Goal: Task Accomplishment & Management: Use online tool/utility

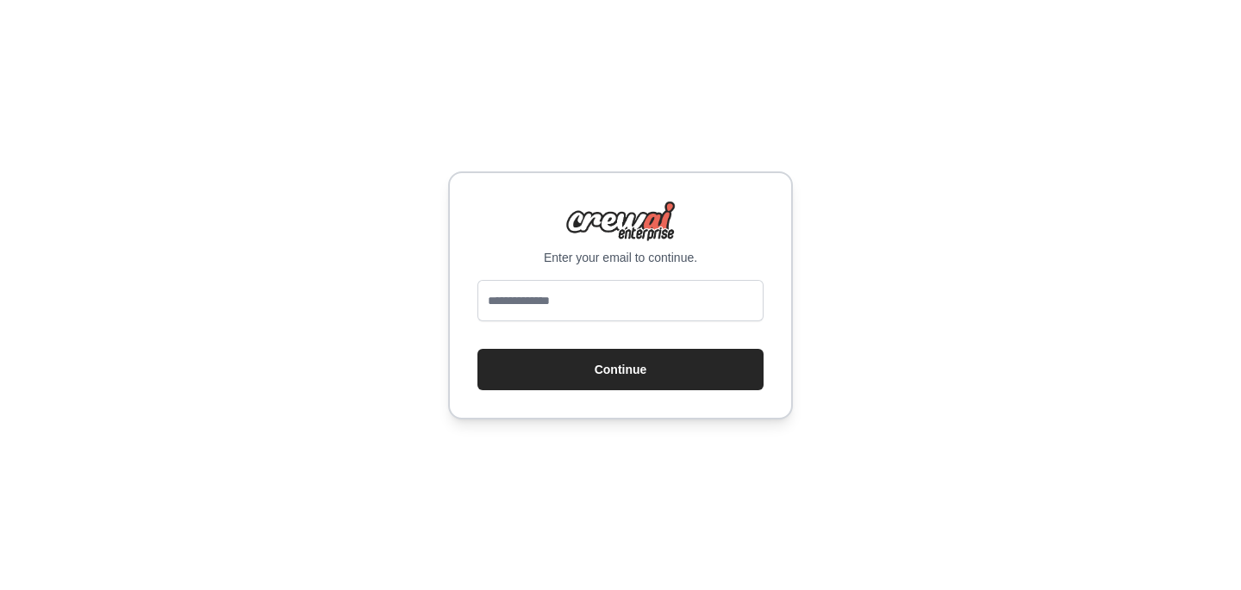
type input "**********"
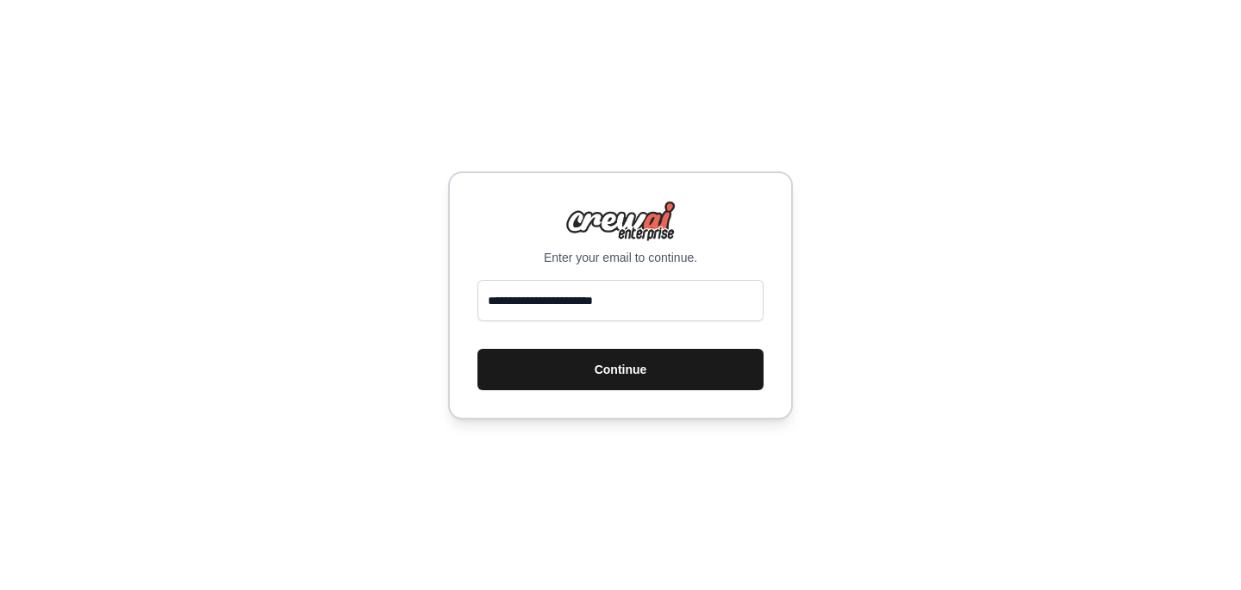
click at [611, 364] on button "Continue" at bounding box center [620, 369] width 286 height 41
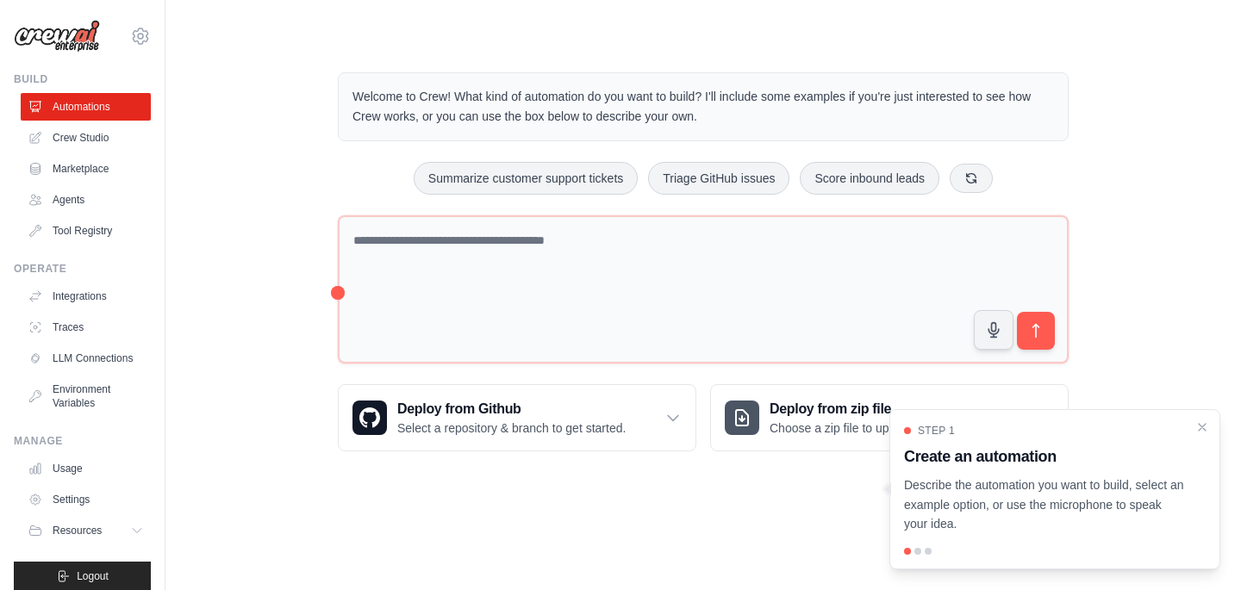
click at [627, 483] on main "Welcome to Crew! What kind of automation do you want to build? I'll include som…" at bounding box center [703, 248] width 1076 height 496
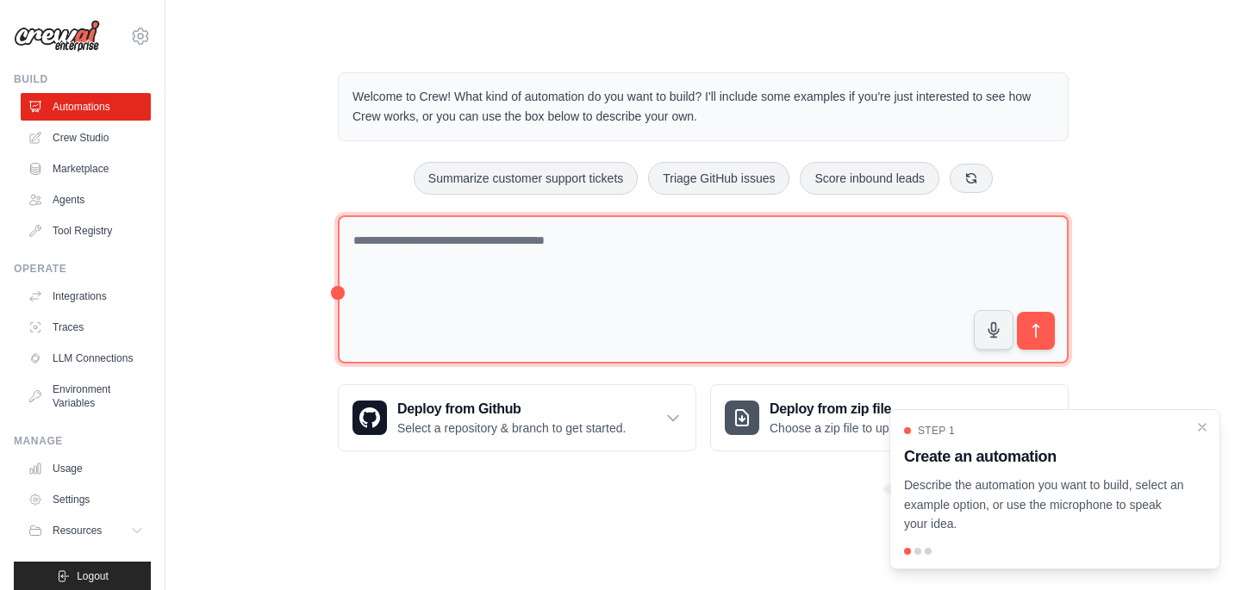
click at [507, 289] on textarea at bounding box center [703, 289] width 731 height 149
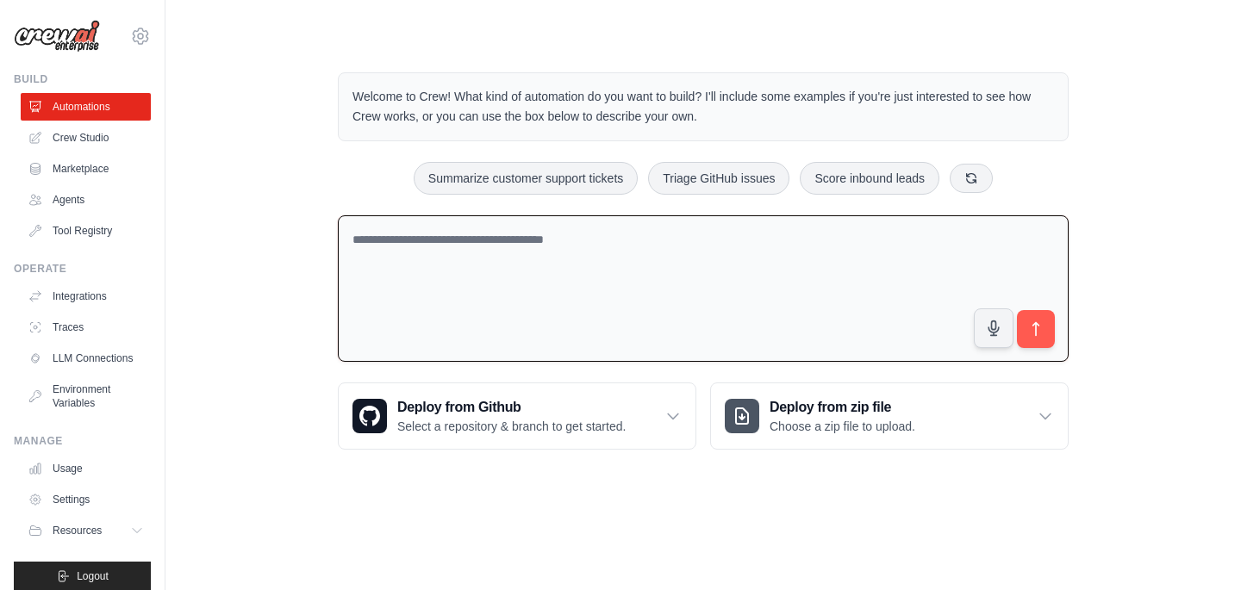
click at [488, 233] on textarea at bounding box center [703, 288] width 731 height 147
click at [81, 135] on link "Crew Studio" at bounding box center [87, 138] width 130 height 28
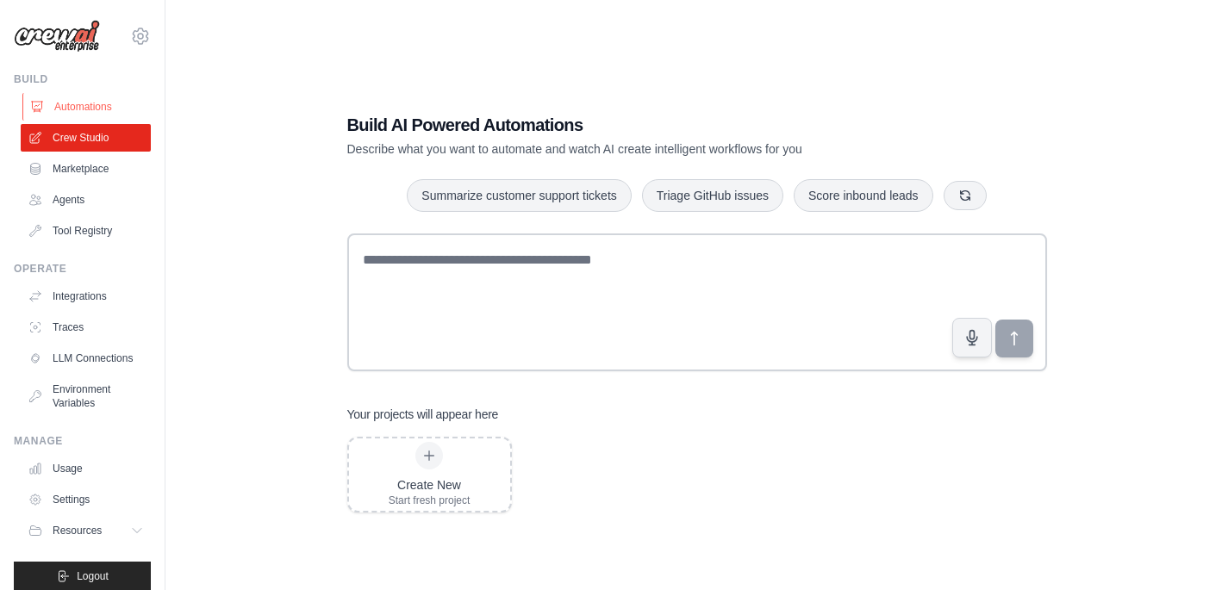
click at [98, 106] on link "Automations" at bounding box center [87, 107] width 130 height 28
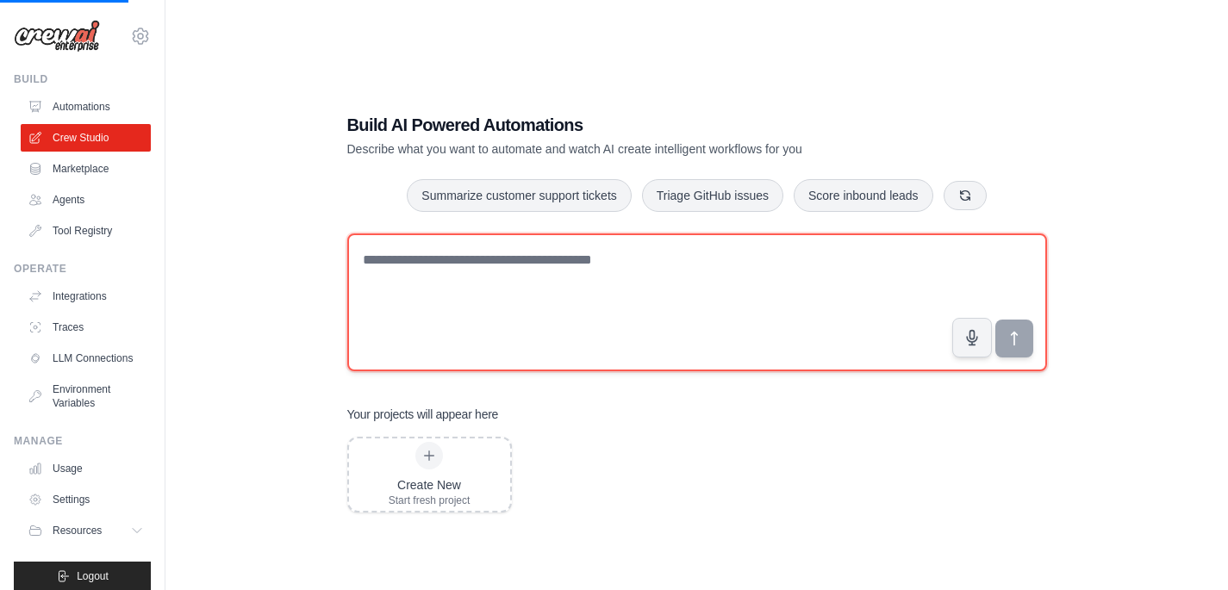
click at [453, 290] on textarea at bounding box center [697, 303] width 700 height 138
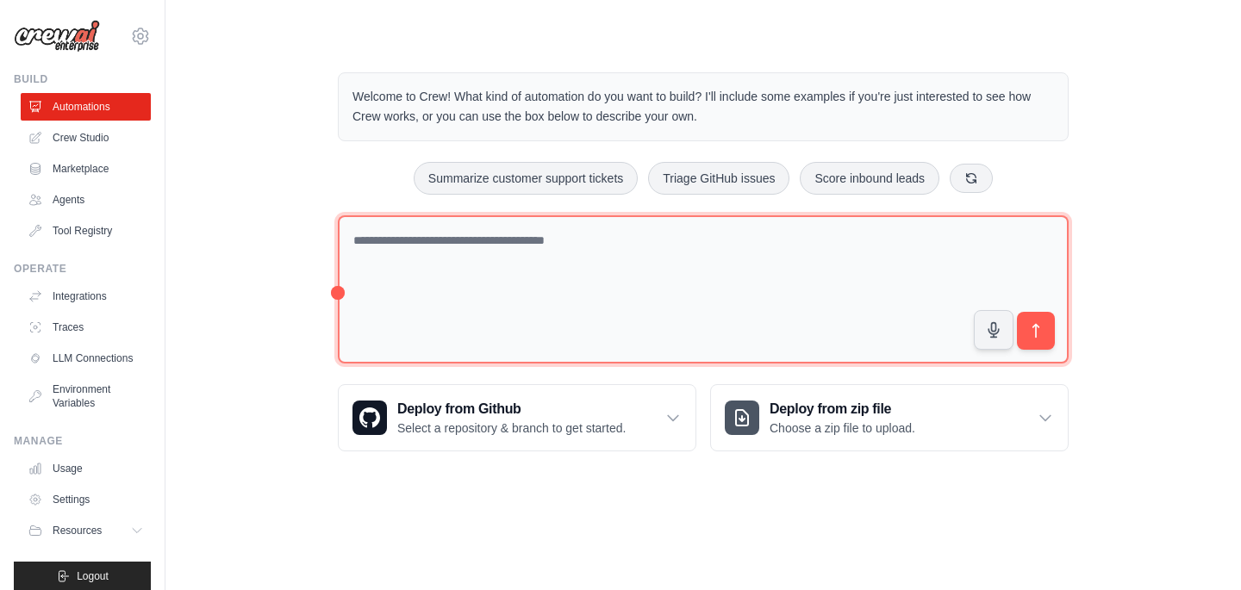
click at [433, 256] on textarea at bounding box center [703, 289] width 731 height 149
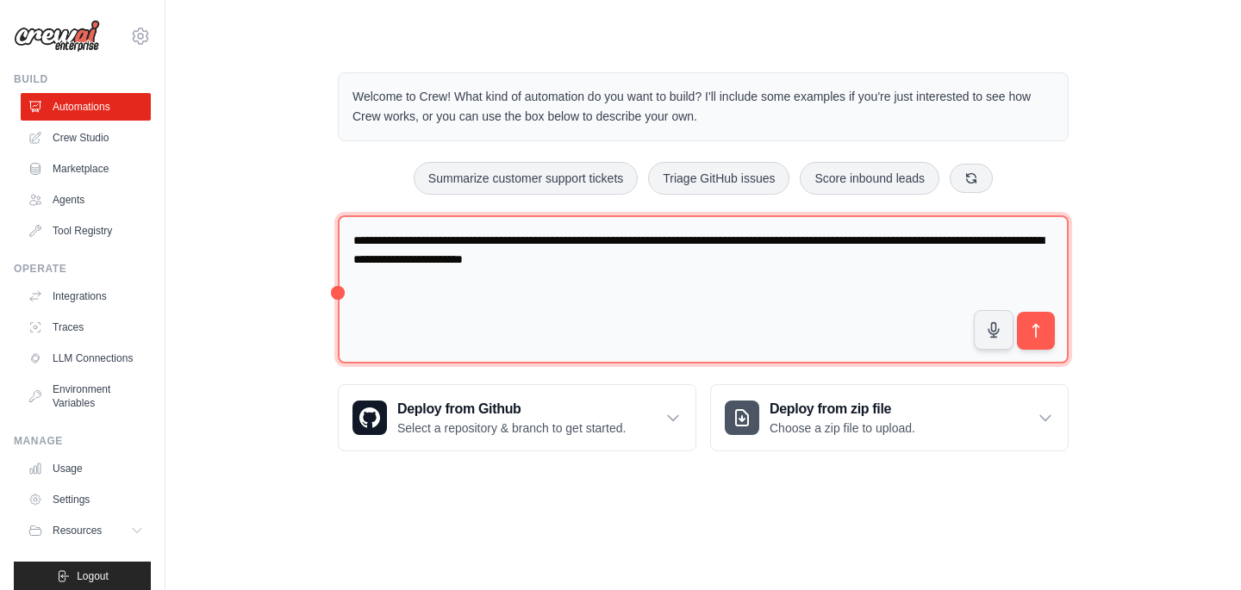
click at [498, 249] on textarea "**********" at bounding box center [703, 289] width 731 height 149
click at [459, 244] on textarea "**********" at bounding box center [703, 289] width 731 height 149
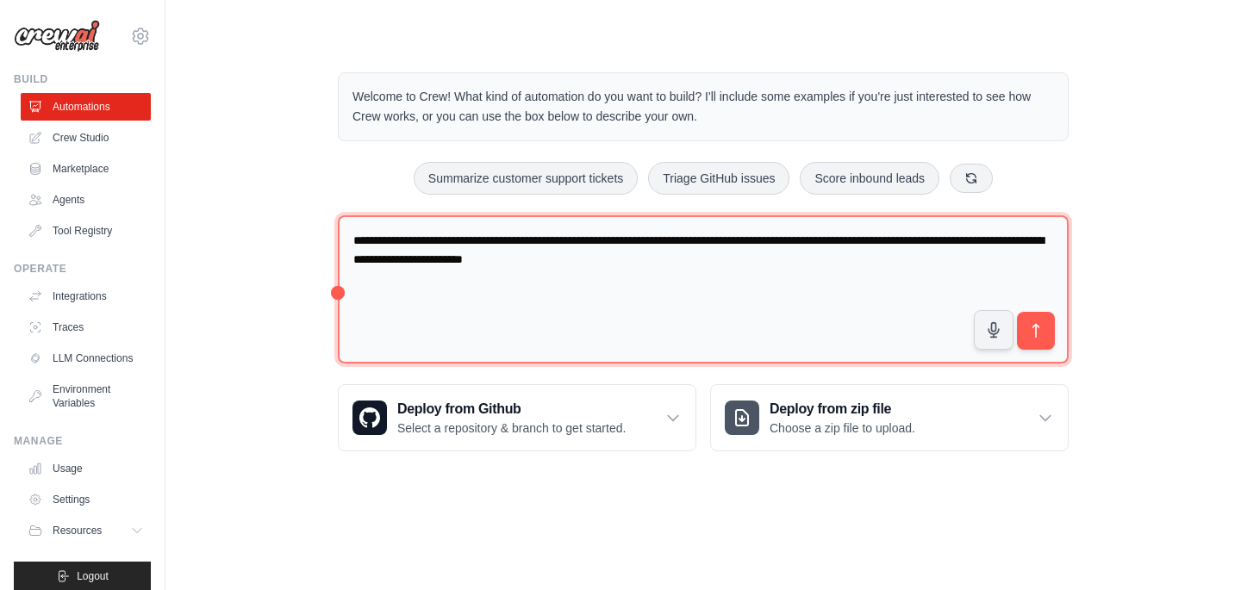
click at [459, 244] on textarea "**********" at bounding box center [703, 289] width 731 height 149
paste textarea "**********"
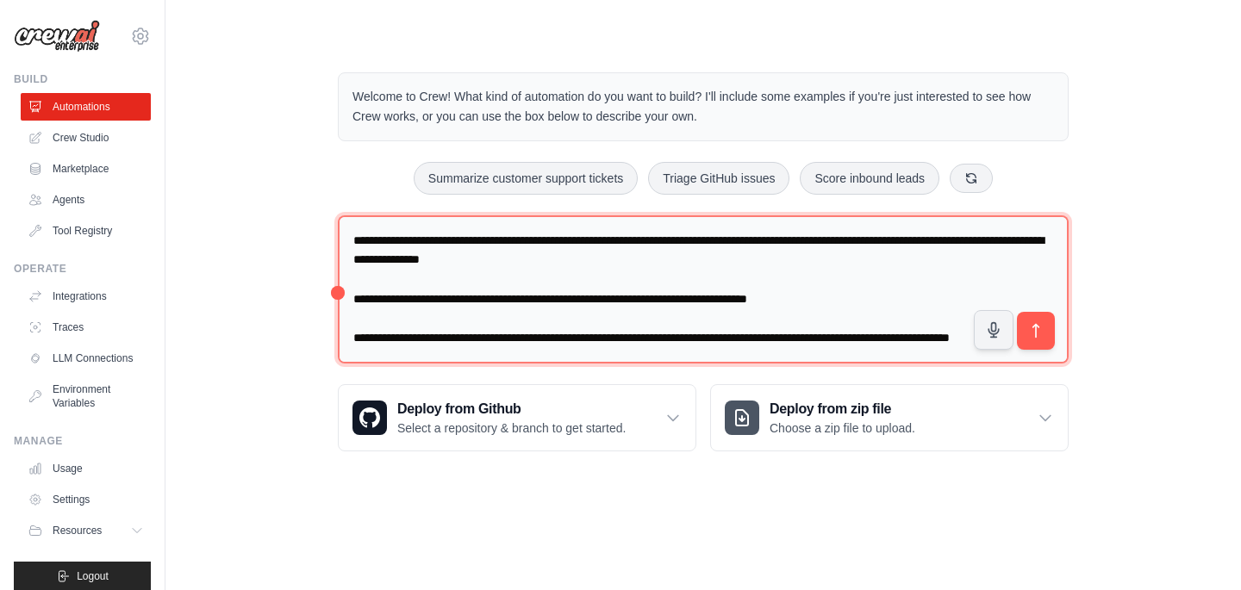
scroll to position [140, 0]
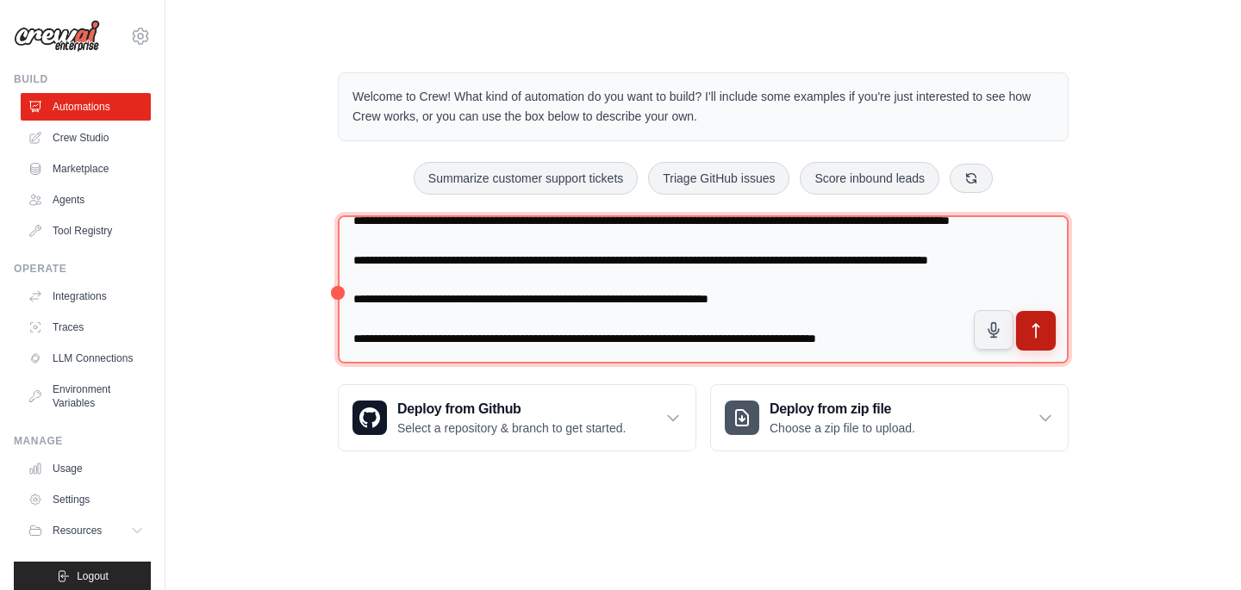
type textarea "**********"
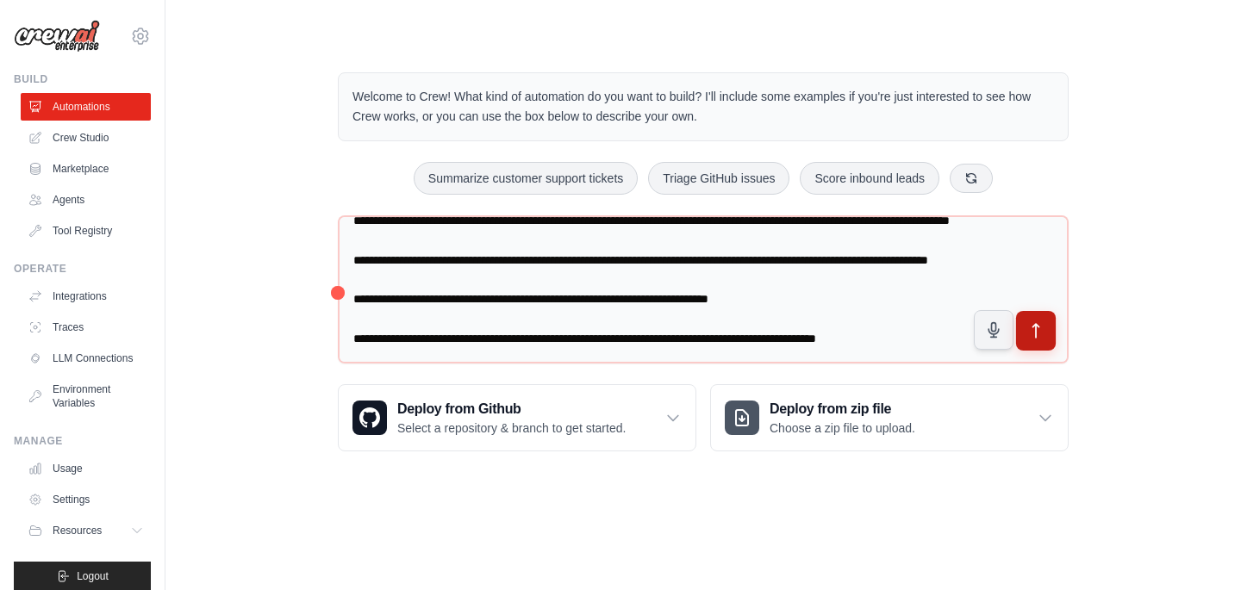
click at [1041, 325] on icon "submit" at bounding box center [1036, 331] width 18 height 18
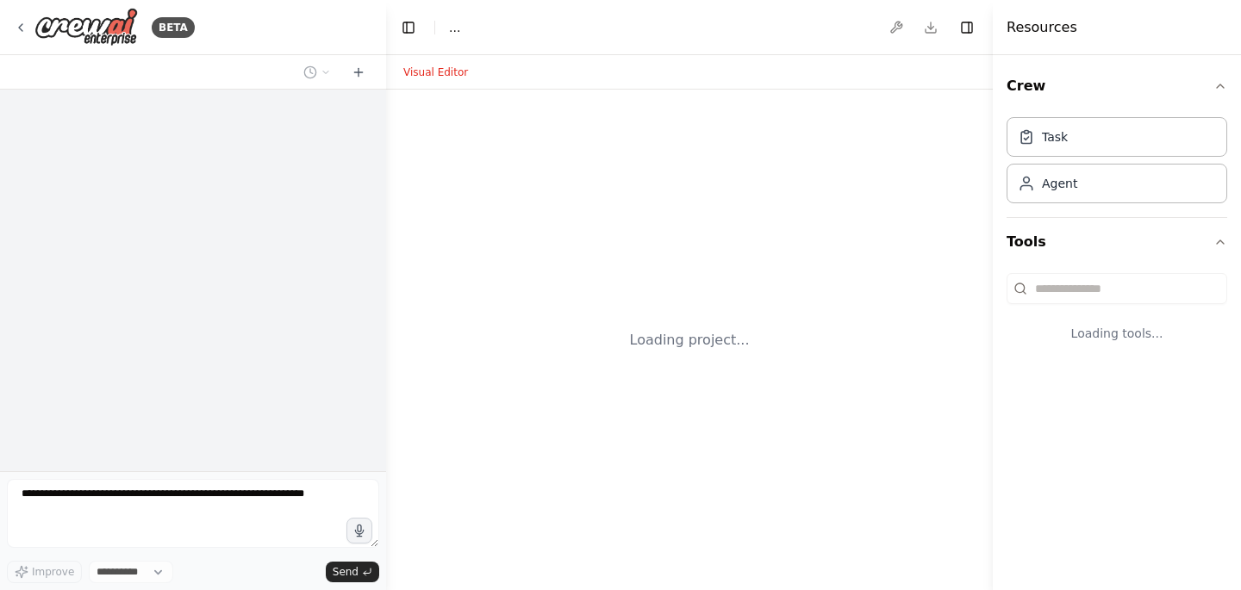
select select "****"
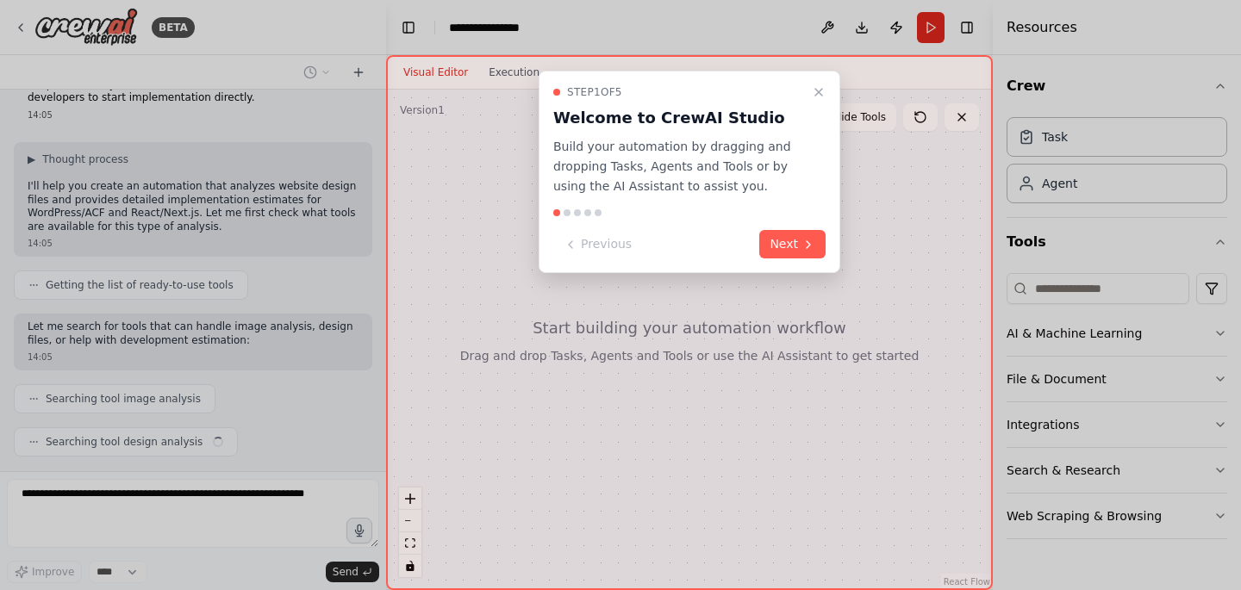
scroll to position [267, 0]
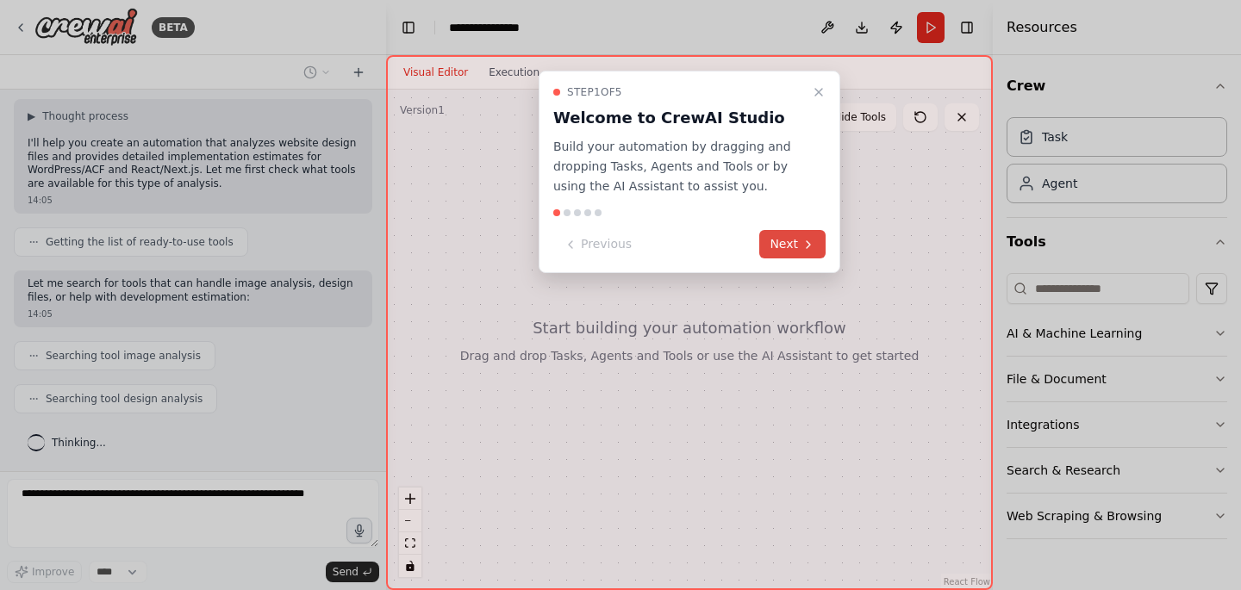
click at [785, 246] on button "Next" at bounding box center [792, 244] width 66 height 28
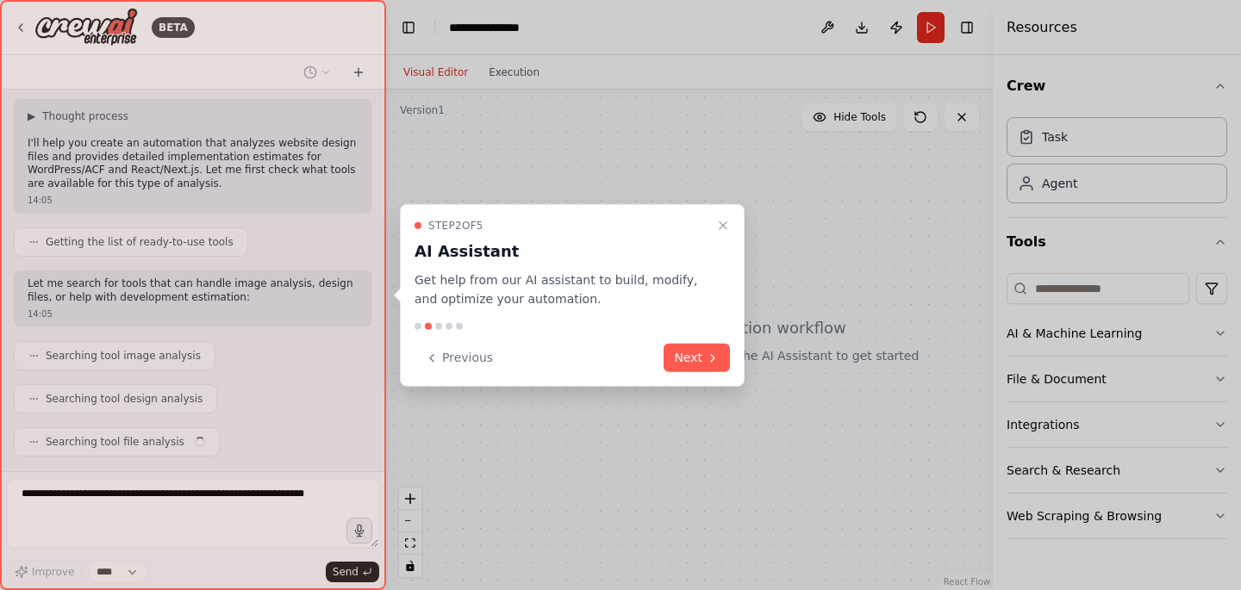
scroll to position [310, 0]
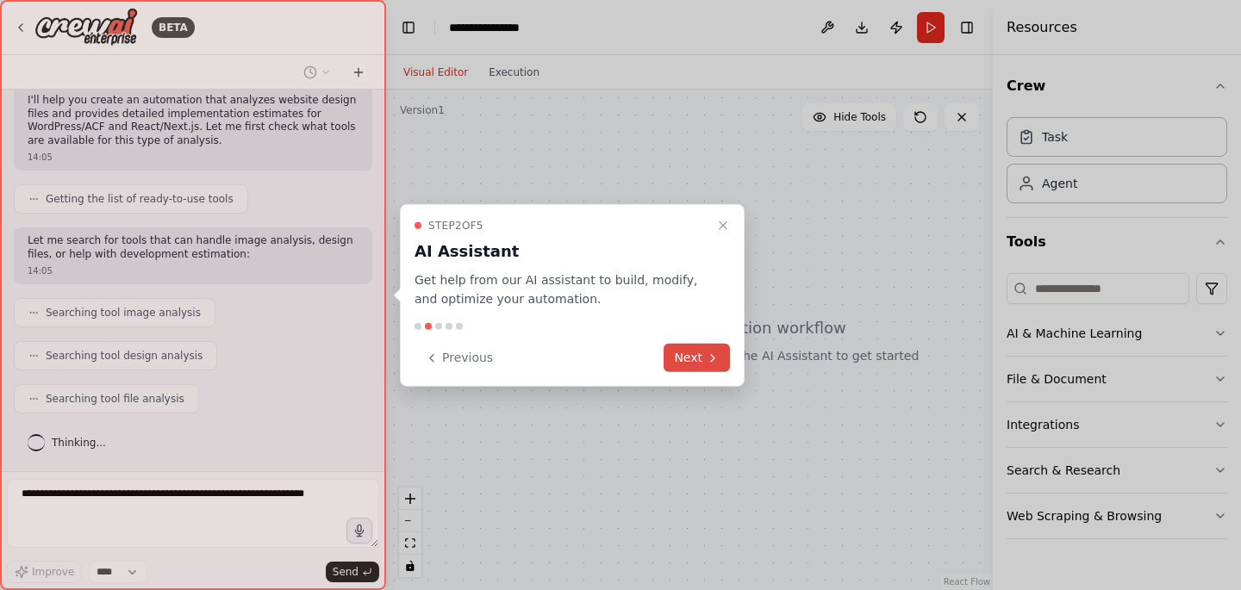
click at [696, 357] on button "Next" at bounding box center [697, 358] width 66 height 28
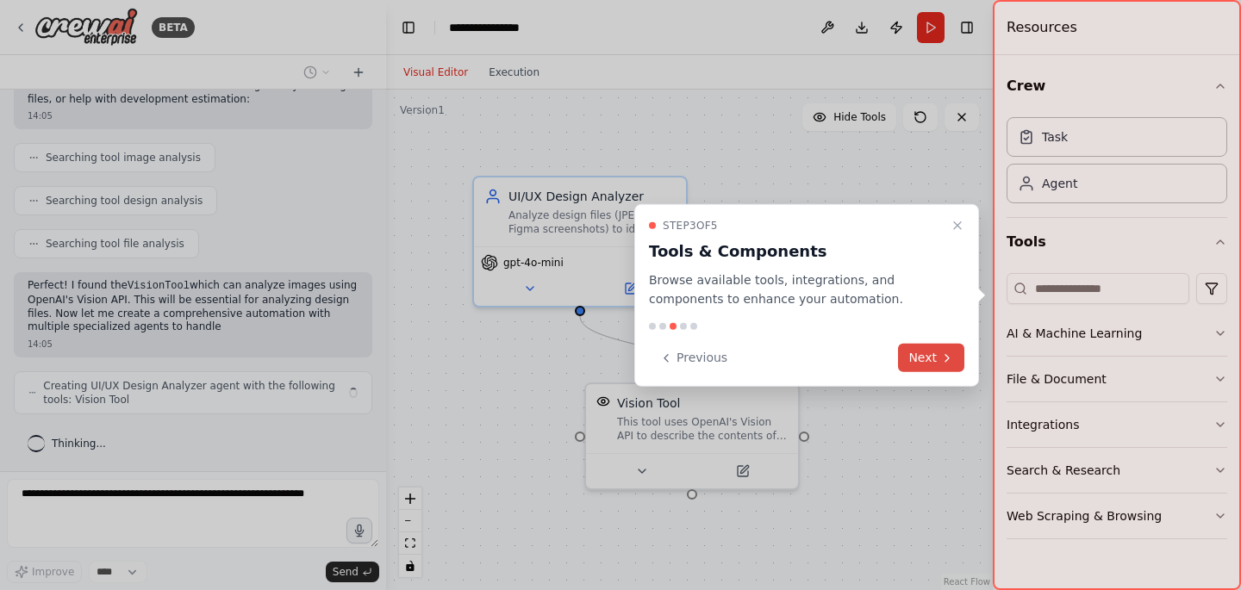
scroll to position [479, 0]
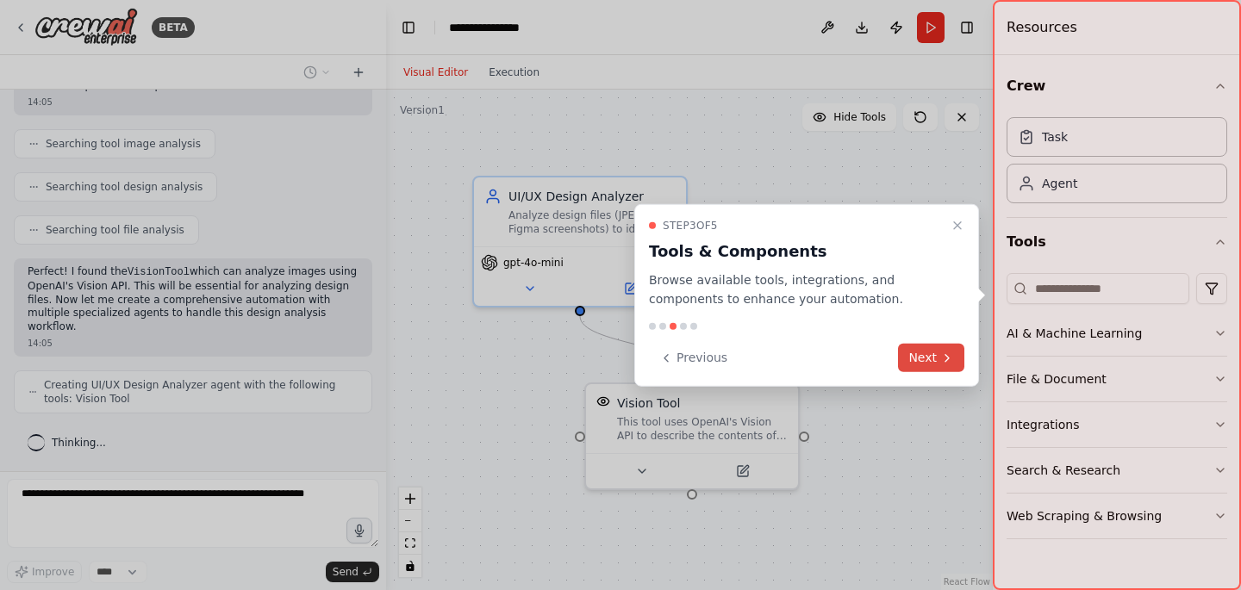
click at [920, 358] on button "Next" at bounding box center [931, 358] width 66 height 28
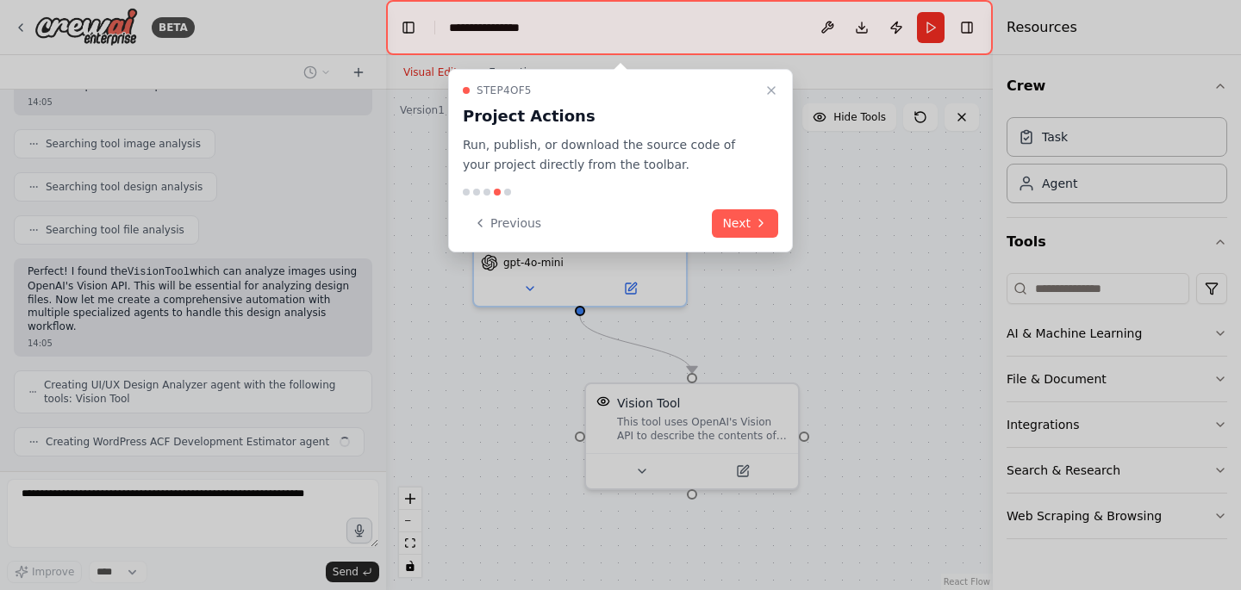
scroll to position [522, 0]
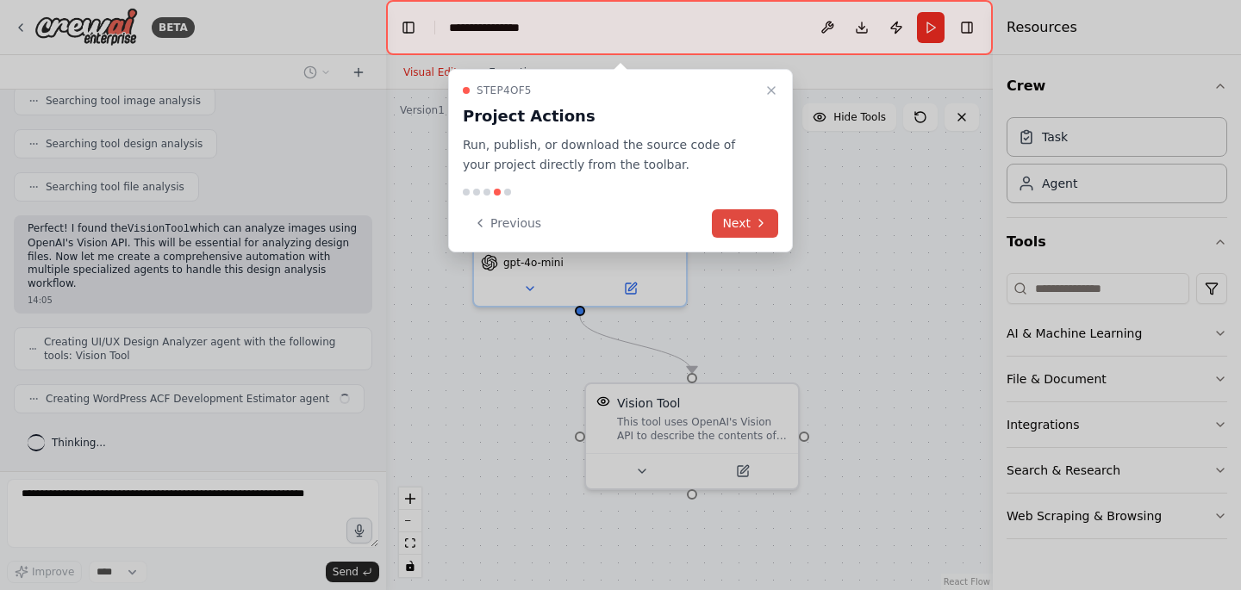
click at [746, 221] on button "Next" at bounding box center [745, 223] width 66 height 28
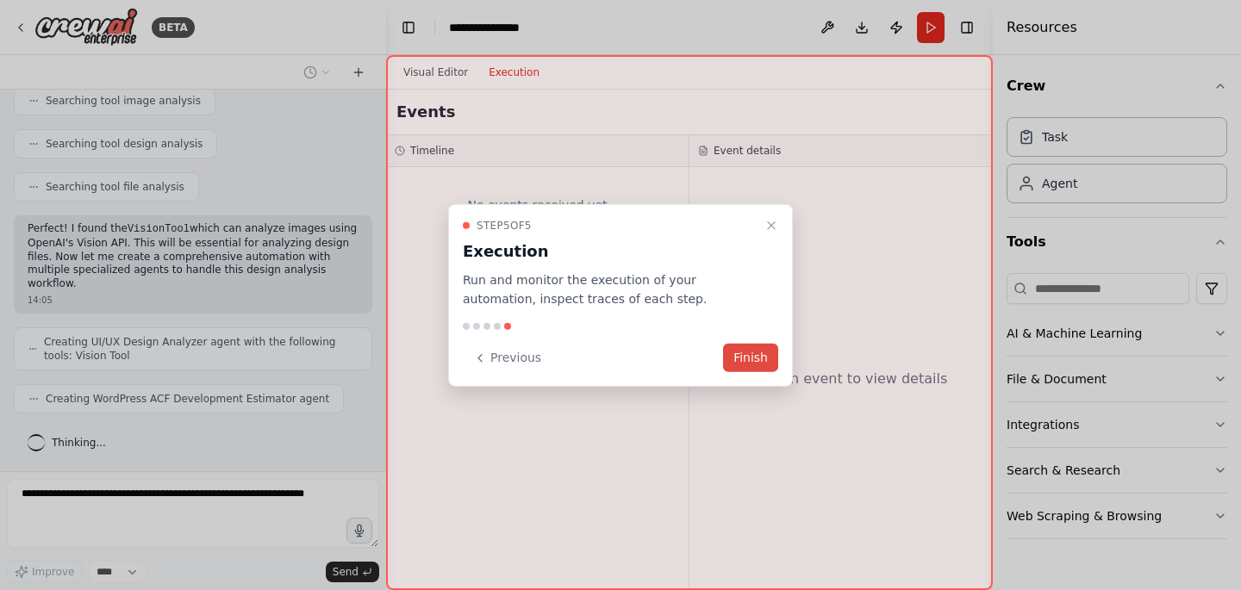
click at [760, 361] on button "Finish" at bounding box center [750, 358] width 55 height 28
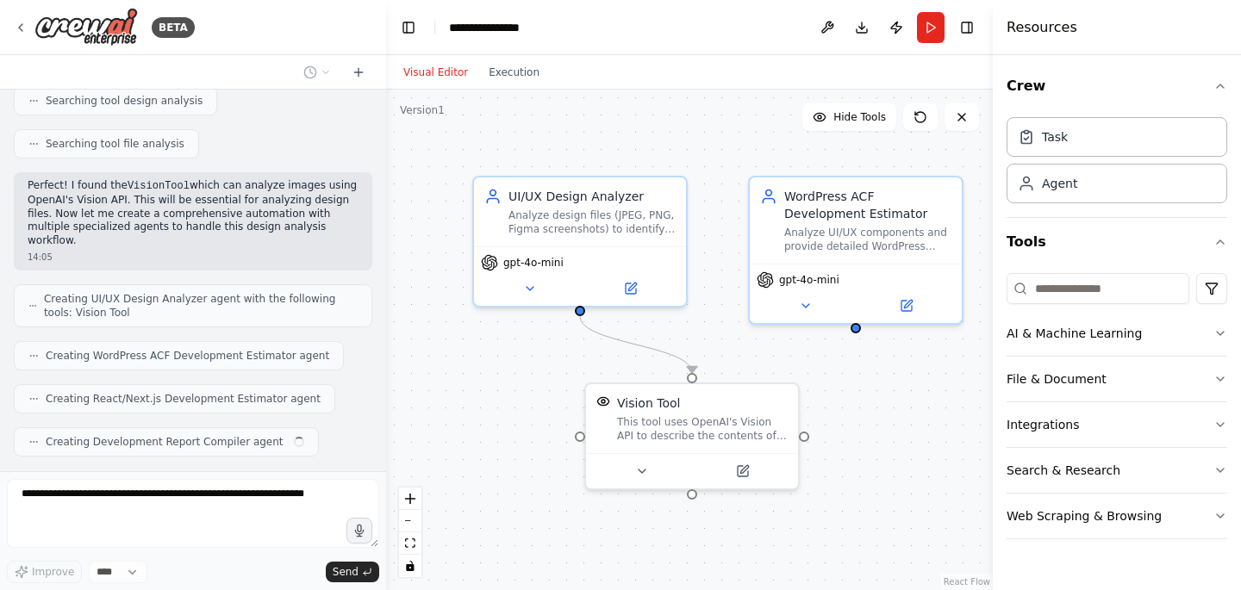
scroll to position [608, 0]
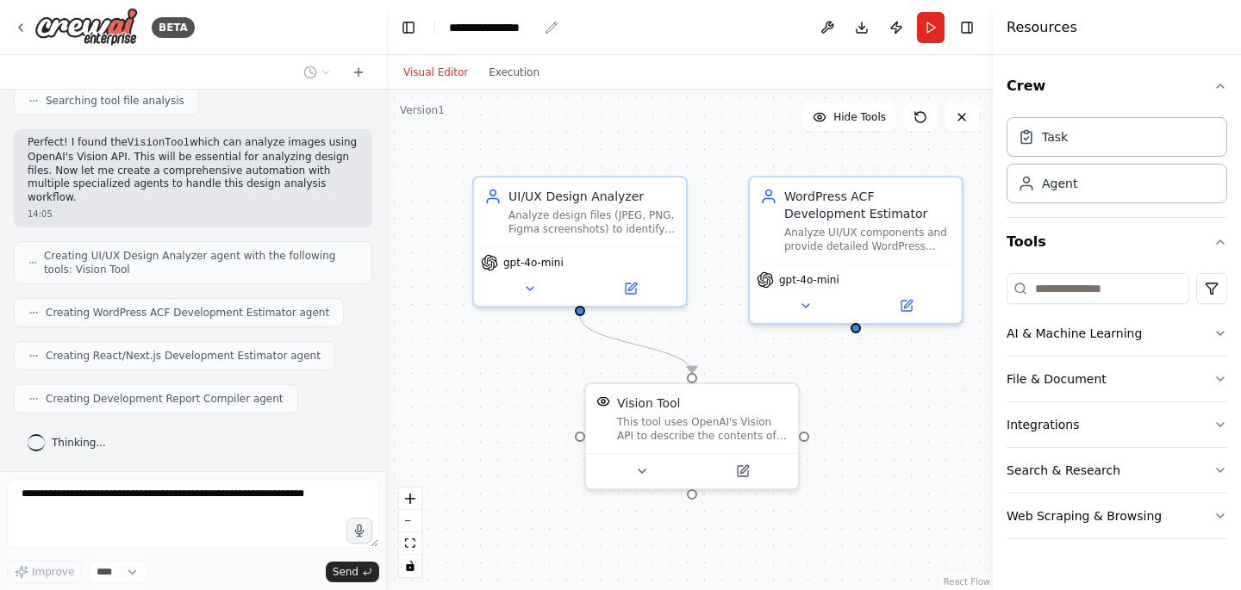
click at [513, 24] on div "**********" at bounding box center [493, 27] width 89 height 17
click at [513, 24] on div "**********" at bounding box center [513, 27] width 129 height 17
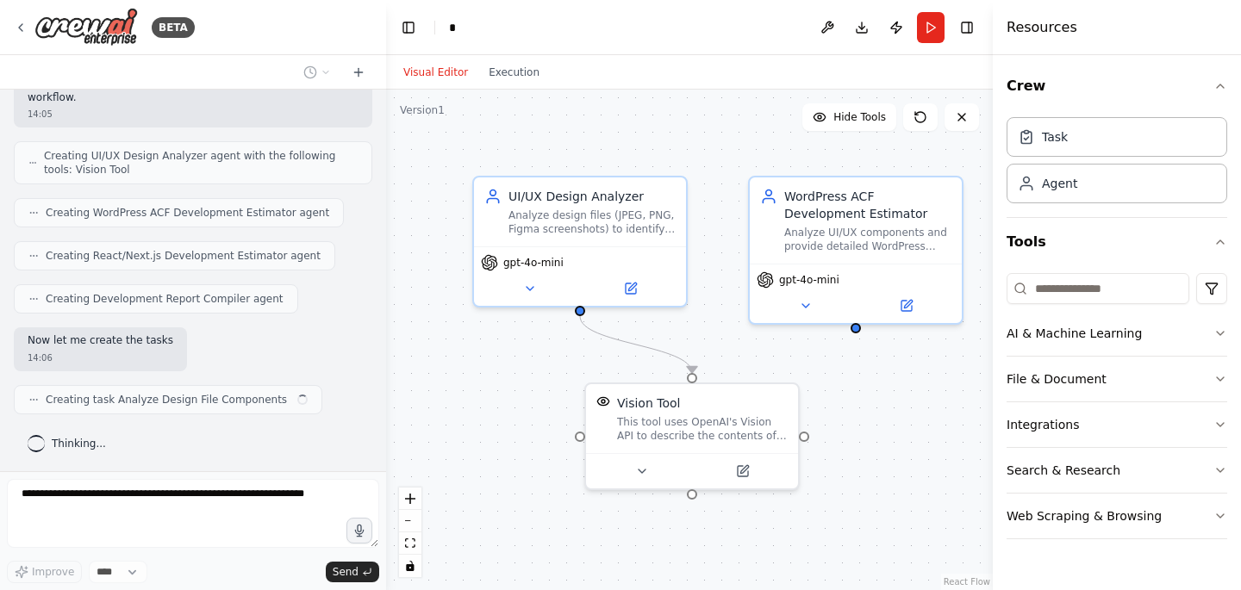
scroll to position [722, 0]
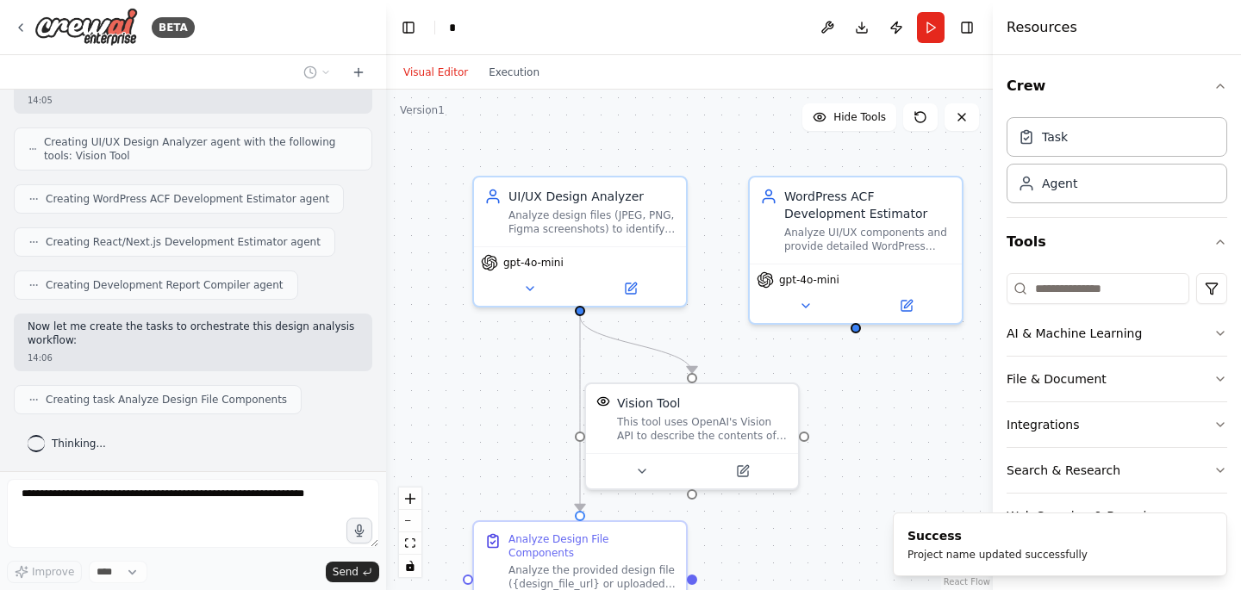
click at [492, 20] on header "Toggle Left Sidebar Studio * Download Publish Run Toggle Right Sidebar" at bounding box center [689, 27] width 607 height 55
click at [471, 31] on header "Toggle Left Sidebar Studio * Download Publish Run Toggle Right Sidebar" at bounding box center [689, 27] width 607 height 55
click at [442, 27] on header "Toggle Left Sidebar Studio * Download Publish Run Toggle Right Sidebar" at bounding box center [689, 27] width 607 height 55
click at [465, 28] on icon "breadcrumb" at bounding box center [470, 28] width 14 height 14
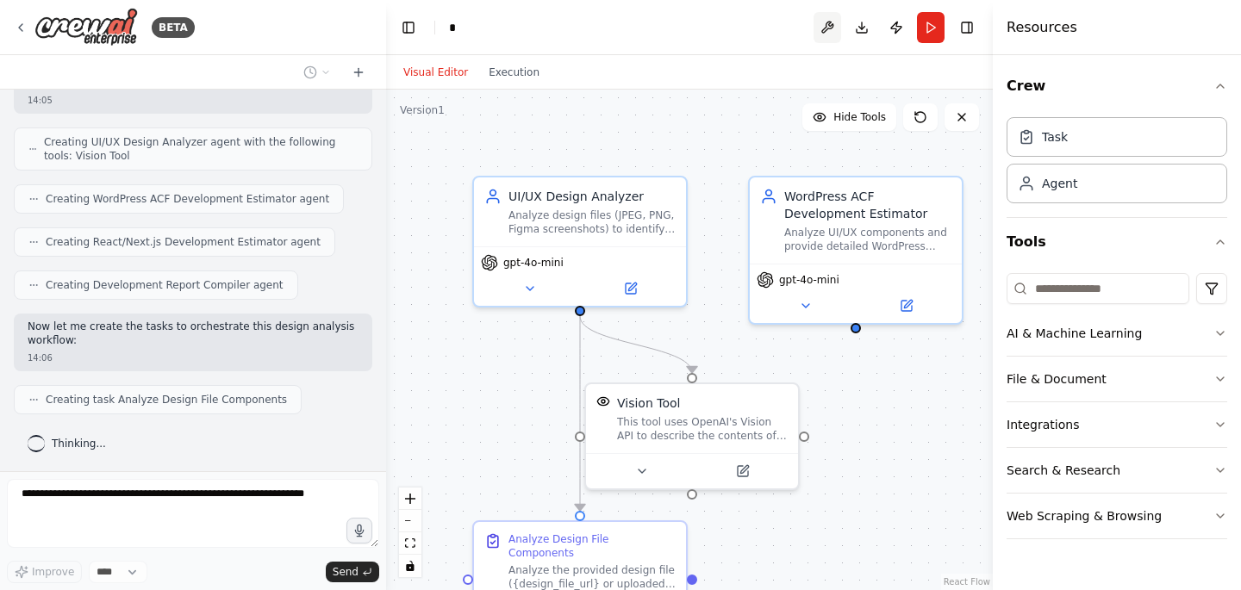
click at [833, 29] on button at bounding box center [828, 27] width 28 height 31
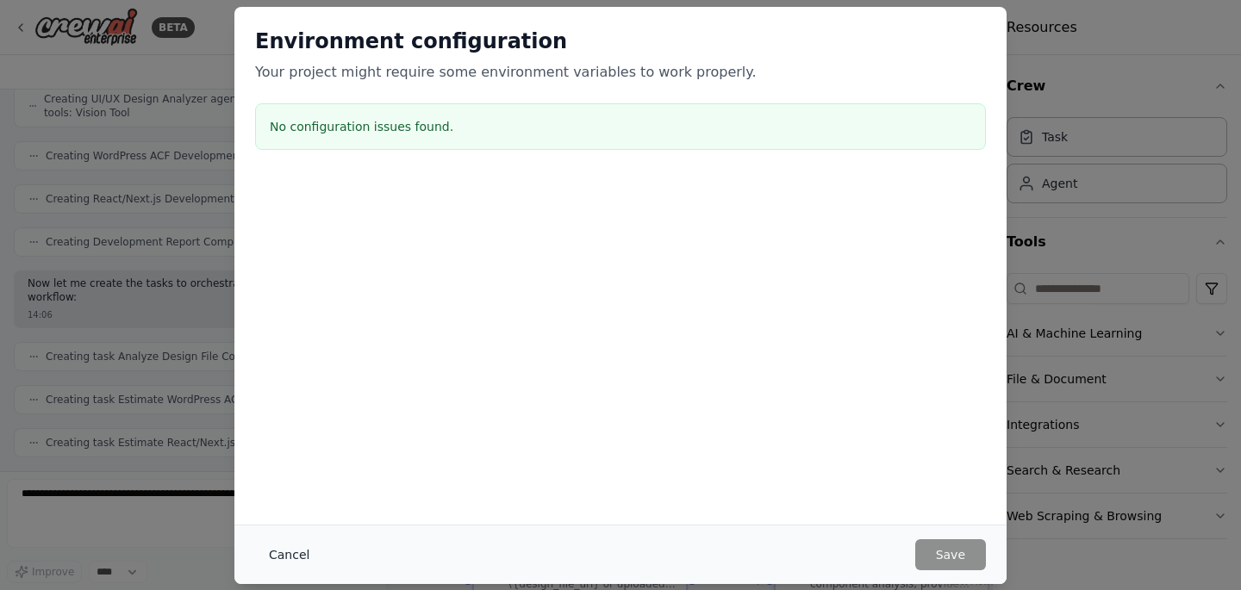
scroll to position [808, 0]
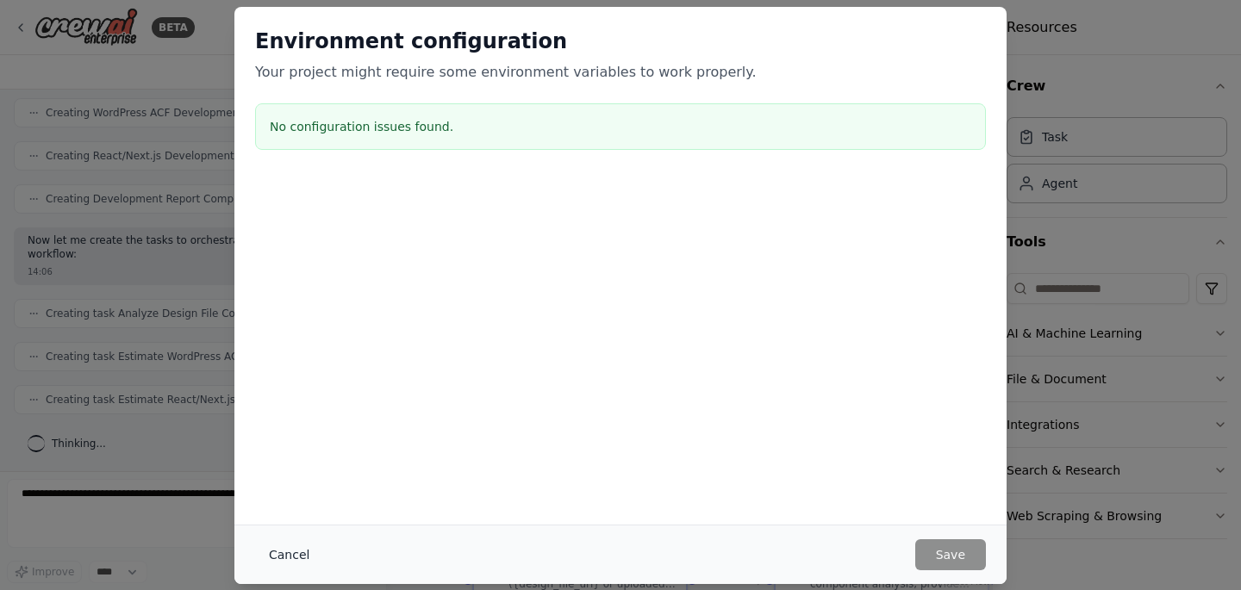
click at [284, 553] on button "Cancel" at bounding box center [289, 555] width 68 height 31
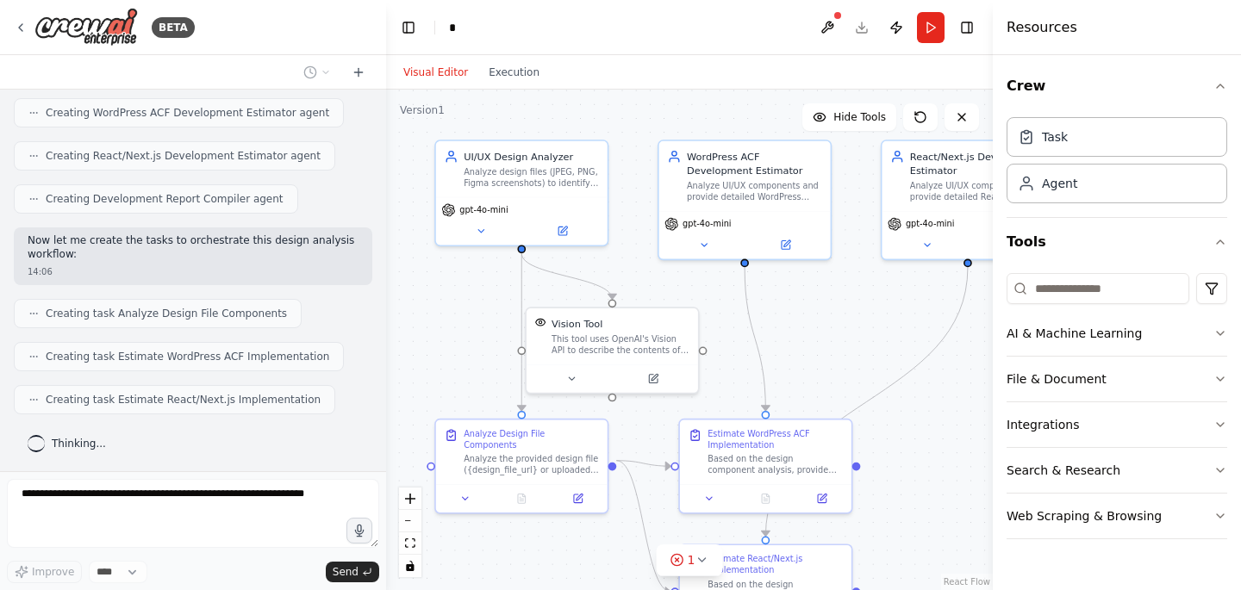
drag, startPoint x: 733, startPoint y: 338, endPoint x: 643, endPoint y: 265, distance: 115.9
click at [643, 265] on div ".deletable-edge-delete-btn { width: 20px; height: 20px; border: 0px solid #ffff…" at bounding box center [689, 340] width 607 height 501
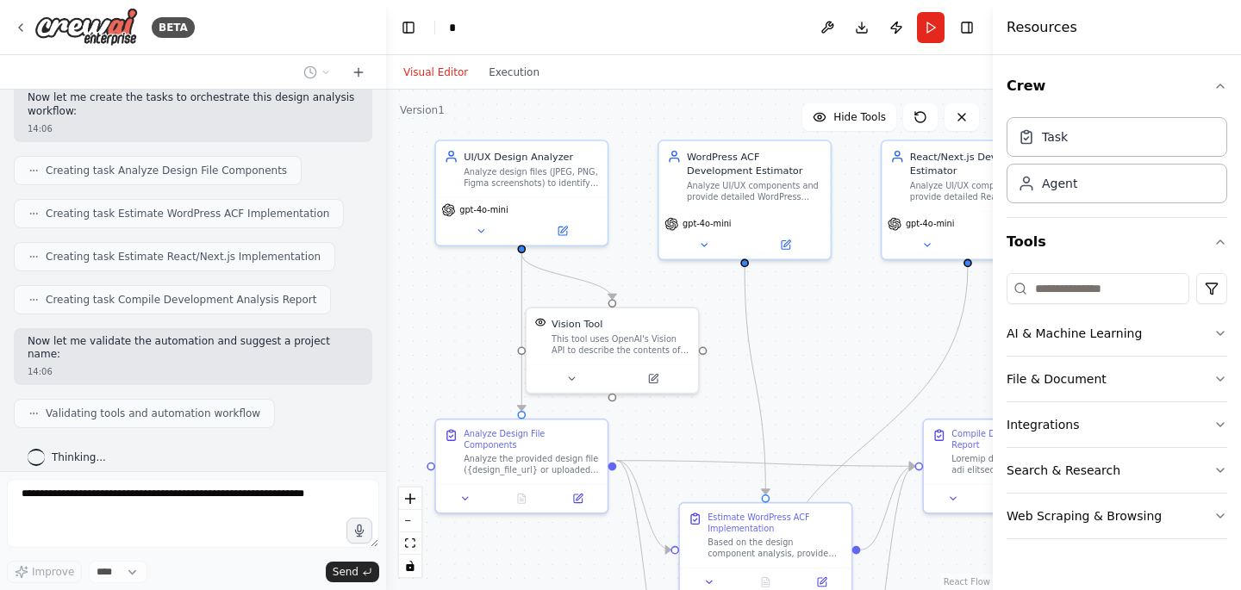
scroll to position [1008, 0]
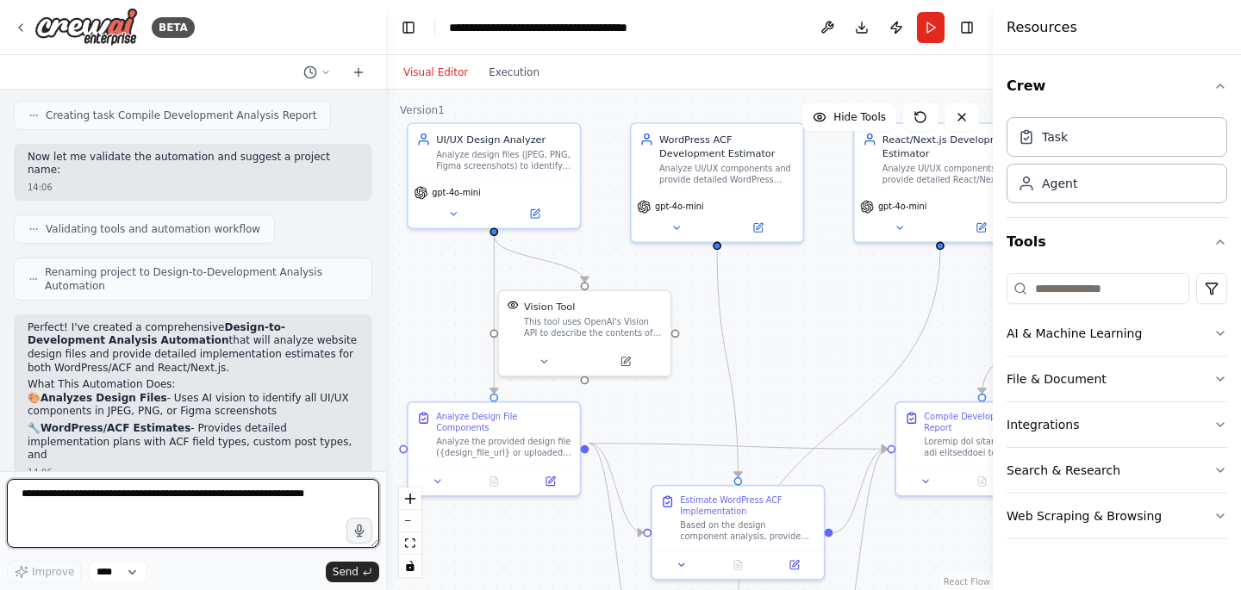
drag, startPoint x: 828, startPoint y: 329, endPoint x: 801, endPoint y: 312, distance: 32.5
click at [801, 312] on div ".deletable-edge-delete-btn { width: 20px; height: 20px; border: 0px solid #ffff…" at bounding box center [689, 340] width 607 height 501
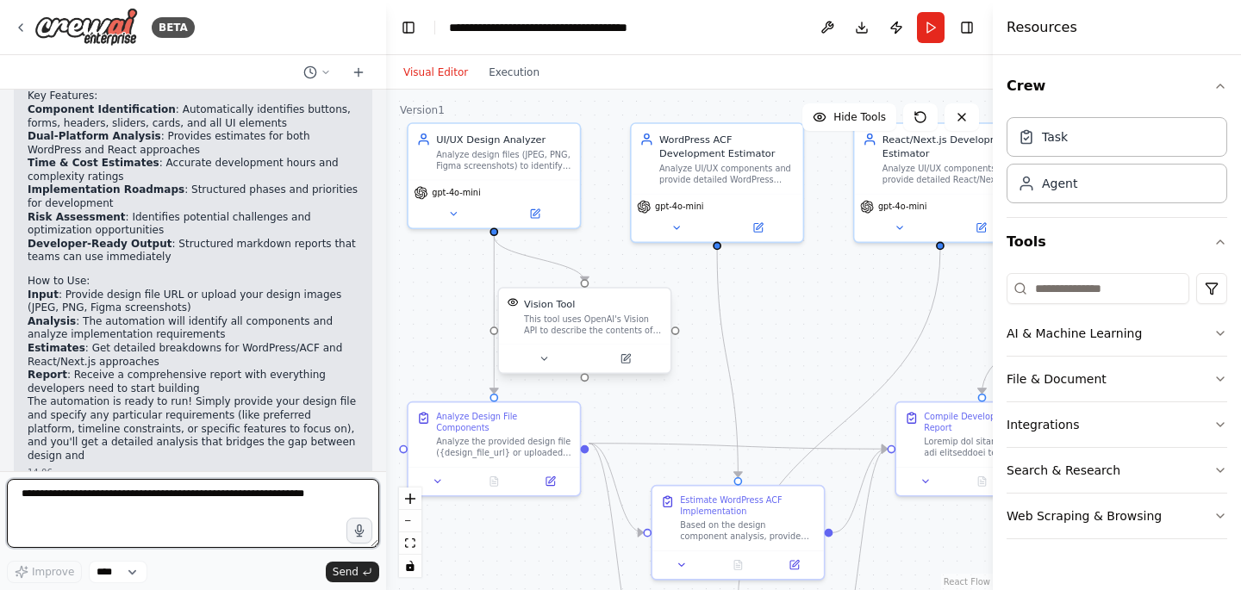
scroll to position [1613, 0]
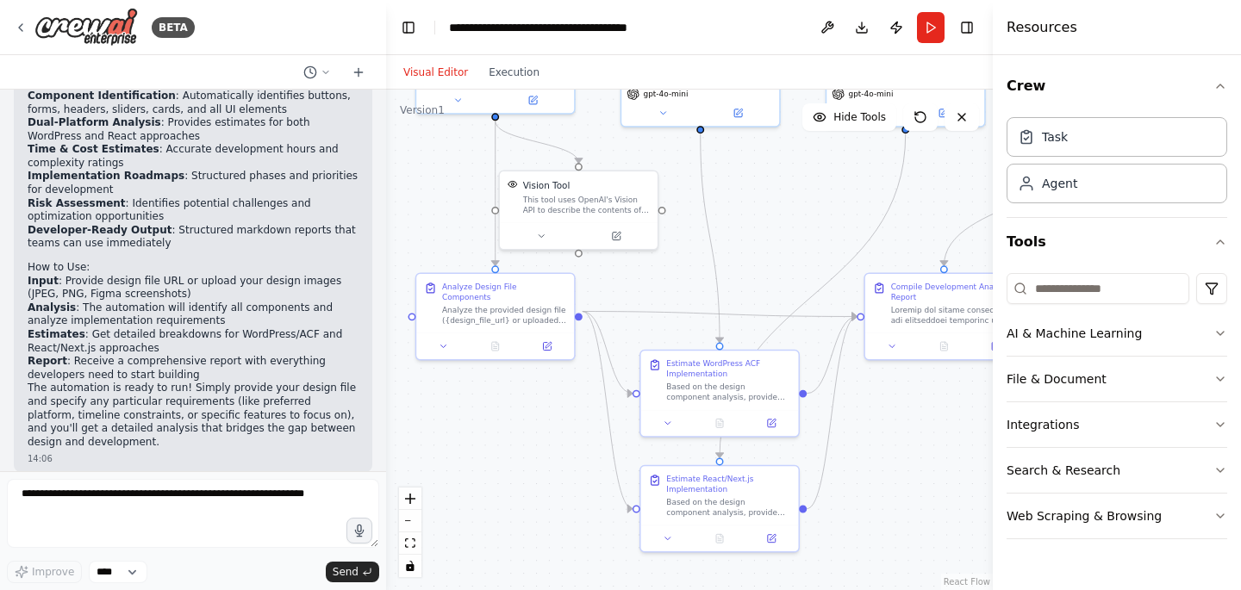
drag, startPoint x: 691, startPoint y: 403, endPoint x: 677, endPoint y: 274, distance: 130.0
click at [677, 274] on div ".deletable-edge-delete-btn { width: 20px; height: 20px; border: 0px solid #ffff…" at bounding box center [689, 340] width 607 height 501
click at [923, 28] on button "Run" at bounding box center [931, 27] width 28 height 31
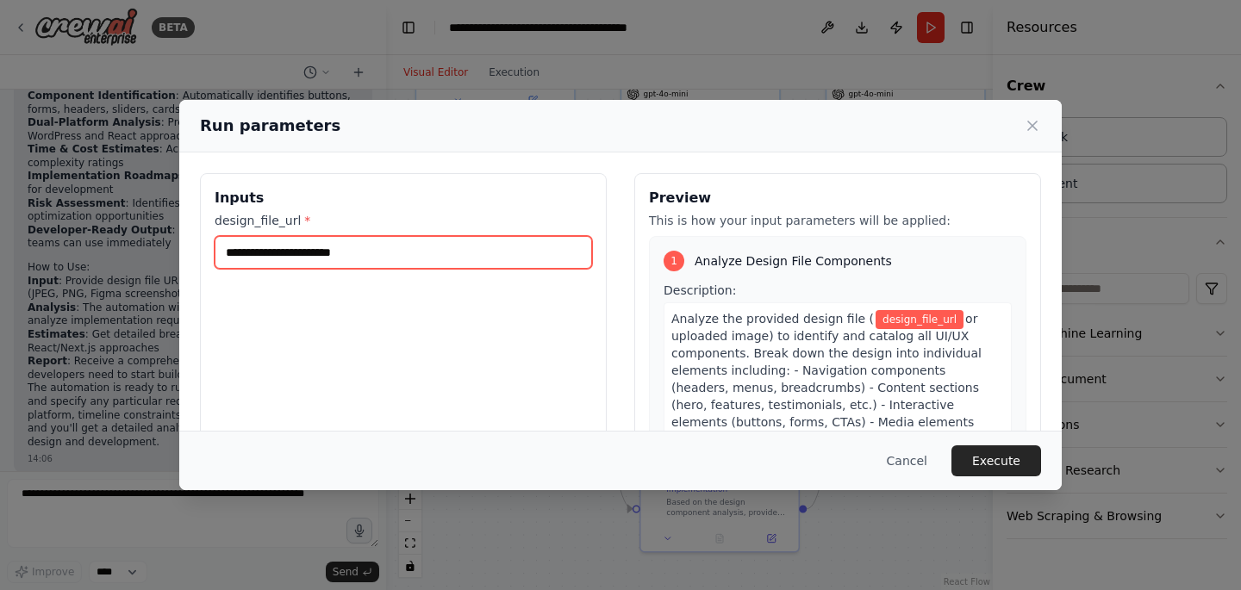
click at [318, 259] on input "design_file_url *" at bounding box center [403, 252] width 377 height 33
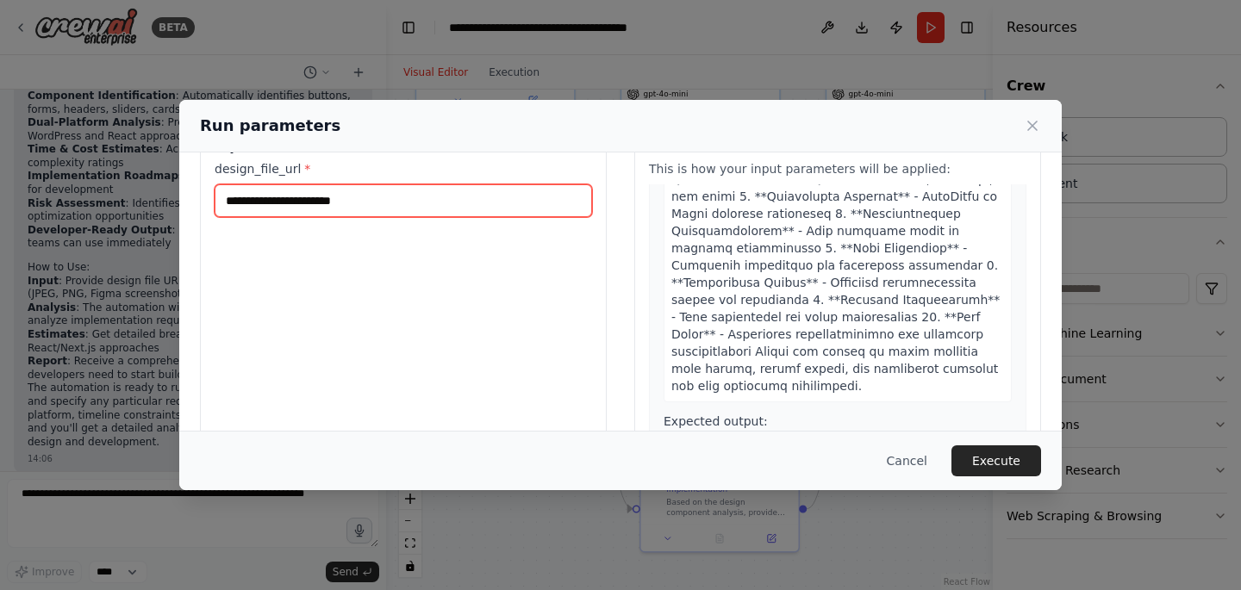
scroll to position [0, 0]
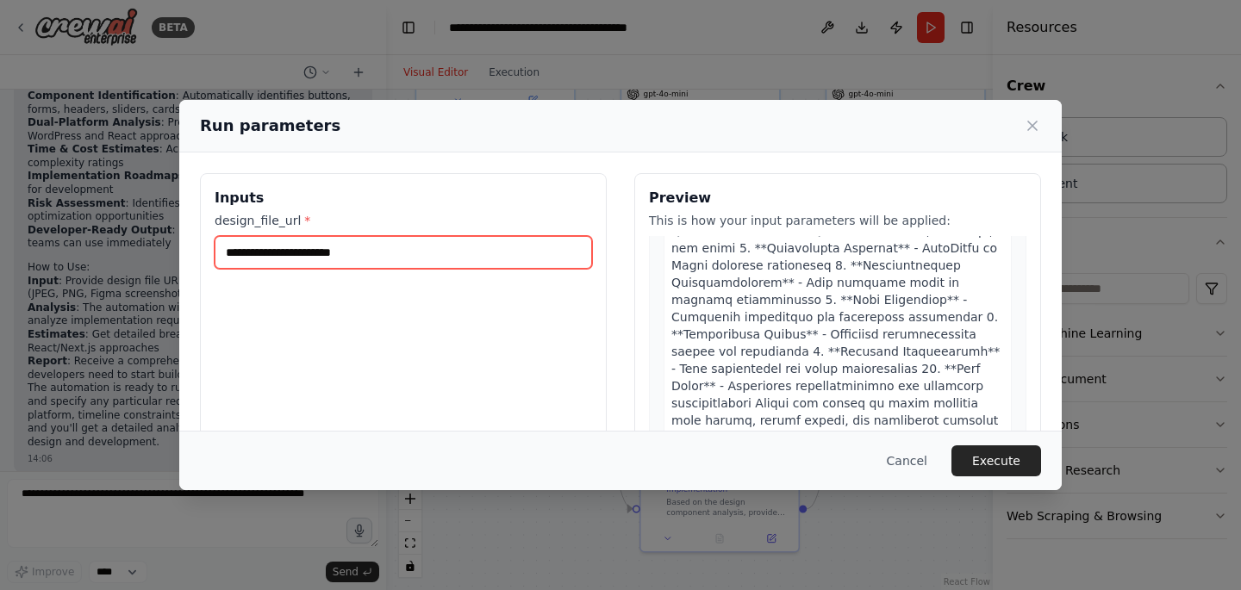
click at [309, 259] on input "design_file_url *" at bounding box center [403, 252] width 377 height 33
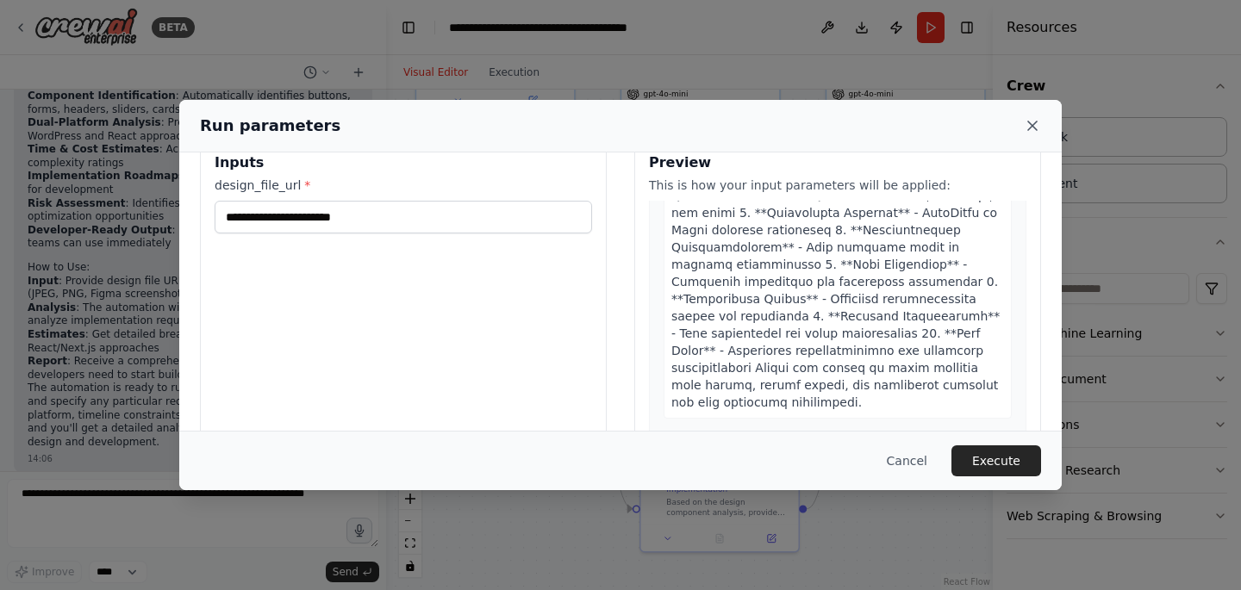
click at [1036, 118] on icon at bounding box center [1032, 125] width 17 height 17
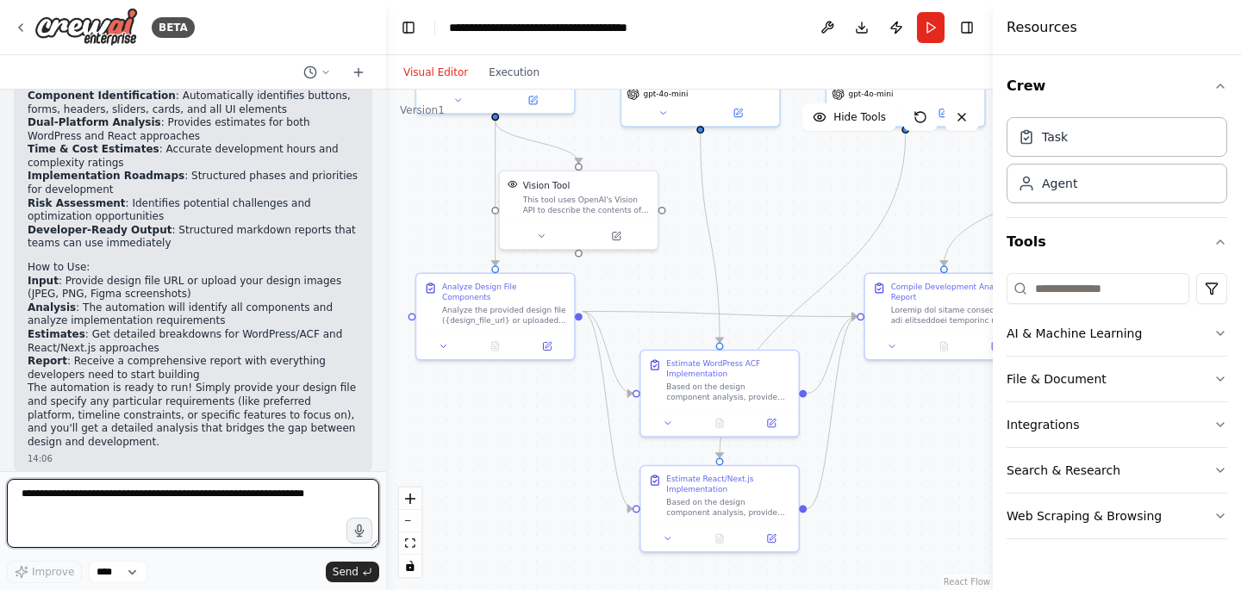
click at [90, 511] on textarea at bounding box center [193, 513] width 372 height 69
click at [0, 0] on span "*******" at bounding box center [0, 0] width 0 height 0
click at [0, 0] on span "*****" at bounding box center [0, 0] width 0 height 0
click at [0, 0] on span "****" at bounding box center [0, 0] width 0 height 0
click at [270, 496] on textarea "**********" at bounding box center [193, 513] width 372 height 69
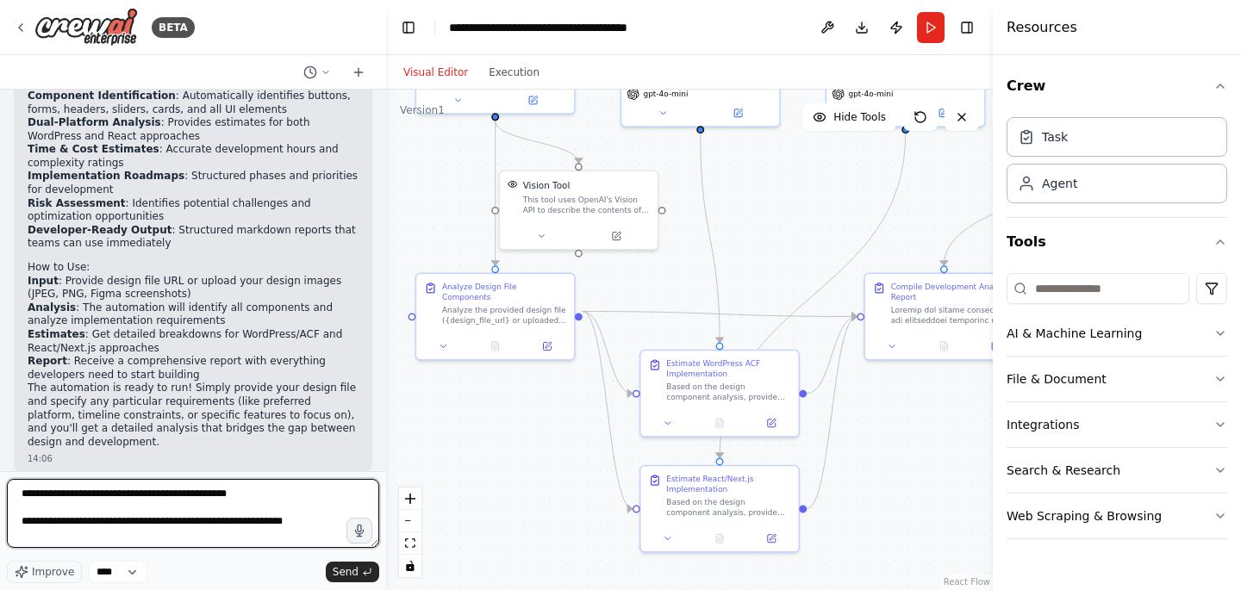
type textarea "**********"
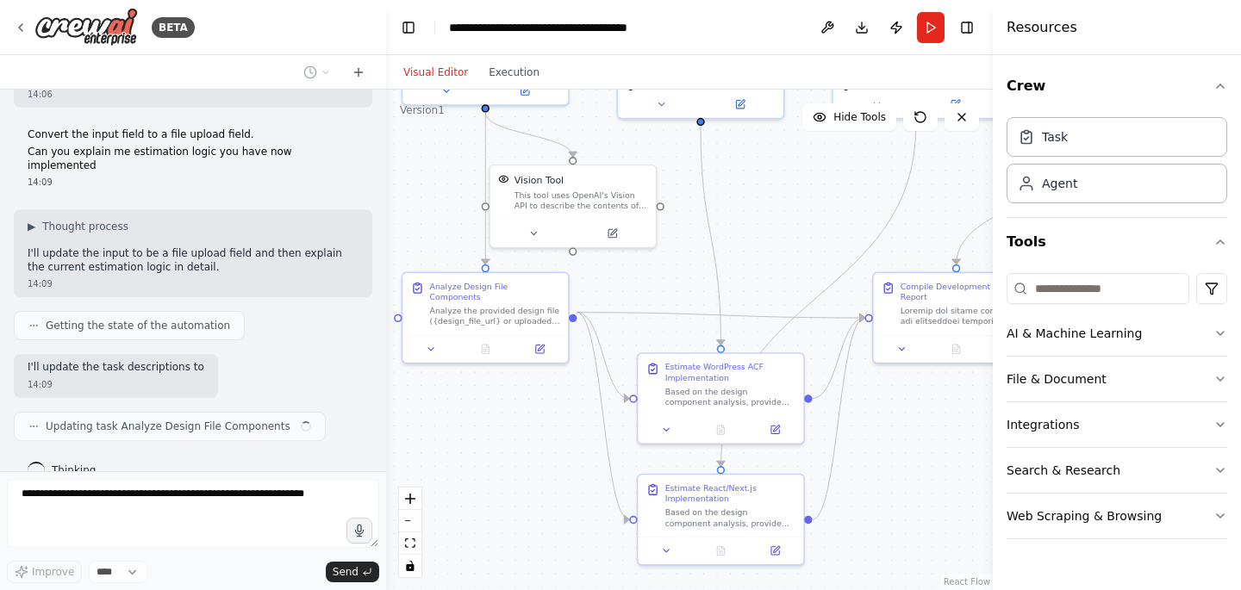
scroll to position [1992, 0]
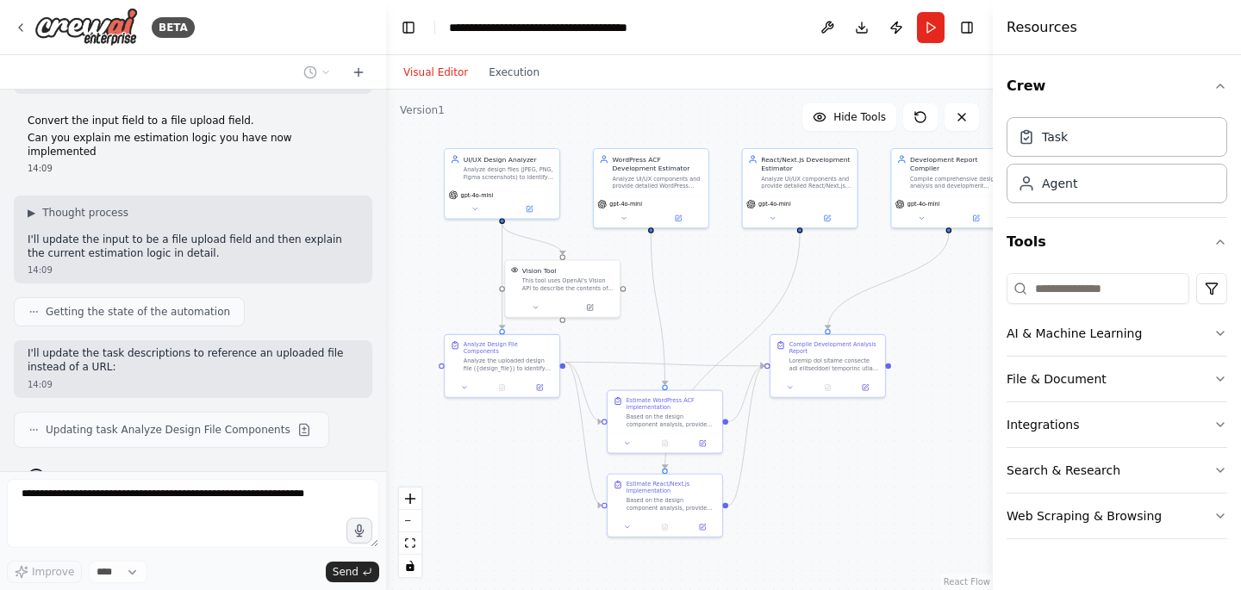
drag, startPoint x: 763, startPoint y: 234, endPoint x: 714, endPoint y: 289, distance: 72.6
click at [714, 289] on div ".deletable-edge-delete-btn { width: 20px; height: 20px; border: 0px solid #ffff…" at bounding box center [689, 340] width 607 height 501
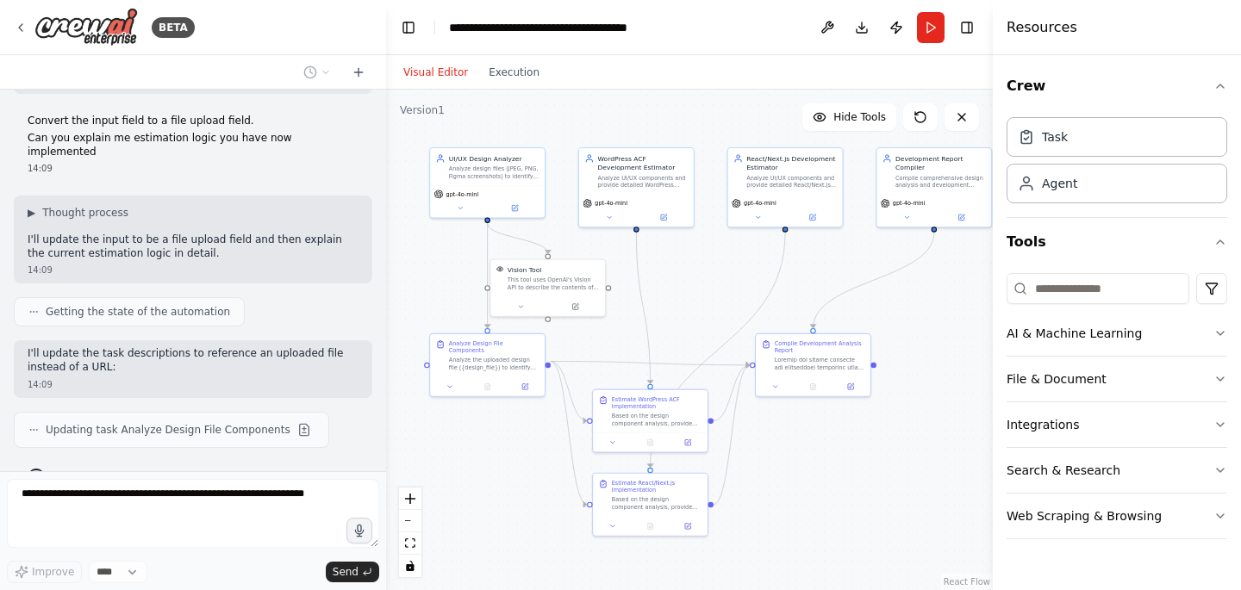
drag, startPoint x: 727, startPoint y: 280, endPoint x: 713, endPoint y: 279, distance: 14.7
click at [713, 279] on div ".deletable-edge-delete-btn { width: 20px; height: 20px; border: 0px solid #ffff…" at bounding box center [689, 340] width 607 height 501
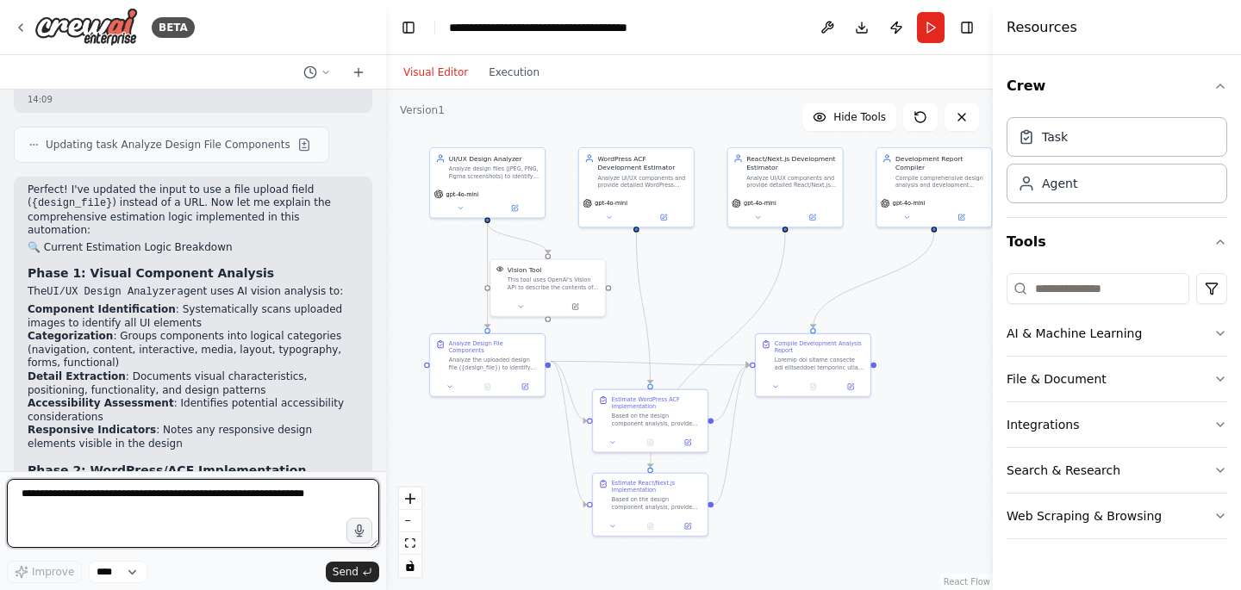
scroll to position [2279, 0]
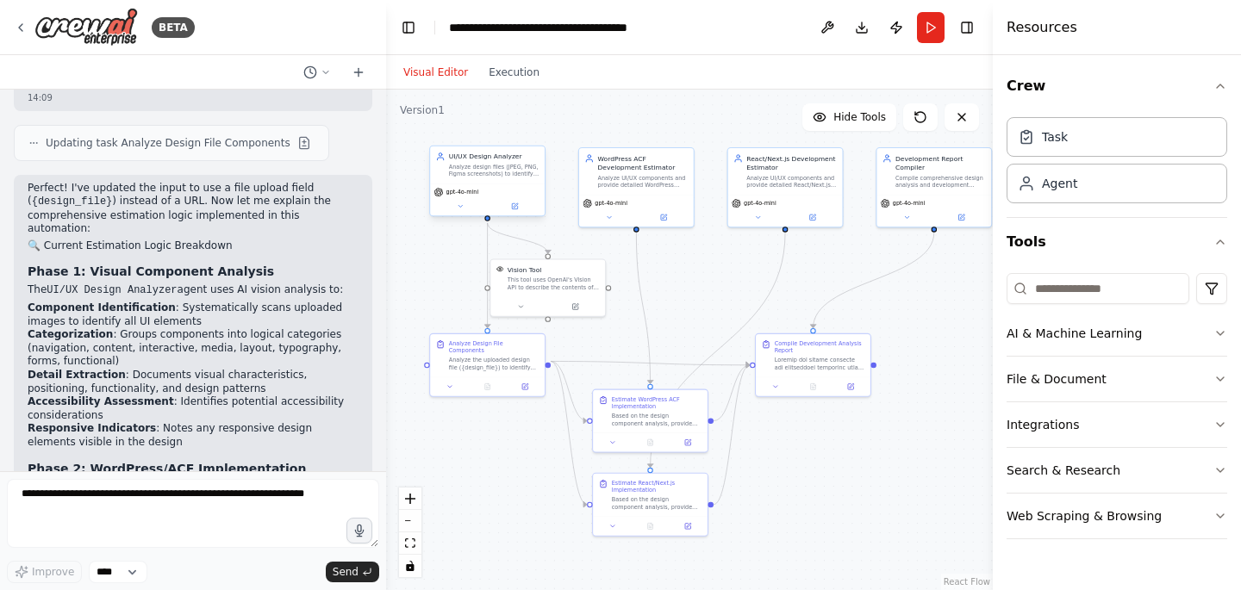
click at [507, 176] on div "Analyze design files (JPEG, PNG, Figma screenshots) to identify and categorize …" at bounding box center [494, 170] width 90 height 15
click at [516, 208] on icon at bounding box center [514, 205] width 5 height 5
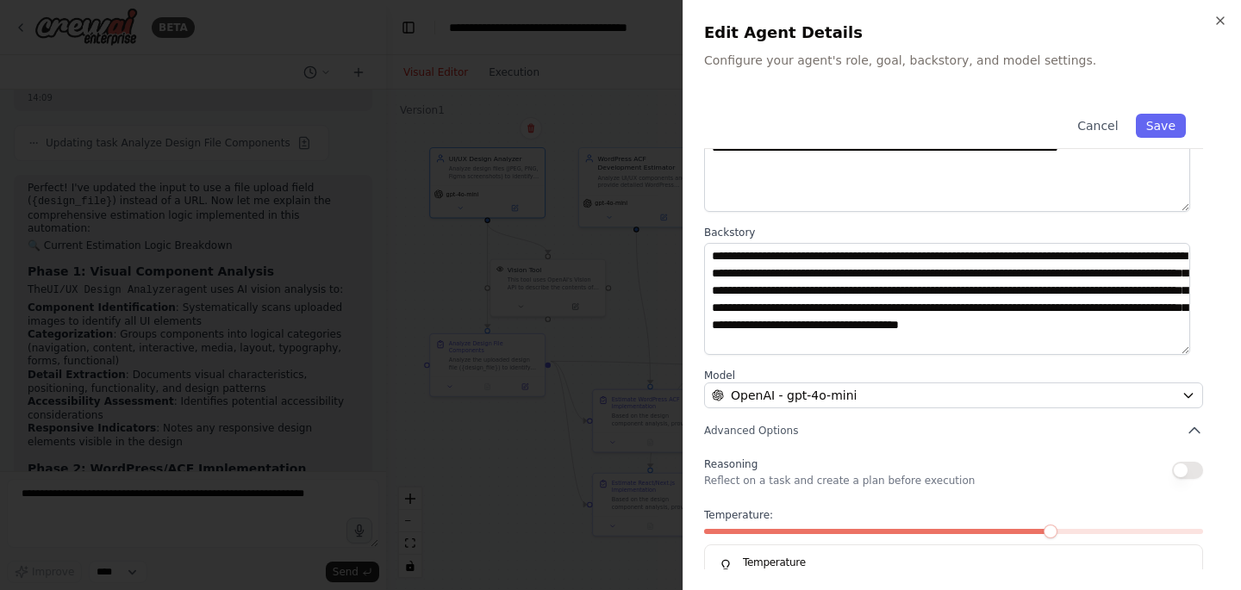
scroll to position [0, 0]
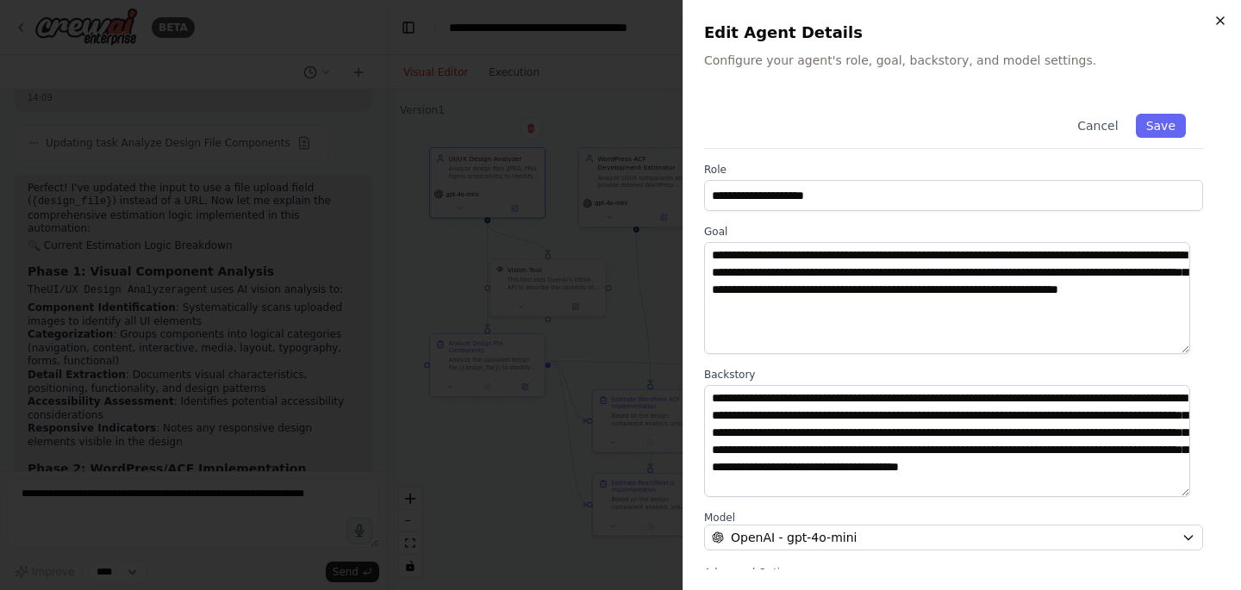
click at [1217, 20] on icon "button" at bounding box center [1220, 21] width 14 height 14
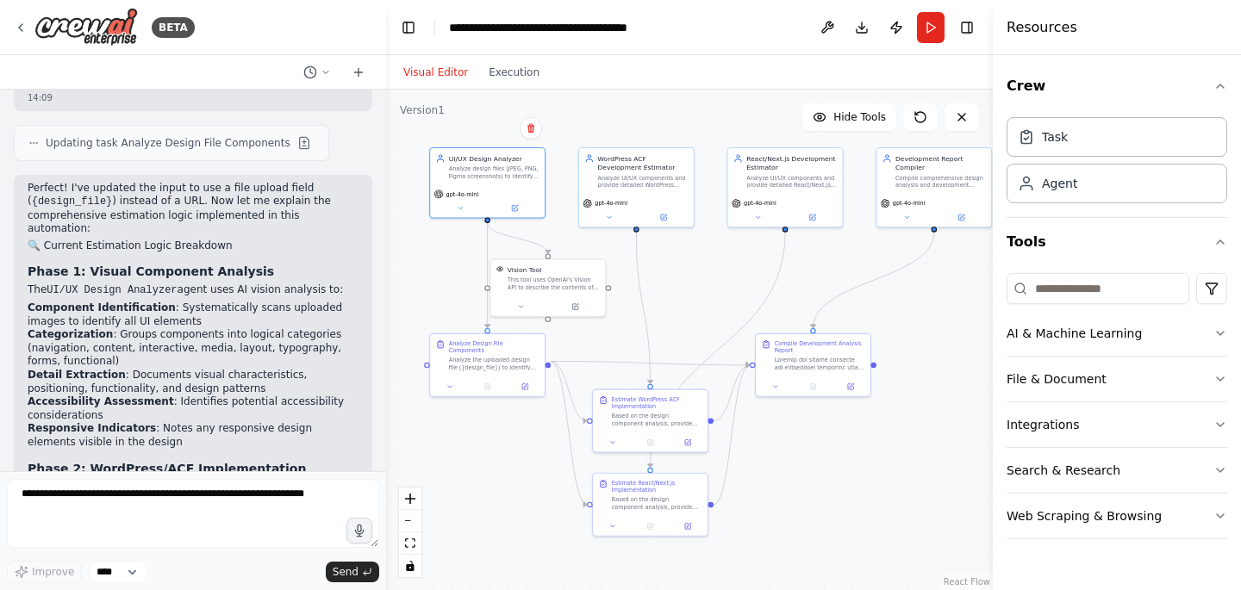
click at [696, 118] on div ".deletable-edge-delete-btn { width: 20px; height: 20px; border: 0px solid #ffff…" at bounding box center [689, 340] width 607 height 501
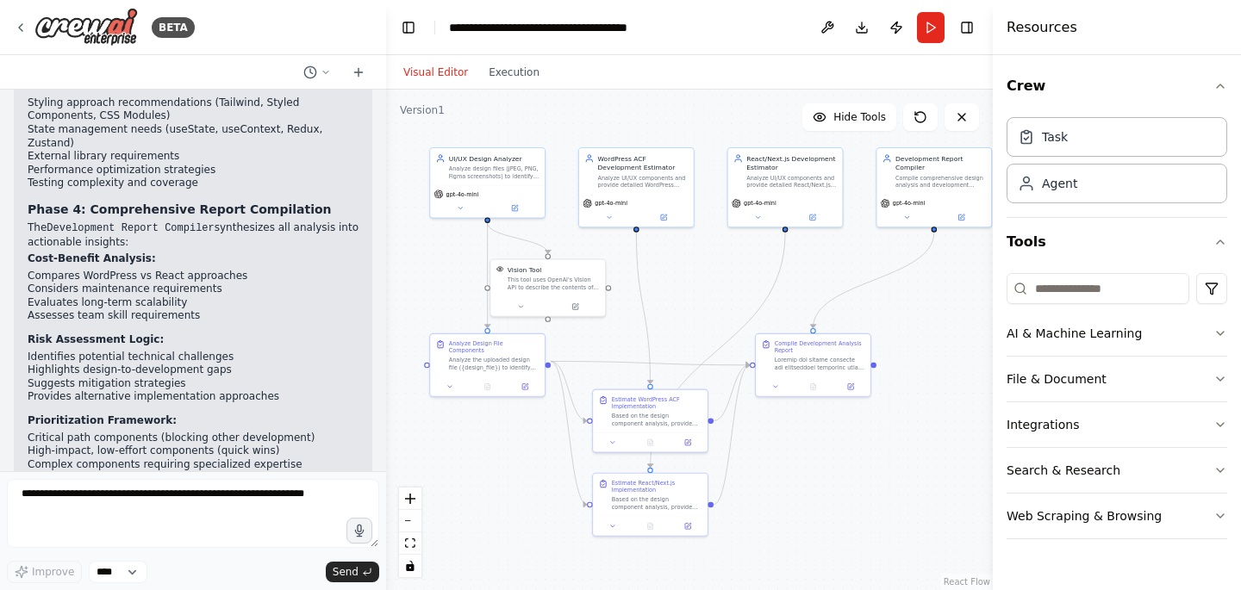
scroll to position [3511, 0]
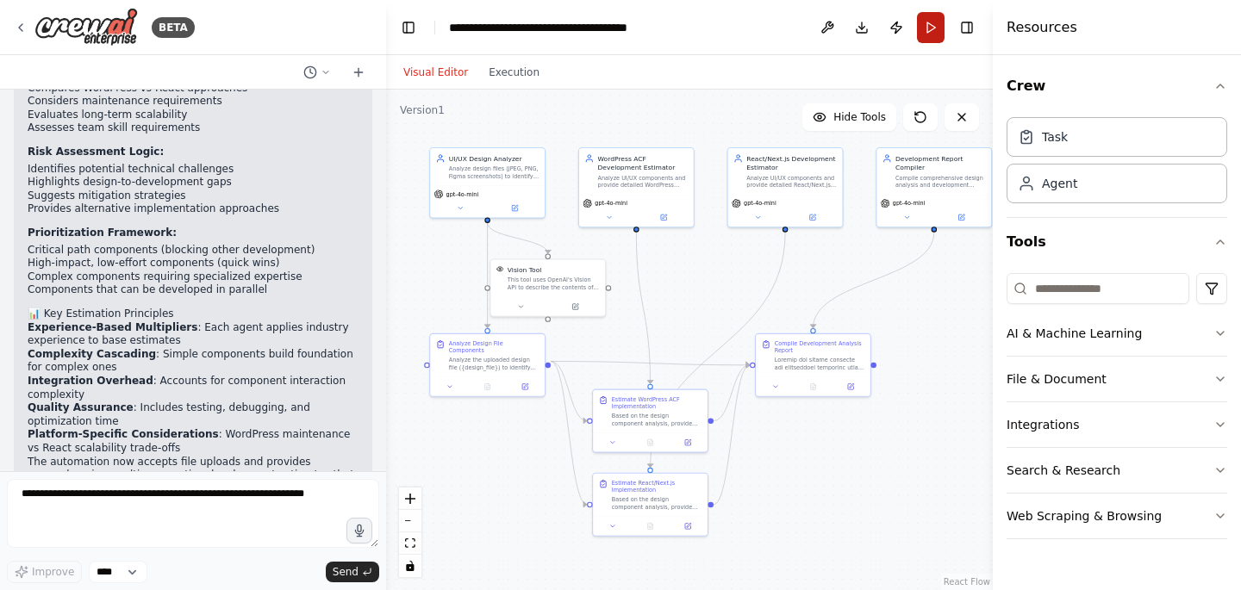
click at [928, 19] on button "Run" at bounding box center [931, 27] width 28 height 31
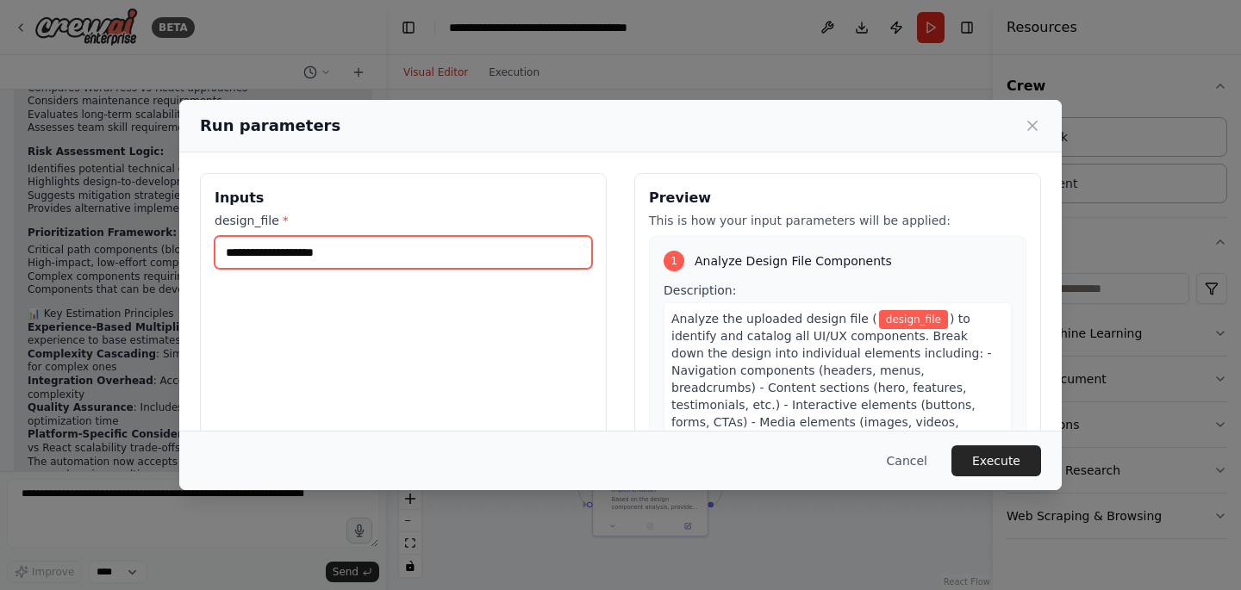
click at [245, 246] on input "design_file *" at bounding box center [403, 252] width 377 height 33
click at [252, 252] on input "design_file *" at bounding box center [403, 252] width 377 height 33
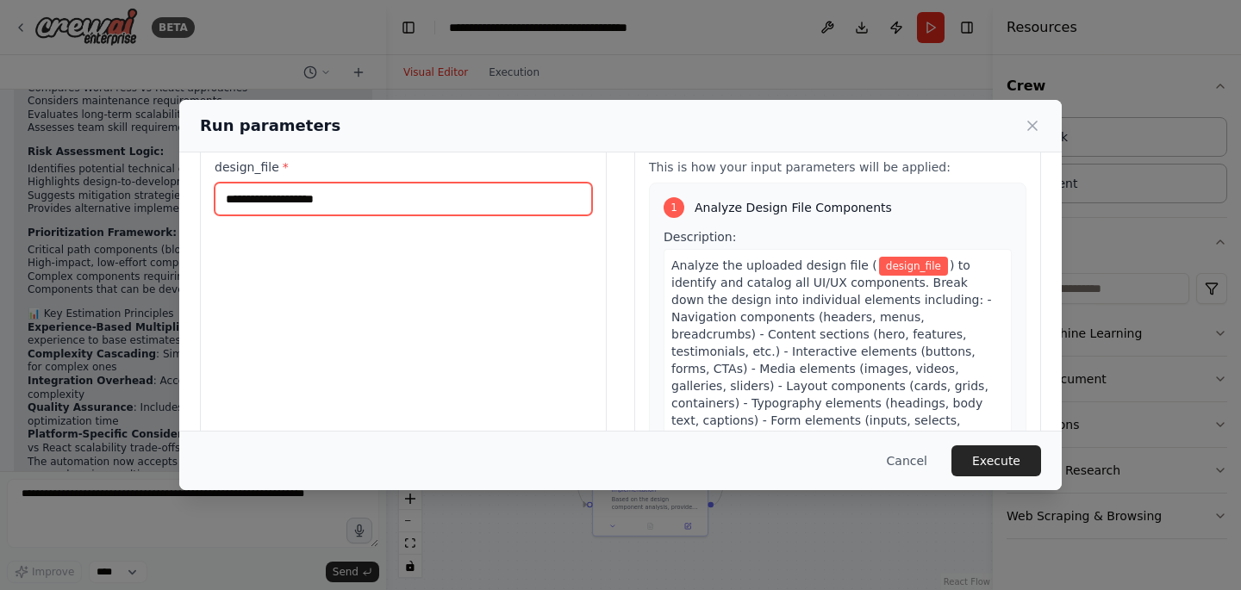
scroll to position [0, 0]
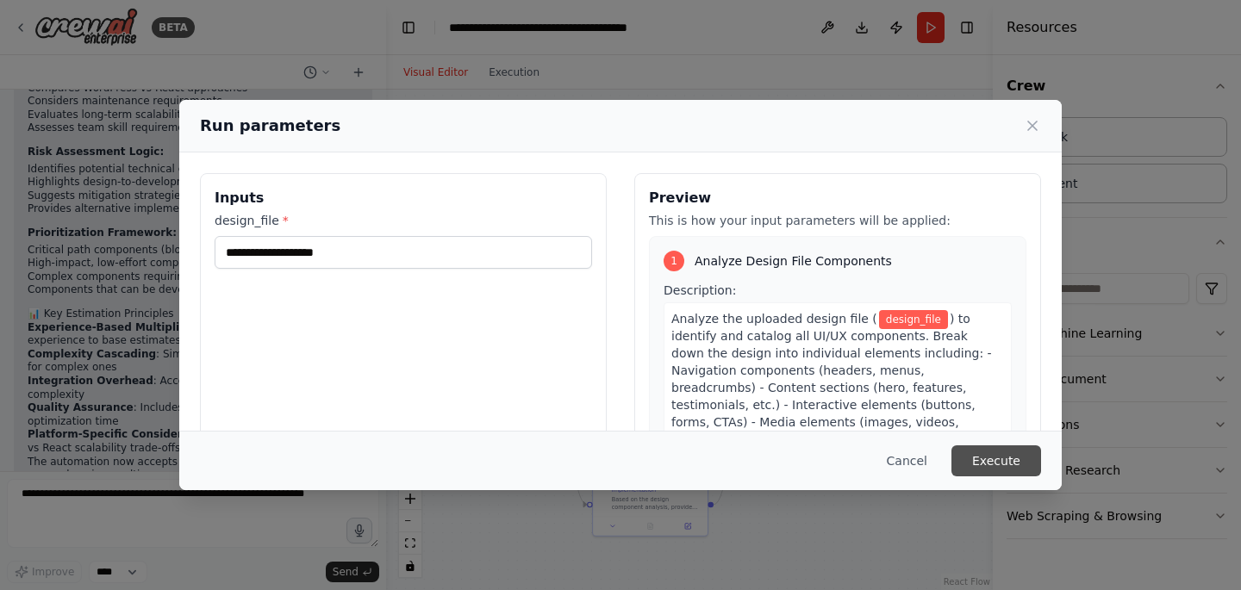
click at [995, 456] on button "Execute" at bounding box center [996, 461] width 90 height 31
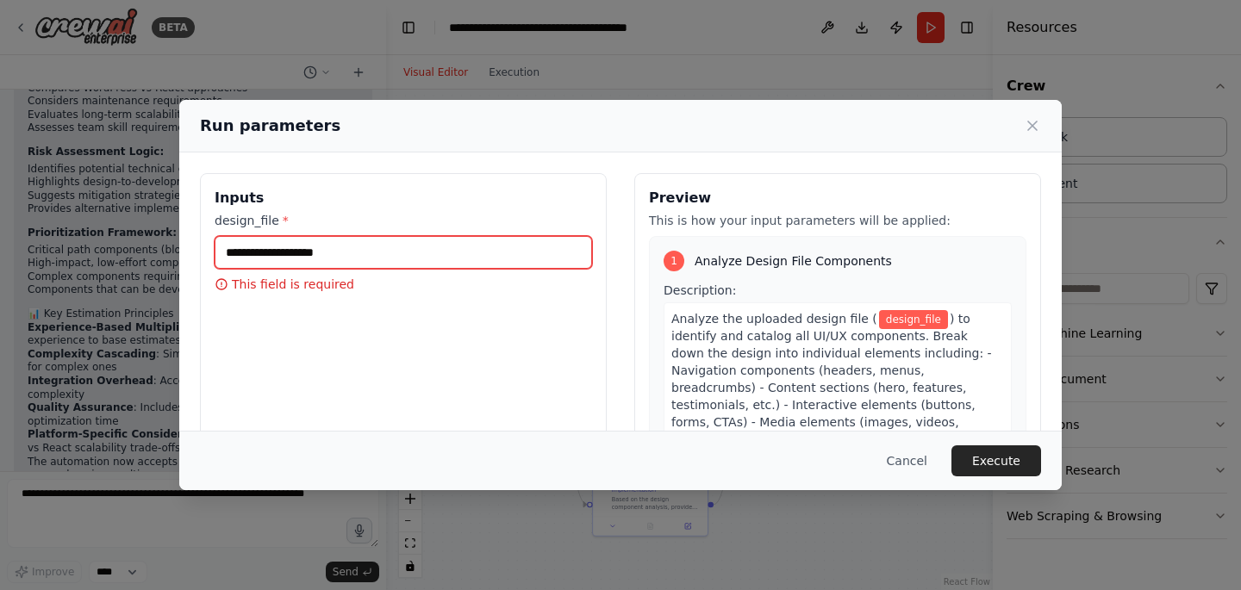
click at [288, 263] on input "design_file *" at bounding box center [403, 252] width 377 height 33
click at [127, 238] on div "Run parameters Inputs design_file * This field is required Preview This is how …" at bounding box center [620, 295] width 1241 height 590
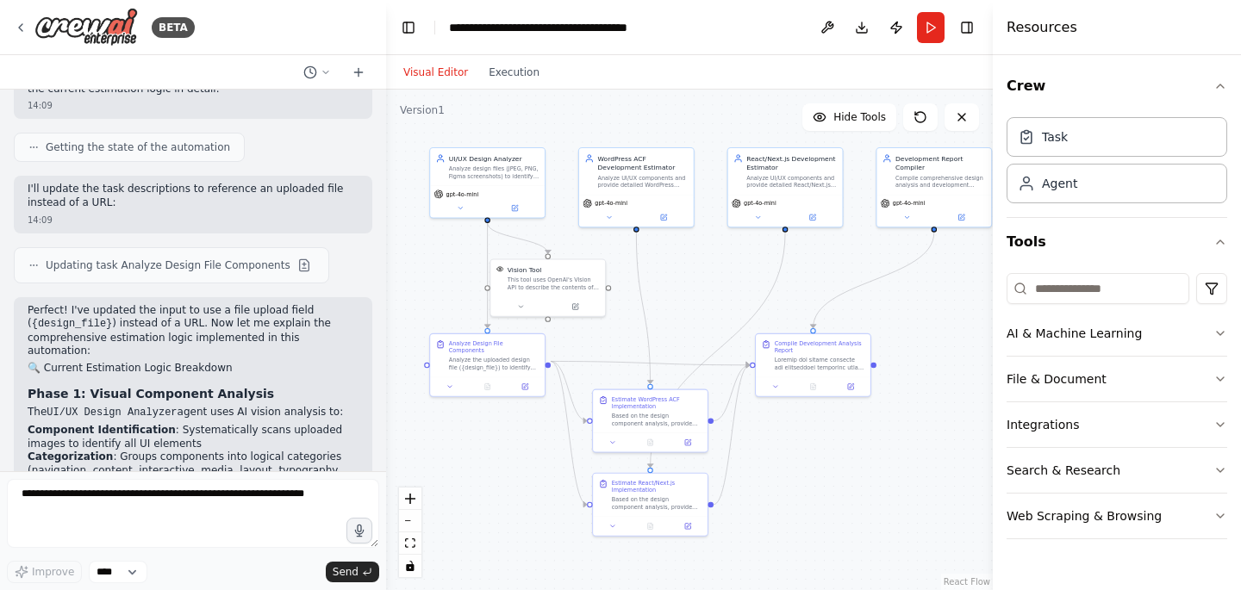
scroll to position [2155, 0]
click at [517, 82] on button "Execution" at bounding box center [514, 72] width 72 height 21
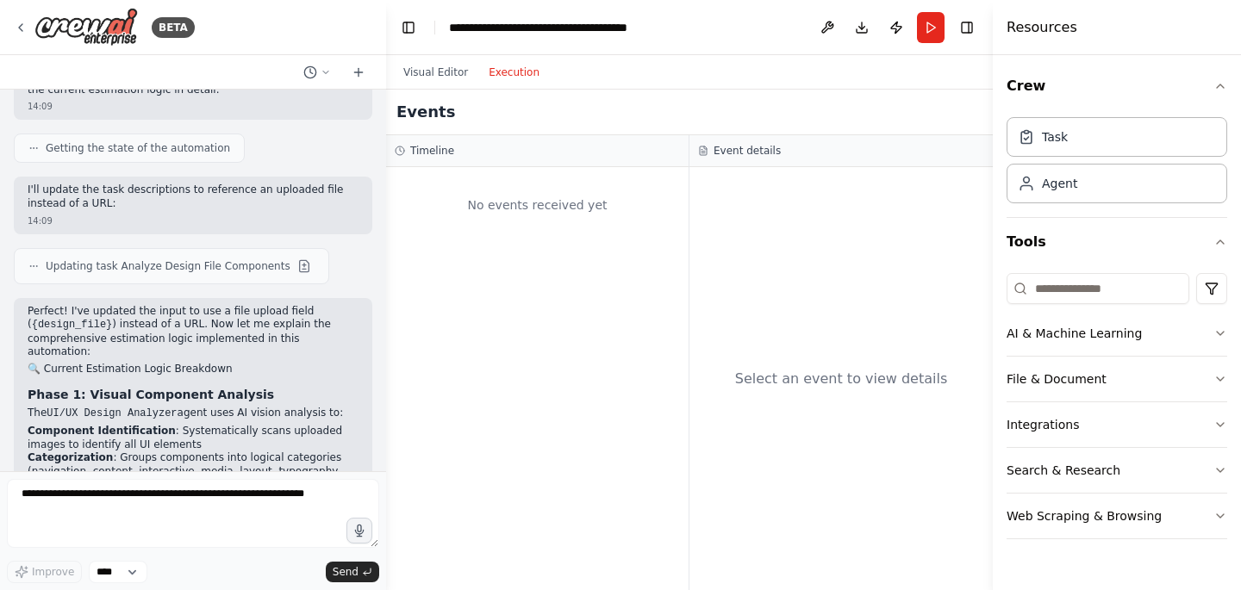
click at [502, 211] on div "No events received yet" at bounding box center [537, 205] width 285 height 59
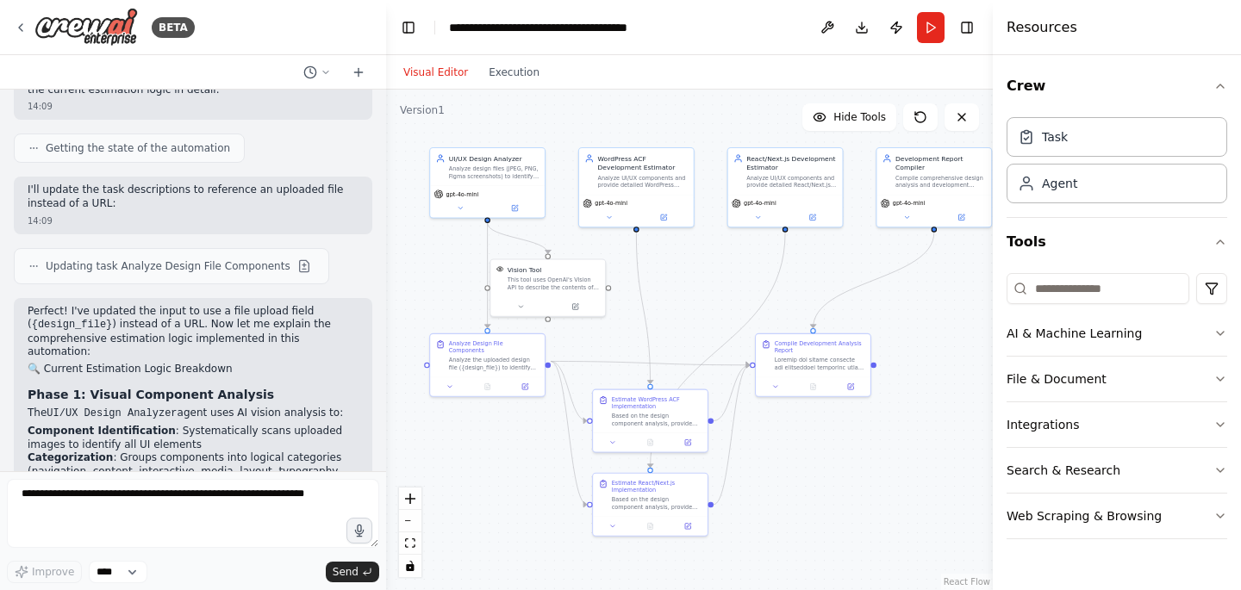
click at [452, 71] on button "Visual Editor" at bounding box center [435, 72] width 85 height 21
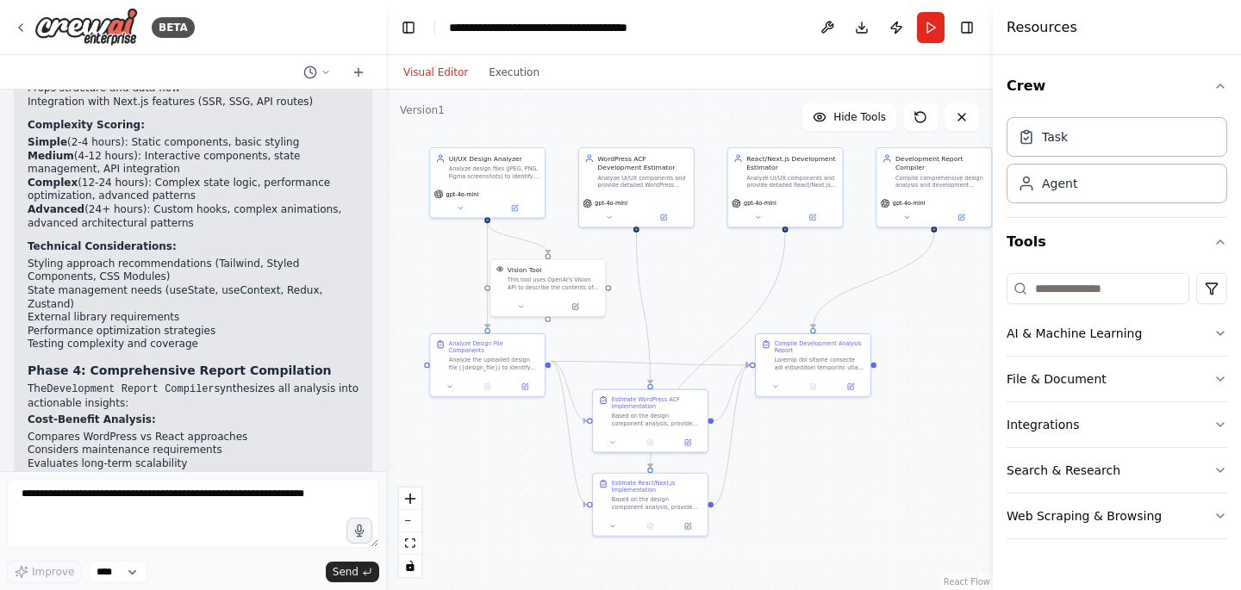
scroll to position [3311, 0]
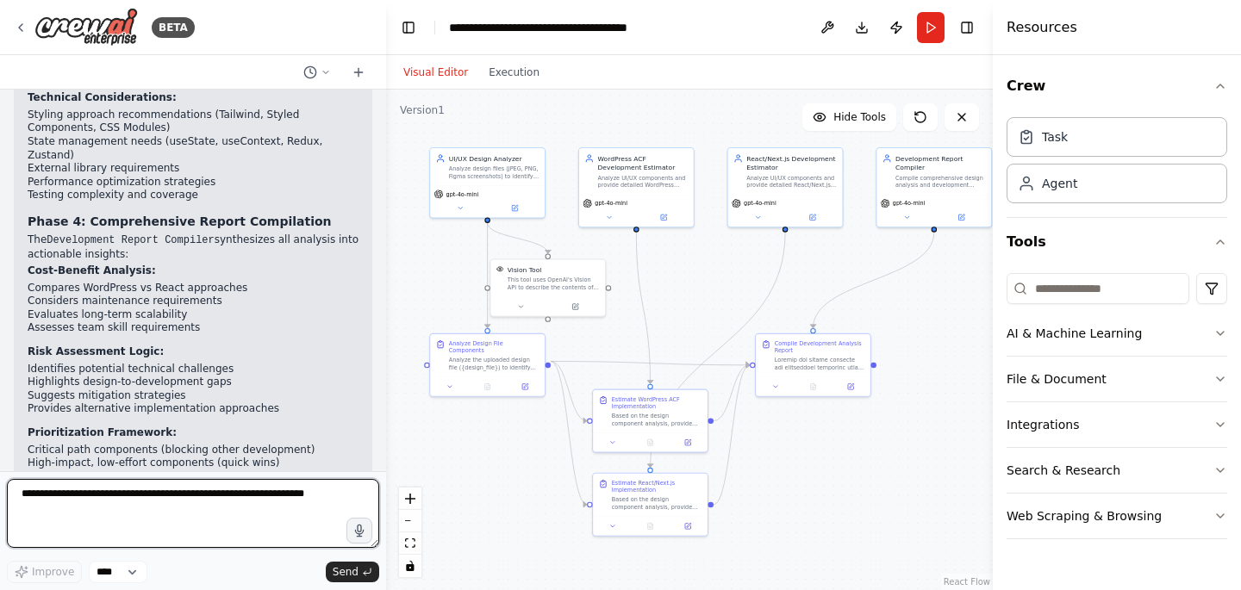
click at [165, 525] on textarea at bounding box center [193, 513] width 372 height 69
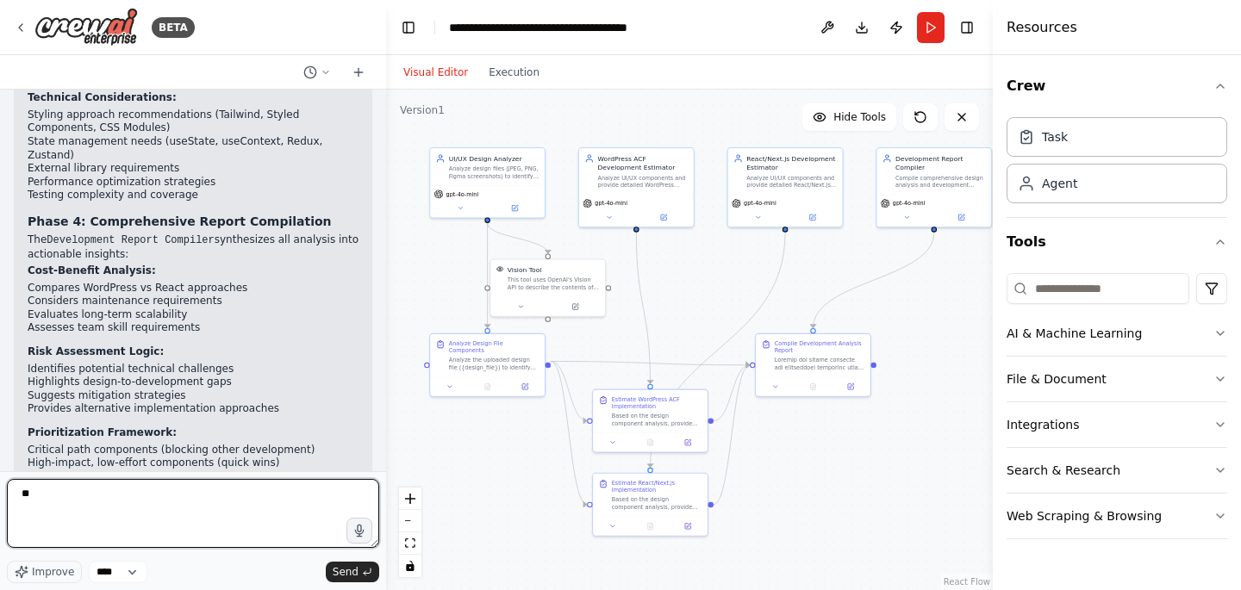
type textarea "*"
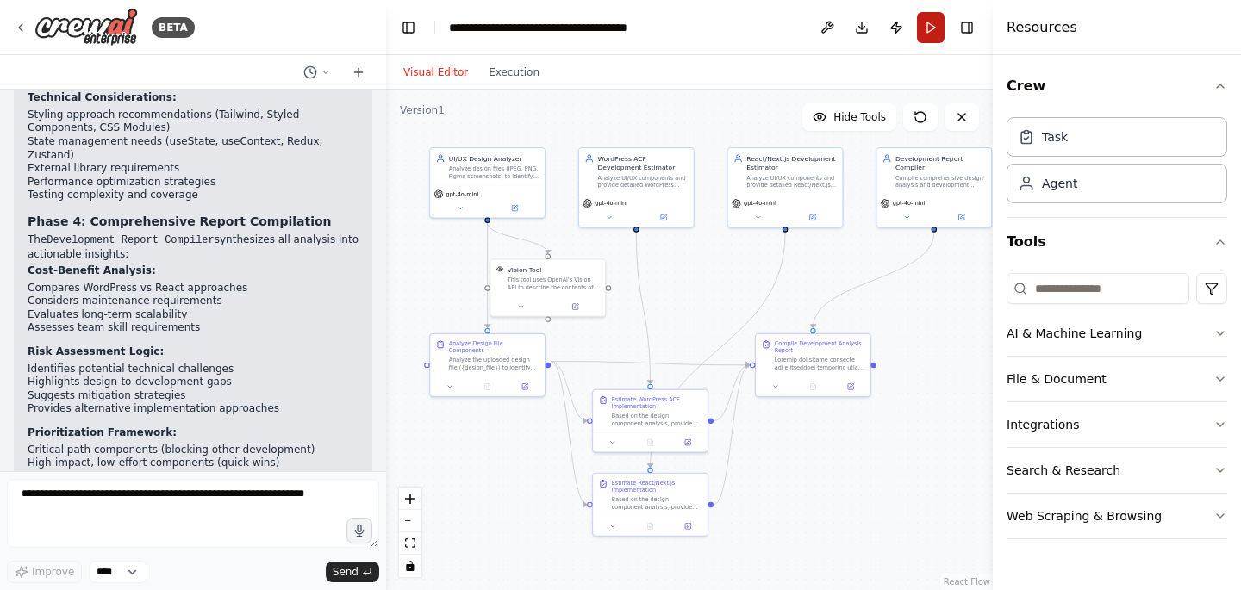
click at [932, 34] on button "Run" at bounding box center [931, 27] width 28 height 31
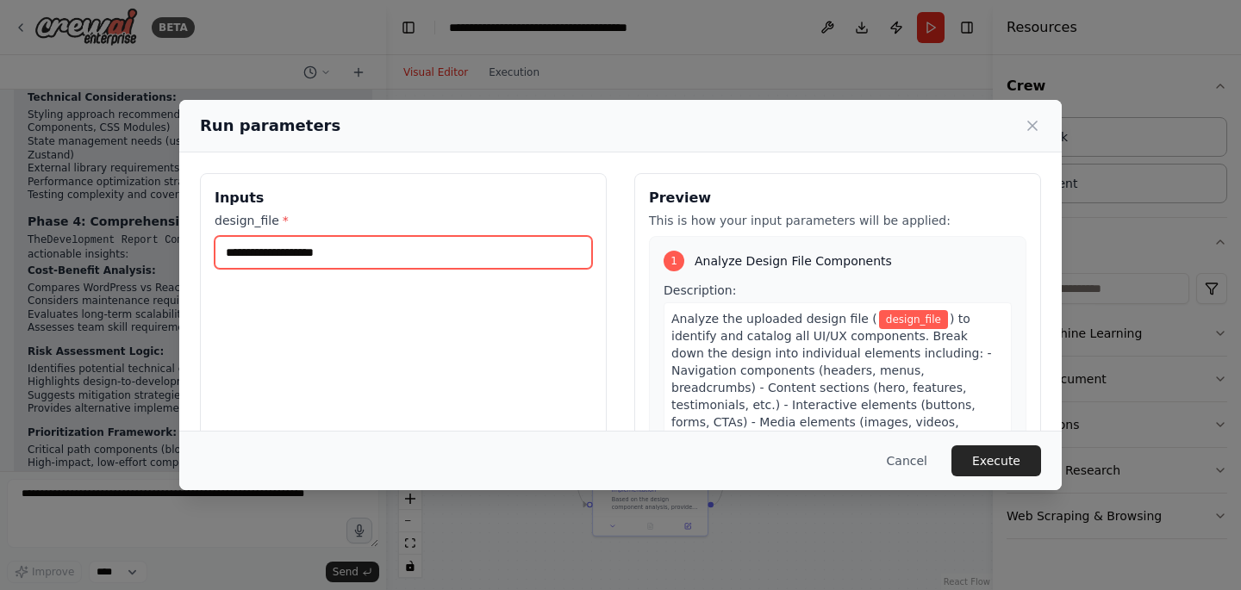
click at [295, 268] on input "design_file *" at bounding box center [403, 252] width 377 height 33
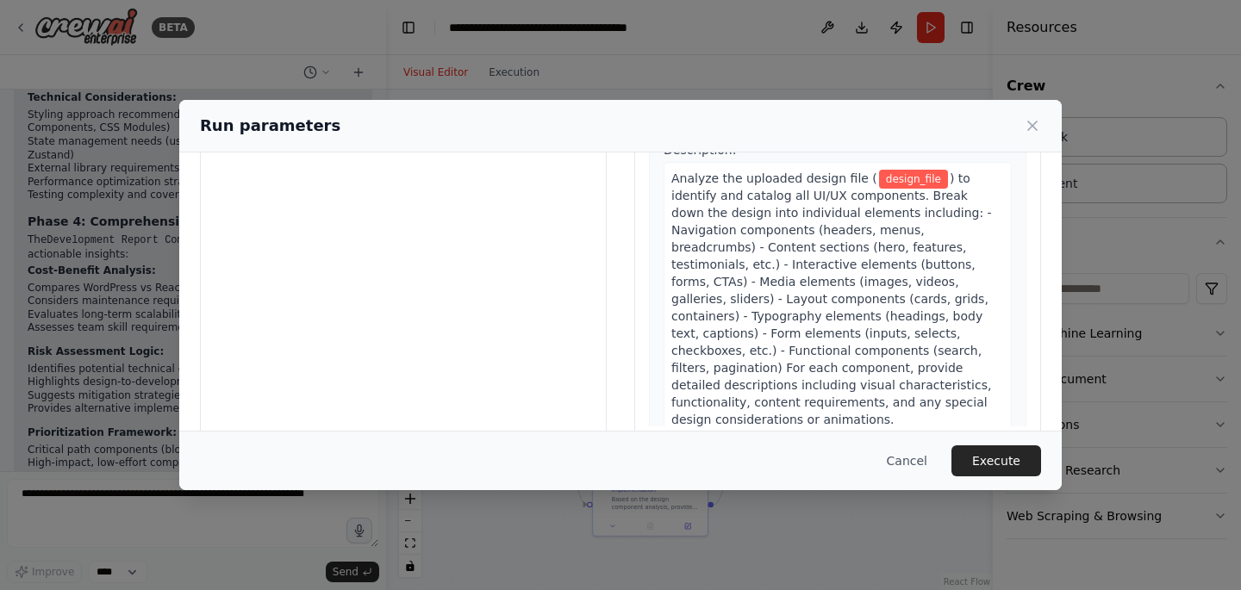
scroll to position [172, 0]
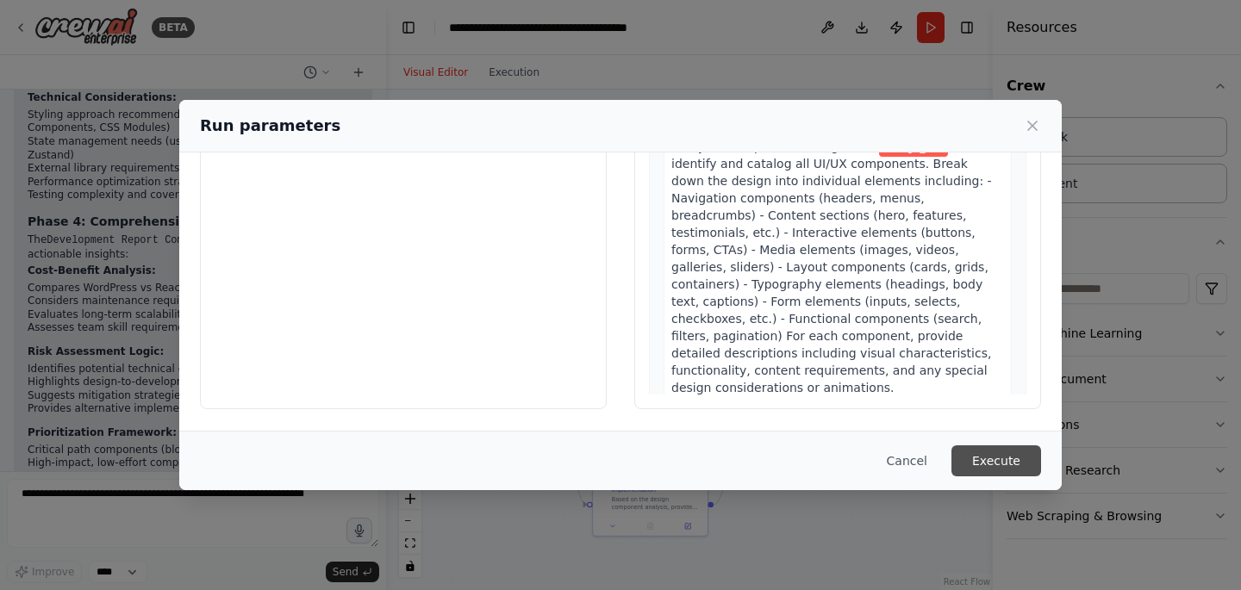
click at [992, 462] on button "Execute" at bounding box center [996, 461] width 90 height 31
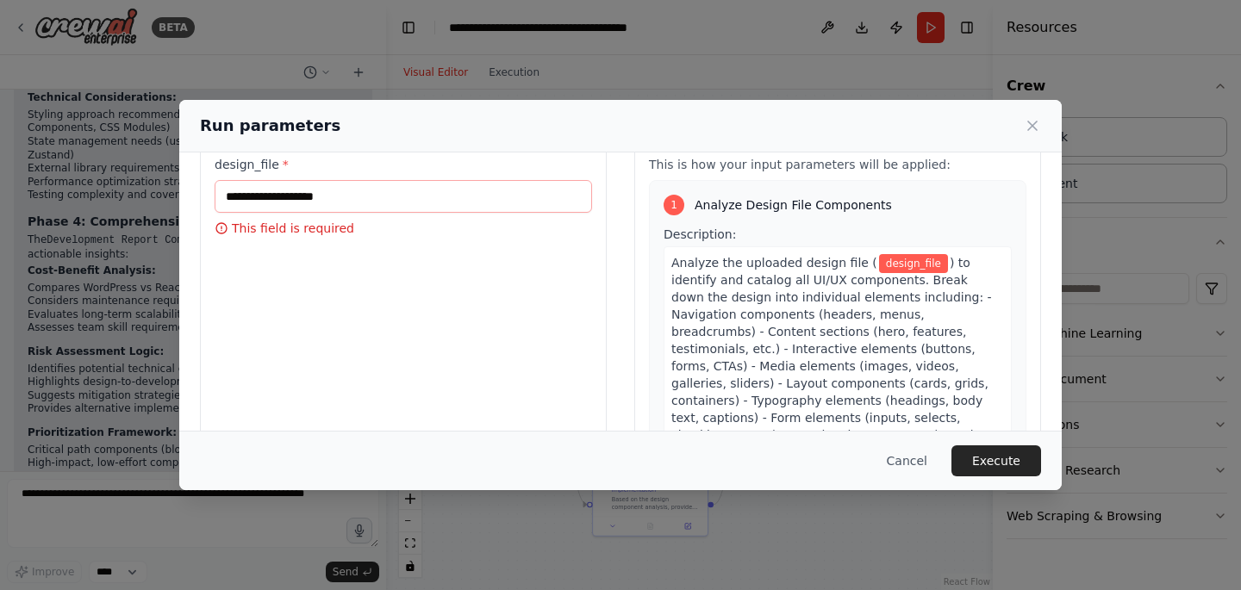
scroll to position [0, 0]
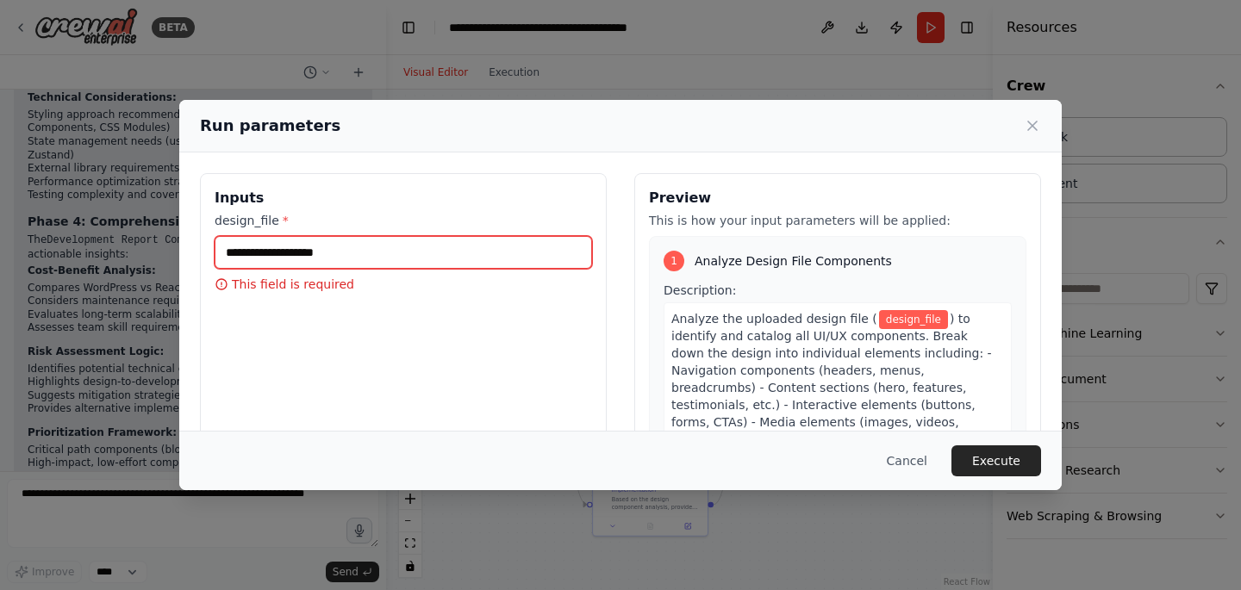
click at [340, 254] on input "design_file *" at bounding box center [403, 252] width 377 height 33
click at [312, 258] on input "design_file *" at bounding box center [403, 252] width 377 height 33
paste input "**********"
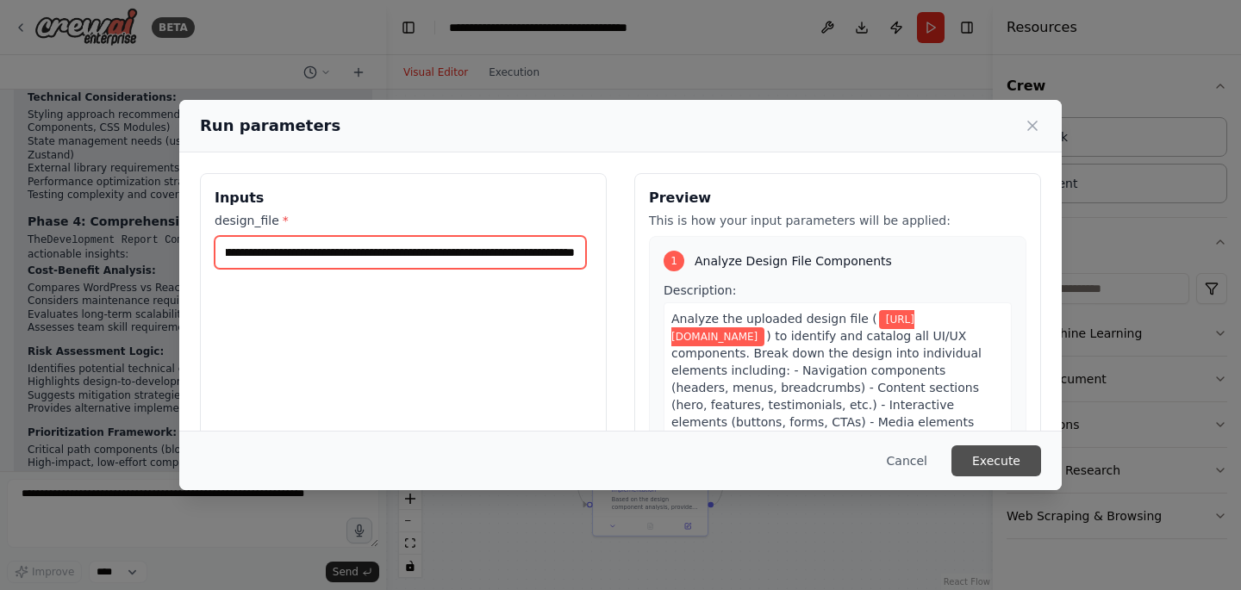
type input "**********"
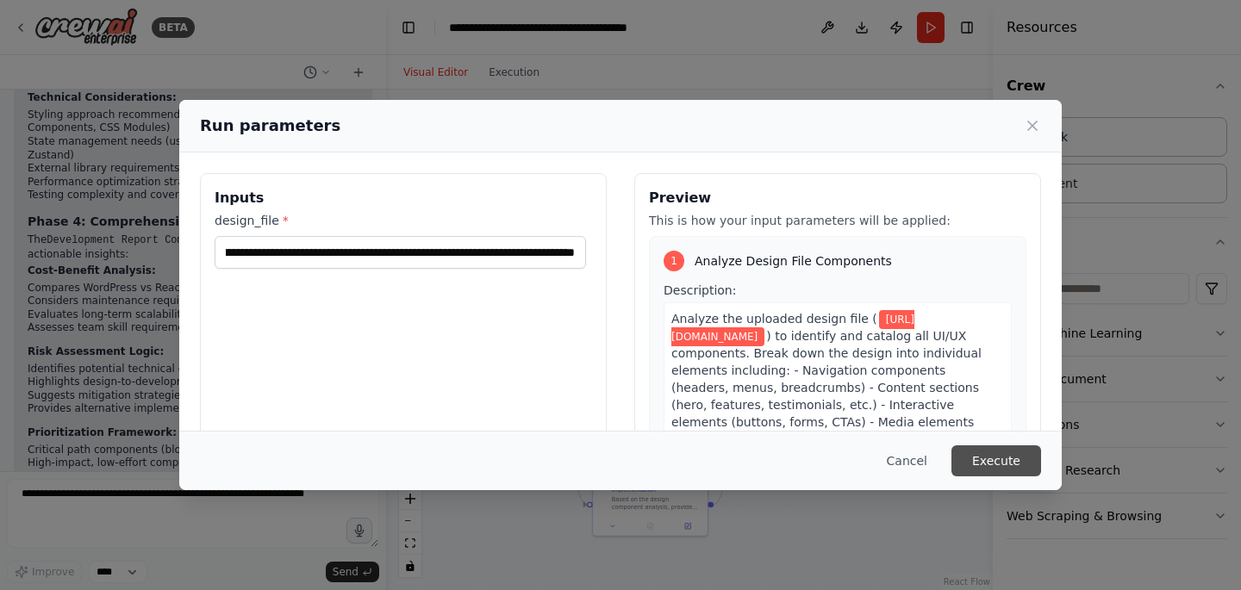
click at [990, 460] on button "Execute" at bounding box center [996, 461] width 90 height 31
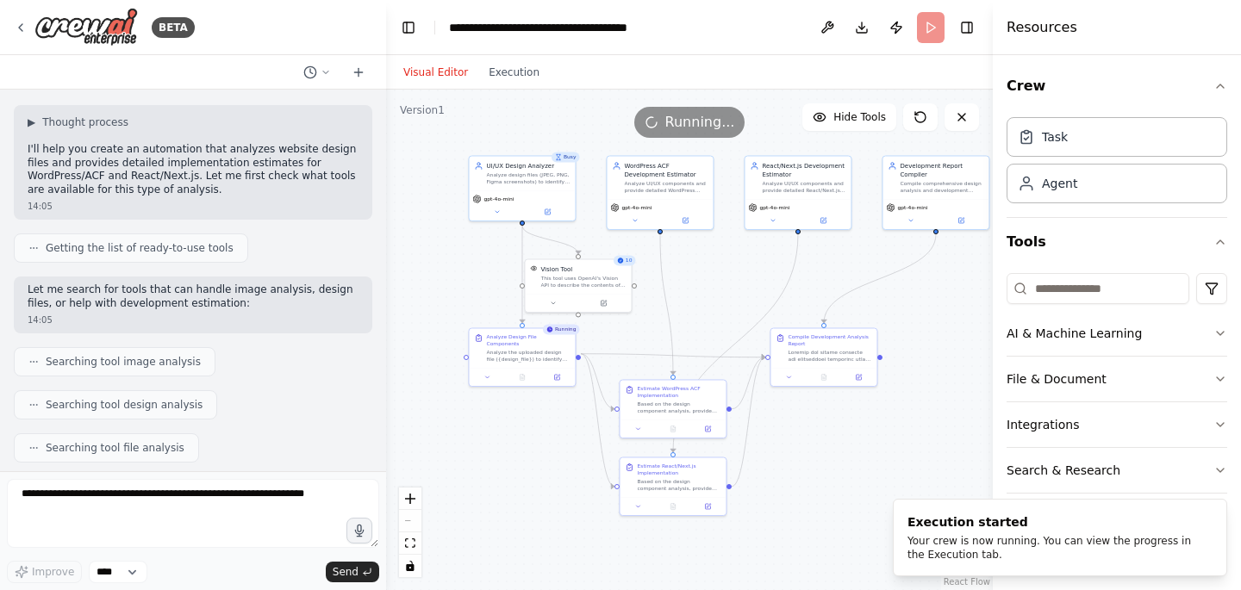
scroll to position [0, 0]
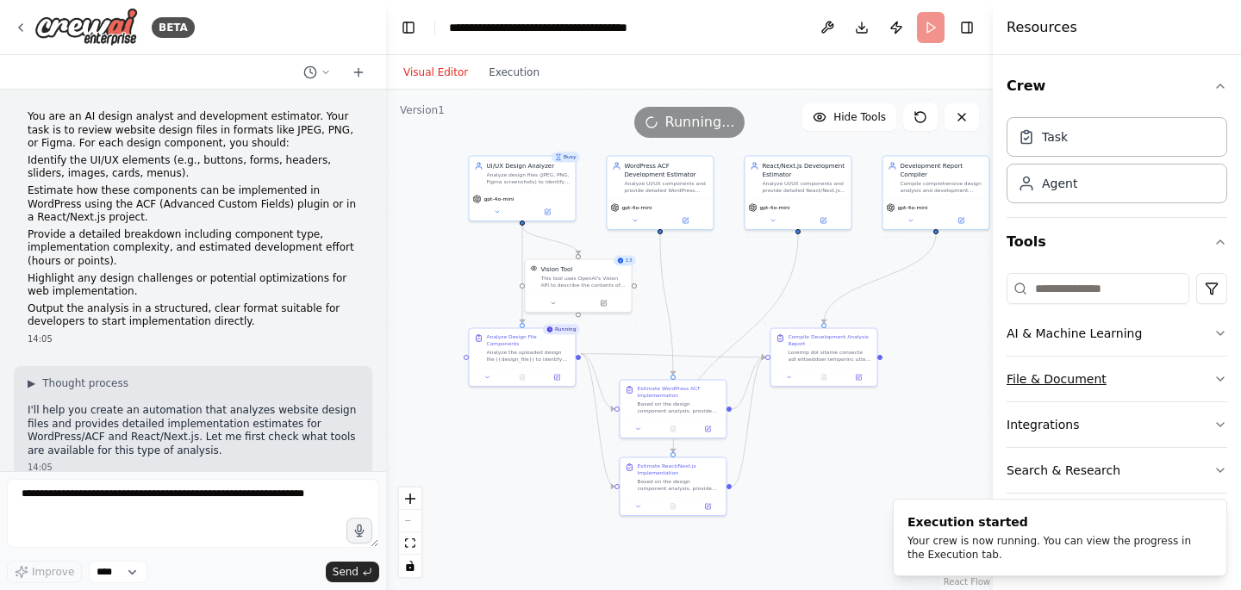
click at [1107, 377] on button "File & Document" at bounding box center [1117, 379] width 221 height 45
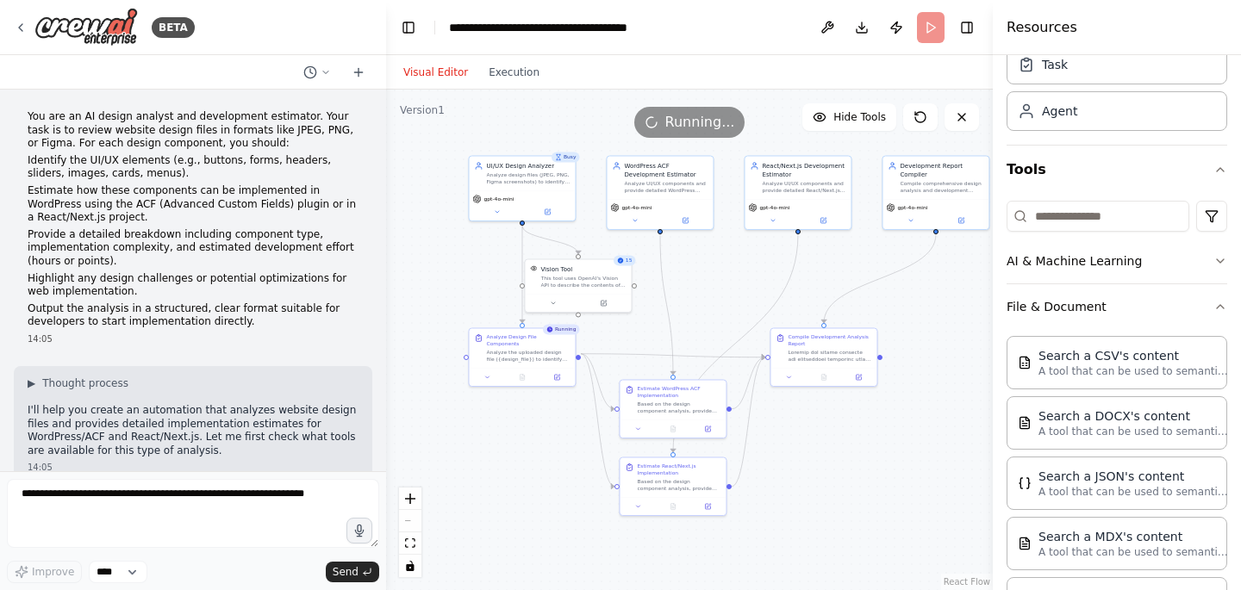
scroll to position [42, 0]
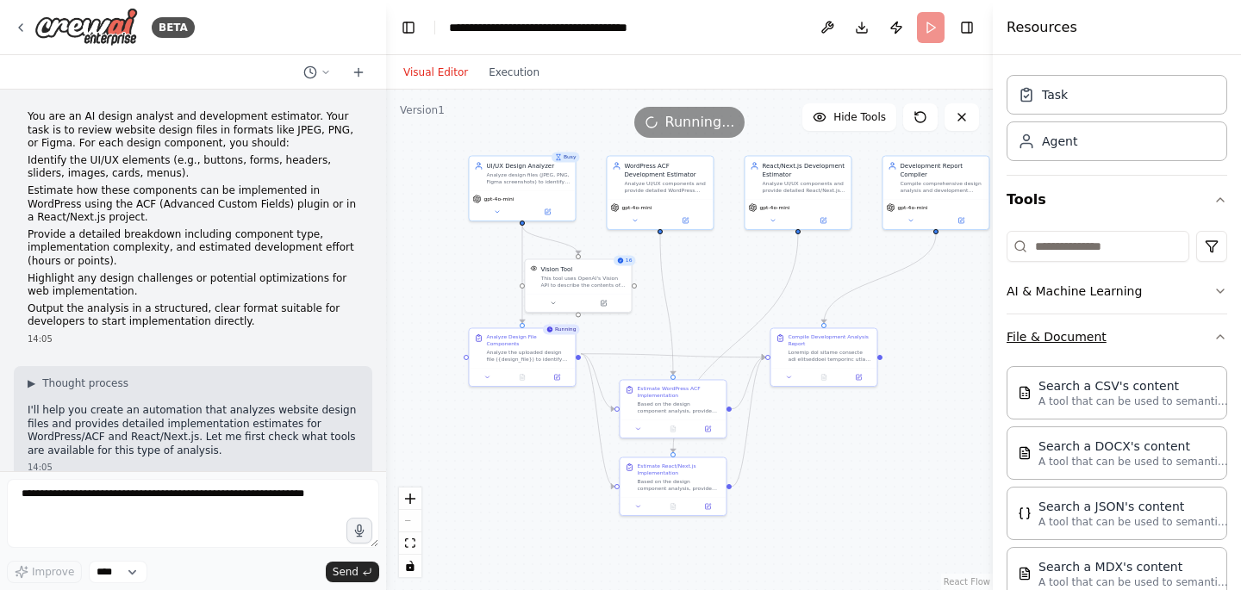
click at [1135, 328] on button "File & Document" at bounding box center [1117, 337] width 221 height 45
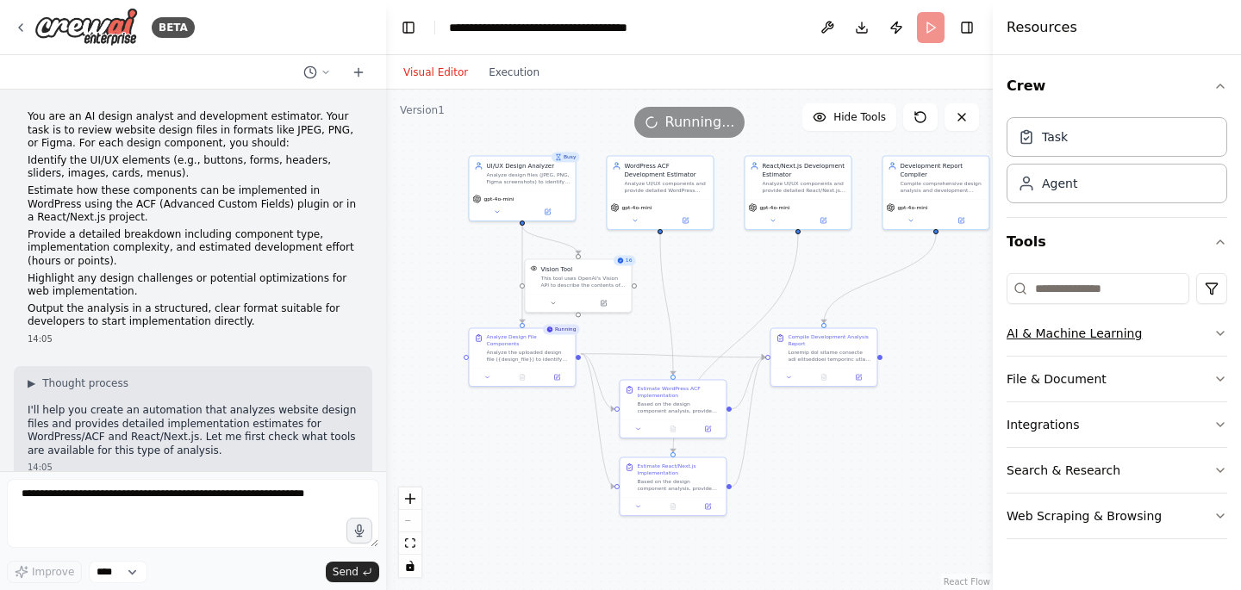
click at [1136, 334] on button "AI & Machine Learning" at bounding box center [1117, 333] width 221 height 45
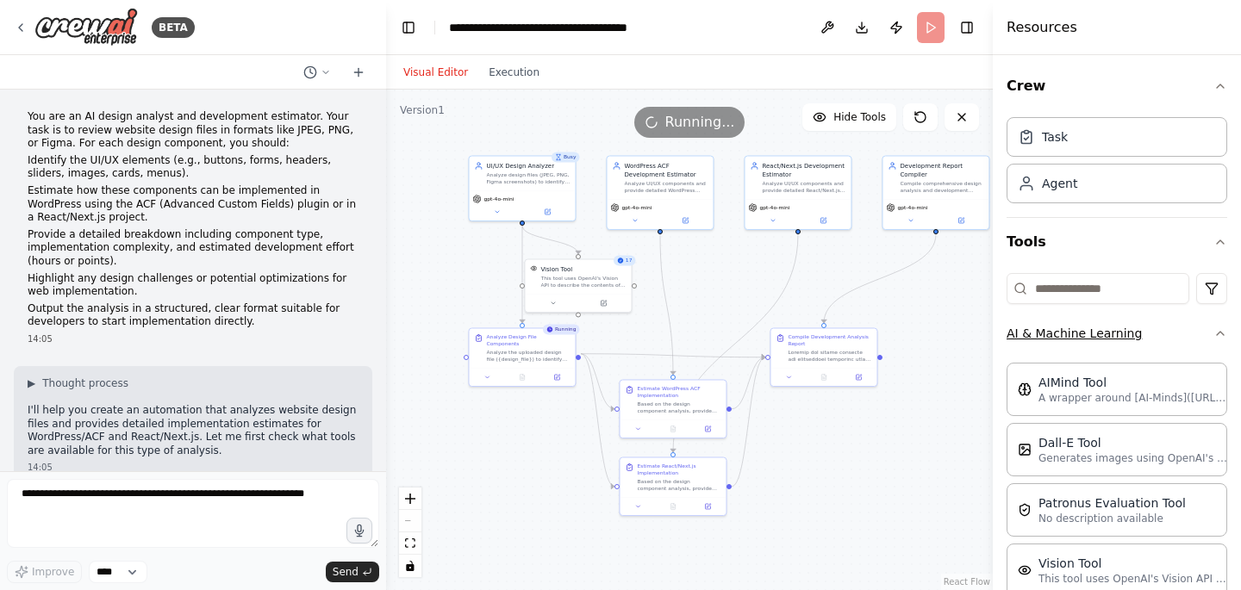
click at [1134, 334] on button "AI & Machine Learning" at bounding box center [1117, 333] width 221 height 45
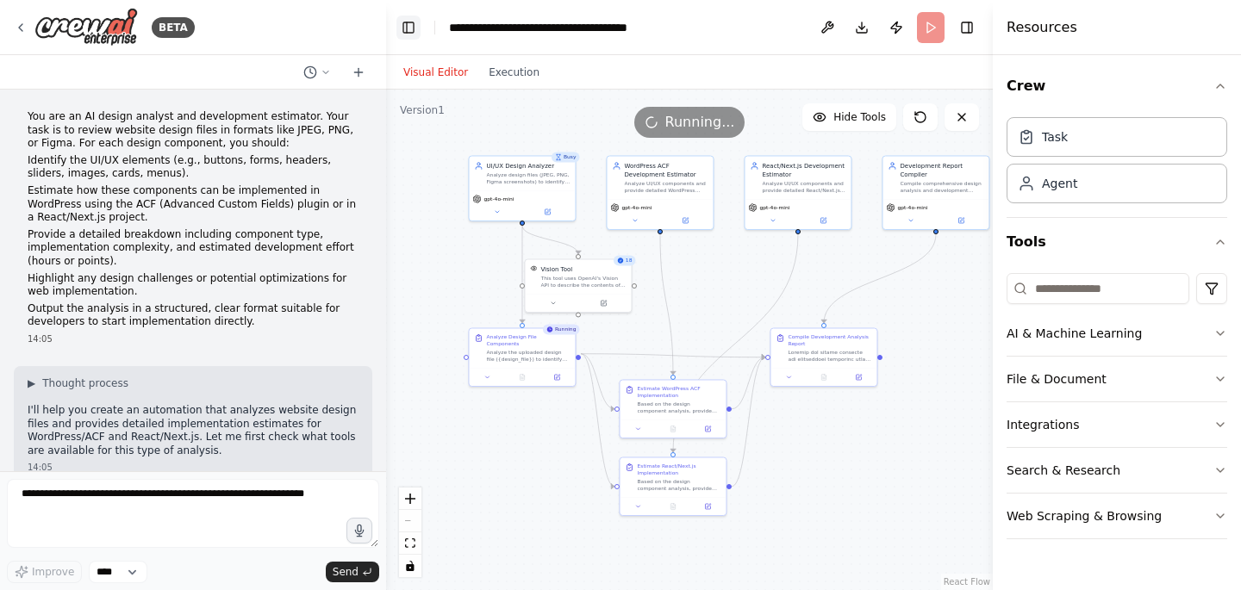
click at [405, 26] on button "Toggle Left Sidebar" at bounding box center [408, 28] width 24 height 24
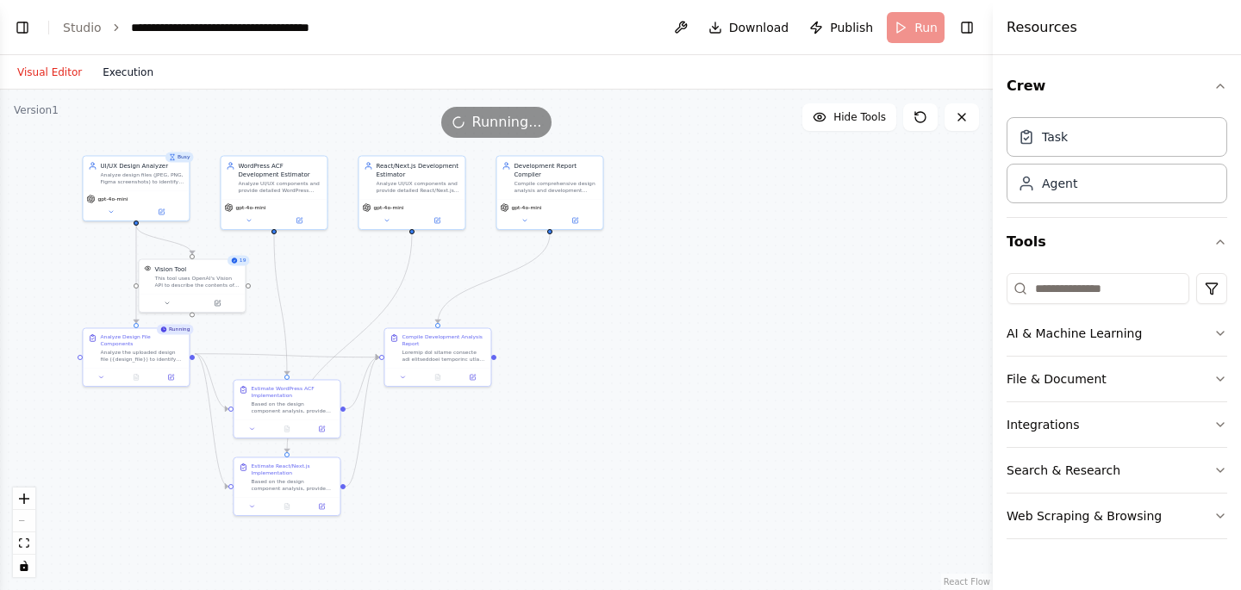
click at [137, 72] on button "Execution" at bounding box center [128, 72] width 72 height 21
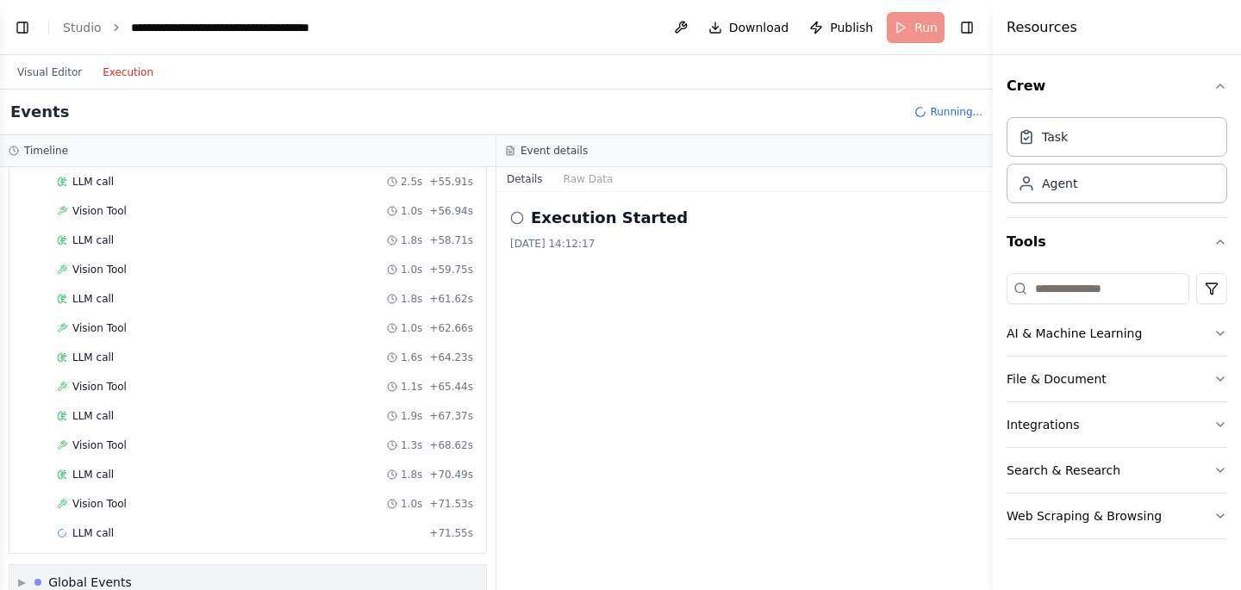
scroll to position [1028, 0]
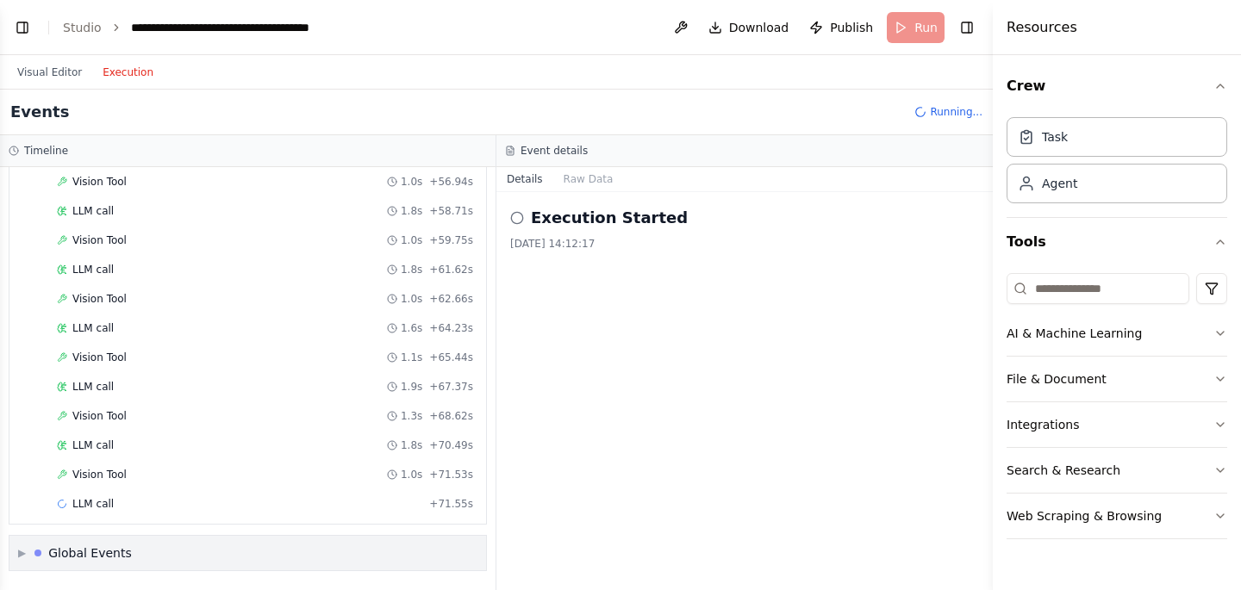
click at [55, 552] on div "Global Events" at bounding box center [90, 553] width 84 height 17
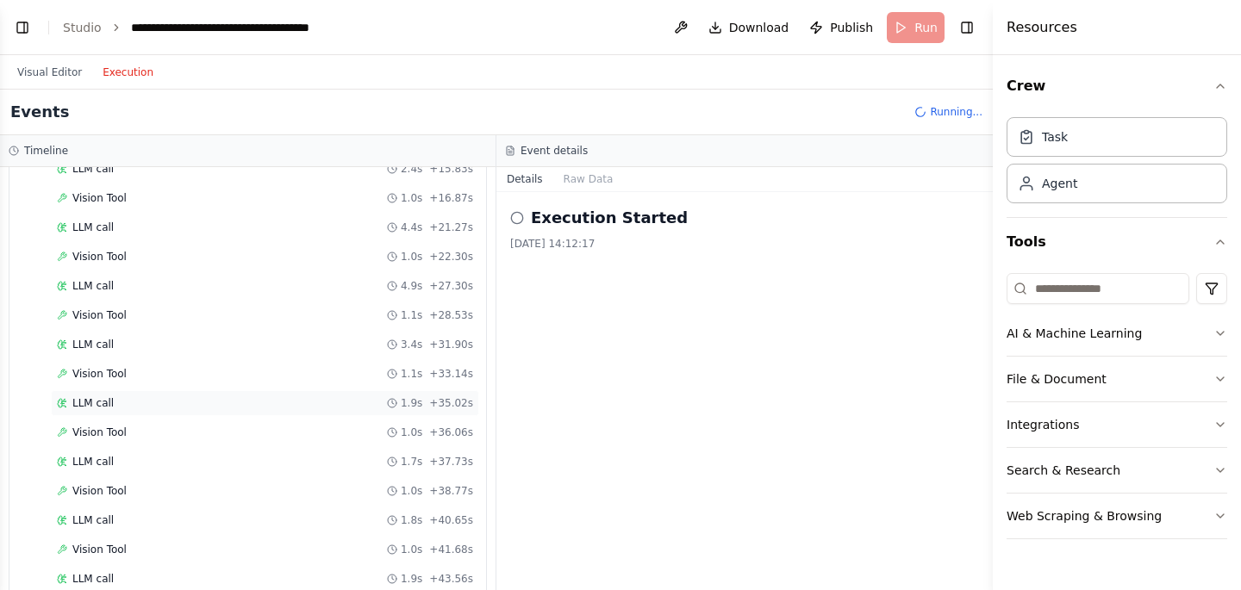
scroll to position [0, 0]
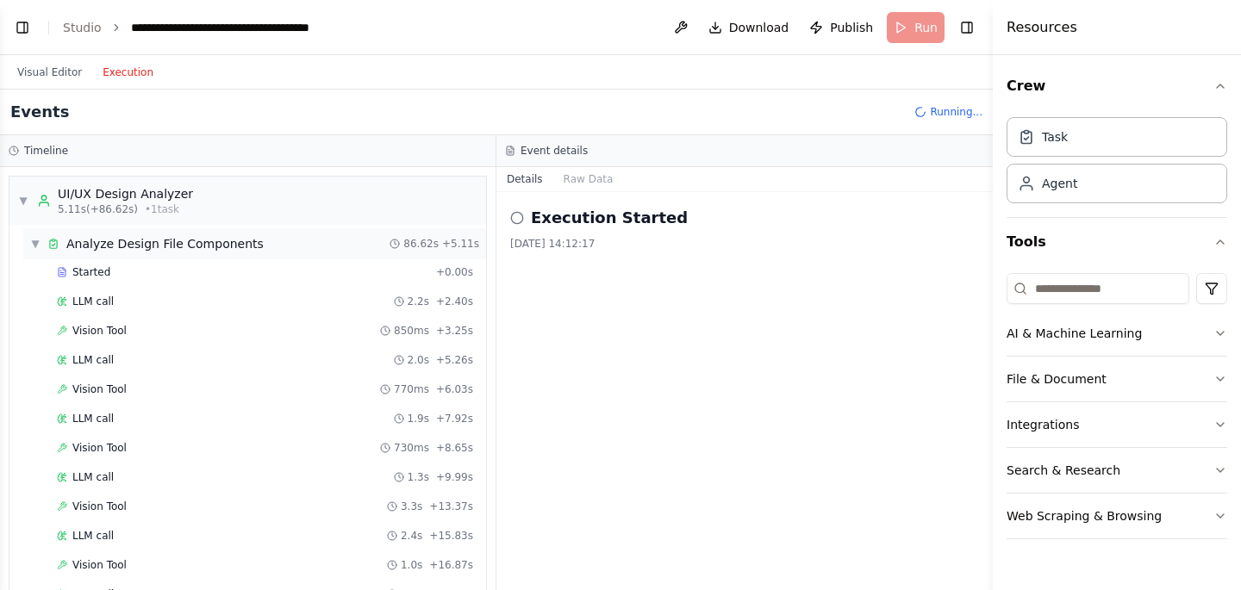
click at [34, 241] on span "▼" at bounding box center [35, 244] width 10 height 14
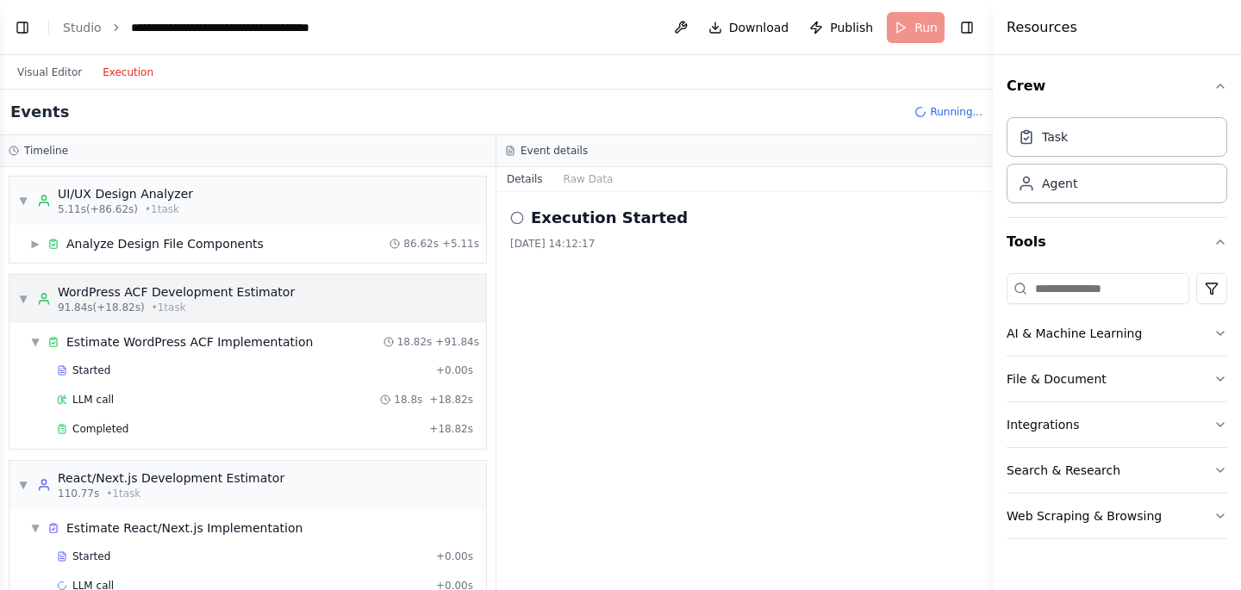
click at [20, 296] on span "▼" at bounding box center [23, 299] width 10 height 14
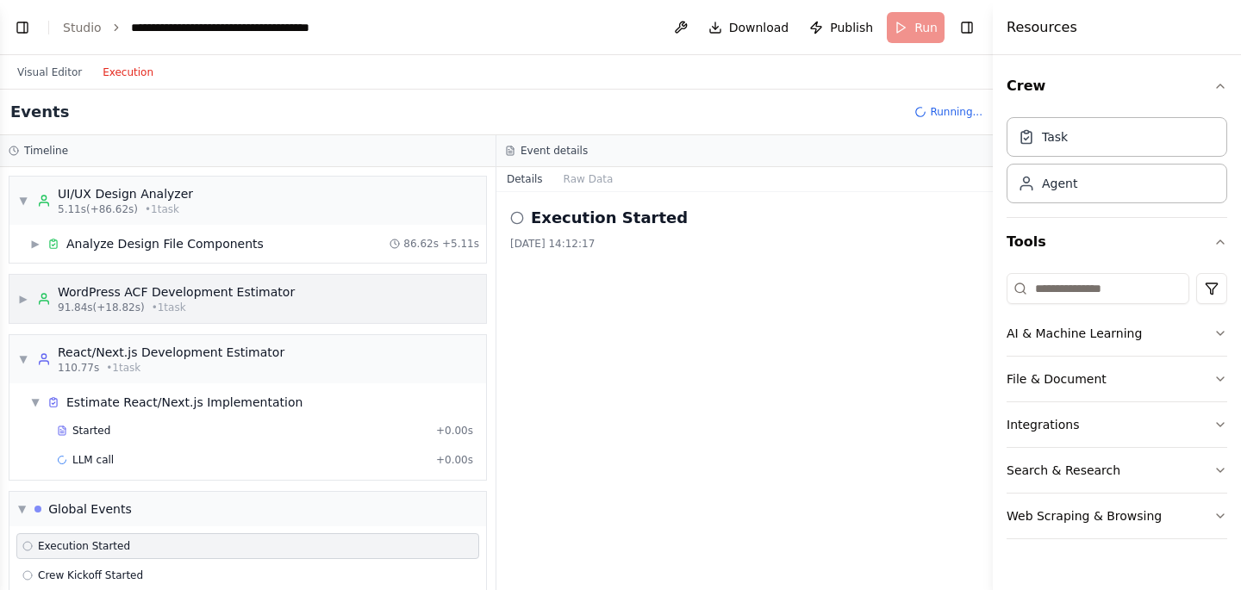
click at [25, 296] on span "▶" at bounding box center [23, 299] width 10 height 14
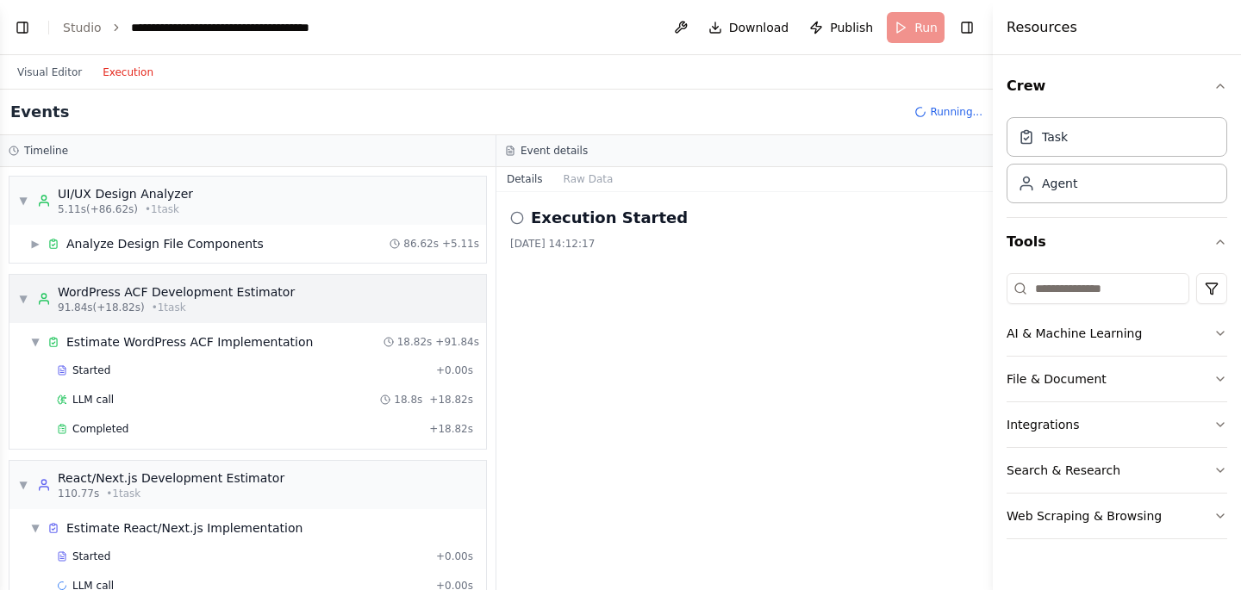
click at [21, 298] on span "▼" at bounding box center [23, 299] width 10 height 14
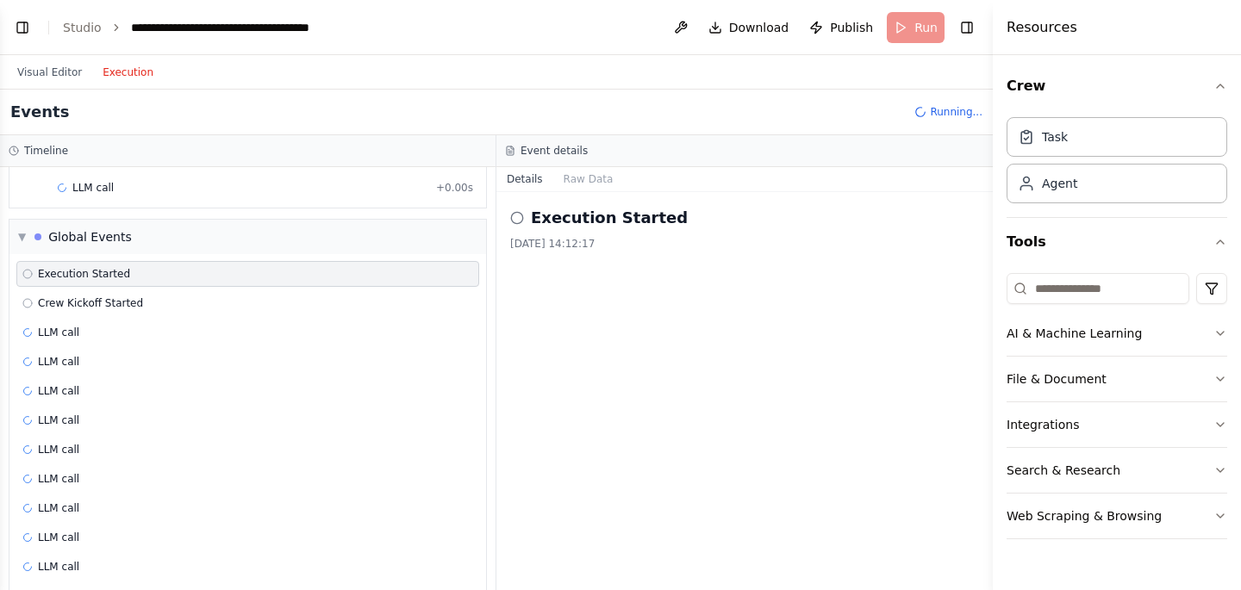
scroll to position [134, 0]
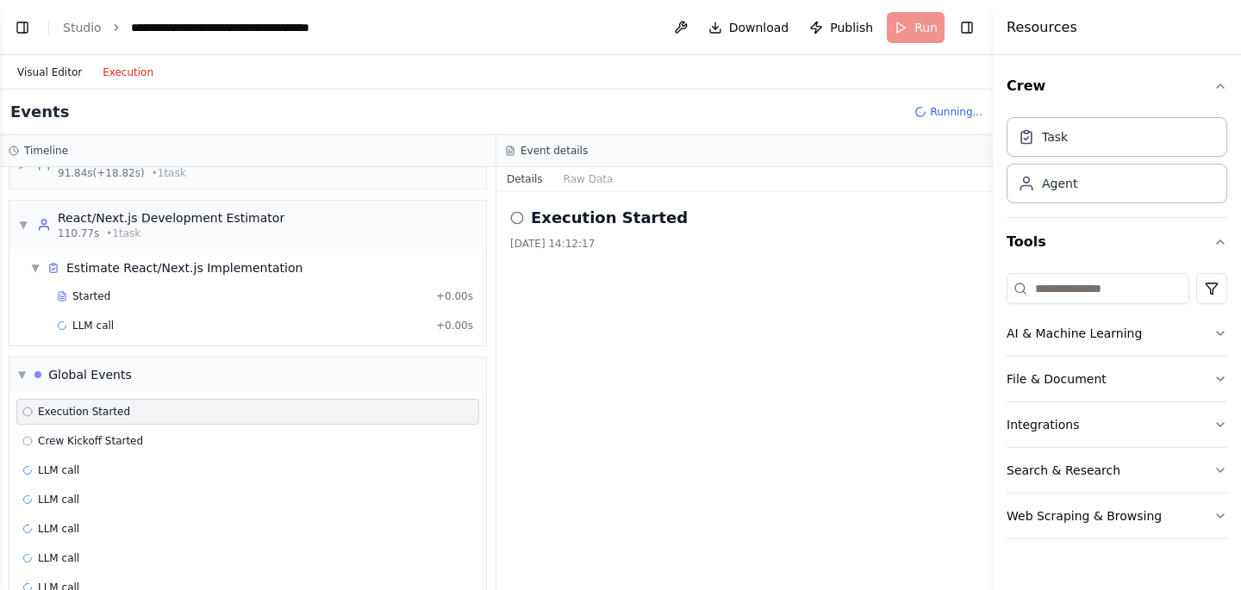
click at [46, 68] on button "Visual Editor" at bounding box center [49, 72] width 85 height 21
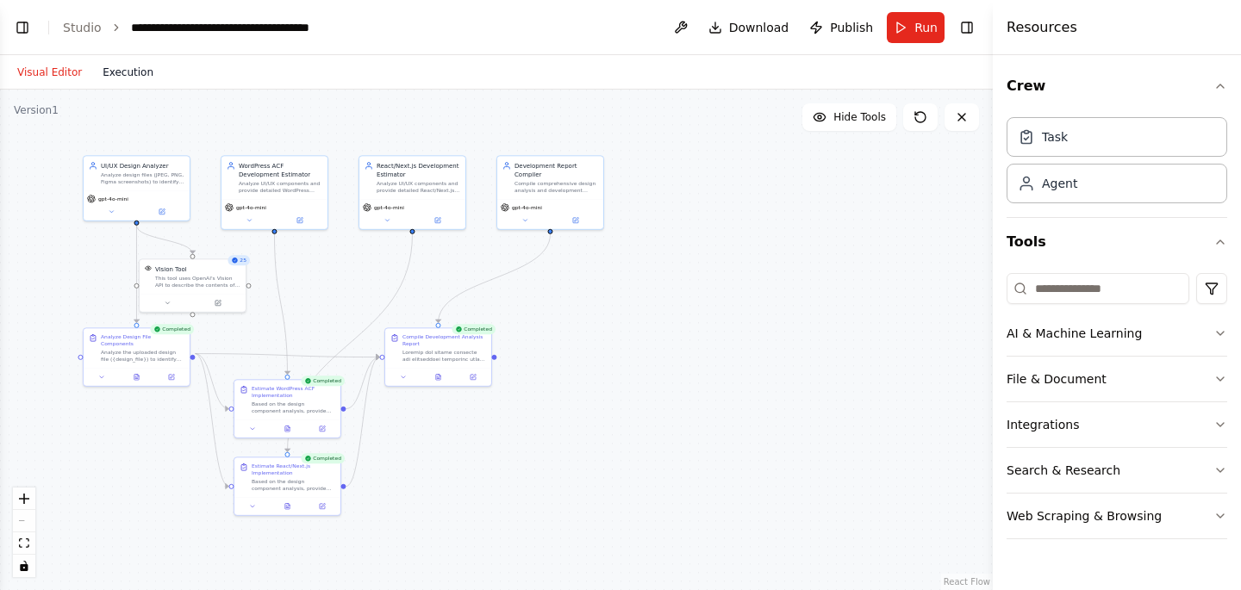
click at [127, 66] on button "Execution" at bounding box center [128, 72] width 72 height 21
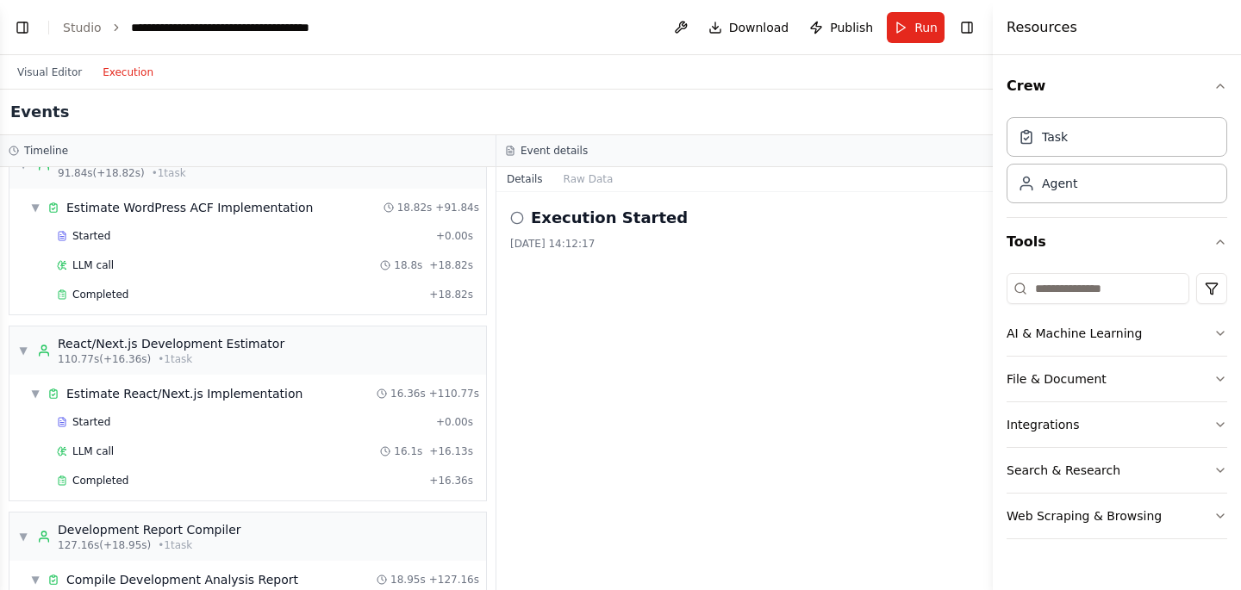
scroll to position [1187, 0]
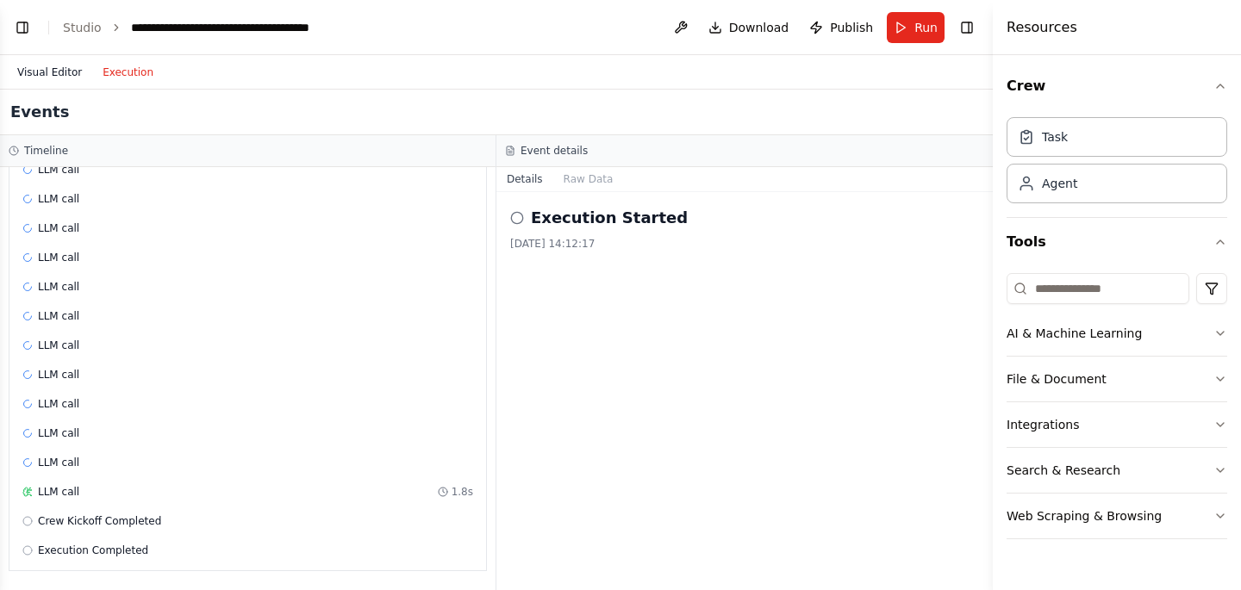
click at [47, 66] on button "Visual Editor" at bounding box center [49, 72] width 85 height 21
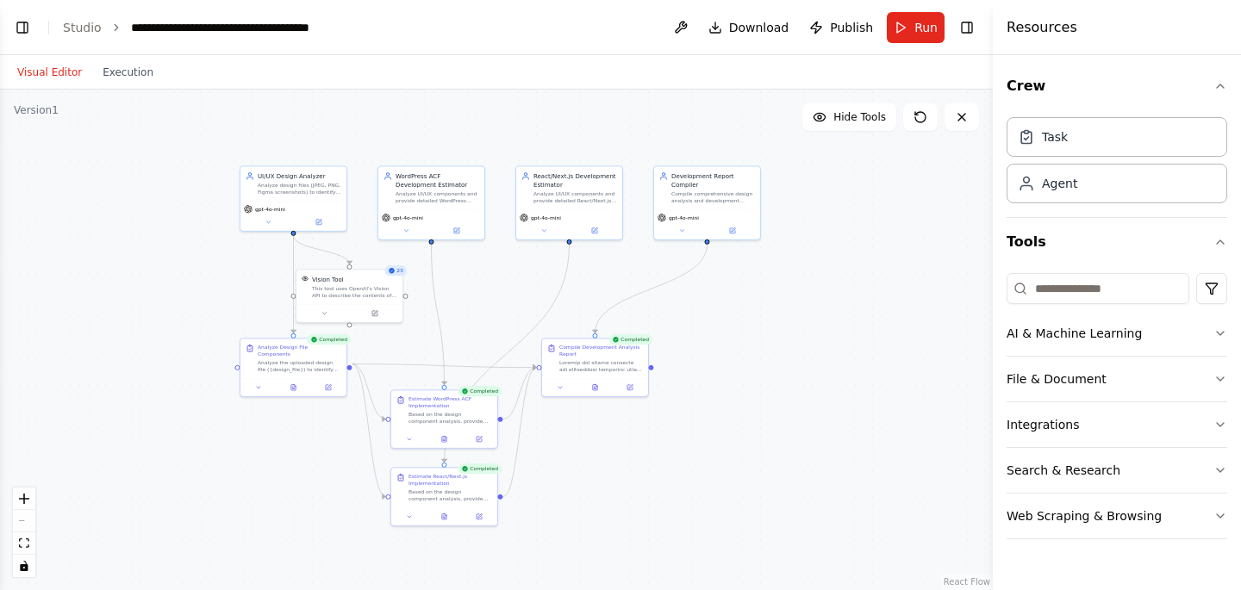
drag, startPoint x: 834, startPoint y: 333, endPoint x: 860, endPoint y: 338, distance: 26.4
click at [859, 343] on div ".deletable-edge-delete-btn { width: 20px; height: 20px; border: 0px solid #ffff…" at bounding box center [496, 340] width 993 height 501
click at [905, 27] on button "Run" at bounding box center [916, 27] width 58 height 31
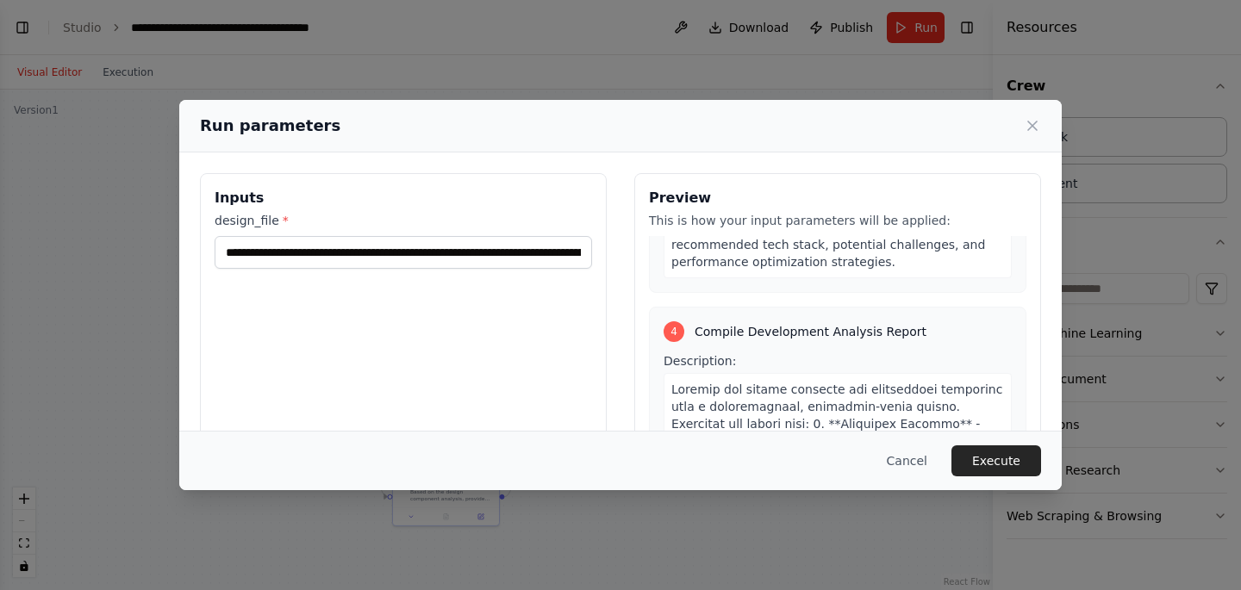
scroll to position [1950, 0]
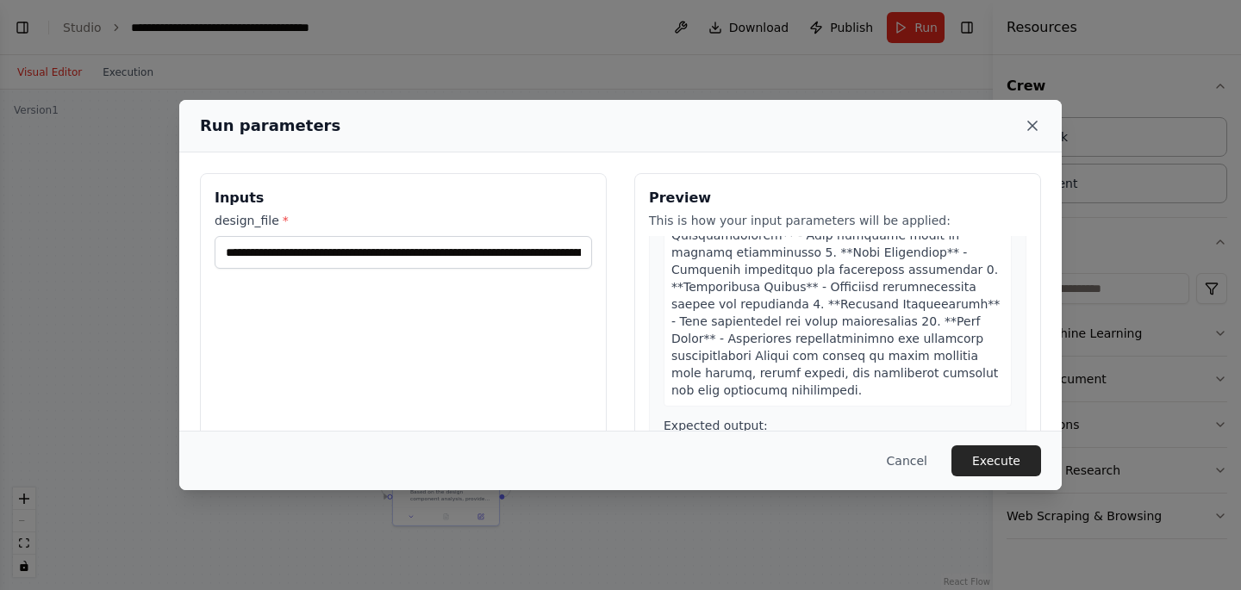
click at [1031, 128] on icon at bounding box center [1032, 126] width 9 height 9
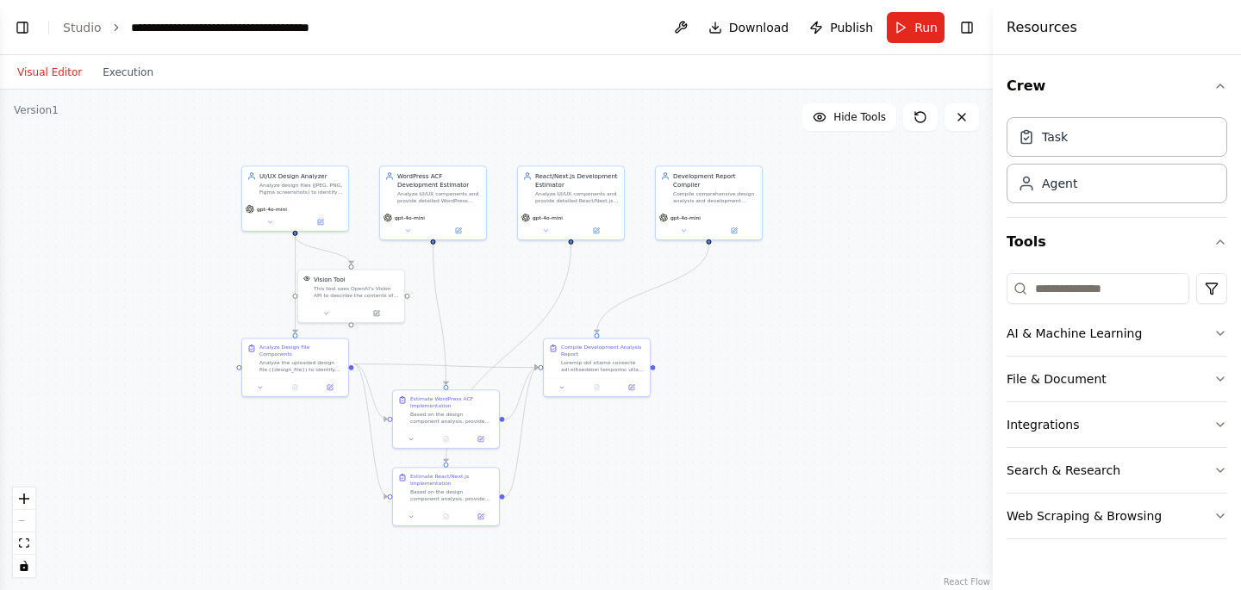
click at [128, 82] on div "Visual Editor Execution" at bounding box center [85, 72] width 157 height 34
click at [125, 74] on button "Execution" at bounding box center [128, 72] width 72 height 21
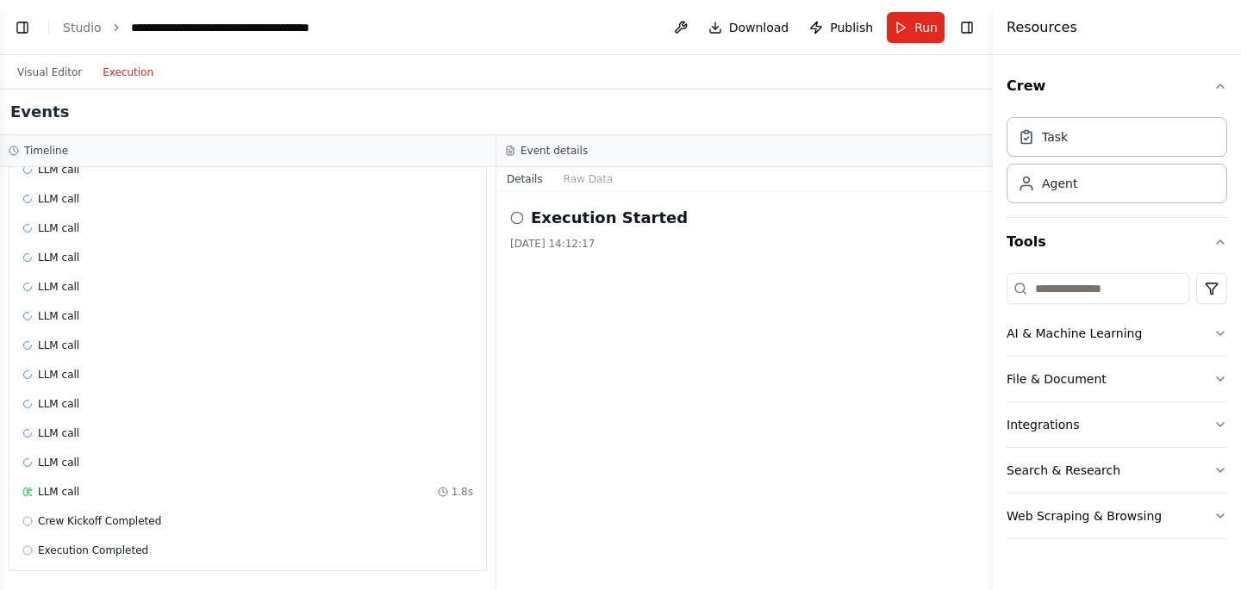
scroll to position [395, 0]
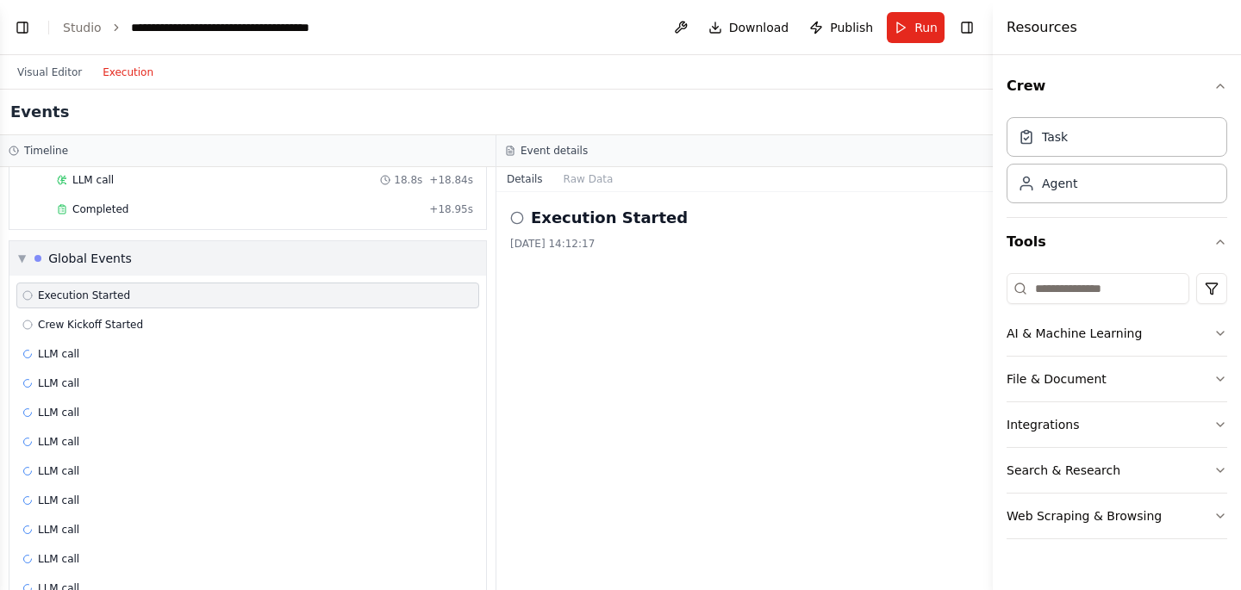
click at [48, 254] on div "Global Events" at bounding box center [90, 258] width 84 height 17
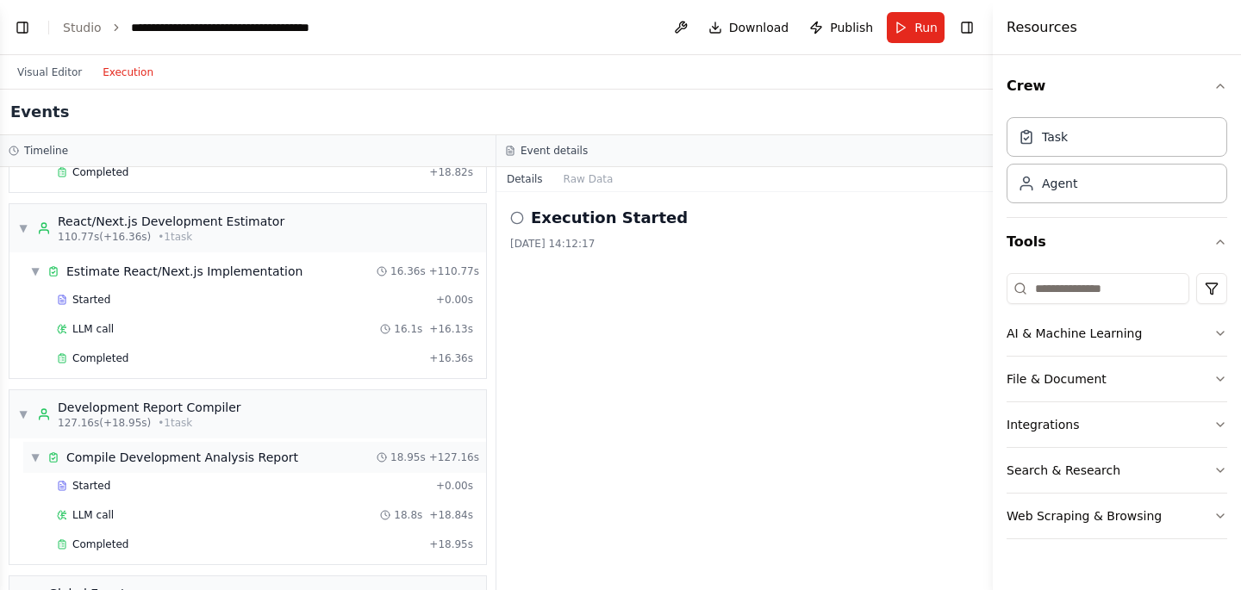
scroll to position [297, 0]
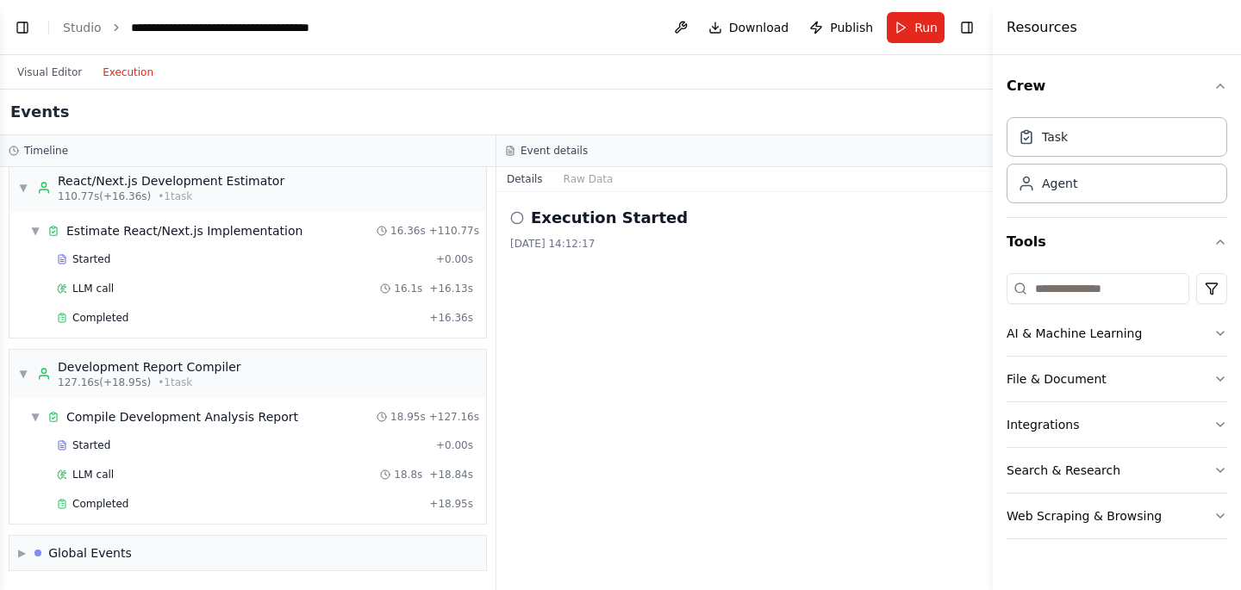
click at [583, 221] on h2 "Execution Started" at bounding box center [609, 218] width 157 height 24
click at [521, 216] on circle at bounding box center [516, 217] width 11 height 11
click at [582, 180] on button "Raw Data" at bounding box center [588, 179] width 71 height 24
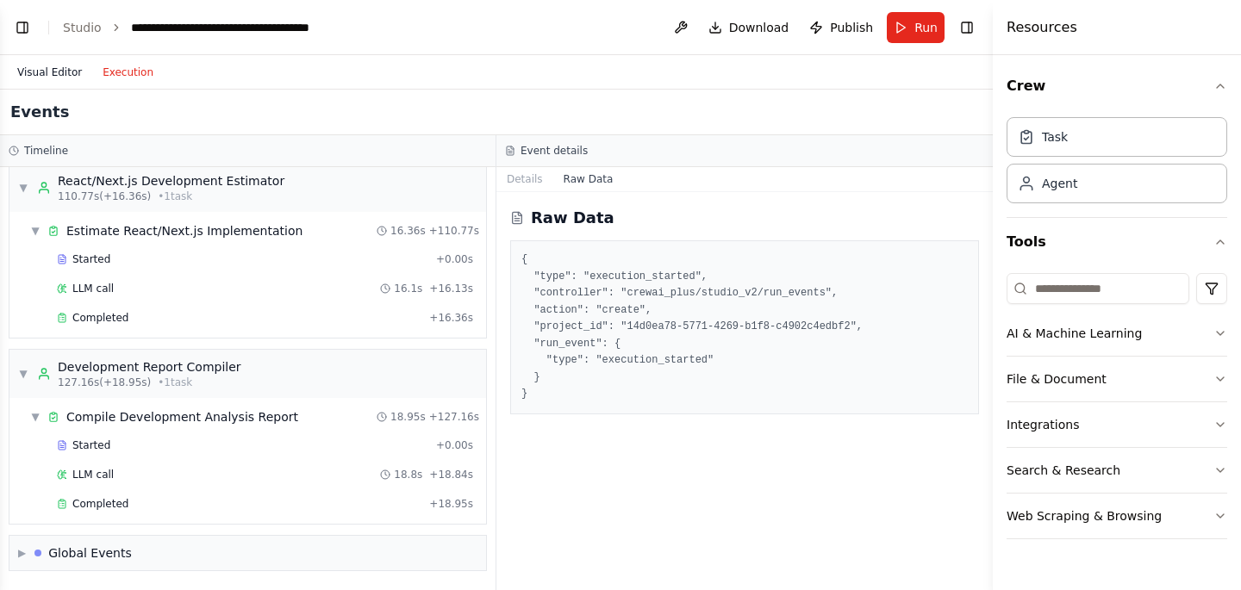
click at [39, 75] on button "Visual Editor" at bounding box center [49, 72] width 85 height 21
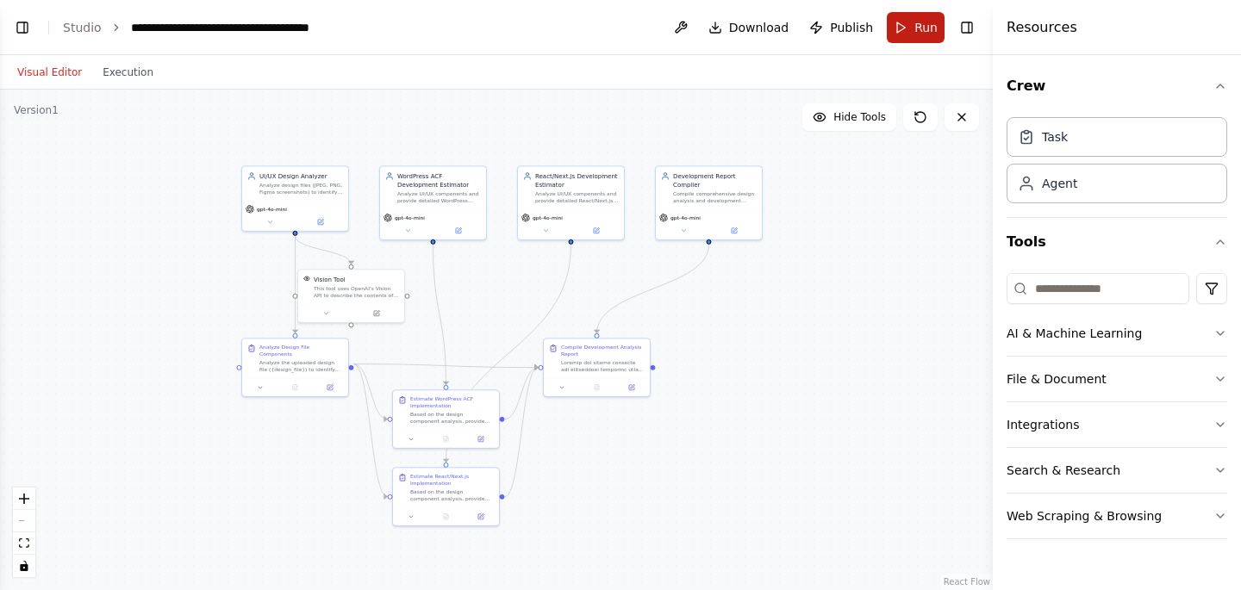
click at [907, 28] on button "Run" at bounding box center [916, 27] width 58 height 31
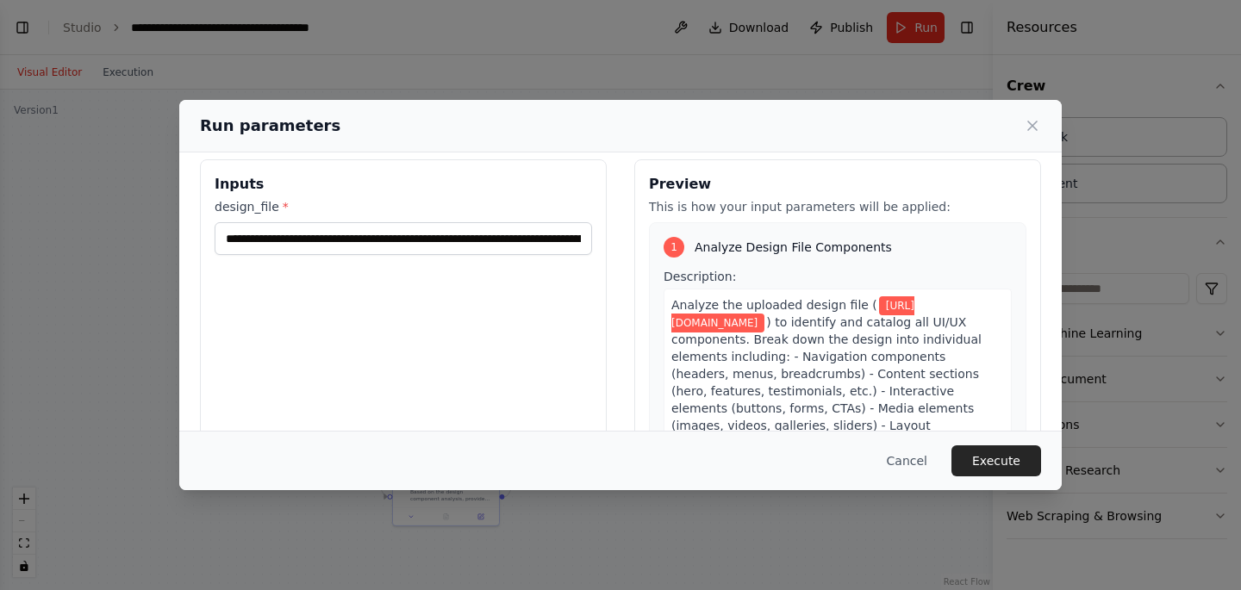
scroll to position [0, 0]
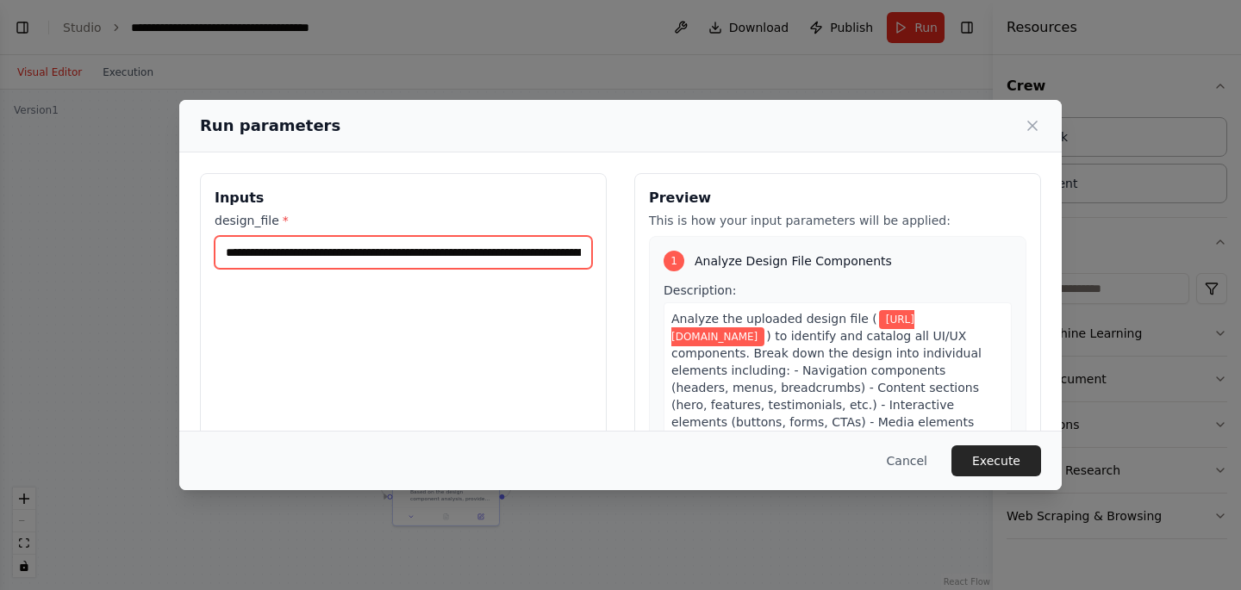
click at [280, 250] on input "**********" at bounding box center [403, 252] width 377 height 33
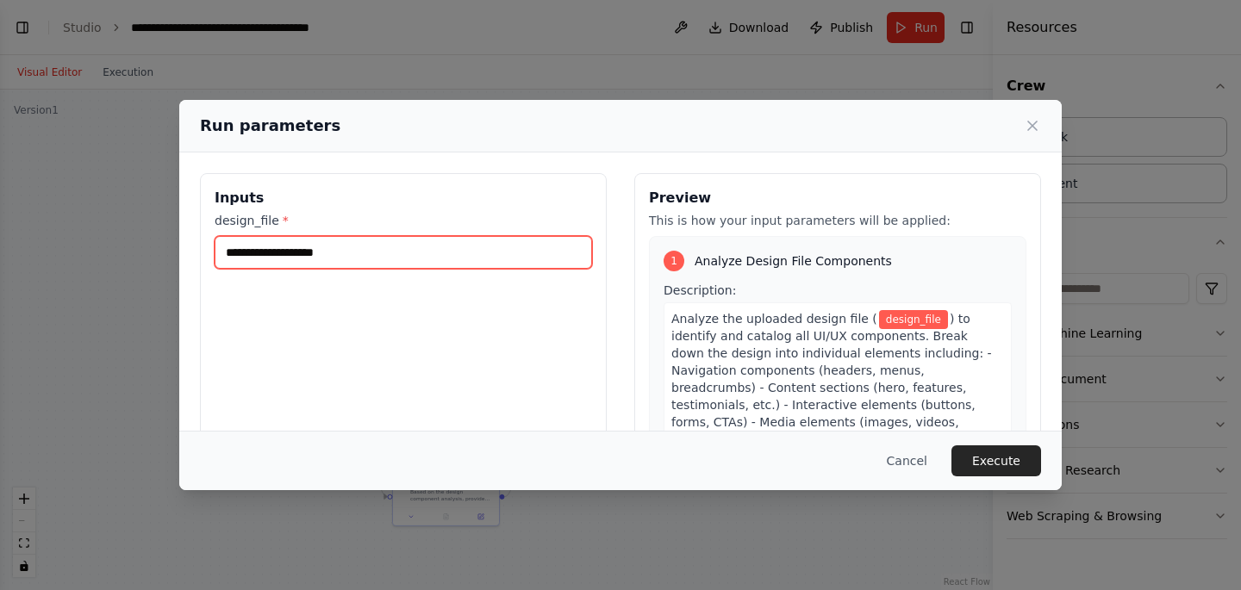
click at [278, 246] on input "design_file *" at bounding box center [403, 252] width 377 height 33
paste input "**********"
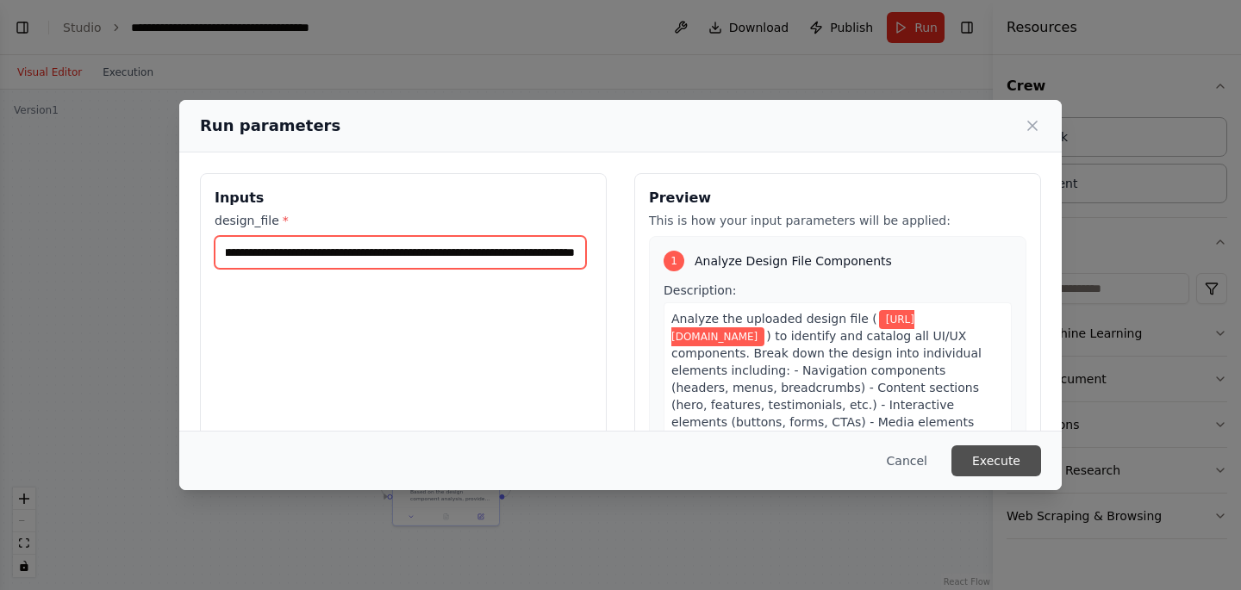
type input "**********"
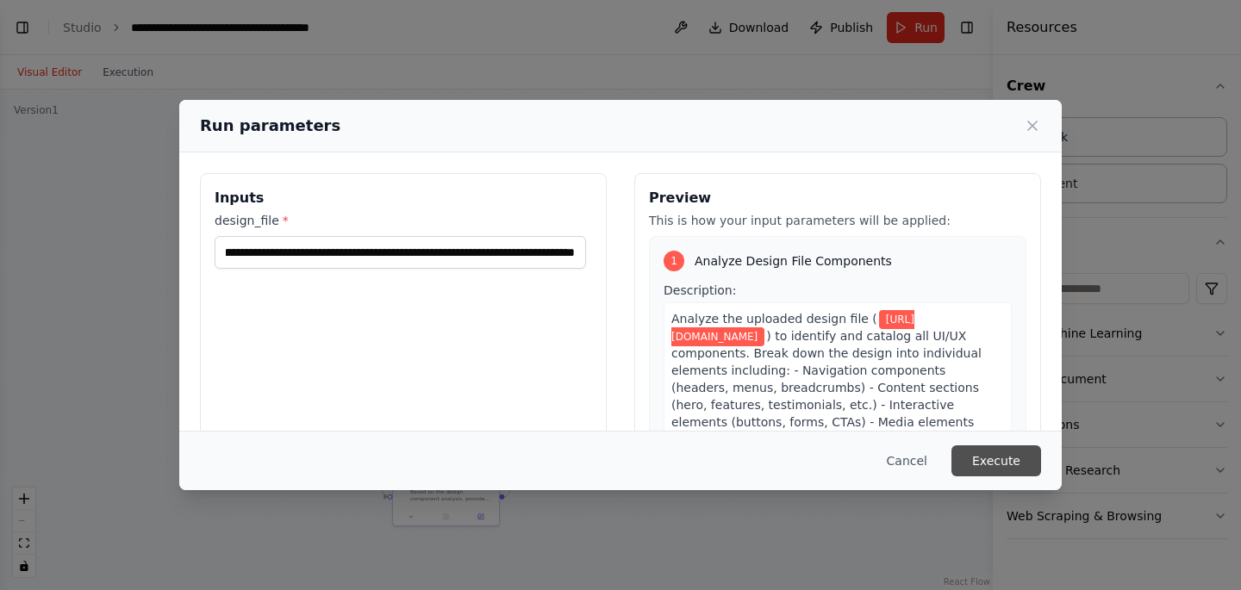
click at [995, 465] on button "Execute" at bounding box center [996, 461] width 90 height 31
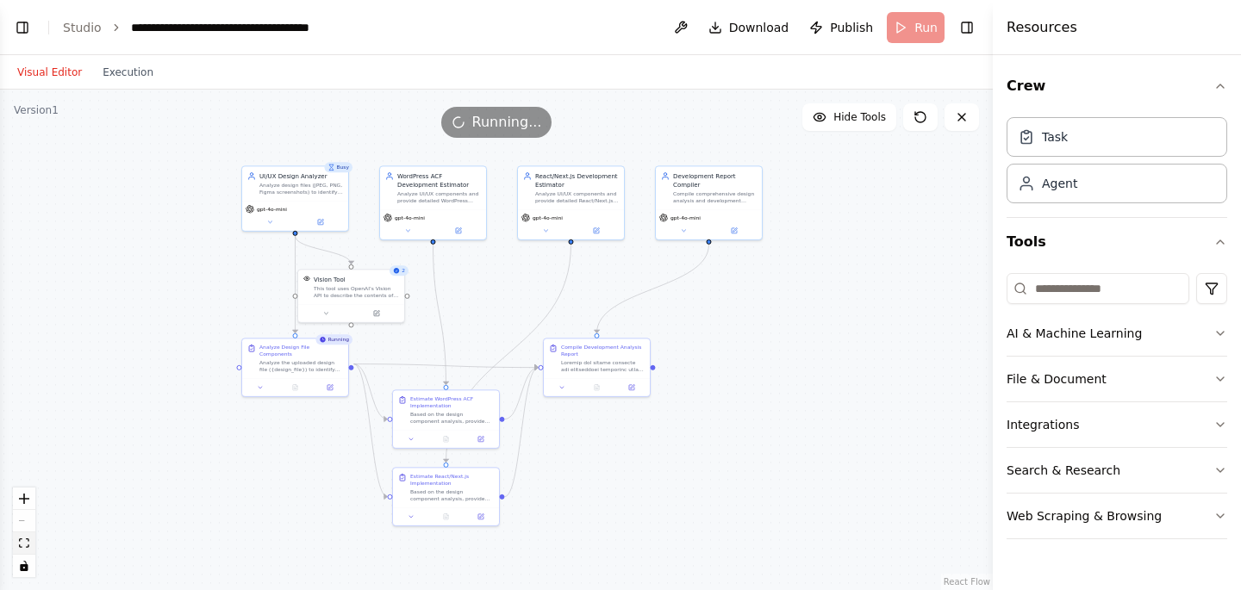
click at [22, 540] on icon "fit view" at bounding box center [24, 543] width 10 height 9
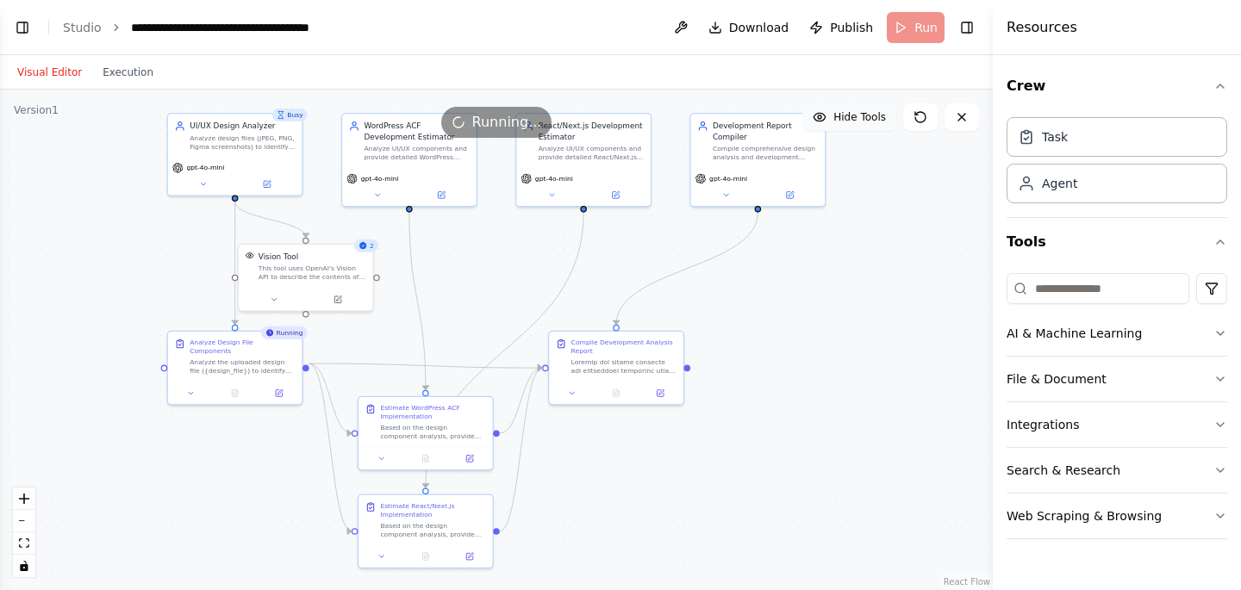
click at [839, 120] on span "Hide Tools" at bounding box center [859, 117] width 53 height 14
click at [839, 120] on span "Show Tools" at bounding box center [857, 117] width 57 height 14
click at [758, 36] on button "Download" at bounding box center [749, 27] width 95 height 31
click at [124, 70] on button "Execution" at bounding box center [128, 72] width 72 height 21
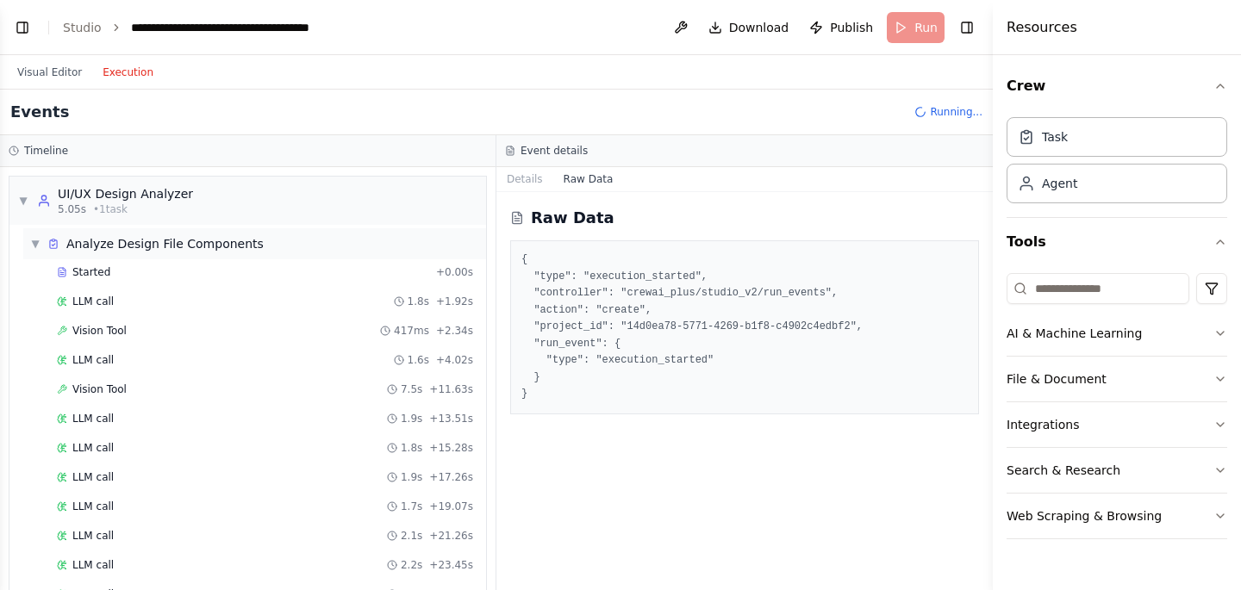
click at [34, 243] on span "▼" at bounding box center [35, 244] width 10 height 14
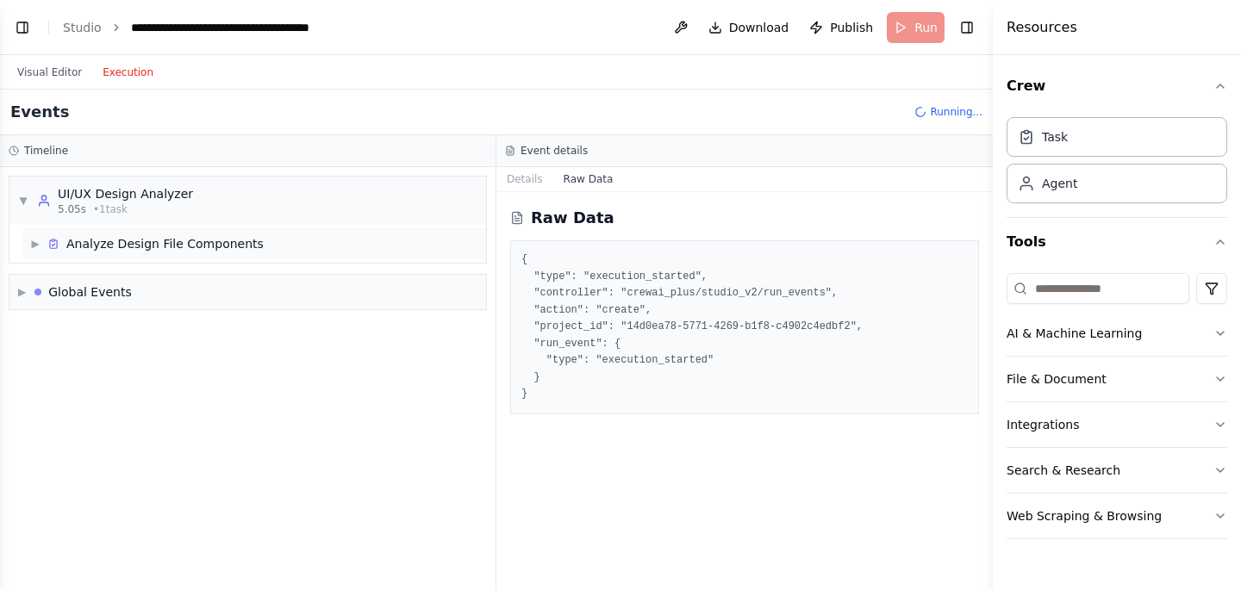
click at [39, 243] on span "▶" at bounding box center [35, 244] width 10 height 14
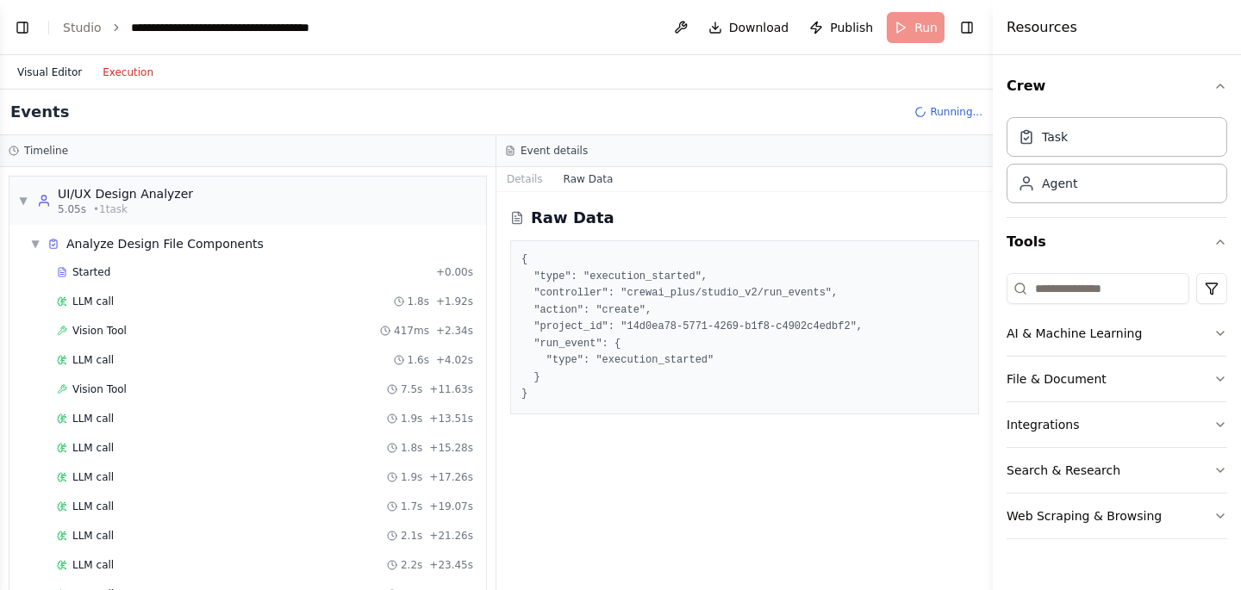
click at [28, 71] on button "Visual Editor" at bounding box center [49, 72] width 85 height 21
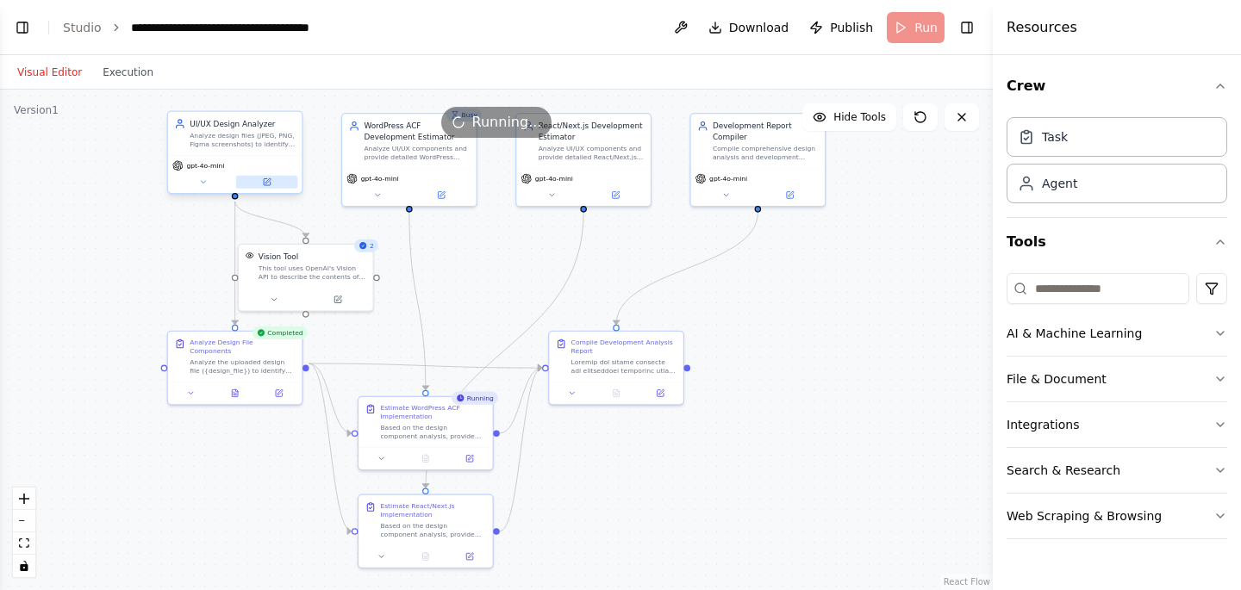
click at [267, 184] on icon at bounding box center [267, 181] width 7 height 7
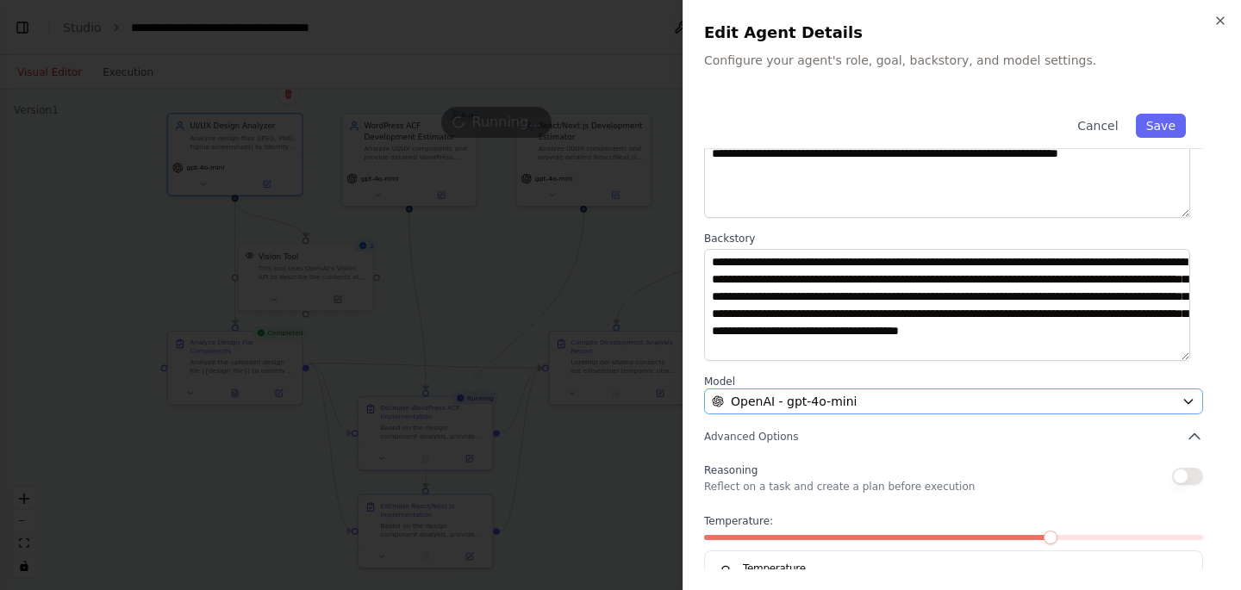
scroll to position [190, 0]
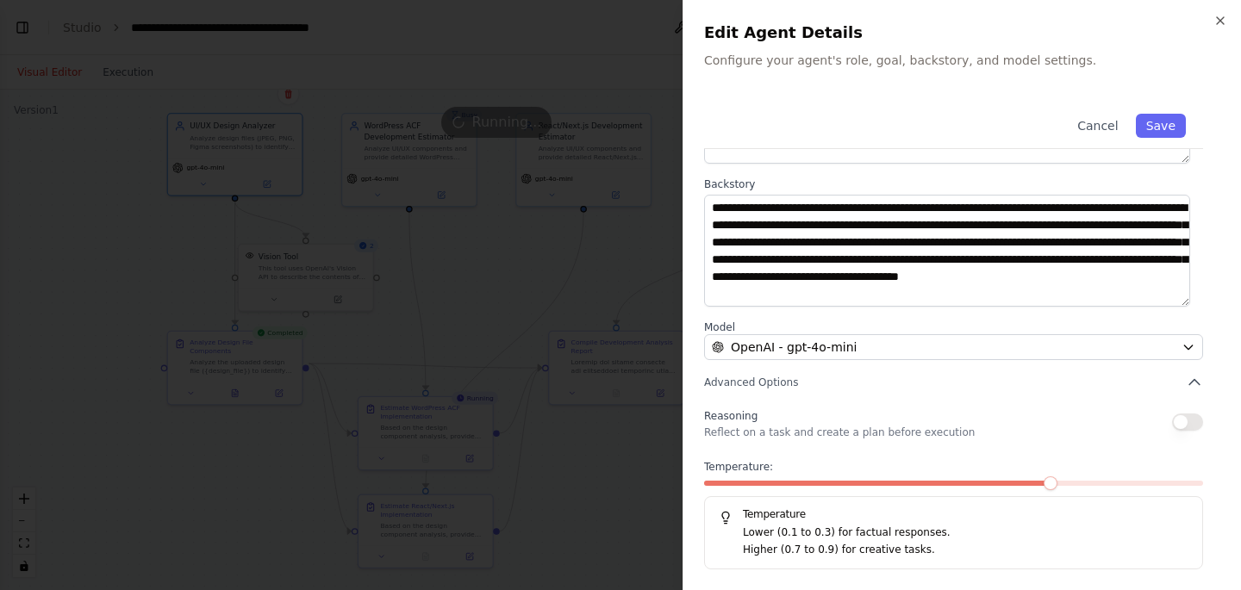
click at [648, 454] on div at bounding box center [620, 295] width 1241 height 590
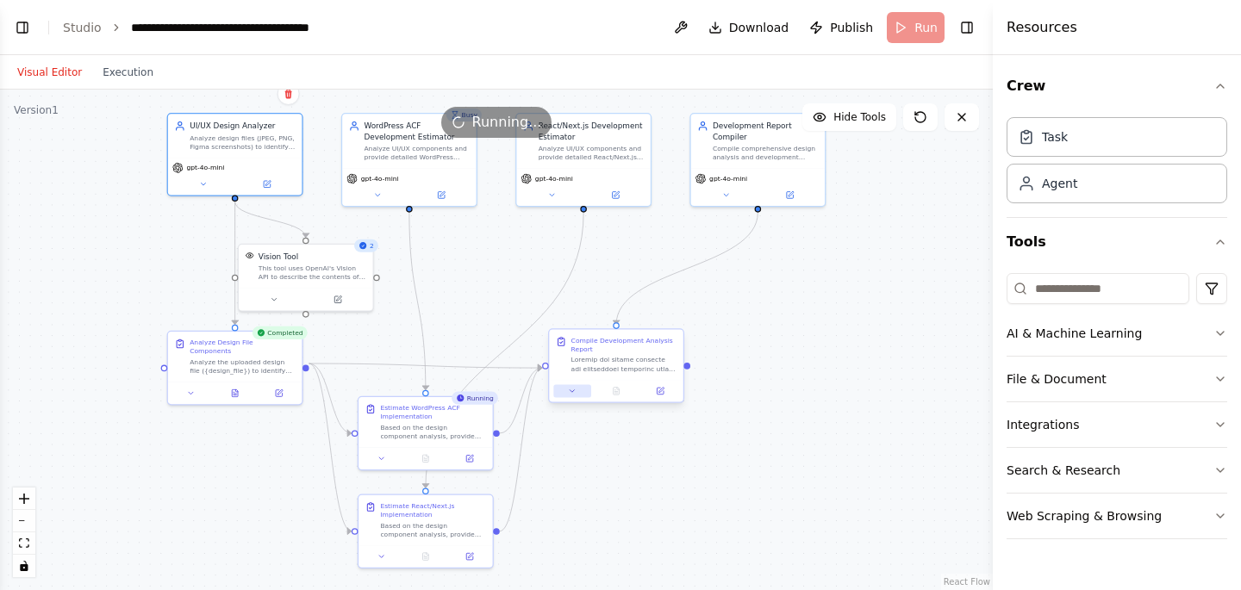
click at [573, 394] on icon at bounding box center [572, 391] width 9 height 9
click at [661, 396] on button at bounding box center [659, 390] width 37 height 13
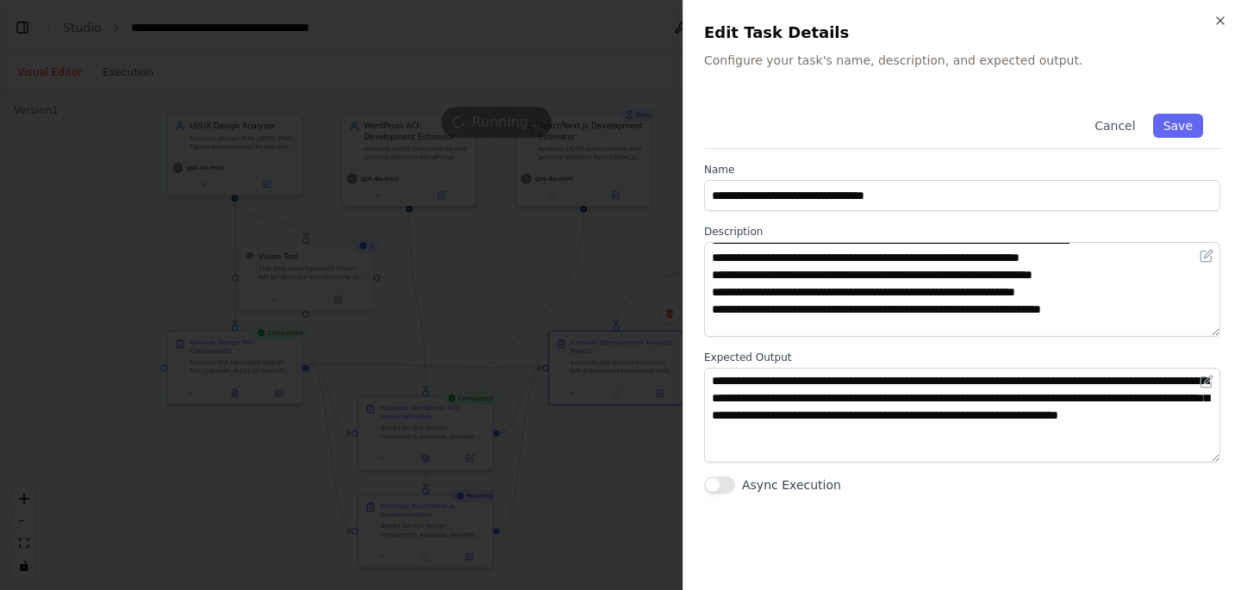
scroll to position [224, 0]
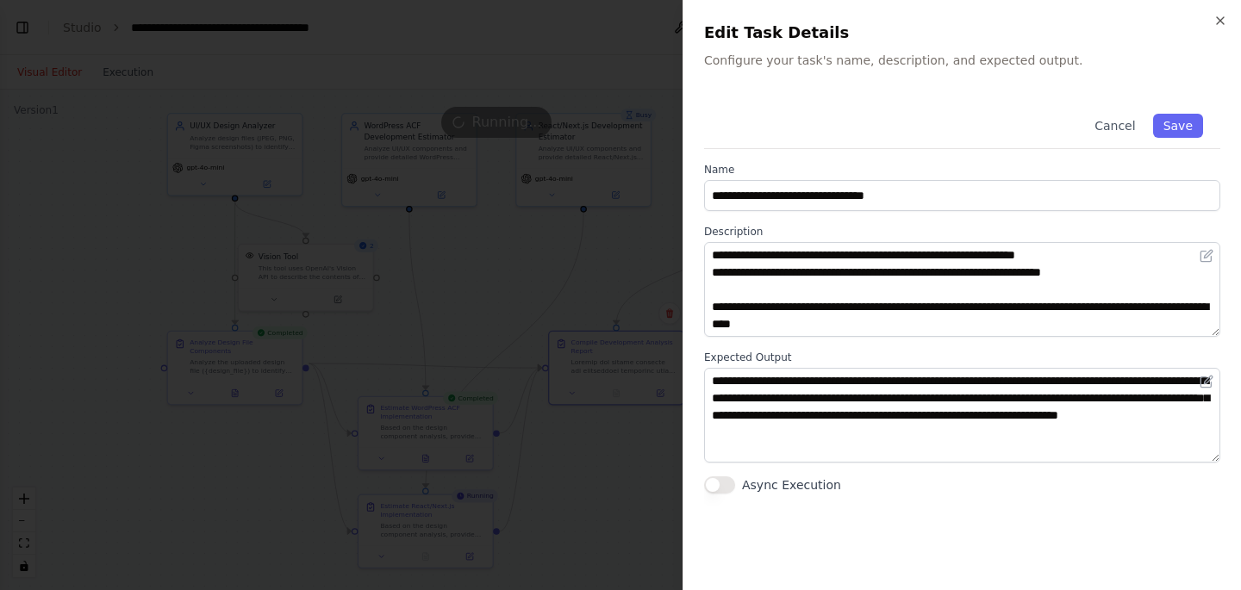
click at [634, 476] on div at bounding box center [620, 295] width 1241 height 590
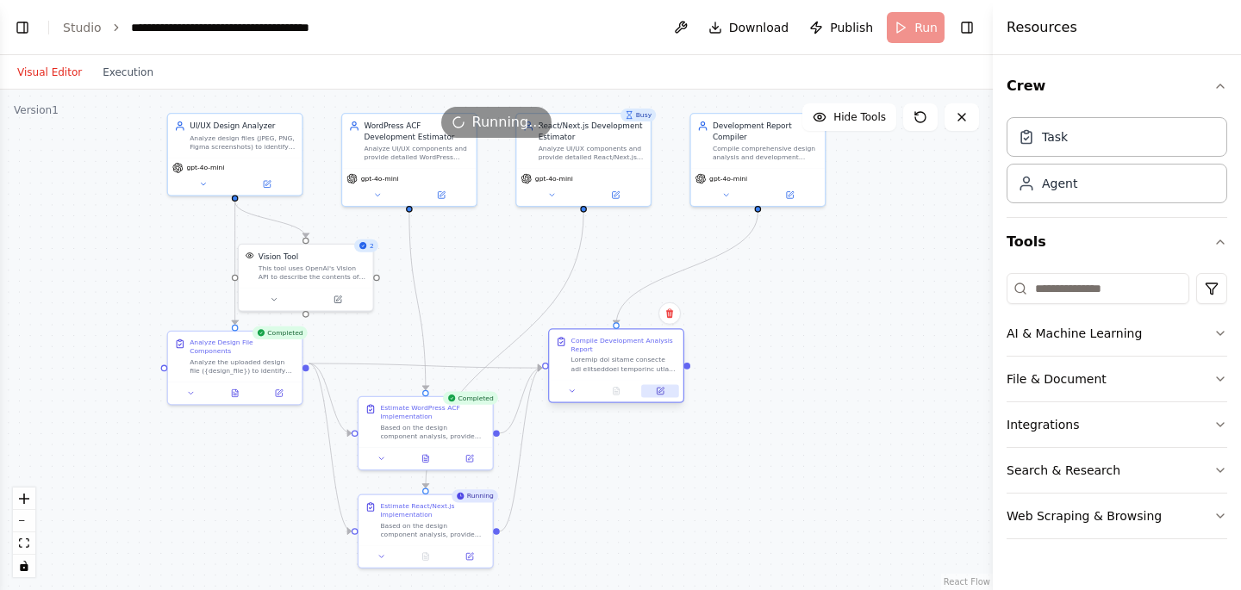
click at [661, 389] on icon at bounding box center [660, 390] width 5 height 5
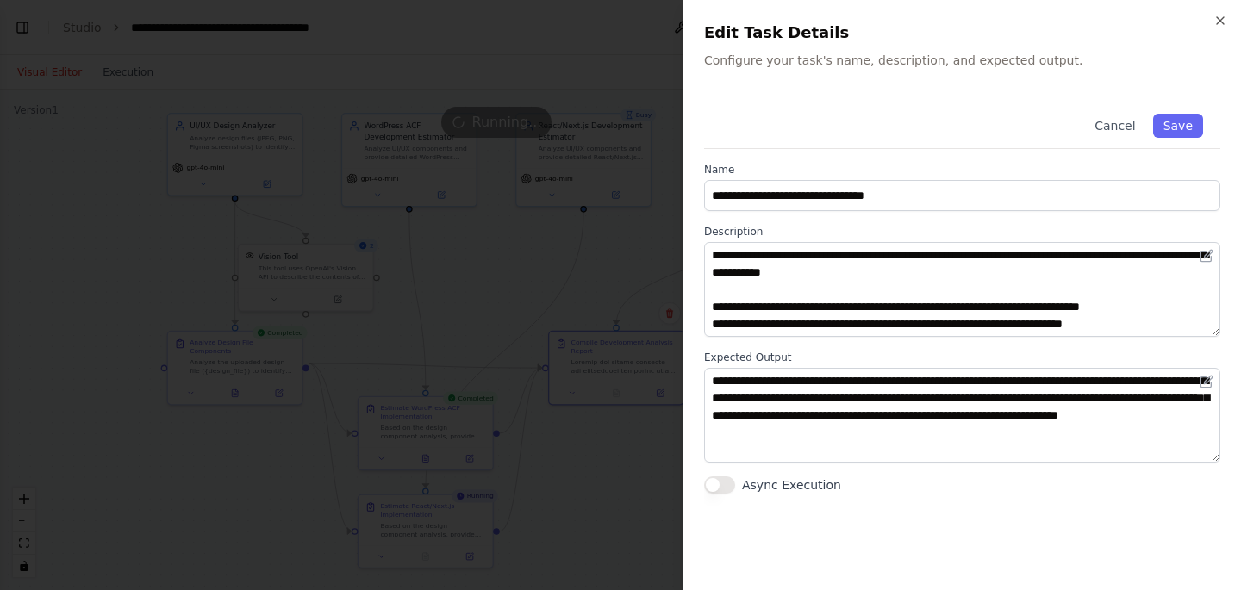
click at [601, 508] on div at bounding box center [620, 295] width 1241 height 590
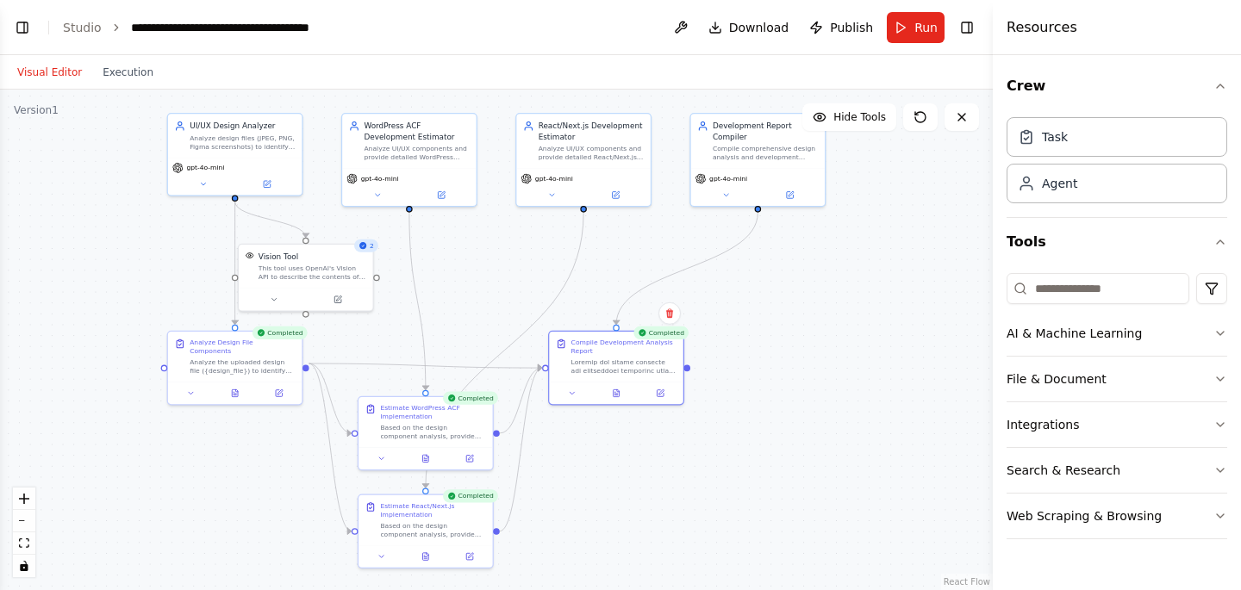
click at [654, 336] on div "Completed" at bounding box center [660, 333] width 55 height 13
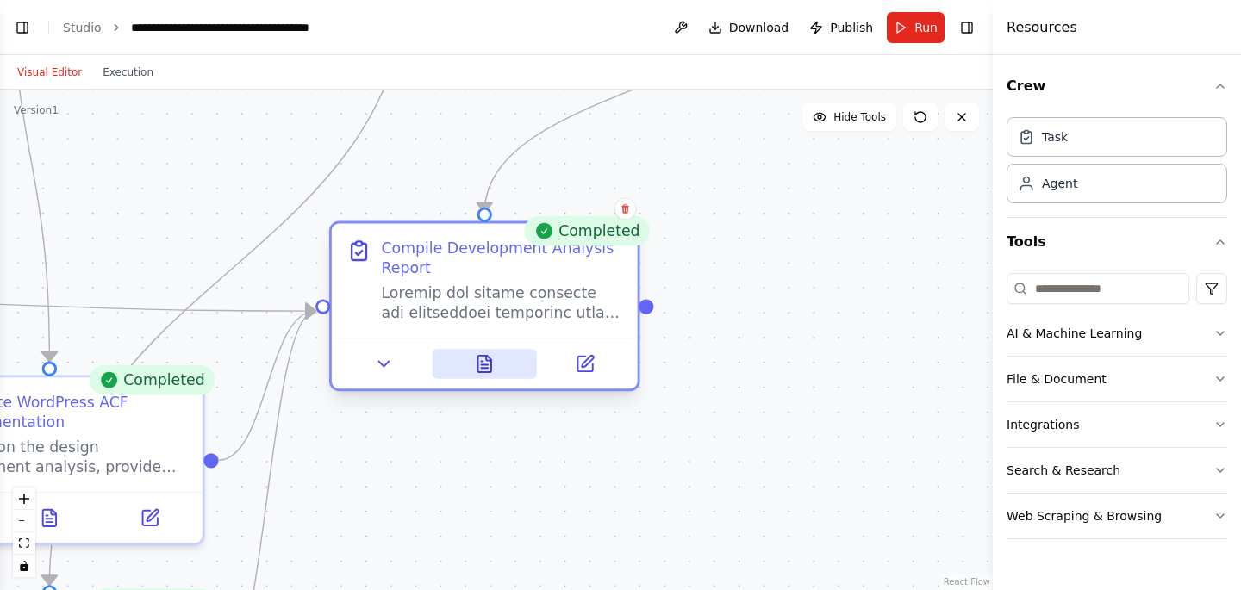
click at [479, 364] on icon at bounding box center [484, 364] width 13 height 16
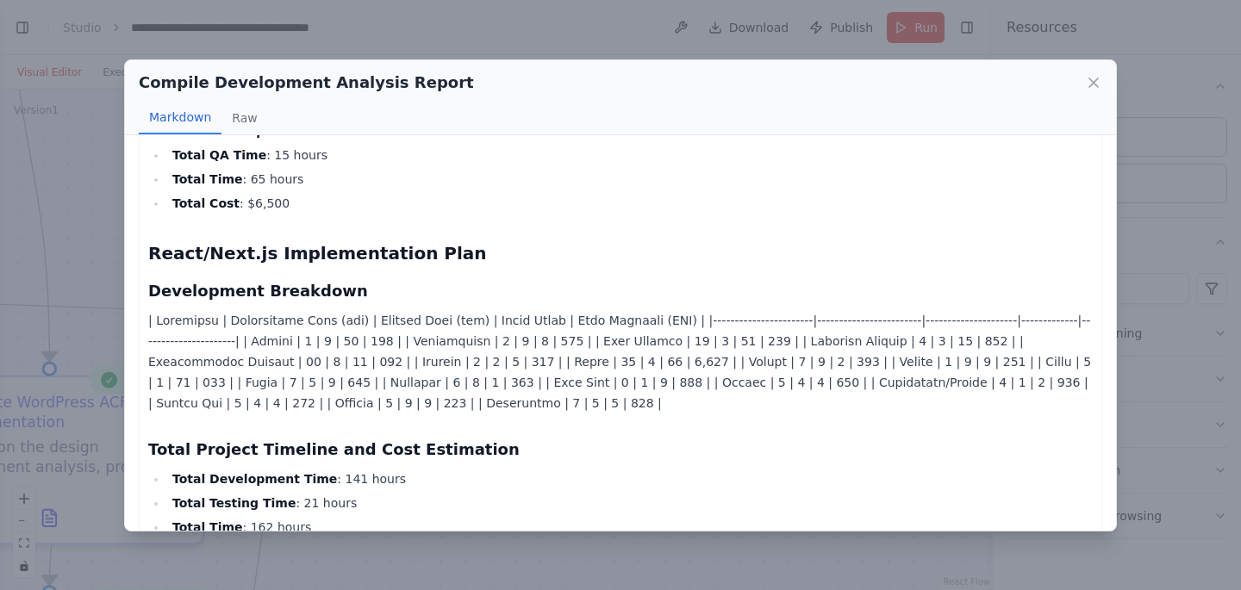
scroll to position [1213, 0]
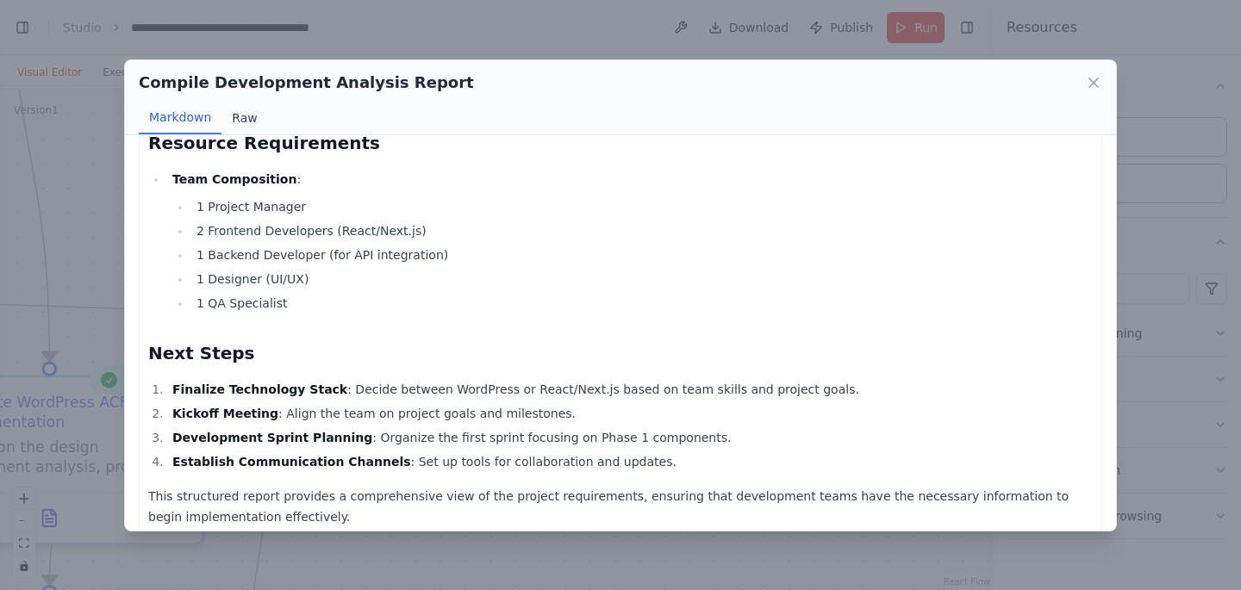
click at [244, 118] on button "Raw" at bounding box center [244, 118] width 46 height 33
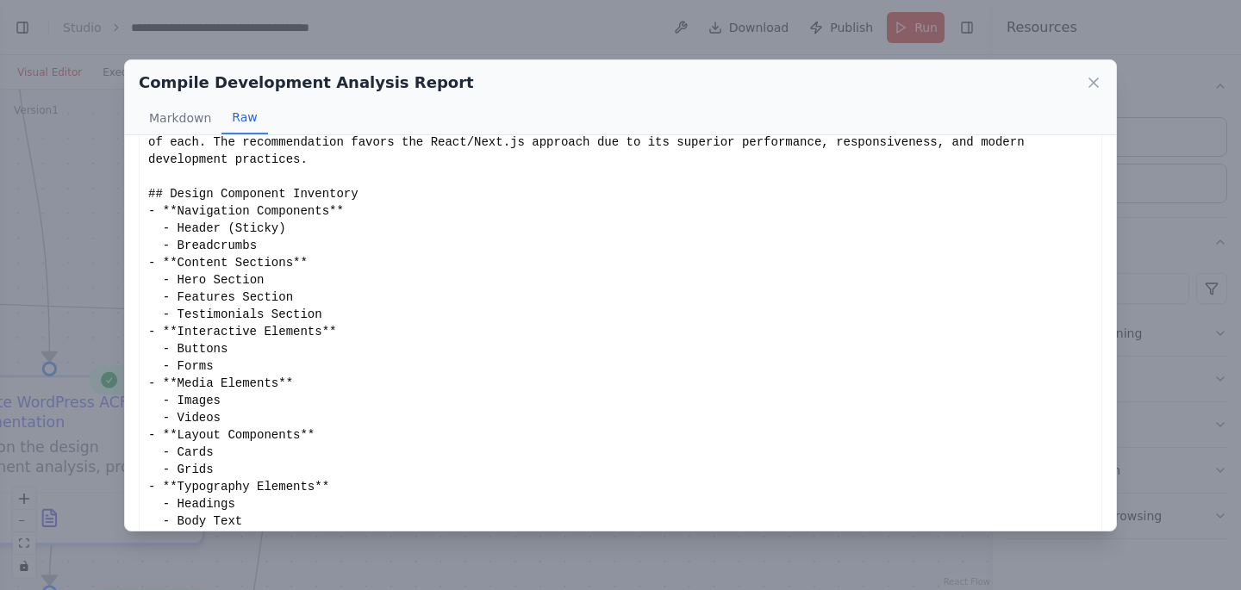
scroll to position [0, 0]
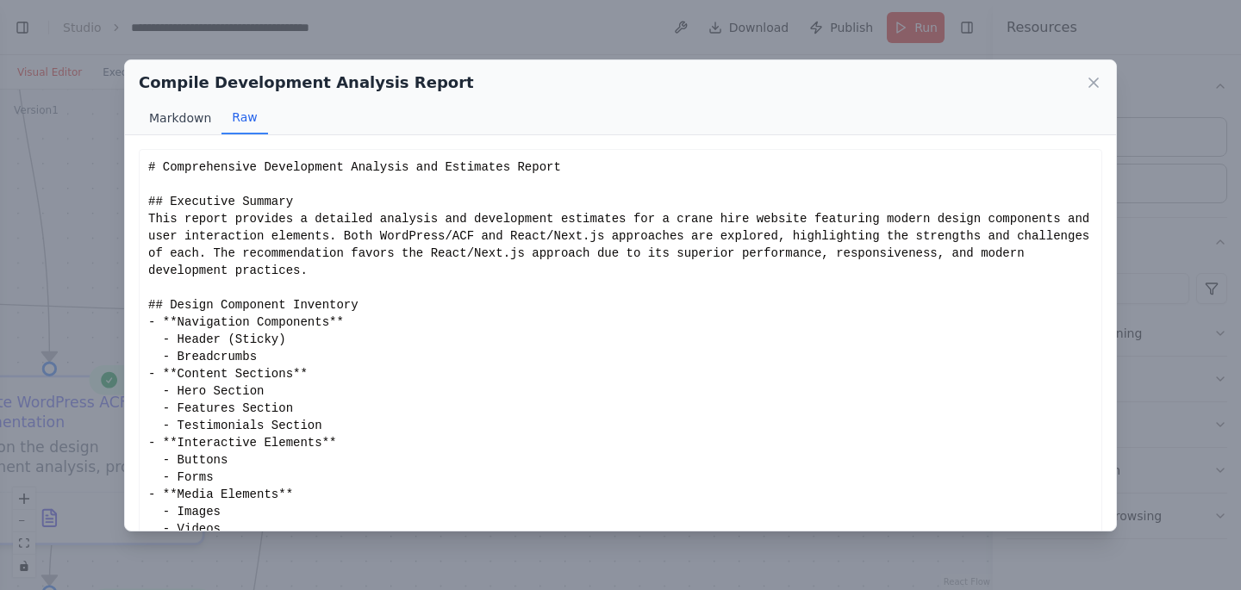
click at [185, 116] on button "Markdown" at bounding box center [180, 118] width 83 height 33
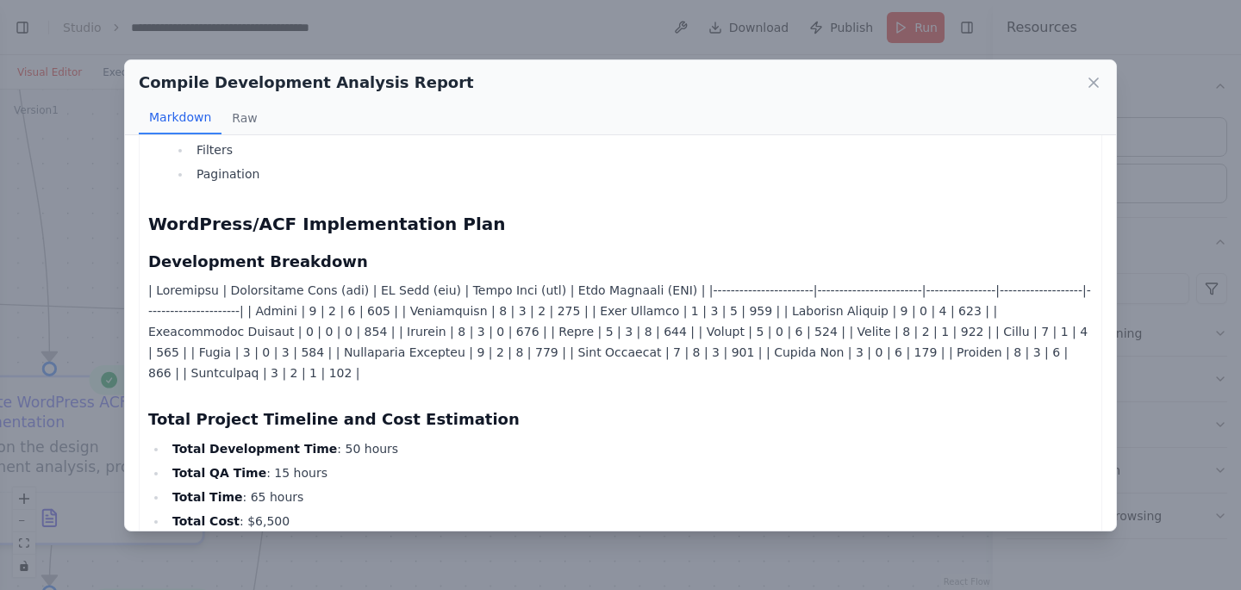
scroll to position [887, 0]
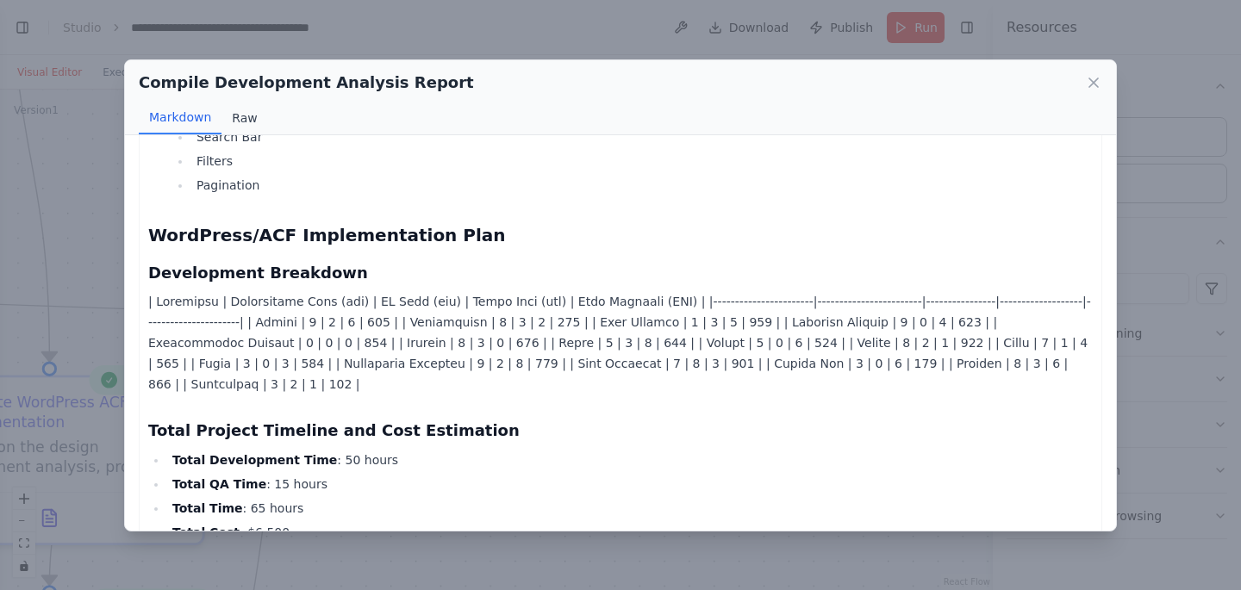
click at [241, 117] on button "Raw" at bounding box center [244, 118] width 46 height 33
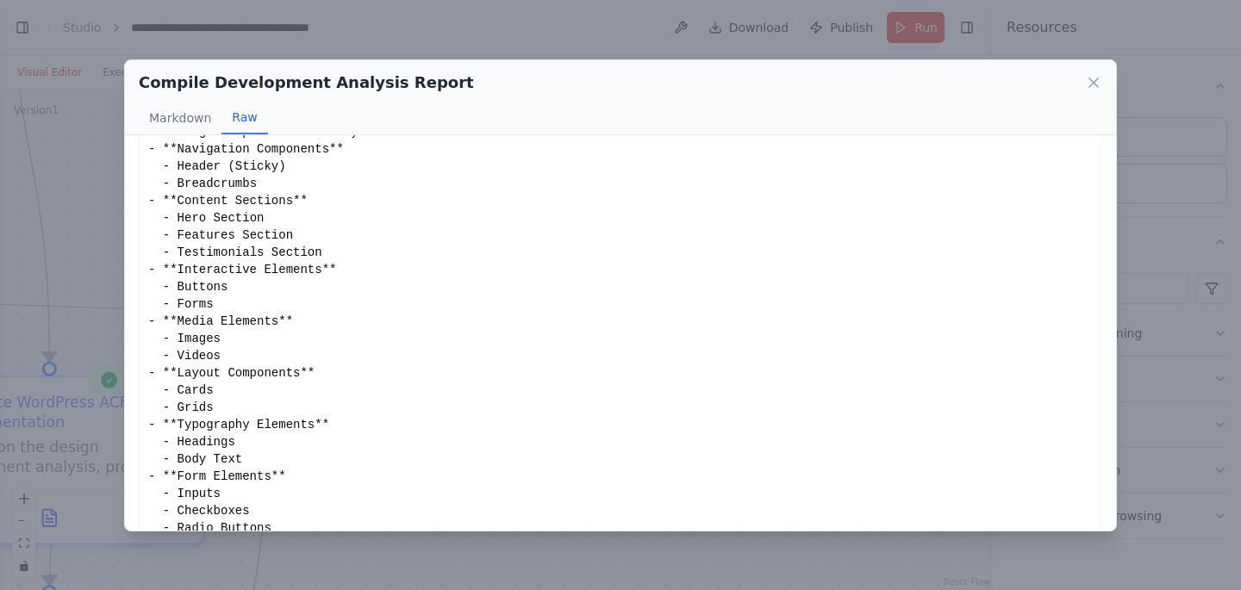
scroll to position [306, 0]
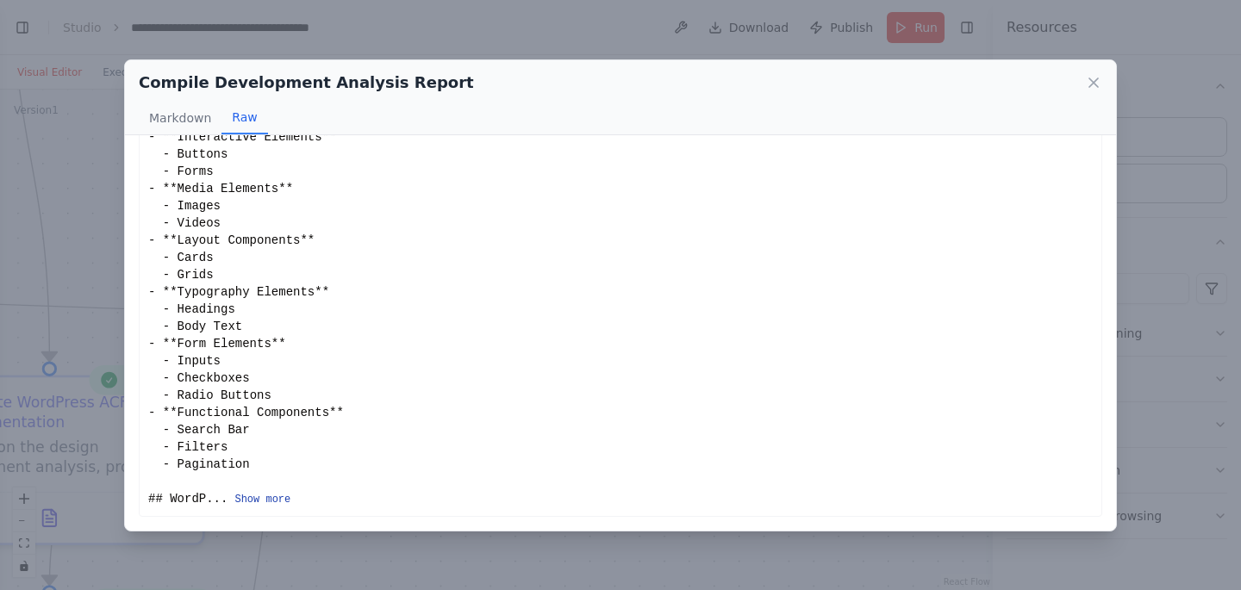
click at [274, 499] on button "Show more" at bounding box center [262, 500] width 56 height 14
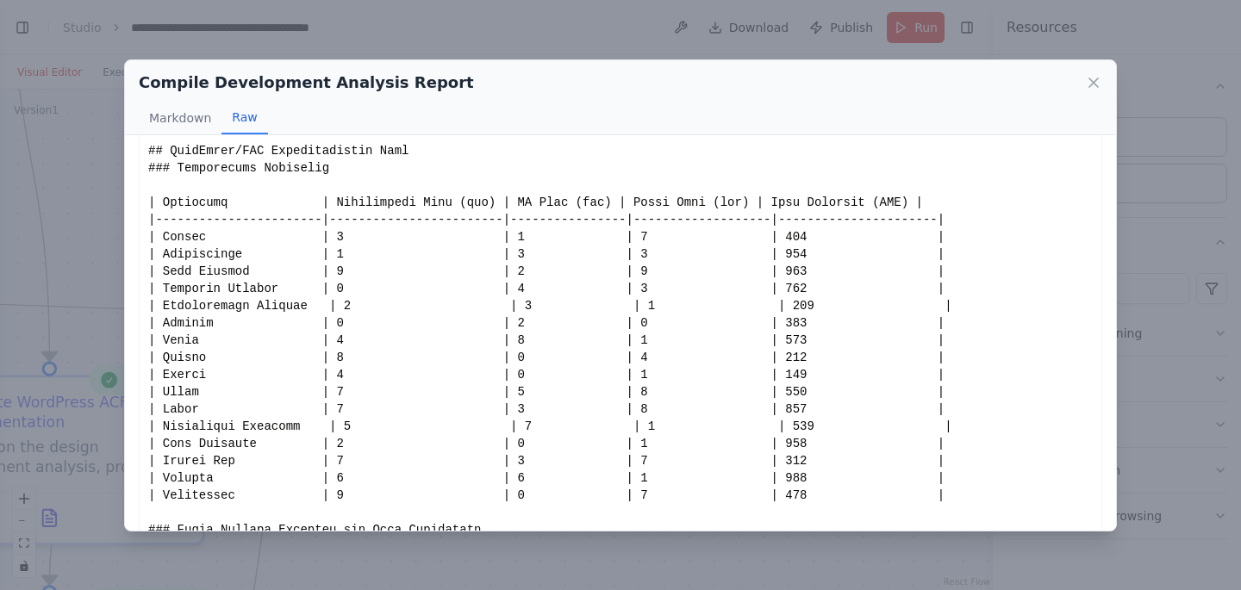
scroll to position [658, 0]
click at [515, 41] on div "Compile Development Analysis Report Markdown Raw Comprehensive Development Anal…" at bounding box center [620, 295] width 1241 height 590
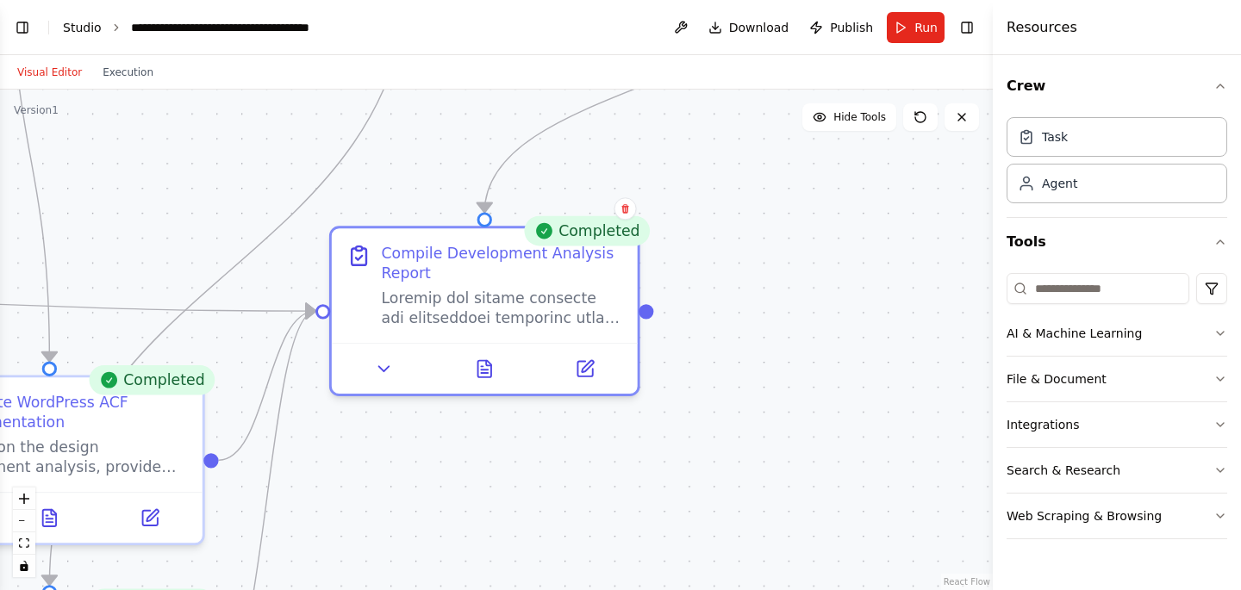
click at [70, 27] on link "Studio" at bounding box center [82, 28] width 39 height 14
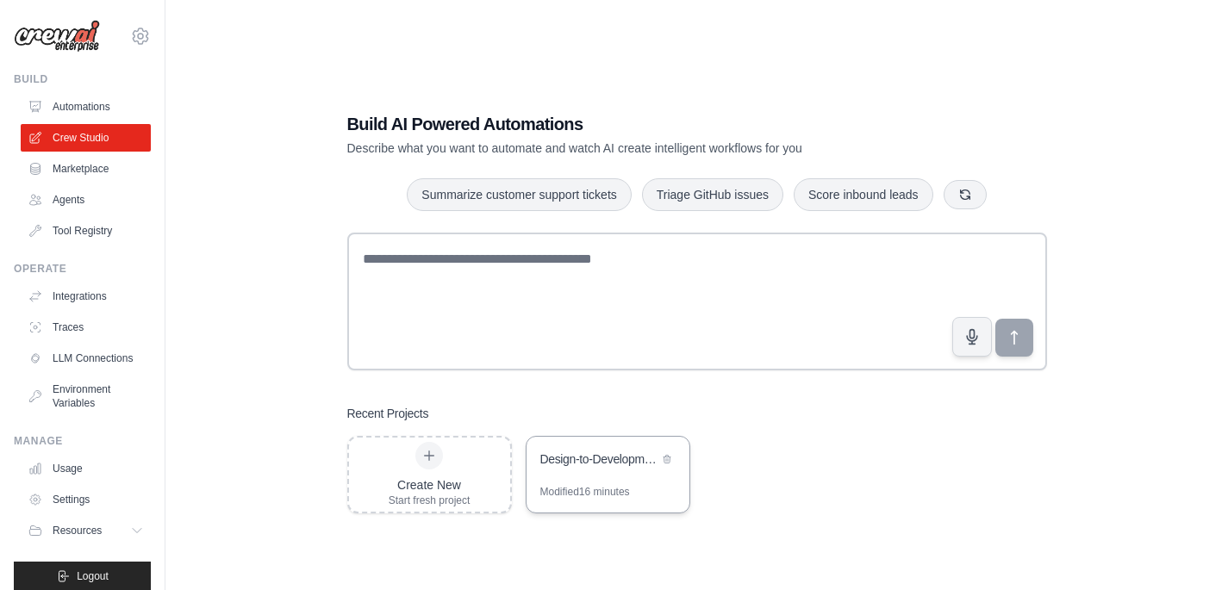
click at [590, 463] on div "Design-to-Development Analysis Automation" at bounding box center [599, 459] width 118 height 17
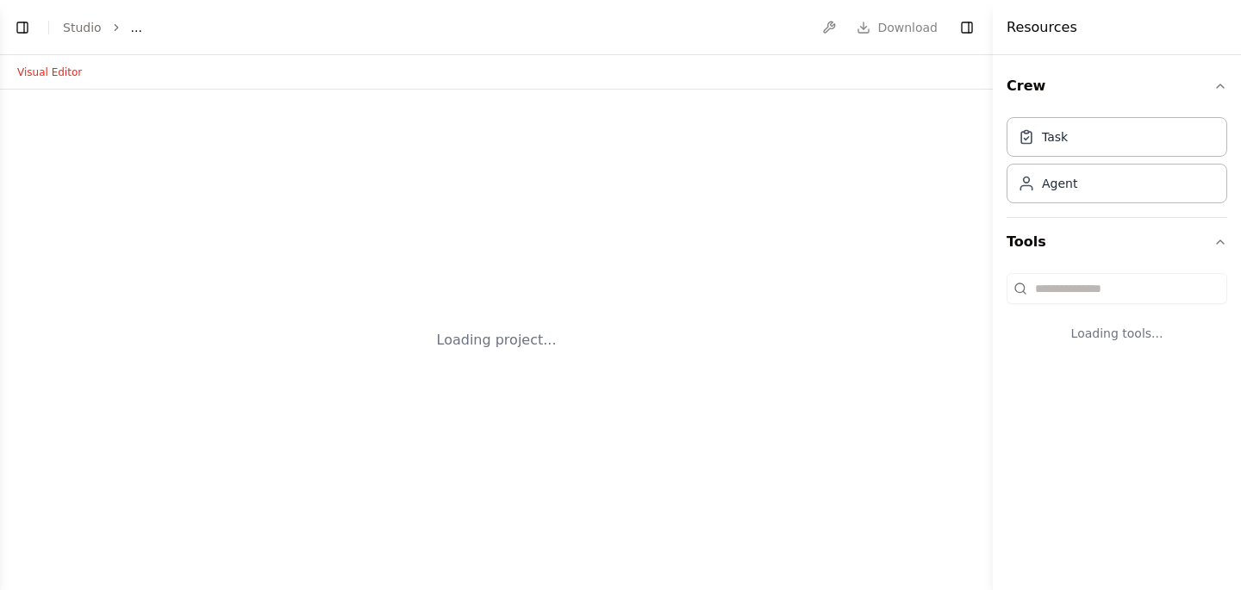
select select "****"
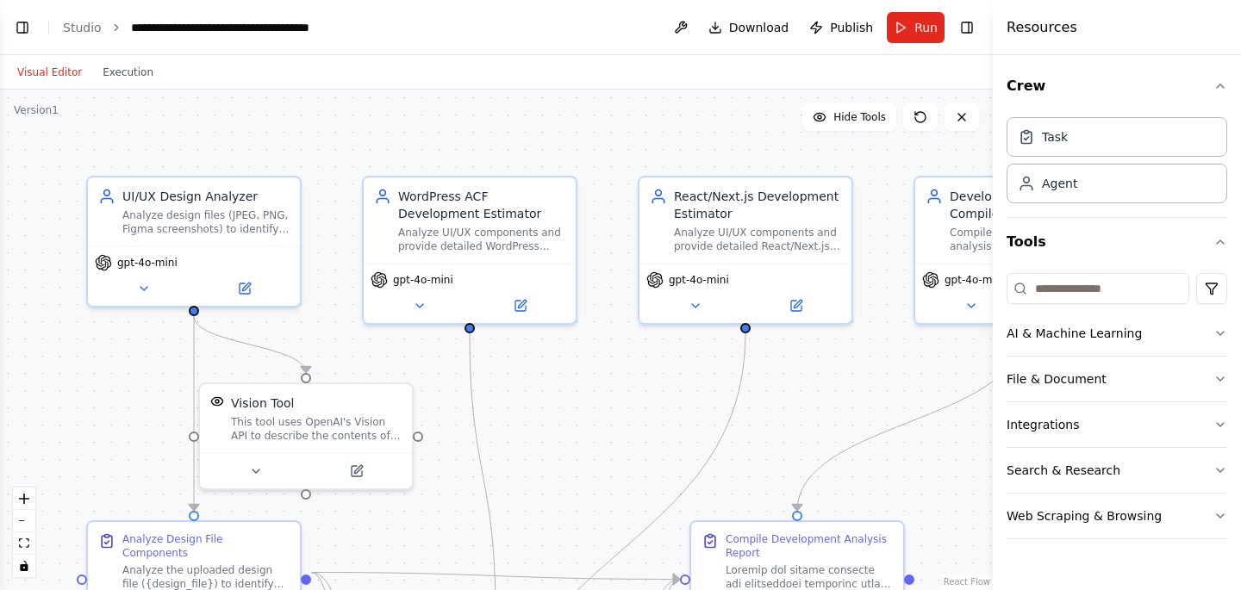
scroll to position [1297, 0]
click at [22, 22] on button "Toggle Left Sidebar" at bounding box center [22, 28] width 24 height 24
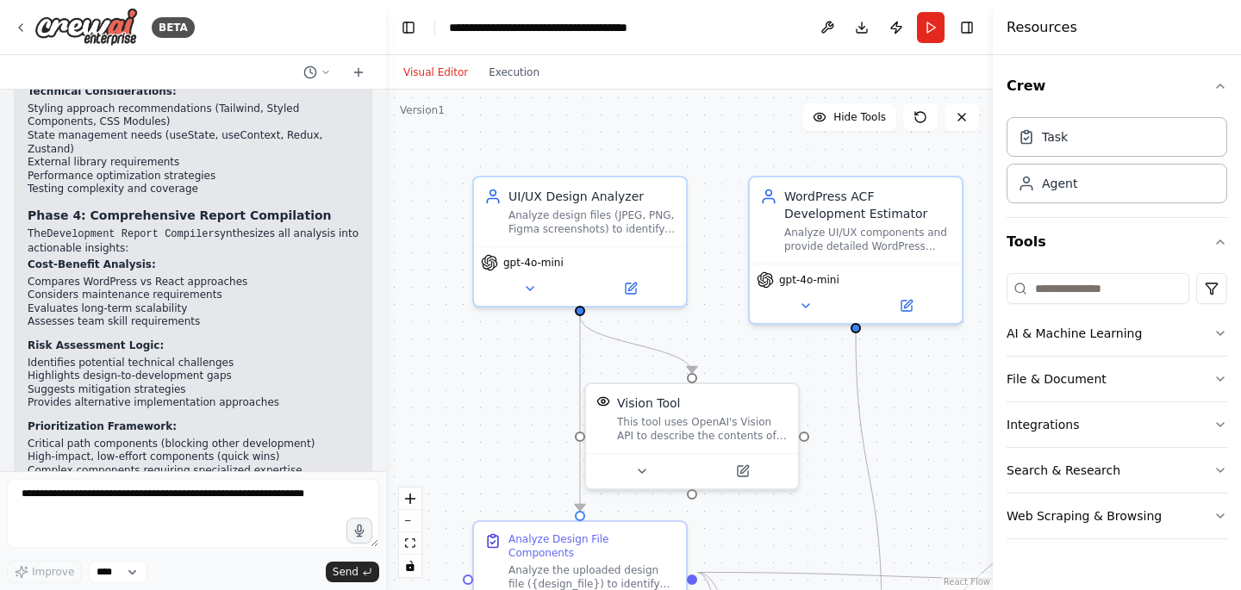
scroll to position [3511, 0]
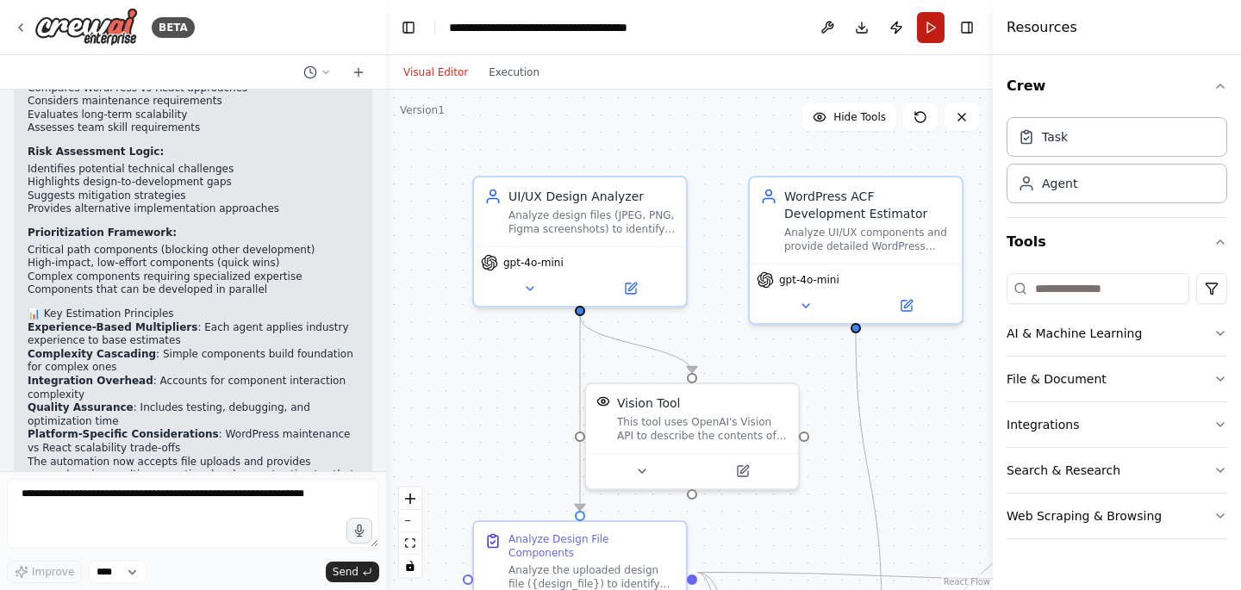
click at [939, 25] on button "Run" at bounding box center [931, 27] width 28 height 31
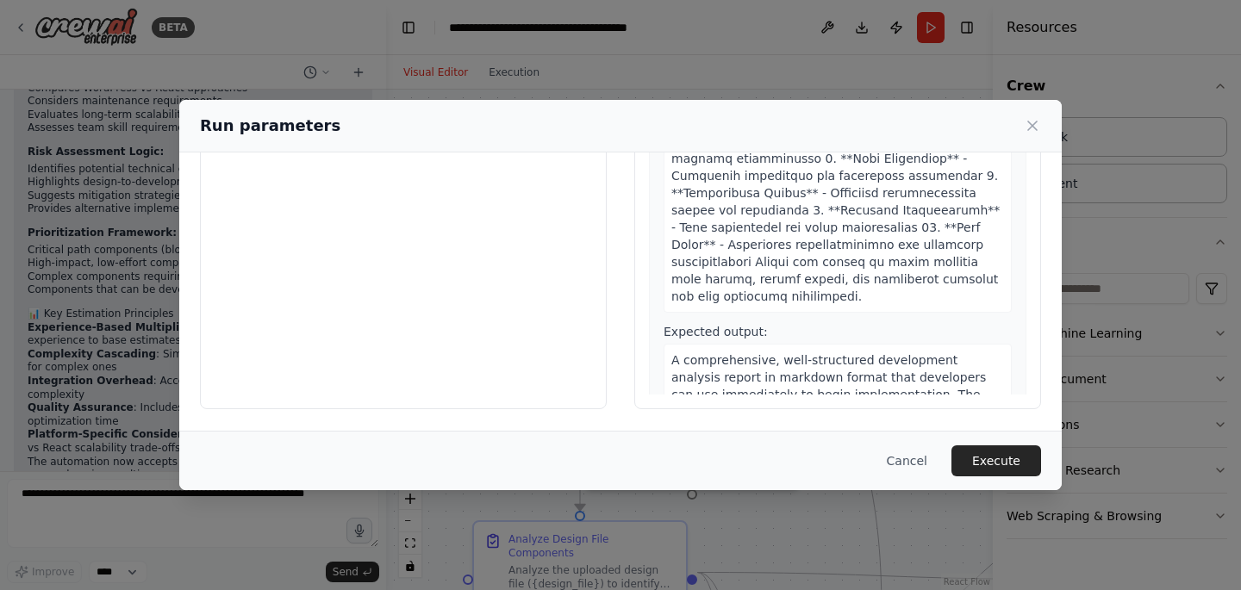
scroll to position [1903, 0]
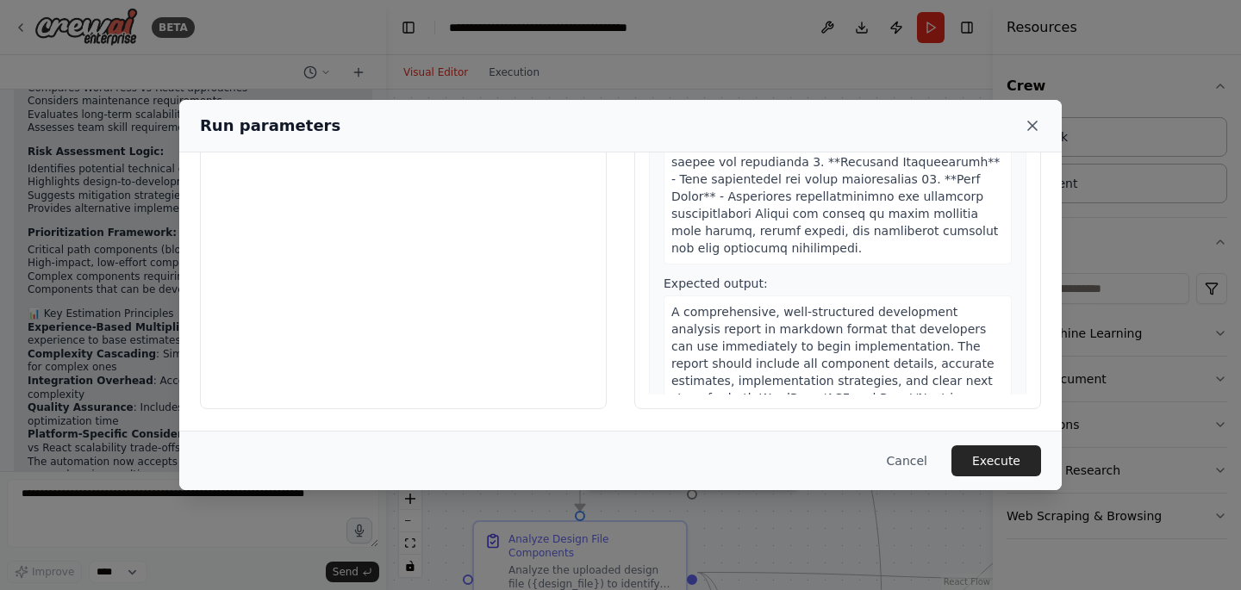
click at [1035, 124] on icon at bounding box center [1032, 126] width 9 height 9
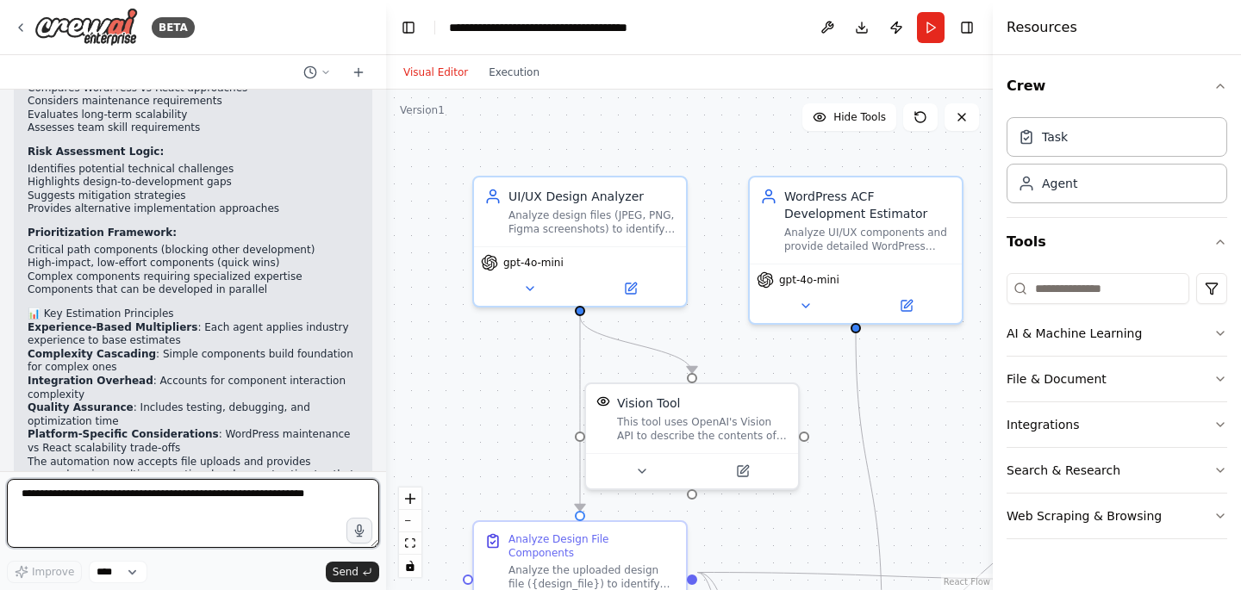
click at [66, 502] on textarea at bounding box center [193, 513] width 372 height 69
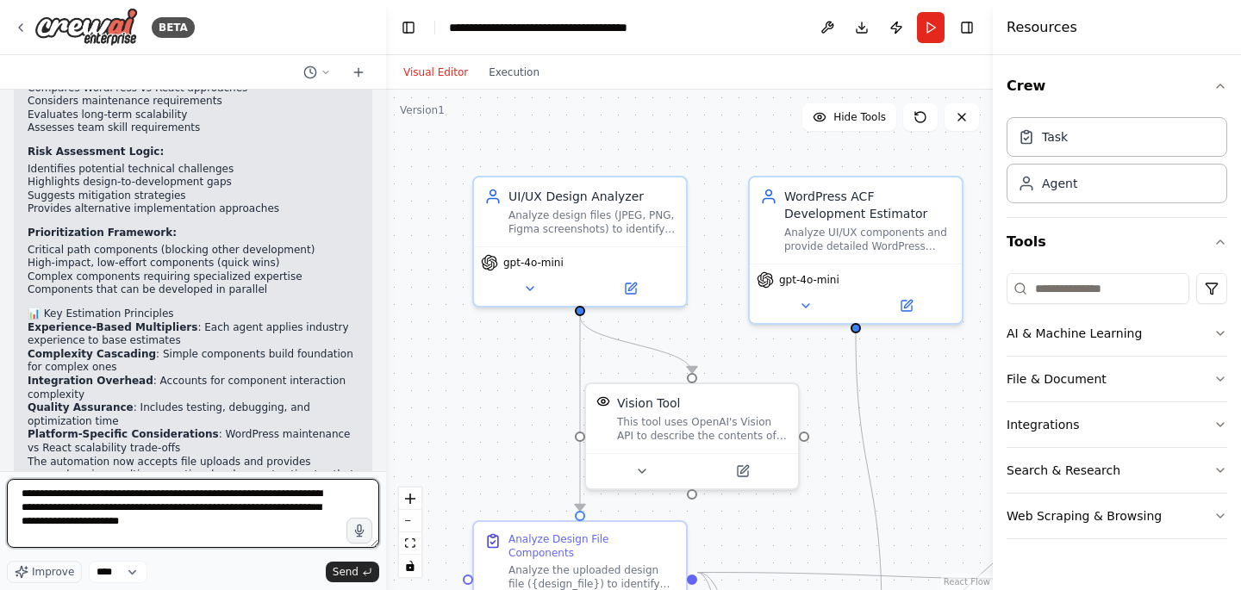
scroll to position [0, 0]
click at [72, 503] on textarea "**********" at bounding box center [193, 513] width 372 height 69
paste textarea "**********"
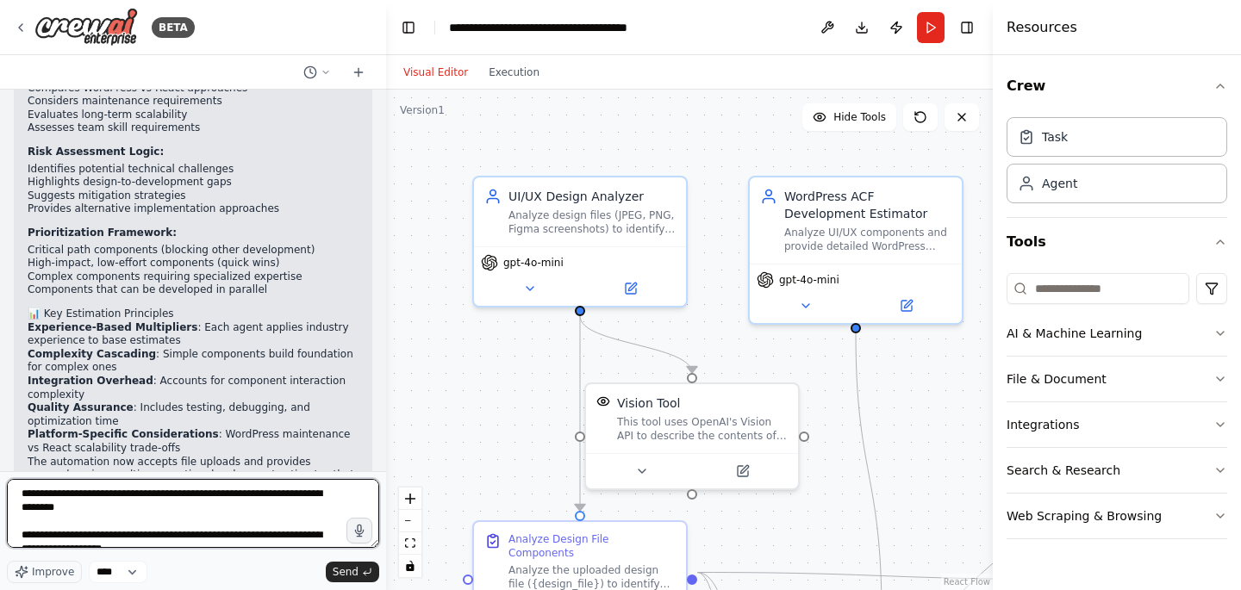
scroll to position [146, 0]
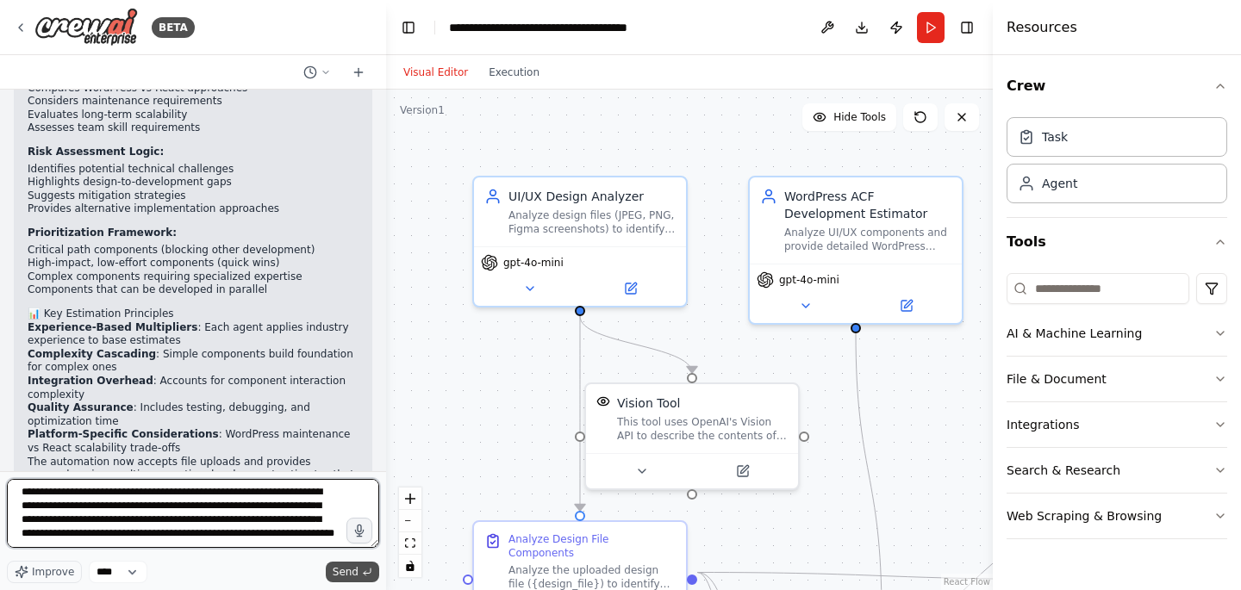
type textarea "**********"
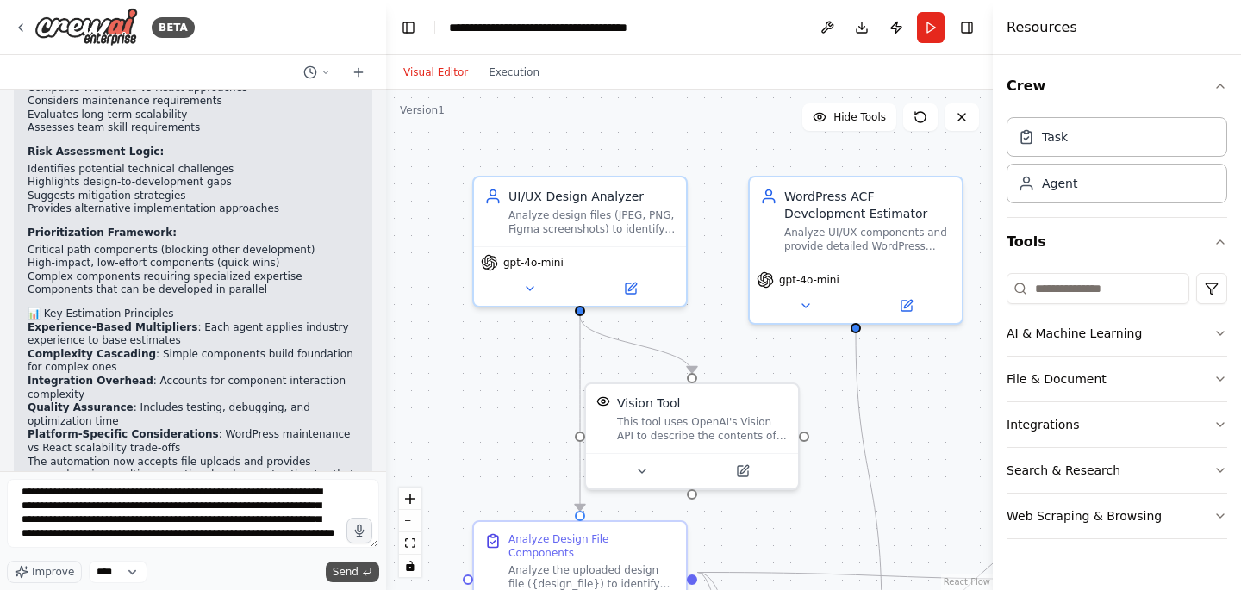
click at [341, 567] on span "Send" at bounding box center [346, 572] width 26 height 14
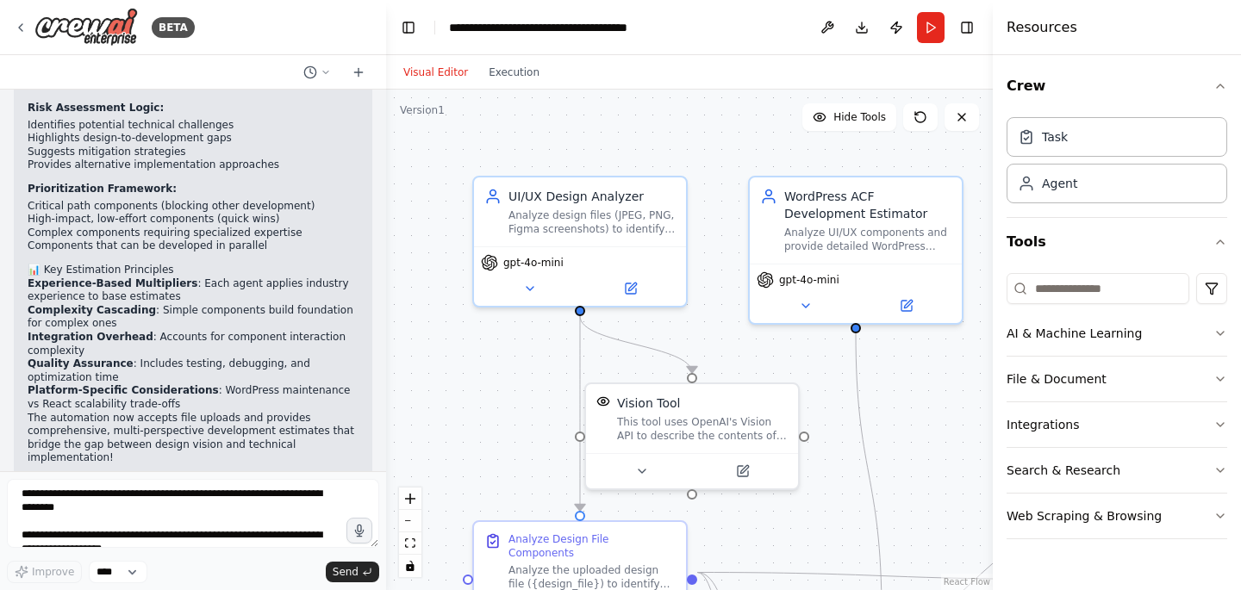
scroll to position [3771, 0]
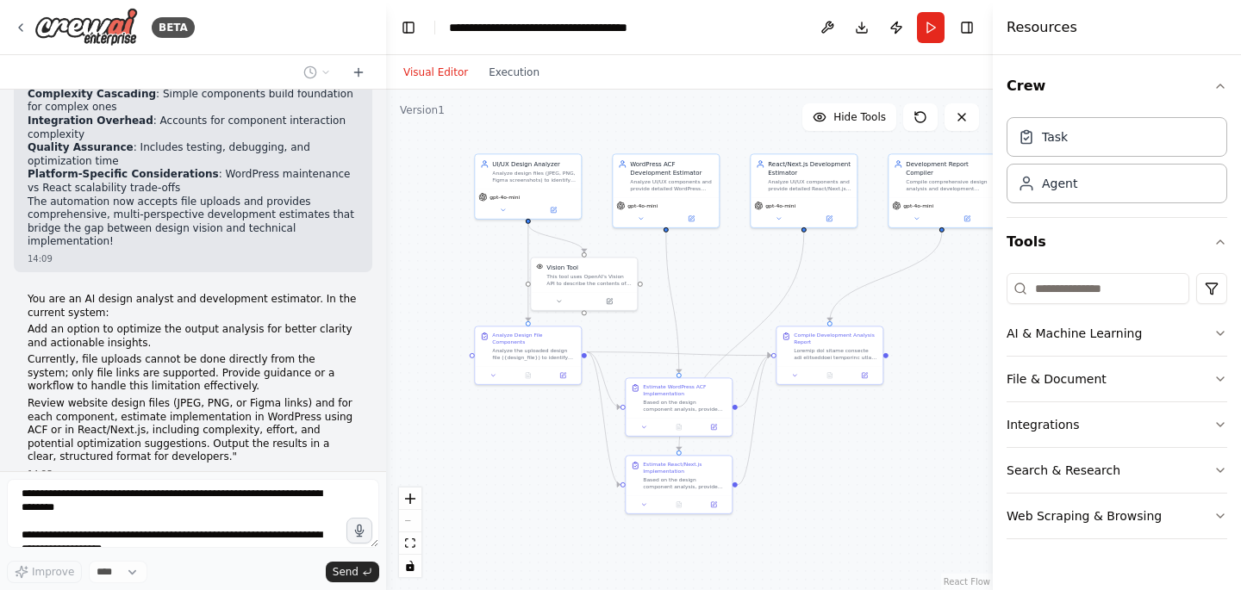
drag, startPoint x: 857, startPoint y: 372, endPoint x: 736, endPoint y: 262, distance: 163.5
click at [736, 262] on div ".deletable-edge-delete-btn { width: 20px; height: 20px; border: 0px solid #ffff…" at bounding box center [689, 340] width 607 height 501
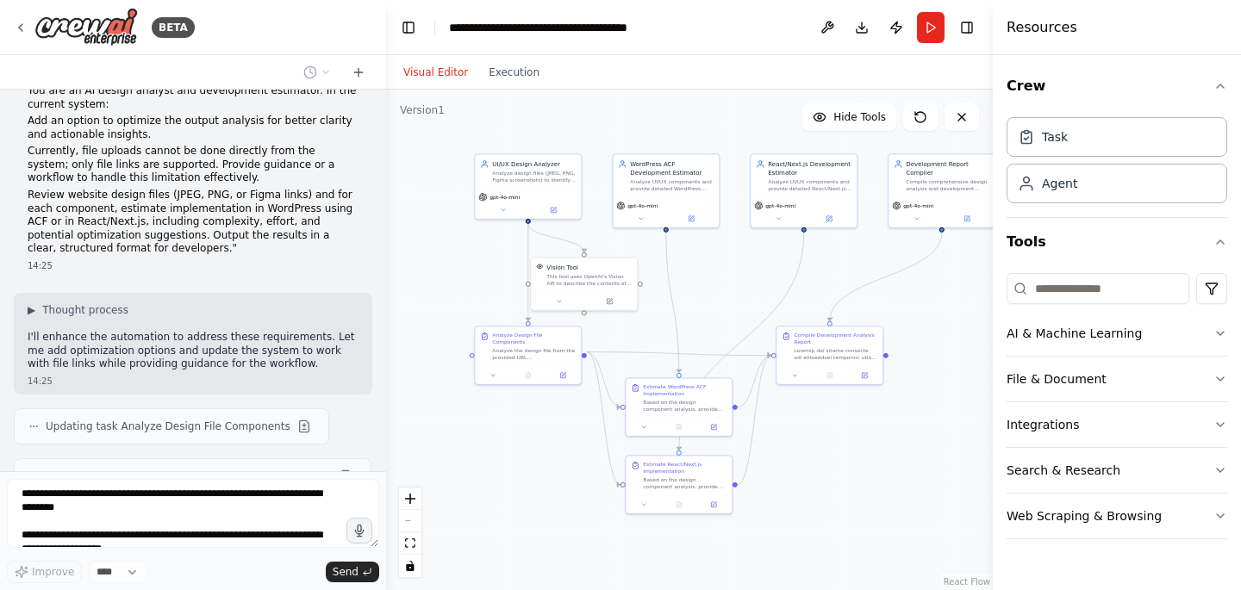
scroll to position [4030, 0]
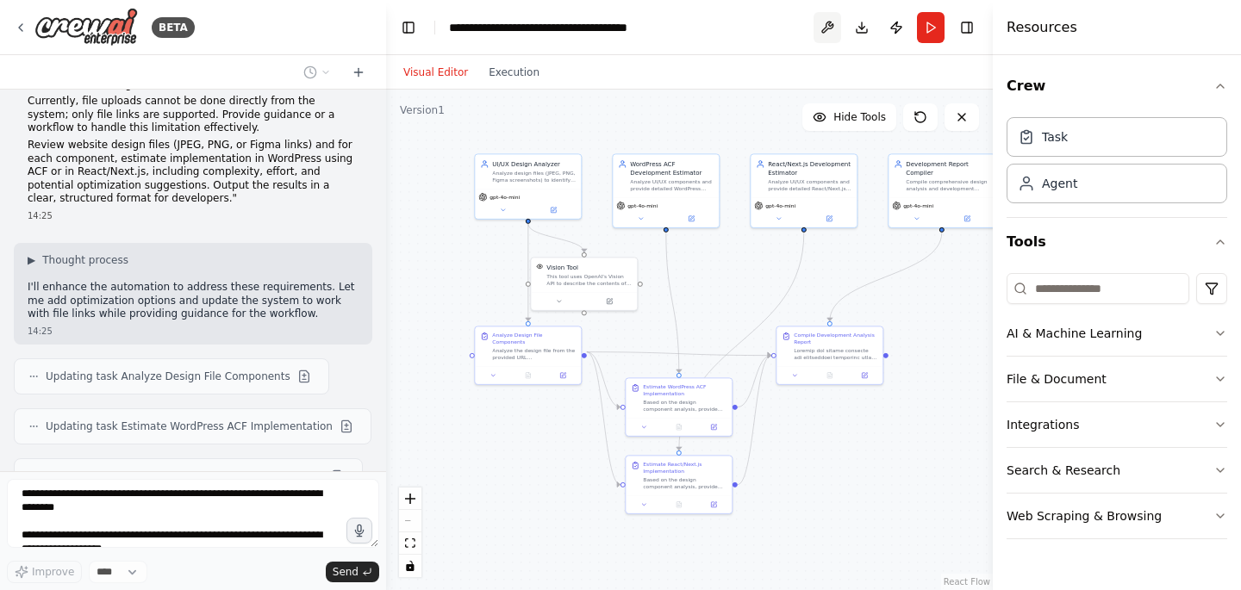
click at [828, 25] on button at bounding box center [828, 27] width 28 height 31
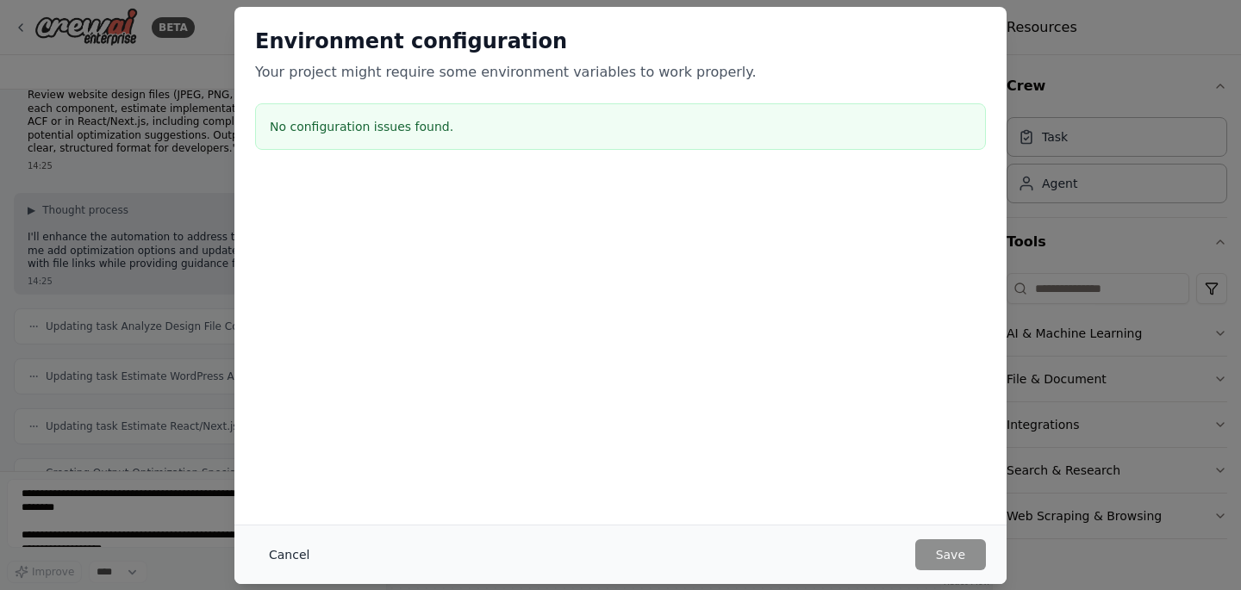
click at [304, 558] on button "Cancel" at bounding box center [289, 555] width 68 height 31
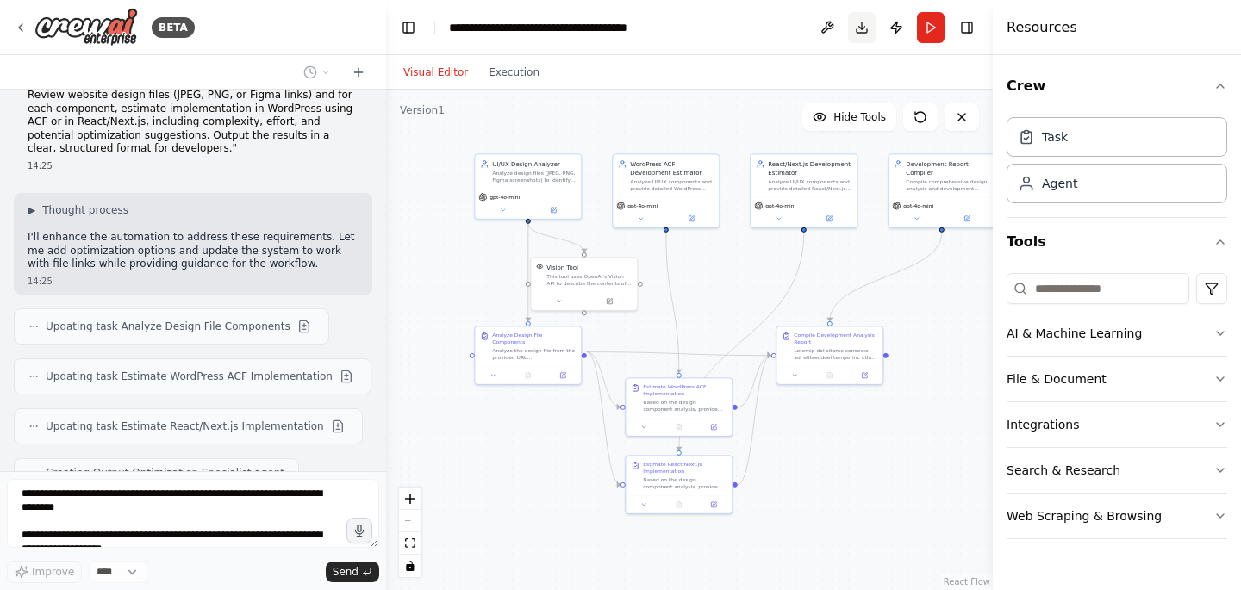
click at [970, 27] on button "Toggle Right Sidebar" at bounding box center [967, 28] width 24 height 24
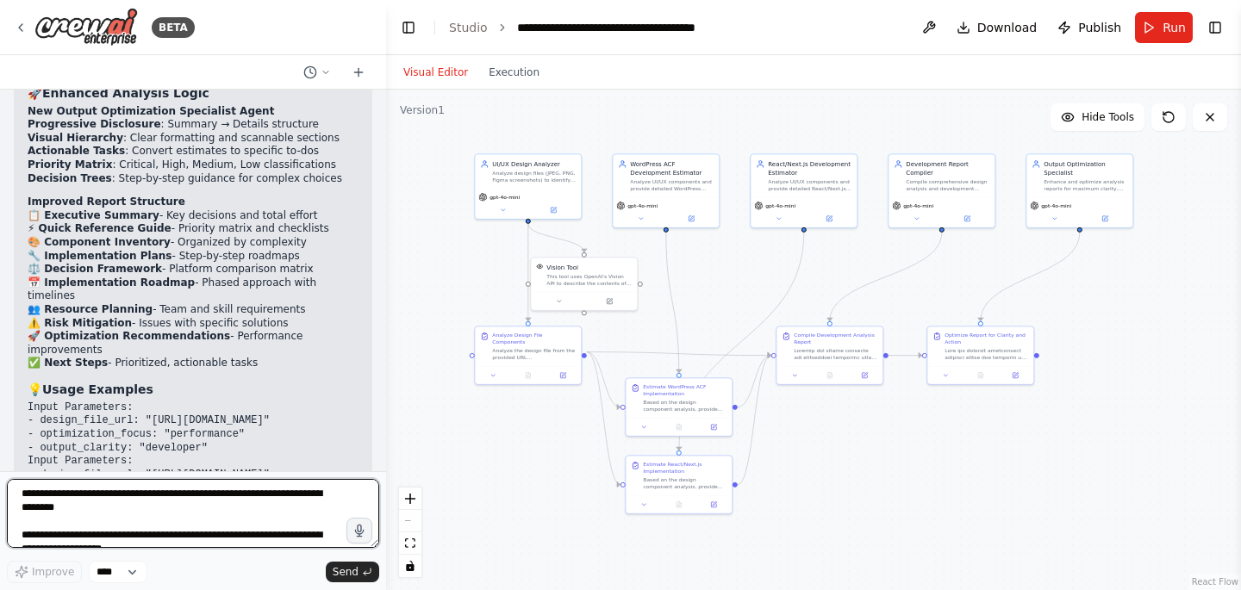
scroll to position [5230, 0]
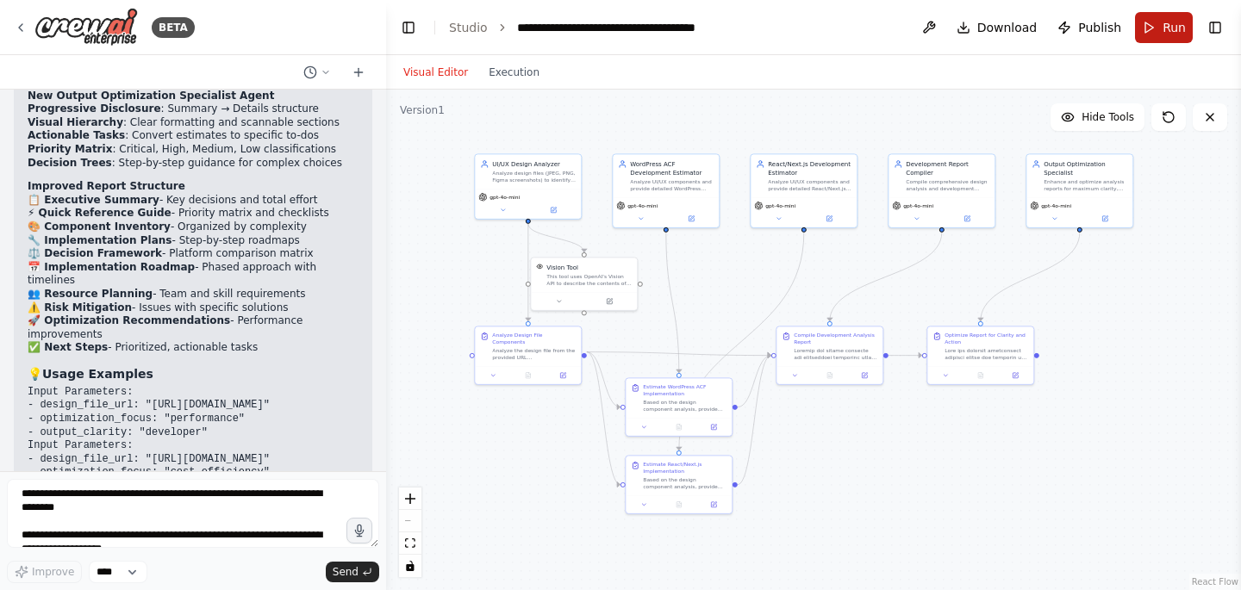
click at [1151, 28] on button "Run" at bounding box center [1164, 27] width 58 height 31
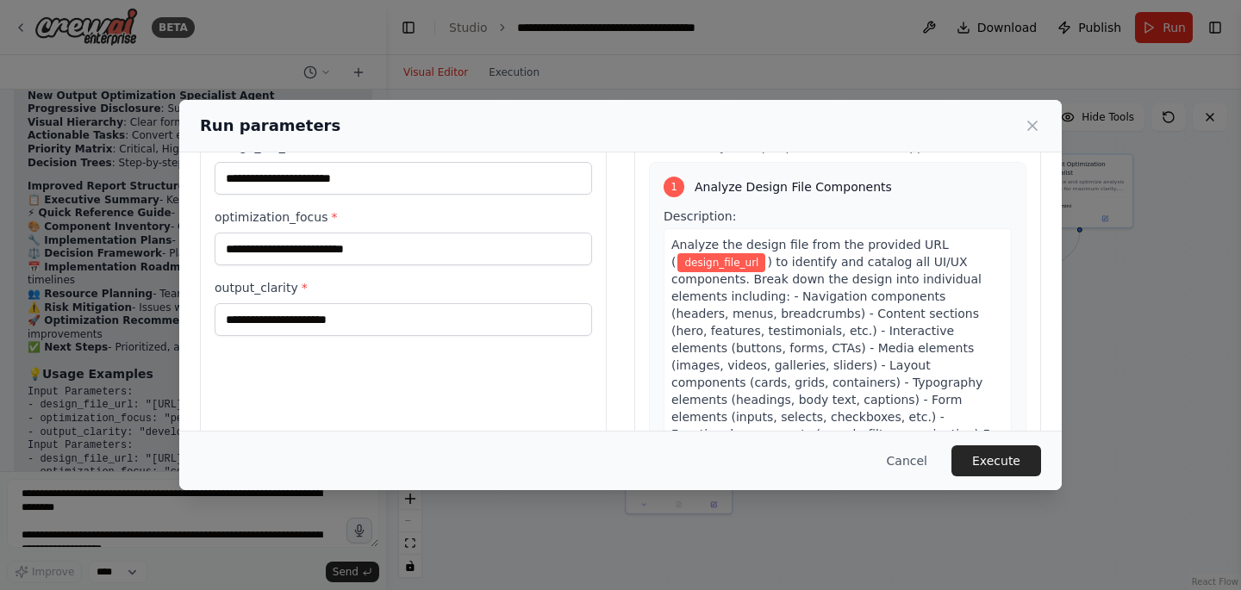
scroll to position [7, 0]
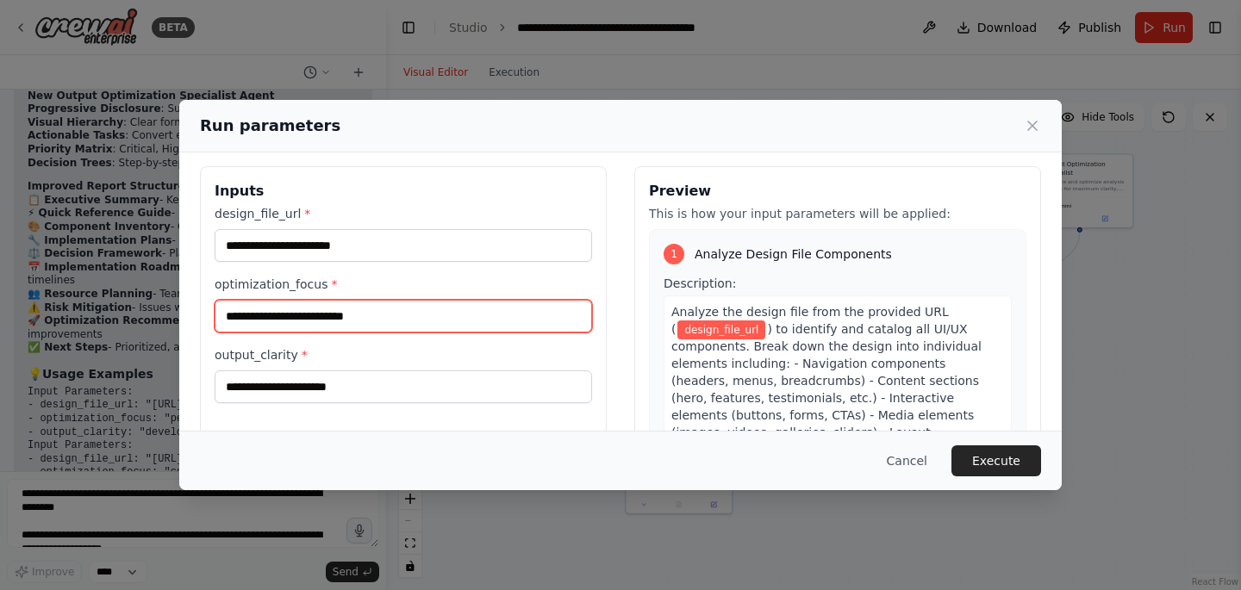
click at [332, 330] on input "optimization_focus *" at bounding box center [403, 316] width 377 height 33
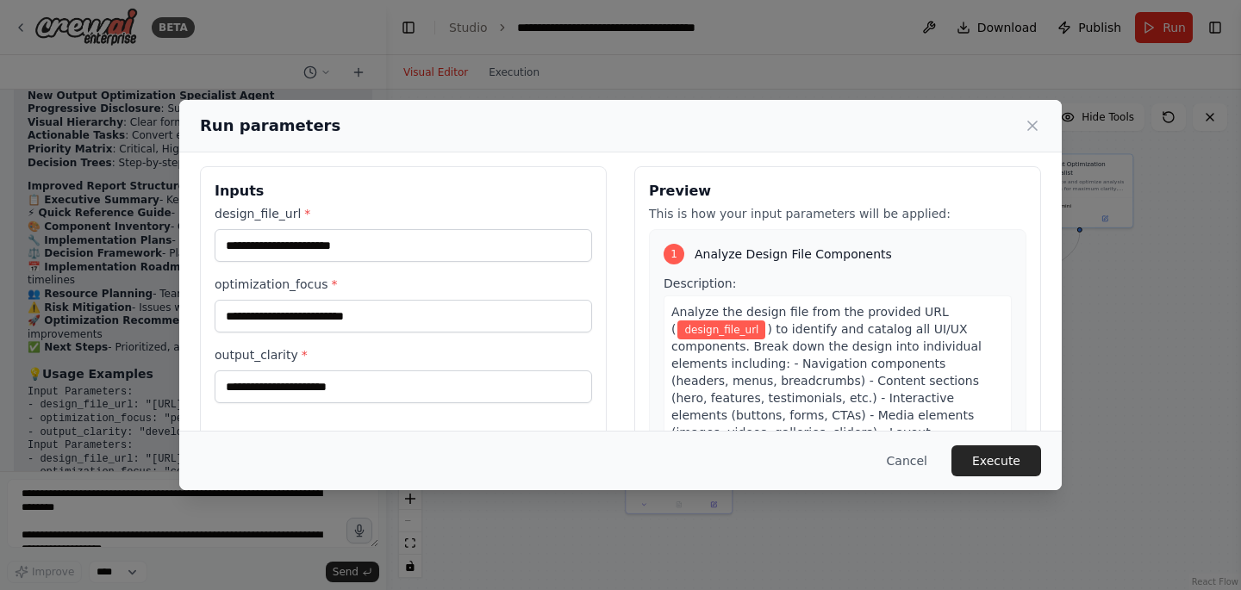
click at [122, 286] on div "Run parameters Inputs design_file_url * optimization_focus * output_clarity * P…" at bounding box center [620, 295] width 1241 height 590
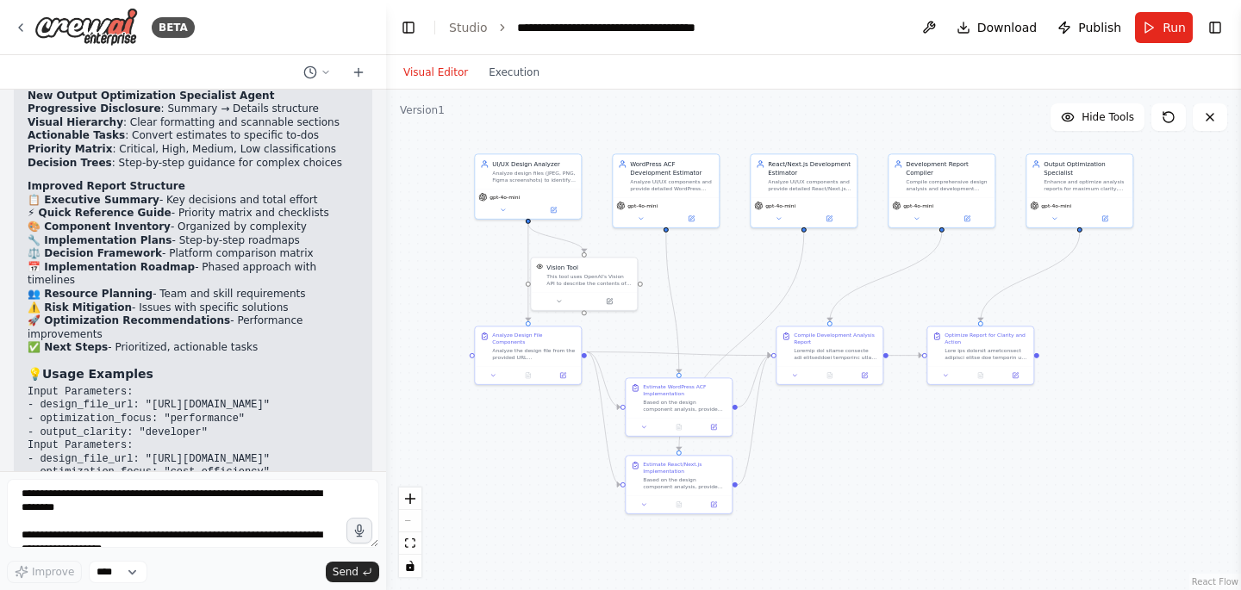
click at [207, 386] on code "Input Parameters: - design_file_url: "[URL][DOMAIN_NAME]" - optimization_focus:…" at bounding box center [149, 412] width 242 height 53
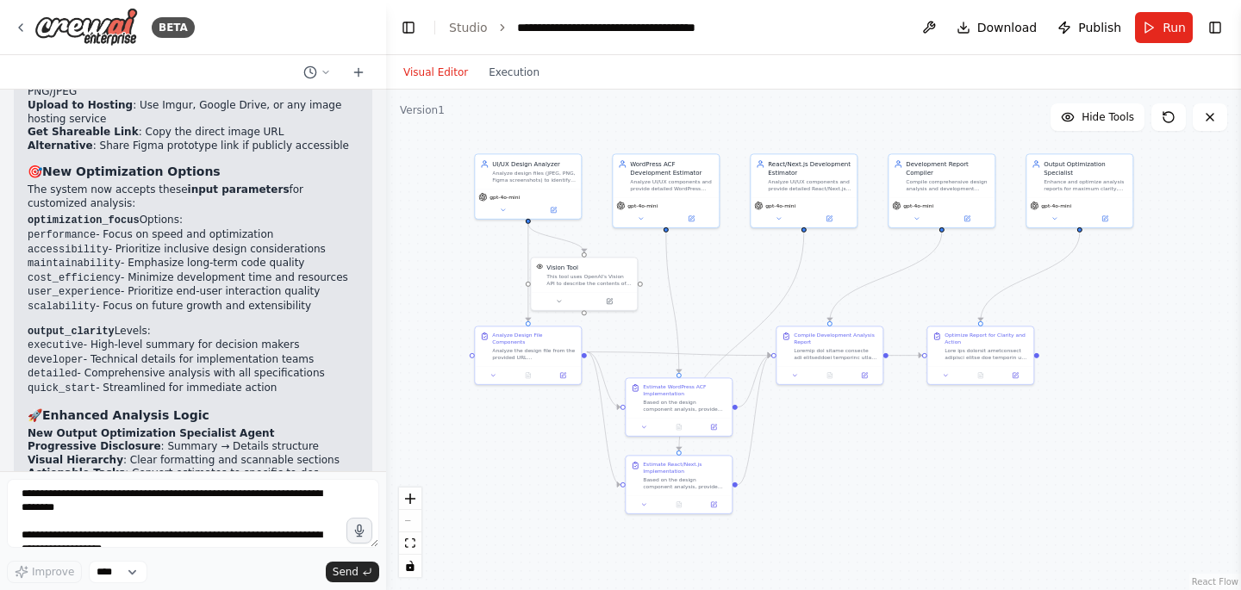
scroll to position [4750, 0]
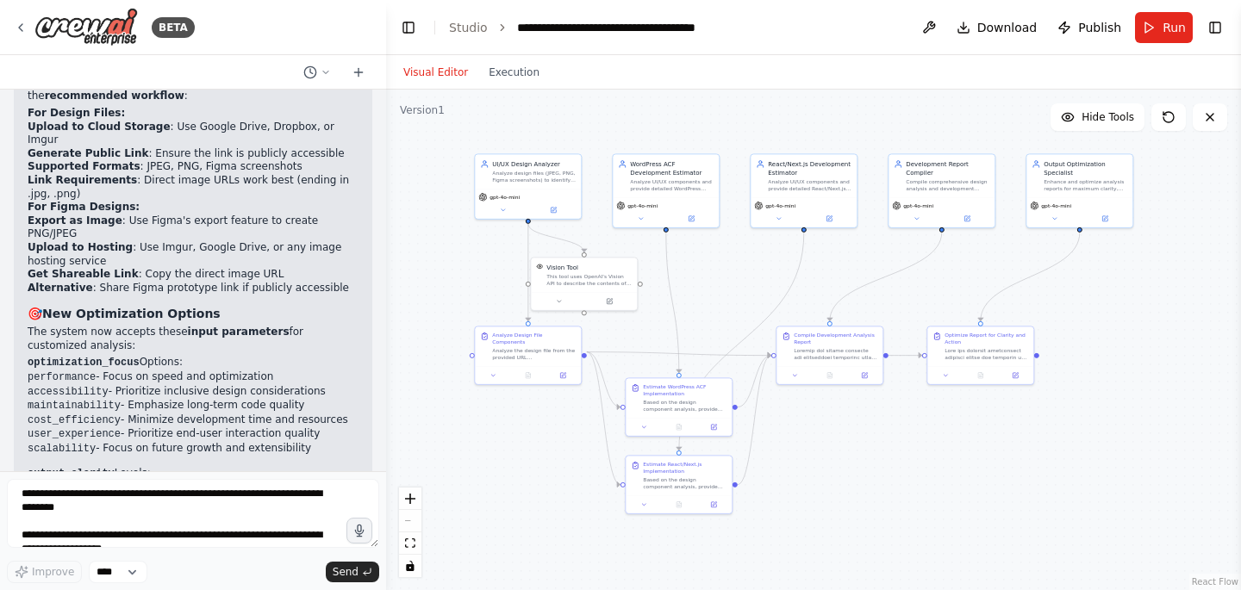
click at [72, 415] on code "cost_efficiency" at bounding box center [74, 421] width 93 height 12
copy code "cost_efficiency"
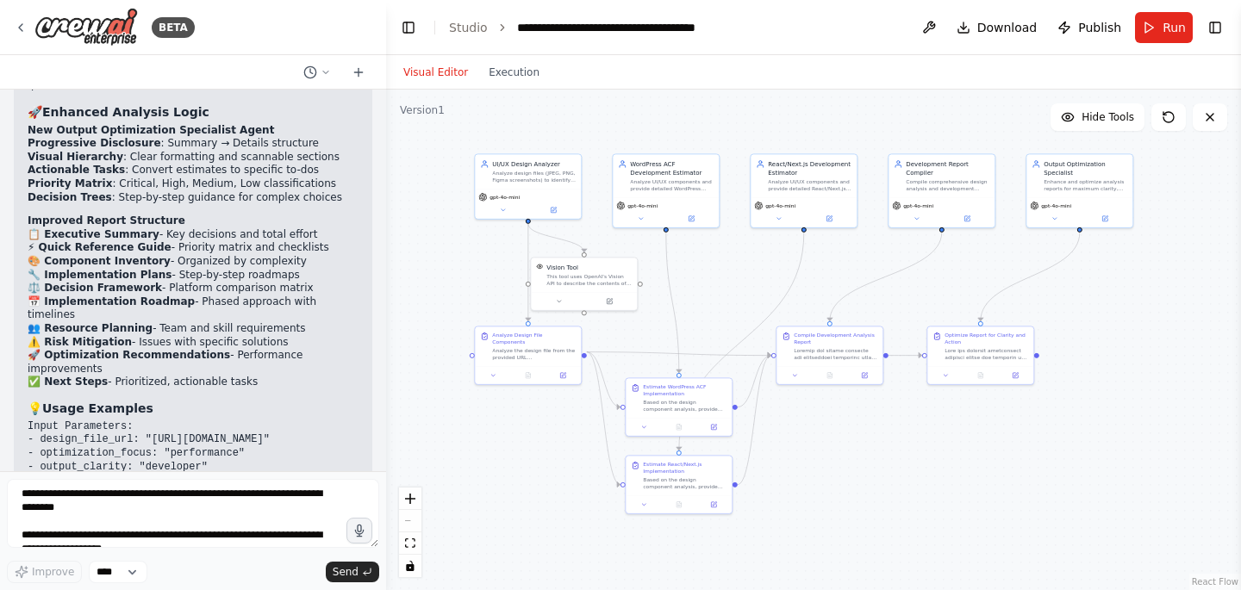
scroll to position [5192, 0]
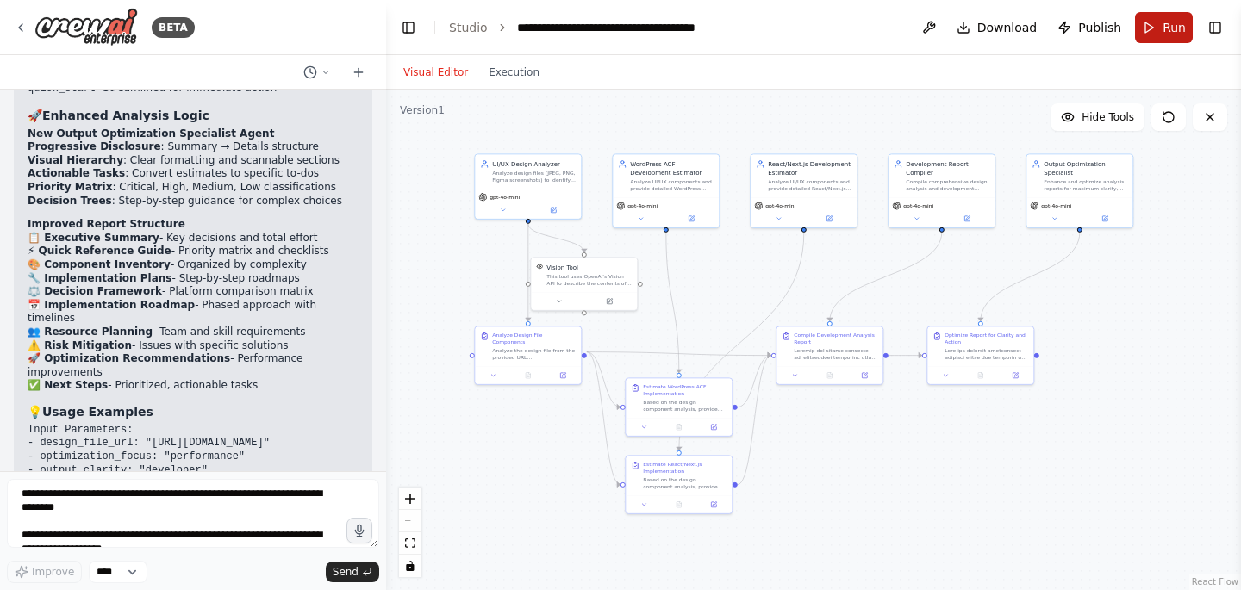
click at [1159, 28] on button "Run" at bounding box center [1164, 27] width 58 height 31
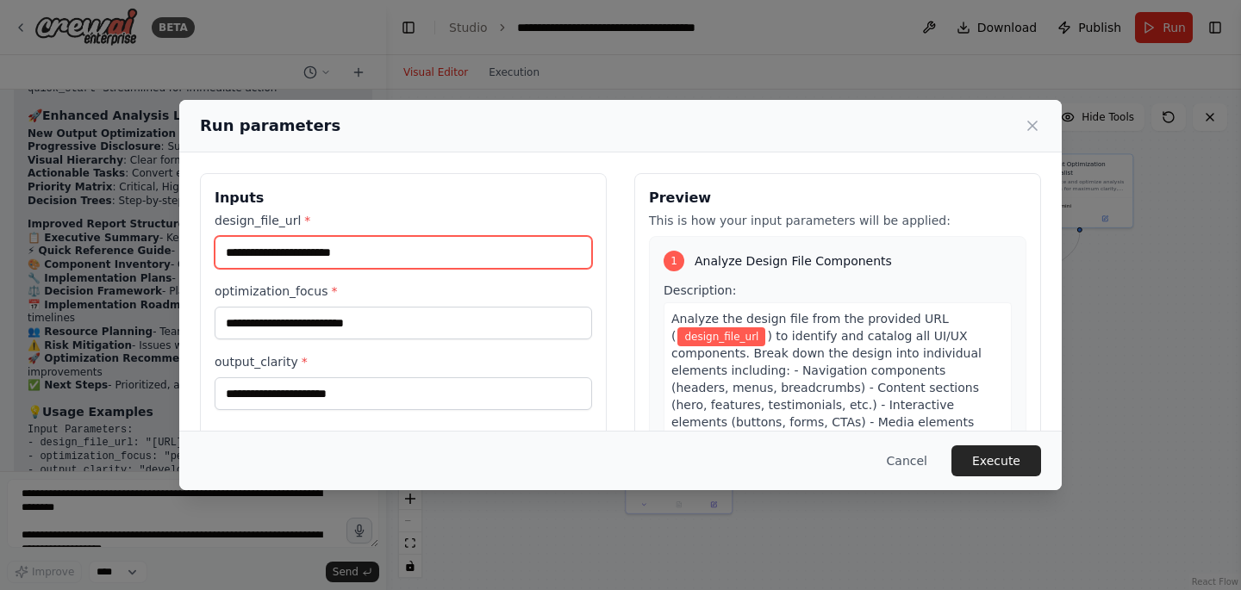
click at [308, 248] on input "design_file_url *" at bounding box center [403, 252] width 377 height 33
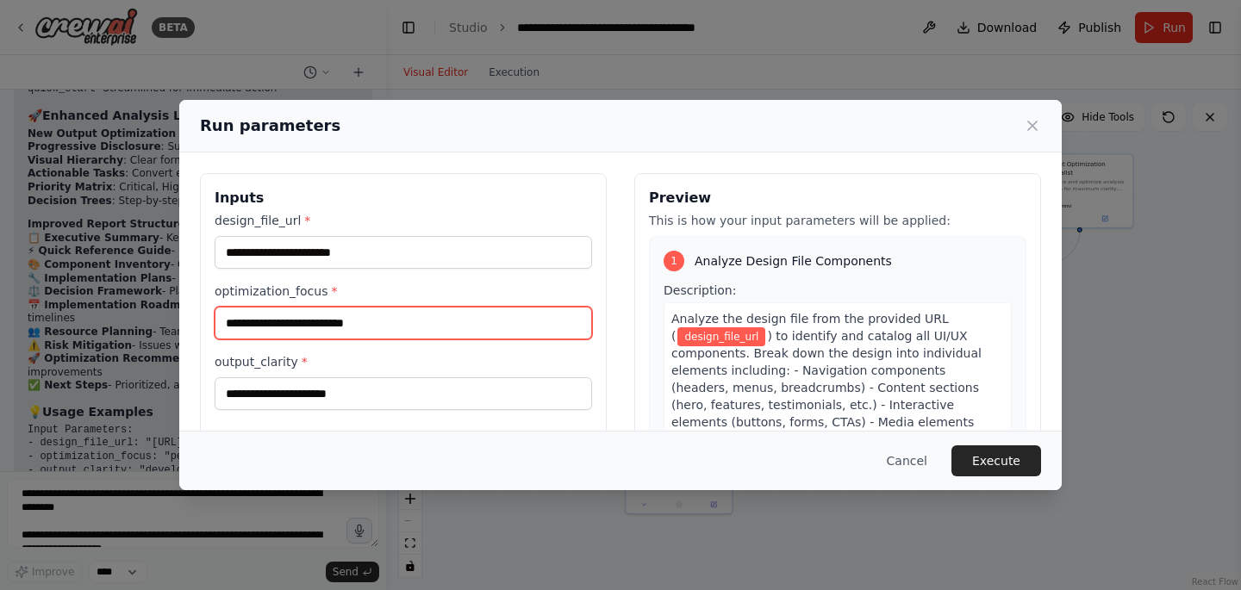
click at [275, 321] on input "optimization_focus *" at bounding box center [403, 323] width 377 height 33
paste input "**********"
type input "**********"
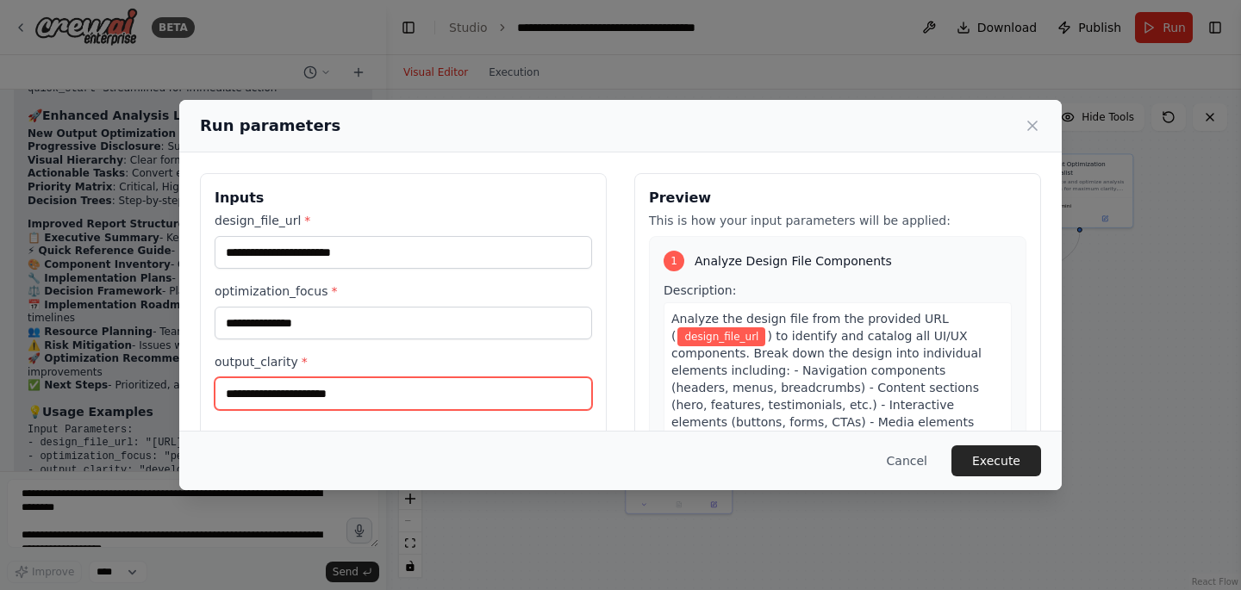
click at [283, 390] on input "output_clarity *" at bounding box center [403, 393] width 377 height 33
type input "*********"
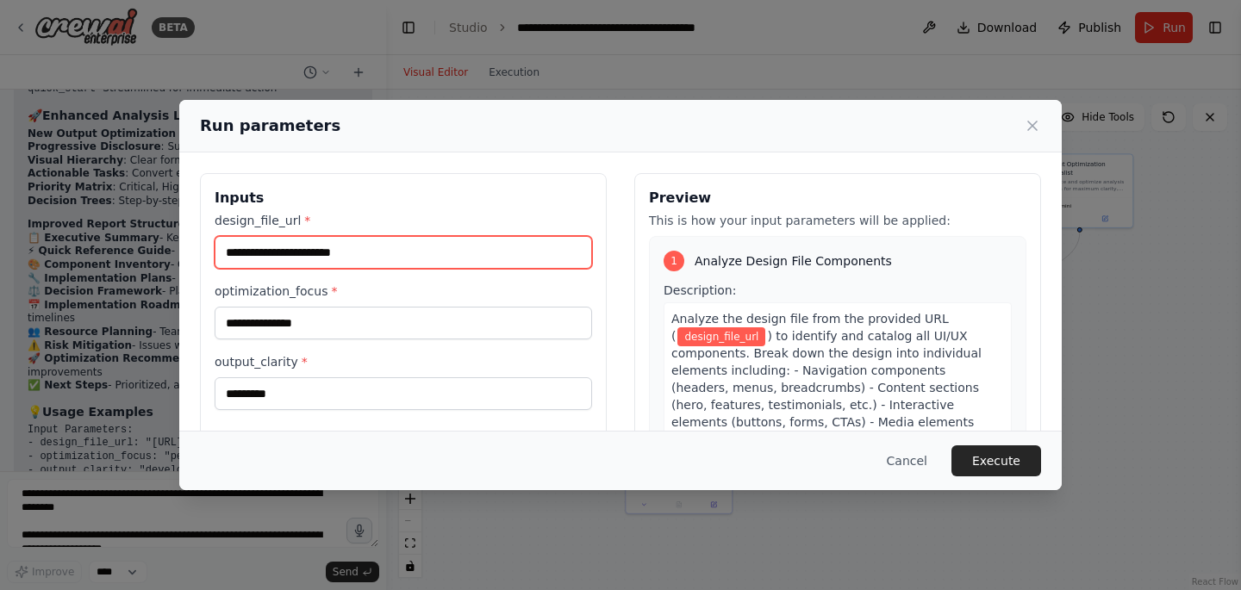
click at [281, 252] on input "design_file_url *" at bounding box center [403, 252] width 377 height 33
paste input "**********"
type input "**********"
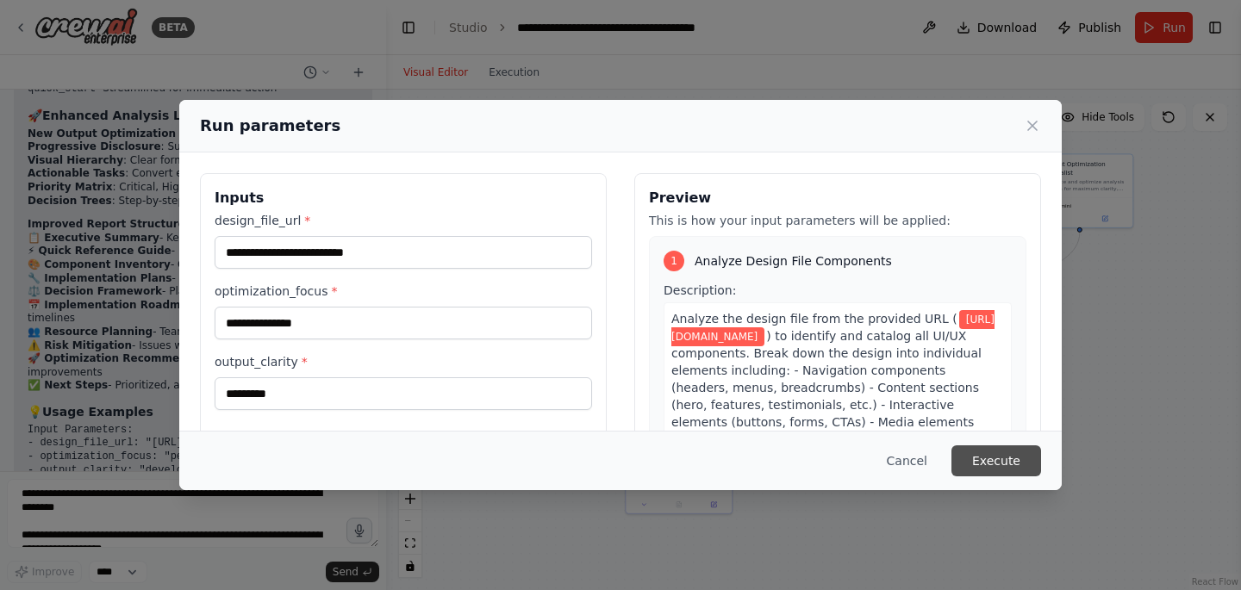
click at [998, 455] on button "Execute" at bounding box center [996, 461] width 90 height 31
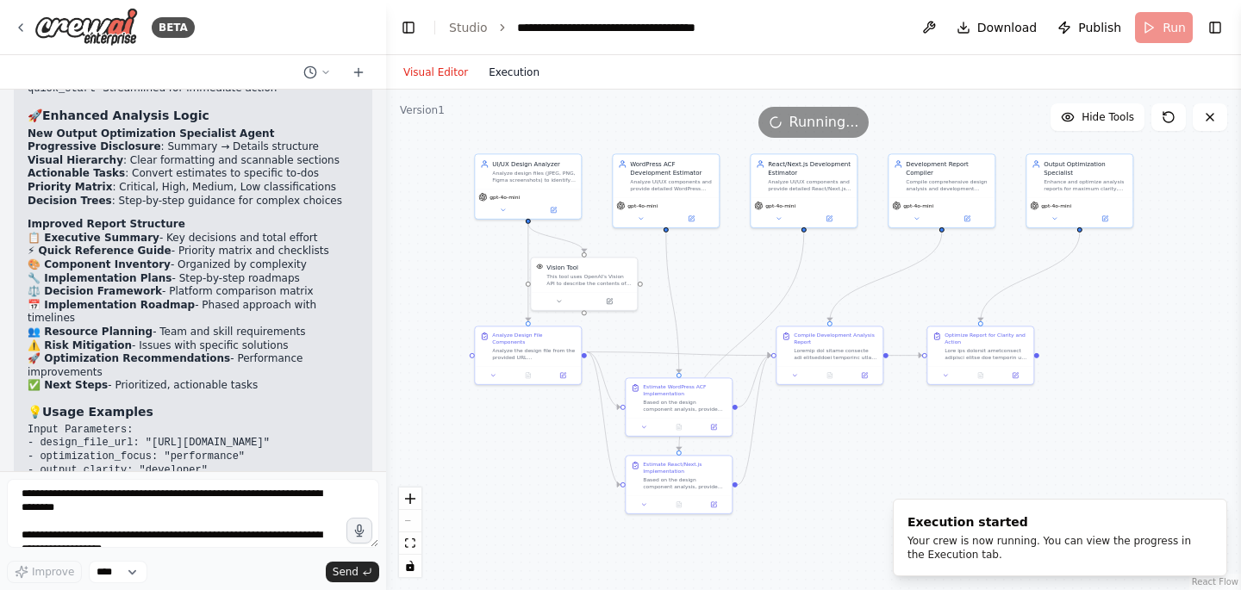
click at [502, 70] on button "Execution" at bounding box center [514, 72] width 72 height 21
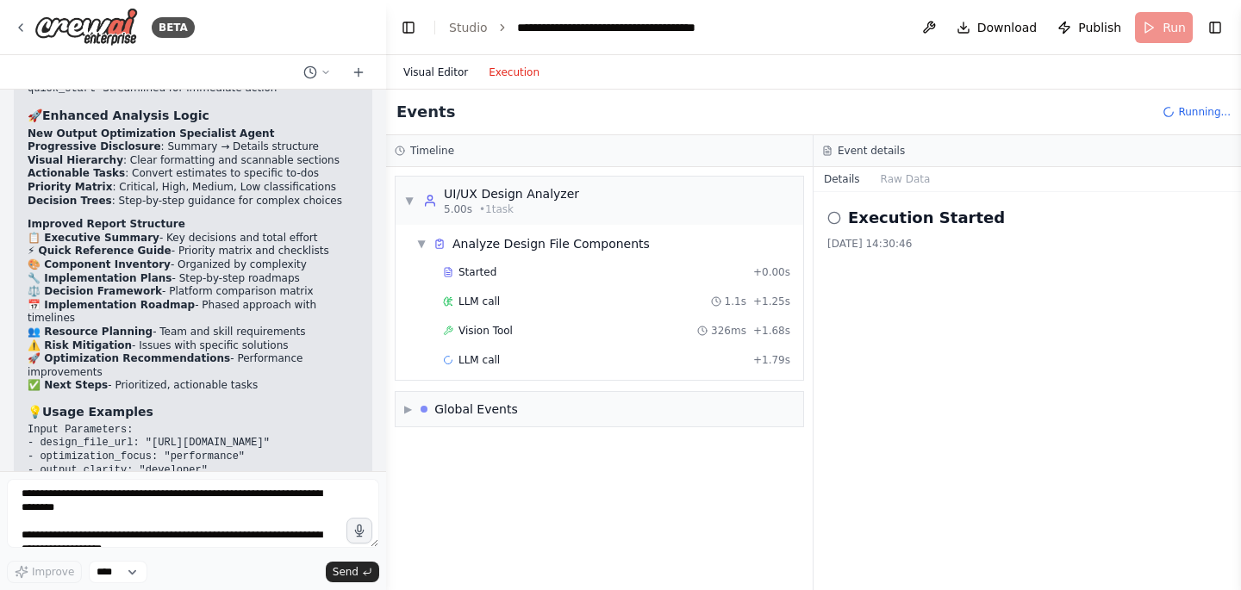
click at [427, 67] on button "Visual Editor" at bounding box center [435, 72] width 85 height 21
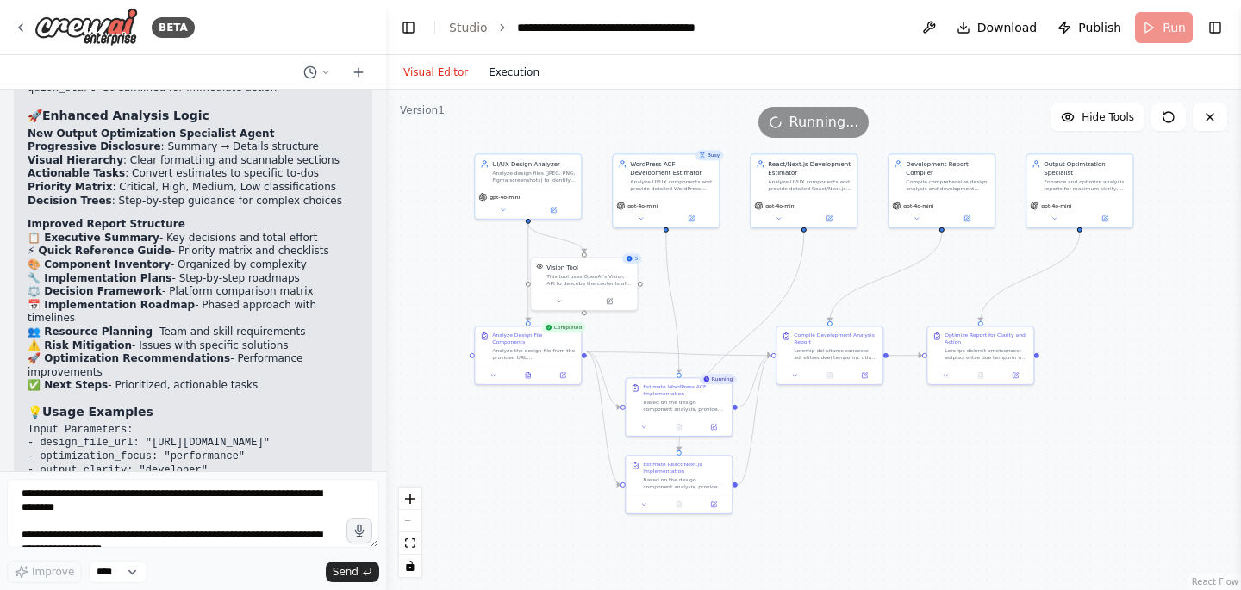
click at [510, 71] on button "Execution" at bounding box center [514, 72] width 72 height 21
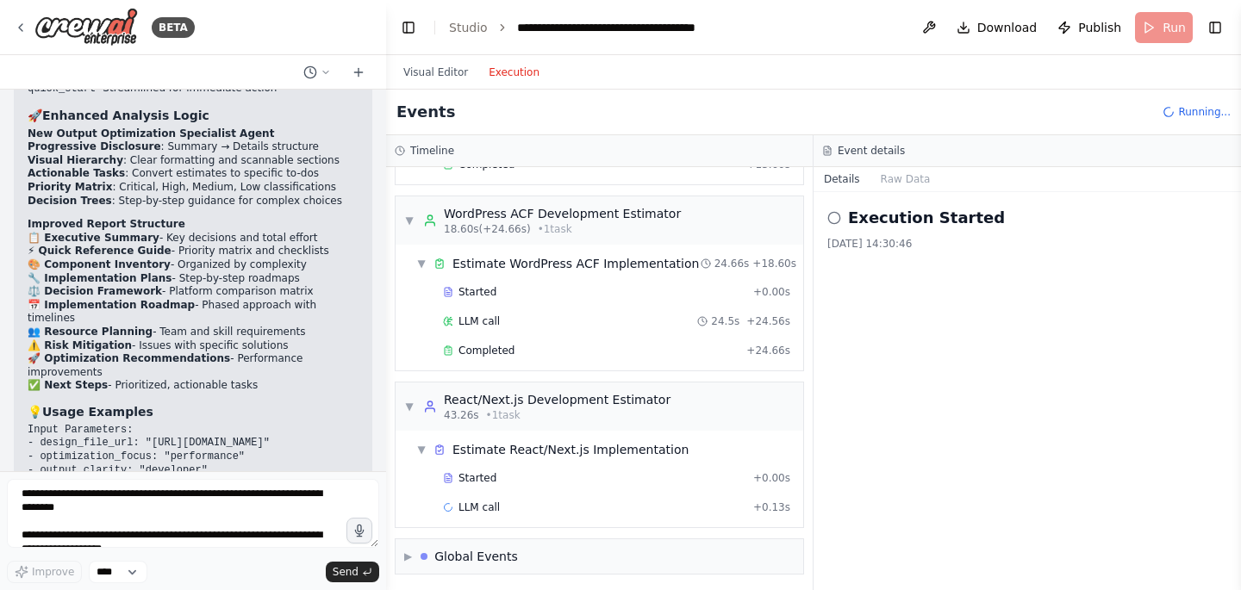
scroll to position [459, 0]
click at [434, 77] on button "Visual Editor" at bounding box center [435, 72] width 85 height 21
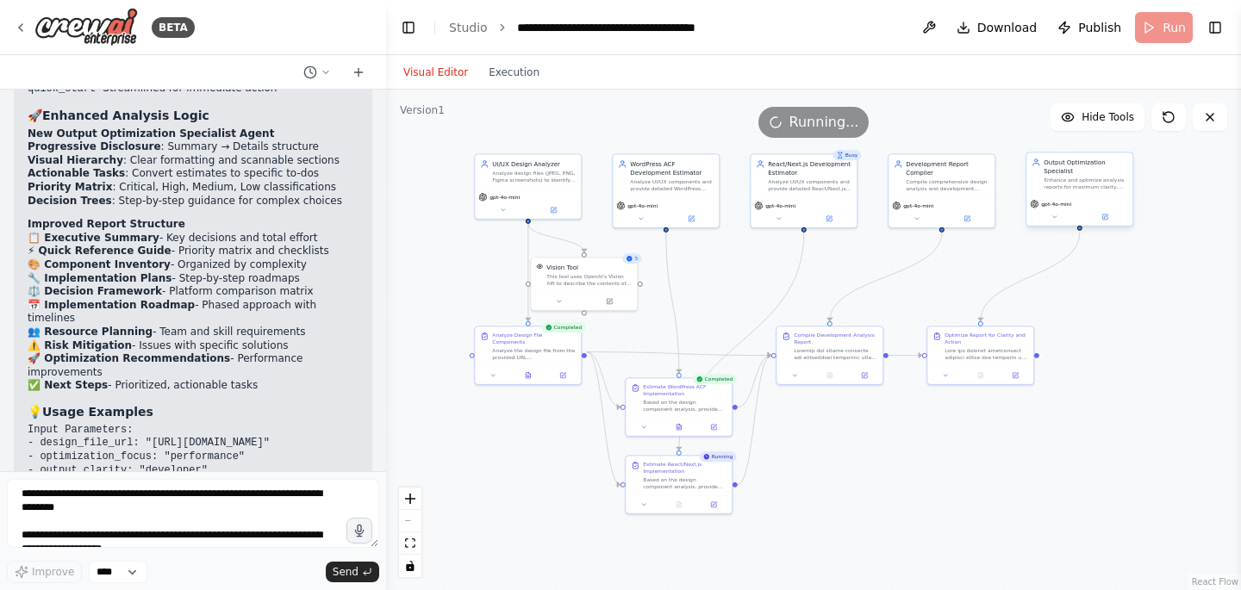
click at [1103, 225] on div "gpt-4o-mini" at bounding box center [1079, 211] width 106 height 30
click at [1106, 221] on button at bounding box center [1105, 217] width 49 height 10
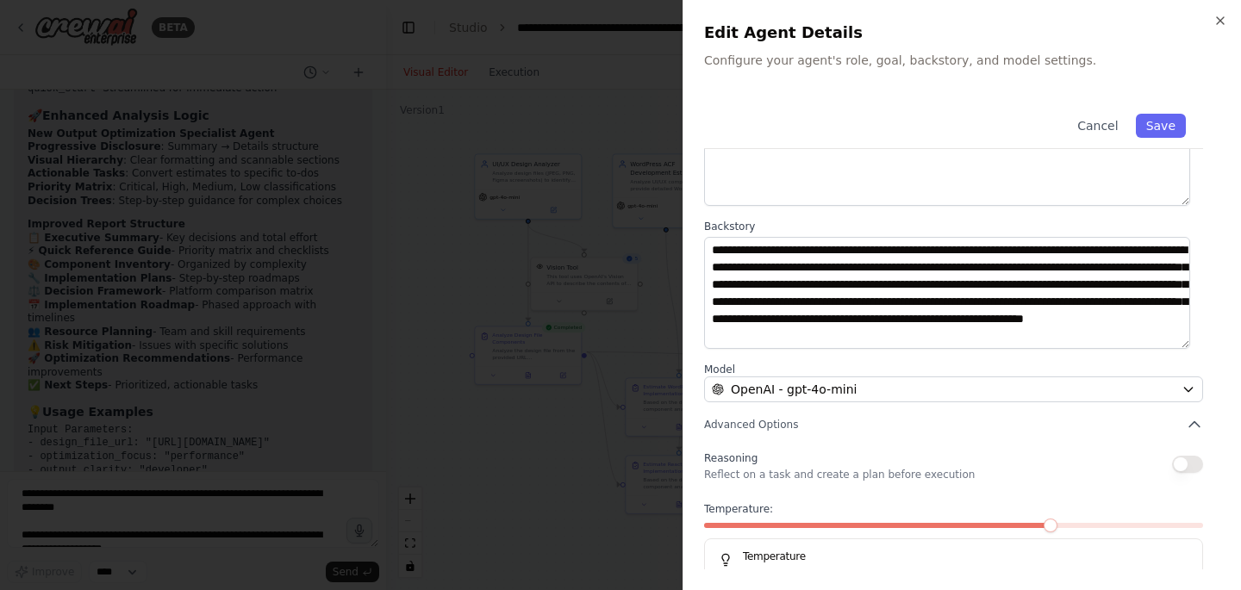
scroll to position [176, 0]
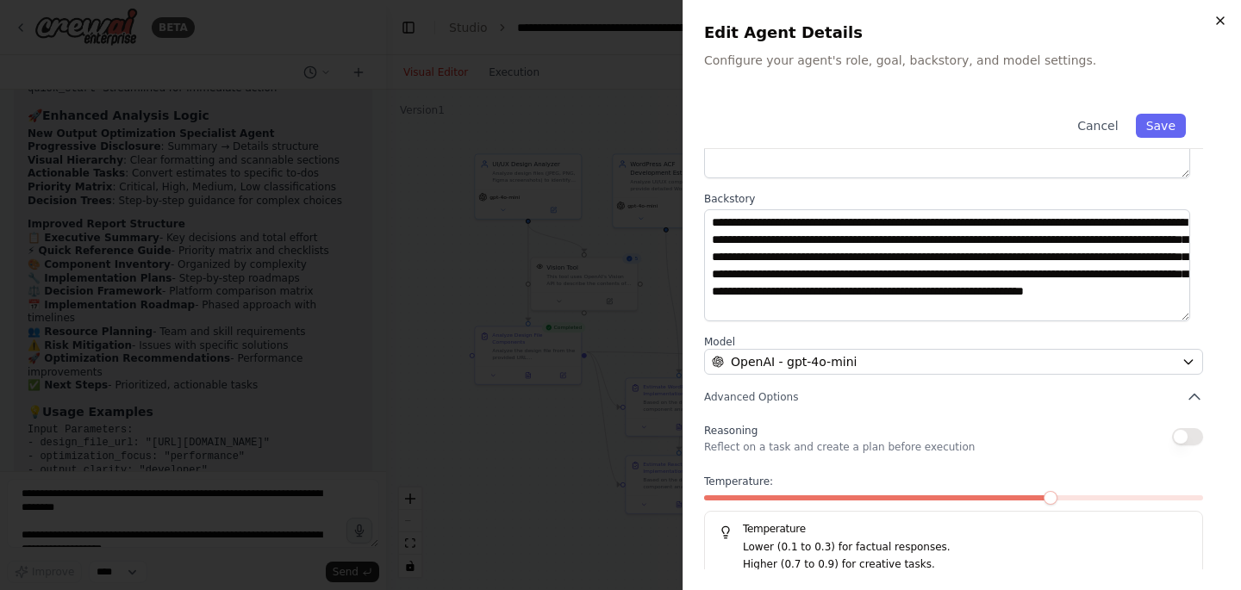
click at [1222, 17] on icon "button" at bounding box center [1220, 20] width 7 height 7
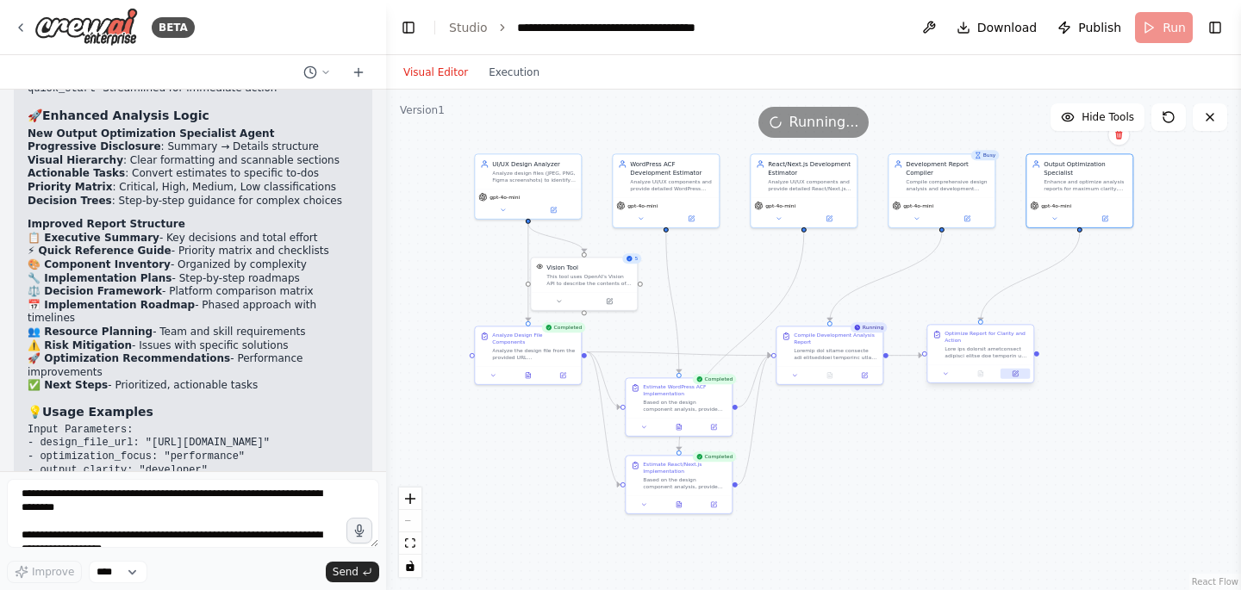
click at [1013, 371] on icon at bounding box center [1015, 373] width 5 height 5
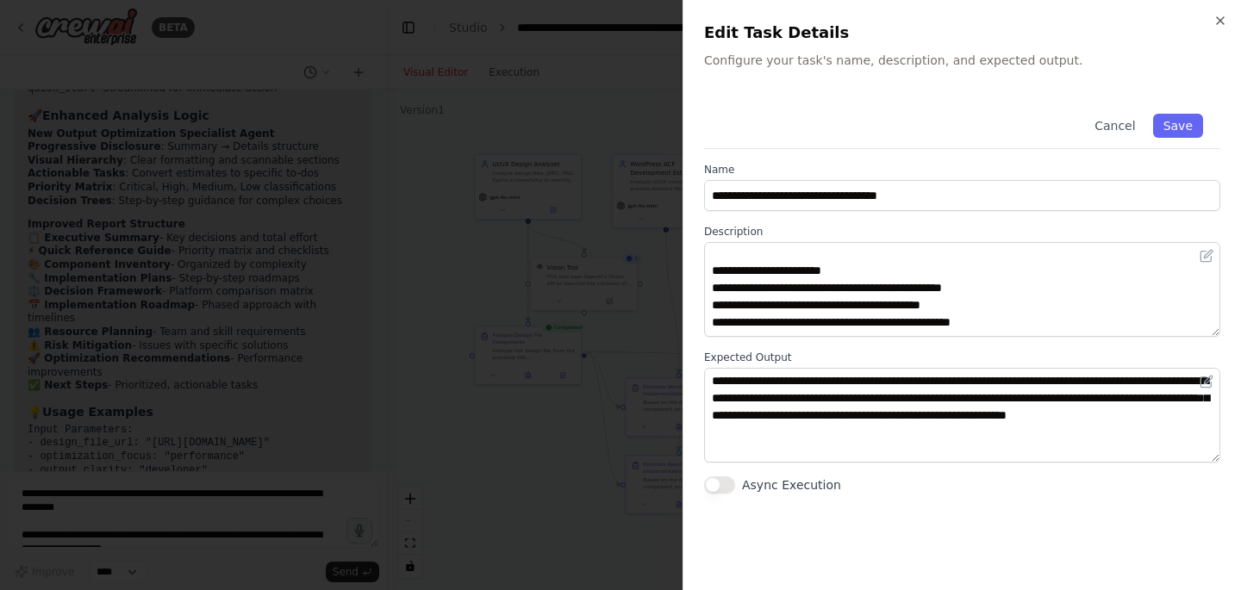
scroll to position [84, 0]
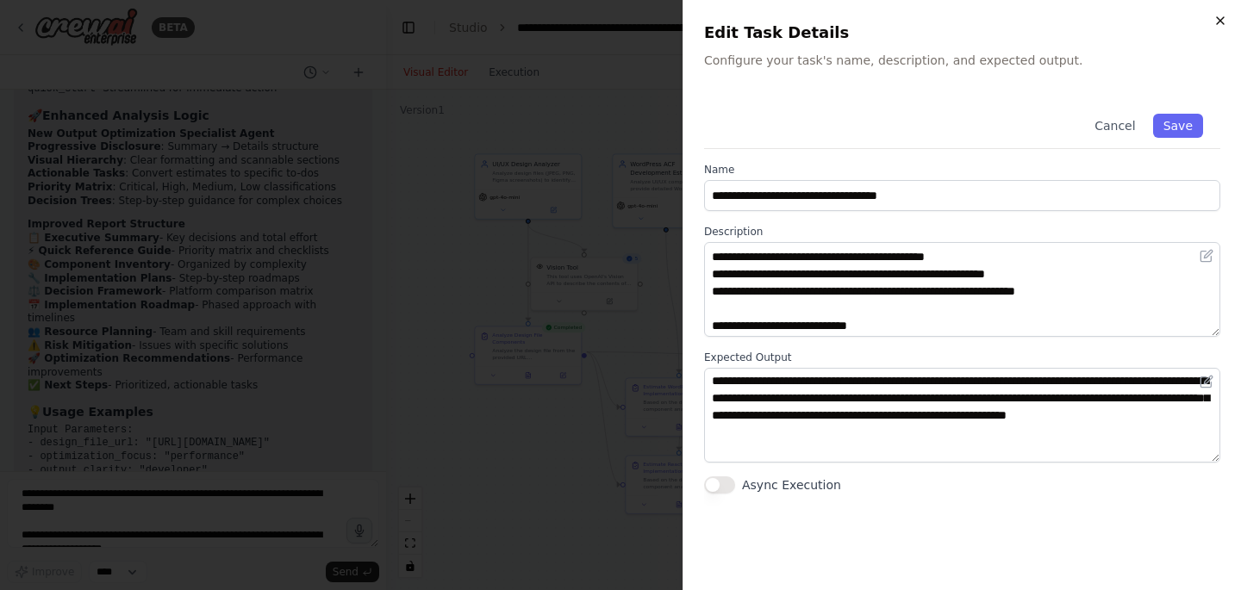
click at [1213, 22] on icon "button" at bounding box center [1220, 21] width 14 height 14
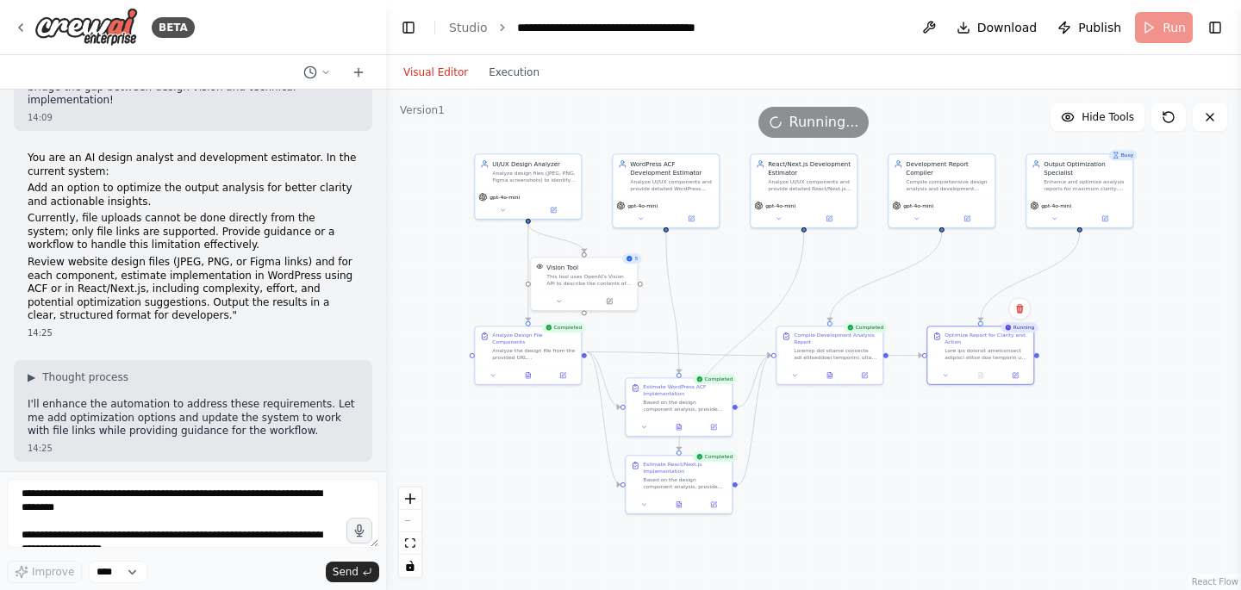
scroll to position [3851, 0]
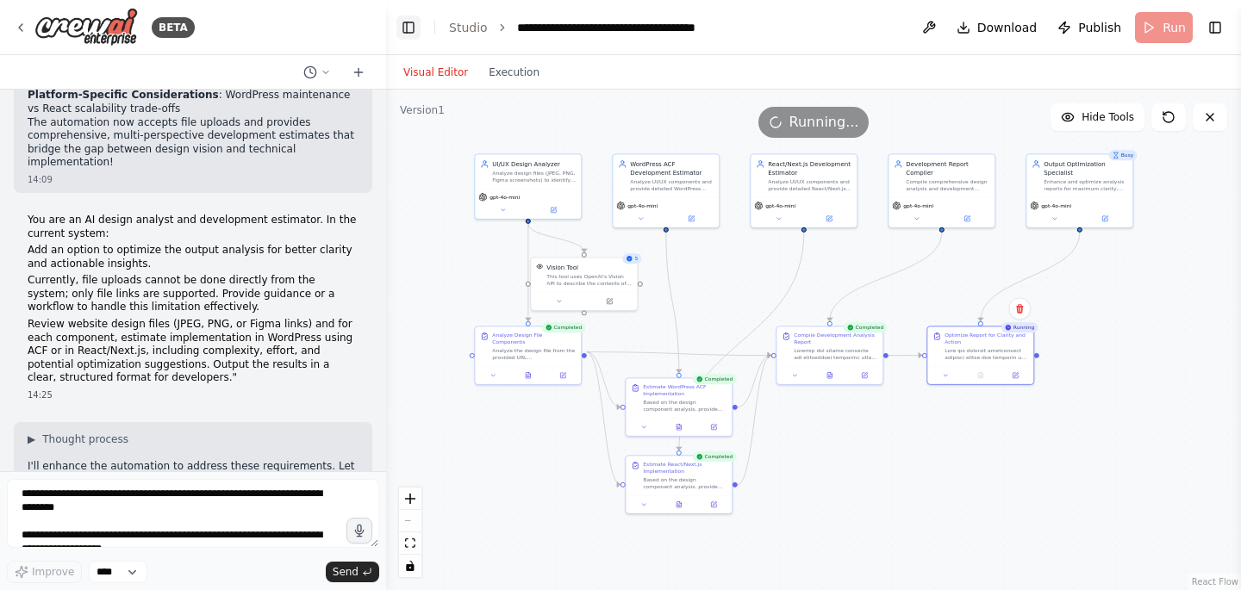
click at [409, 23] on button "Toggle Left Sidebar" at bounding box center [408, 28] width 24 height 24
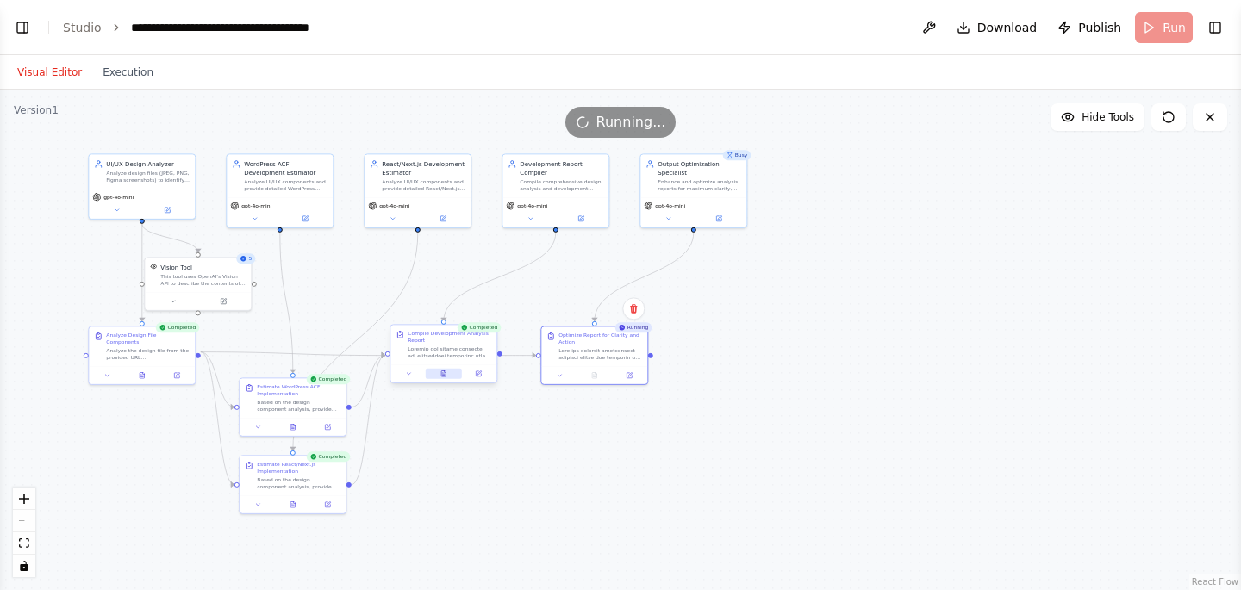
click at [435, 372] on button at bounding box center [444, 374] width 36 height 10
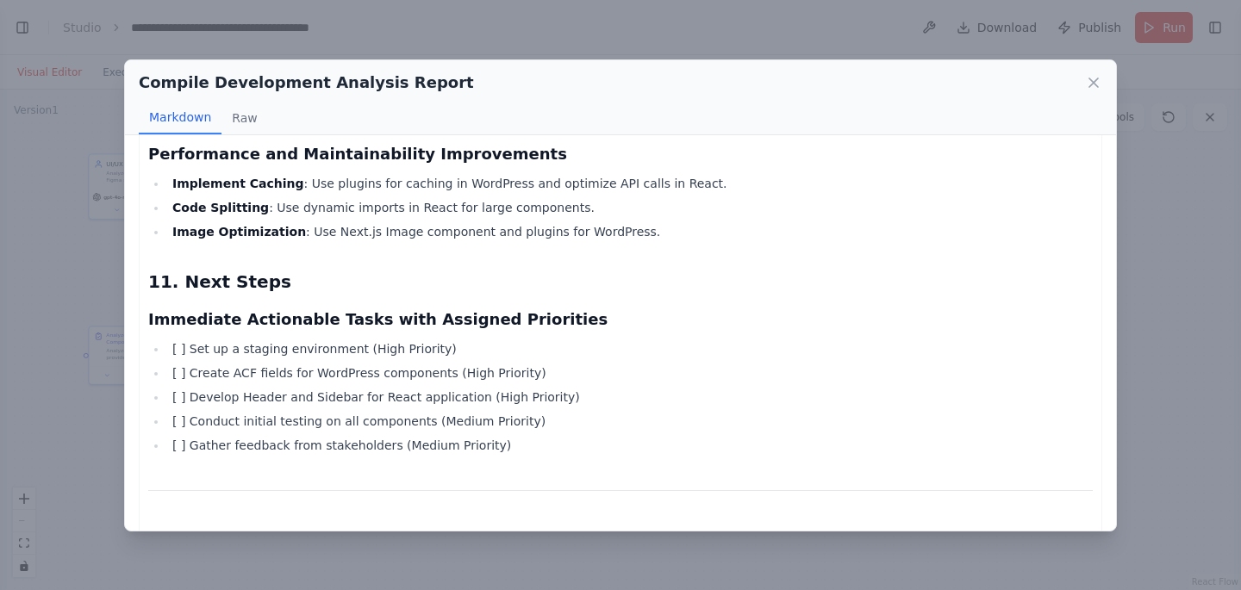
scroll to position [2592, 0]
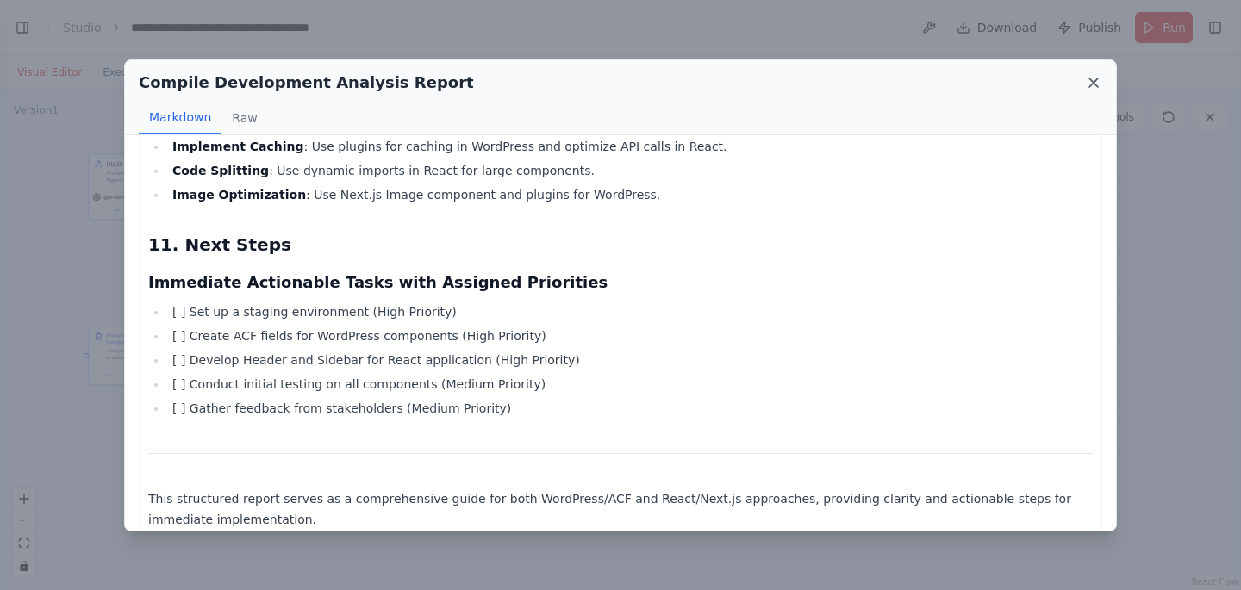
click at [1098, 81] on icon at bounding box center [1093, 82] width 17 height 17
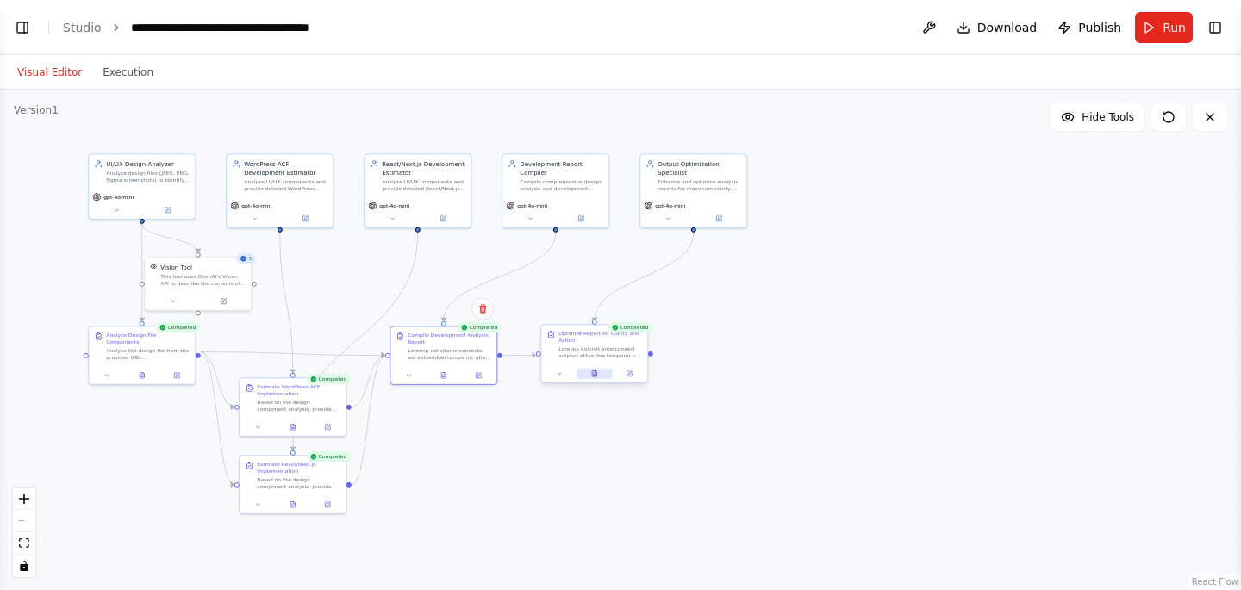
click at [596, 377] on button at bounding box center [595, 374] width 36 height 10
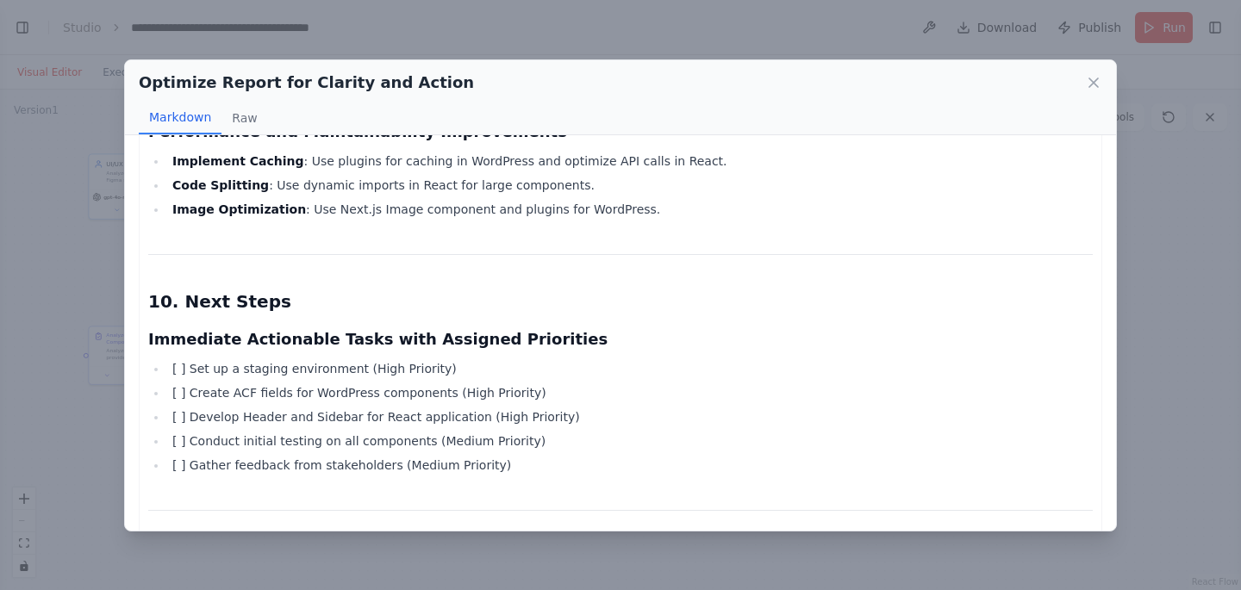
scroll to position [3048, 0]
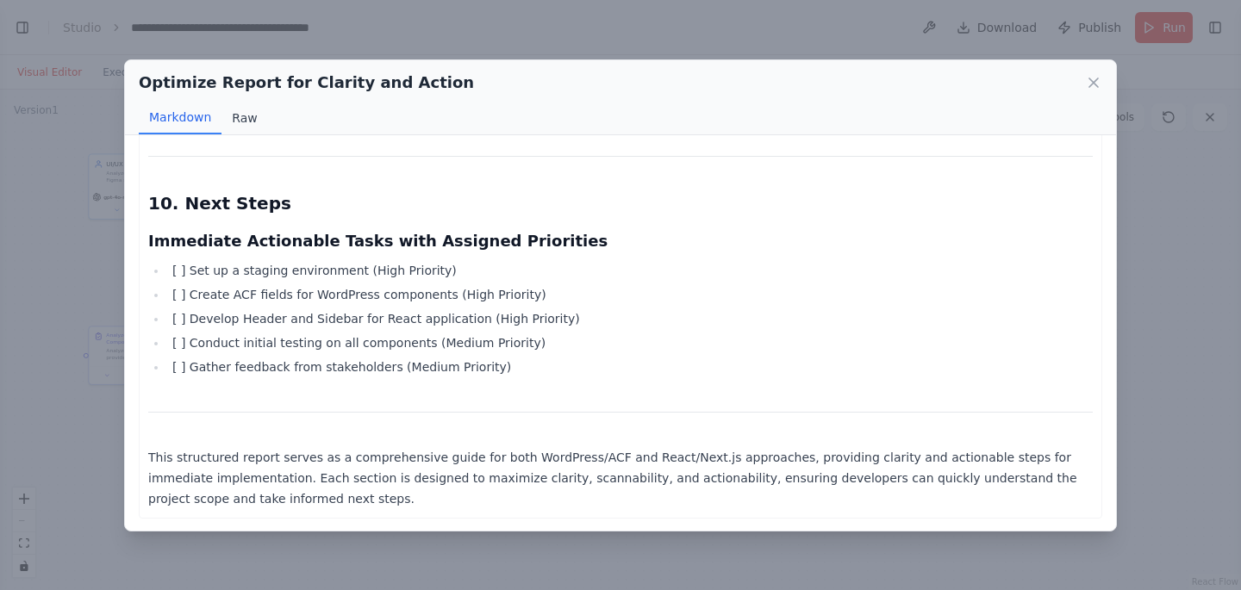
click at [245, 117] on button "Raw" at bounding box center [244, 118] width 46 height 33
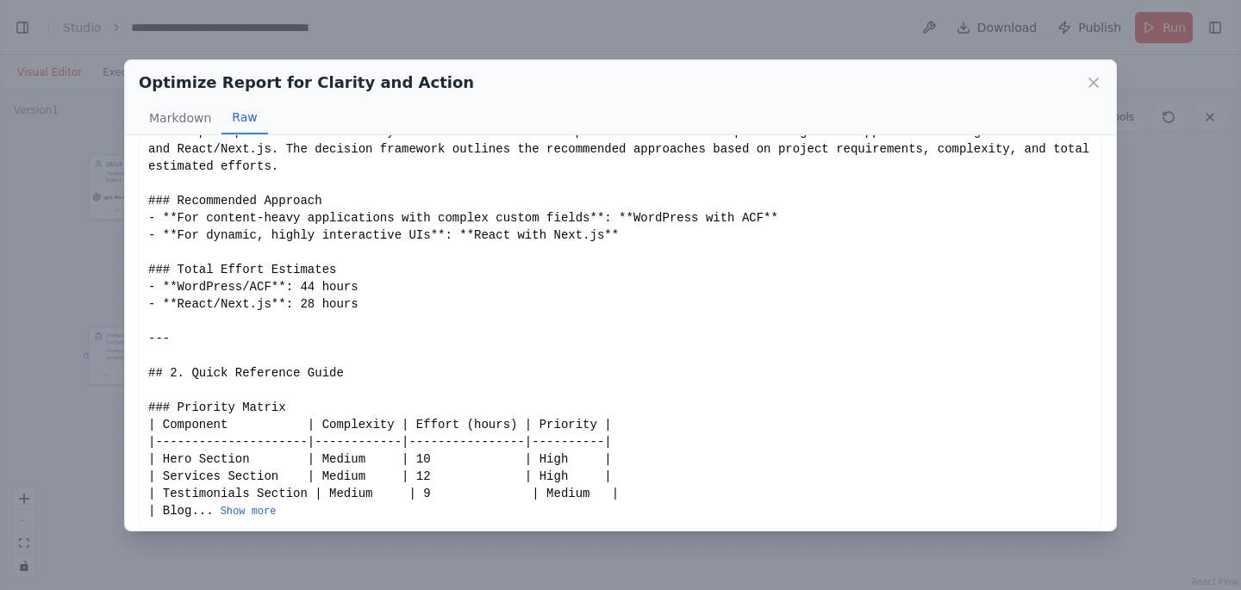
scroll to position [99, 0]
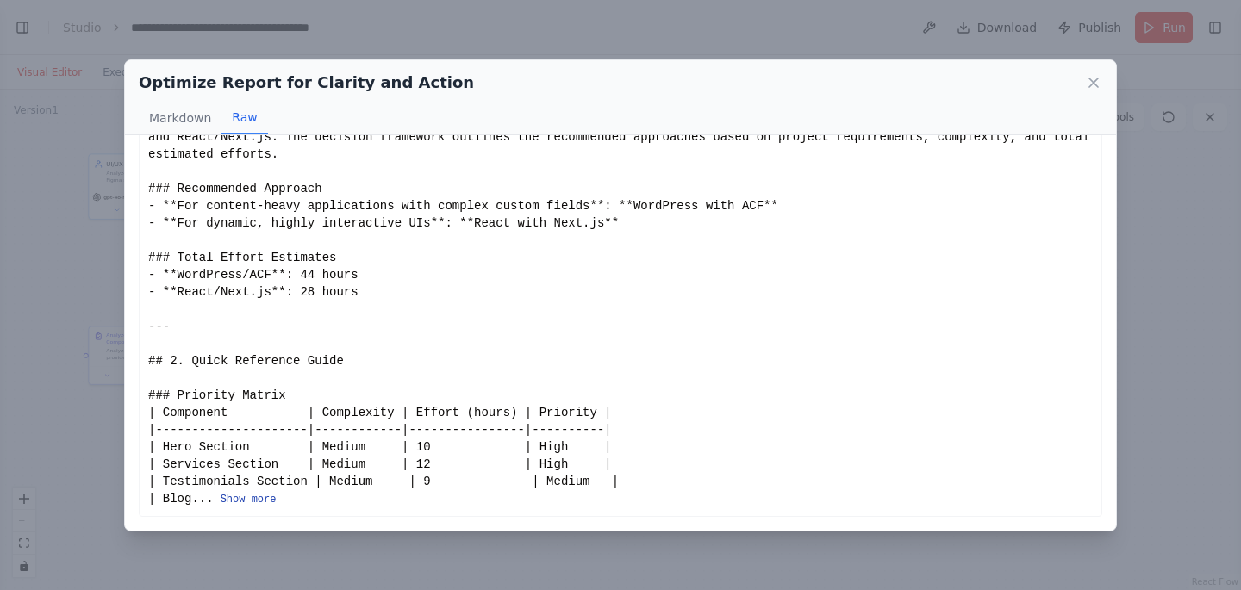
click at [252, 496] on button "Show more" at bounding box center [249, 500] width 56 height 14
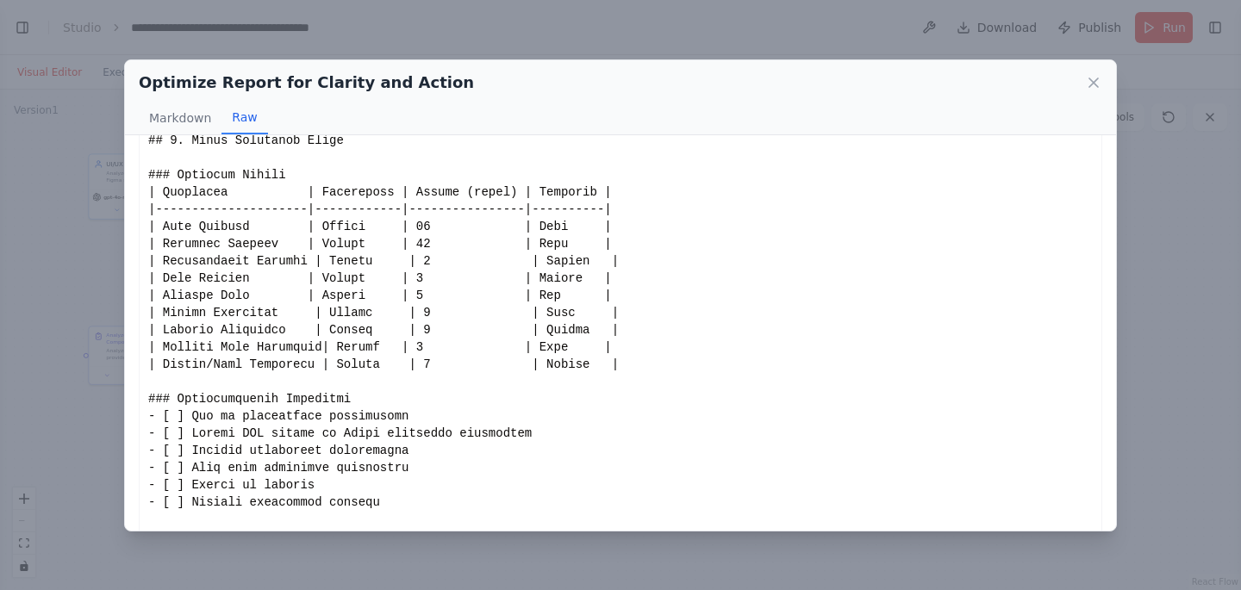
scroll to position [305, 0]
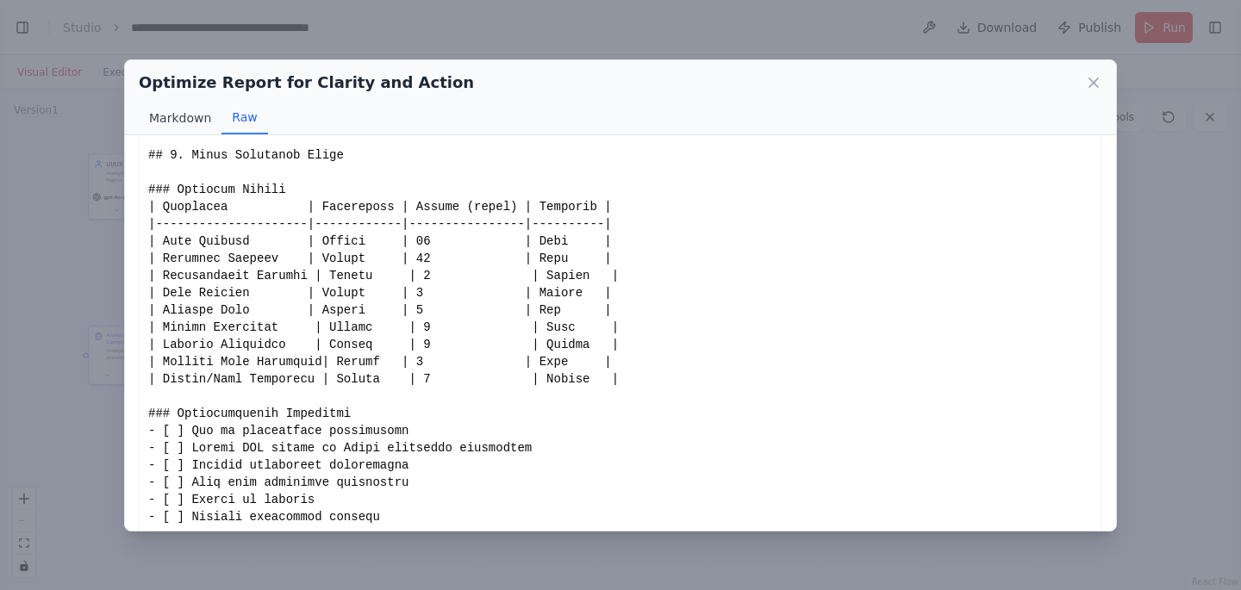
click at [180, 118] on button "Markdown" at bounding box center [180, 118] width 83 height 33
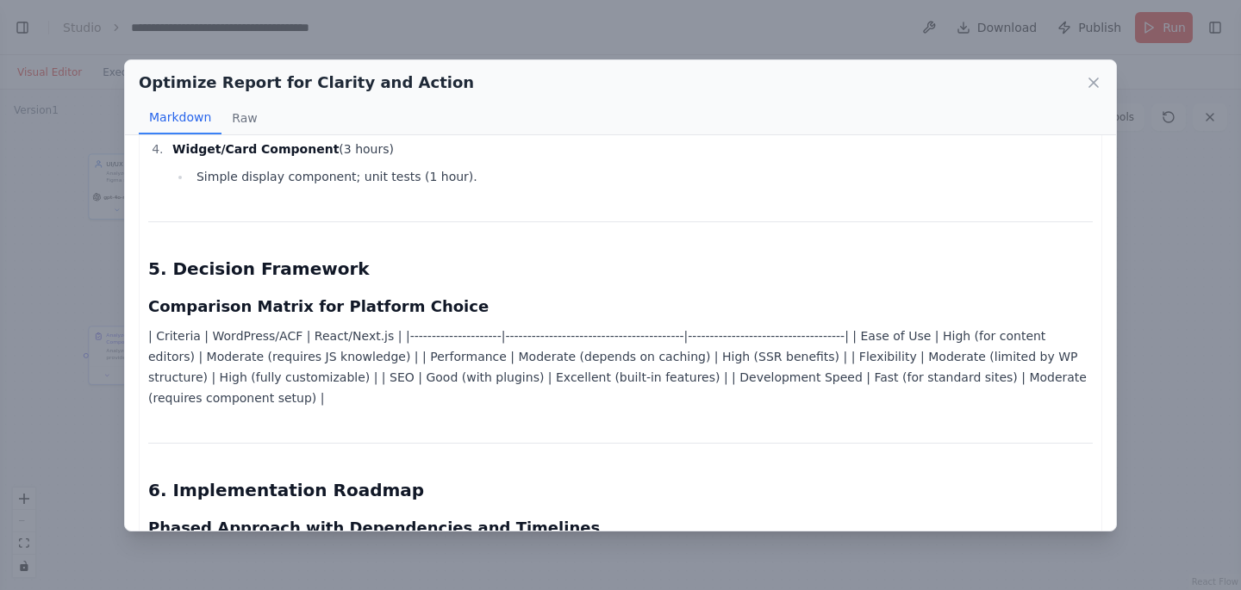
scroll to position [1982, 0]
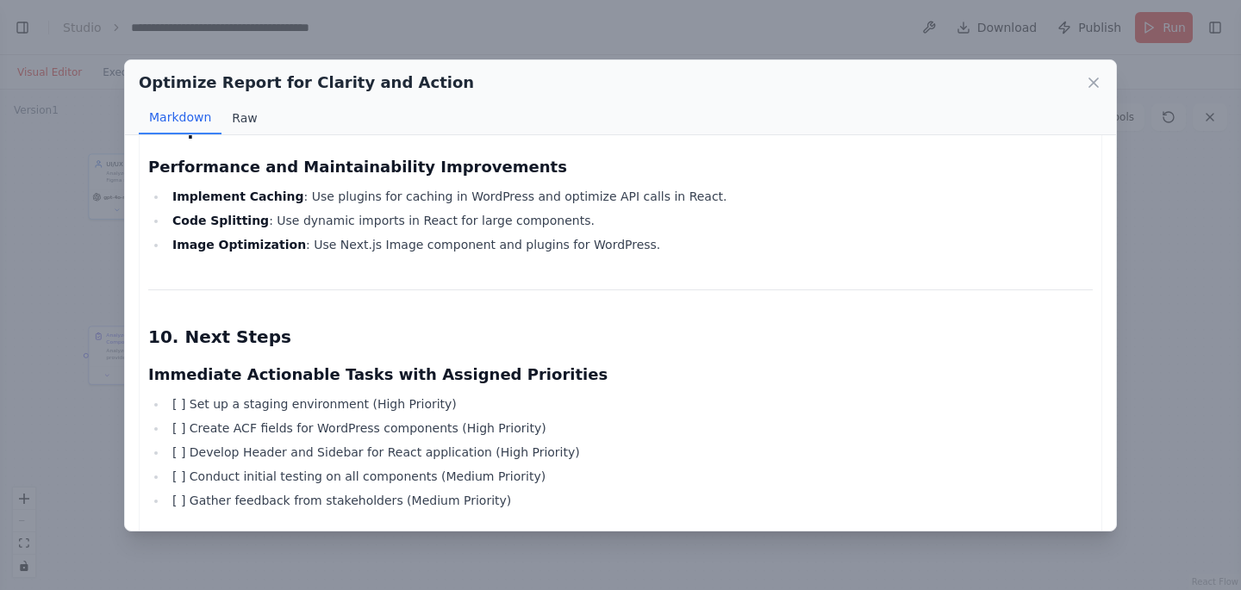
click at [245, 119] on button "Raw" at bounding box center [244, 118] width 46 height 33
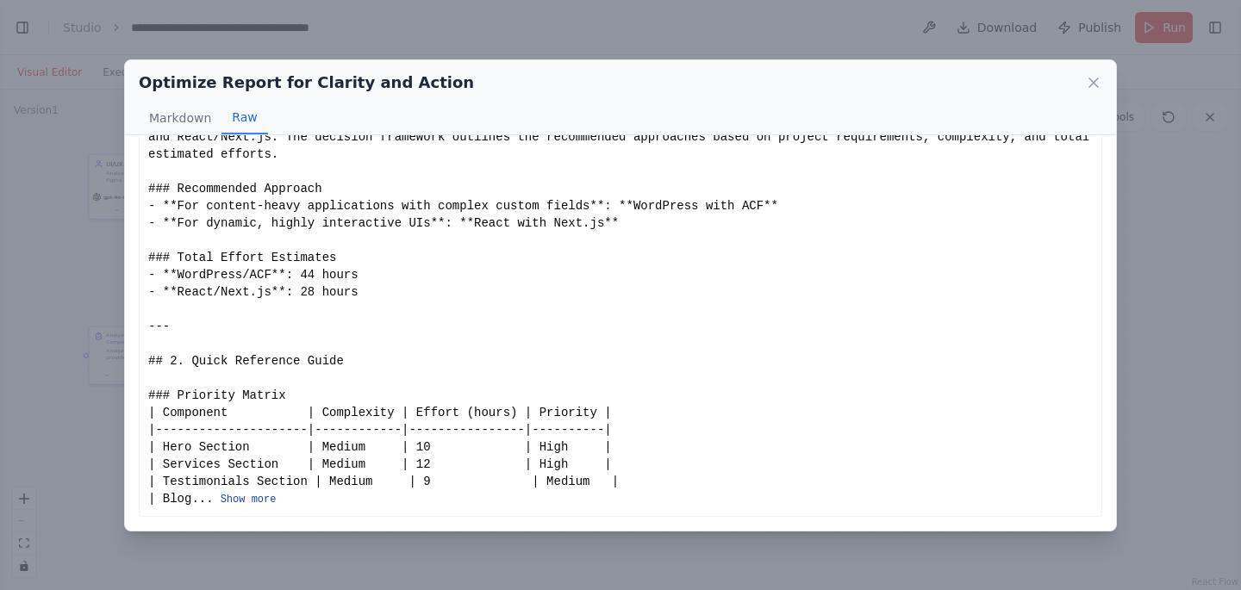
click at [264, 493] on button "Show more" at bounding box center [249, 500] width 56 height 14
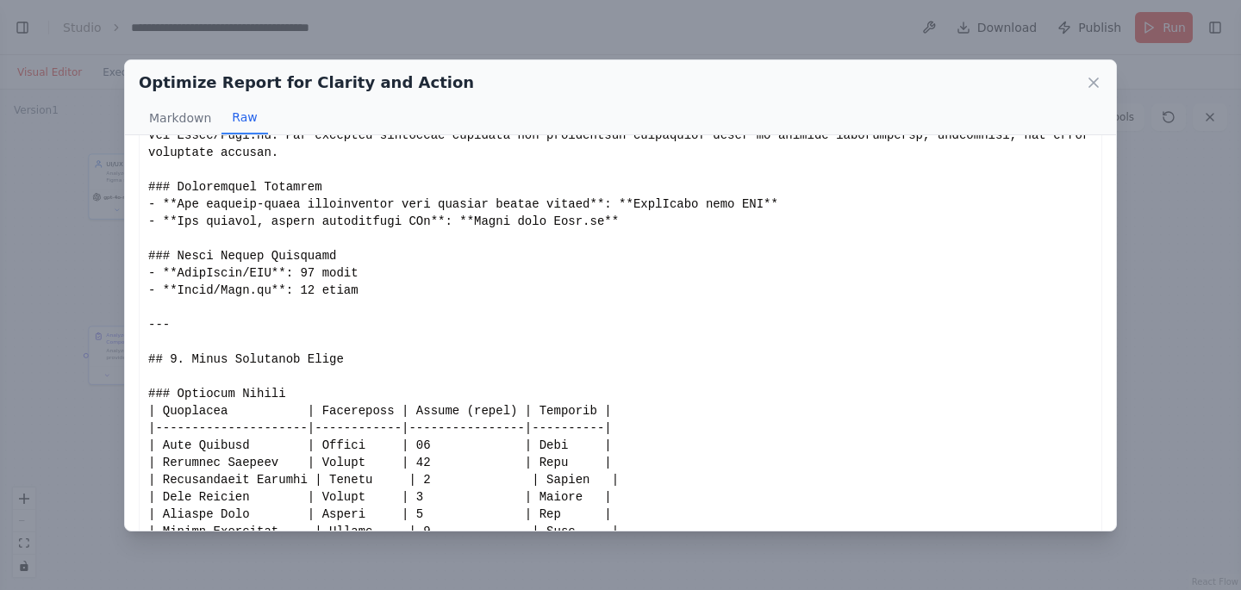
scroll to position [28, 0]
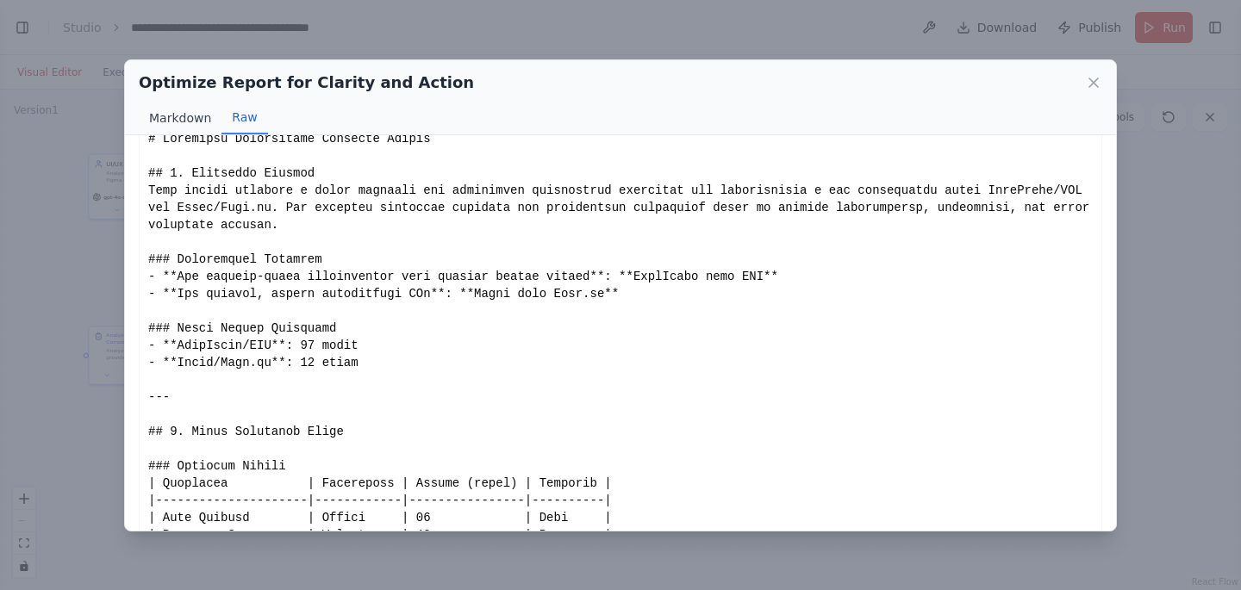
click at [186, 119] on button "Markdown" at bounding box center [180, 118] width 83 height 33
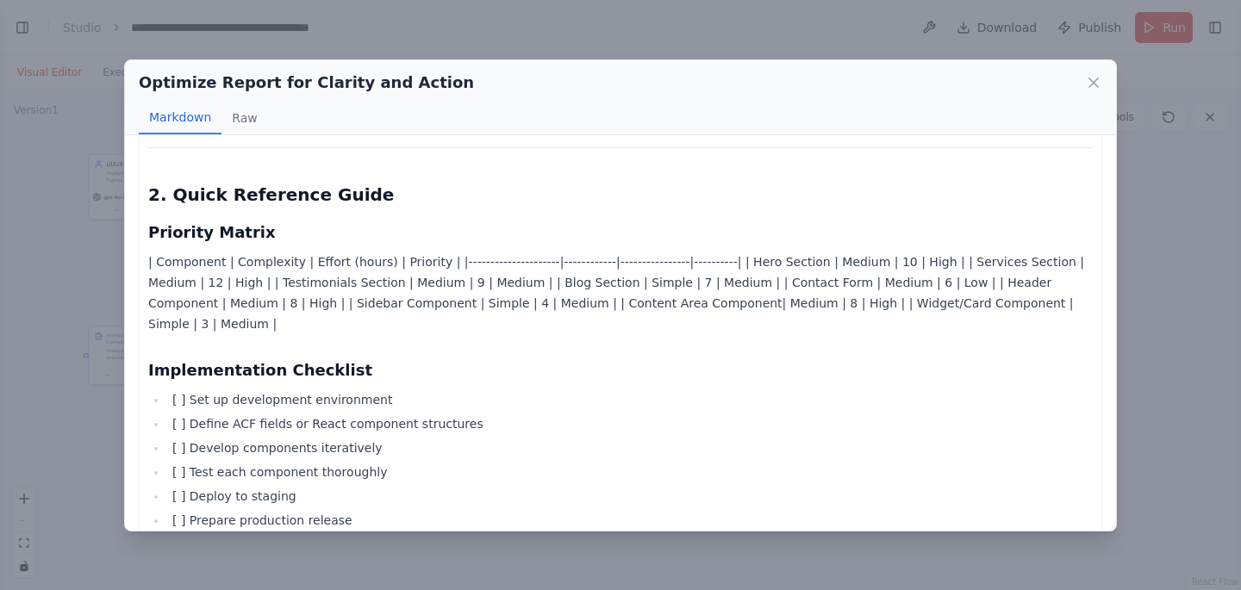
scroll to position [401, 0]
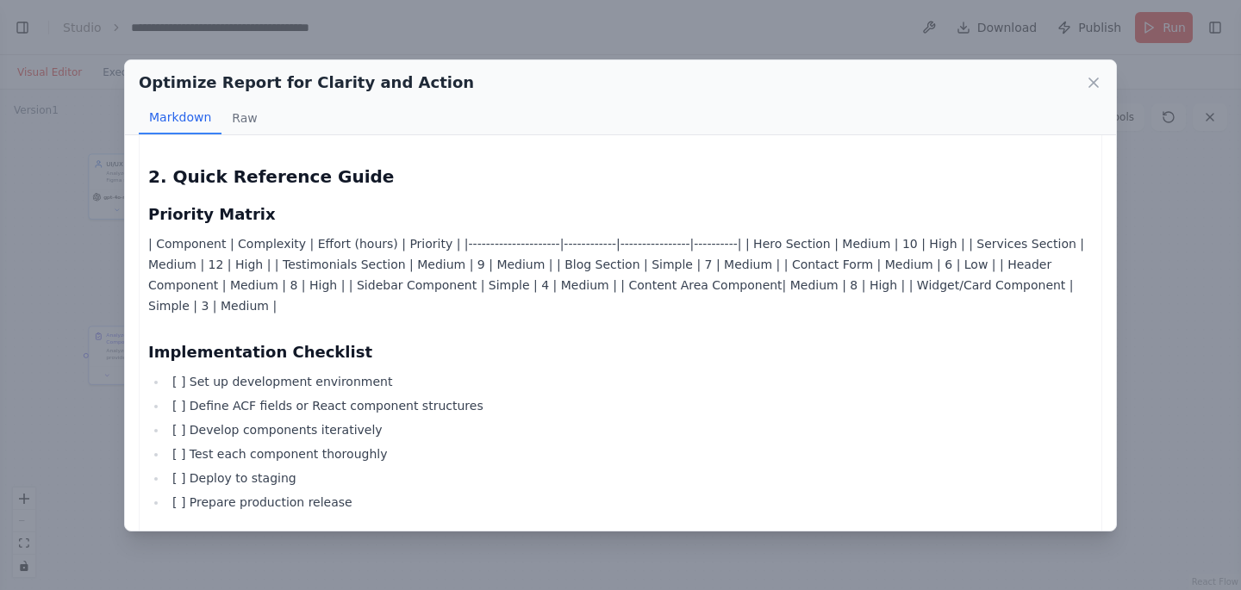
click at [175, 380] on li "[ ] Set up development environment" at bounding box center [630, 381] width 926 height 21
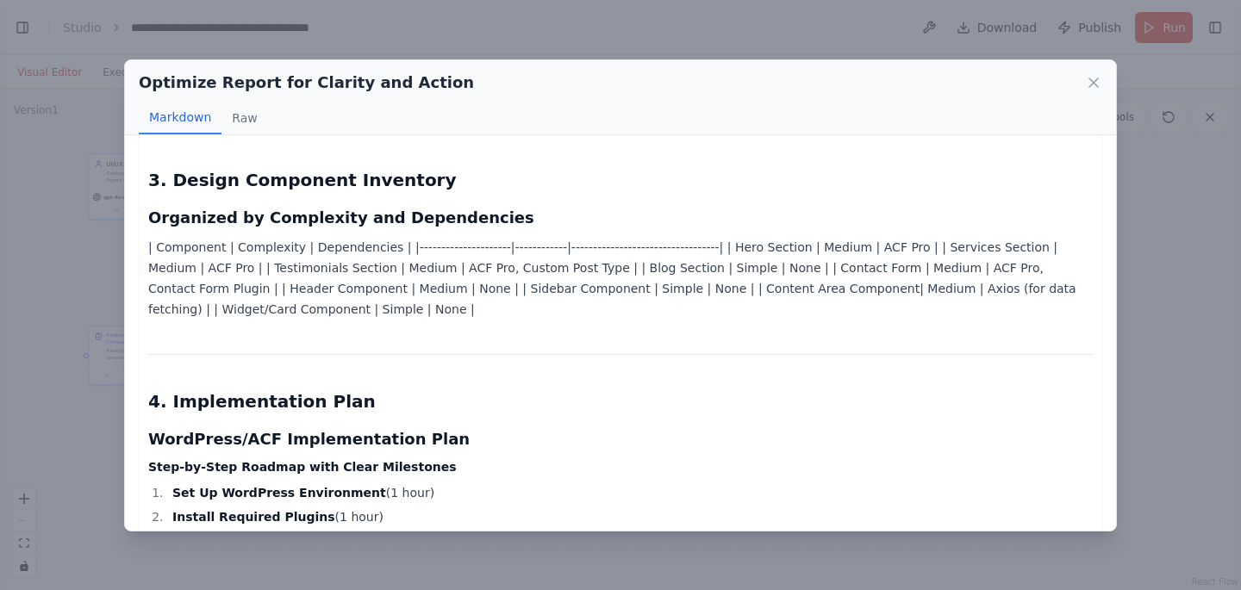
scroll to position [977, 0]
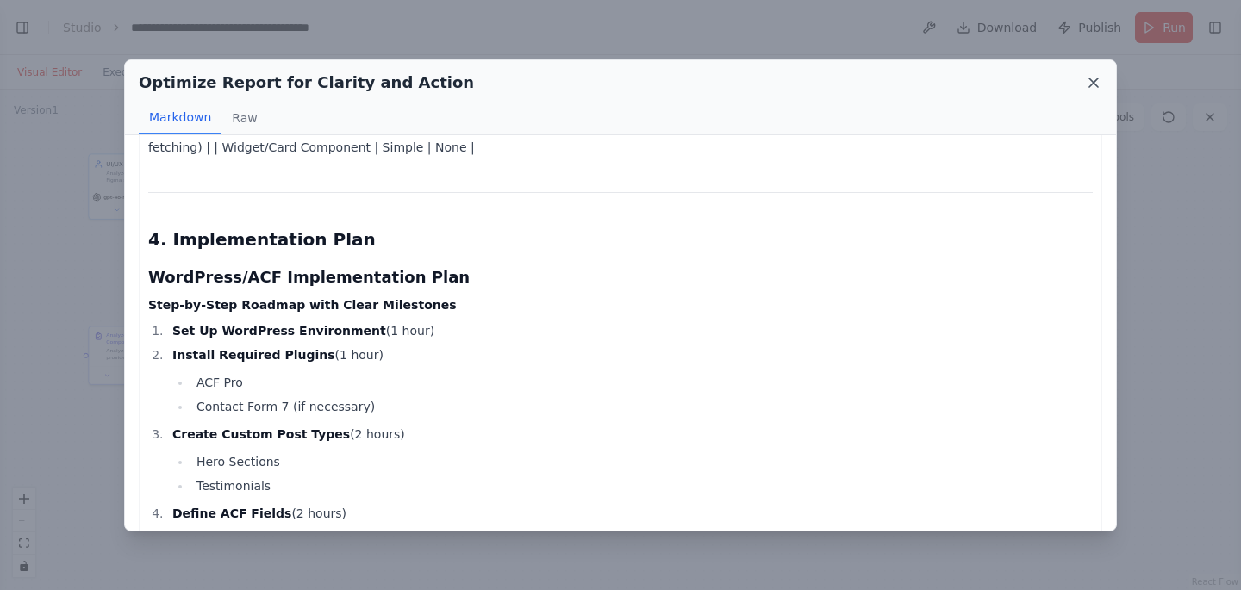
click at [1099, 78] on icon at bounding box center [1093, 82] width 17 height 17
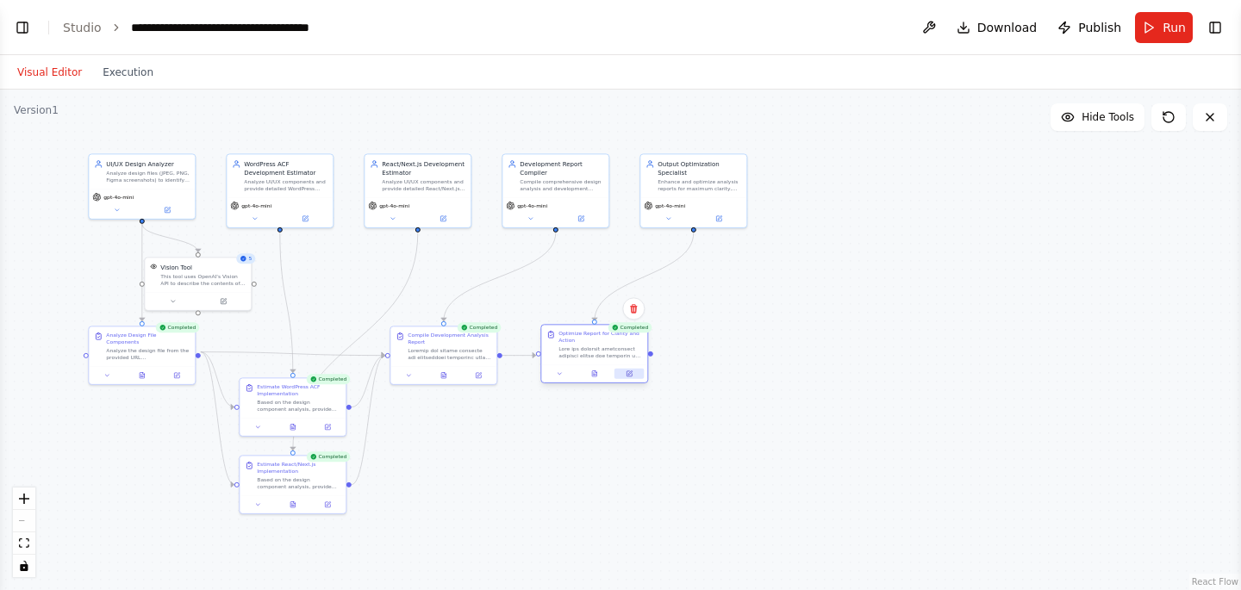
click at [628, 373] on icon at bounding box center [630, 373] width 4 height 4
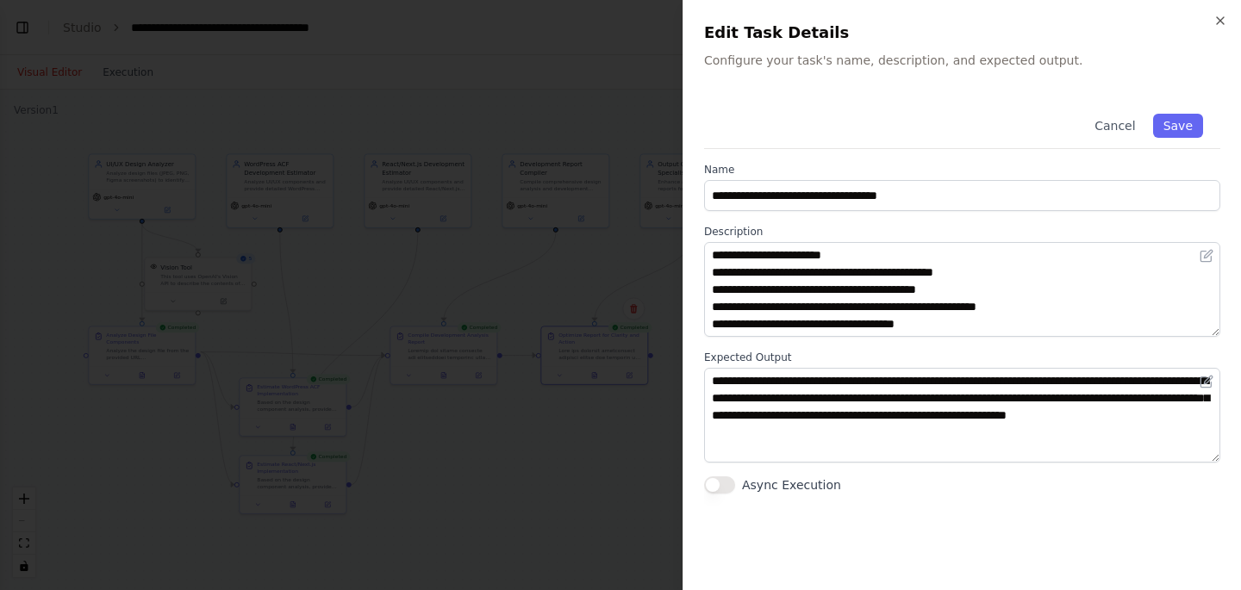
scroll to position [396, 0]
click at [820, 513] on div "**********" at bounding box center [962, 333] width 516 height 473
click at [606, 493] on div at bounding box center [620, 295] width 1241 height 590
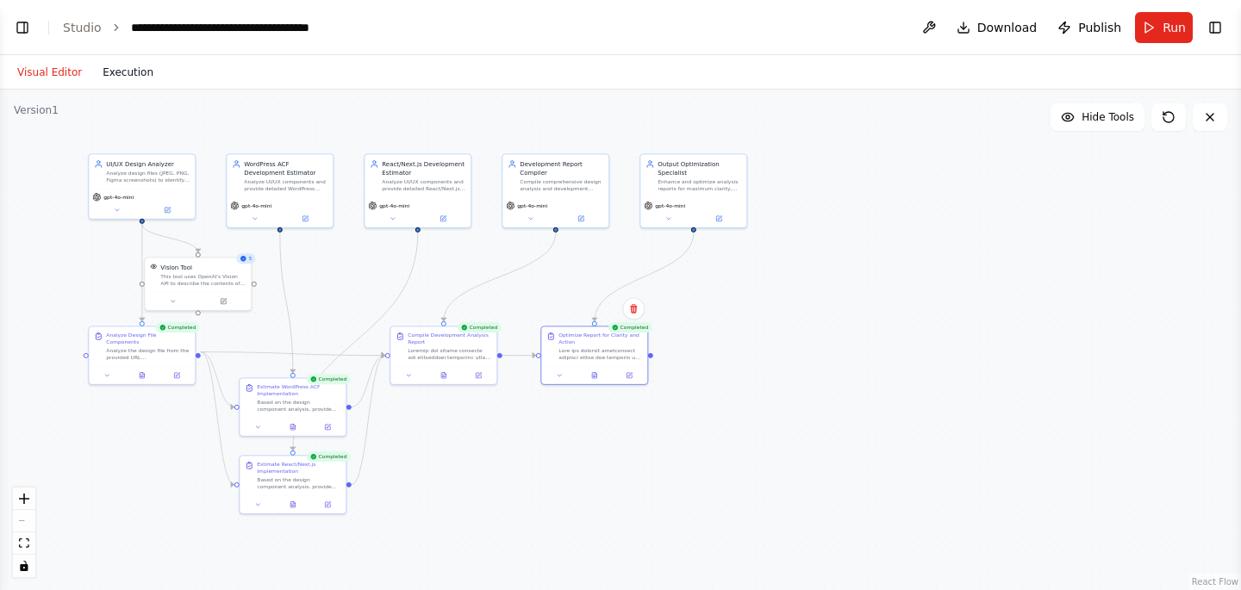
click at [115, 69] on button "Execution" at bounding box center [128, 72] width 72 height 21
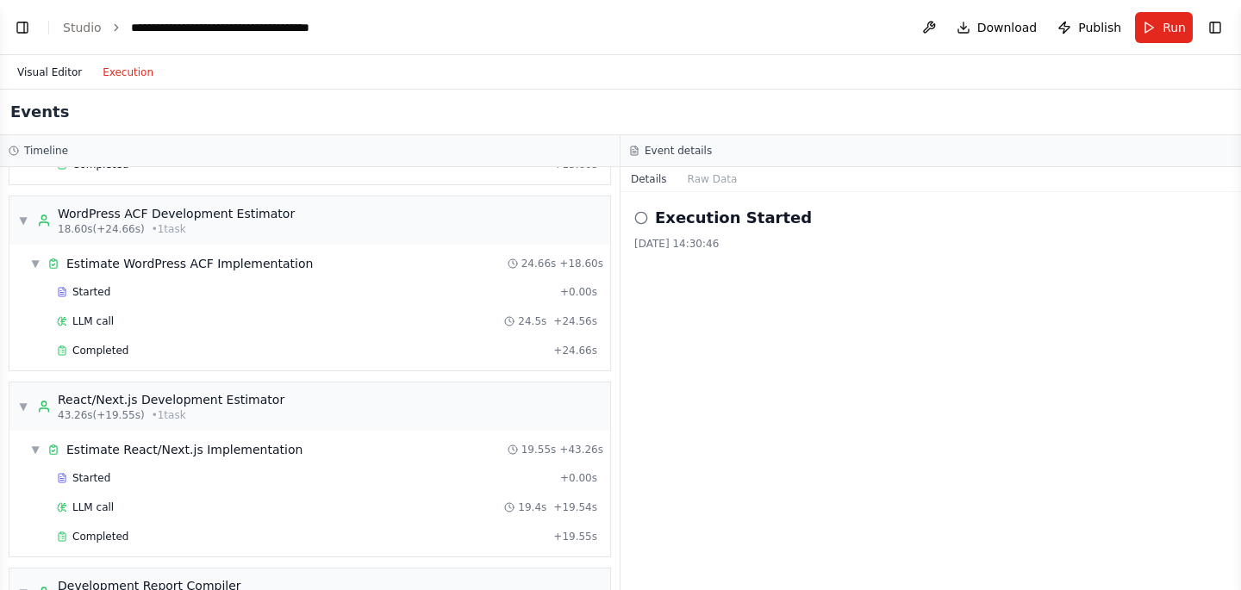
click at [42, 64] on button "Visual Editor" at bounding box center [49, 72] width 85 height 21
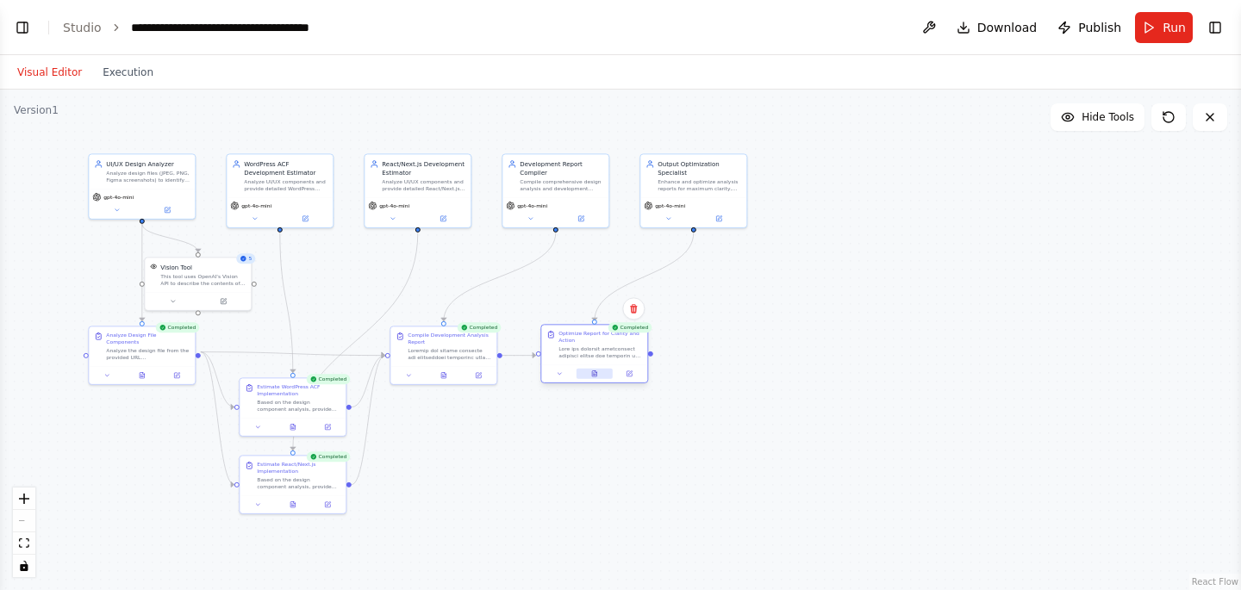
click at [594, 371] on icon at bounding box center [594, 374] width 4 height 6
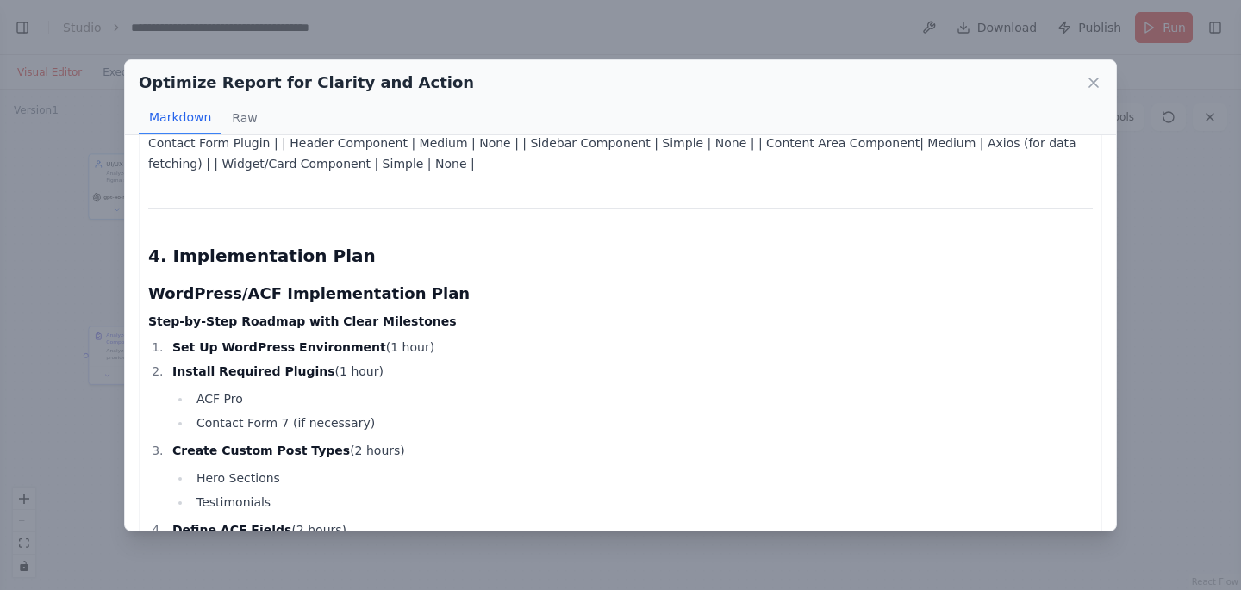
scroll to position [992, 0]
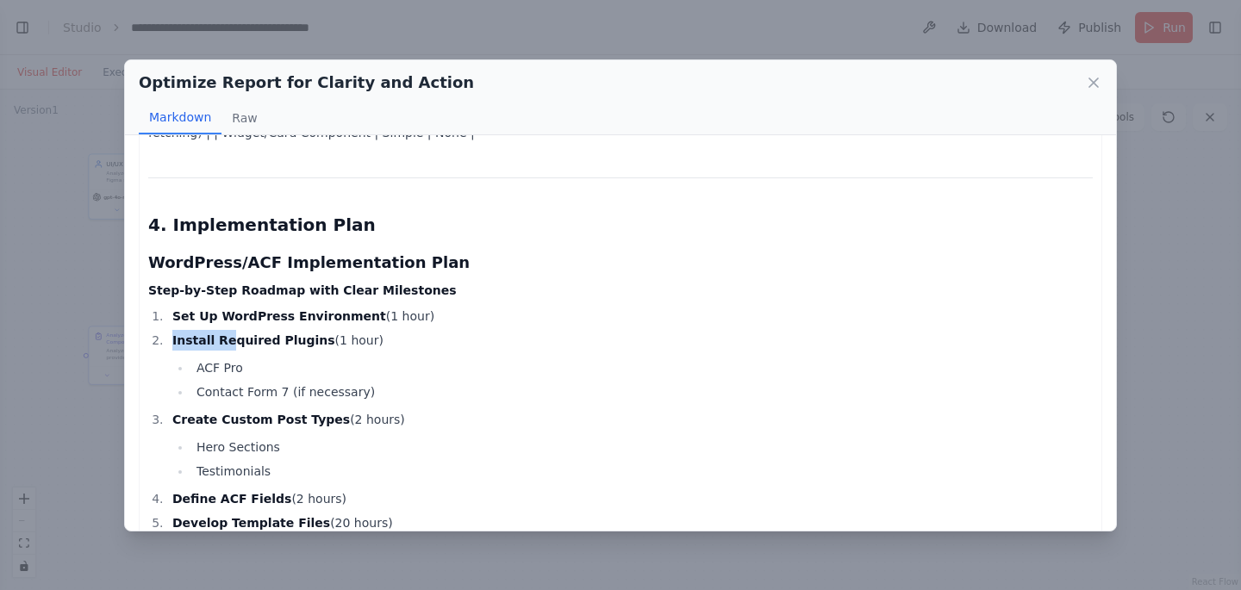
drag, startPoint x: 226, startPoint y: 340, endPoint x: 383, endPoint y: 330, distance: 157.2
click at [383, 330] on li "Install Required Plugins (1 hour) ACF Pro Contact Form 7 (if necessary)" at bounding box center [630, 366] width 926 height 72
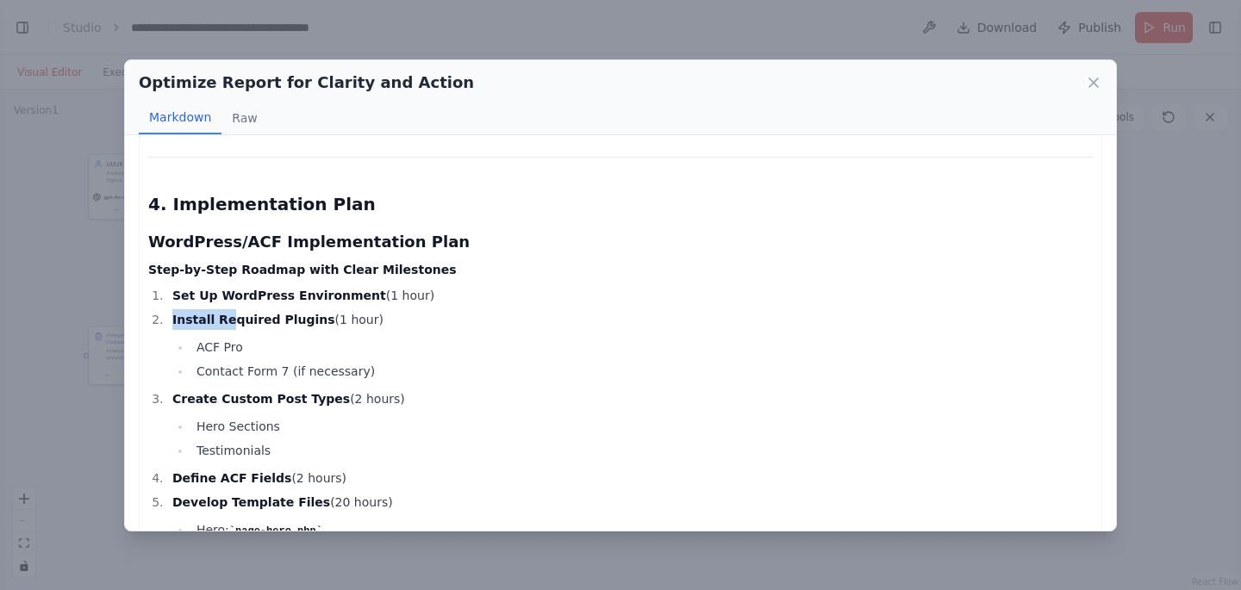
scroll to position [1024, 0]
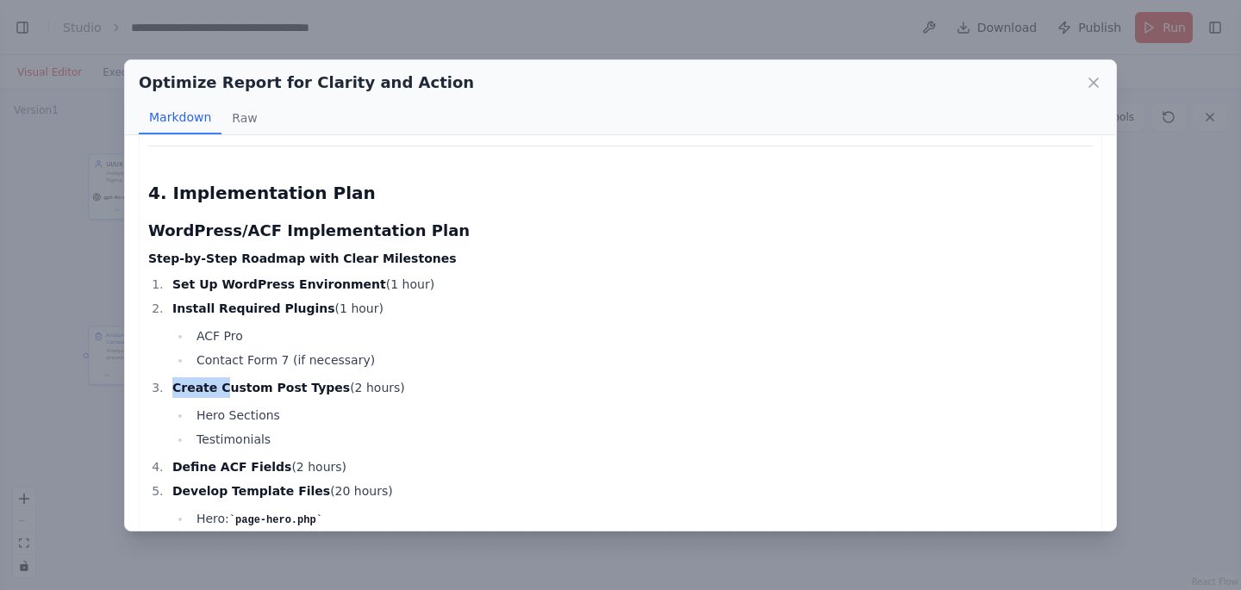
drag, startPoint x: 221, startPoint y: 389, endPoint x: 384, endPoint y: 387, distance: 162.9
click at [384, 387] on li "Create Custom Post Types (2 hours) Hero Sections Testimonials" at bounding box center [630, 413] width 926 height 72
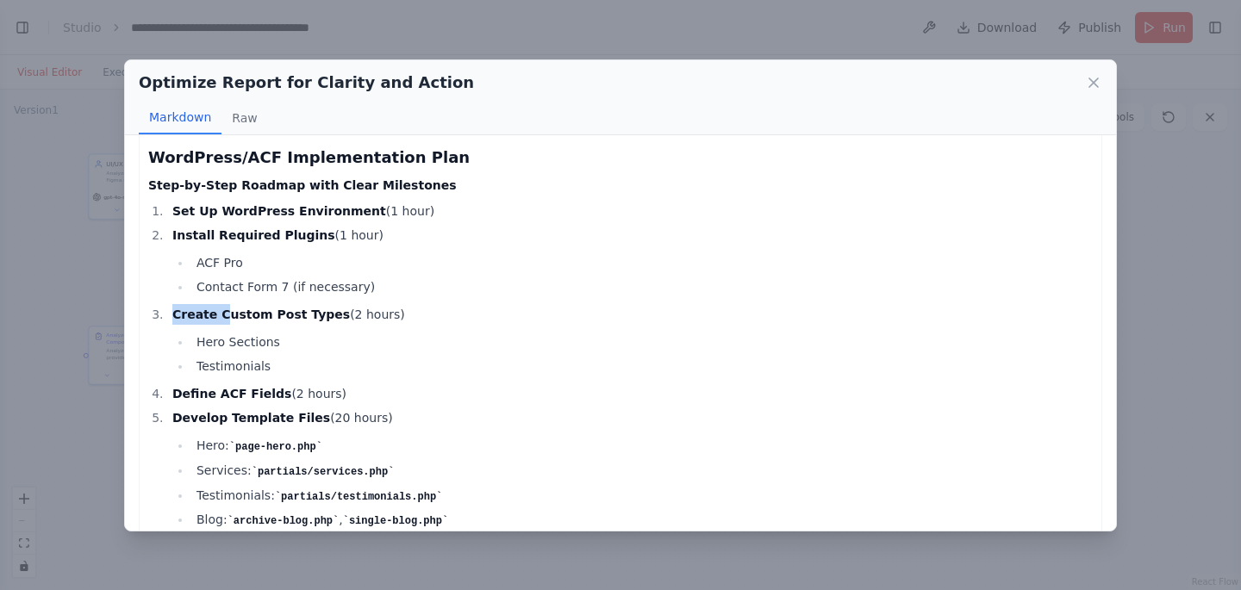
scroll to position [1132, 0]
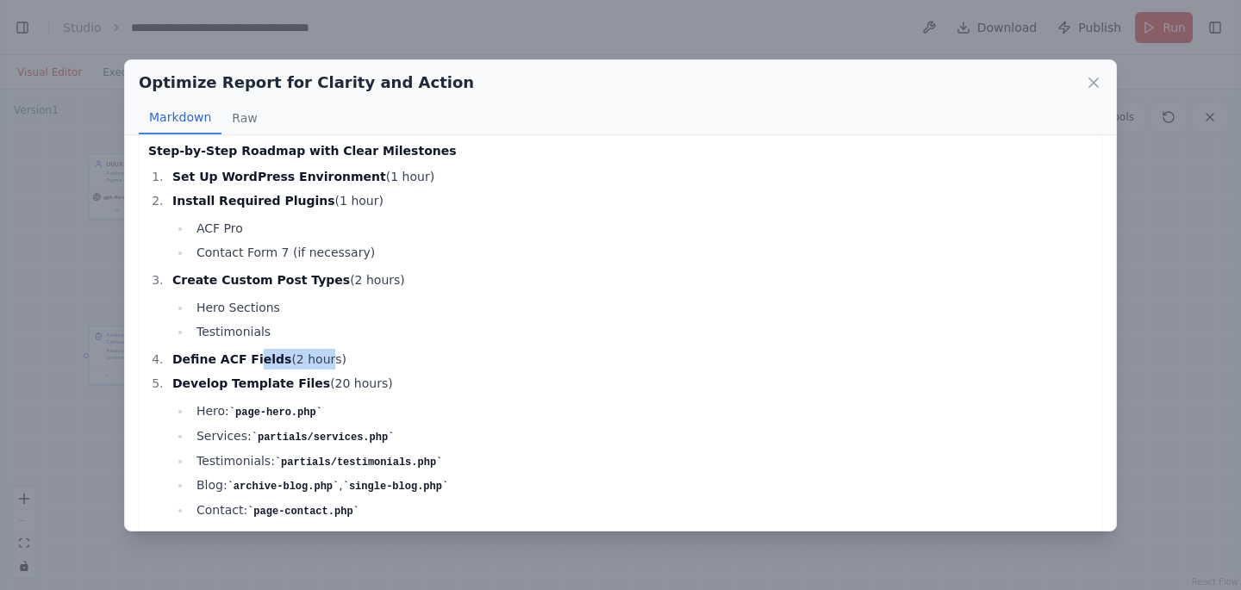
drag, startPoint x: 267, startPoint y: 365, endPoint x: 311, endPoint y: 365, distance: 44.0
click at [311, 365] on li "Define ACF Fields (2 hours)" at bounding box center [630, 359] width 926 height 21
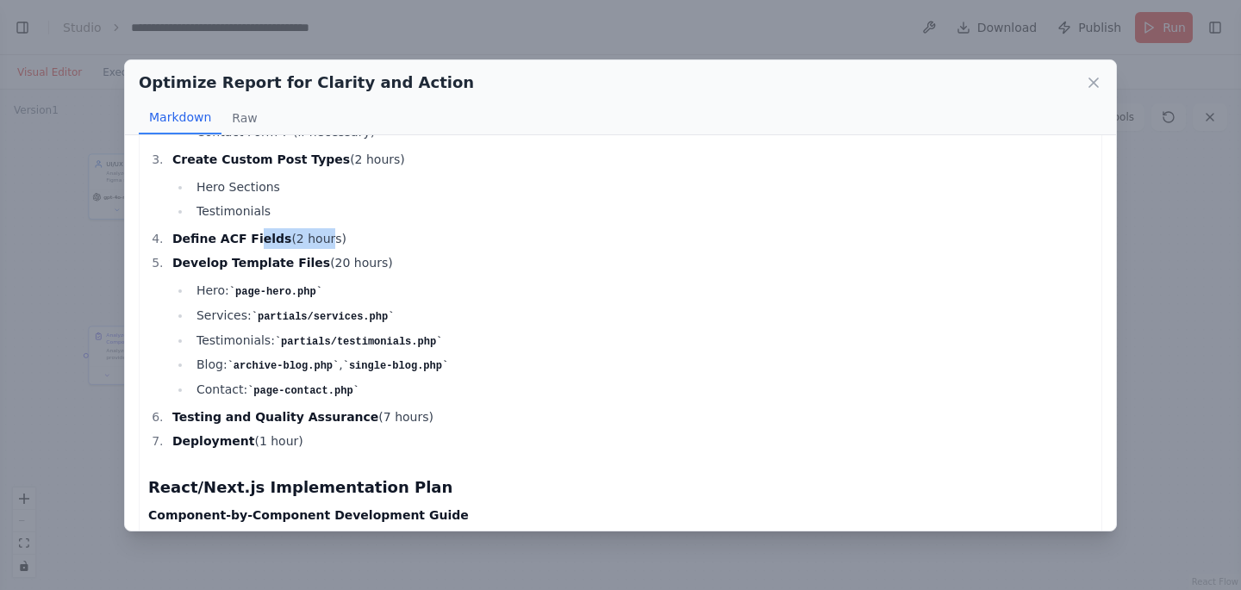
scroll to position [1254, 0]
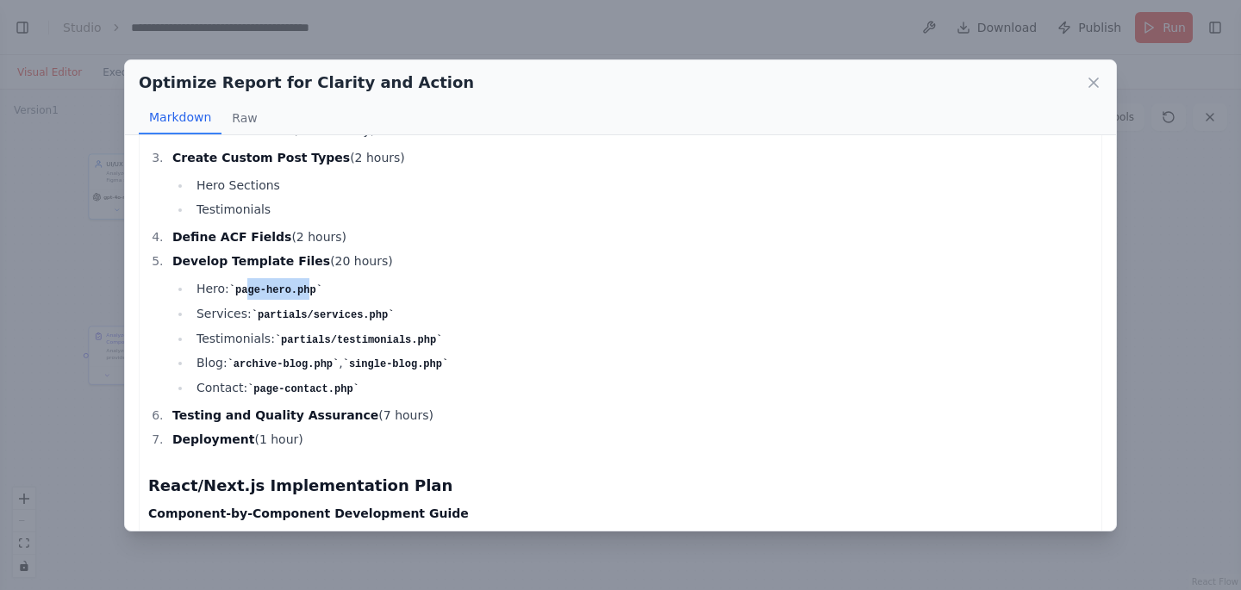
drag, startPoint x: 248, startPoint y: 288, endPoint x: 308, endPoint y: 290, distance: 59.5
click at [308, 290] on code "page-hero.php" at bounding box center [275, 290] width 93 height 12
drag, startPoint x: 299, startPoint y: 315, endPoint x: 357, endPoint y: 319, distance: 57.9
click at [357, 319] on code "partials/services.php" at bounding box center [323, 315] width 143 height 12
drag, startPoint x: 303, startPoint y: 337, endPoint x: 346, endPoint y: 343, distance: 42.7
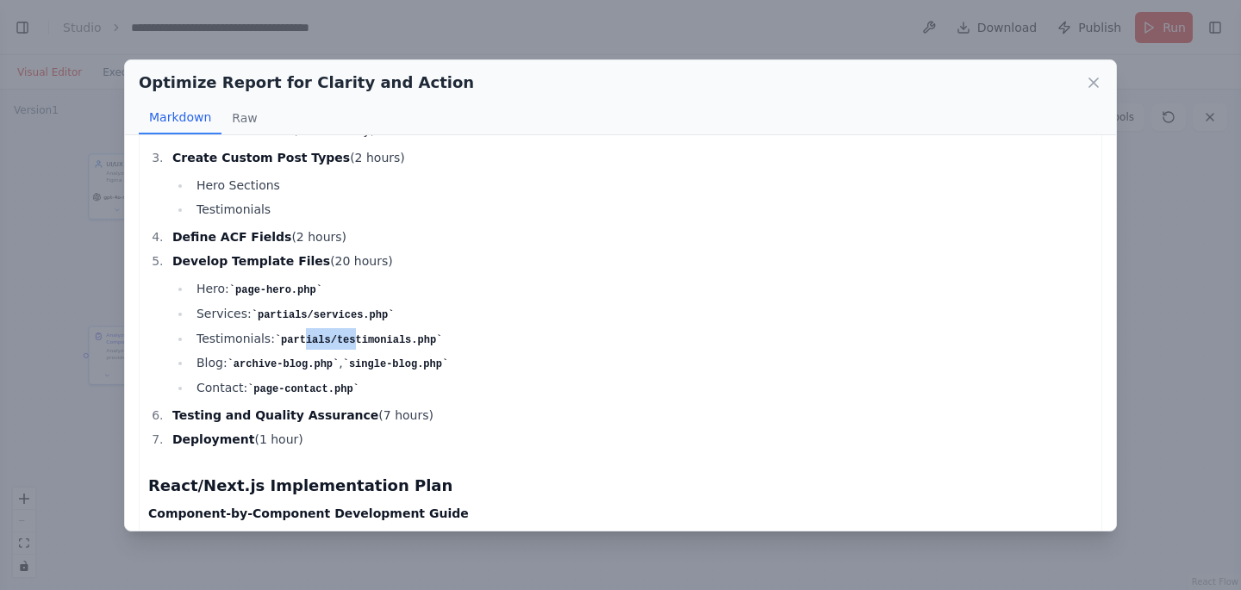
click at [356, 342] on code "partials/testimonials.php" at bounding box center [358, 340] width 167 height 12
drag, startPoint x: 273, startPoint y: 365, endPoint x: 300, endPoint y: 368, distance: 26.9
click at [300, 368] on li "Blog: archive-blog.php , single-blog.php" at bounding box center [641, 363] width 901 height 22
drag, startPoint x: 275, startPoint y: 392, endPoint x: 346, endPoint y: 401, distance: 72.1
click at [346, 401] on ol "Set Up WordPress Environment (1 hour) Install Required Plugins (1 hour) ACF Pro…" at bounding box center [620, 247] width 945 height 406
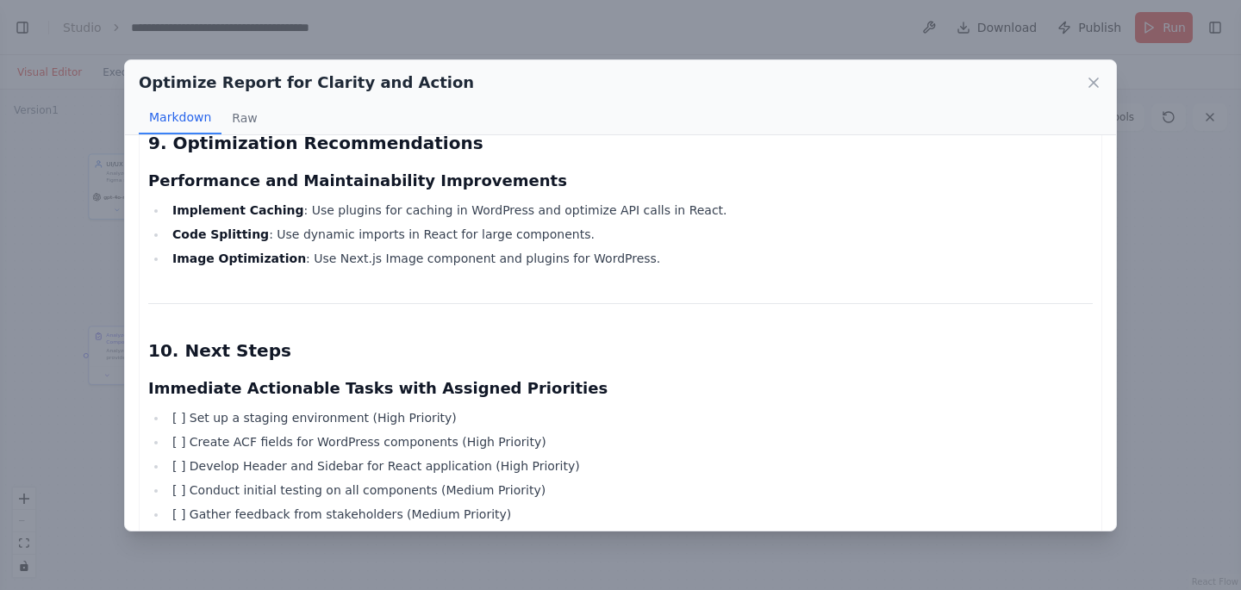
scroll to position [3048, 0]
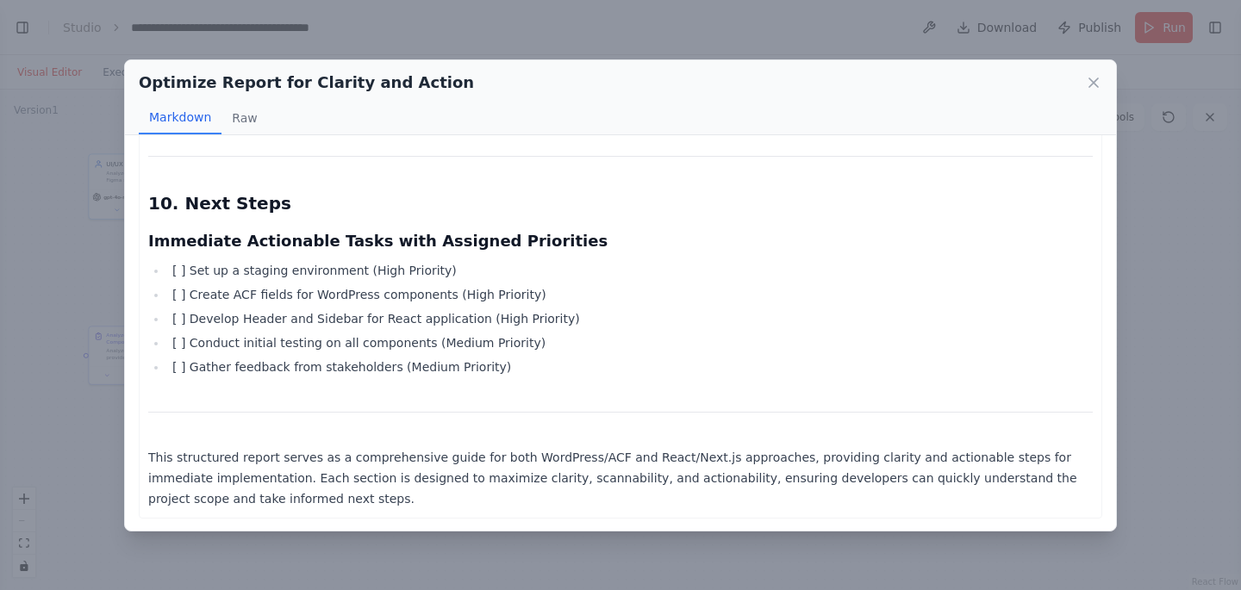
click at [1165, 278] on div "Optimize Report for Clarity and Action Markdown Raw Optimized Development Analy…" at bounding box center [620, 295] width 1241 height 590
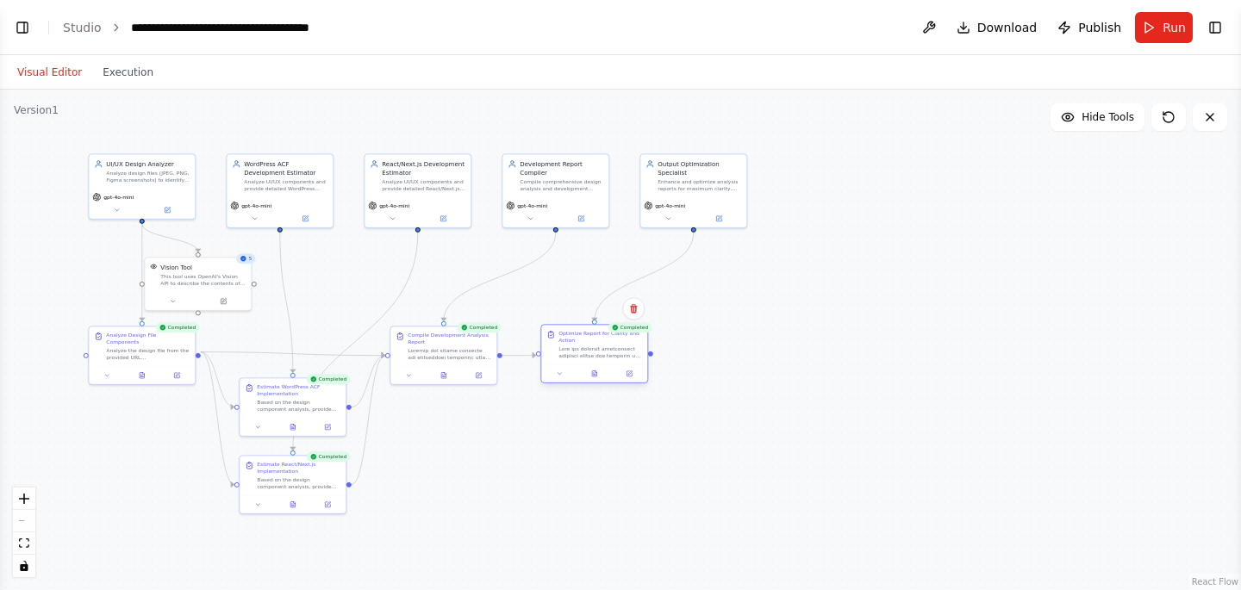
click at [560, 379] on div at bounding box center [594, 374] width 106 height 18
click at [562, 374] on icon at bounding box center [559, 374] width 7 height 7
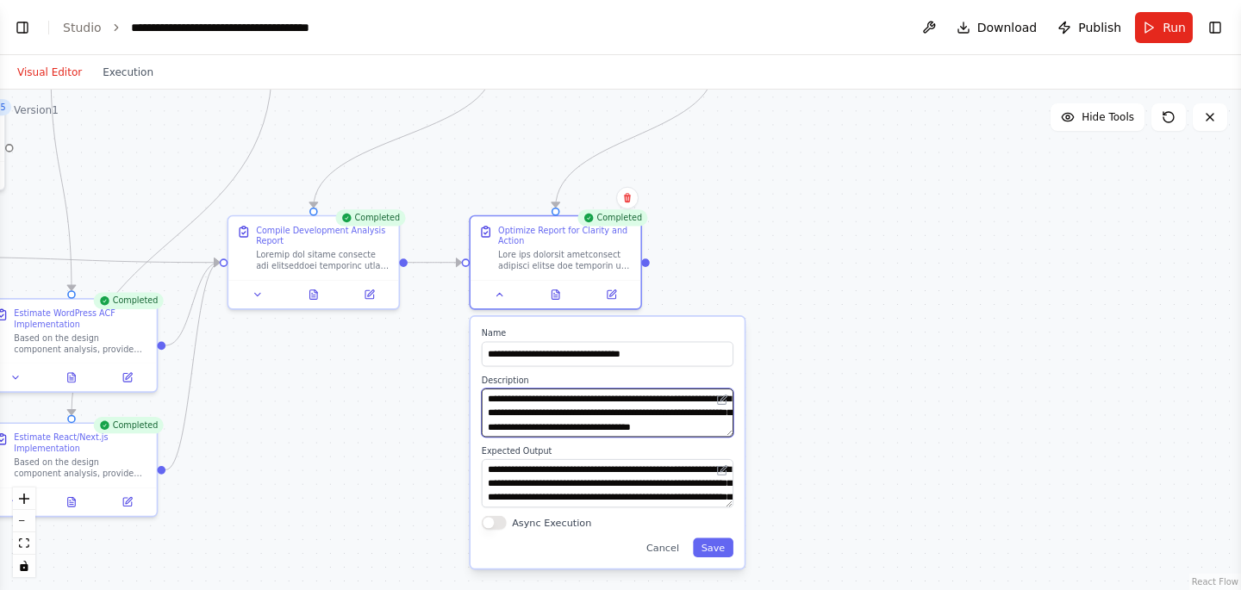
click at [524, 412] on textarea at bounding box center [608, 413] width 252 height 48
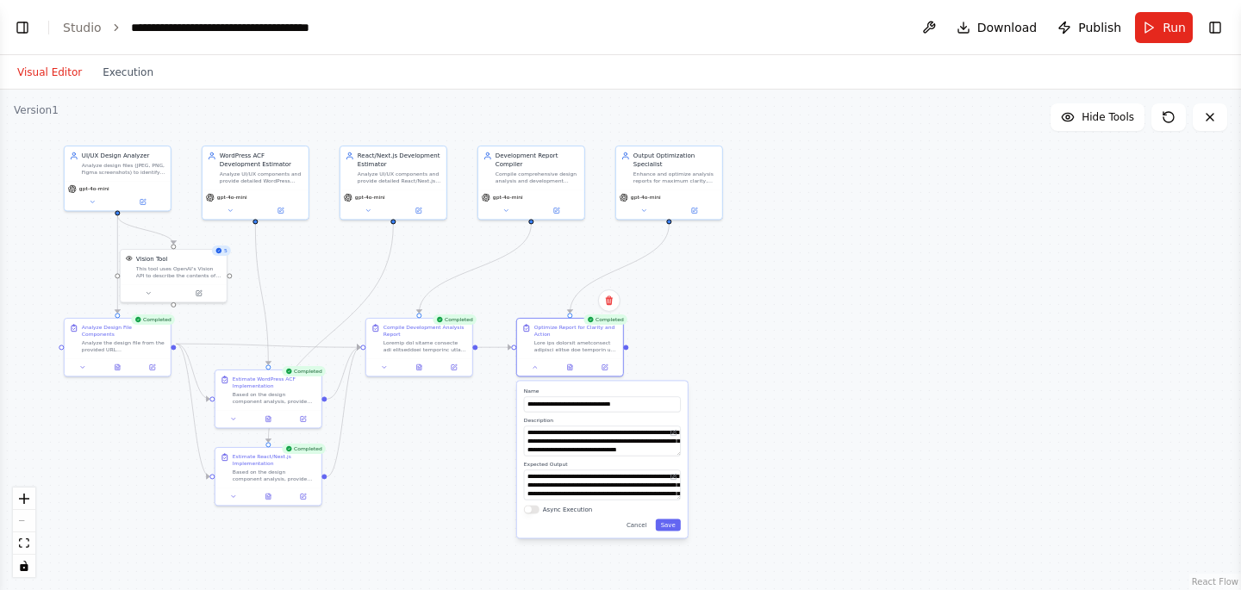
click at [764, 407] on div ".deletable-edge-delete-btn { width: 20px; height: 20px; border: 0px solid #ffff…" at bounding box center [620, 340] width 1241 height 501
click at [702, 346] on div ".deletable-edge-delete-btn { width: 20px; height: 20px; border: 0px solid #ffff…" at bounding box center [620, 340] width 1241 height 501
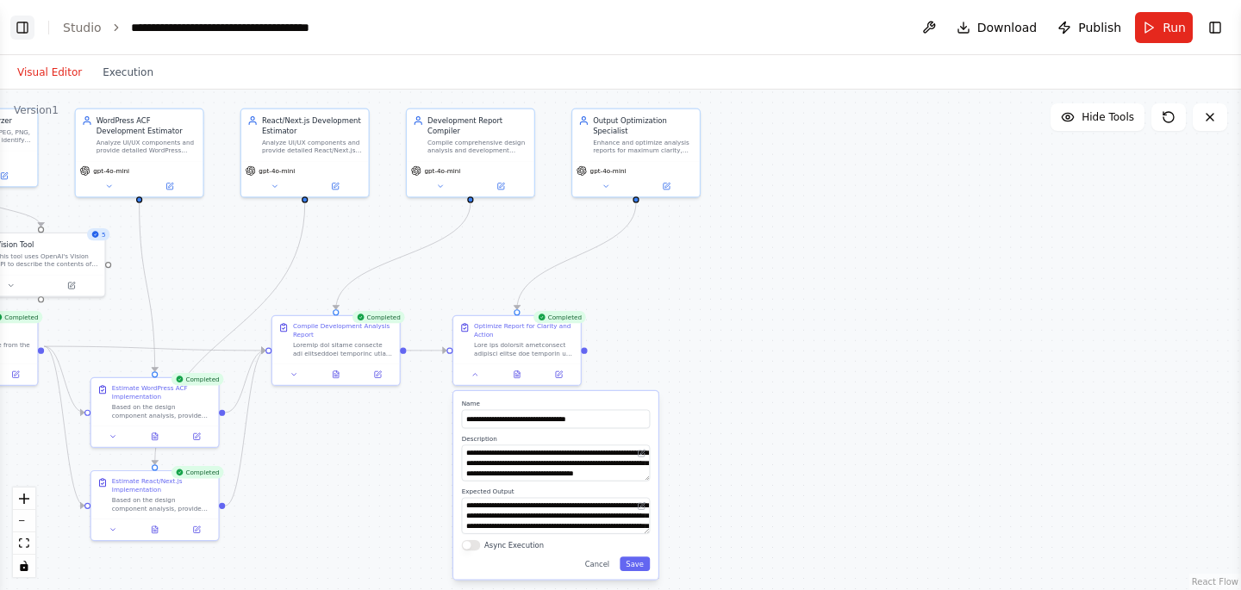
click at [27, 29] on button "Toggle Left Sidebar" at bounding box center [22, 28] width 24 height 24
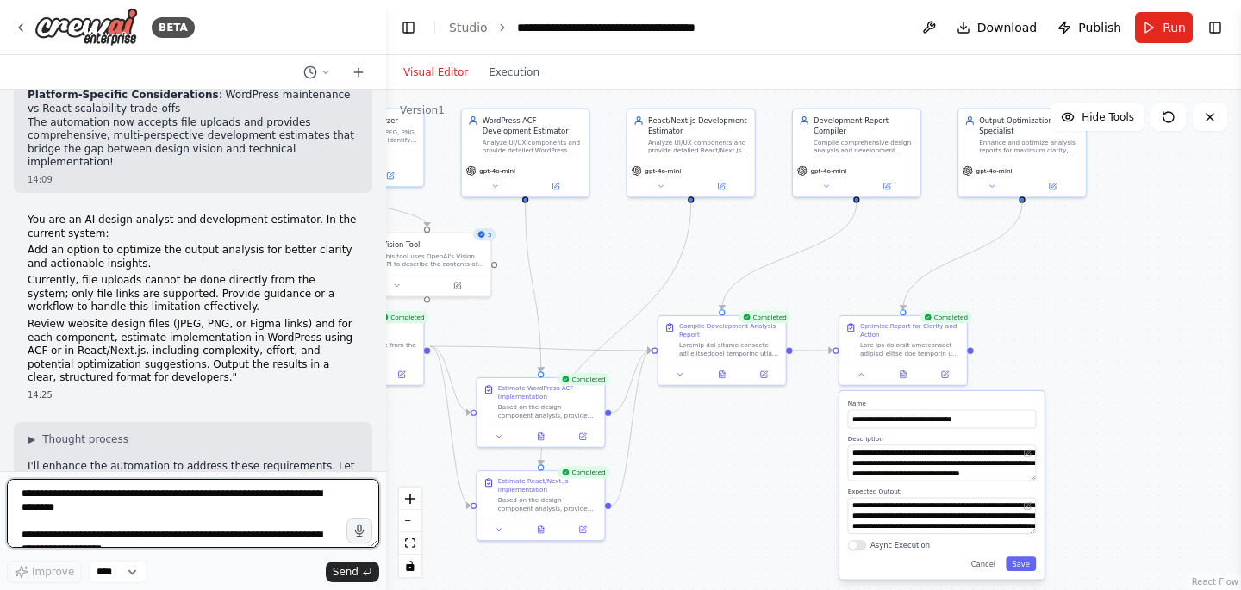
click at [53, 500] on textarea "**********" at bounding box center [193, 513] width 372 height 69
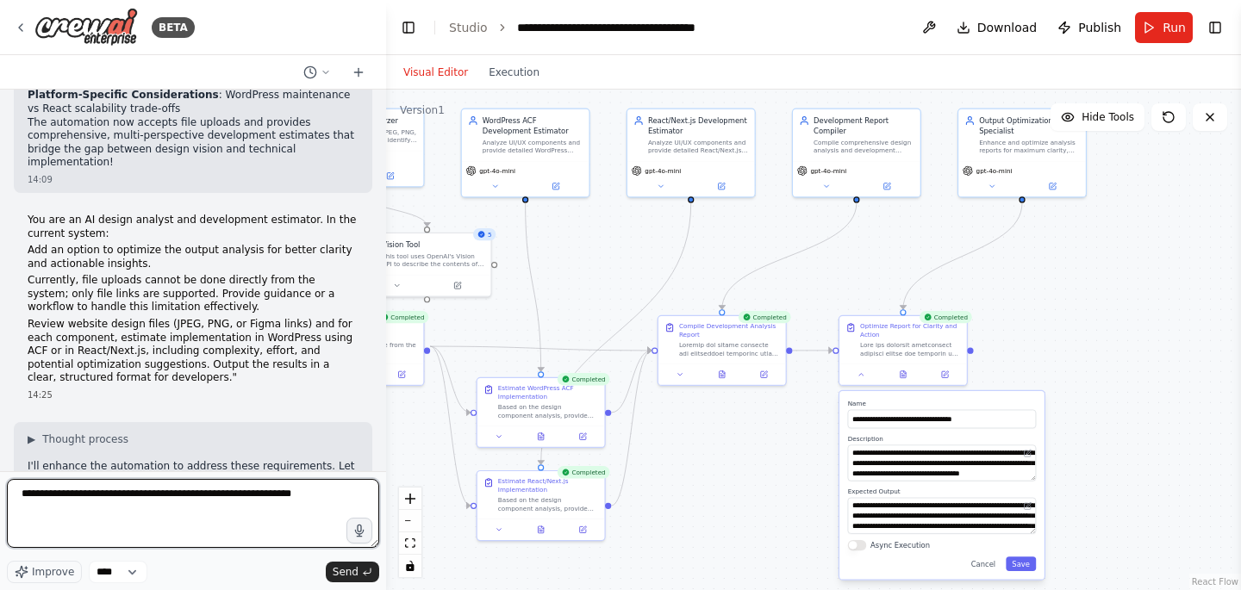
type textarea "**********"
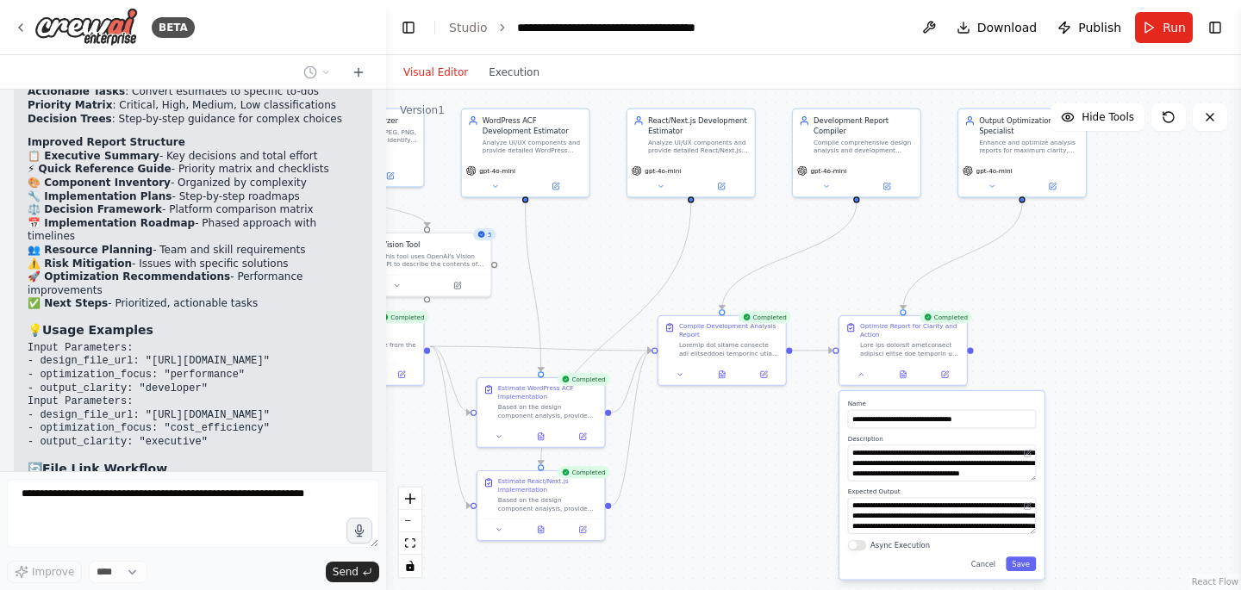
scroll to position [5346, 0]
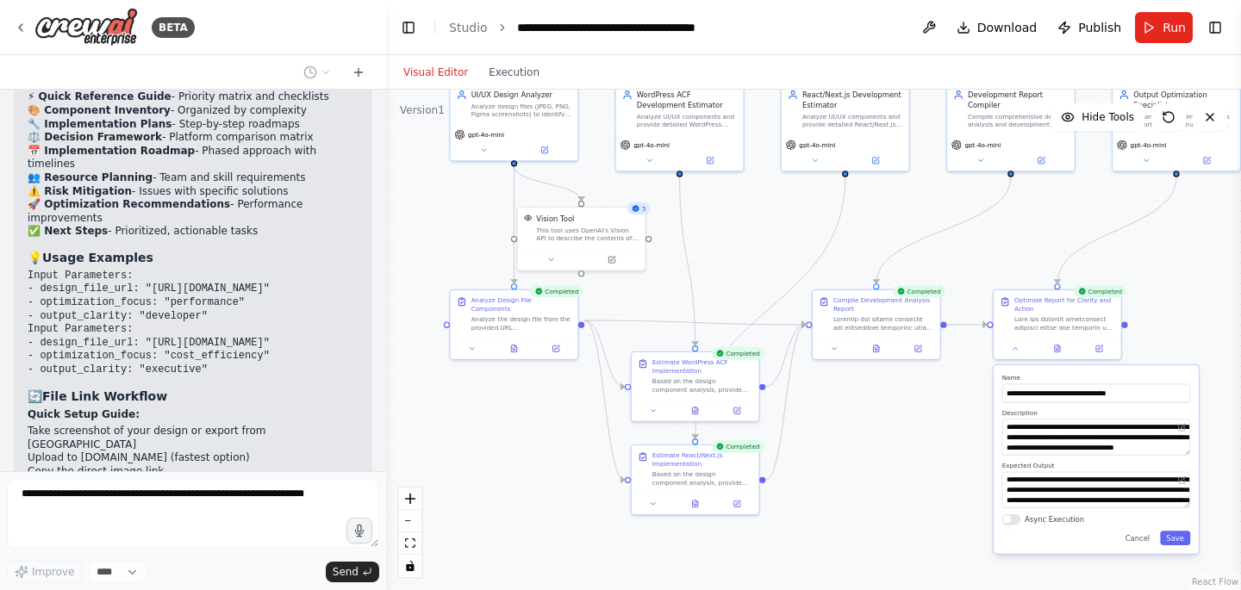
drag, startPoint x: 624, startPoint y: 278, endPoint x: 778, endPoint y: 252, distance: 156.4
click at [778, 252] on div ".deletable-edge-delete-btn { width: 20px; height: 20px; border: 0px solid #ffff…" at bounding box center [813, 340] width 855 height 501
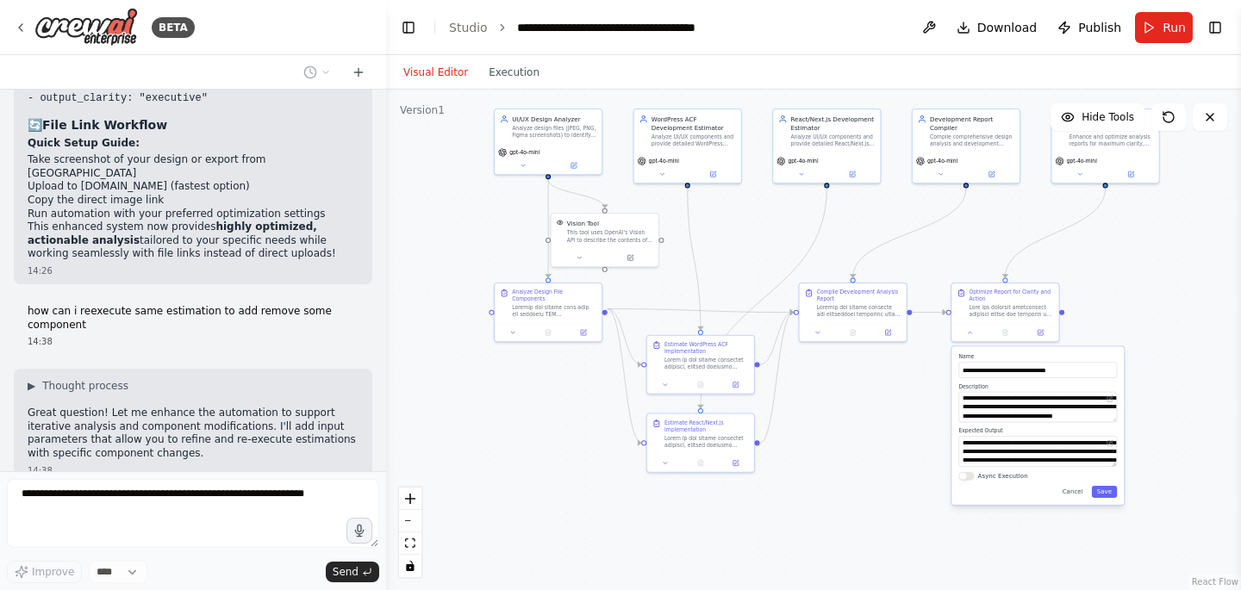
scroll to position [5668, 0]
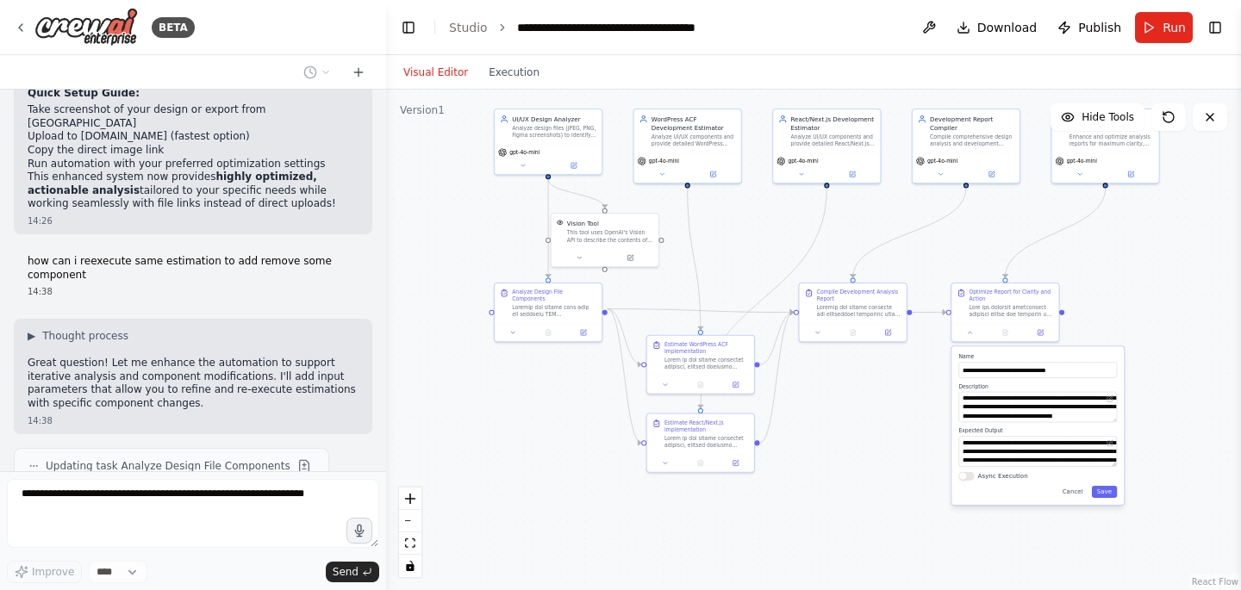
type textarea "**********"
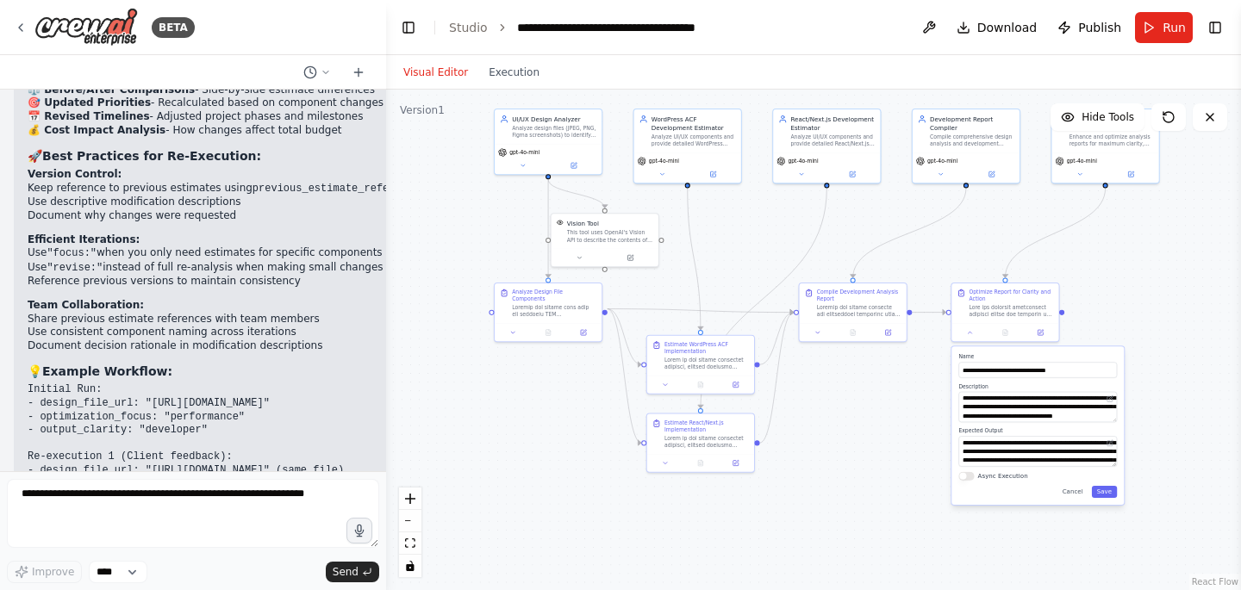
scroll to position [7000, 0]
drag, startPoint x: 255, startPoint y: 265, endPoint x: 345, endPoint y: 266, distance: 89.6
click at [339, 382] on code "Initial Run: - design_file_url: "[URL][DOMAIN_NAME]" - optimization_focus: "per…" at bounding box center [363, 502] width 671 height 240
drag, startPoint x: 359, startPoint y: 266, endPoint x: 384, endPoint y: 265, distance: 24.1
click at [384, 265] on div "BETA You are an AI design analyst and development estimator. Your task is to re…" at bounding box center [193, 295] width 386 height 590
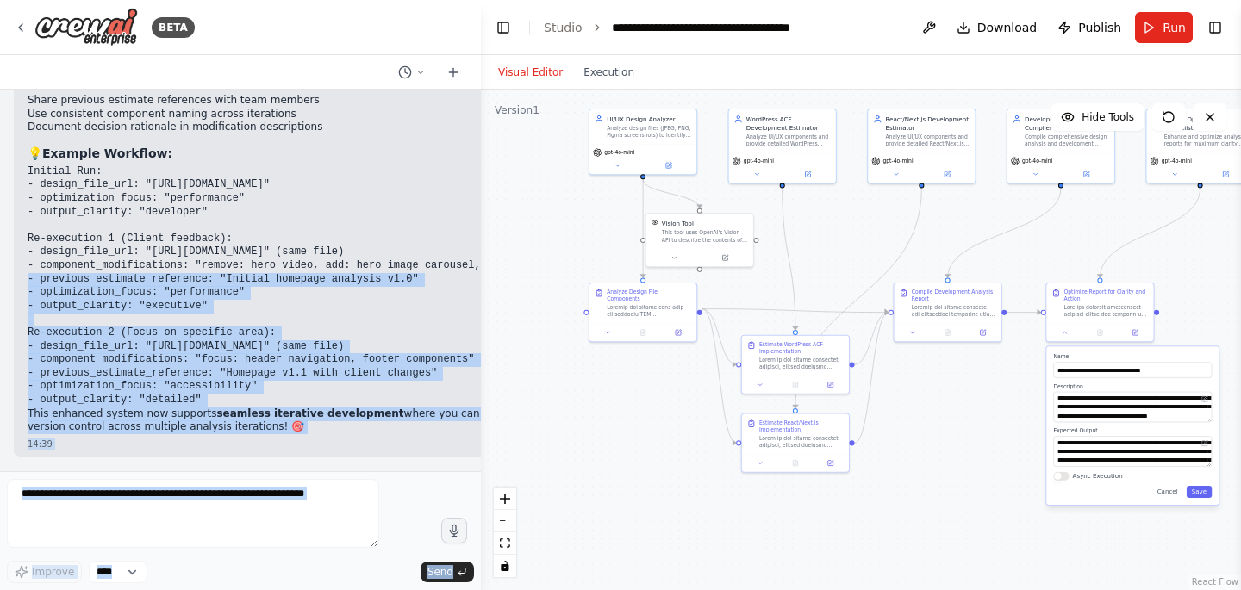
drag, startPoint x: 385, startPoint y: 309, endPoint x: 372, endPoint y: 227, distance: 82.9
click at [481, 312] on div "BETA You are an AI design analyst and development estimator. Your task is to re…" at bounding box center [620, 295] width 1241 height 590
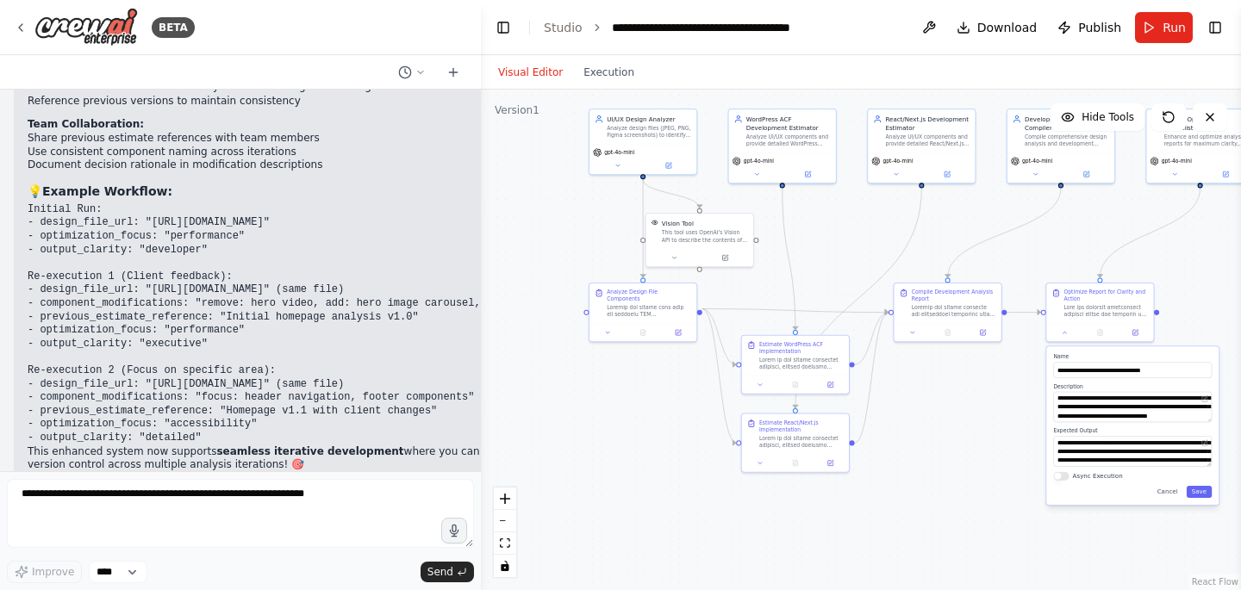
click at [389, 283] on code "Initial Run: - design_file_url: "[URL][DOMAIN_NAME]" - optimization_focus: "per…" at bounding box center [363, 323] width 671 height 240
click at [1143, 29] on button "Run" at bounding box center [1164, 27] width 58 height 31
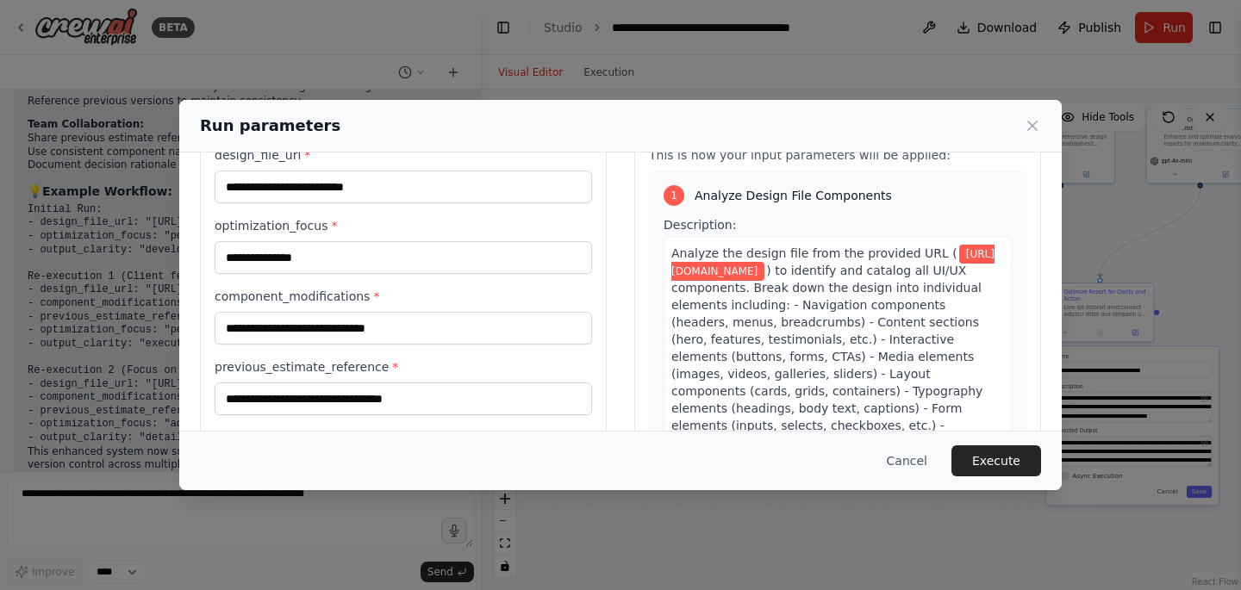
scroll to position [172, 0]
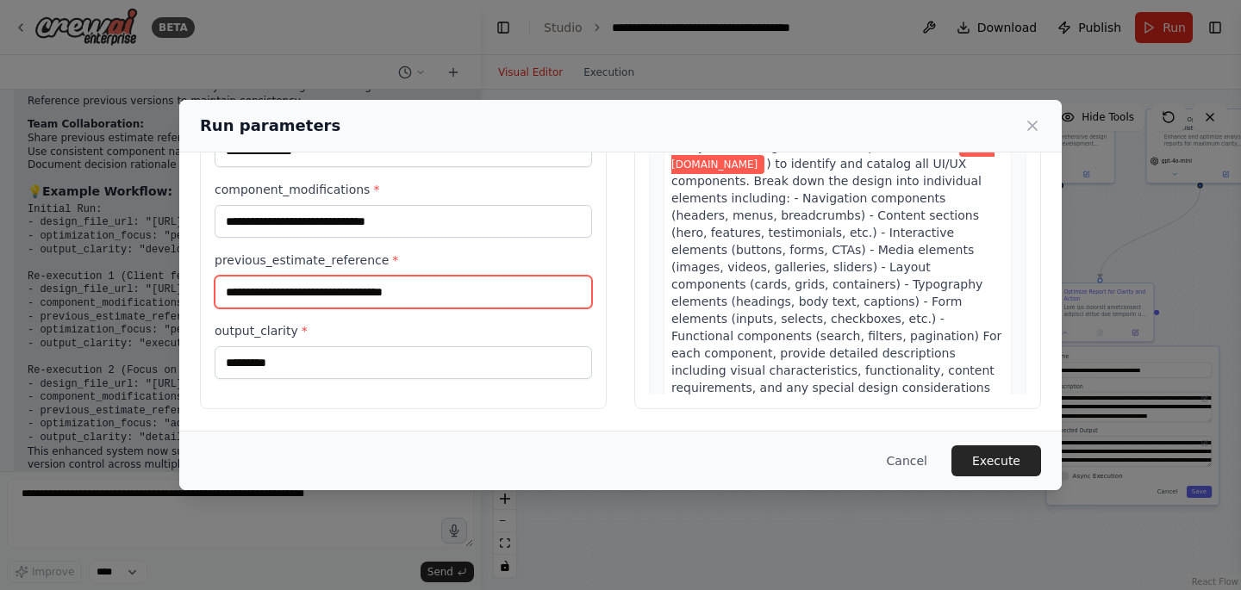
click at [424, 296] on input "previous_estimate_reference *" at bounding box center [403, 292] width 377 height 33
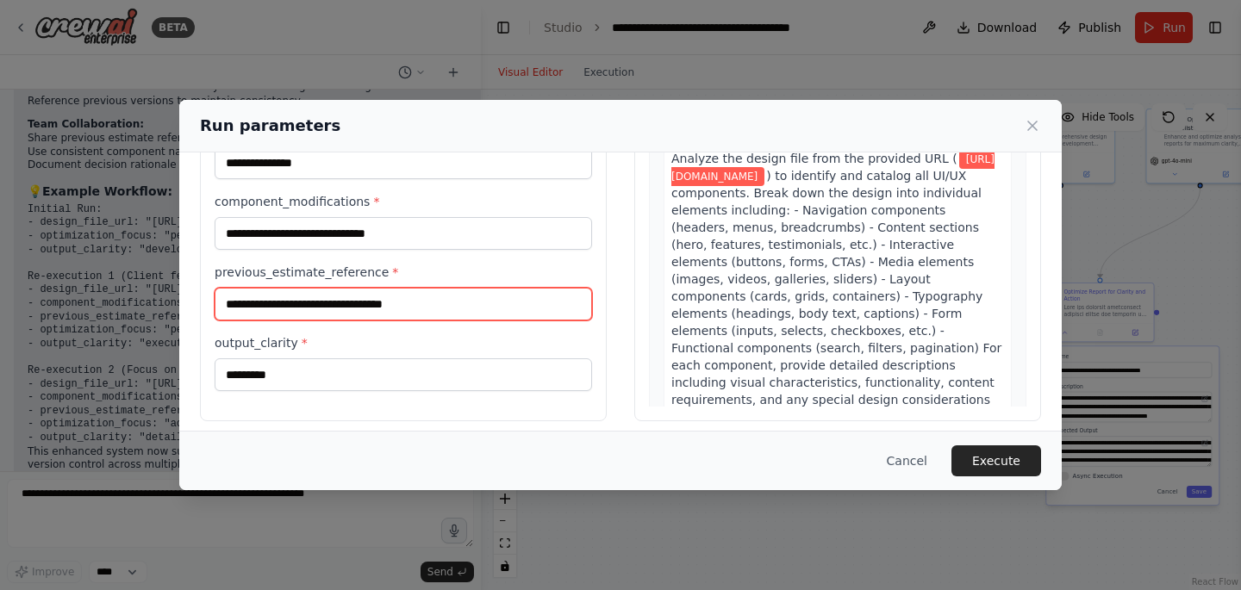
scroll to position [159, 0]
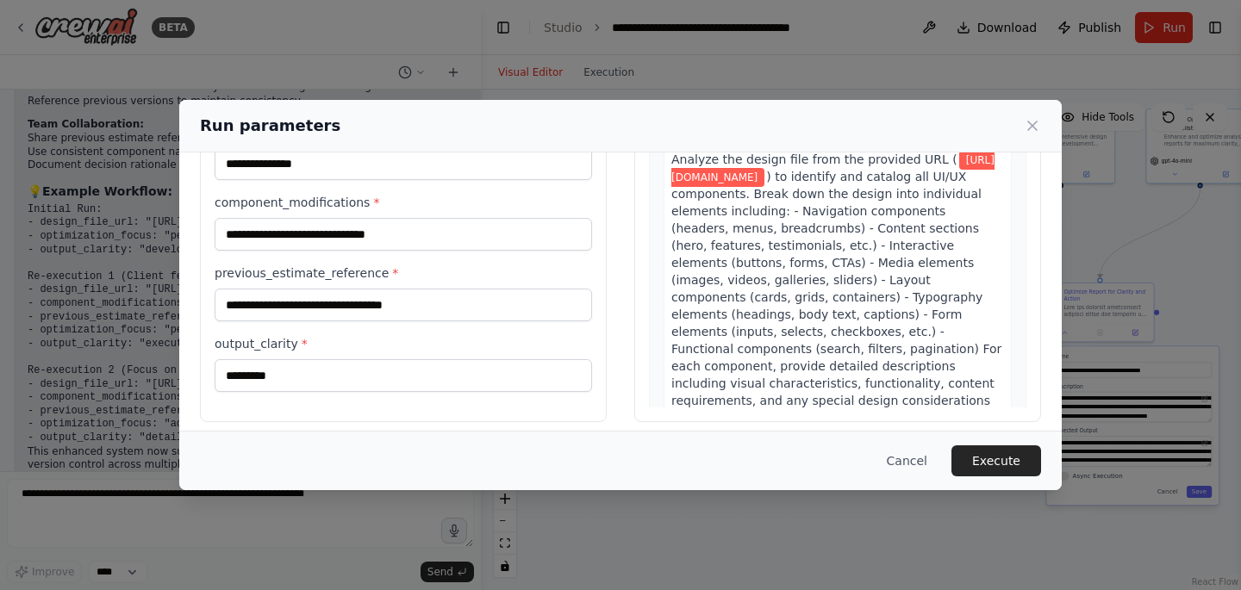
click at [325, 337] on label "output_clarity *" at bounding box center [403, 343] width 377 height 17
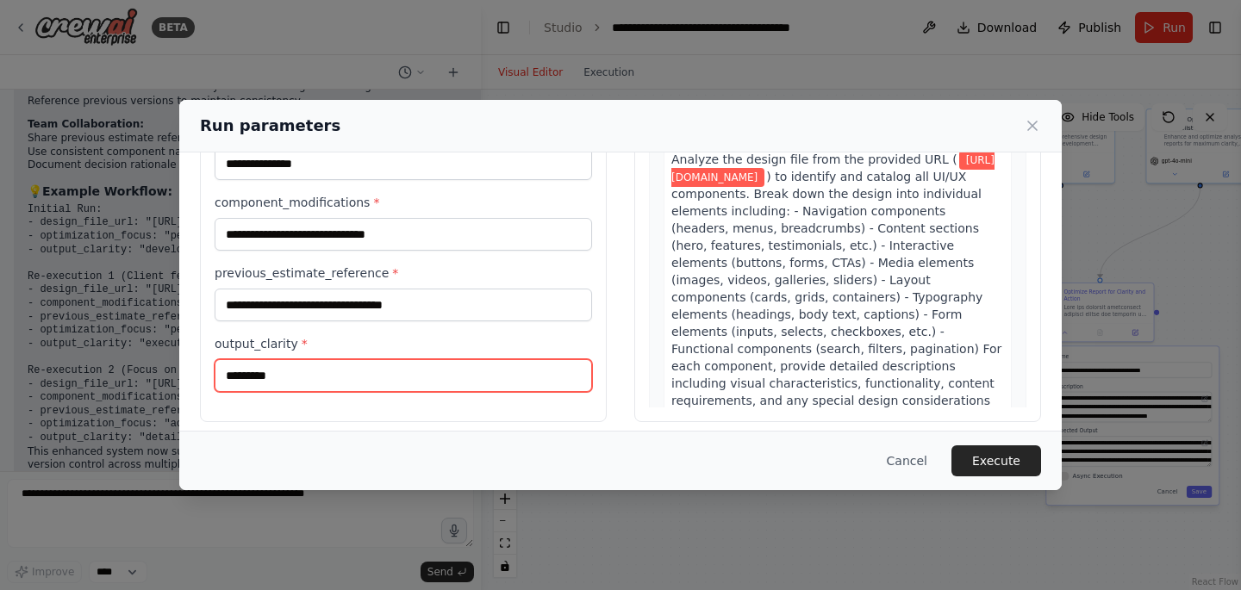
click at [325, 359] on input "*********" at bounding box center [403, 375] width 377 height 33
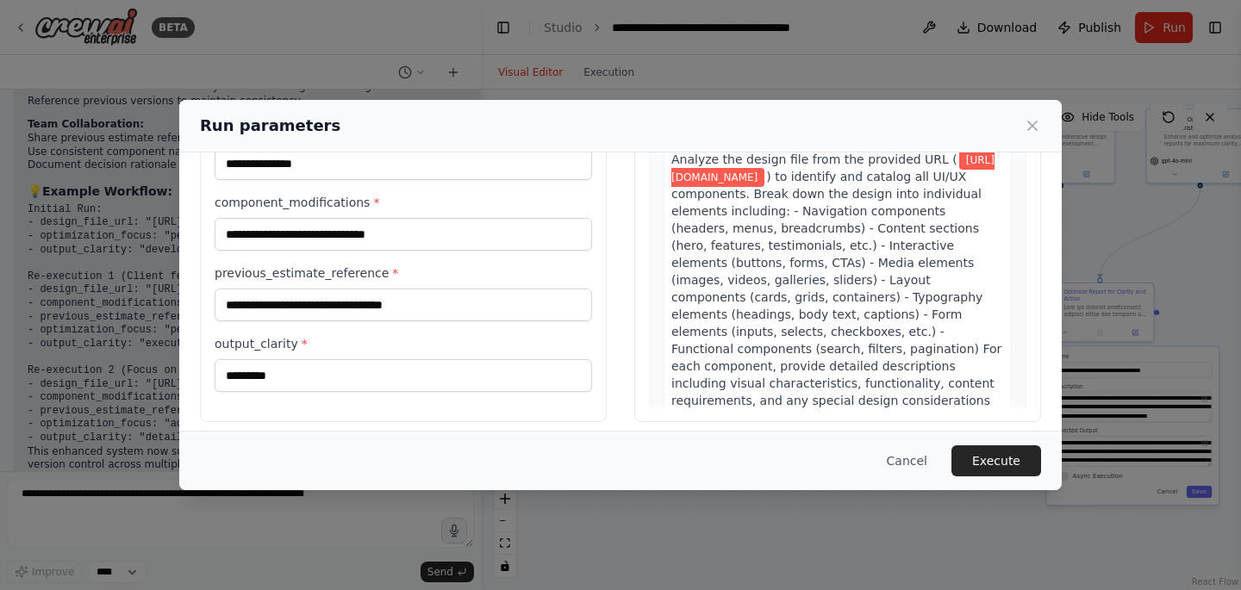
click at [115, 371] on div "**********" at bounding box center [620, 295] width 1241 height 590
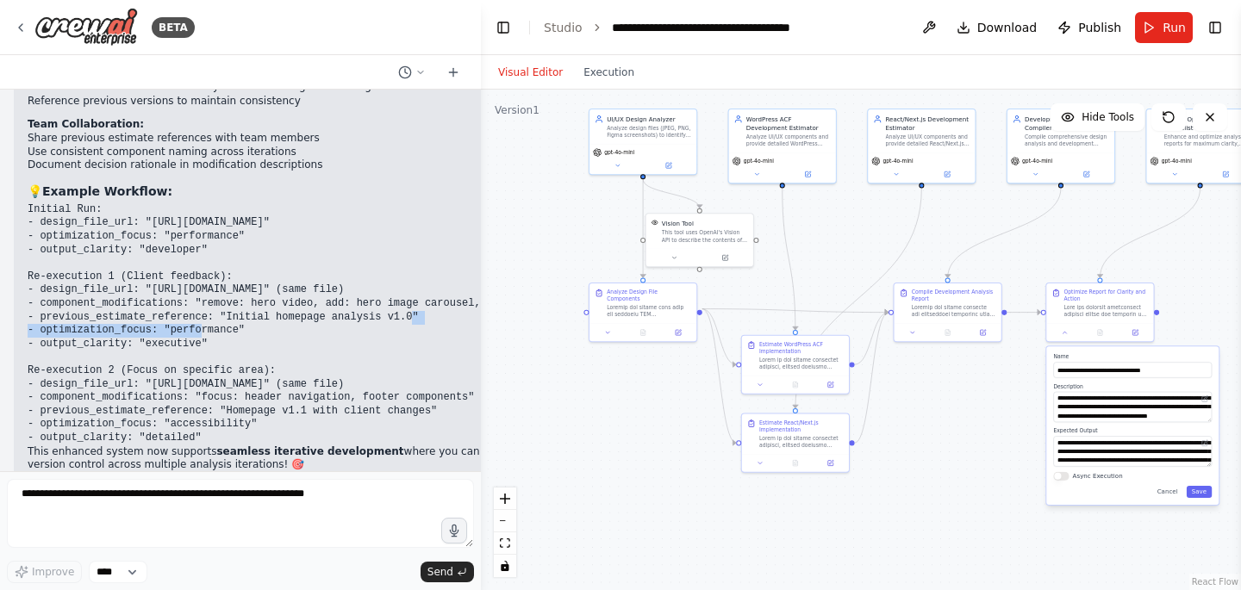
drag, startPoint x: 224, startPoint y: 282, endPoint x: 413, endPoint y: 279, distance: 188.8
click at [413, 279] on code "Initial Run: - design_file_url: "[URL][DOMAIN_NAME]" - optimization_focus: "per…" at bounding box center [363, 323] width 671 height 240
click at [1157, 25] on button "Run" at bounding box center [1164, 27] width 58 height 31
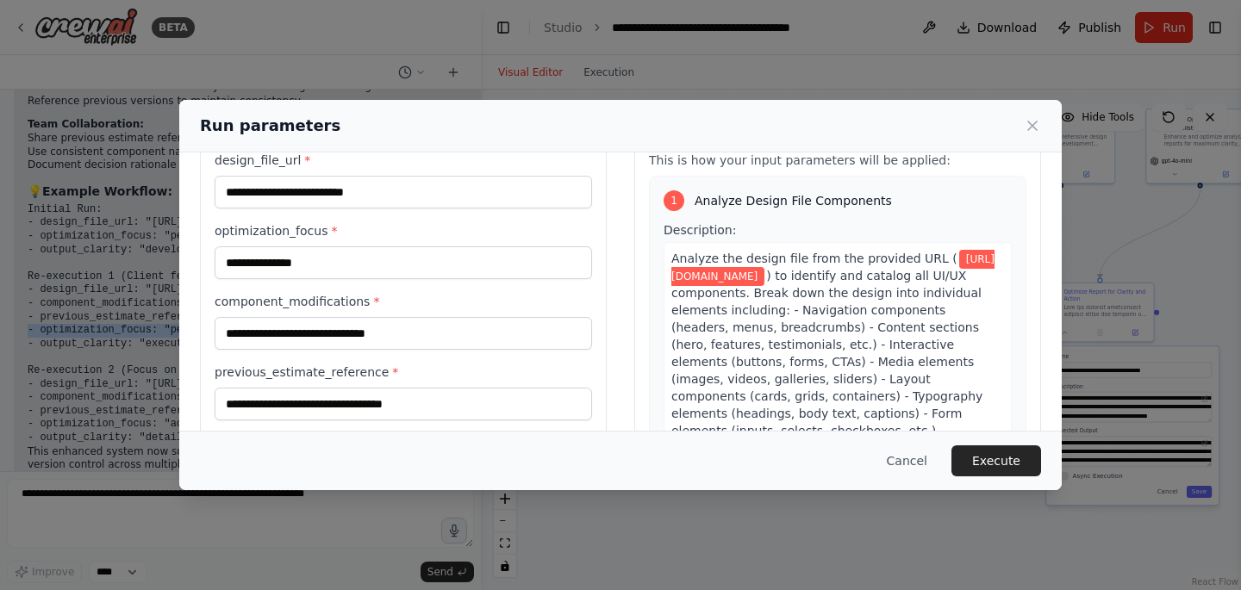
scroll to position [60, 0]
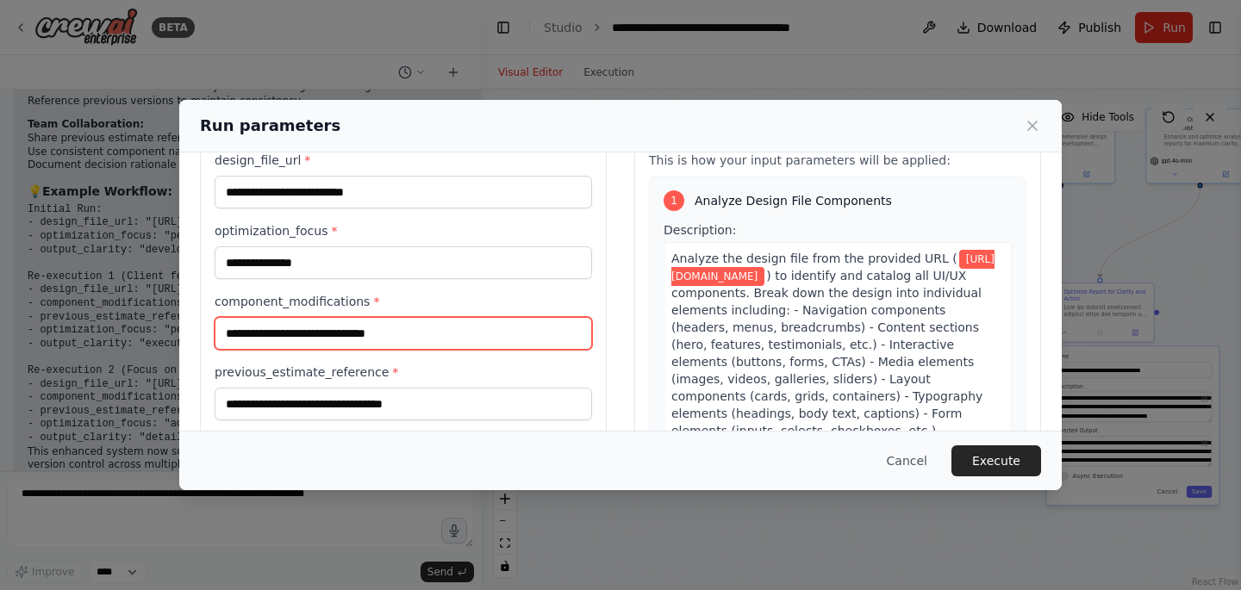
click at [384, 336] on input "component_modifications *" at bounding box center [403, 333] width 377 height 33
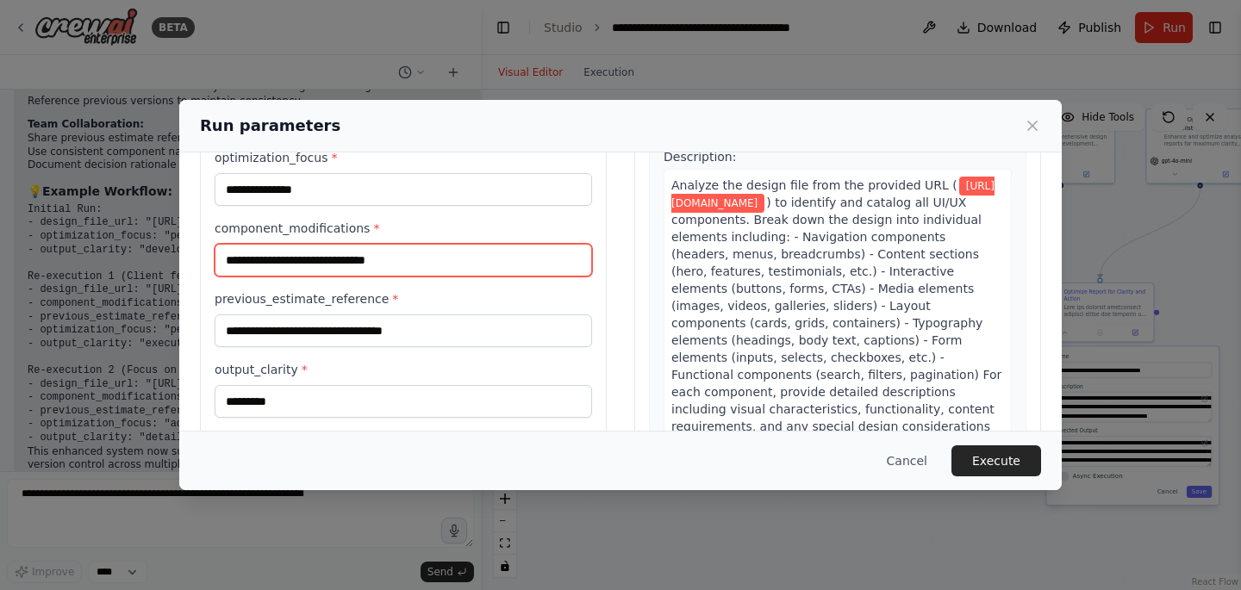
scroll to position [152, 0]
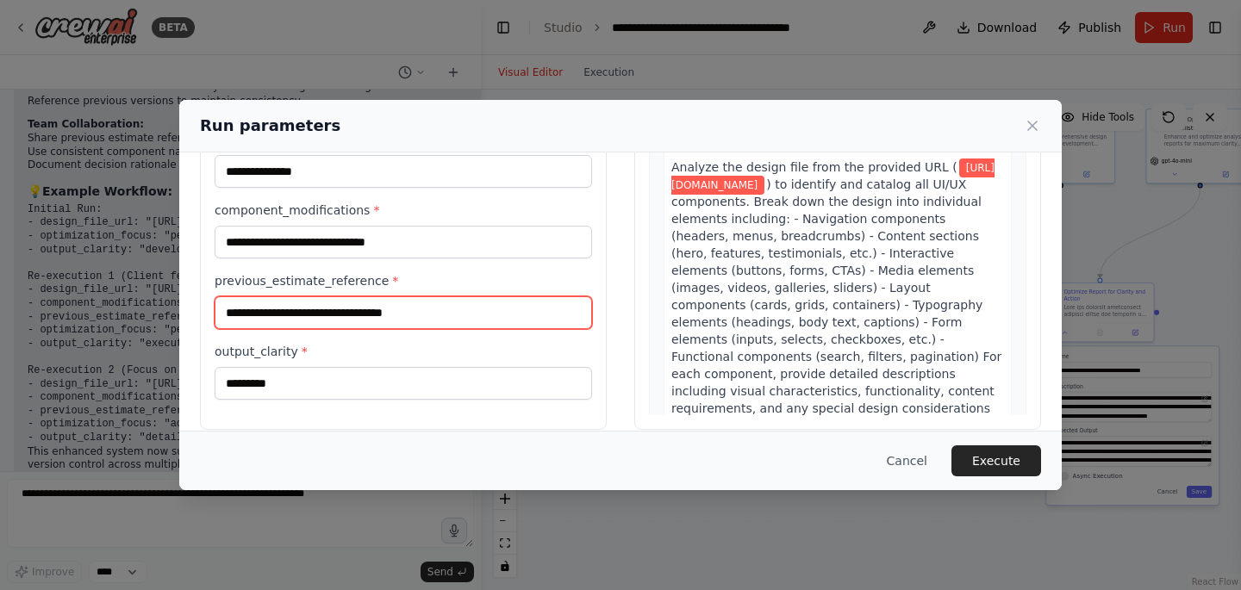
click at [377, 315] on input "previous_estimate_reference *" at bounding box center [403, 312] width 377 height 33
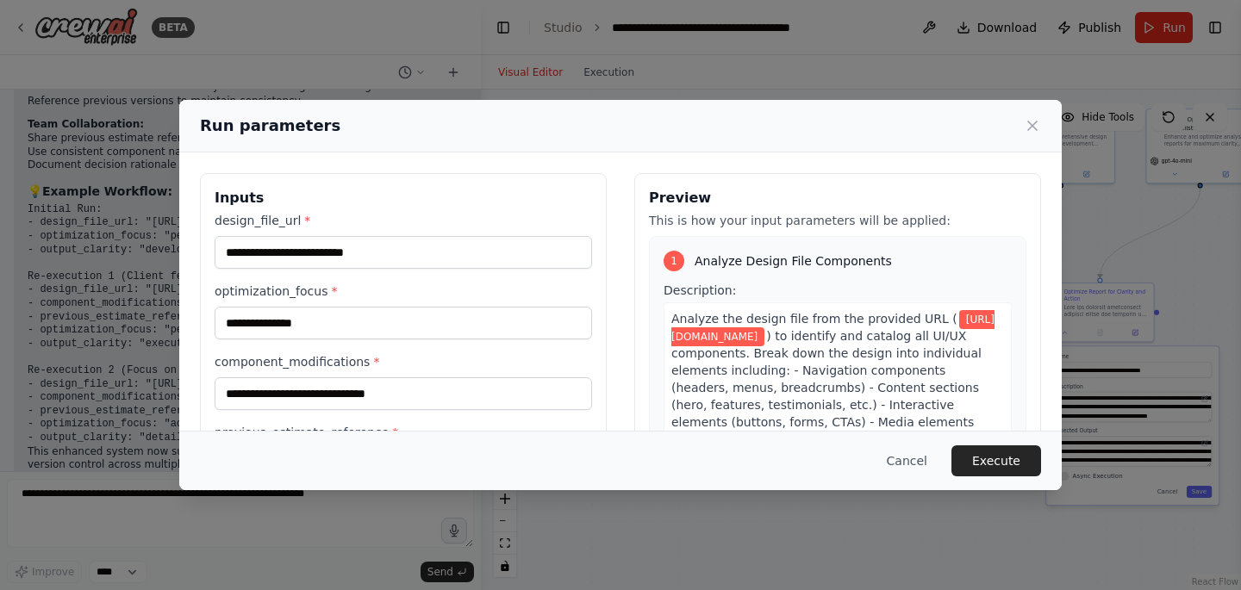
scroll to position [172, 0]
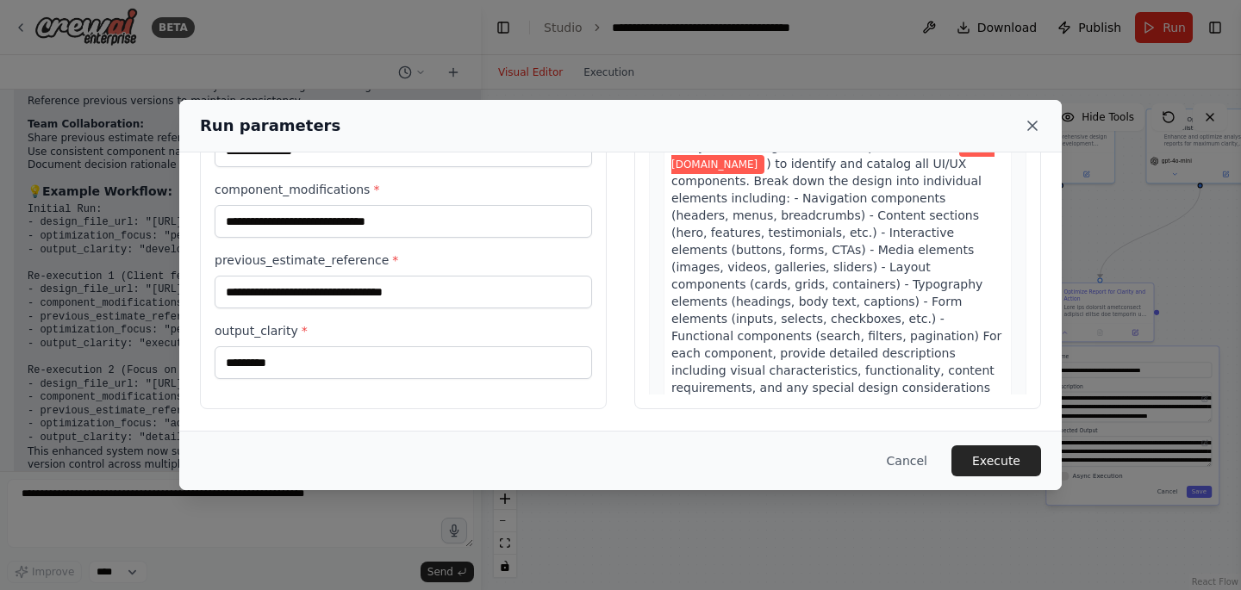
click at [1026, 125] on icon at bounding box center [1032, 125] width 17 height 17
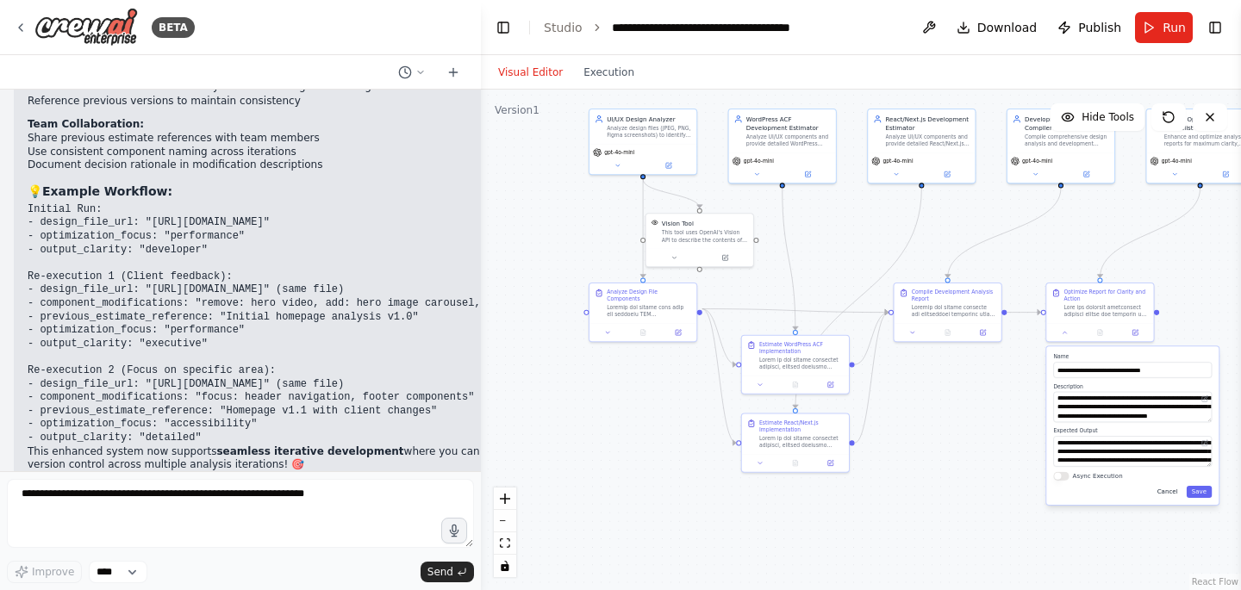
click at [1169, 488] on button "Cancel" at bounding box center [1167, 492] width 31 height 12
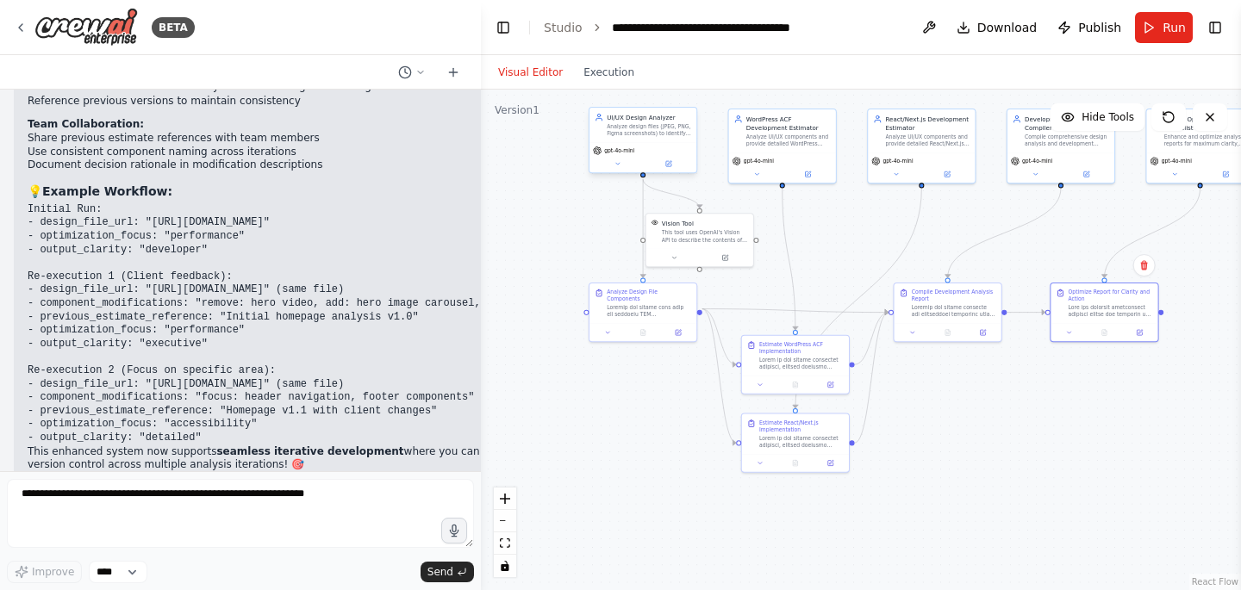
click at [636, 129] on div "Analyze design files (JPEG, PNG, Figma screenshots) to identify and categorize …" at bounding box center [649, 130] width 84 height 14
click at [1147, 16] on button "Run" at bounding box center [1164, 27] width 58 height 31
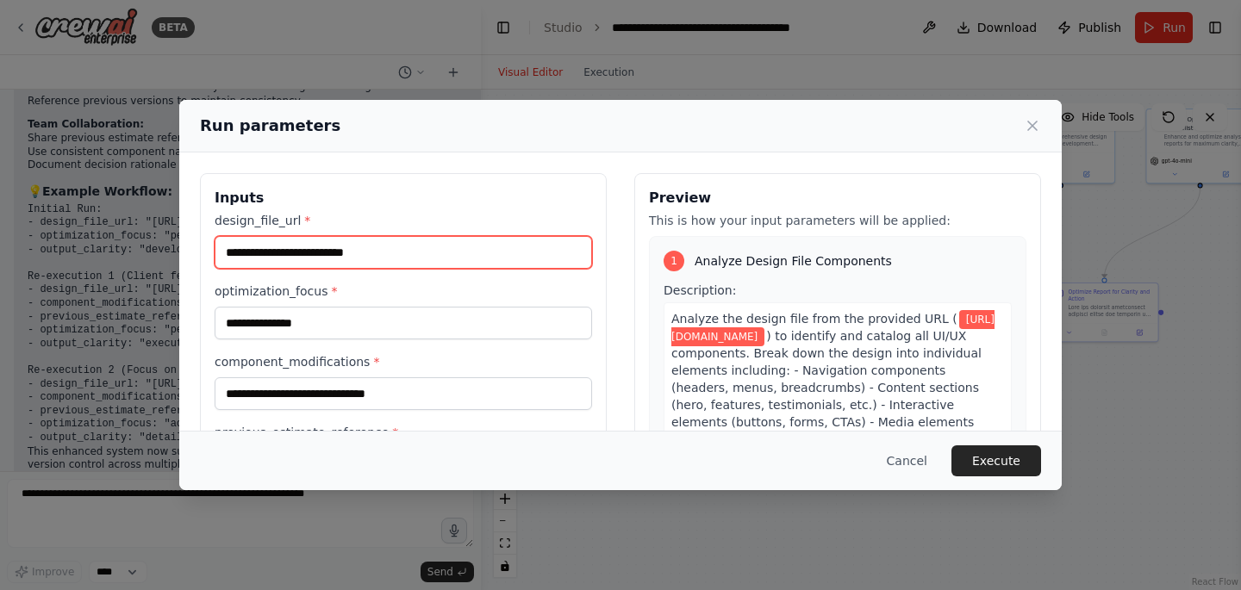
click at [437, 237] on input "**********" at bounding box center [403, 252] width 377 height 33
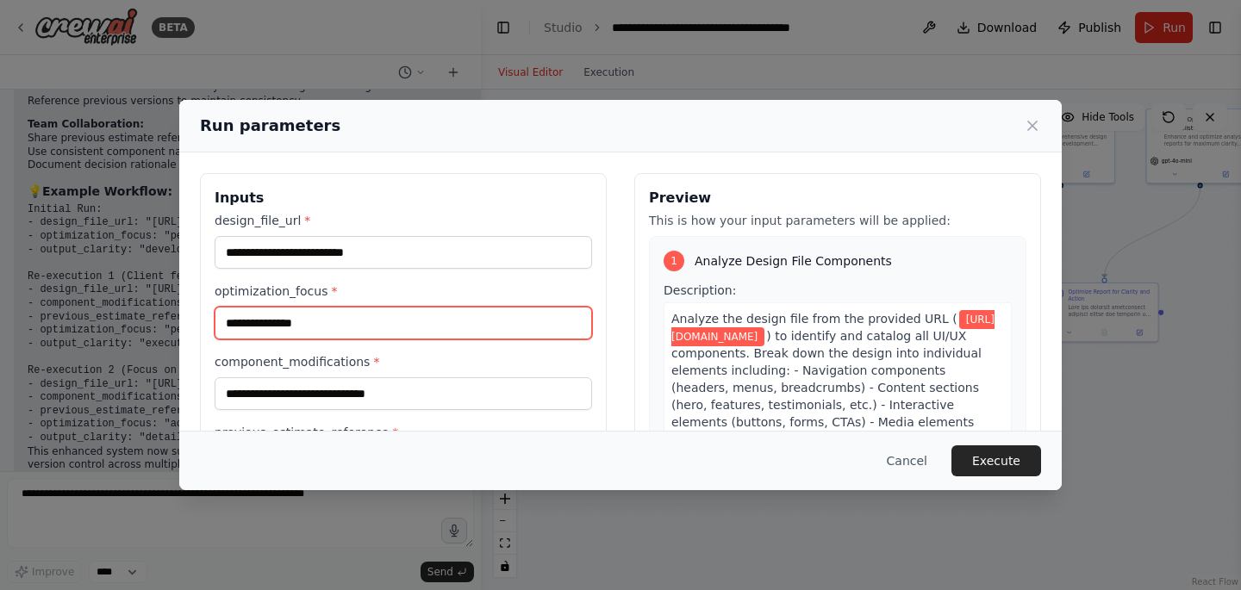
click at [346, 325] on input "**********" at bounding box center [403, 323] width 377 height 33
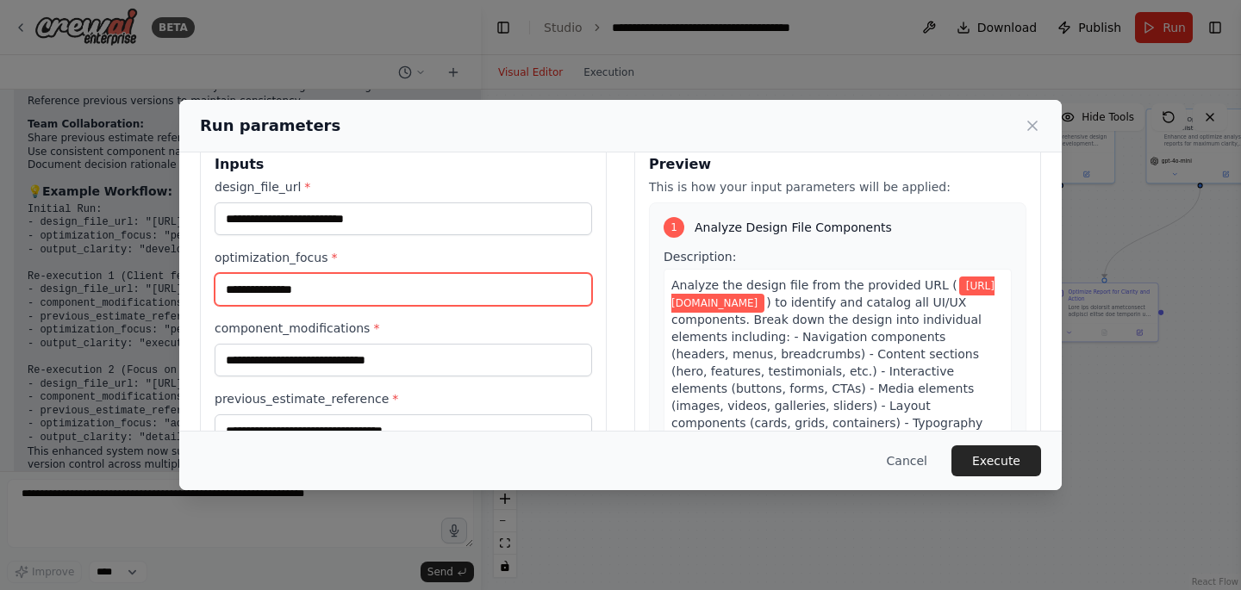
scroll to position [119, 0]
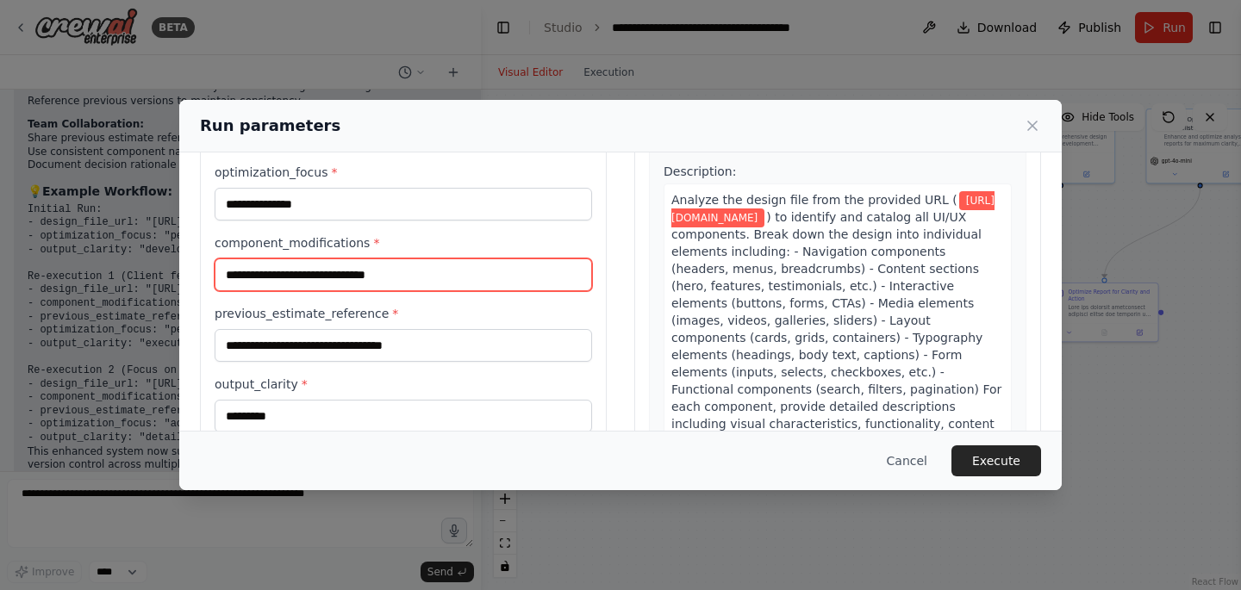
click at [331, 276] on input "component_modifications *" at bounding box center [403, 275] width 377 height 33
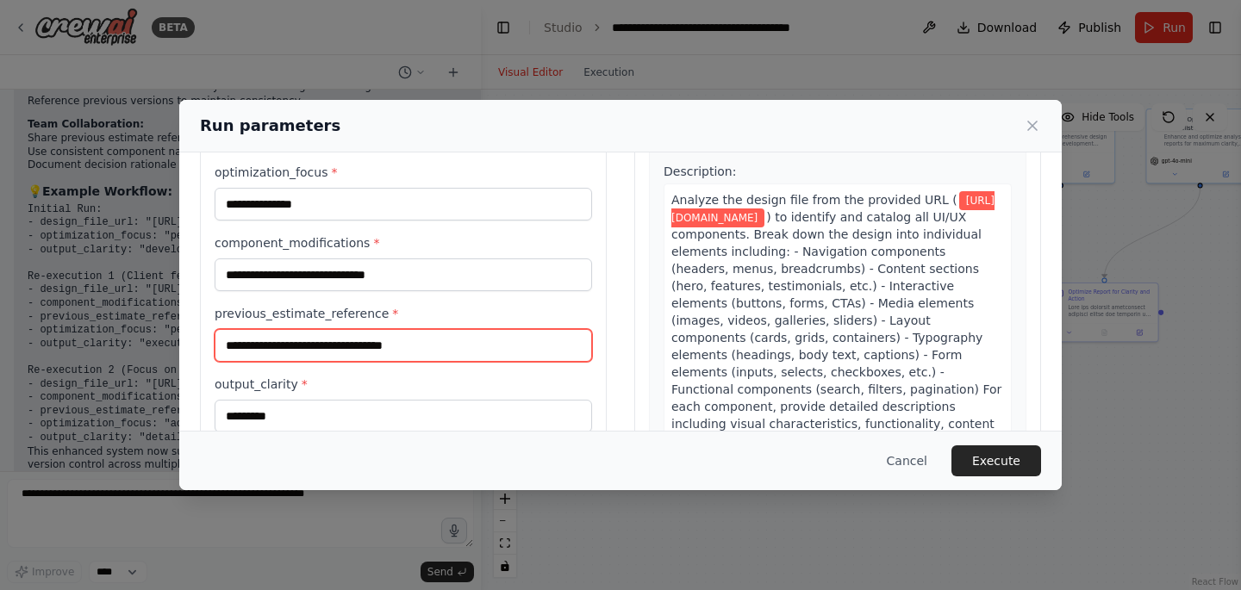
click at [328, 337] on input "previous_estimate_reference *" at bounding box center [403, 345] width 377 height 33
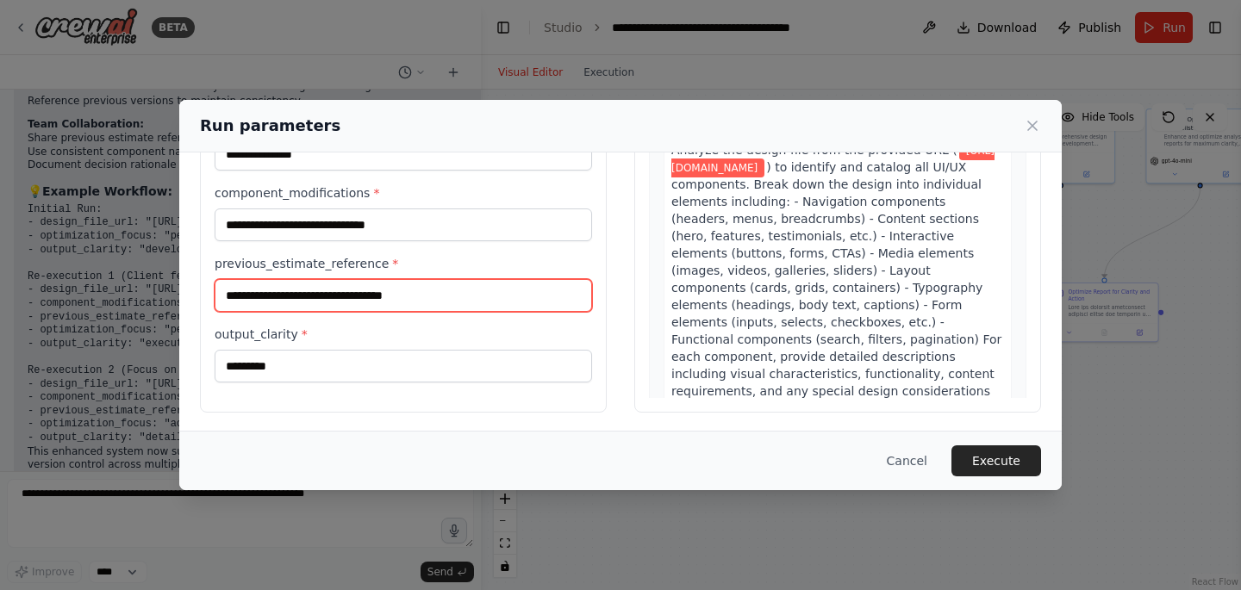
scroll to position [172, 0]
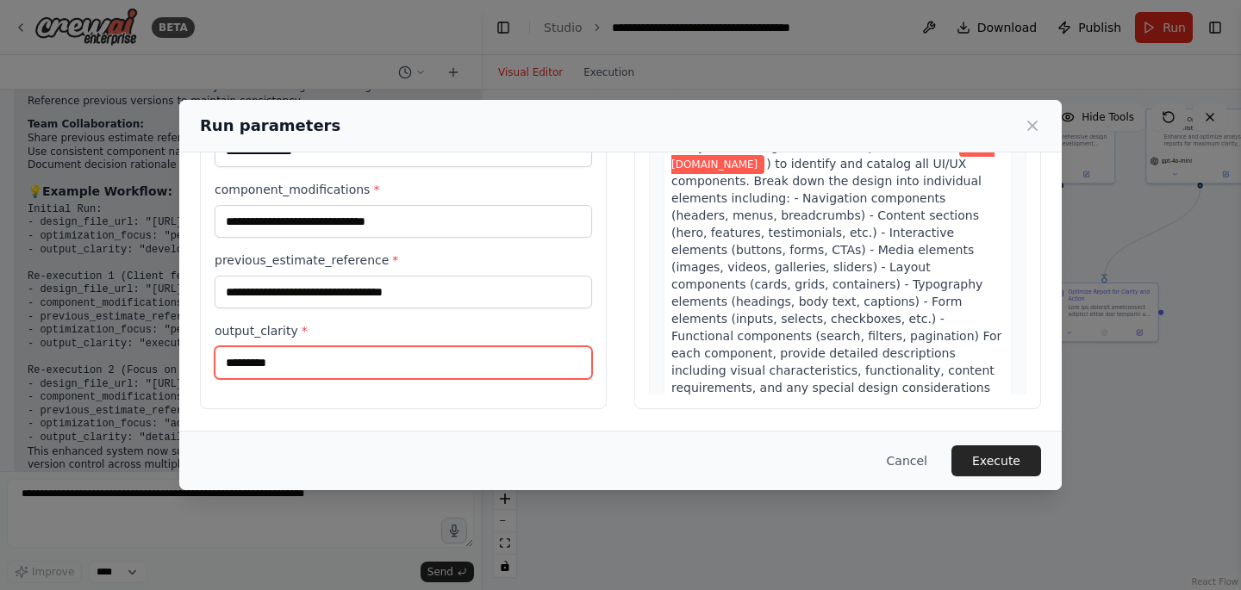
click at [295, 365] on input "*********" at bounding box center [403, 362] width 377 height 33
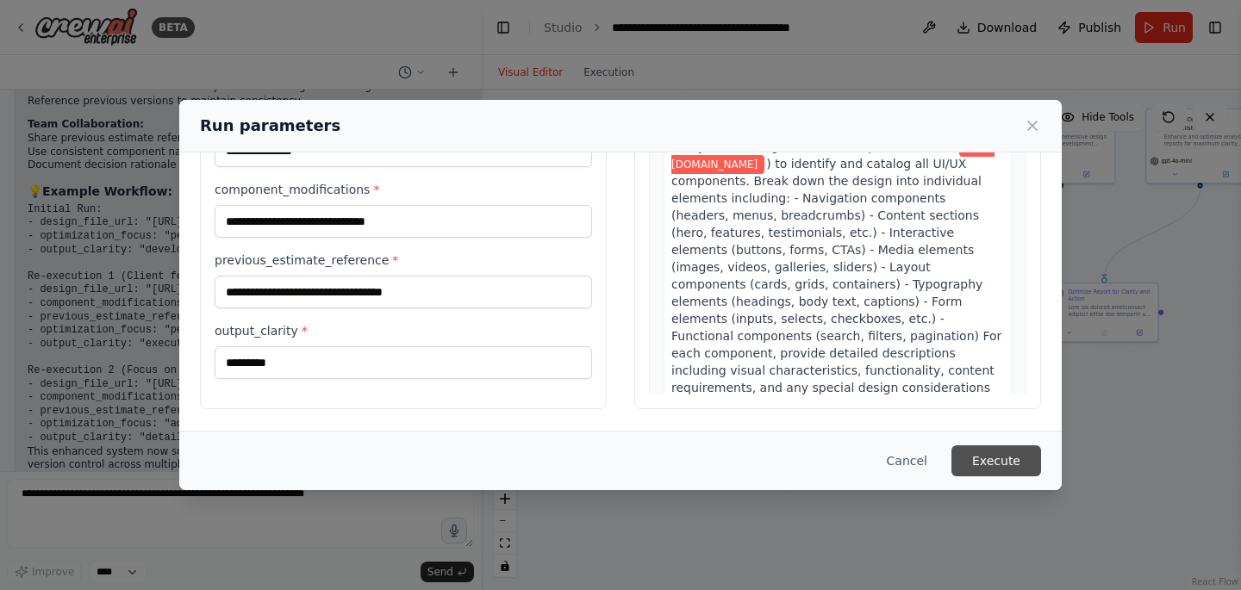
click at [982, 459] on button "Execute" at bounding box center [996, 461] width 90 height 31
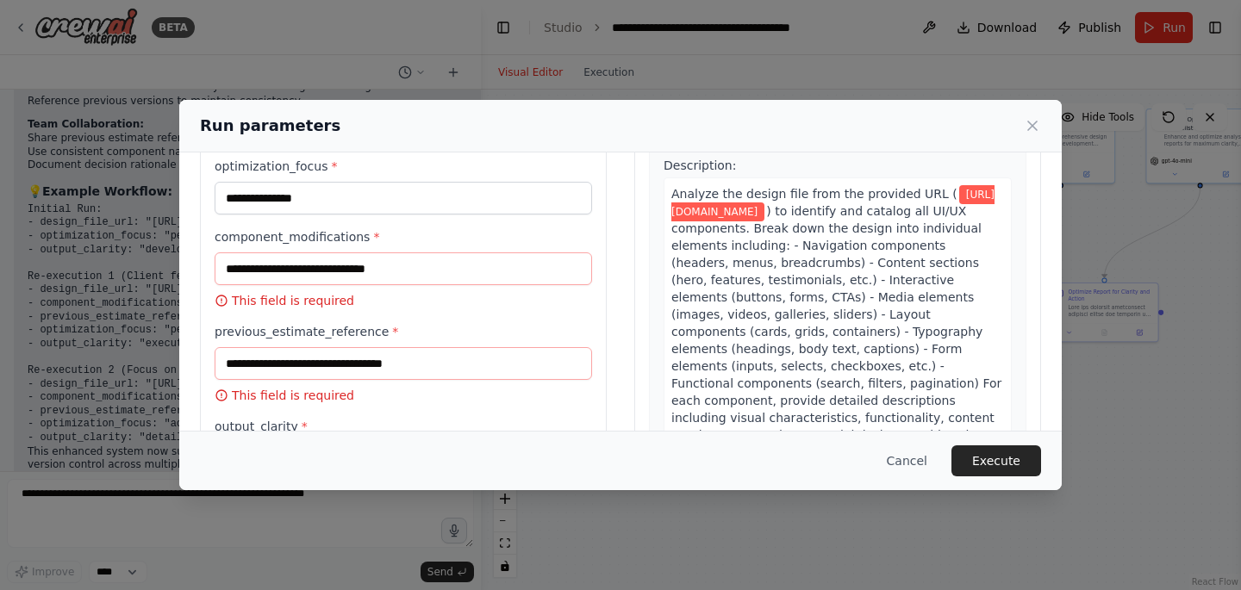
scroll to position [31, 0]
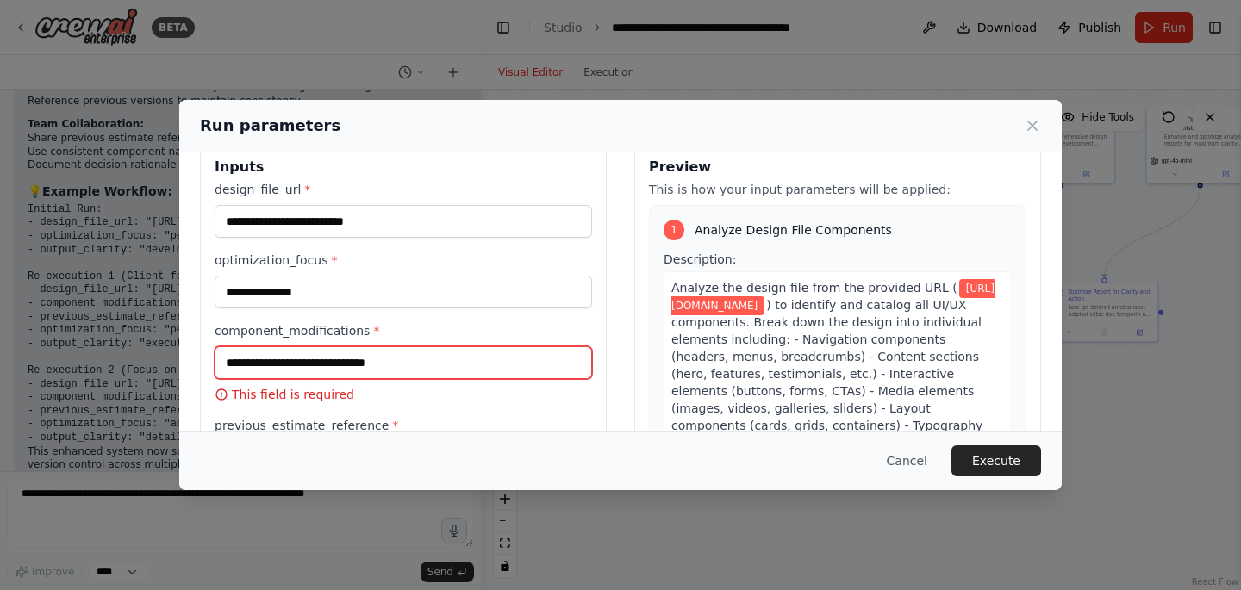
click at [287, 371] on input "component_modifications *" at bounding box center [403, 362] width 377 height 33
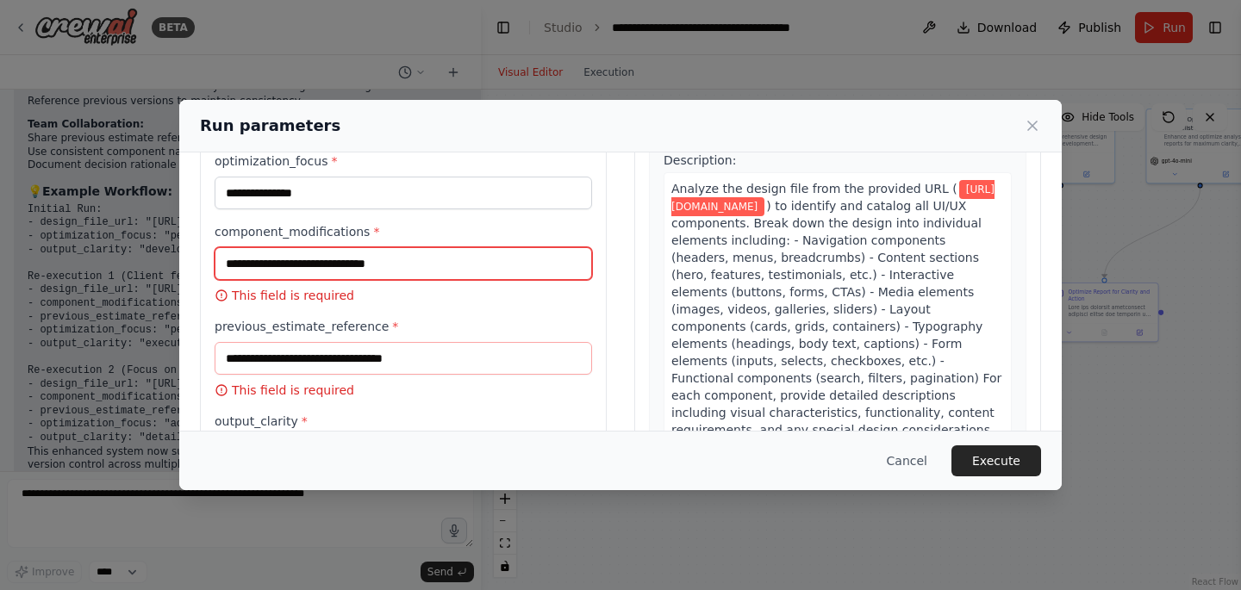
scroll to position [144, 0]
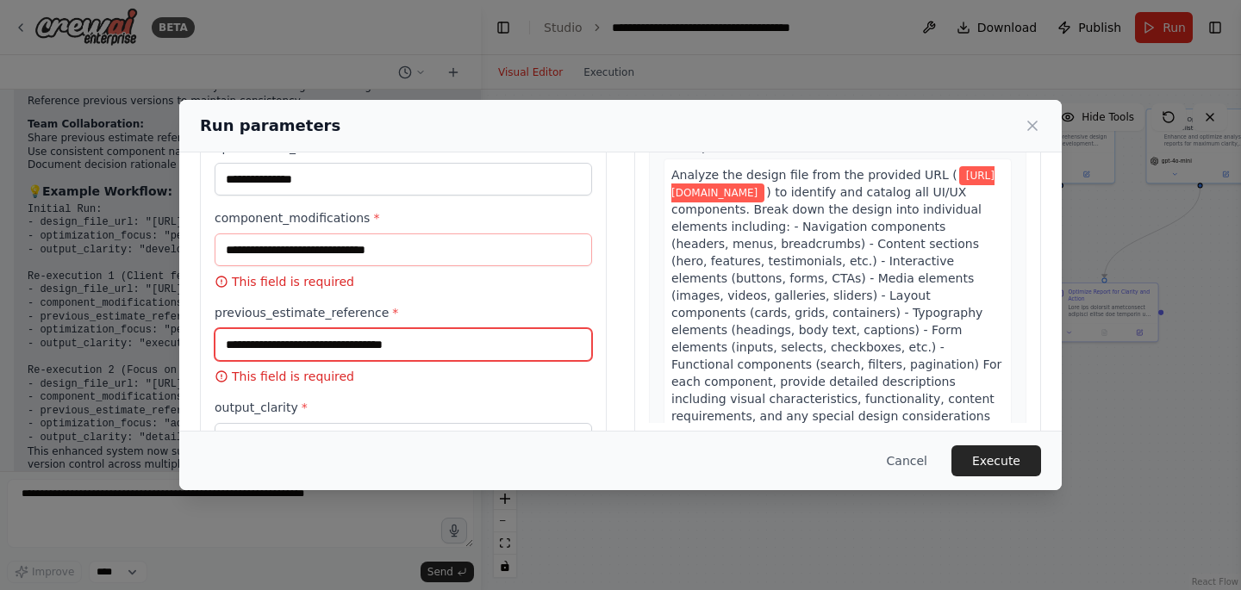
click at [313, 353] on input "previous_estimate_reference *" at bounding box center [403, 344] width 377 height 33
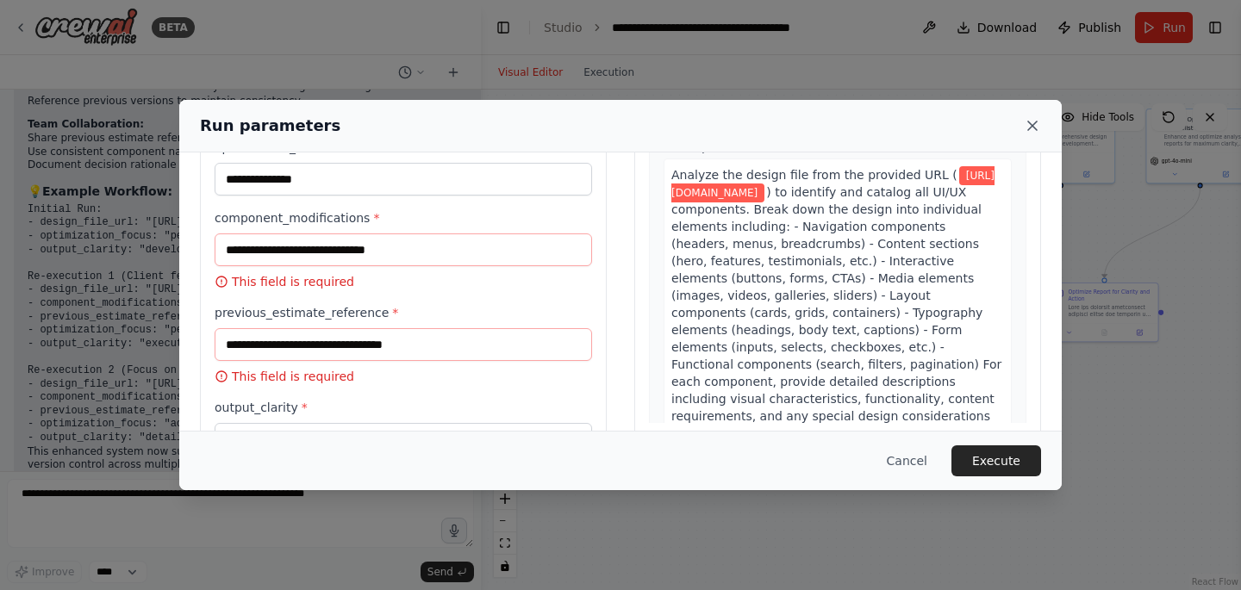
click at [1037, 124] on icon at bounding box center [1032, 125] width 17 height 17
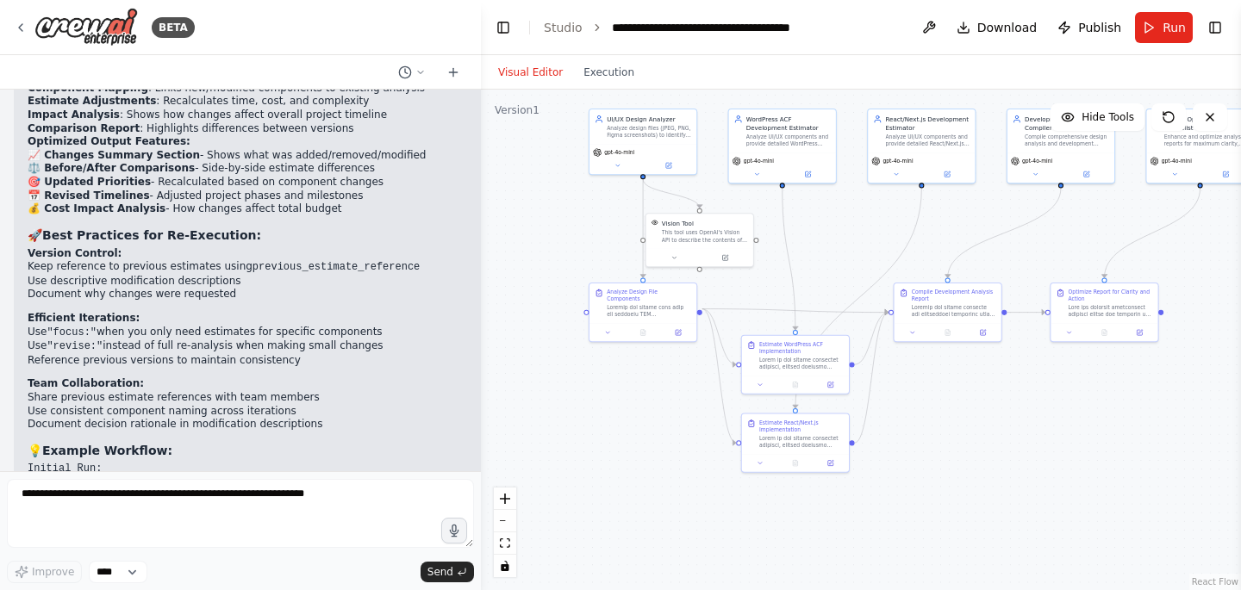
scroll to position [6297, 0]
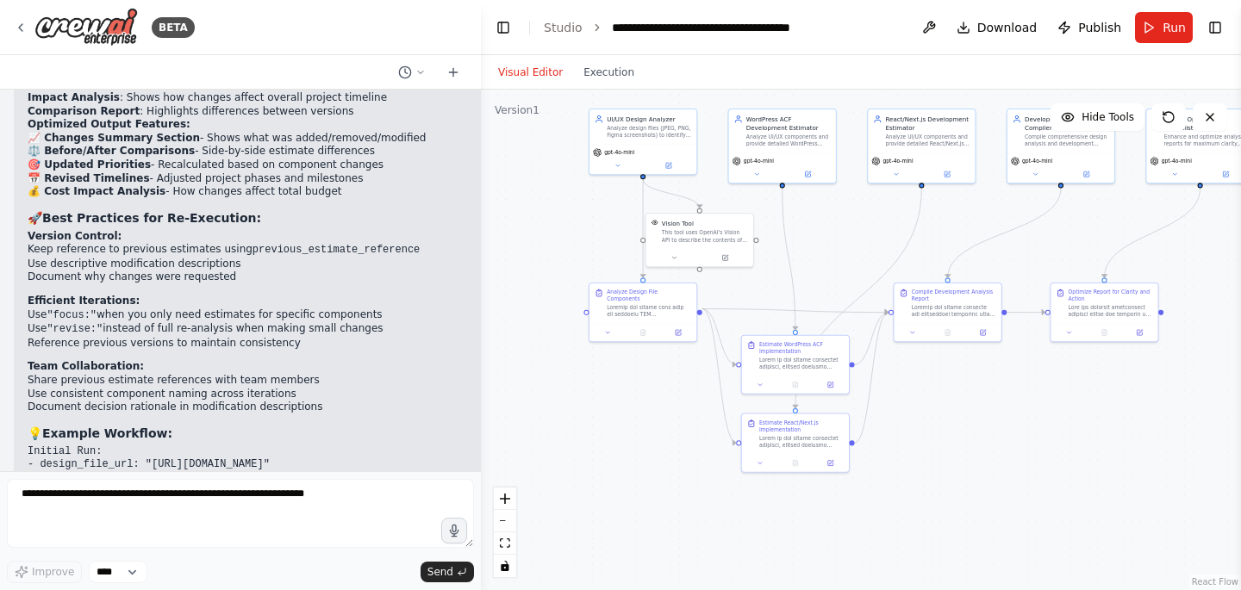
click at [75, 323] on code ""revise:"" at bounding box center [75, 329] width 56 height 12
click at [90, 323] on code ""revise:"" at bounding box center [75, 329] width 56 height 12
drag, startPoint x: 102, startPoint y: 294, endPoint x: 59, endPoint y: 294, distance: 43.1
click at [59, 323] on code ""revise:"" at bounding box center [75, 329] width 56 height 12
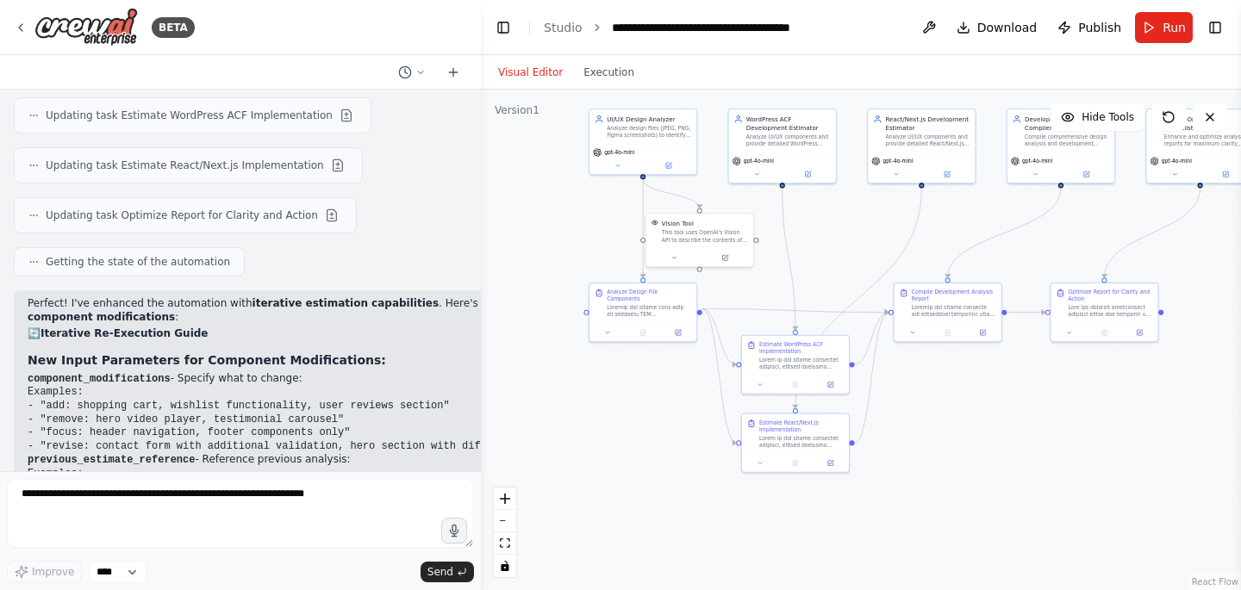
scroll to position [5555, 0]
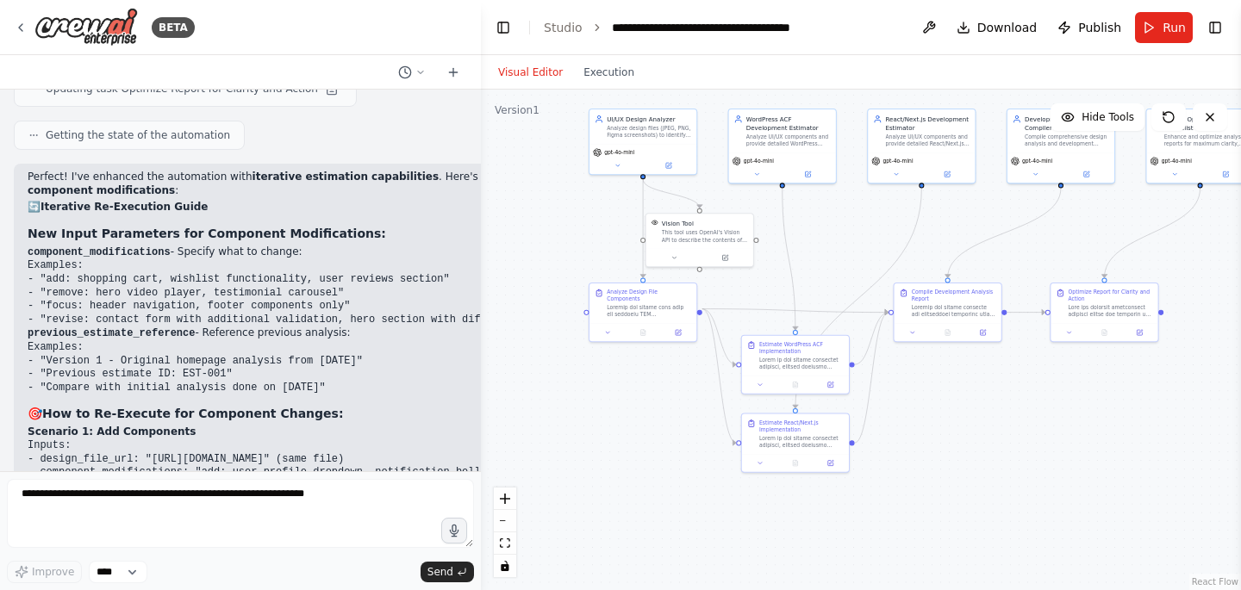
click at [113, 246] on code "component_modifications" at bounding box center [99, 252] width 143 height 12
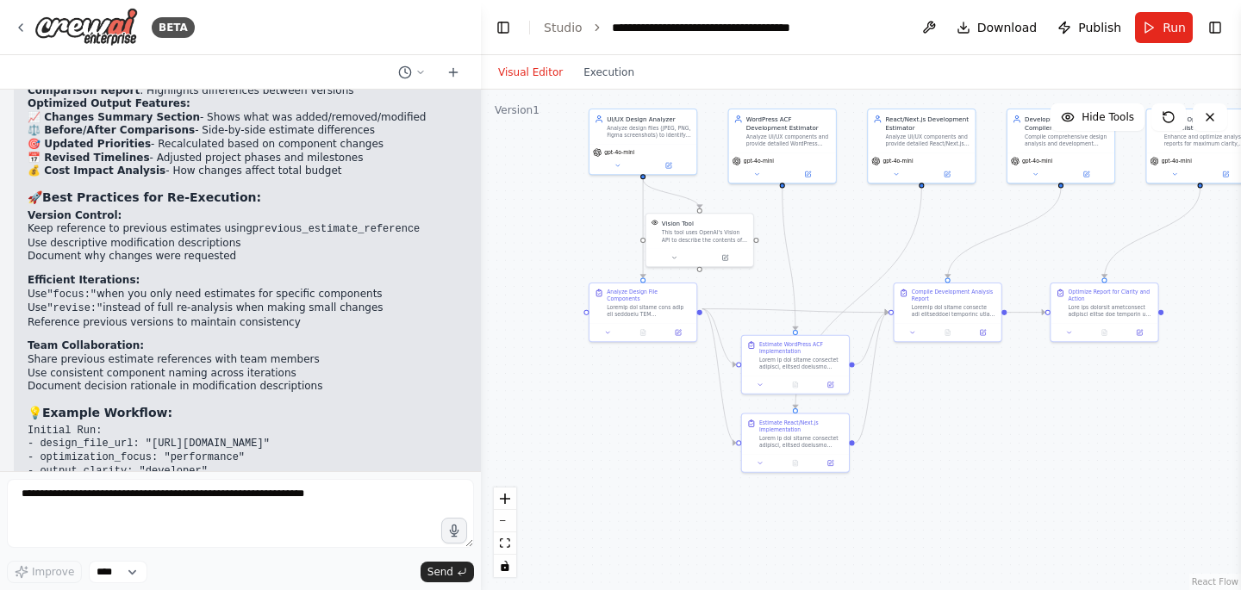
scroll to position [6323, 0]
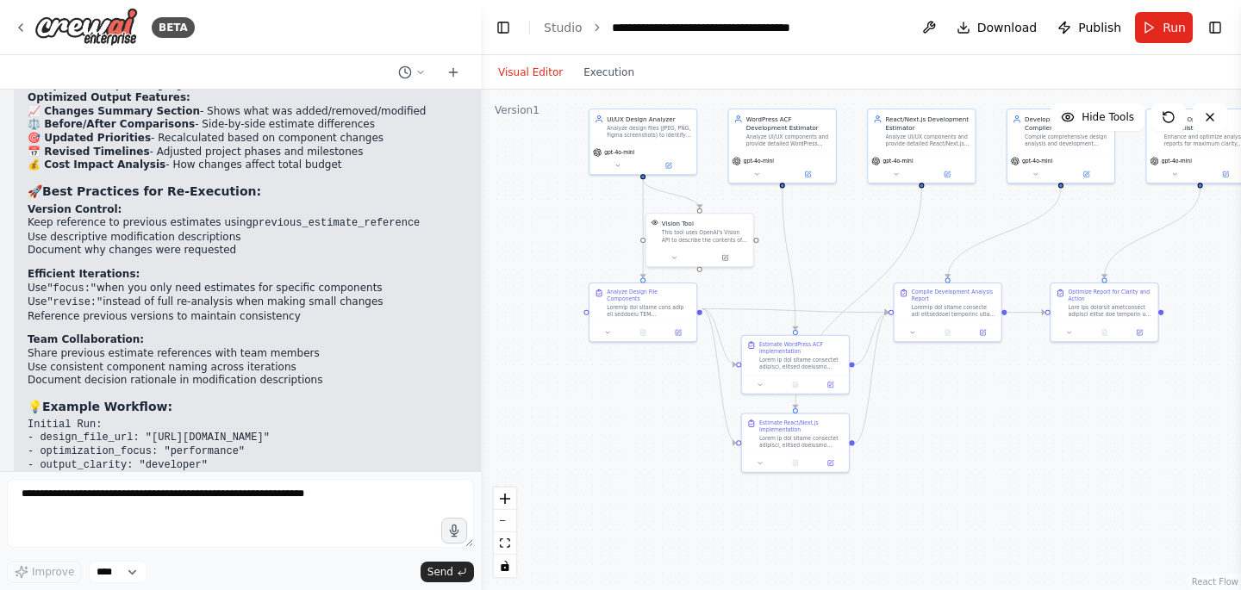
click at [319, 217] on code "previous_estimate_reference" at bounding box center [336, 223] width 167 height 12
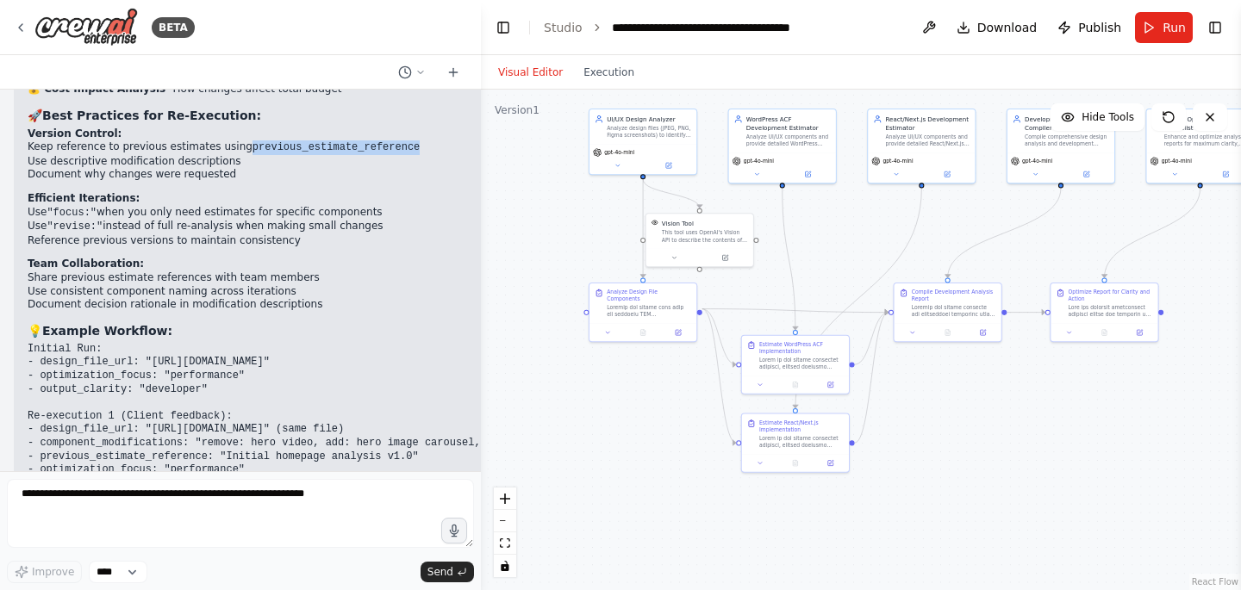
scroll to position [6539, 0]
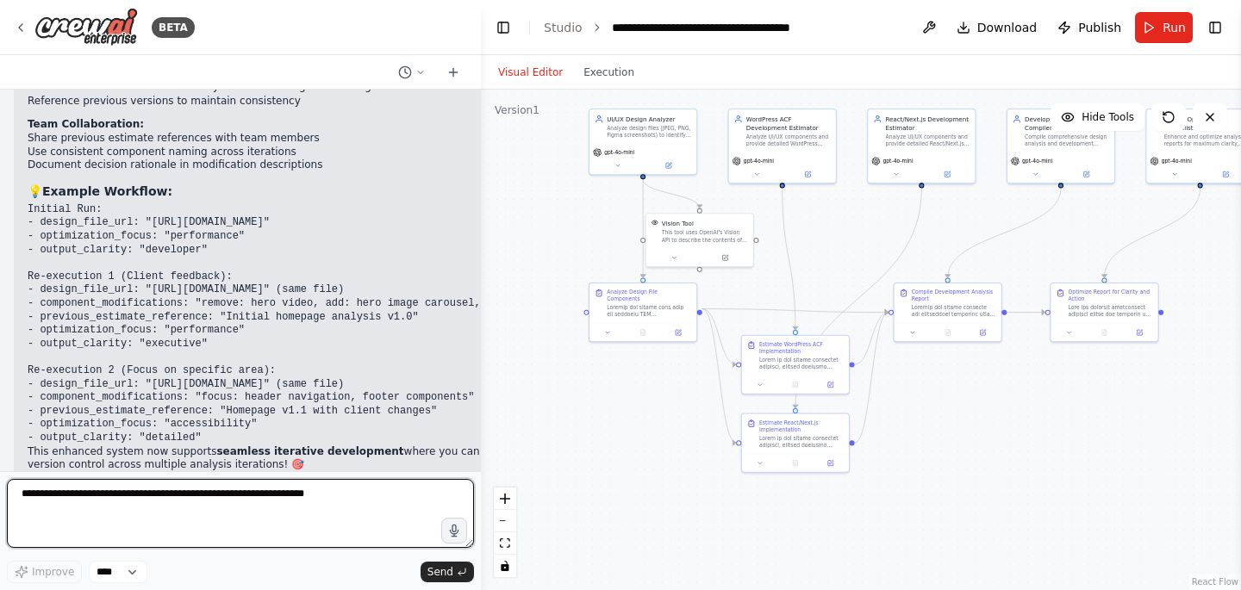
click at [117, 501] on textarea at bounding box center [240, 513] width 467 height 69
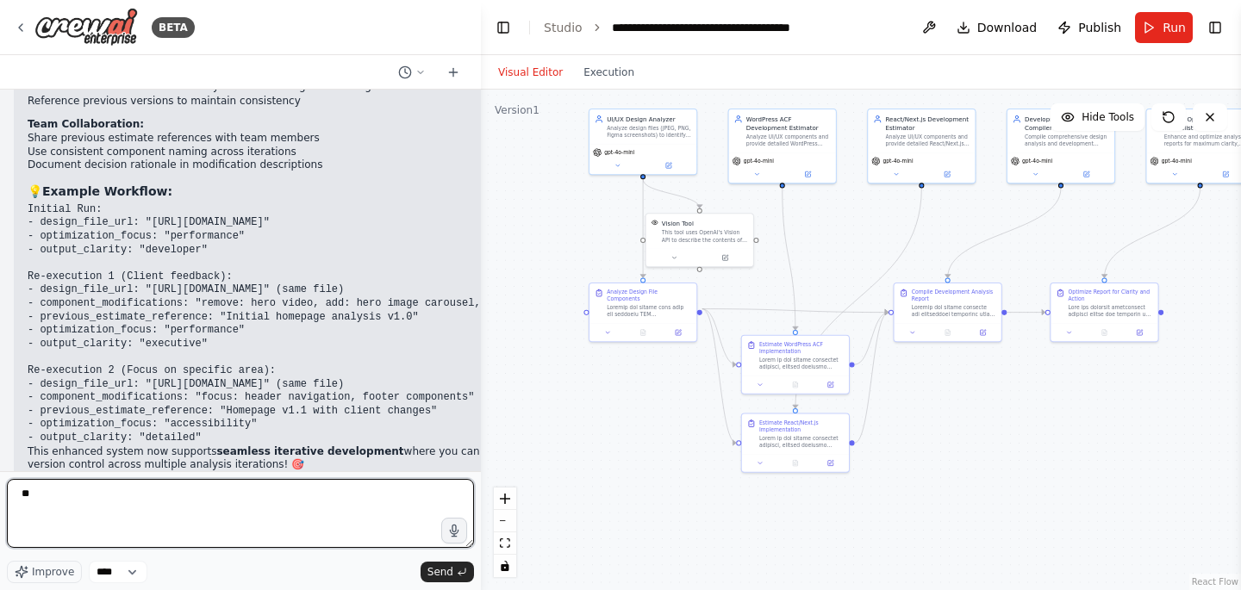
type textarea "*"
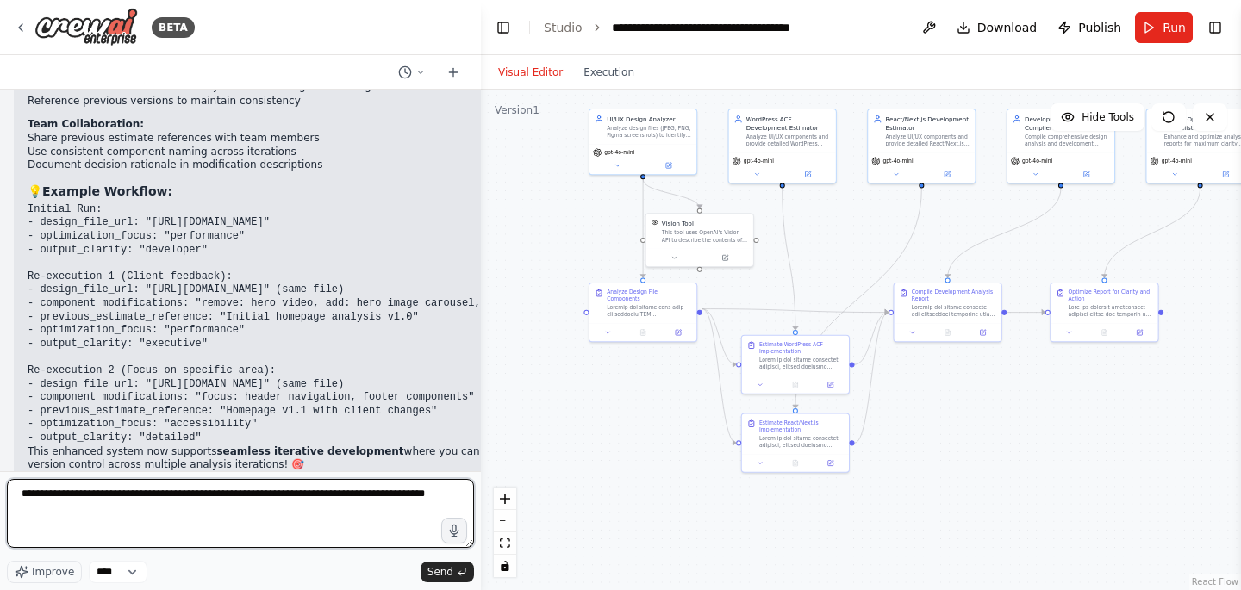
type textarea "**********"
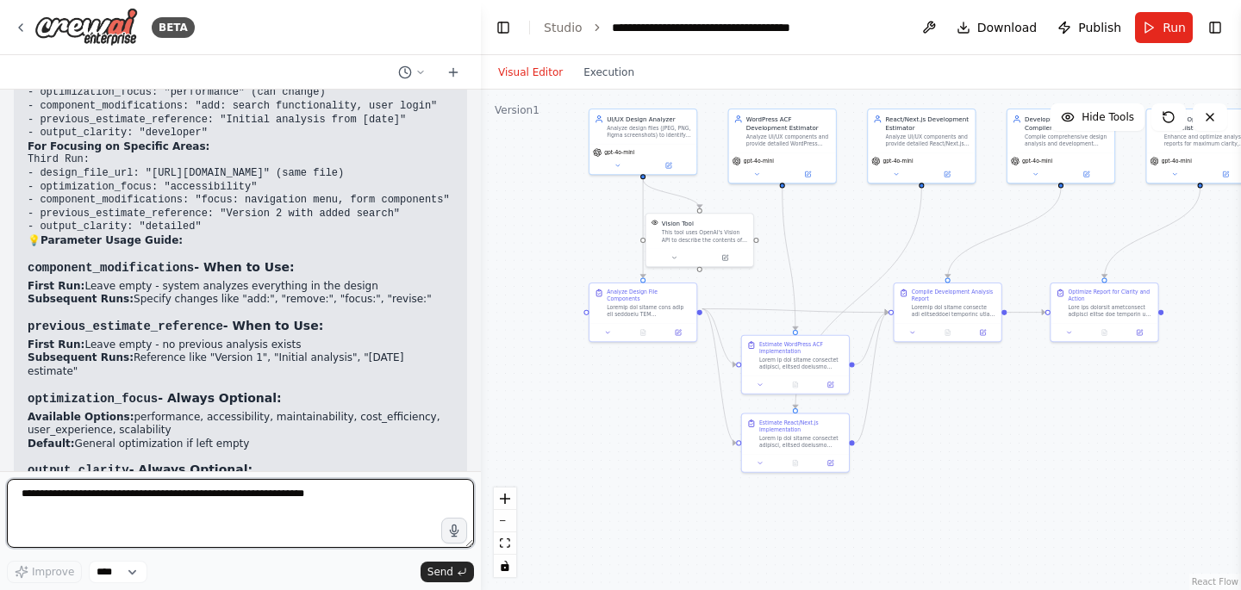
scroll to position [7748, 0]
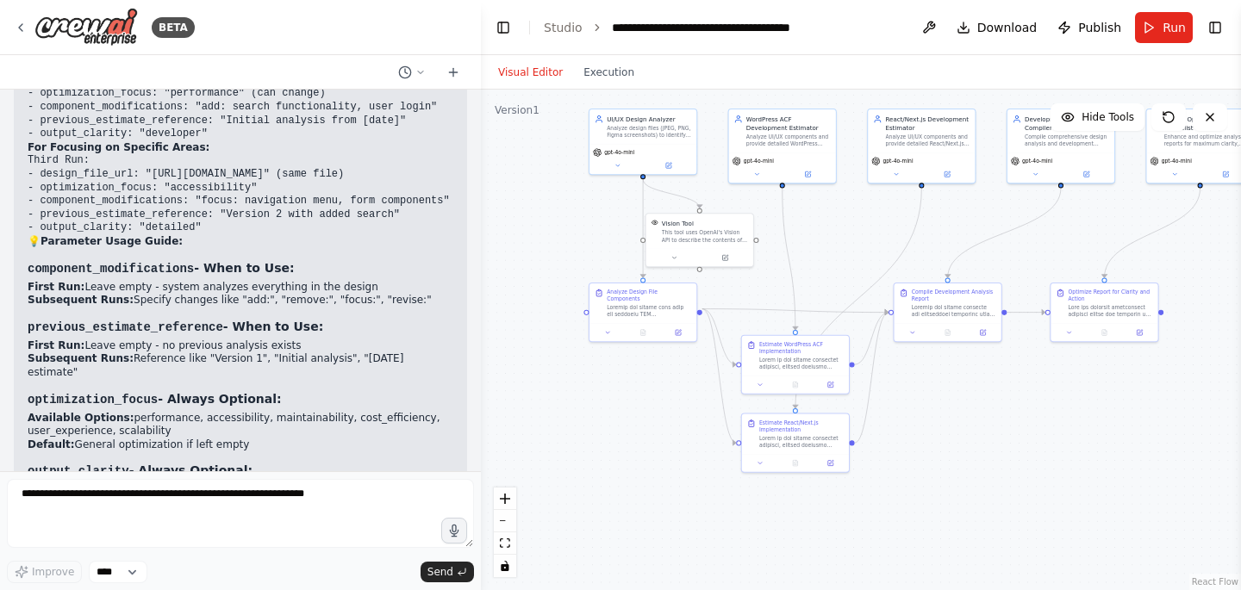
click at [166, 412] on li "Available Options: performance, accessibility, maintainability, cost_efficiency…" at bounding box center [241, 425] width 426 height 27
click at [355, 412] on li "Available Options: performance, accessibility, maintainability, cost_efficiency…" at bounding box center [241, 425] width 426 height 27
copy li "cost_efficiency"
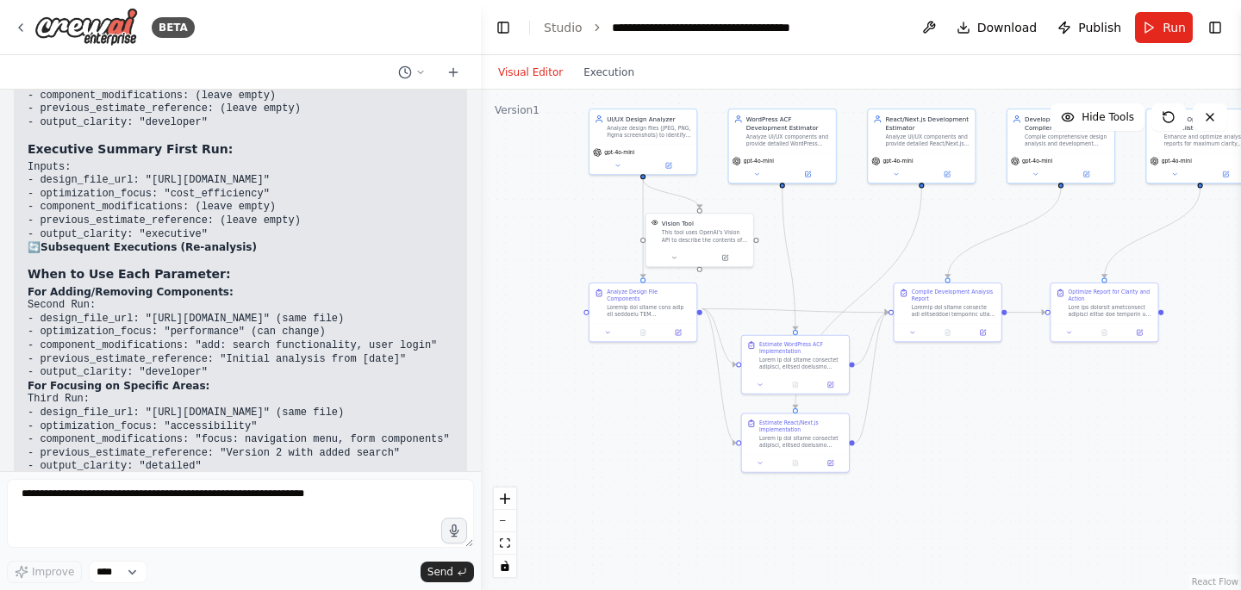
scroll to position [7376, 0]
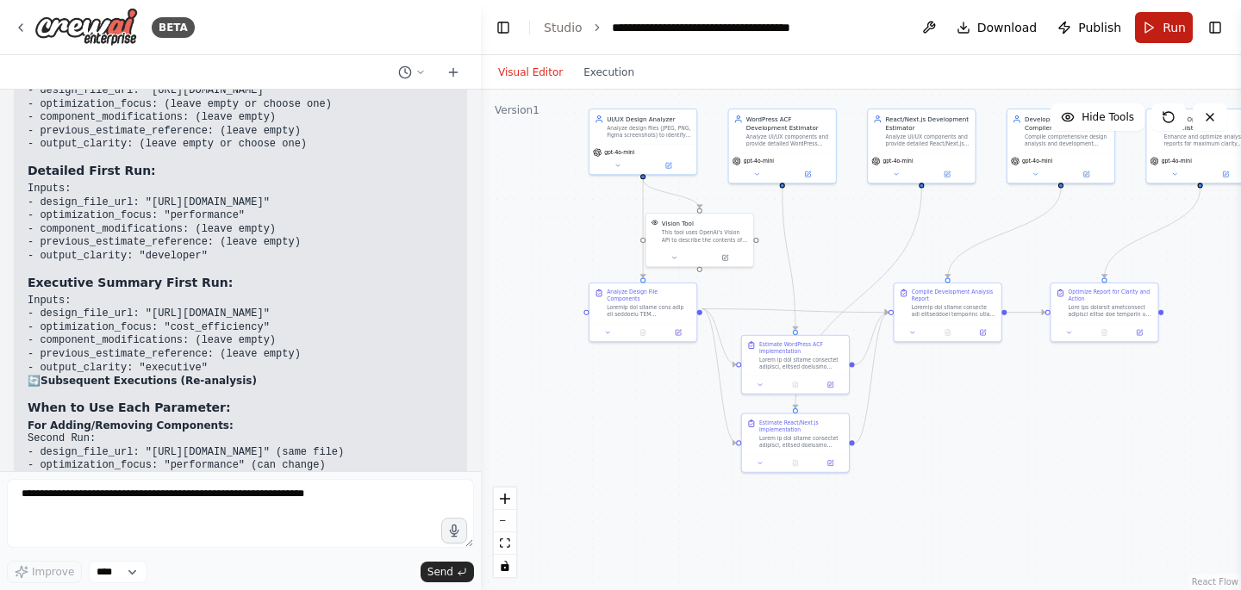
click at [1161, 30] on button "Run" at bounding box center [1164, 27] width 58 height 31
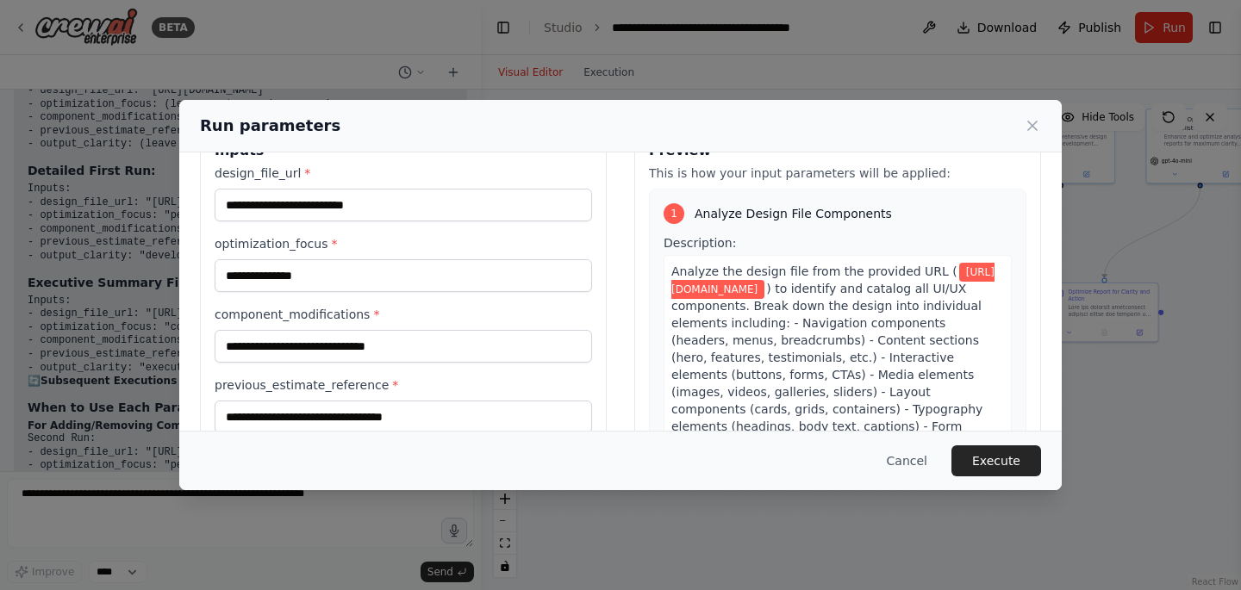
scroll to position [153, 0]
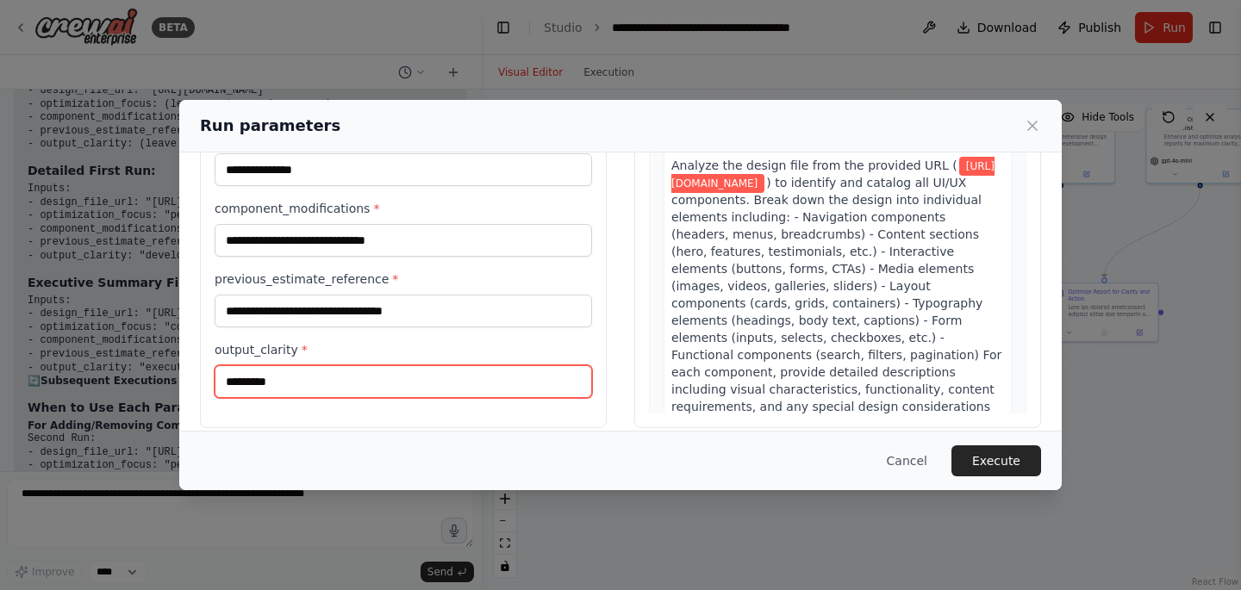
click at [345, 384] on input "*********" at bounding box center [403, 381] width 377 height 33
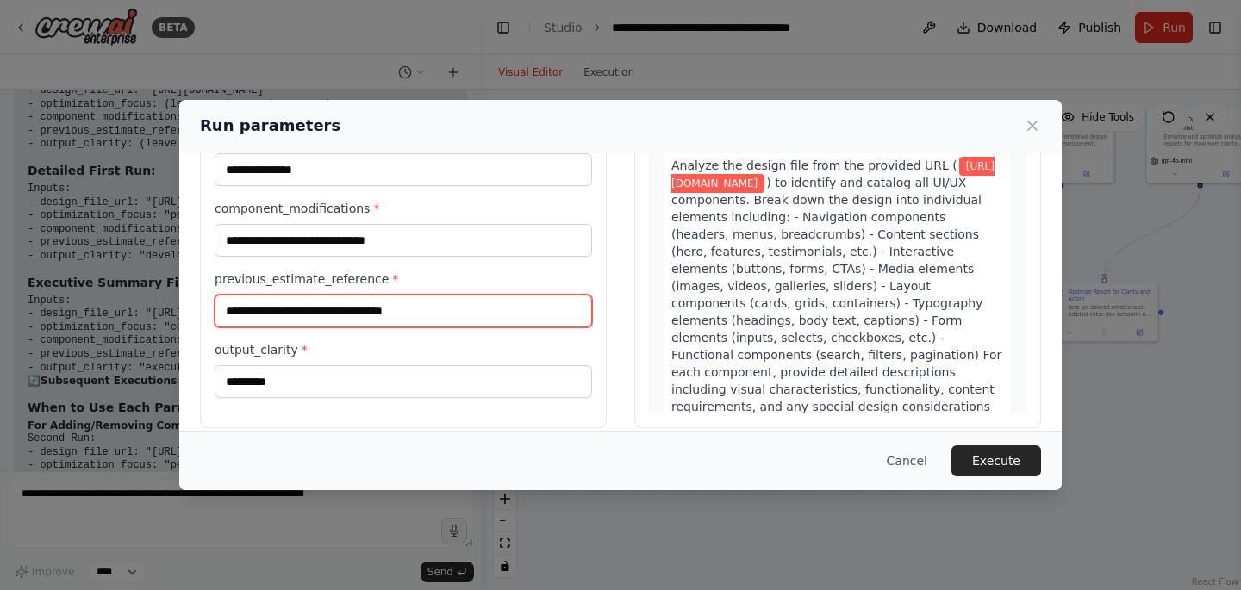
click at [350, 311] on input "previous_estimate_reference *" at bounding box center [403, 311] width 377 height 33
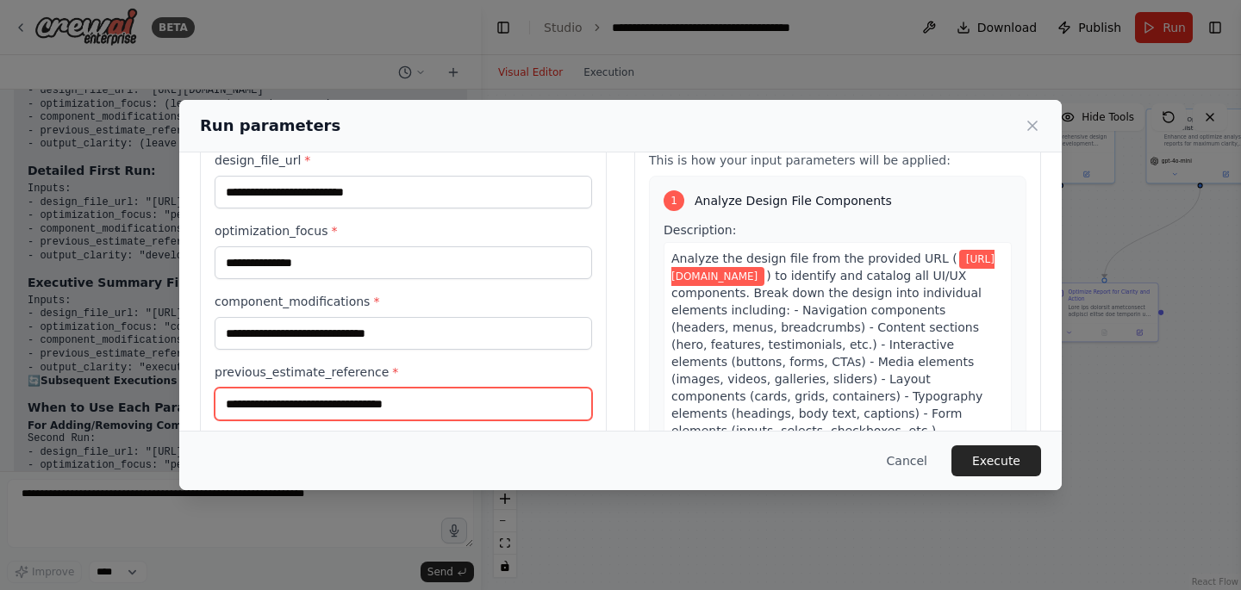
scroll to position [59, 0]
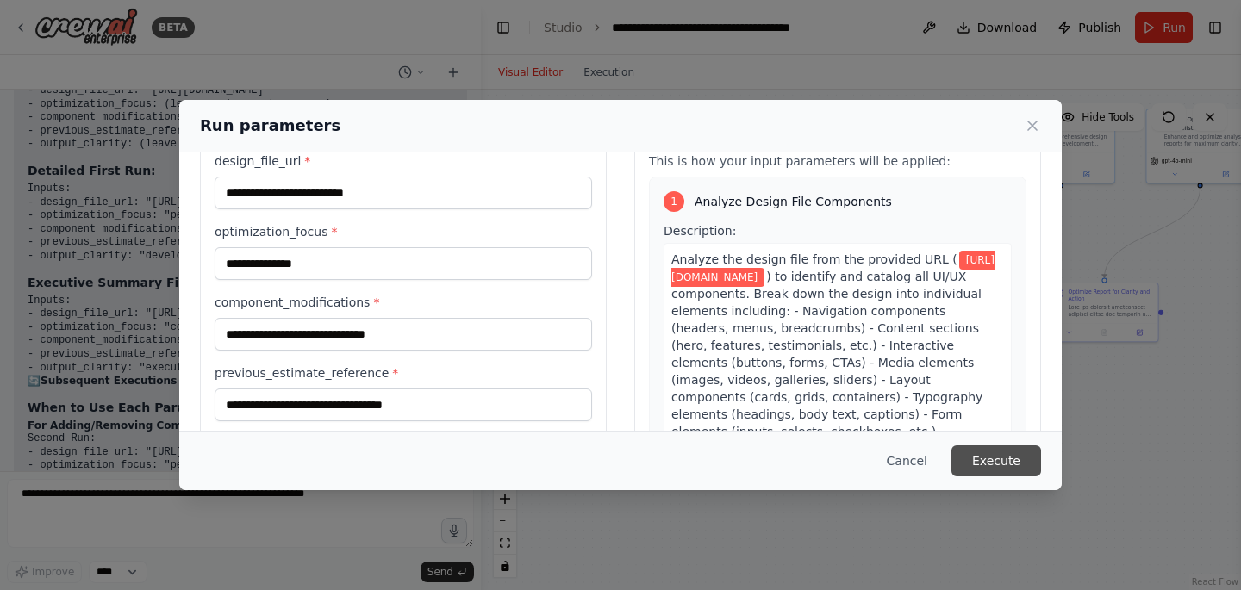
click at [990, 465] on button "Execute" at bounding box center [996, 461] width 90 height 31
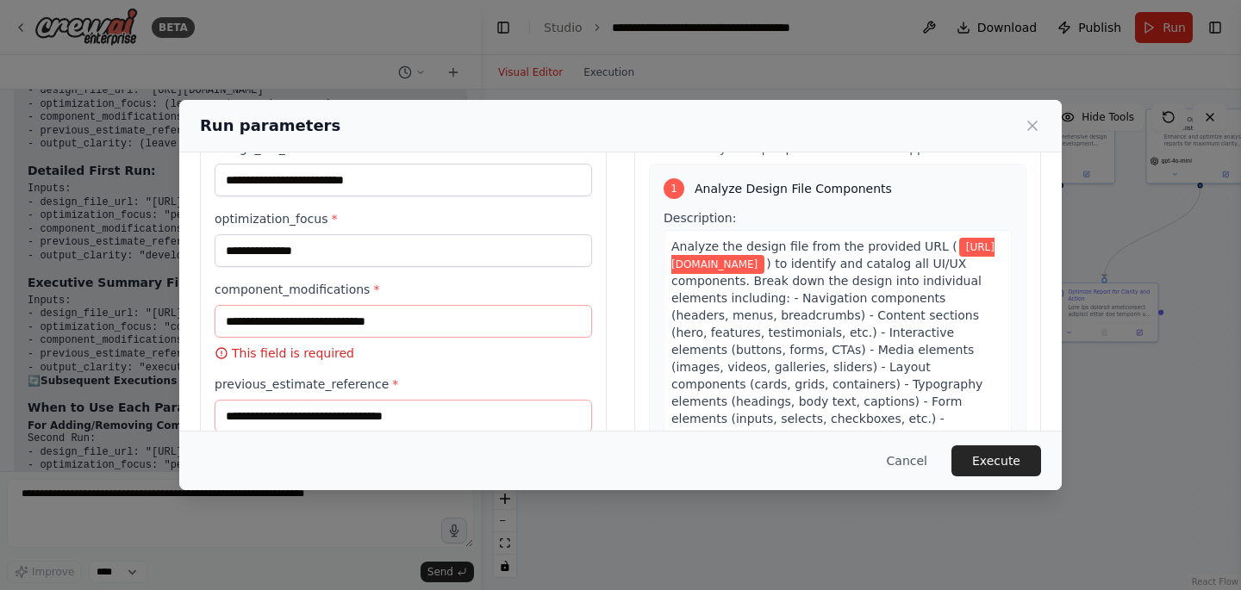
scroll to position [72, 0]
click at [253, 314] on input "component_modifications *" at bounding box center [403, 322] width 377 height 33
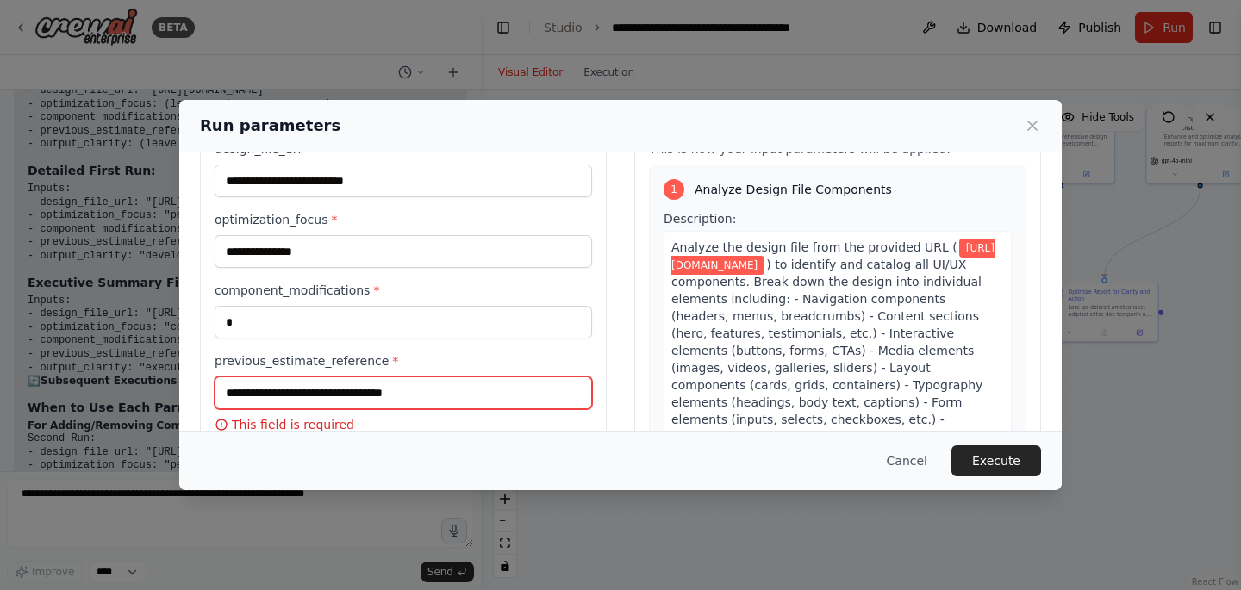
click at [287, 399] on input "previous_estimate_reference *" at bounding box center [403, 393] width 377 height 33
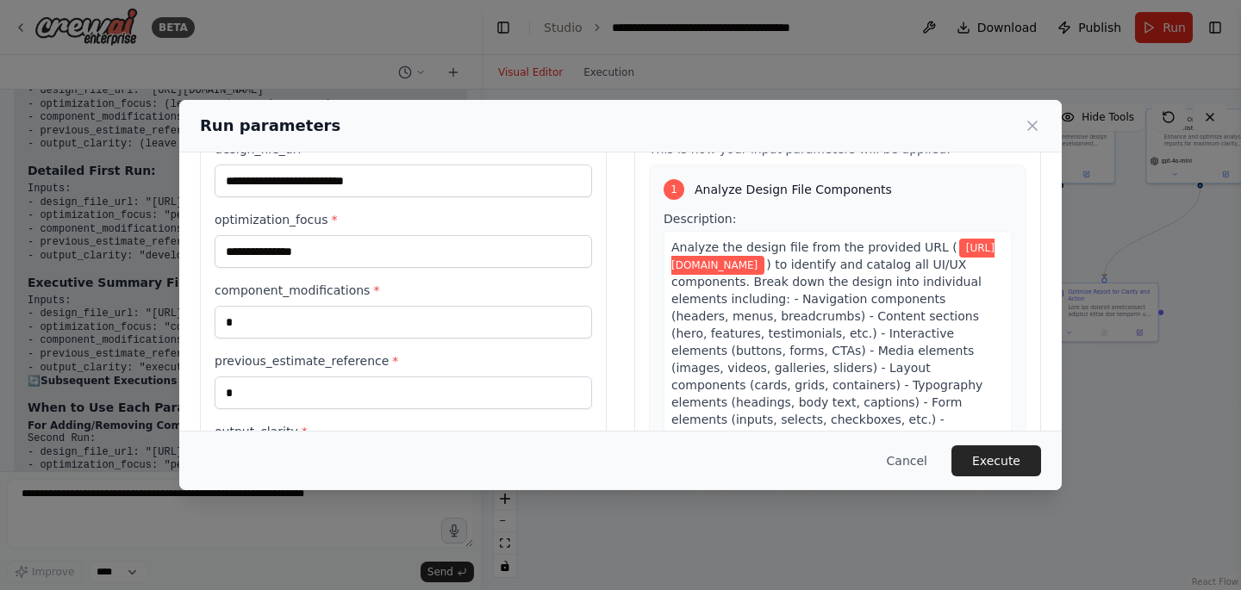
click at [311, 348] on div "**********" at bounding box center [403, 310] width 377 height 340
click at [990, 457] on button "Execute" at bounding box center [996, 461] width 90 height 31
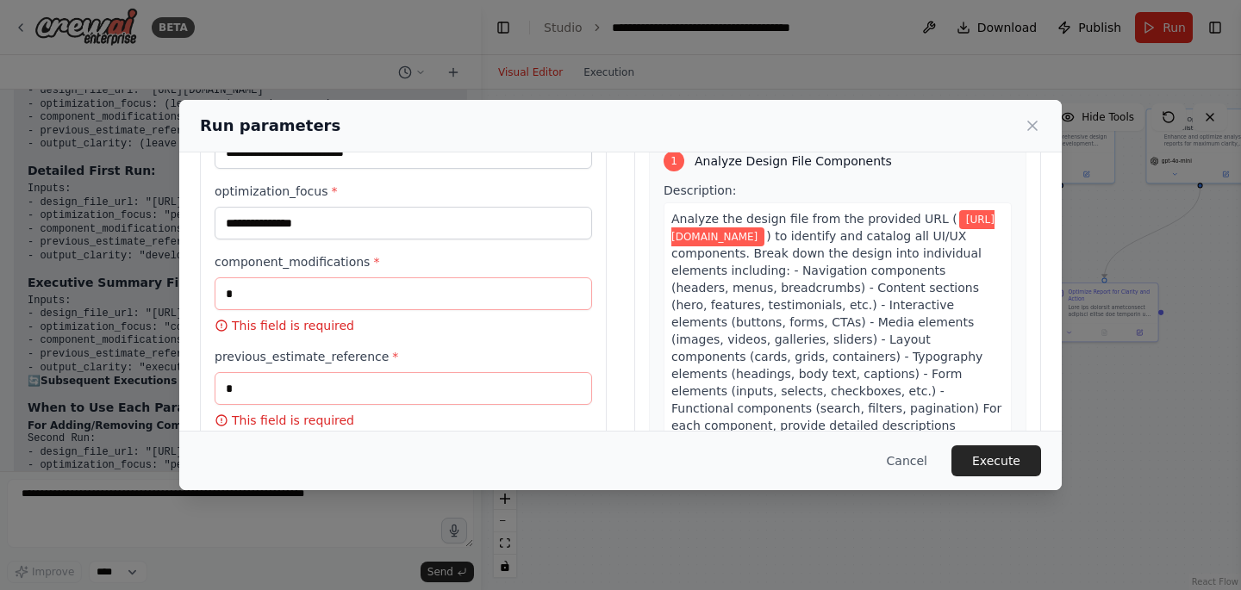
scroll to position [94, 0]
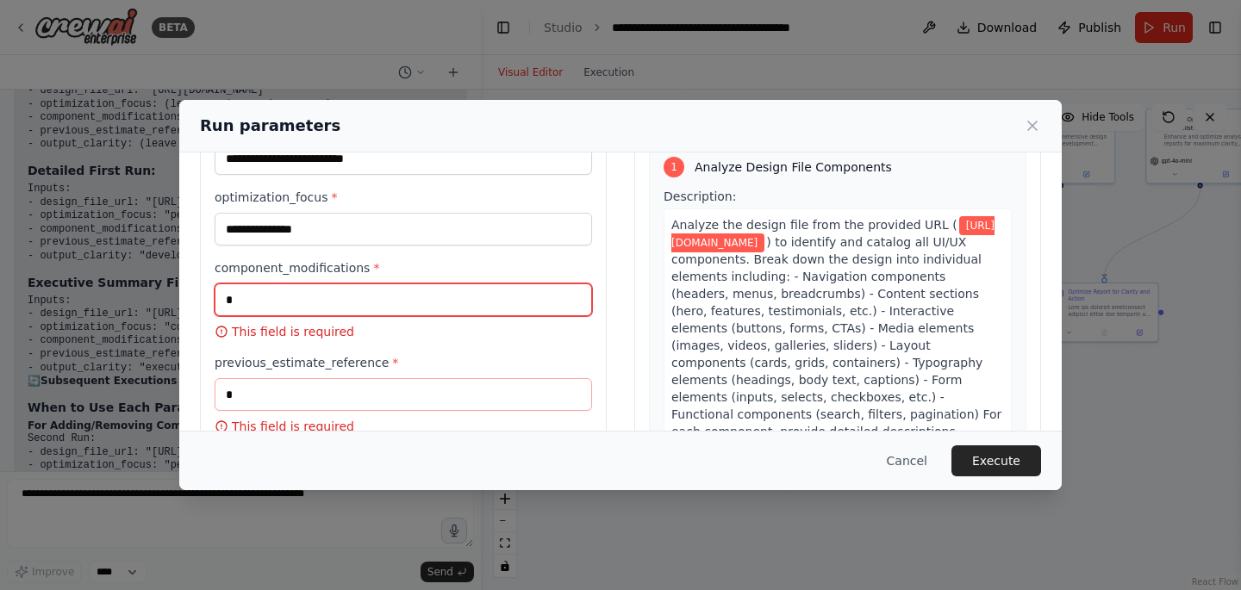
click at [274, 290] on input "component_modifications *" at bounding box center [403, 300] width 377 height 33
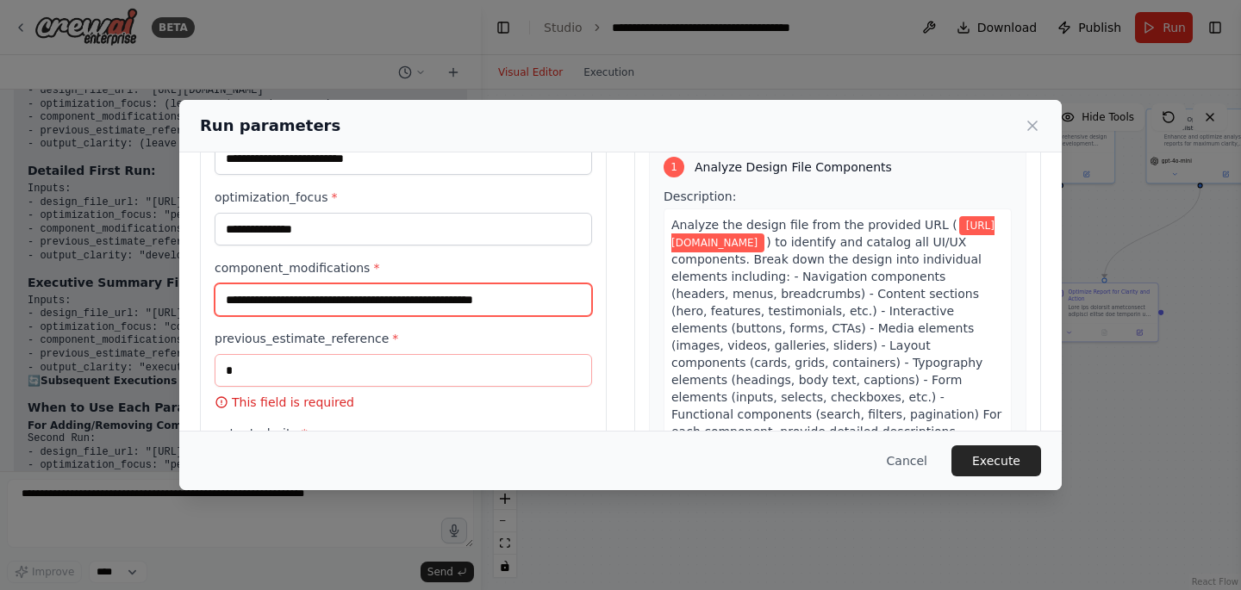
type input "**********"
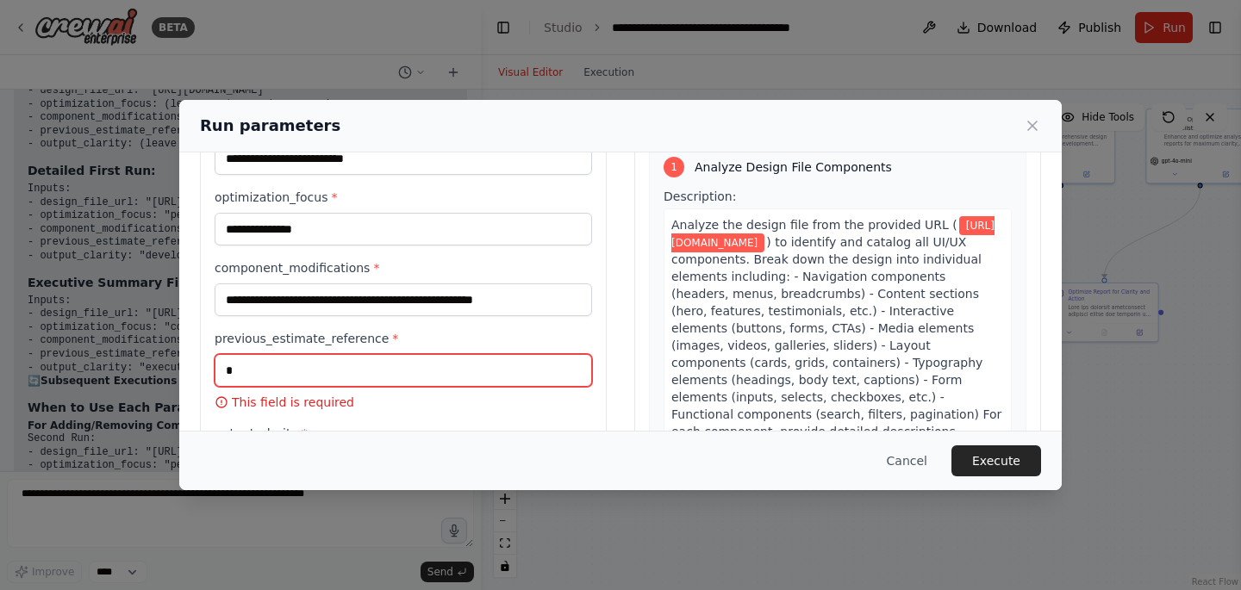
click at [336, 371] on input "previous_estimate_reference *" at bounding box center [403, 370] width 377 height 33
type input "*********"
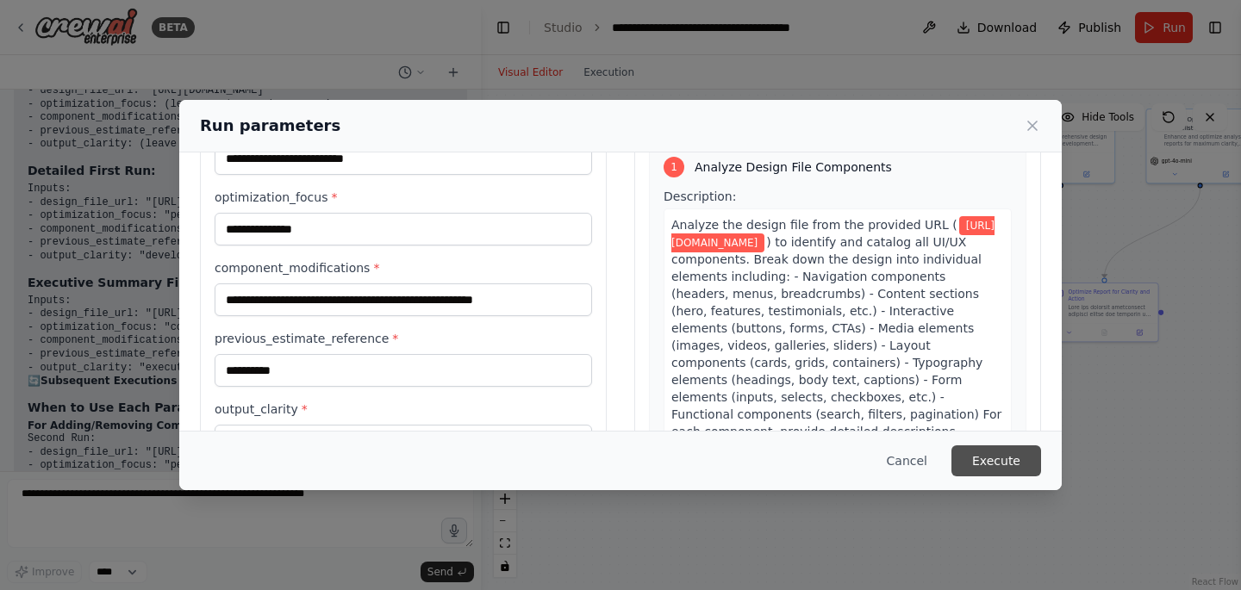
click at [1027, 468] on button "Execute" at bounding box center [996, 461] width 90 height 31
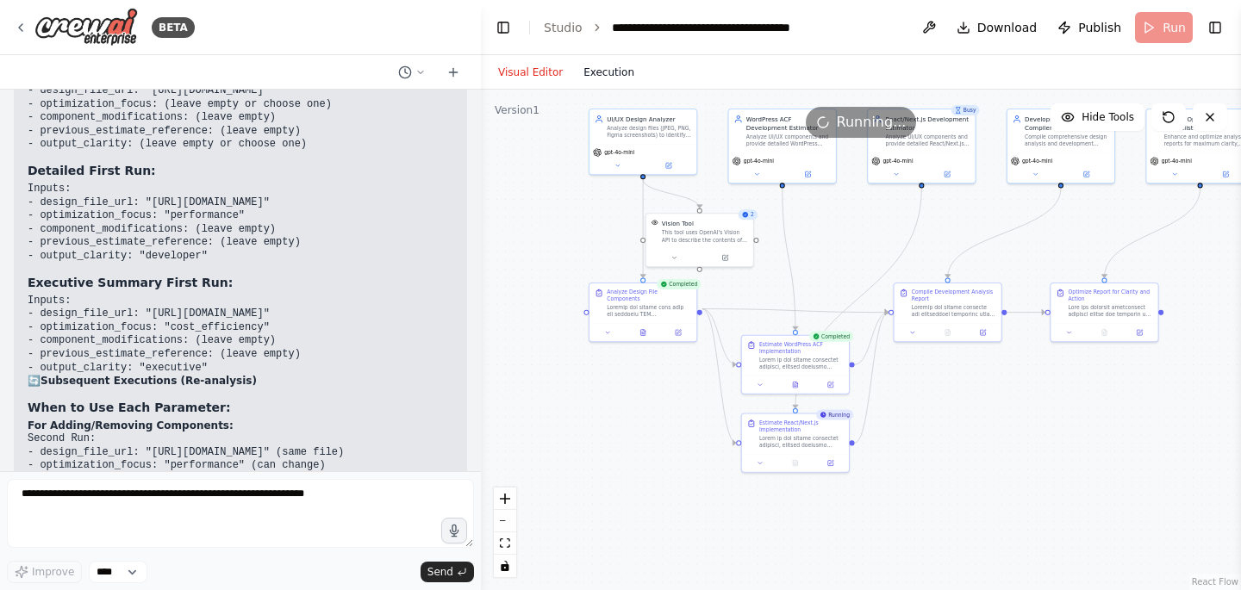
click at [611, 72] on button "Execution" at bounding box center [609, 72] width 72 height 21
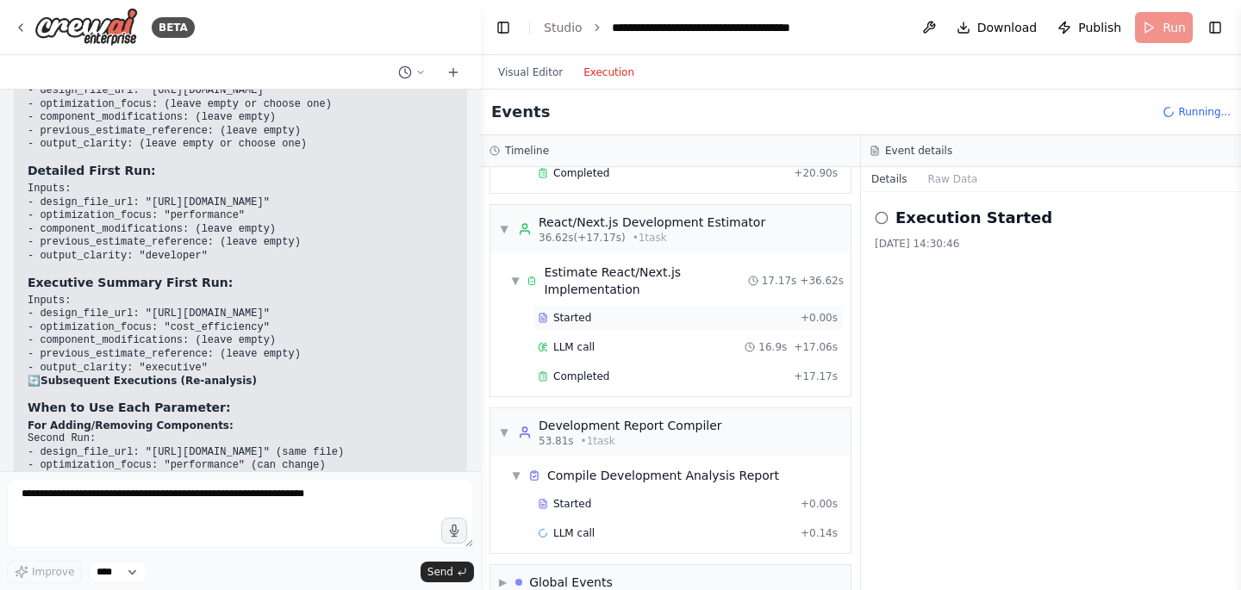
scroll to position [508, 0]
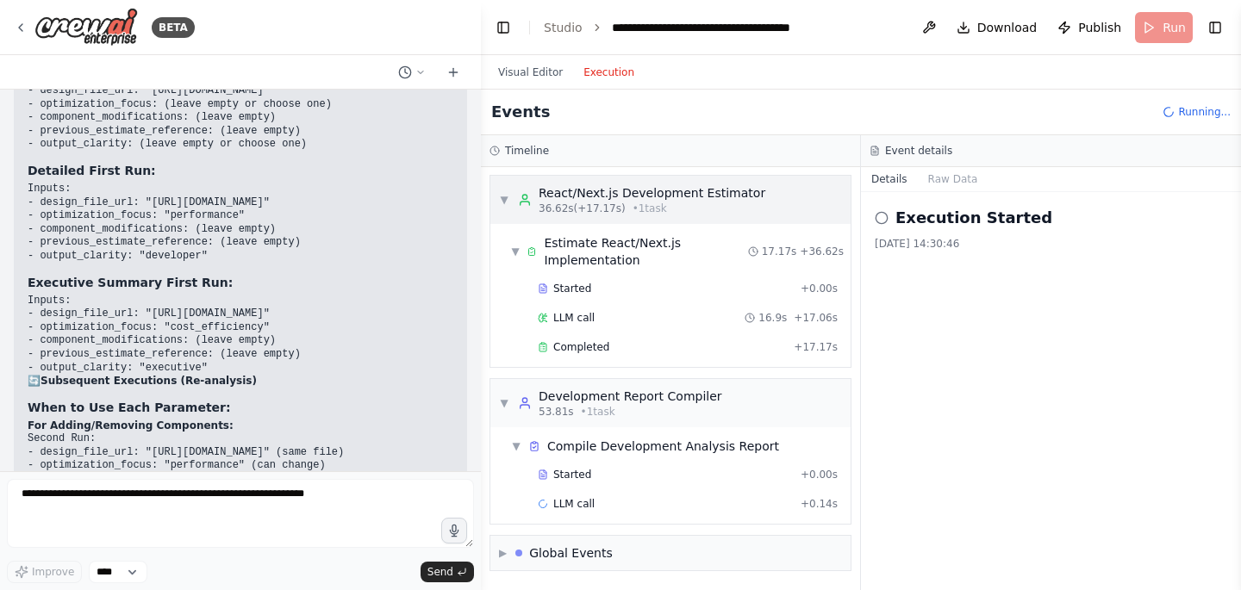
click at [508, 196] on span "▼" at bounding box center [504, 200] width 10 height 14
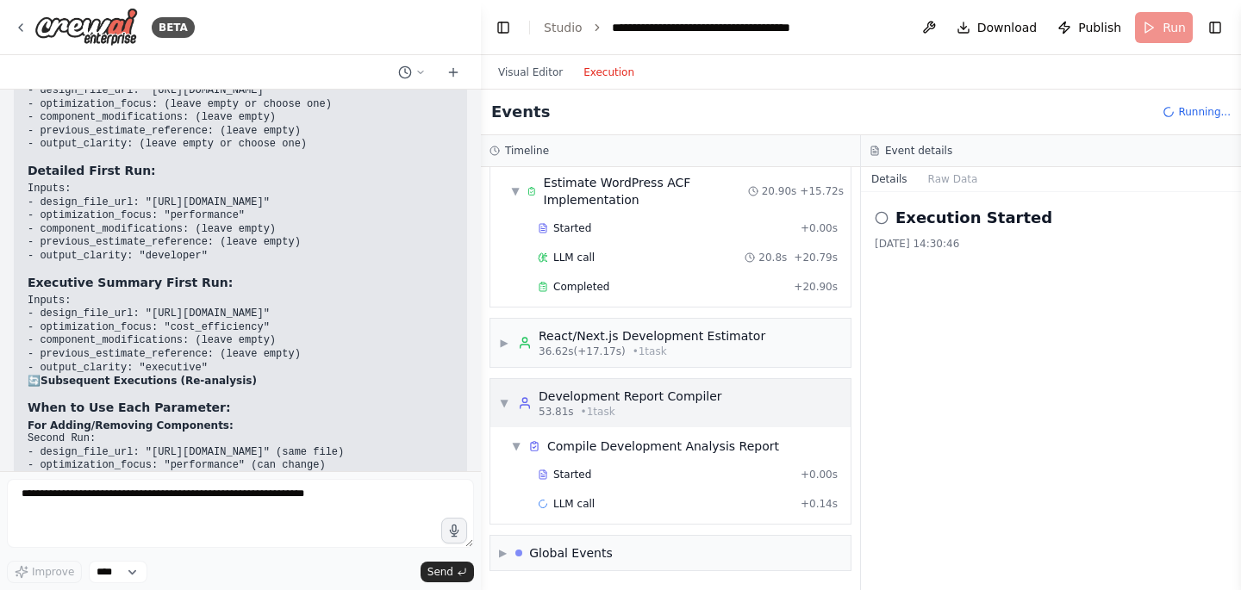
click at [514, 401] on div "▼ Development Report Compiler 53.81s • 1 task" at bounding box center [610, 403] width 223 height 31
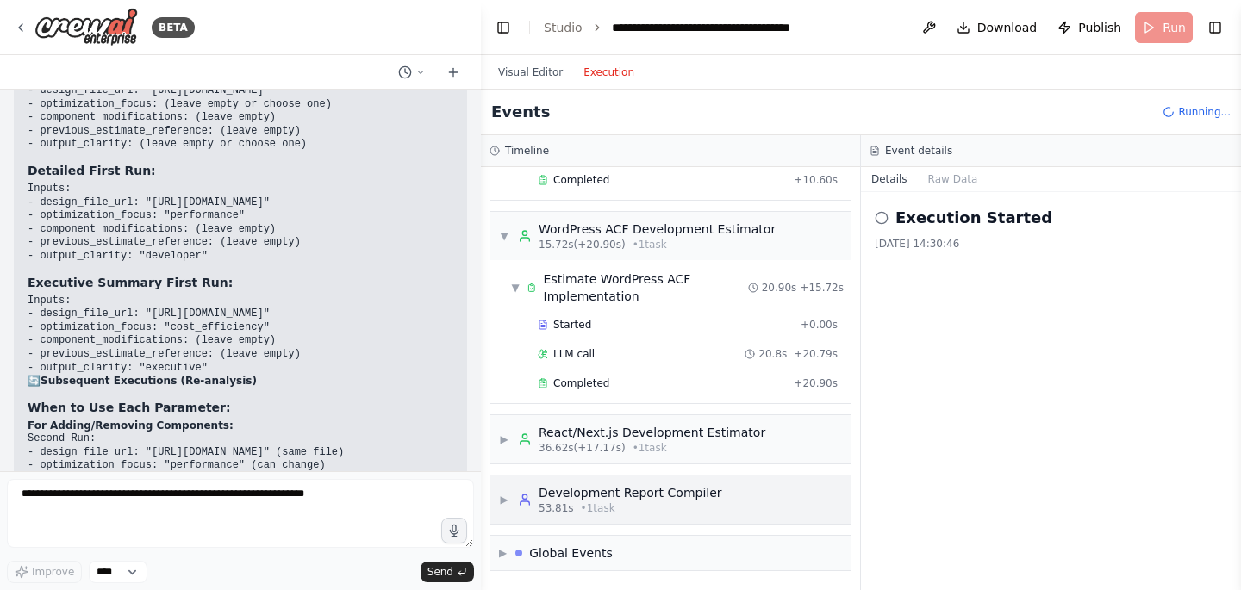
scroll to position [268, 0]
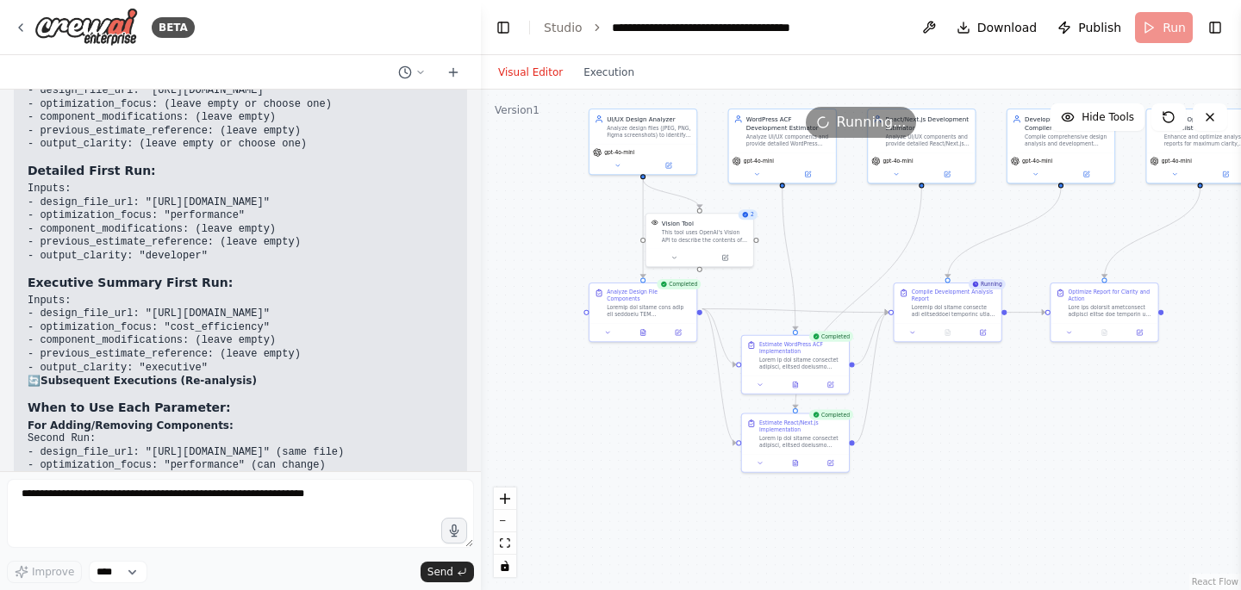
click at [533, 71] on button "Visual Editor" at bounding box center [530, 72] width 85 height 21
click at [503, 29] on button "Toggle Left Sidebar" at bounding box center [503, 28] width 24 height 24
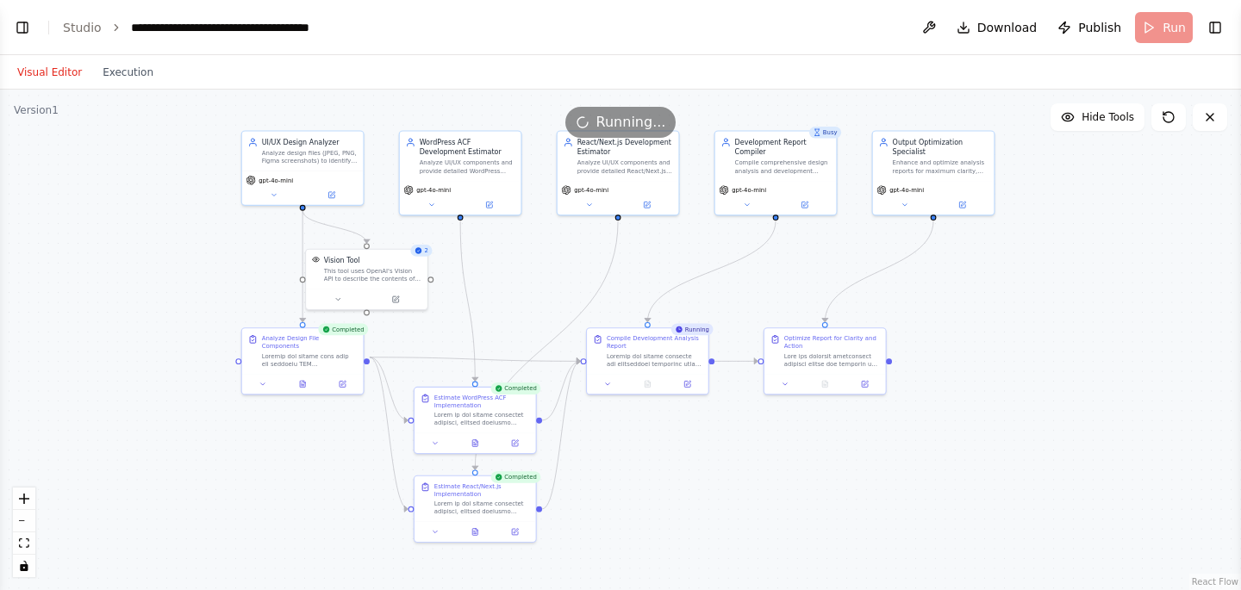
drag, startPoint x: 639, startPoint y: 233, endPoint x: 776, endPoint y: 262, distance: 139.3
click at [776, 262] on div ".deletable-edge-delete-btn { width: 20px; height: 20px; border: 0px solid #ffff…" at bounding box center [620, 340] width 1241 height 501
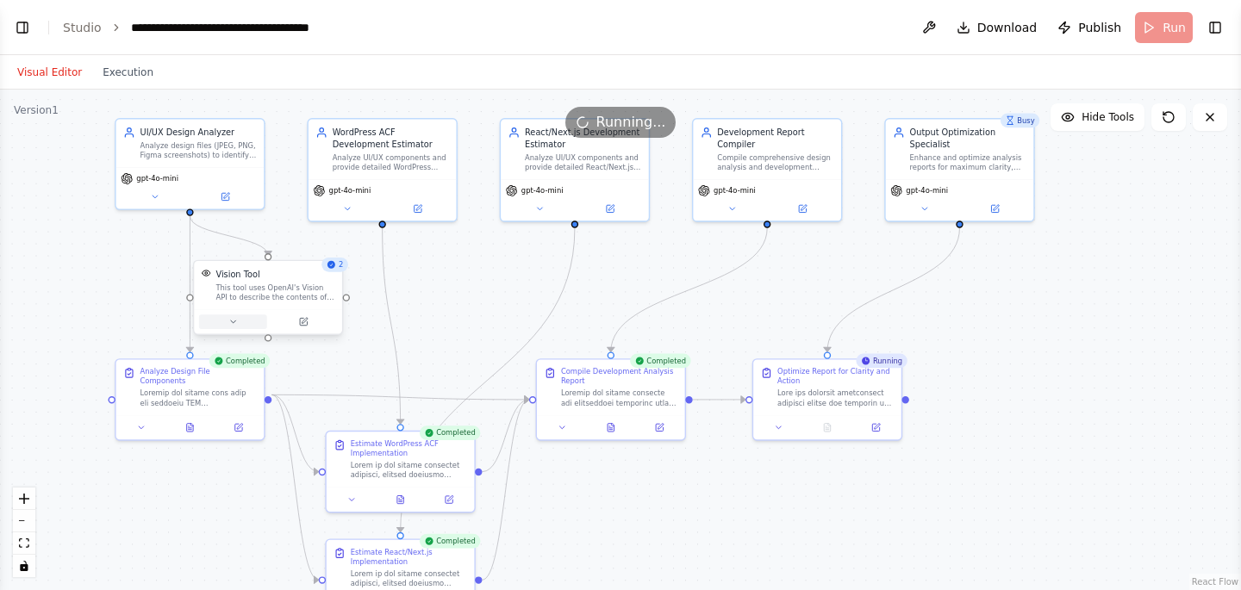
click at [238, 321] on button at bounding box center [233, 322] width 68 height 15
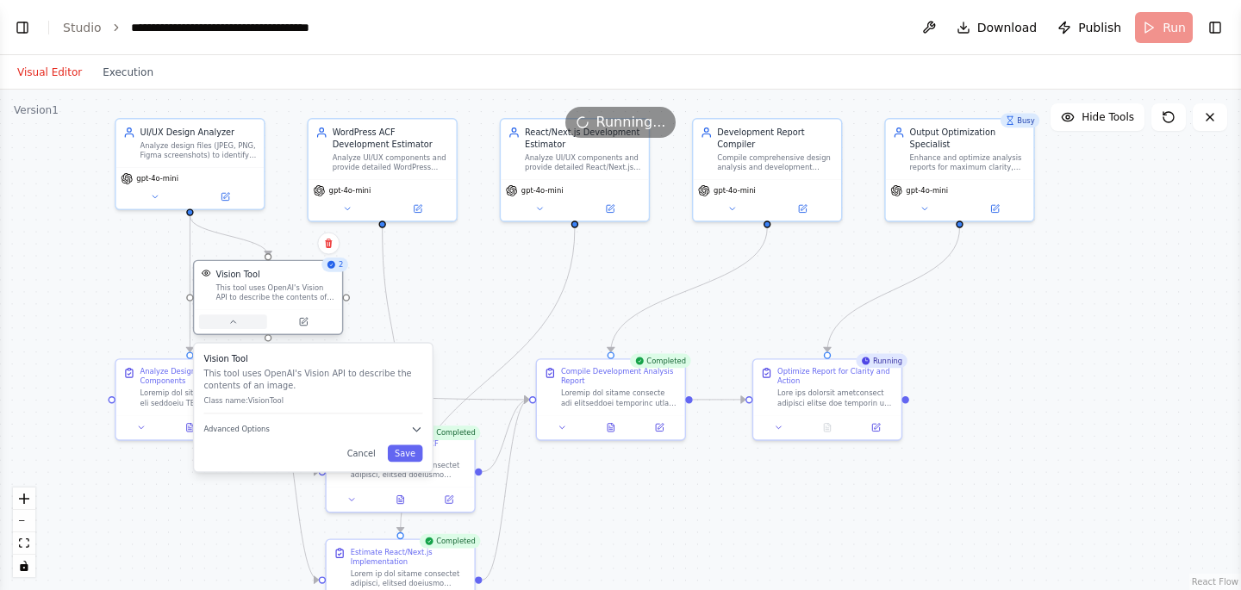
click at [238, 321] on button at bounding box center [233, 322] width 68 height 15
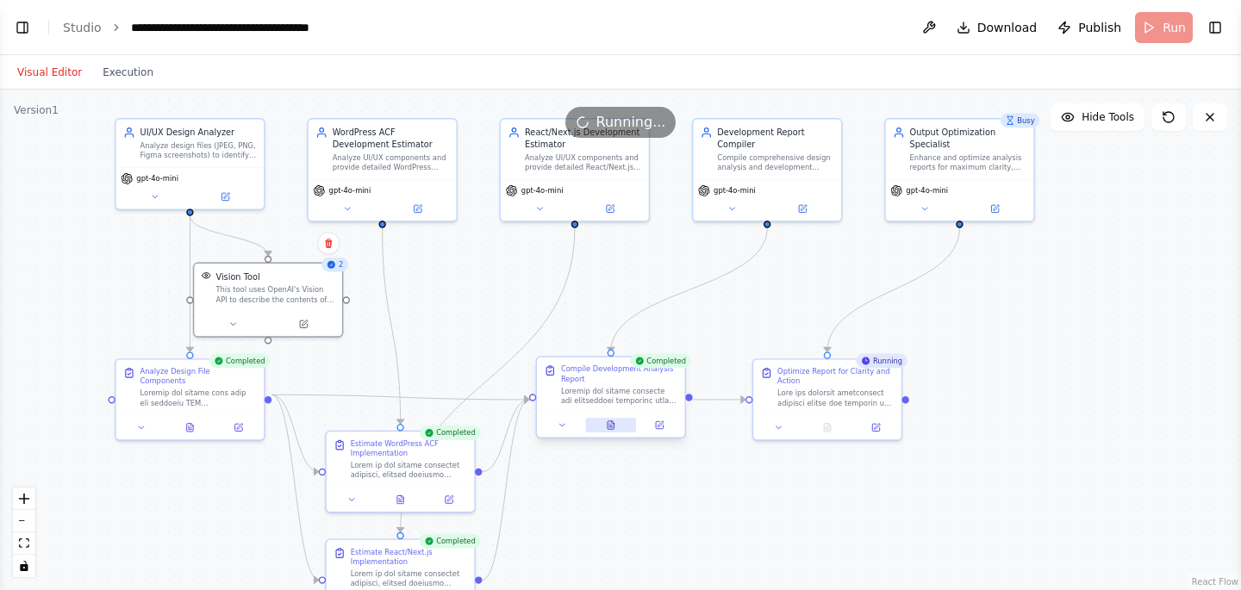
click at [619, 425] on button at bounding box center [610, 425] width 51 height 15
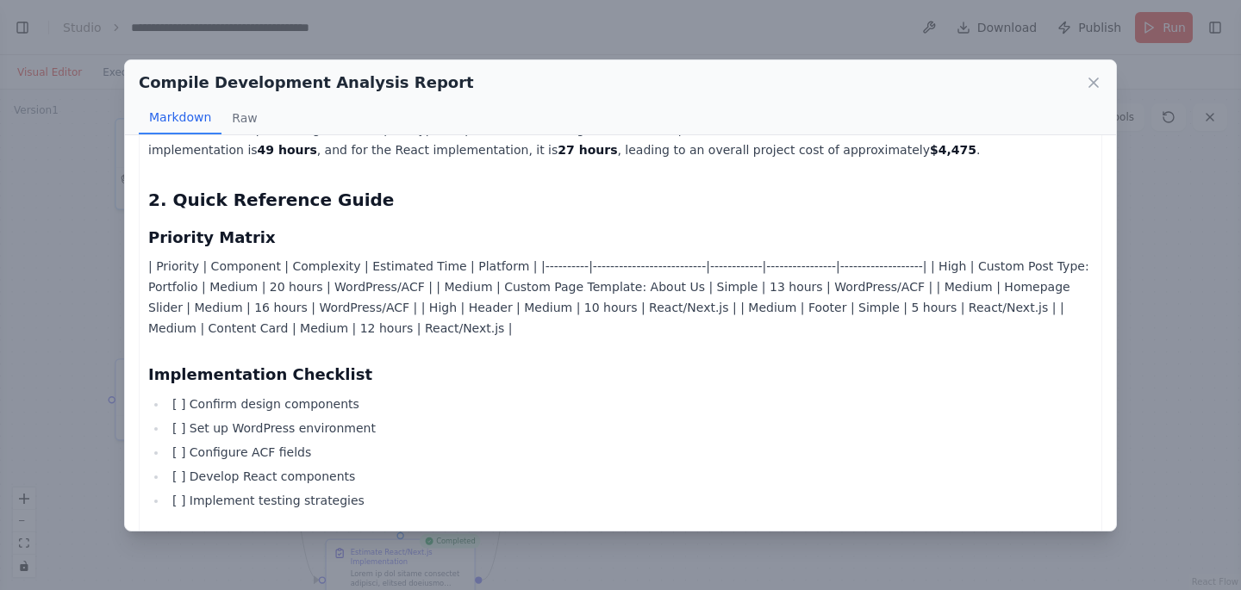
scroll to position [0, 0]
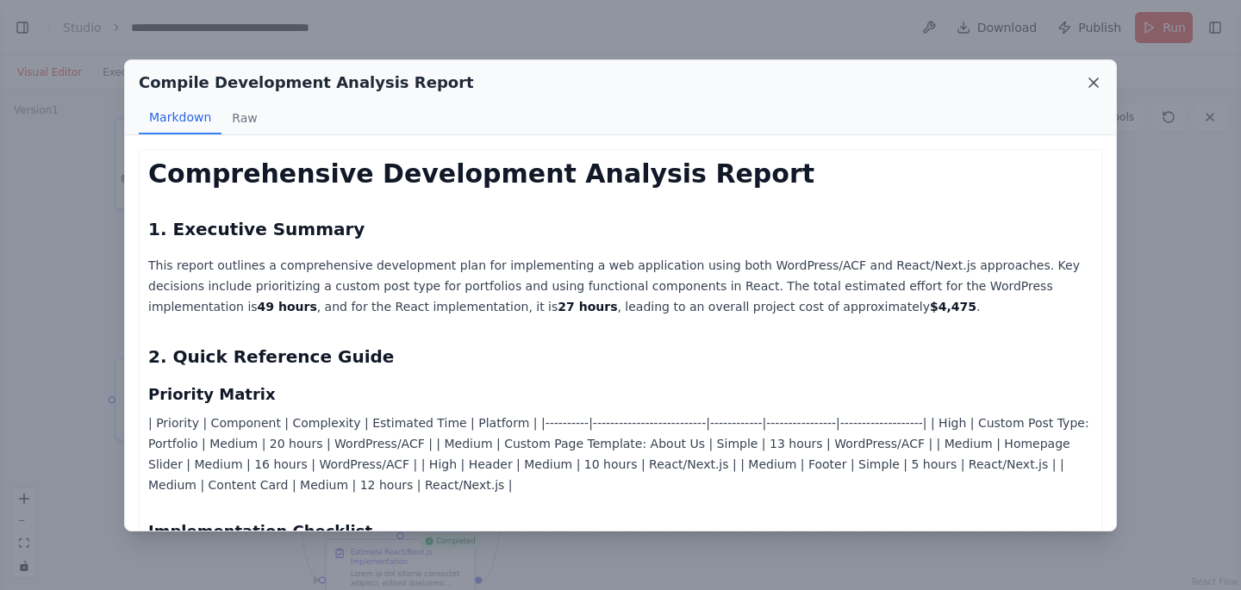
click at [1090, 79] on icon at bounding box center [1093, 82] width 9 height 9
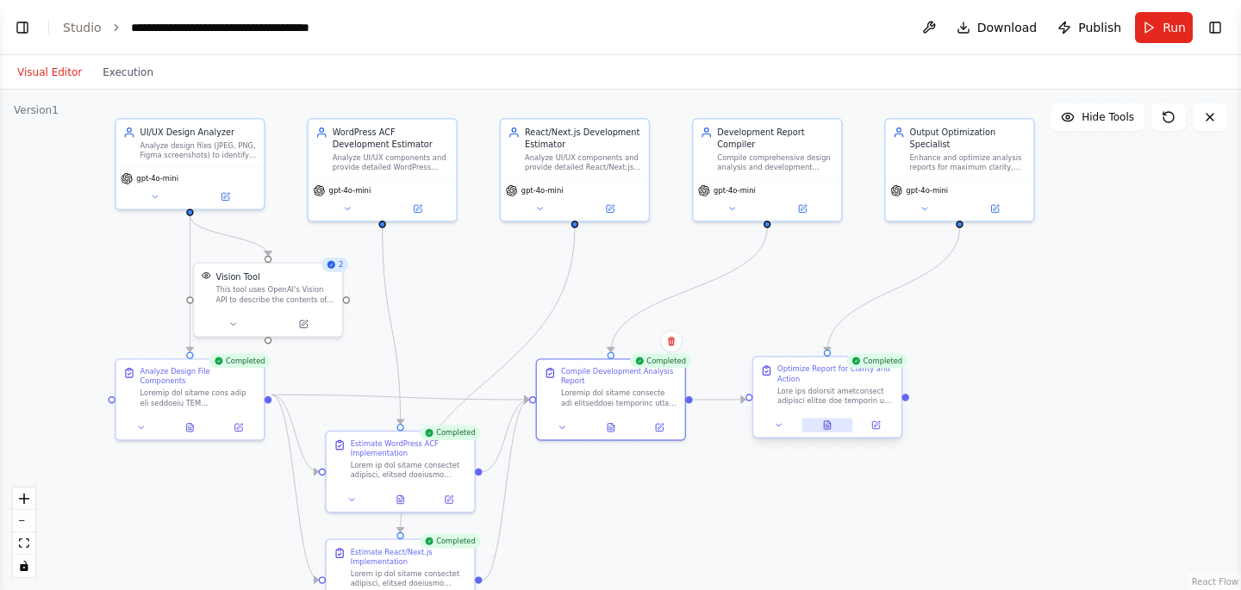
click at [825, 425] on icon at bounding box center [827, 425] width 6 height 8
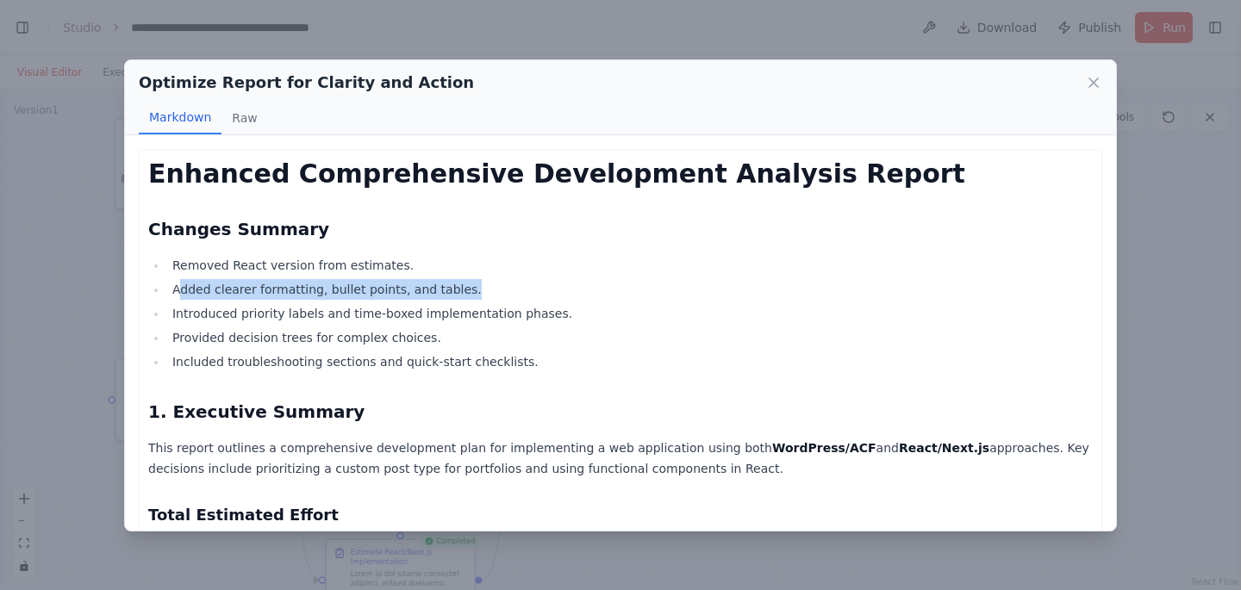
drag, startPoint x: 180, startPoint y: 291, endPoint x: 468, endPoint y: 290, distance: 287.9
click at [468, 290] on li "Added clearer formatting, bullet points, and tables." at bounding box center [630, 289] width 926 height 21
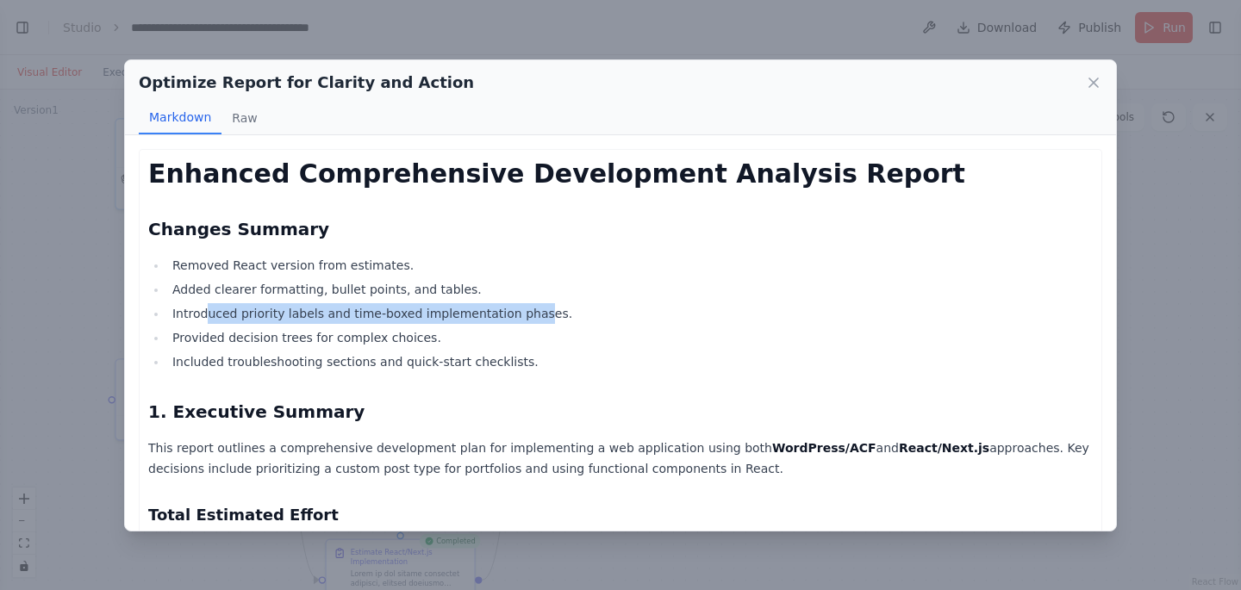
drag, startPoint x: 205, startPoint y: 314, endPoint x: 552, endPoint y: 311, distance: 347.3
click at [552, 311] on li "Introduced priority labels and time-boxed implementation phases." at bounding box center [630, 313] width 926 height 21
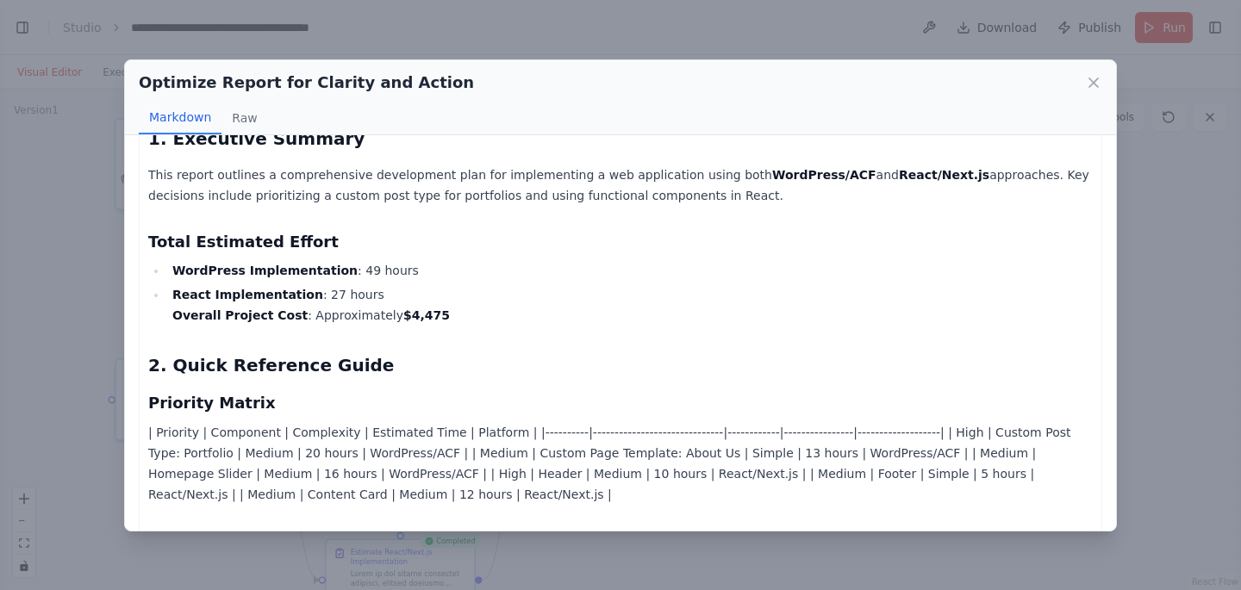
scroll to position [282, 0]
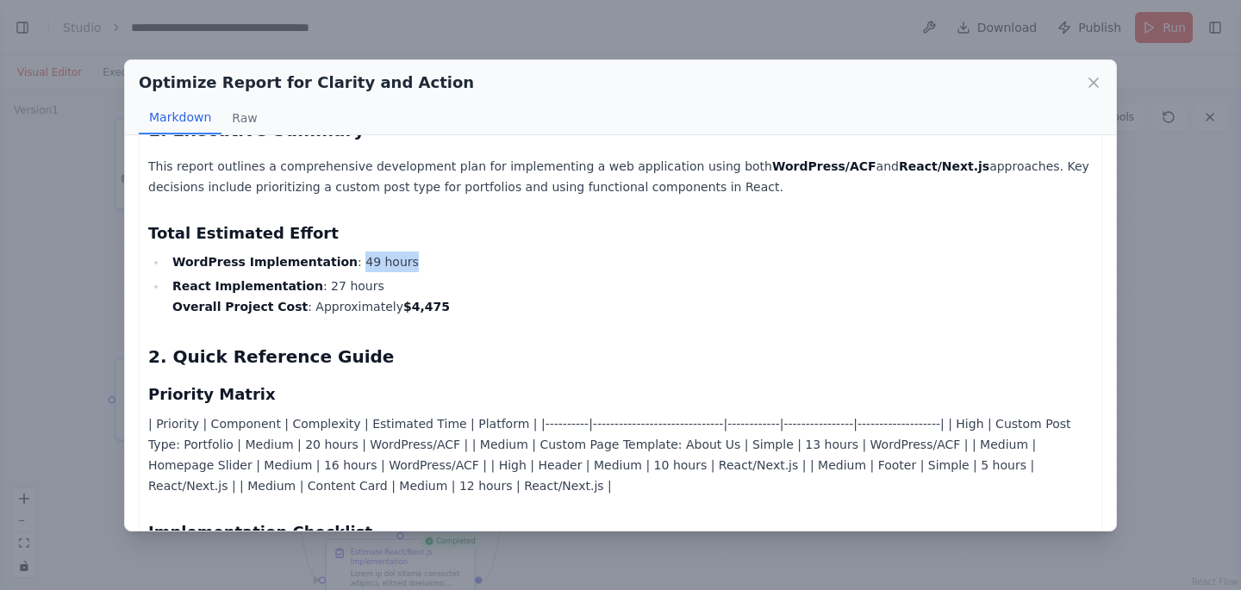
drag, startPoint x: 342, startPoint y: 260, endPoint x: 430, endPoint y: 259, distance: 87.9
click at [429, 259] on li "WordPress Implementation : 49 hours" at bounding box center [630, 262] width 926 height 21
click at [431, 259] on li "WordPress Implementation : 49 hours" at bounding box center [630, 262] width 926 height 21
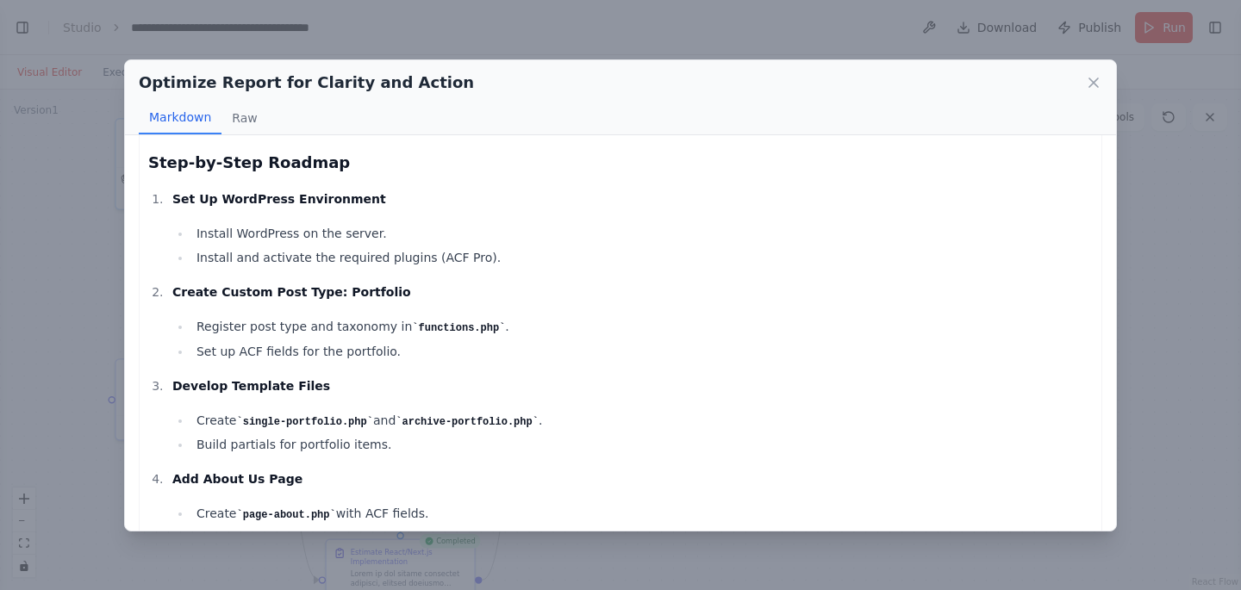
scroll to position [1119, 0]
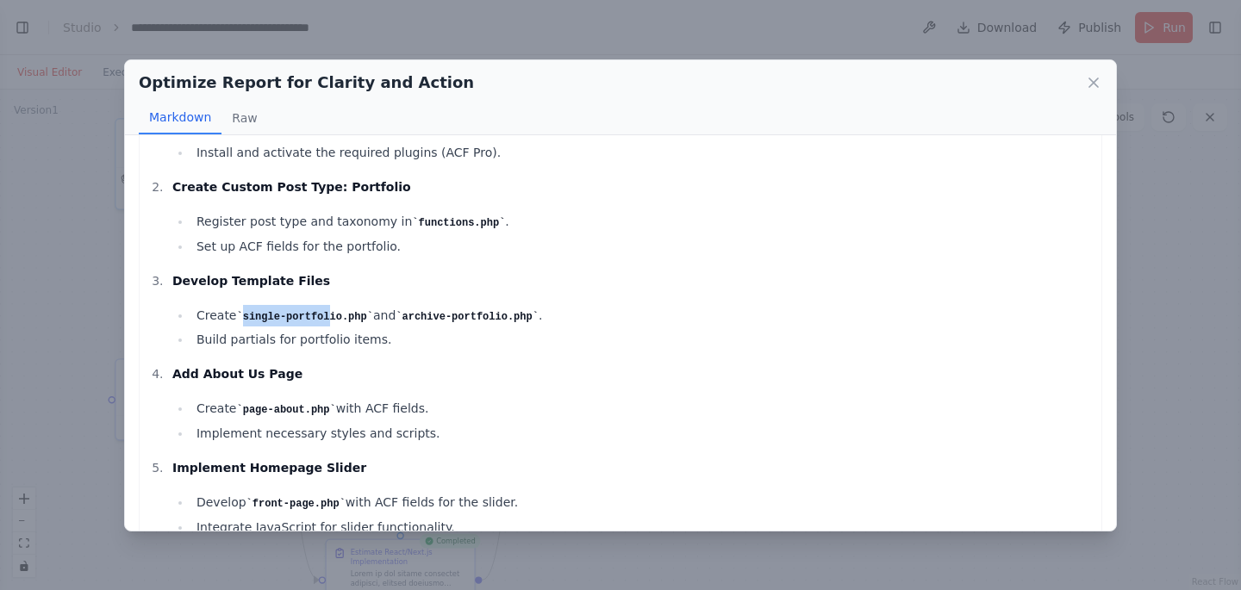
drag, startPoint x: 244, startPoint y: 315, endPoint x: 365, endPoint y: 308, distance: 121.8
click at [344, 311] on code "single-portfolio.php" at bounding box center [305, 317] width 136 height 12
click at [365, 308] on li "Create single-portfolio.php and archive-portfolio.php ." at bounding box center [641, 316] width 901 height 22
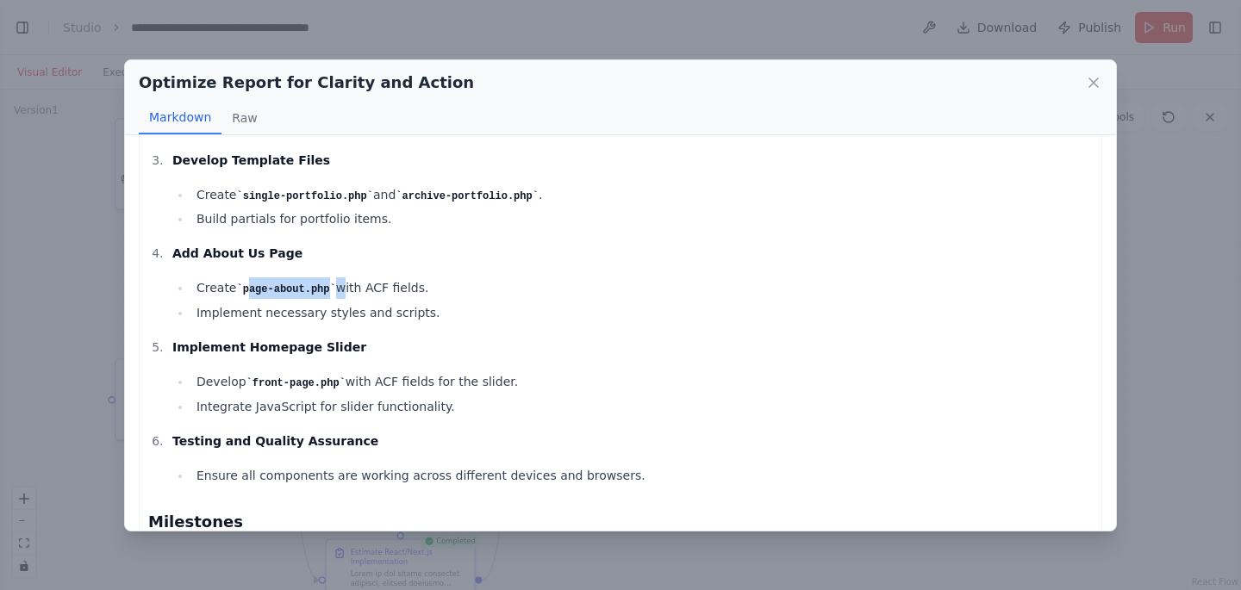
drag, startPoint x: 250, startPoint y: 286, endPoint x: 419, endPoint y: 284, distance: 168.9
click at [415, 284] on li "Create page-about.php with ACF fields." at bounding box center [641, 289] width 901 height 22
click at [421, 284] on li "Create page-about.php with ACF fields." at bounding box center [641, 289] width 901 height 22
drag, startPoint x: 318, startPoint y: 308, endPoint x: 442, endPoint y: 303, distance: 124.2
click at [428, 303] on li "Implement necessary styles and scripts." at bounding box center [641, 313] width 901 height 21
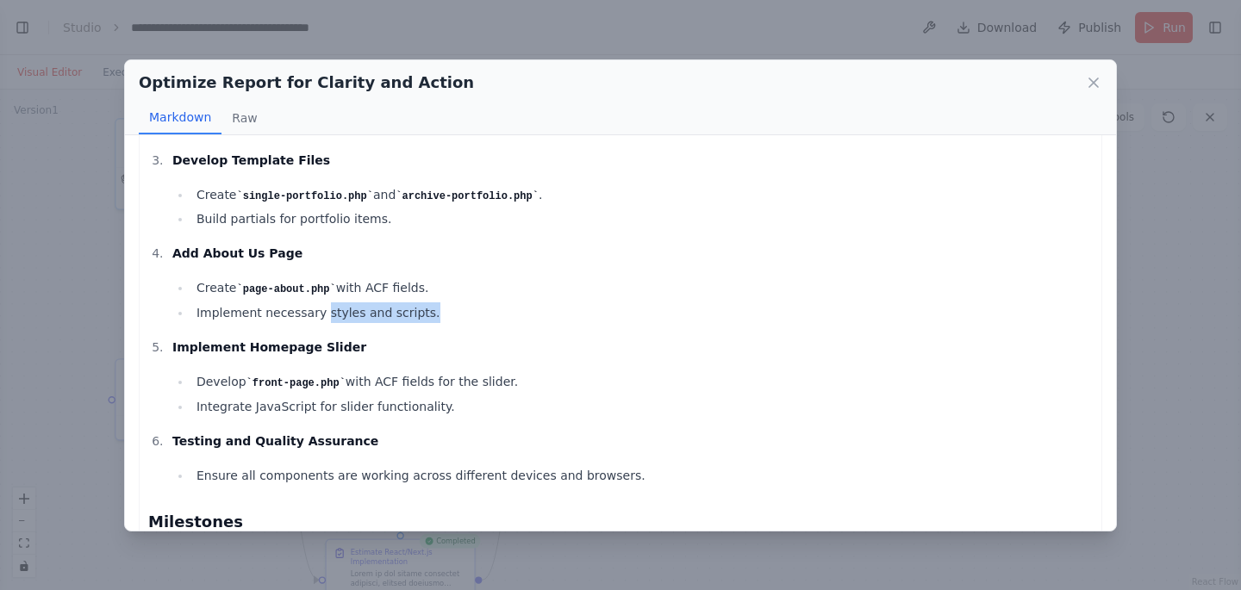
click at [443, 303] on li "Implement necessary styles and scripts." at bounding box center [641, 313] width 901 height 21
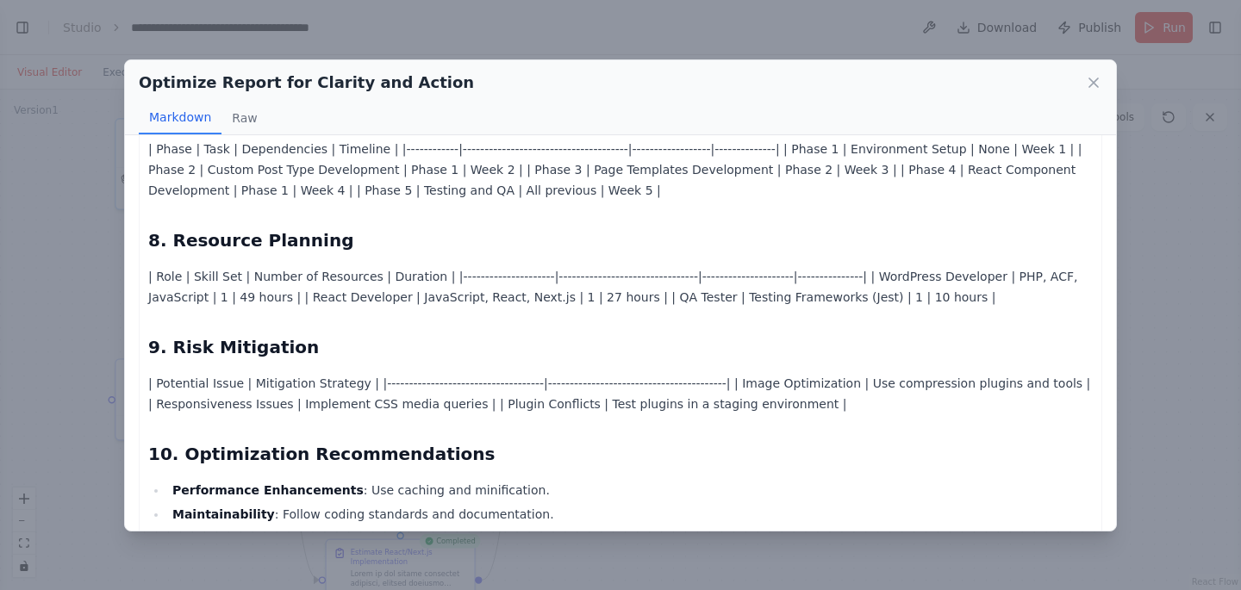
scroll to position [2361, 0]
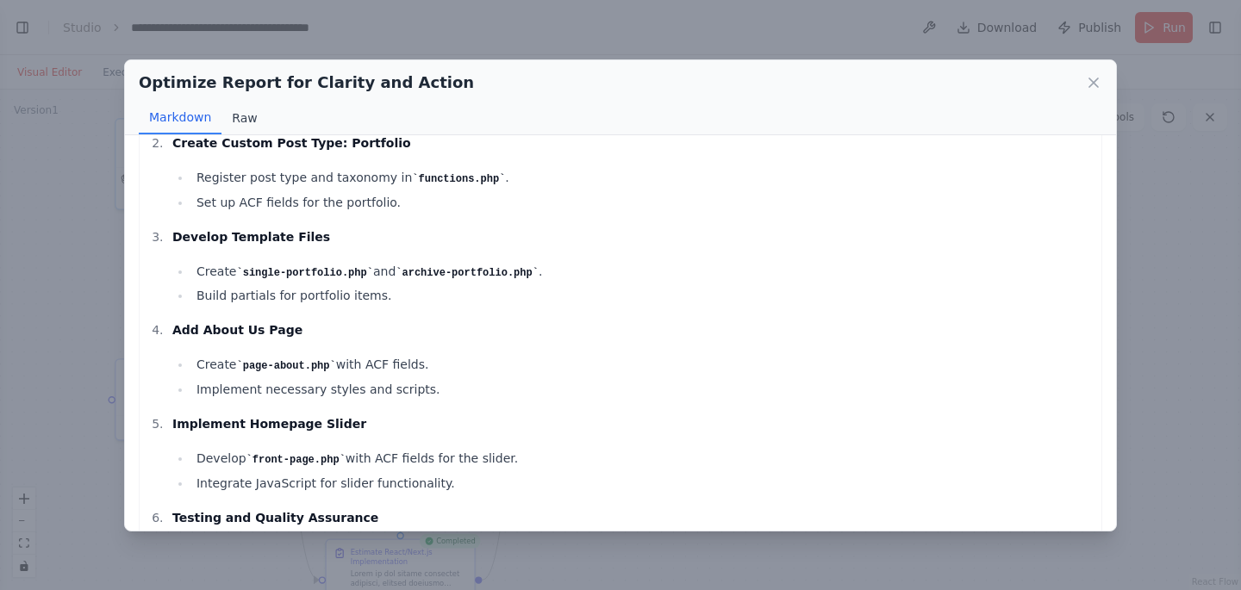
click at [250, 114] on button "Raw" at bounding box center [244, 118] width 46 height 33
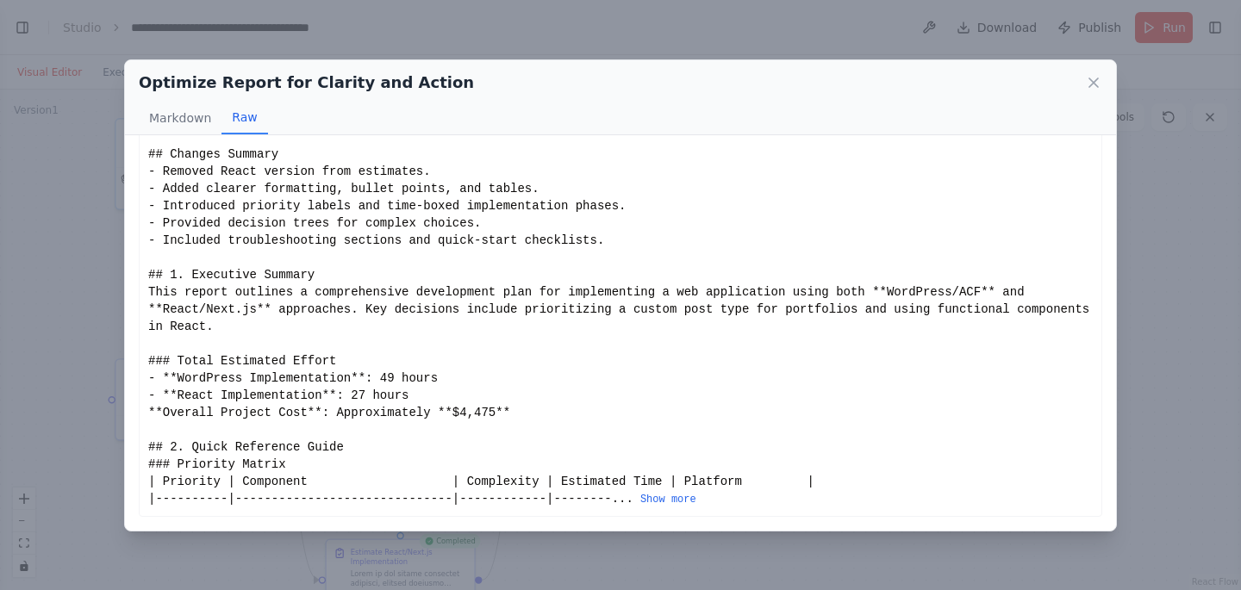
scroll to position [47, 0]
click at [675, 500] on button "Show more" at bounding box center [668, 500] width 56 height 14
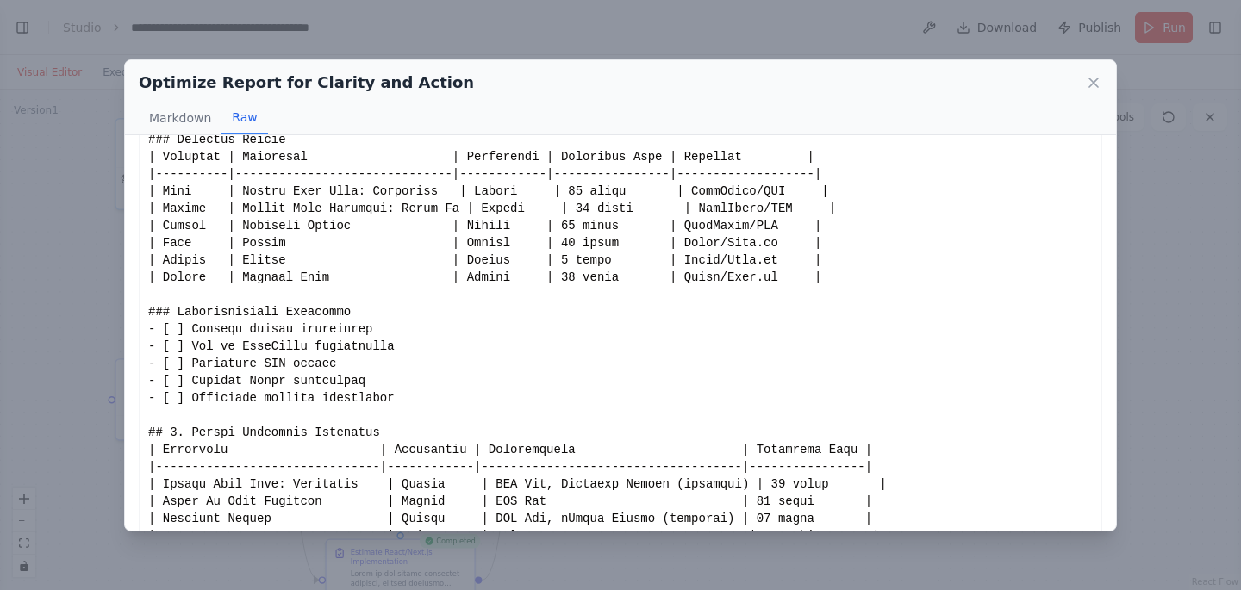
scroll to position [365, 0]
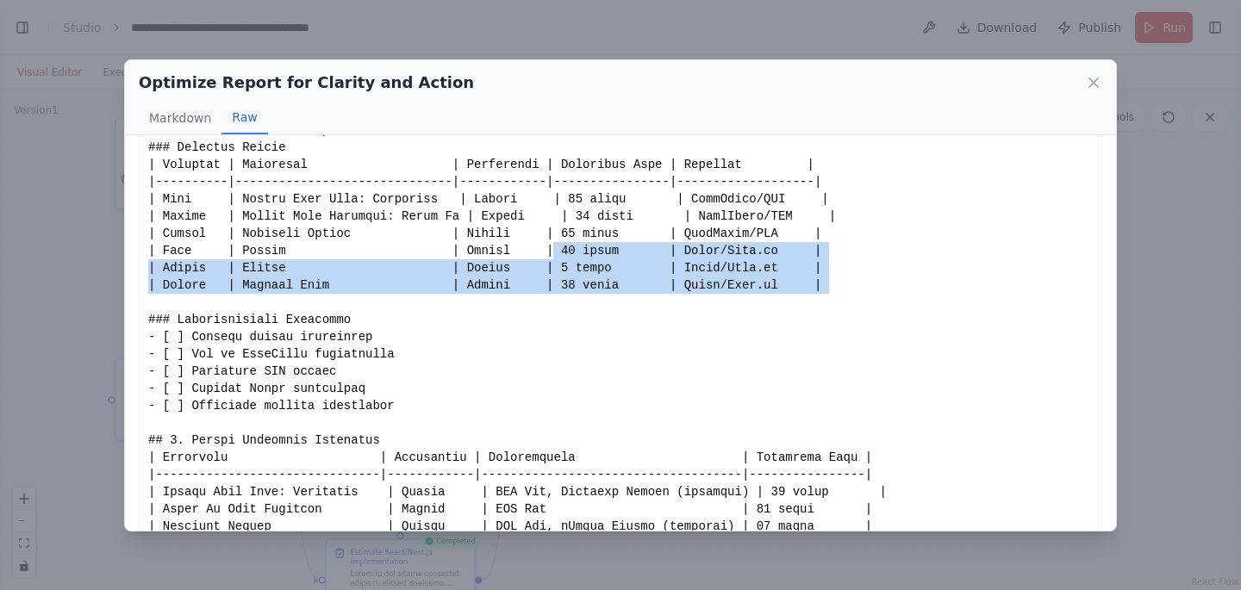
drag, startPoint x: 552, startPoint y: 248, endPoint x: 622, endPoint y: 297, distance: 86.1
click at [1093, 76] on icon at bounding box center [1093, 82] width 17 height 17
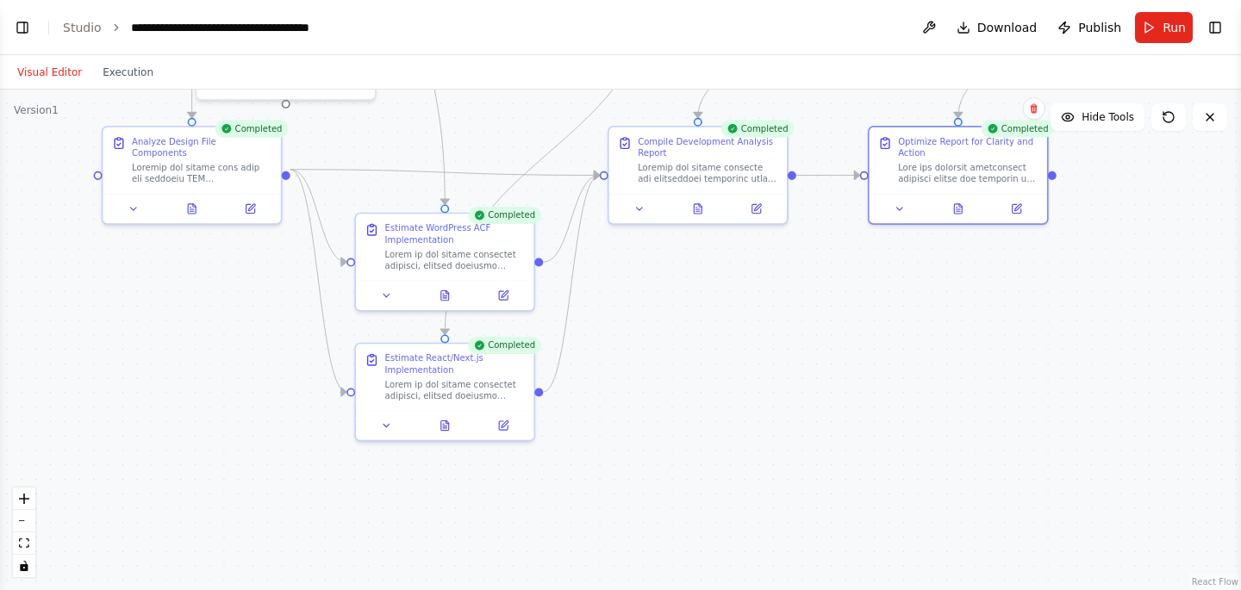
drag, startPoint x: 657, startPoint y: 345, endPoint x: 643, endPoint y: 332, distance: 18.9
click at [657, 321] on div ".deletable-edge-delete-btn { width: 20px; height: 20px; border: 0px solid #ffff…" at bounding box center [620, 340] width 1241 height 501
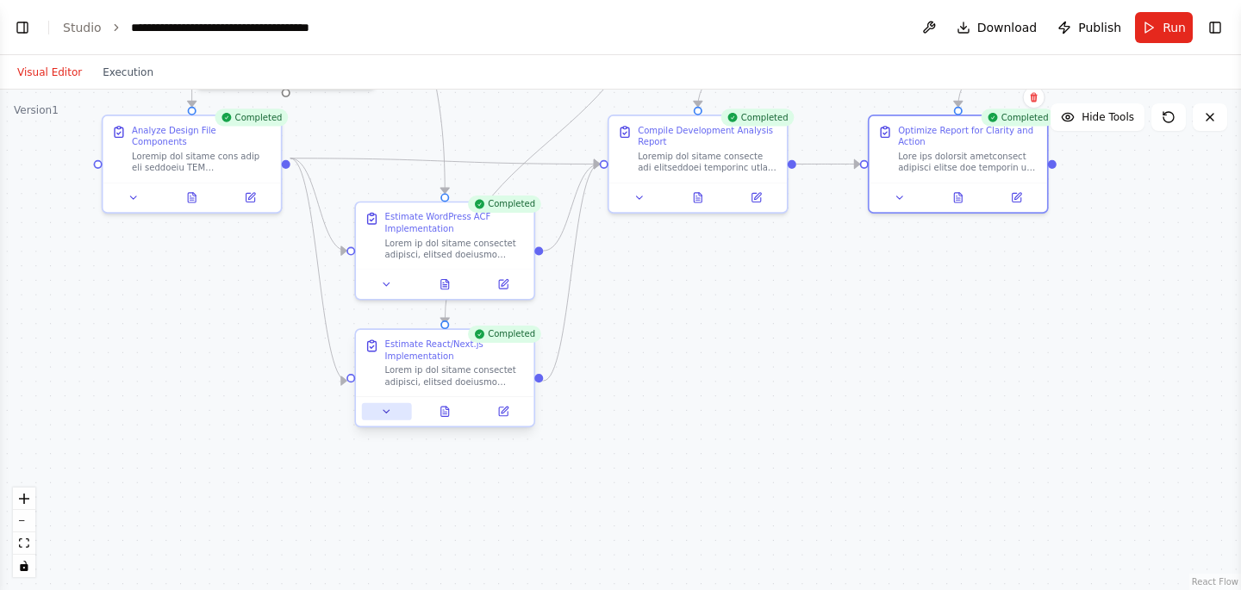
click at [383, 409] on icon at bounding box center [386, 411] width 11 height 11
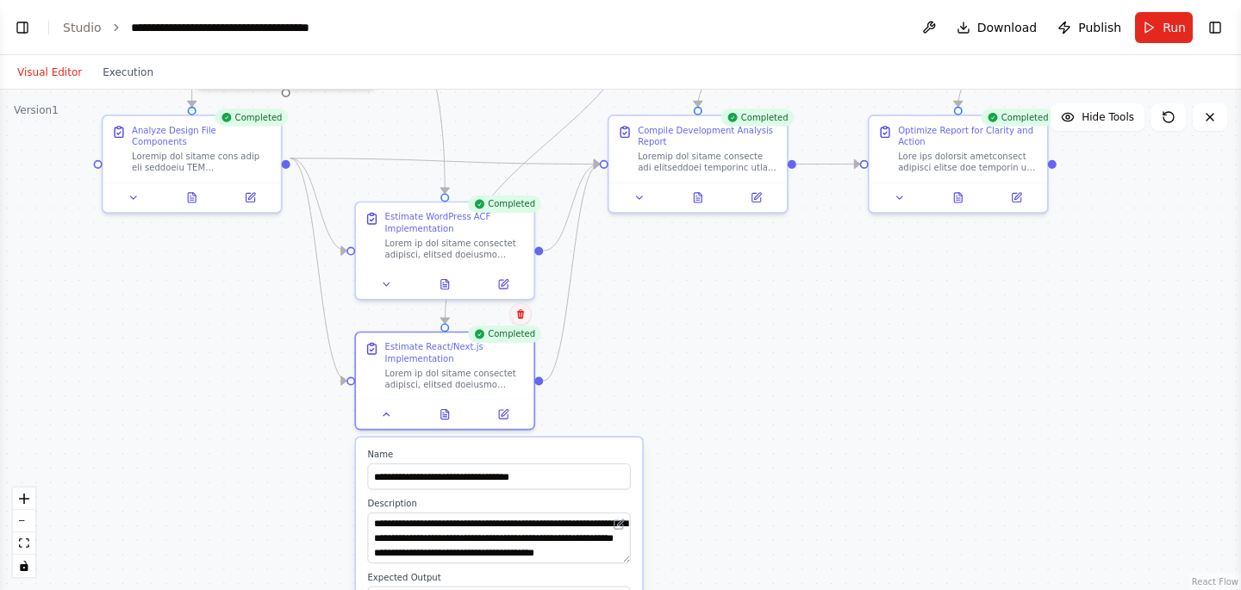
click at [521, 314] on icon at bounding box center [520, 314] width 10 height 10
click at [493, 316] on button "Confirm" at bounding box center [471, 314] width 61 height 21
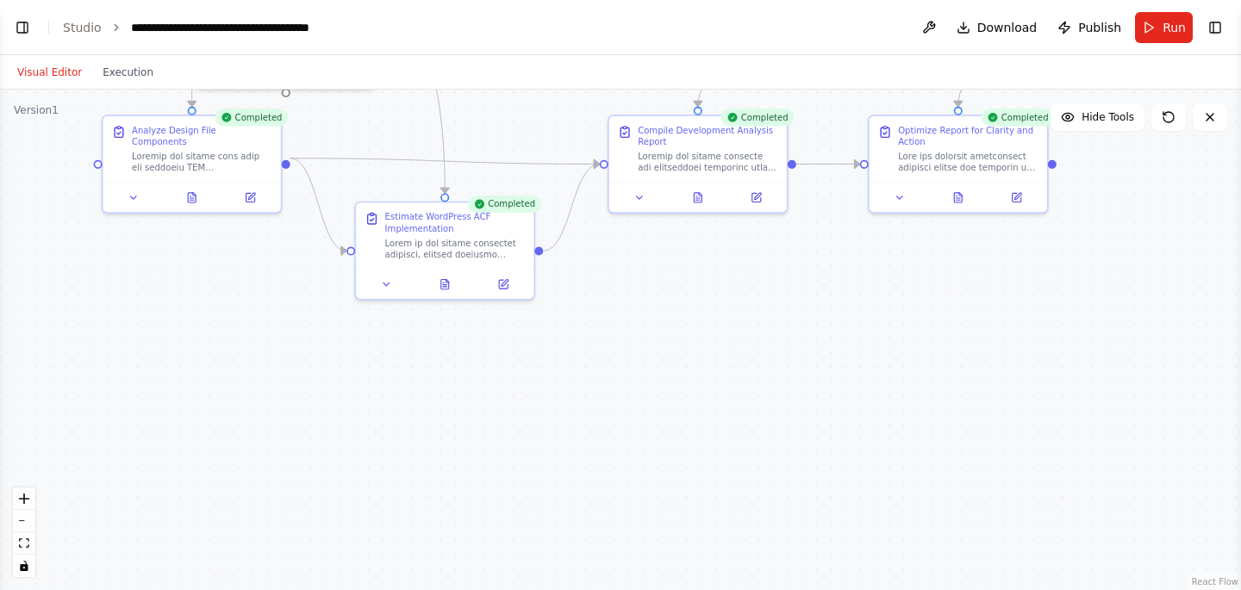
click at [49, 67] on button "Visual Editor" at bounding box center [49, 72] width 85 height 21
click at [16, 24] on button "Toggle Left Sidebar" at bounding box center [22, 28] width 24 height 24
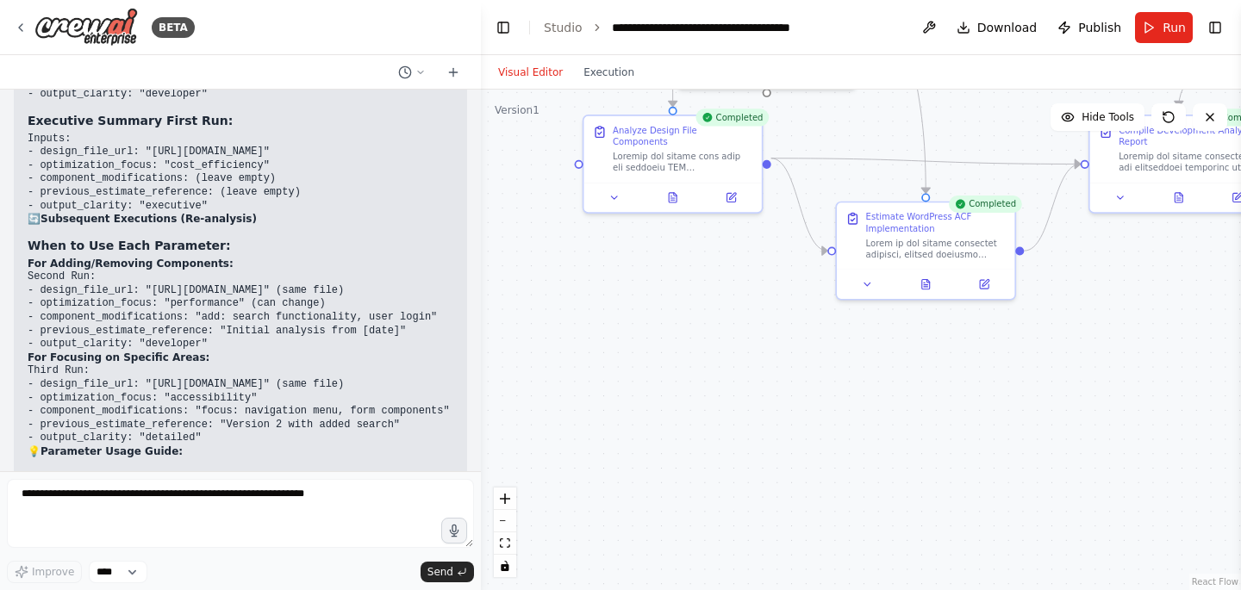
scroll to position [7178, 0]
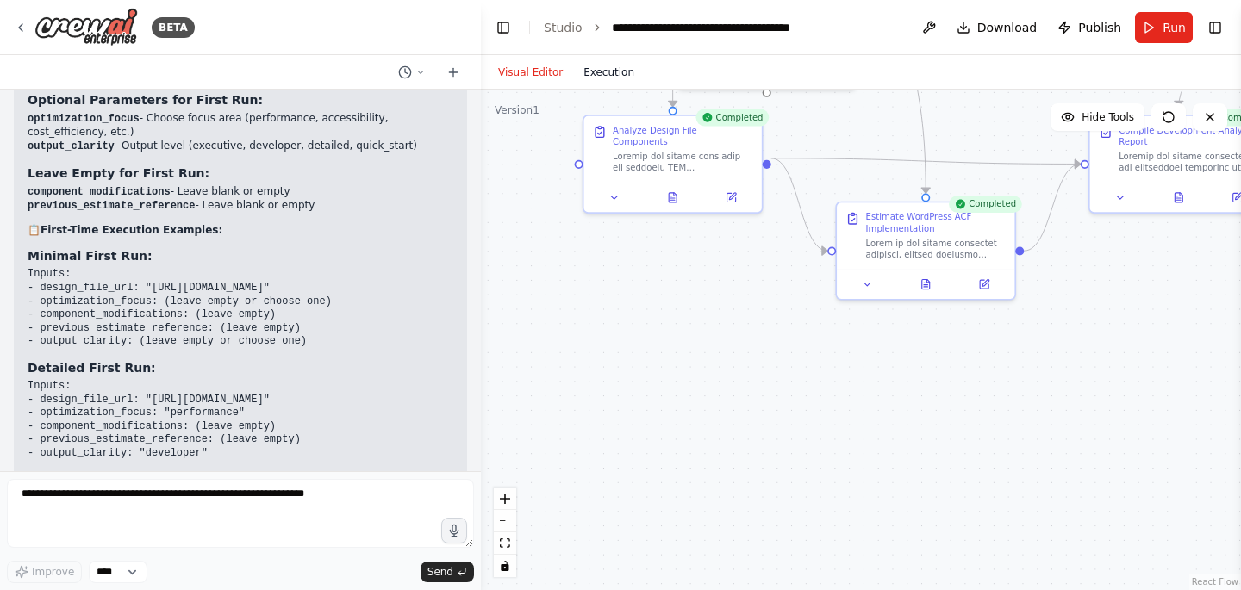
click at [616, 62] on button "Execution" at bounding box center [609, 72] width 72 height 21
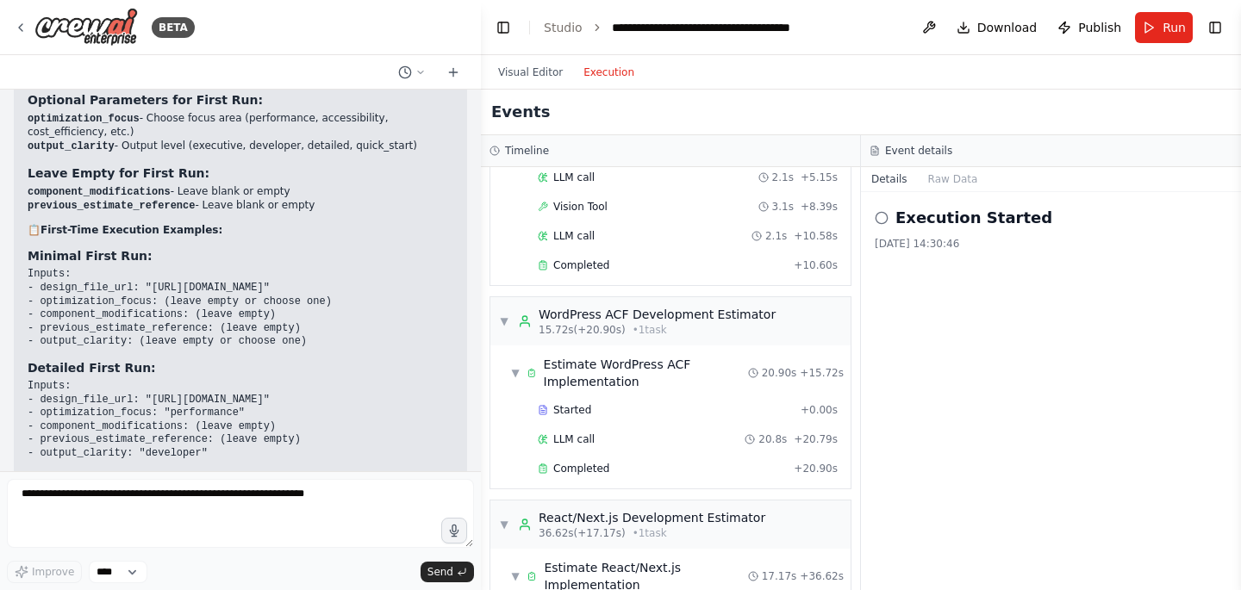
scroll to position [0, 0]
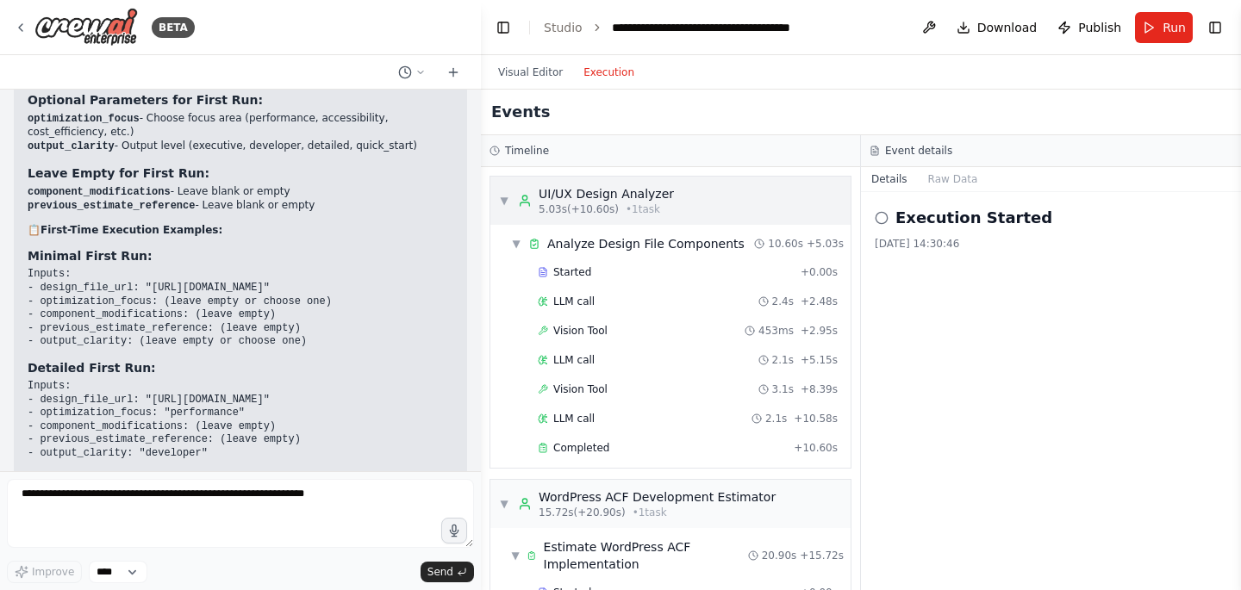
click at [512, 200] on div "▼ UI/UX Design Analyzer 5.03s (+10.60s) • 1 task" at bounding box center [586, 200] width 175 height 31
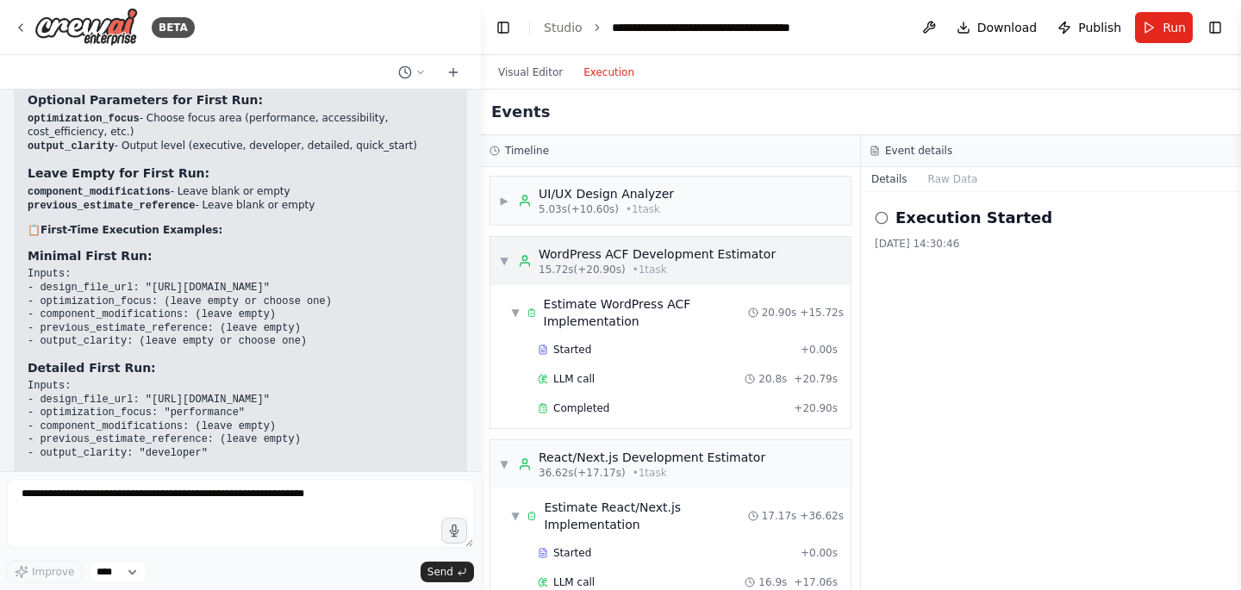
click at [496, 249] on div "▼ WordPress ACF Development Estimator 15.72s (+20.90s) • 1 task" at bounding box center [670, 261] width 360 height 48
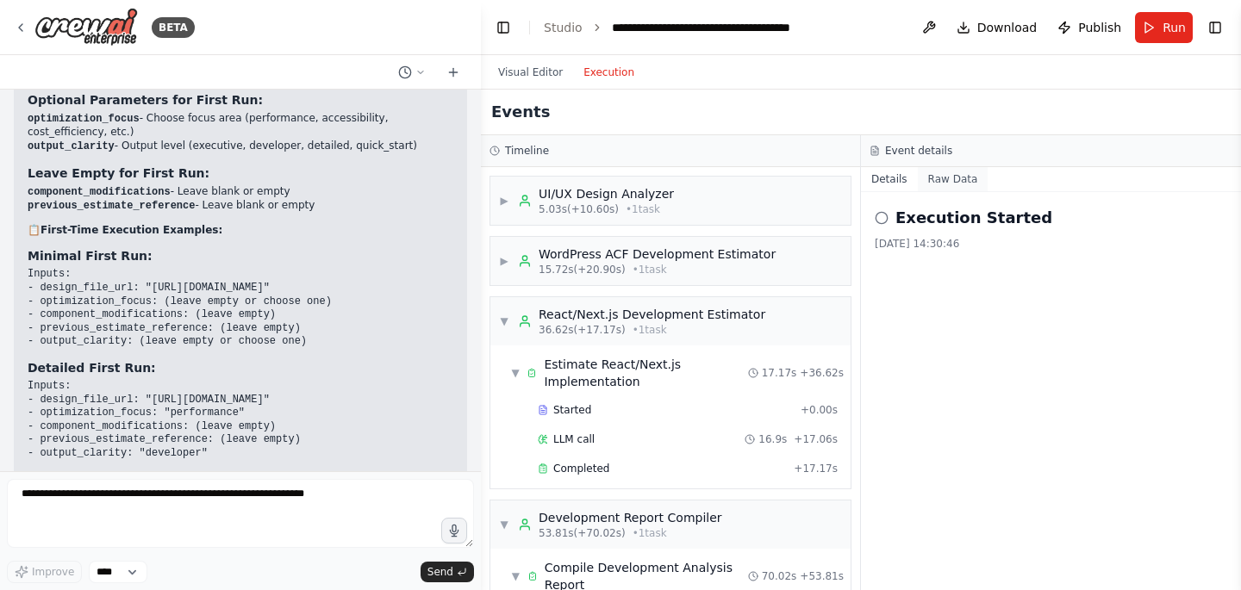
click at [946, 178] on button "Raw Data" at bounding box center [953, 179] width 71 height 24
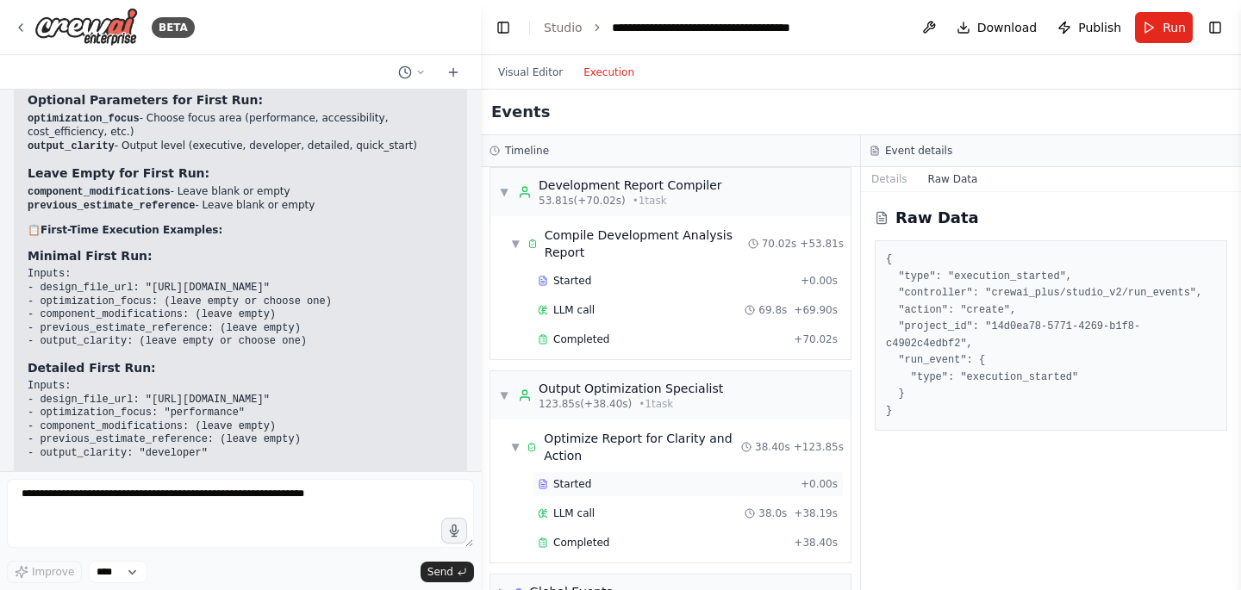
scroll to position [371, 0]
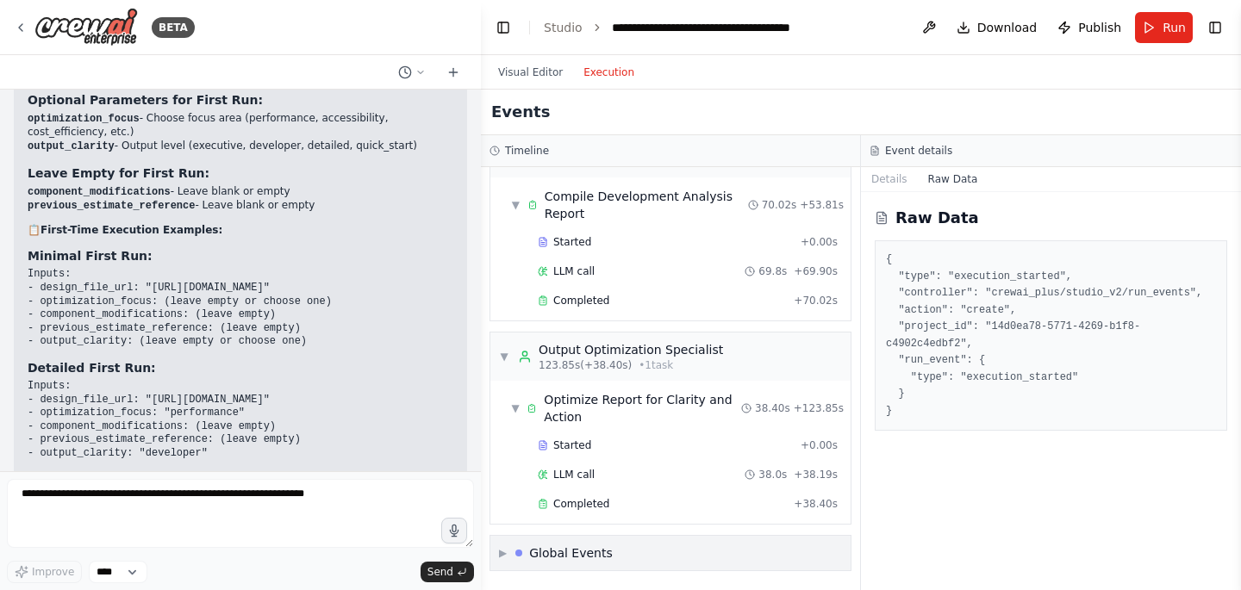
click at [529, 555] on div "Global Events" at bounding box center [563, 553] width 97 height 17
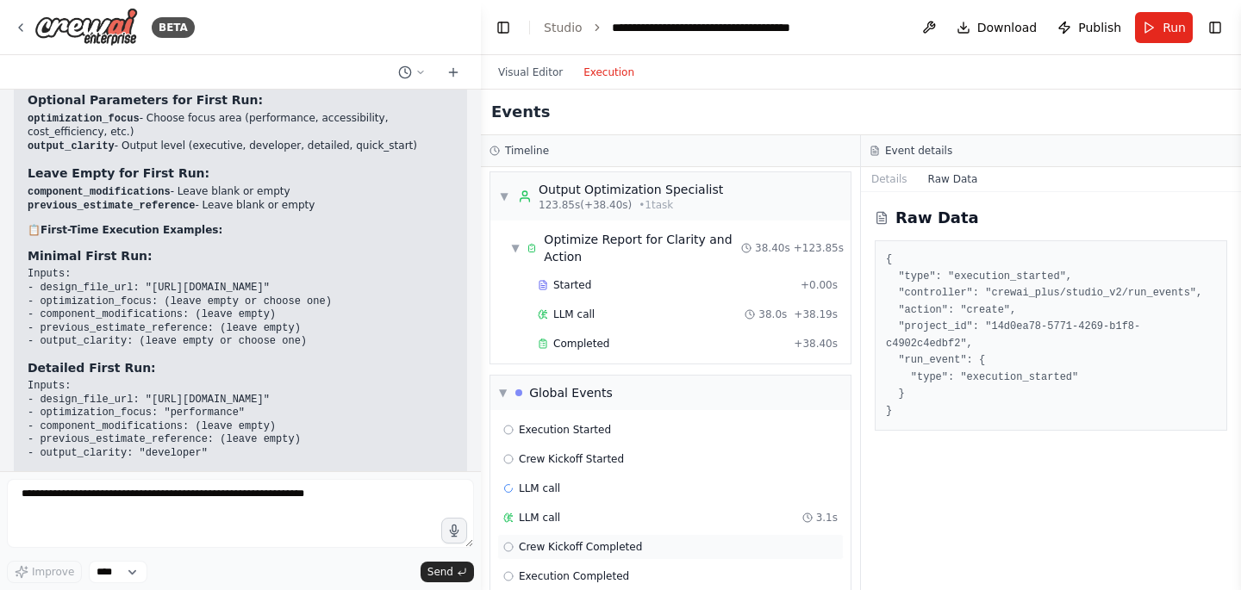
scroll to position [558, 0]
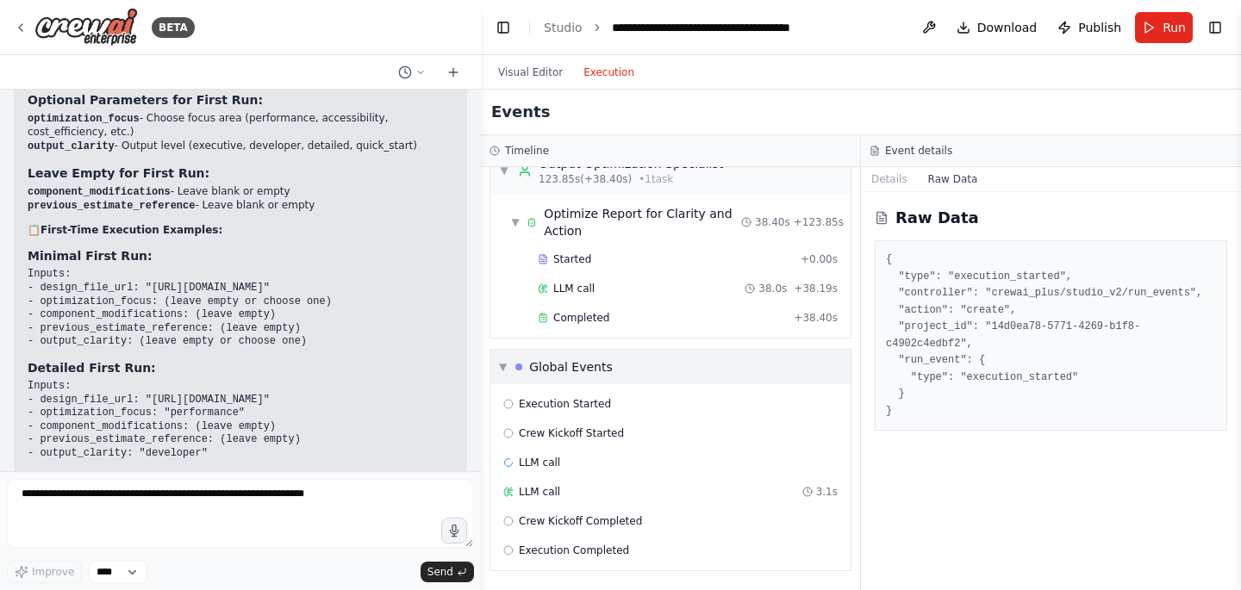
click at [602, 358] on div "▼ Global Events" at bounding box center [670, 367] width 360 height 34
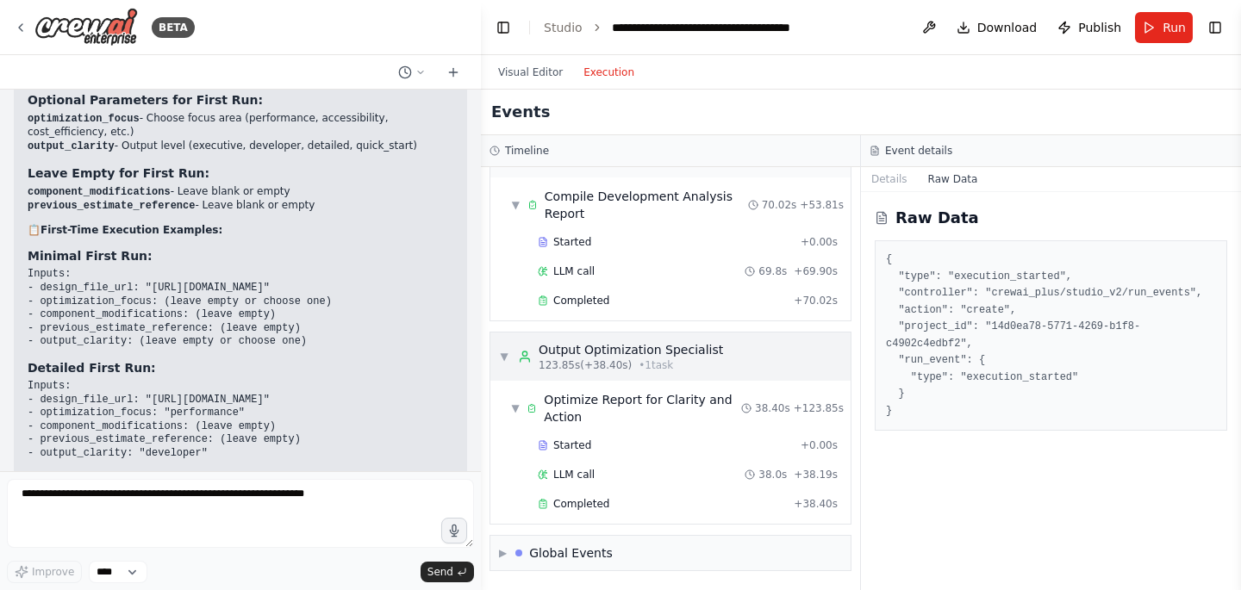
scroll to position [371, 0]
click at [812, 297] on span "+ 70.02s" at bounding box center [816, 301] width 44 height 14
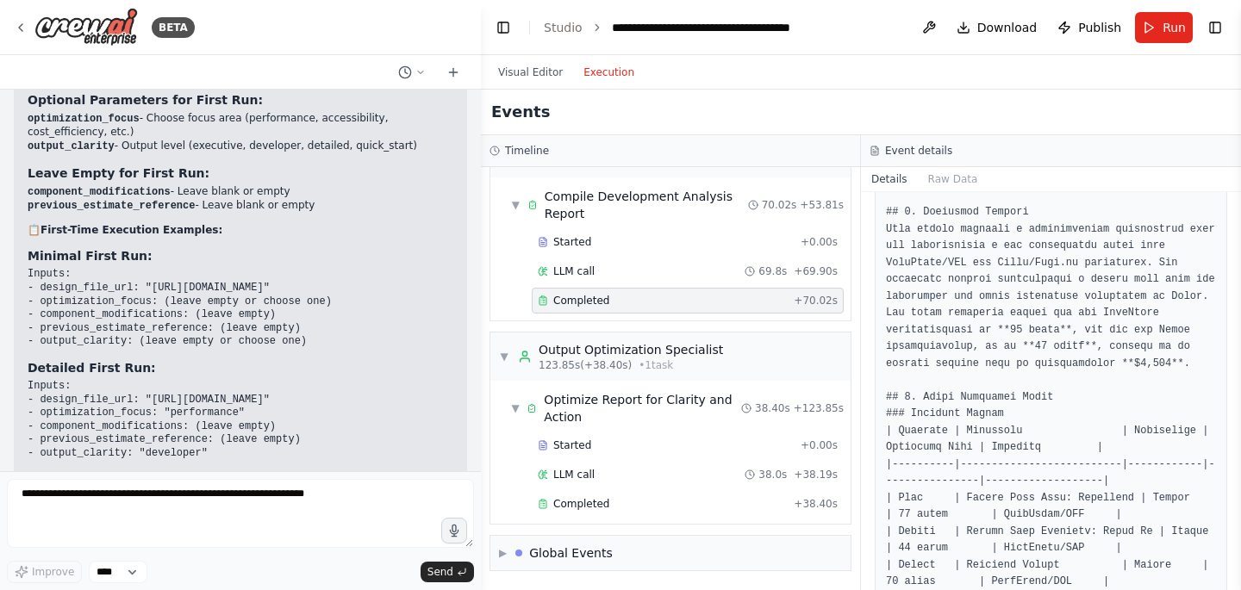
scroll to position [0, 0]
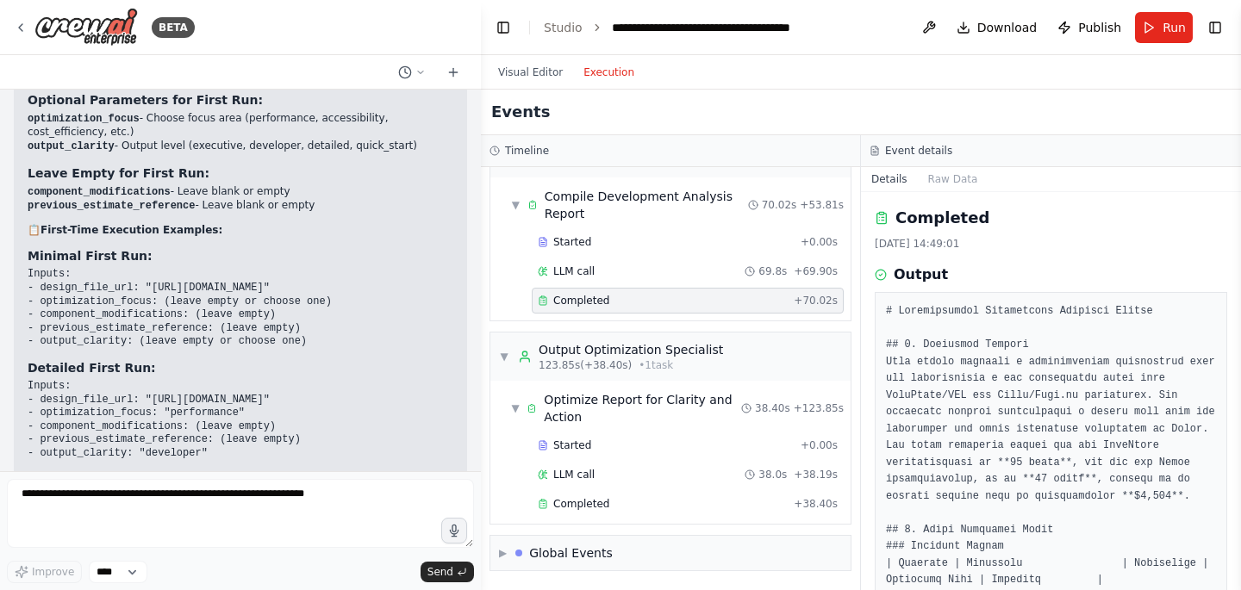
click at [957, 247] on div "19/08/2025, 14:49:01" at bounding box center [1051, 244] width 352 height 14
copy div "19/08/2025, 14:49:01"
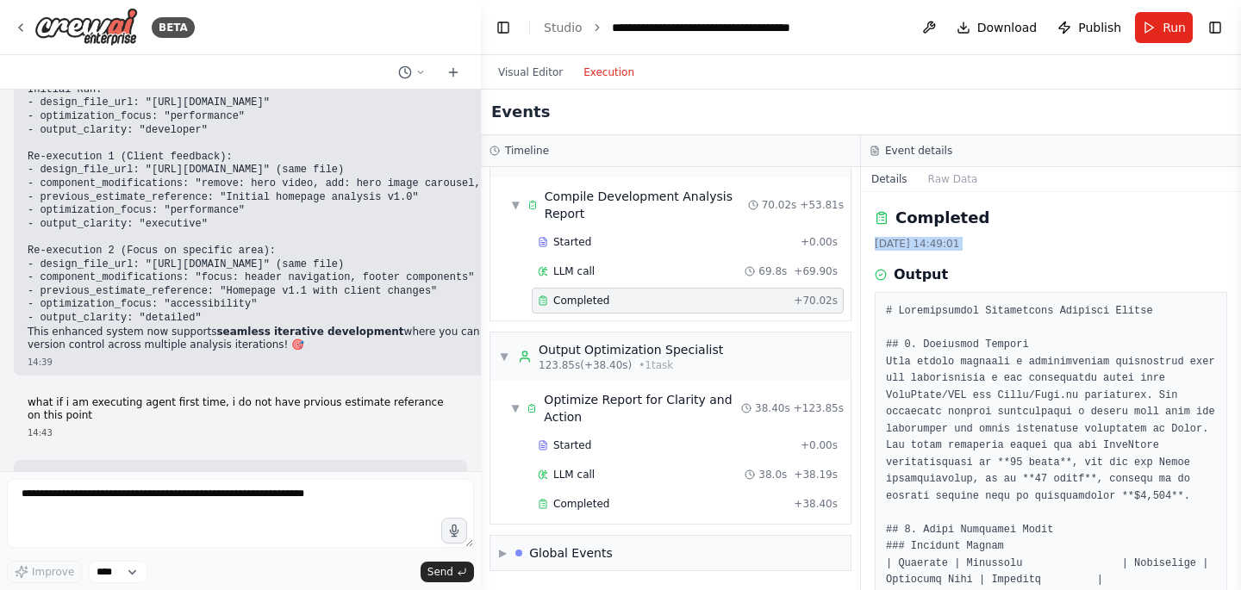
scroll to position [6639, 0]
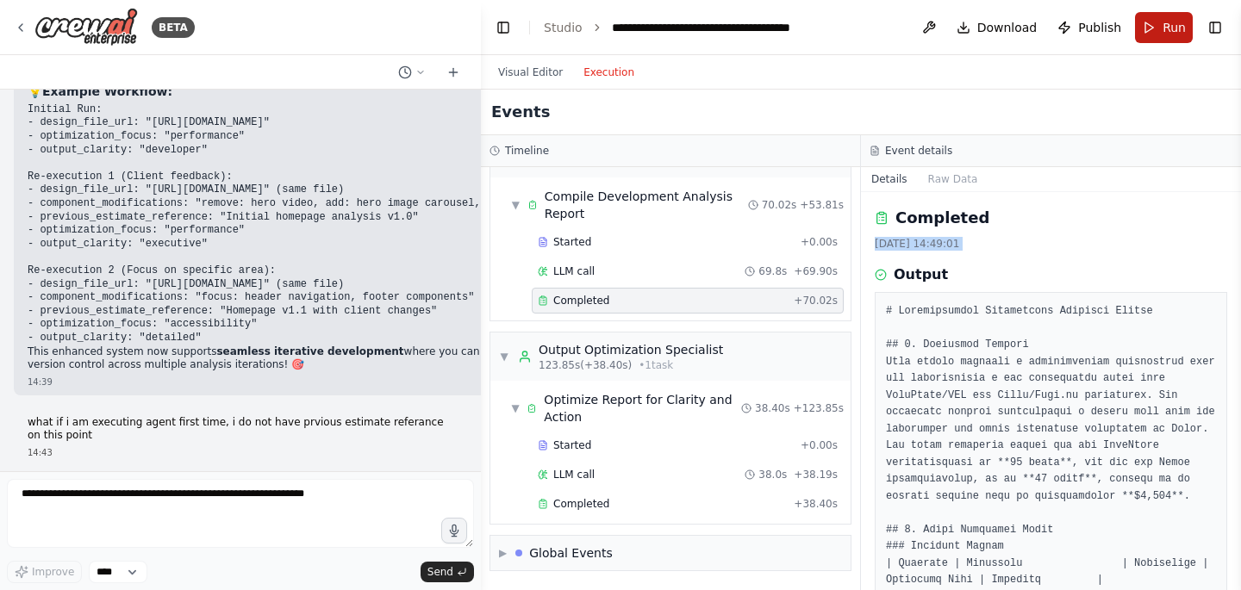
click at [1154, 29] on button "Run" at bounding box center [1164, 27] width 58 height 31
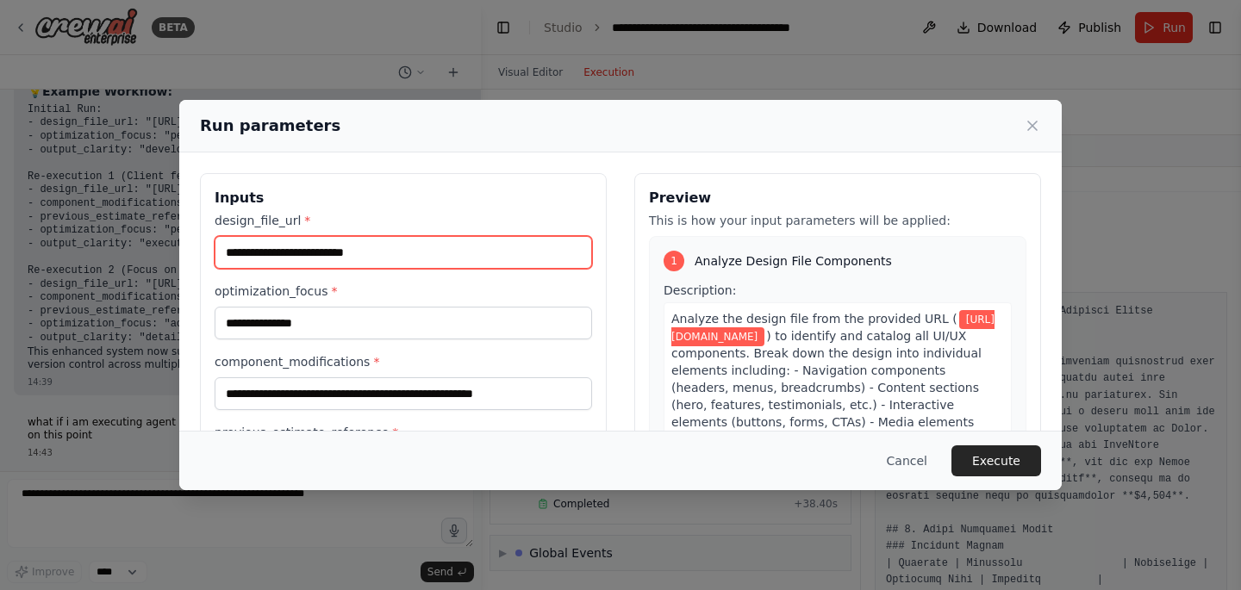
click at [385, 248] on input "**********" at bounding box center [403, 252] width 377 height 33
click at [384, 248] on input "**********" at bounding box center [403, 252] width 377 height 33
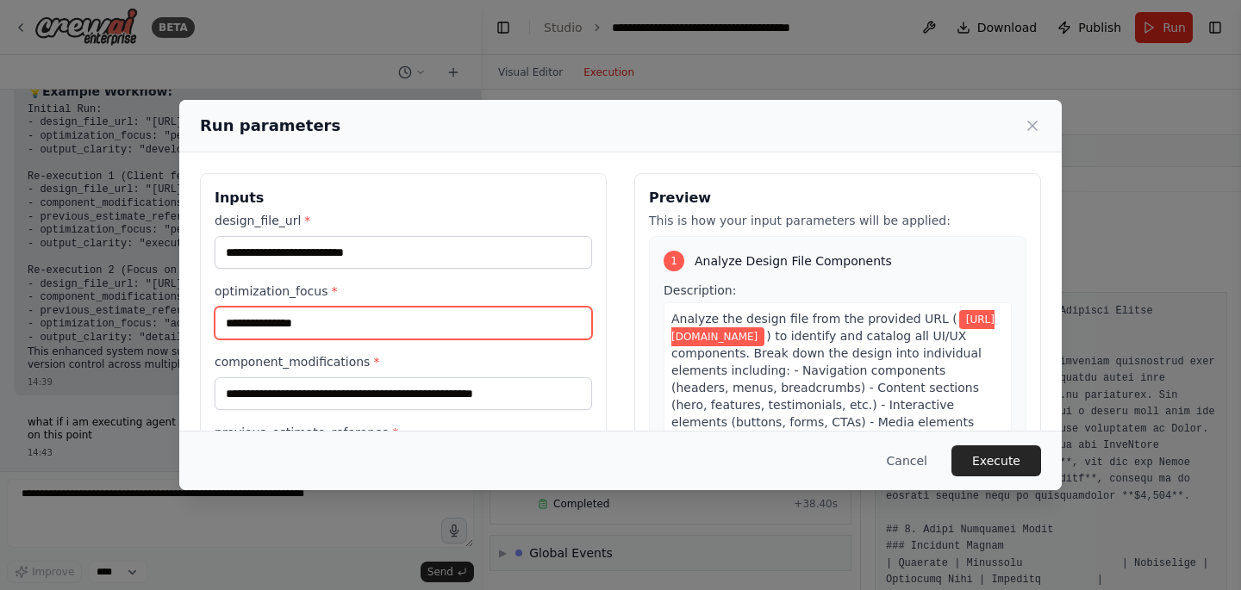
click at [303, 328] on input "**********" at bounding box center [403, 323] width 377 height 33
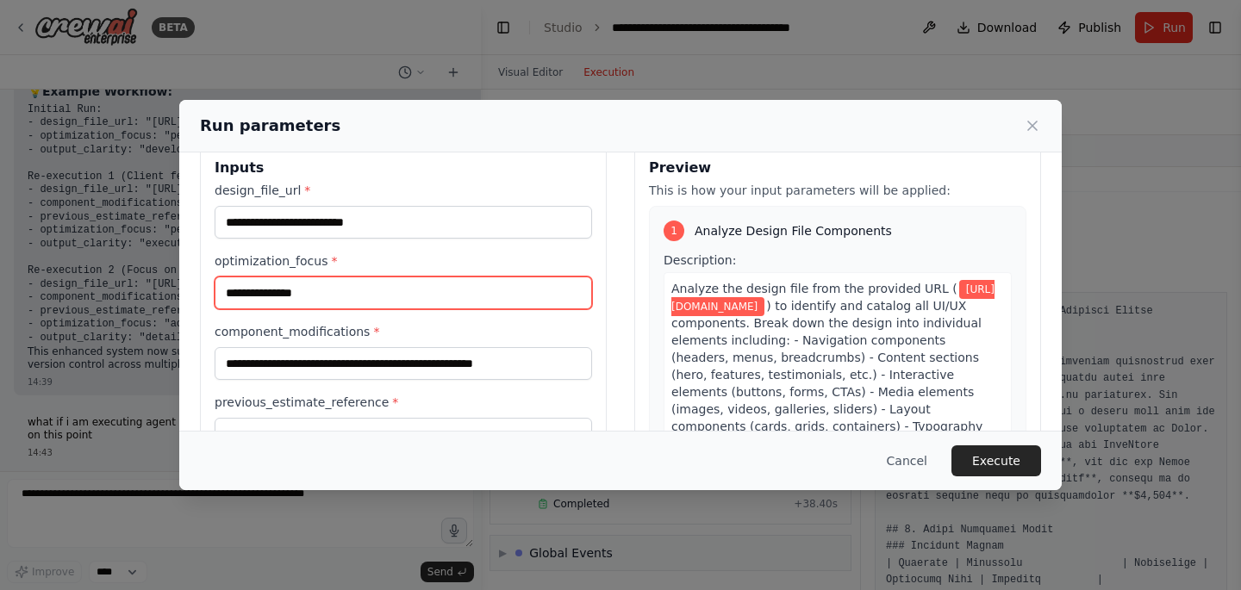
scroll to position [117, 0]
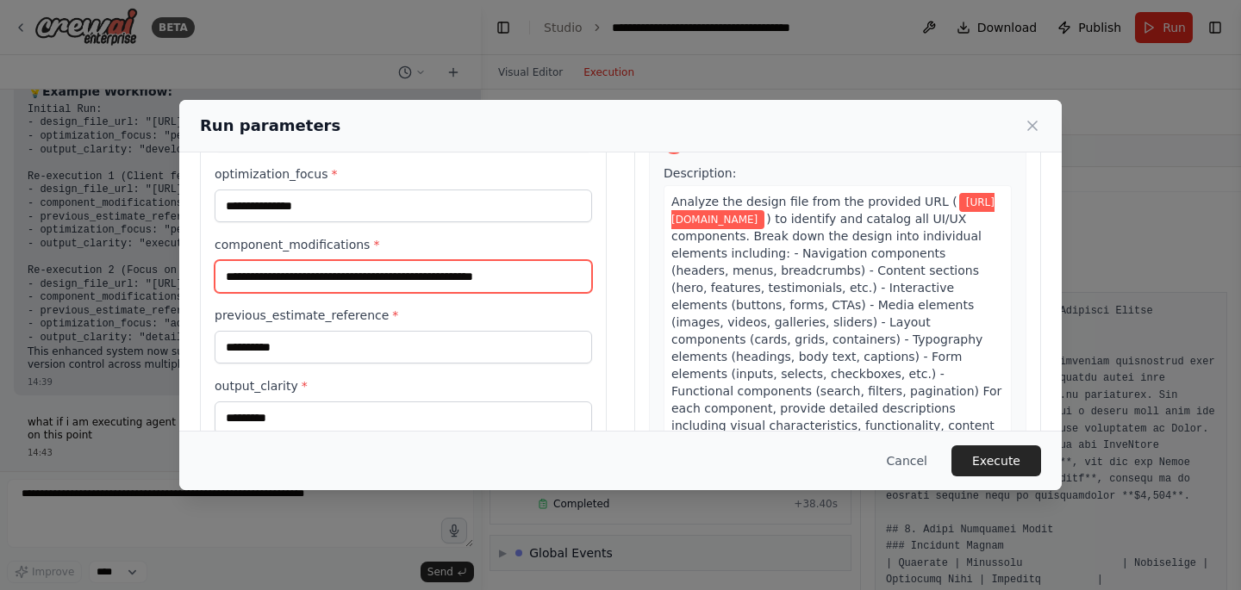
click at [246, 278] on input "**********" at bounding box center [403, 276] width 377 height 33
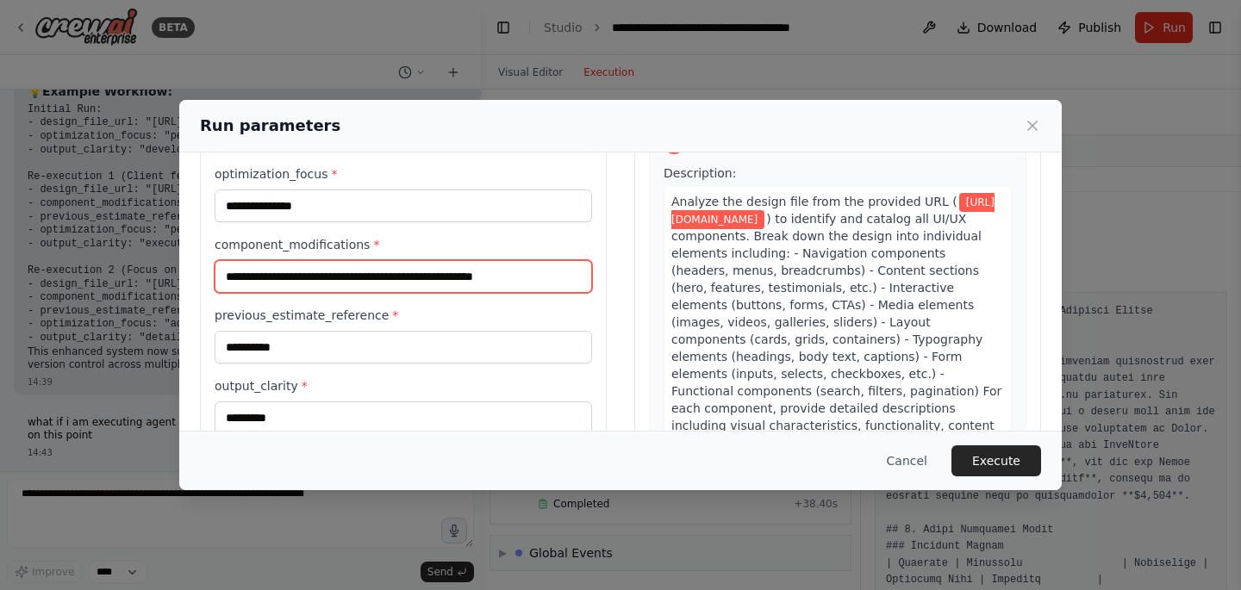
click at [246, 278] on input "**********" at bounding box center [403, 276] width 377 height 33
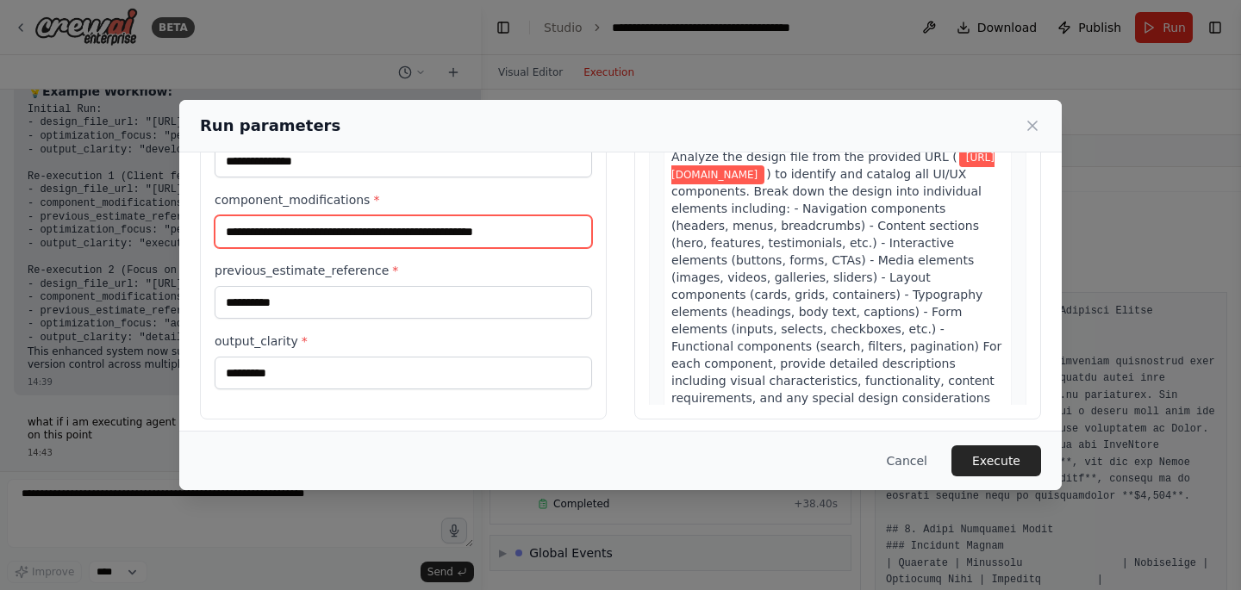
scroll to position [172, 0]
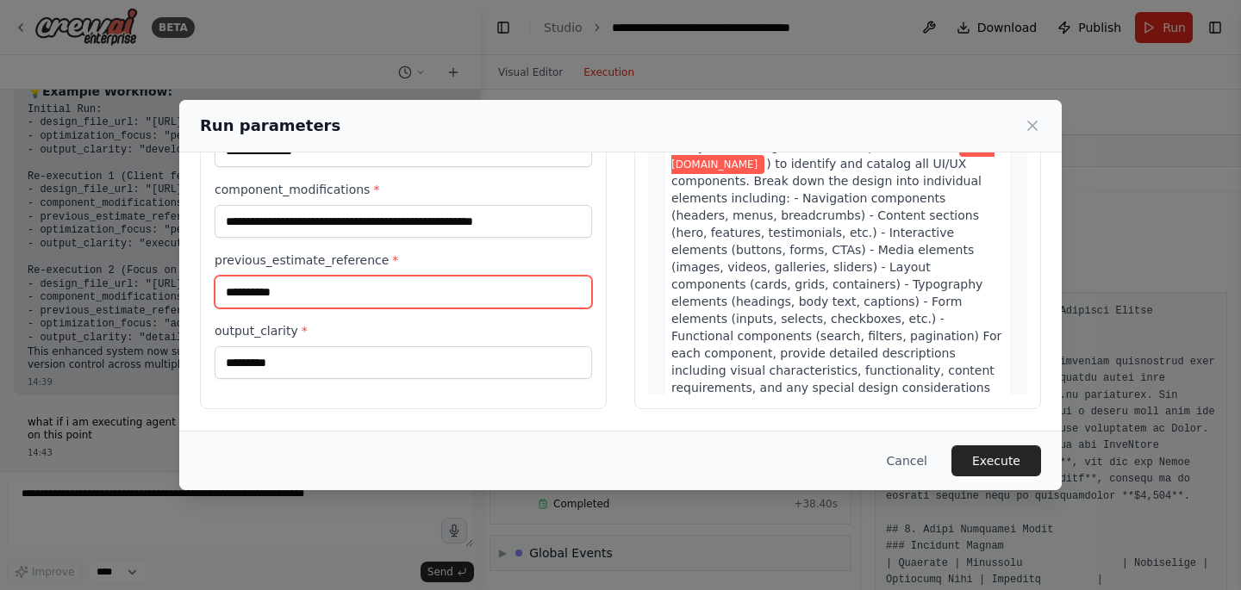
click at [309, 287] on input "*********" at bounding box center [403, 292] width 377 height 33
paste input "**********"
type input "**********"
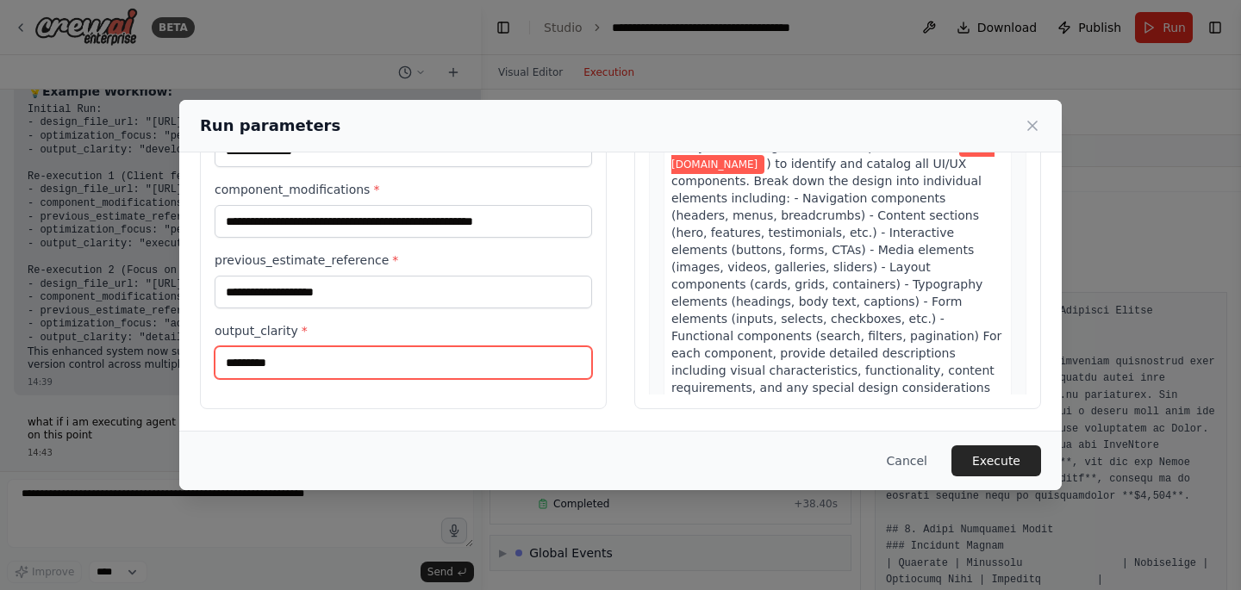
click at [305, 361] on input "*********" at bounding box center [403, 362] width 377 height 33
click at [278, 371] on input "*********" at bounding box center [403, 362] width 377 height 33
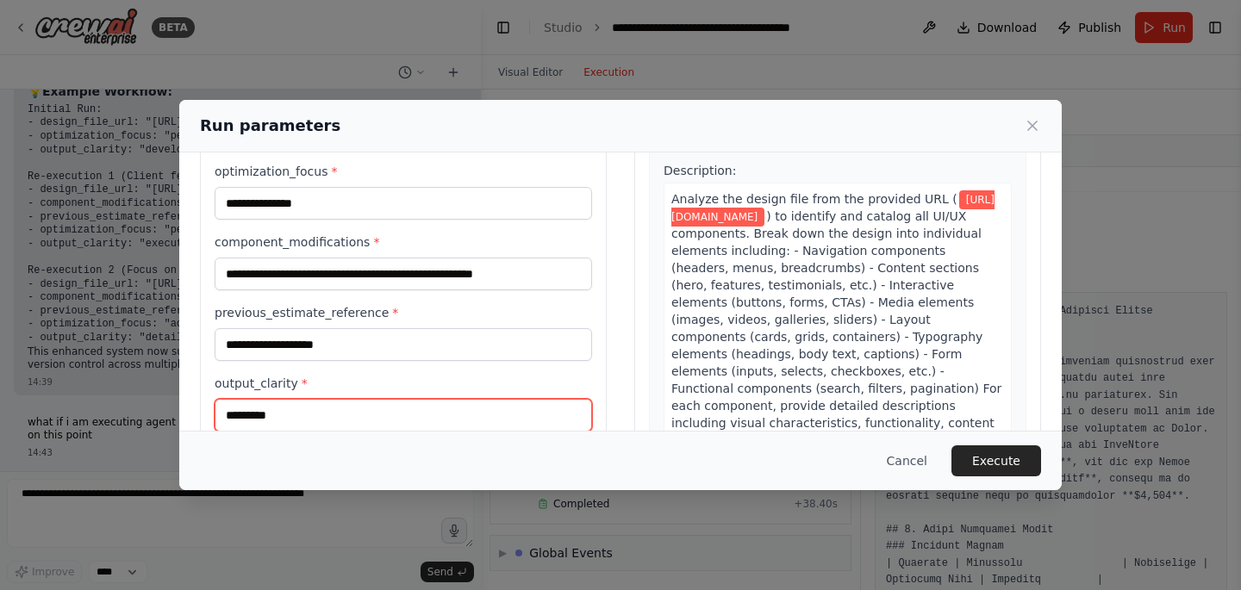
scroll to position [28, 0]
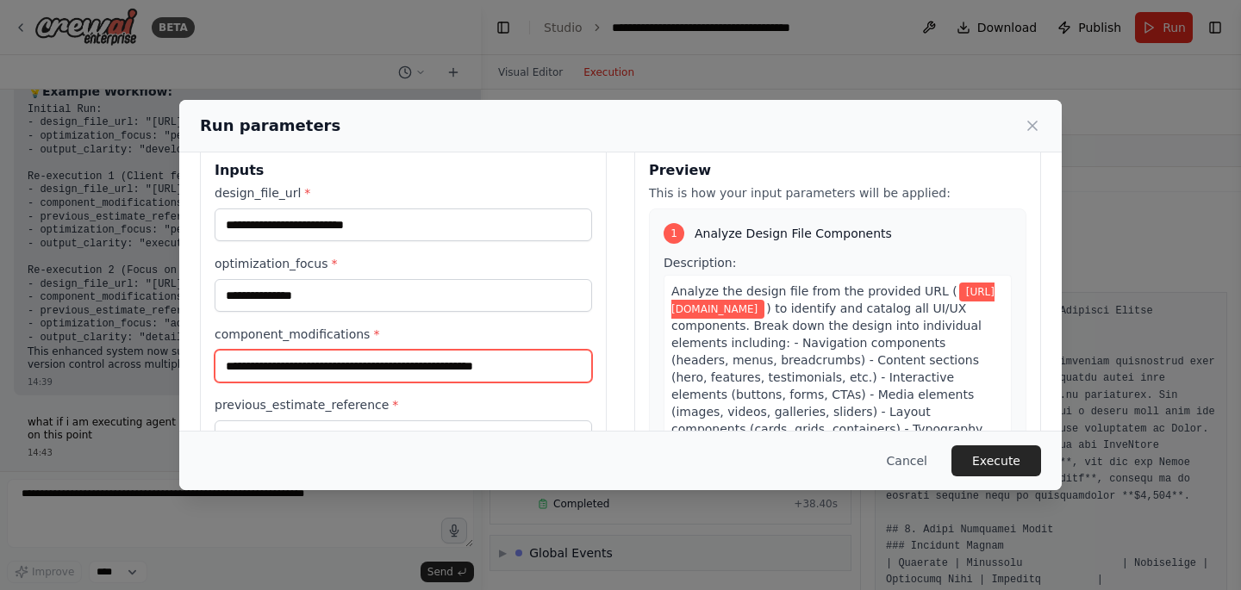
click at [328, 363] on input "**********" at bounding box center [403, 366] width 377 height 33
click at [381, 357] on input "**********" at bounding box center [403, 366] width 377 height 33
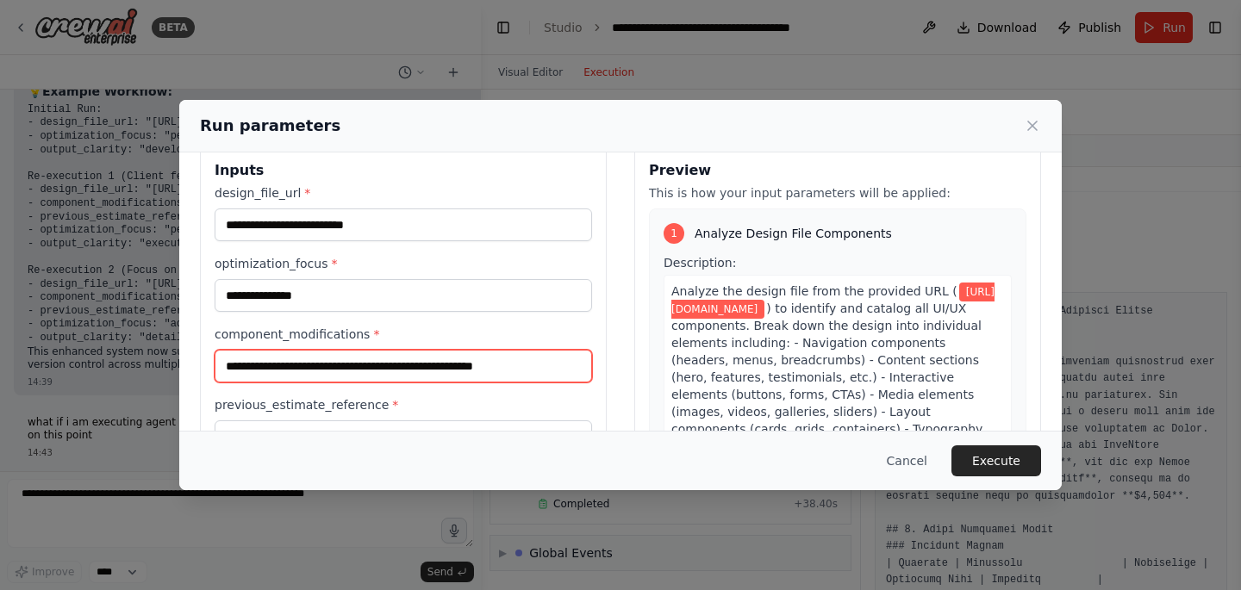
click at [381, 357] on input "**********" at bounding box center [403, 366] width 377 height 33
click at [1035, 126] on icon at bounding box center [1032, 125] width 17 height 17
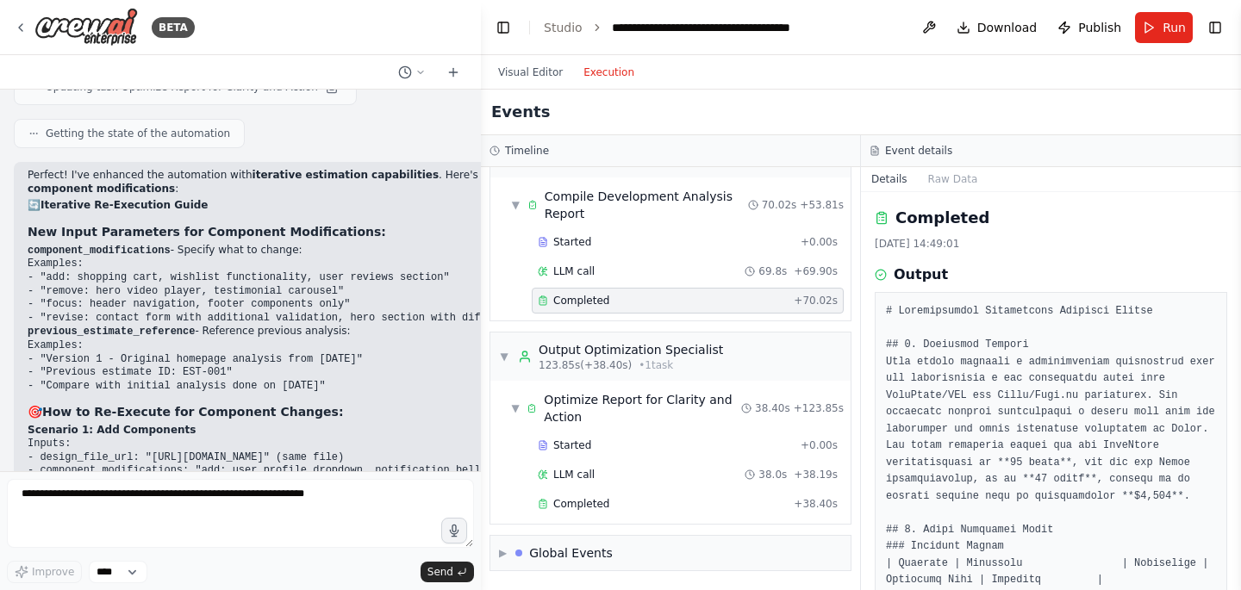
scroll to position [5553, 0]
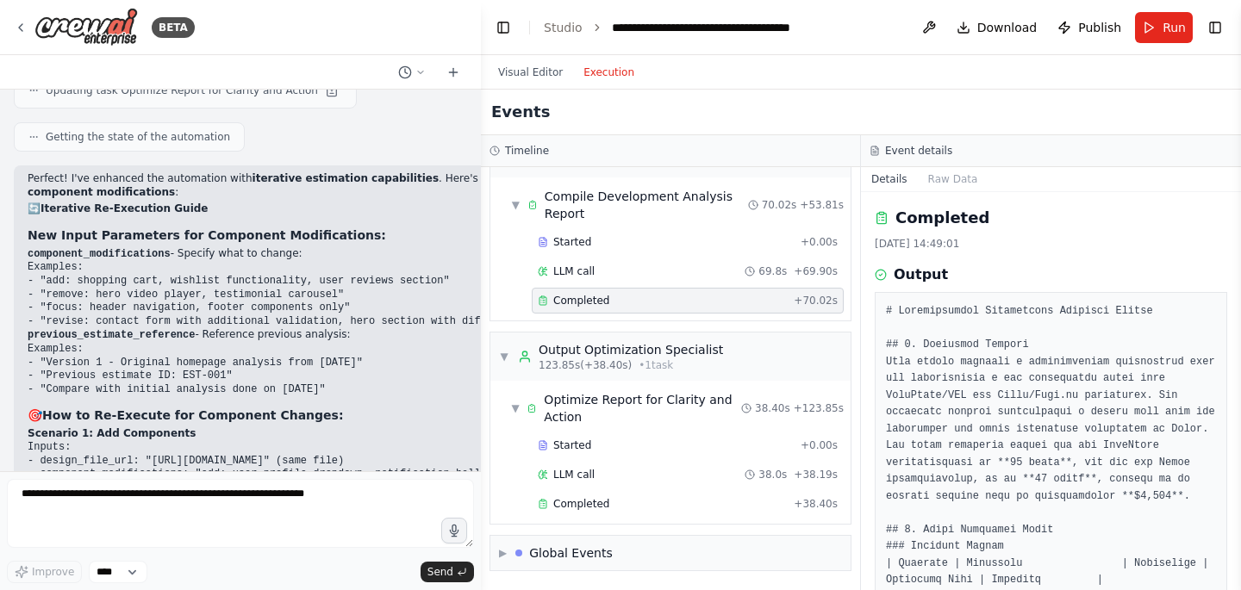
click at [57, 286] on code "Examples: - "add: shopping cart, wishlist functionality, user reviews section" …" at bounding box center [288, 294] width 521 height 66
copy code "revise"
drag, startPoint x: 91, startPoint y: 284, endPoint x: 47, endPoint y: 288, distance: 44.1
click at [47, 288] on code "Examples: - "add: shopping cart, wishlist functionality, user reviews section" …" at bounding box center [288, 294] width 521 height 66
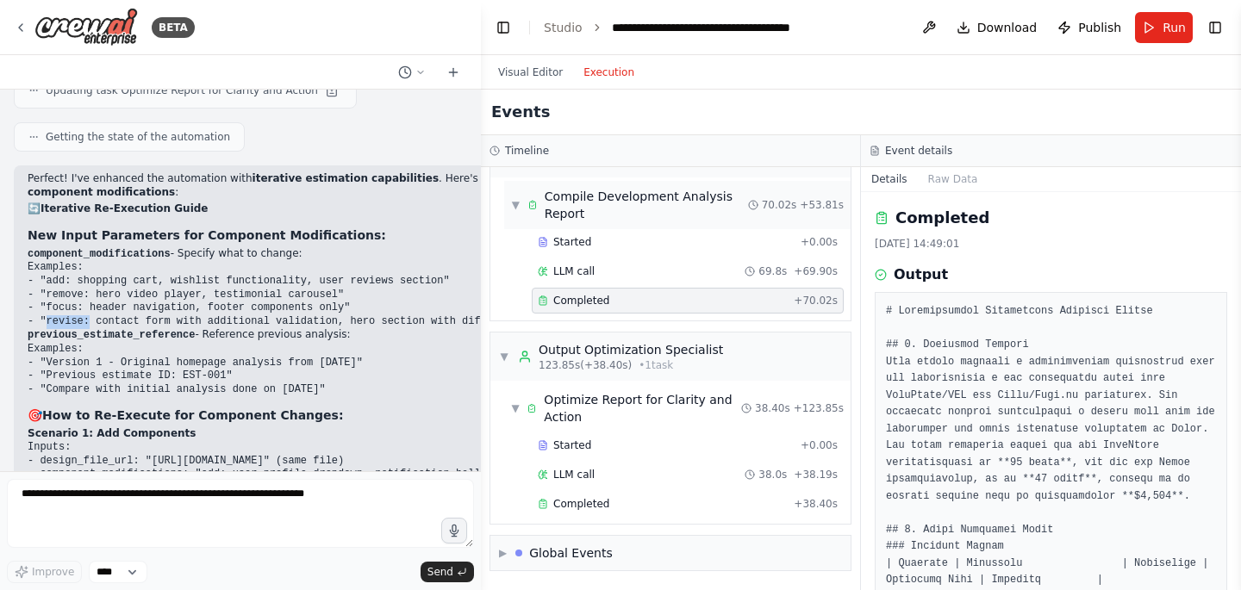
copy code "revise:"
click at [1151, 27] on button "Run" at bounding box center [1164, 27] width 58 height 31
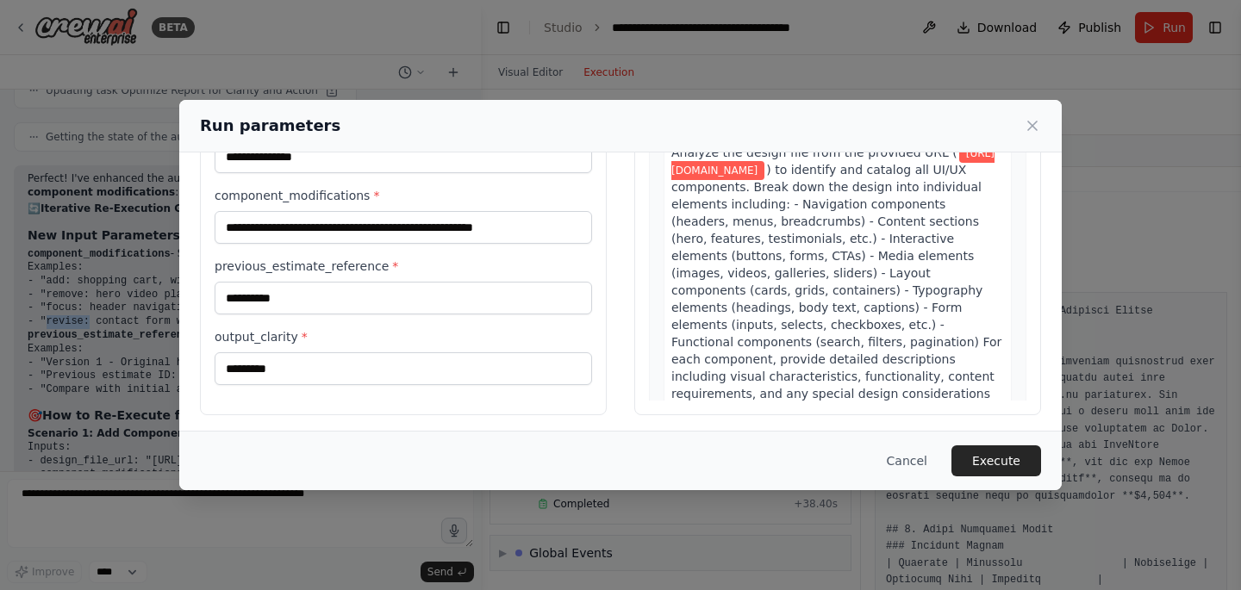
scroll to position [168, 0]
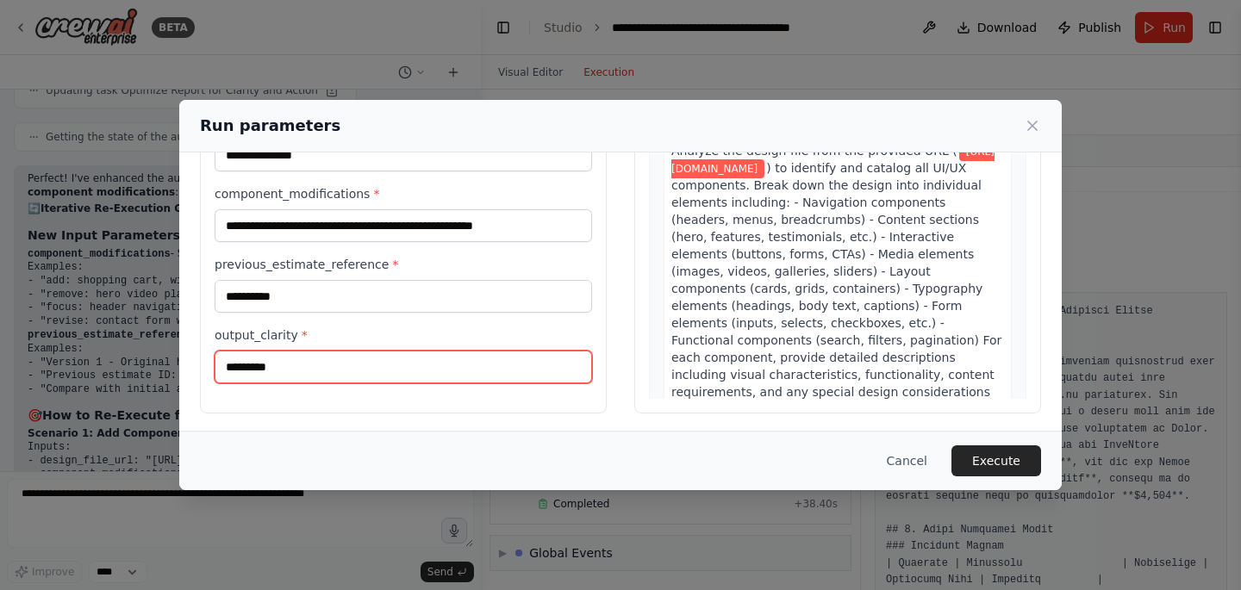
click at [290, 355] on input "*********" at bounding box center [403, 367] width 377 height 33
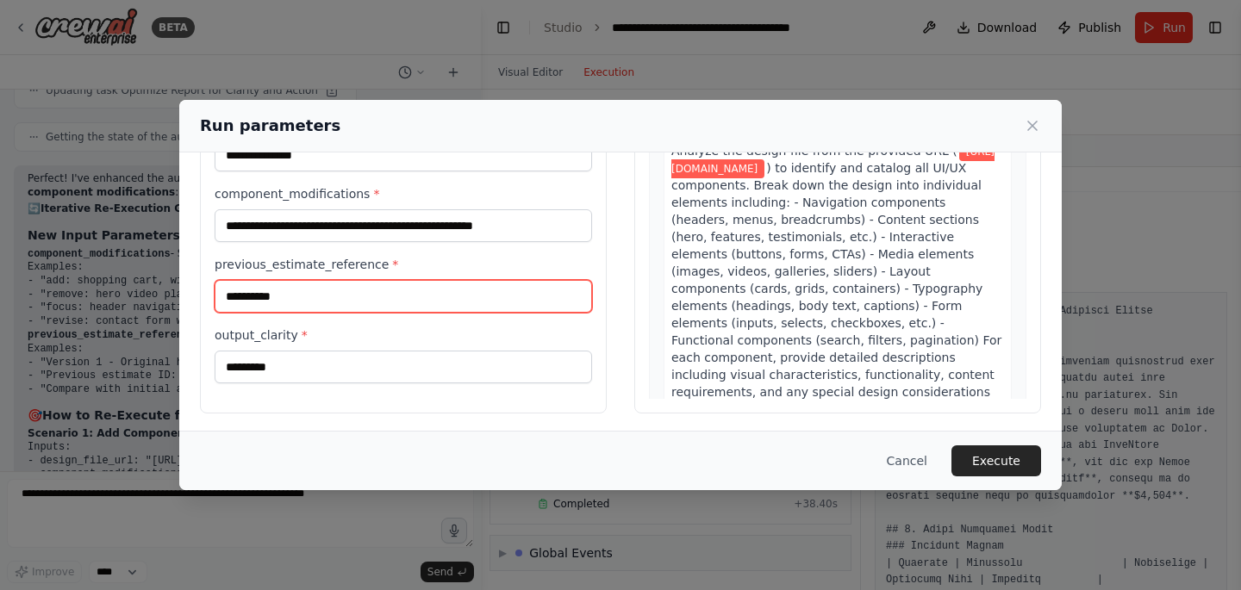
click at [301, 307] on input "*********" at bounding box center [403, 296] width 377 height 33
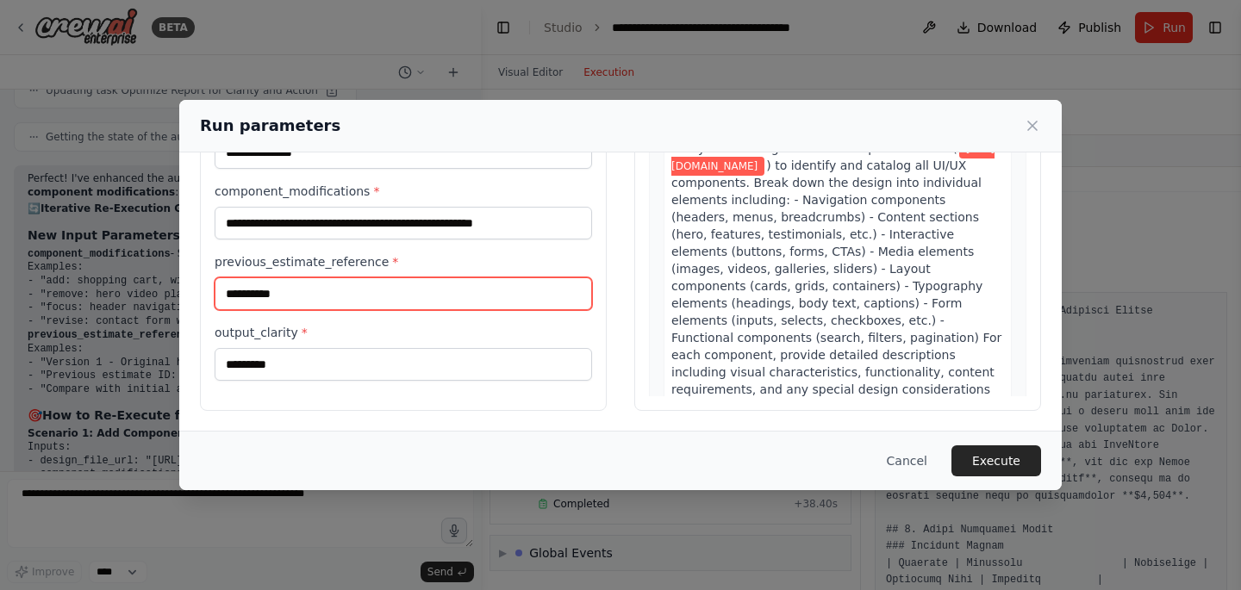
scroll to position [172, 0]
click at [229, 291] on input "*********" at bounding box center [403, 293] width 377 height 33
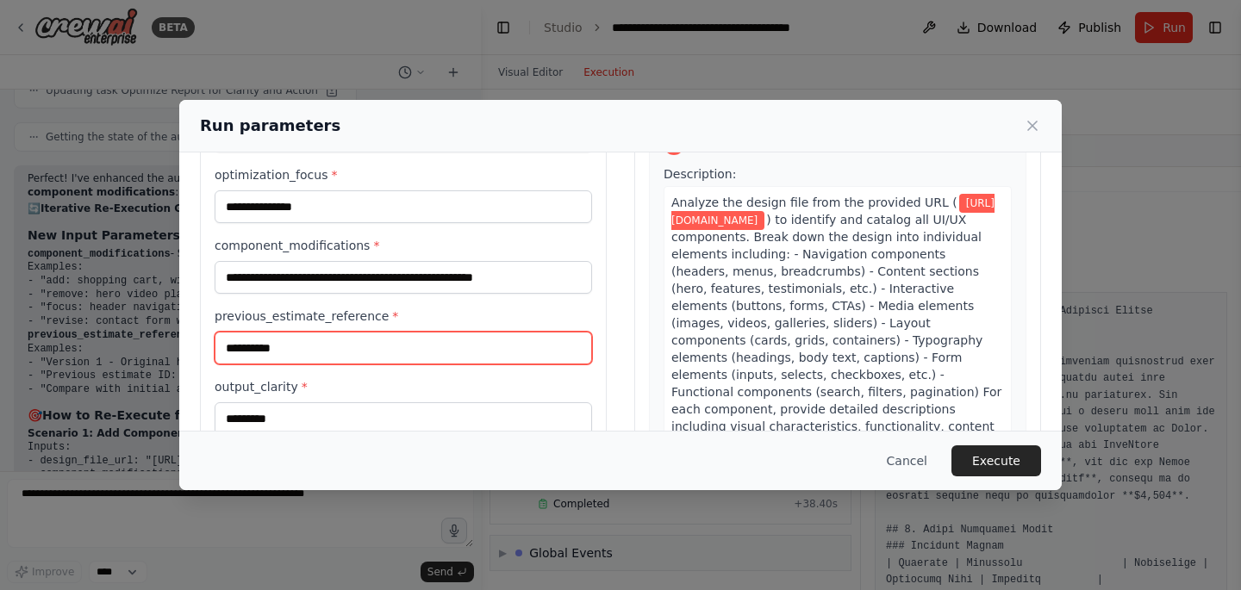
scroll to position [147, 0]
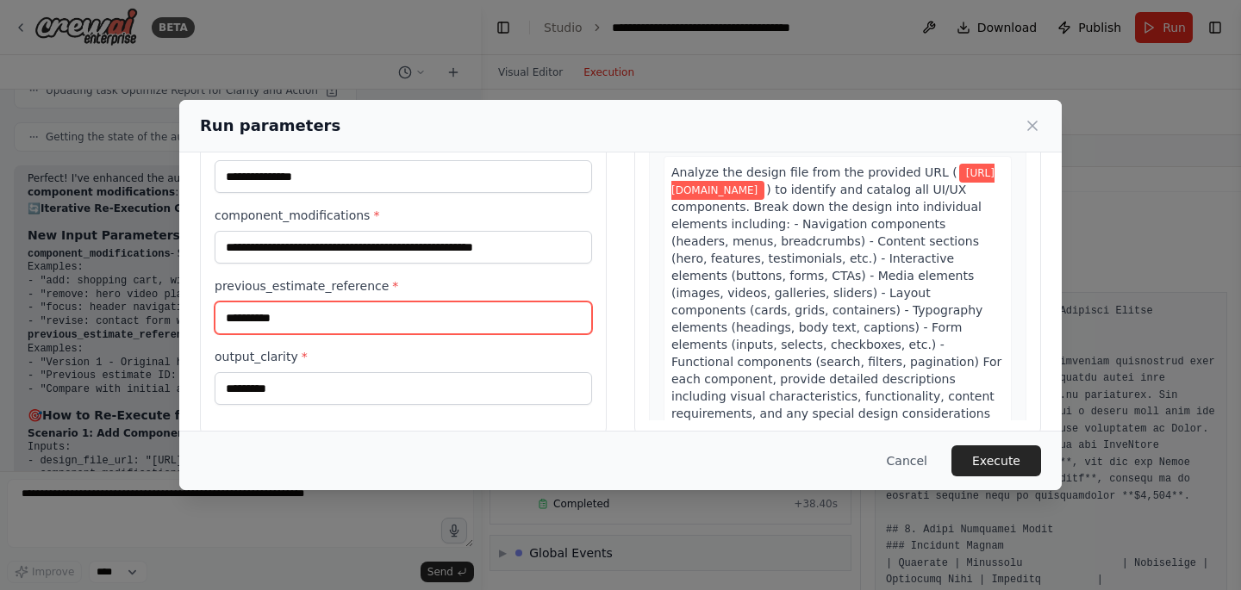
click at [275, 316] on input "*********" at bounding box center [403, 318] width 377 height 33
paste input "text"
type input "*********"
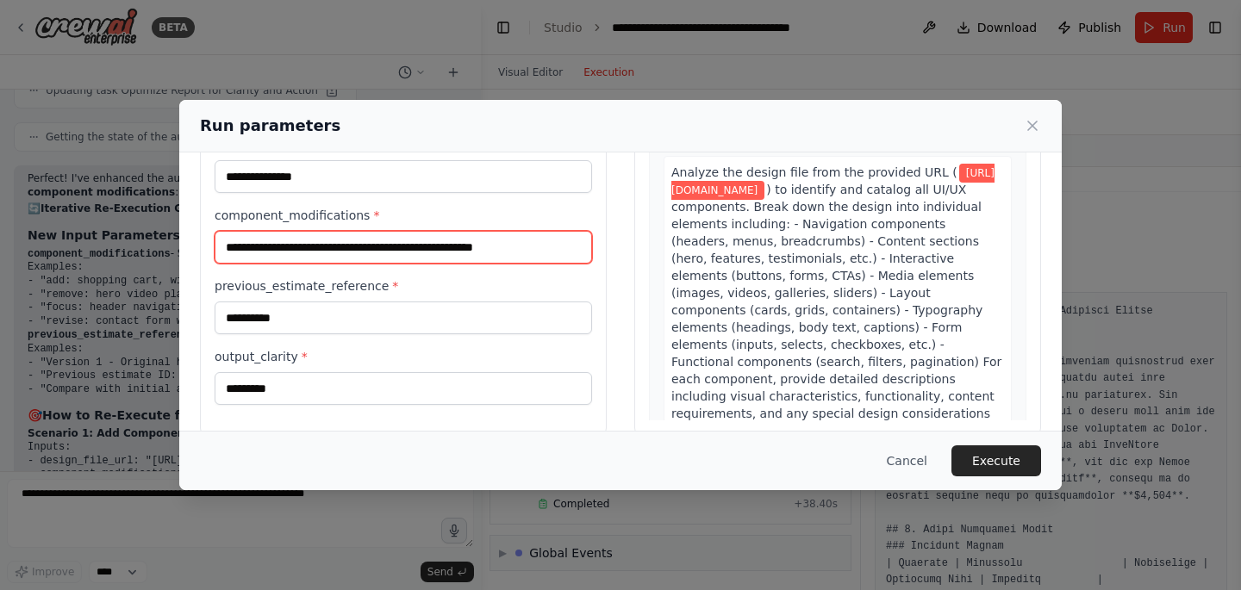
click at [233, 245] on input "**********" at bounding box center [403, 247] width 377 height 33
paste input "text"
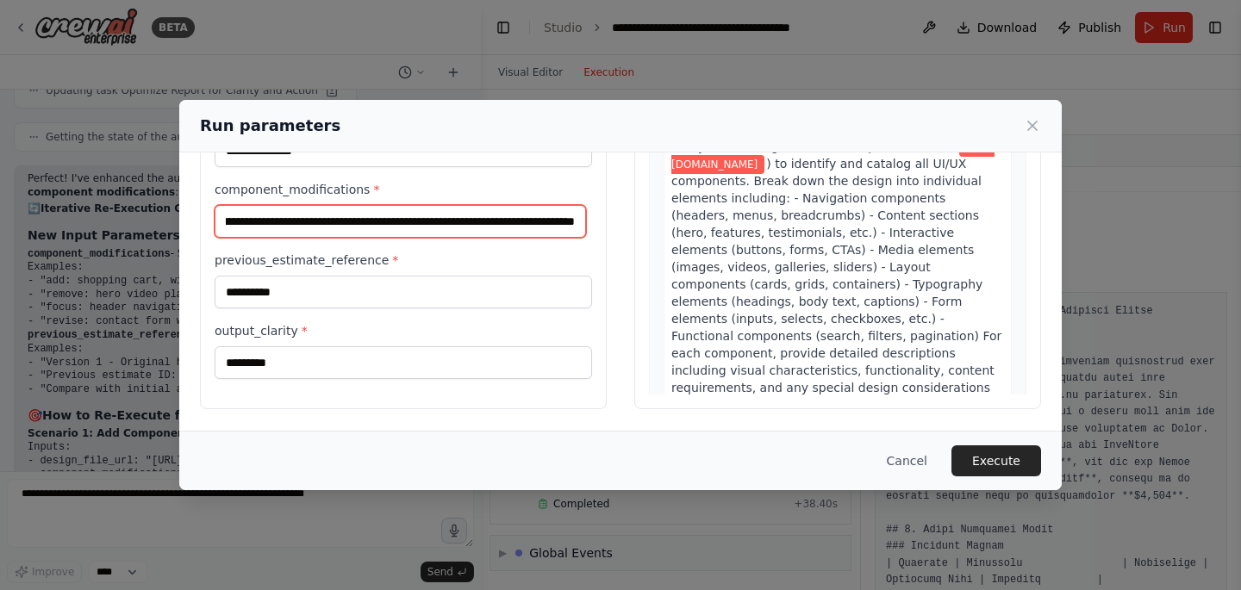
scroll to position [0, 148]
type input "**********"
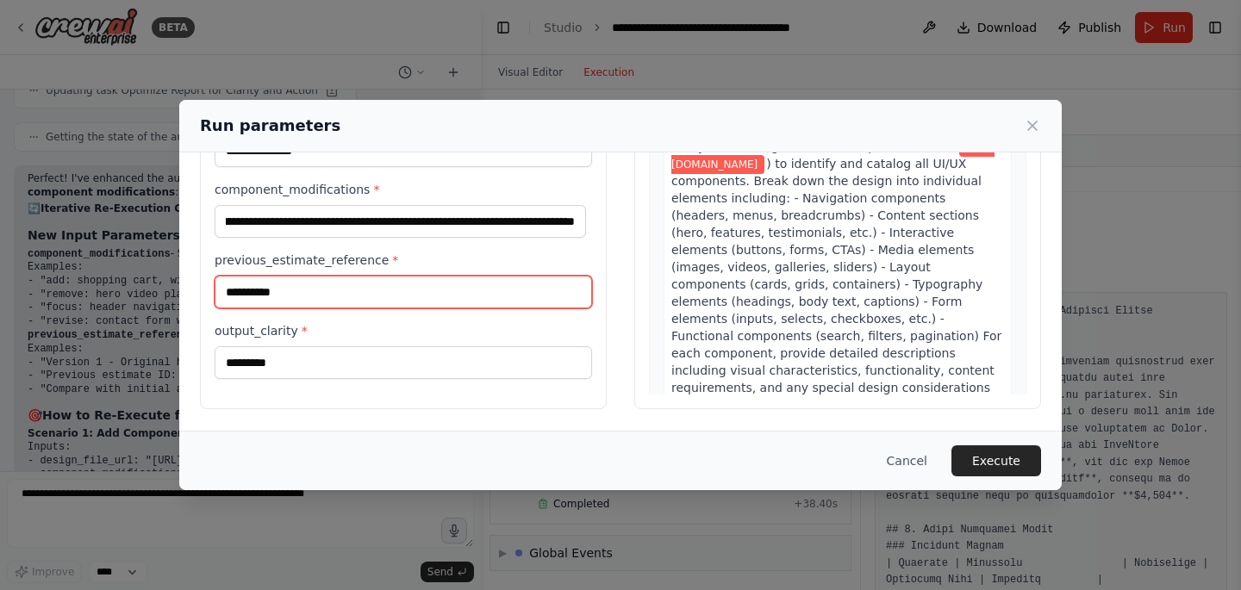
scroll to position [0, 0]
click at [324, 293] on input "*********" at bounding box center [403, 292] width 377 height 33
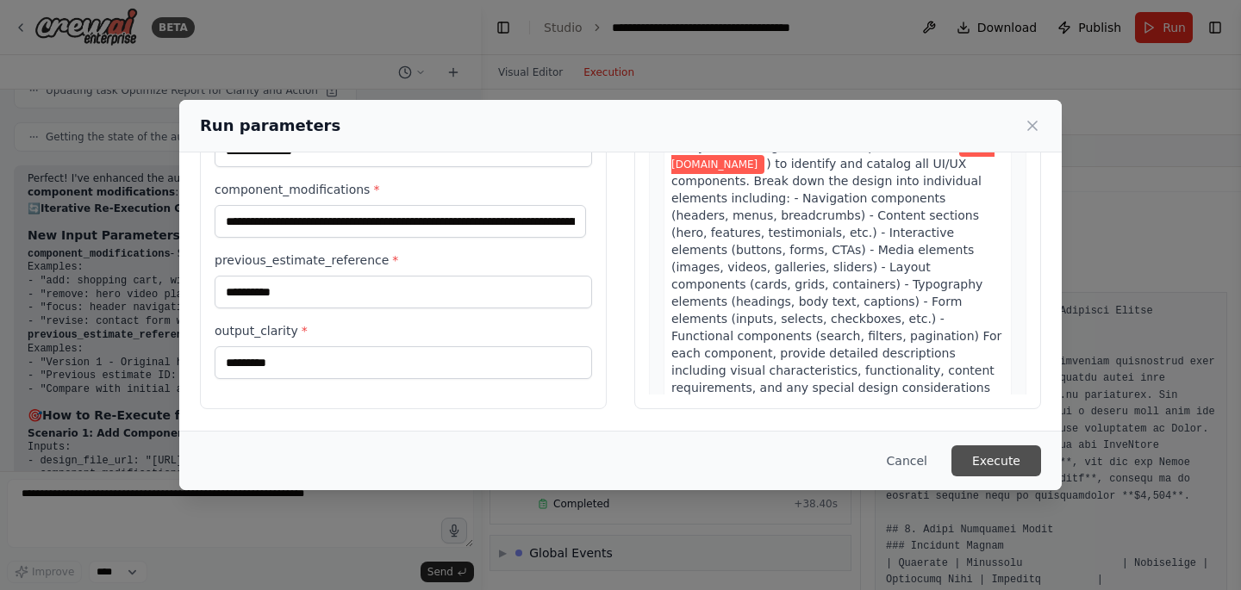
click at [992, 459] on button "Execute" at bounding box center [996, 461] width 90 height 31
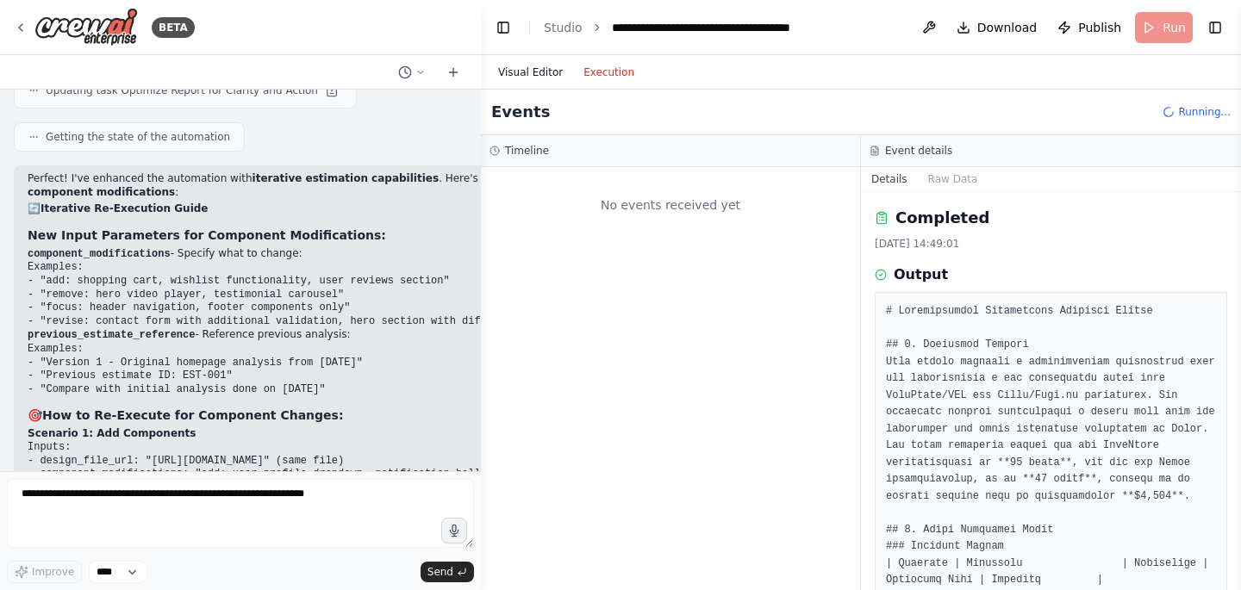
click at [526, 69] on button "Visual Editor" at bounding box center [530, 72] width 85 height 21
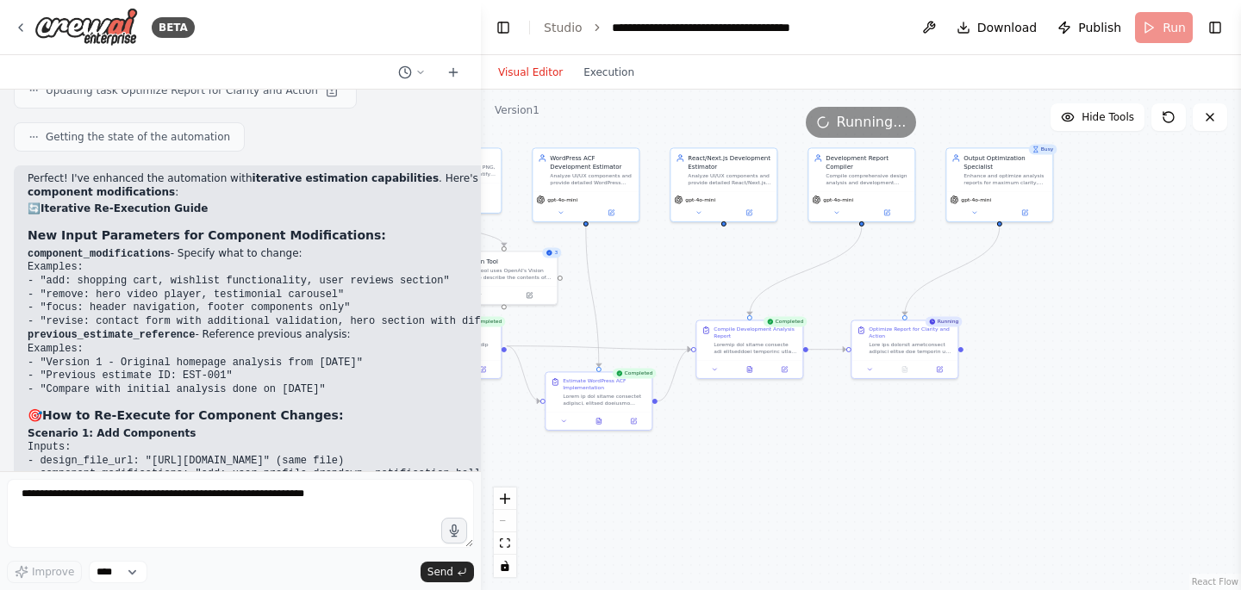
drag, startPoint x: 1018, startPoint y: 451, endPoint x: 802, endPoint y: 446, distance: 216.4
click at [802, 446] on div ".deletable-edge-delete-btn { width: 20px; height: 20px; border: 0px solid #ffff…" at bounding box center [861, 340] width 760 height 501
click at [752, 366] on icon at bounding box center [749, 368] width 4 height 6
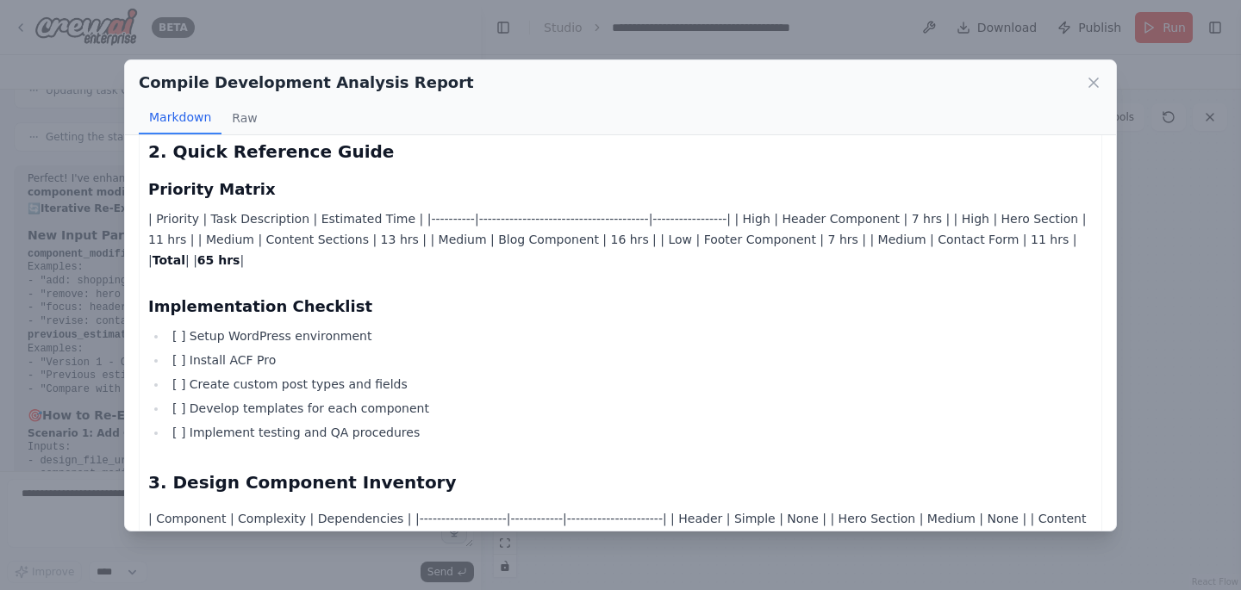
scroll to position [327, 0]
click at [1093, 84] on icon at bounding box center [1093, 82] width 17 height 17
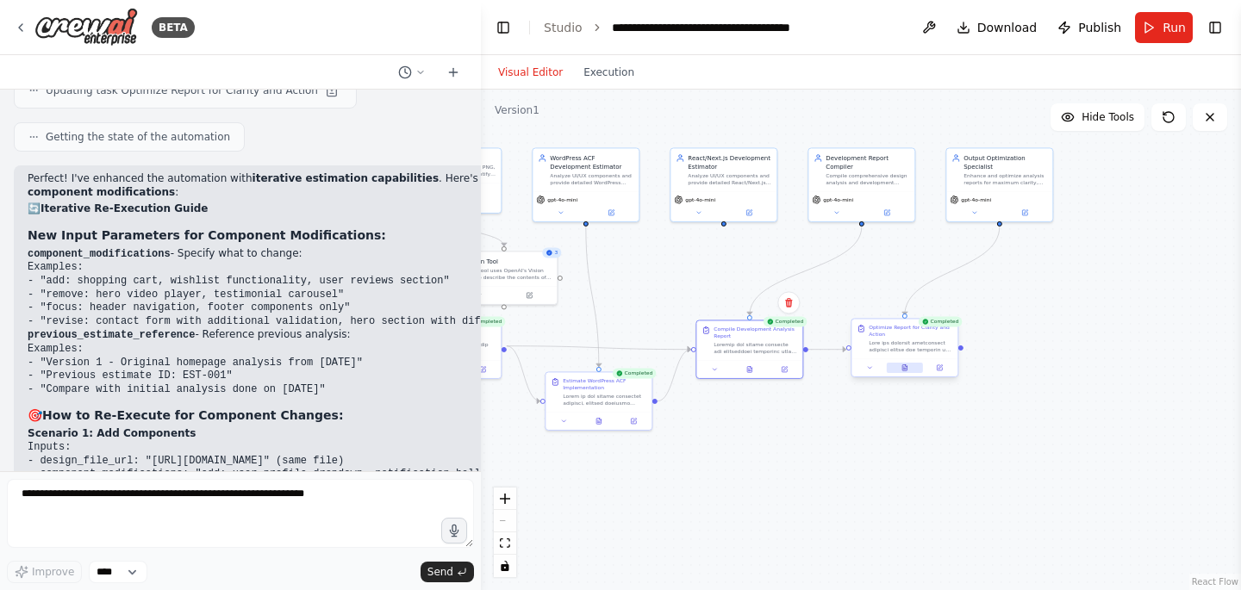
click at [910, 365] on button at bounding box center [905, 368] width 36 height 10
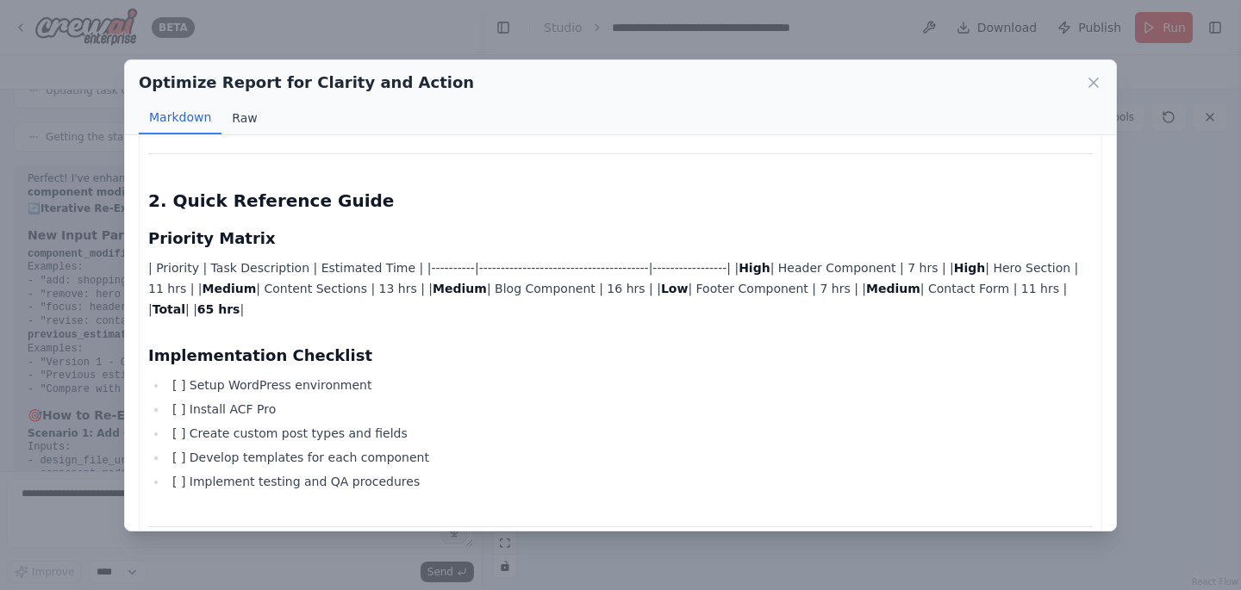
click at [244, 121] on button "Raw" at bounding box center [244, 118] width 46 height 33
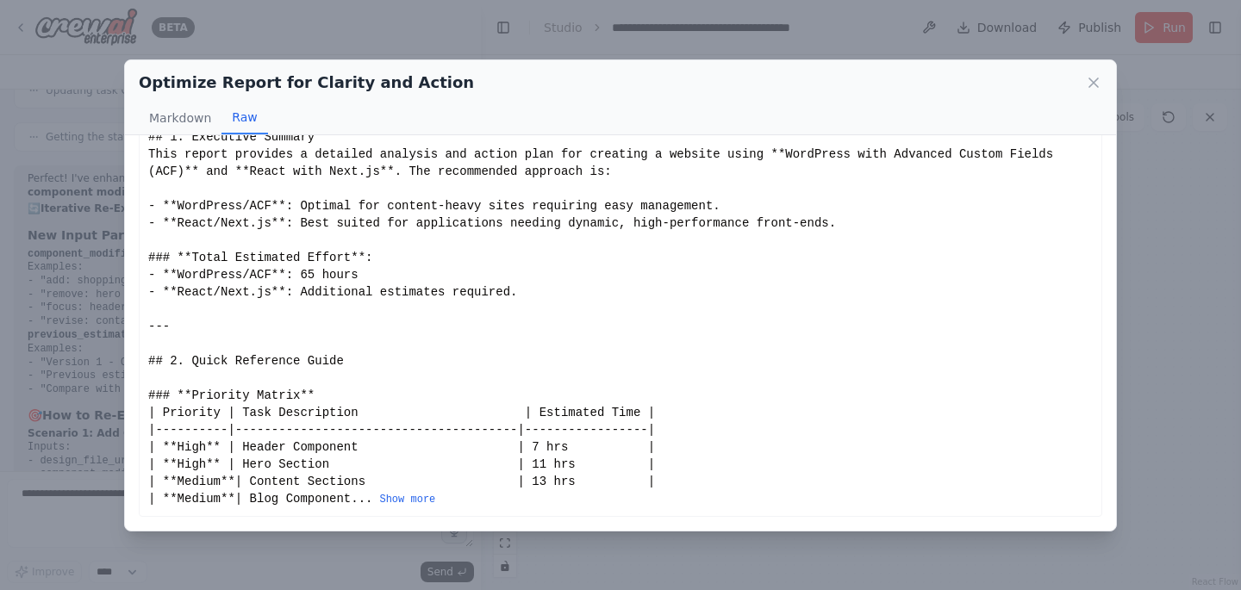
scroll to position [65, 0]
click at [346, 446] on div "# Comprehensive Development Analysis Report ## 1. Executive Summary This report…" at bounding box center [620, 301] width 945 height 414
click at [435, 496] on button "Show more" at bounding box center [407, 500] width 56 height 14
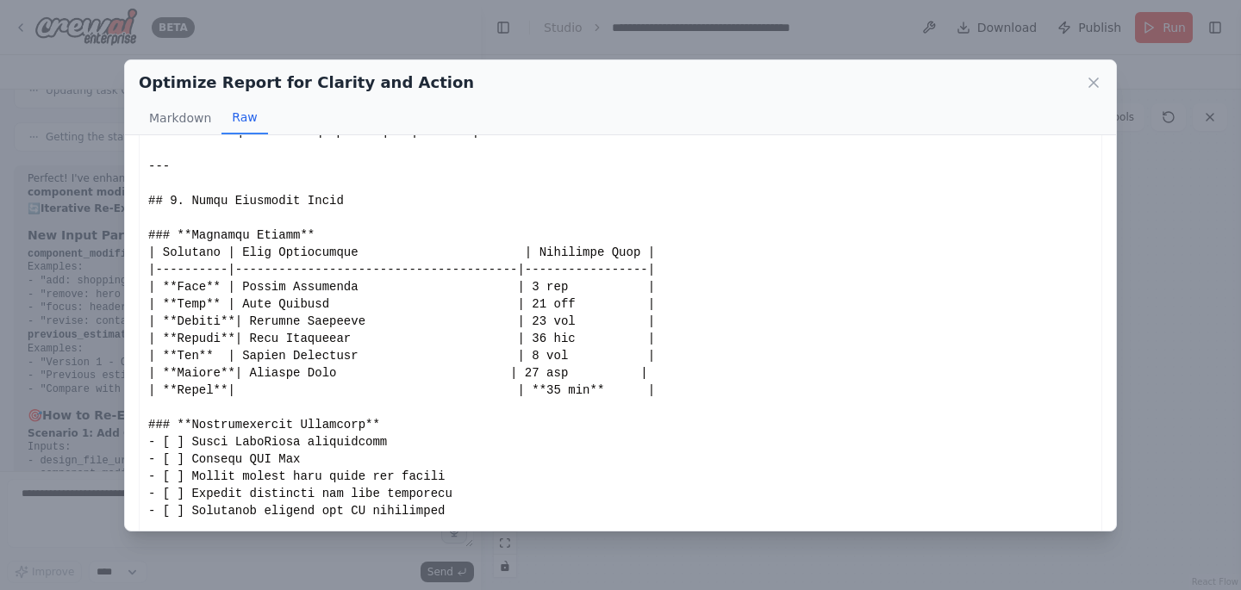
scroll to position [227, 0]
drag, startPoint x: 564, startPoint y: 390, endPoint x: 544, endPoint y: 390, distance: 19.8
drag, startPoint x: 560, startPoint y: 391, endPoint x: 546, endPoint y: 390, distance: 14.7
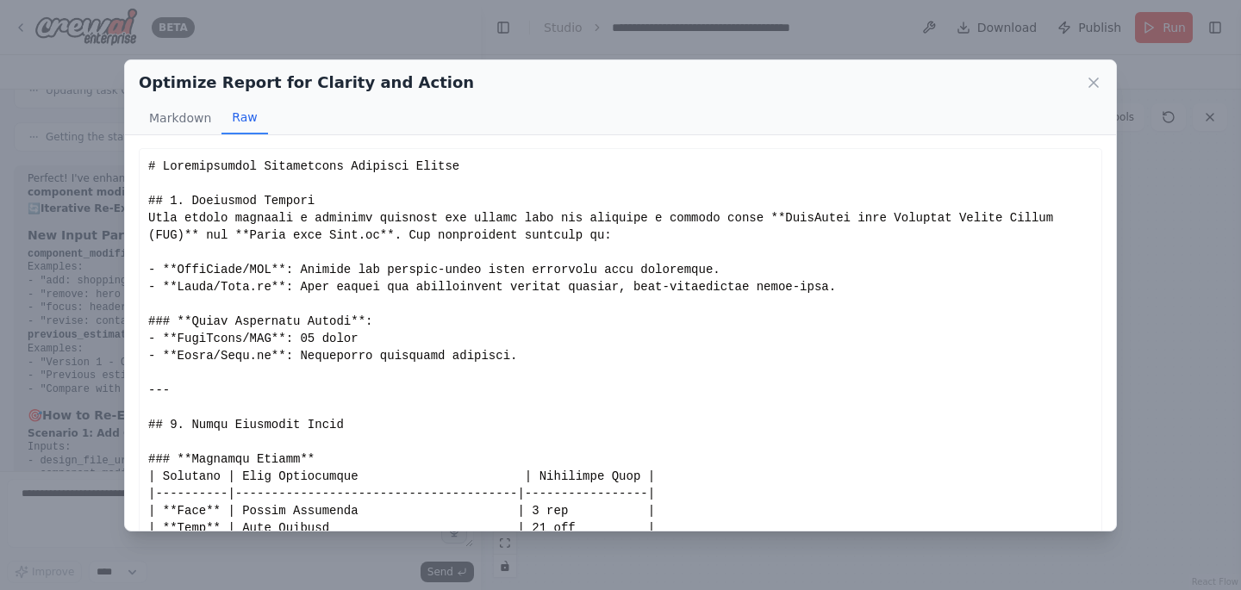
scroll to position [0, 0]
click at [1091, 78] on icon at bounding box center [1093, 82] width 17 height 17
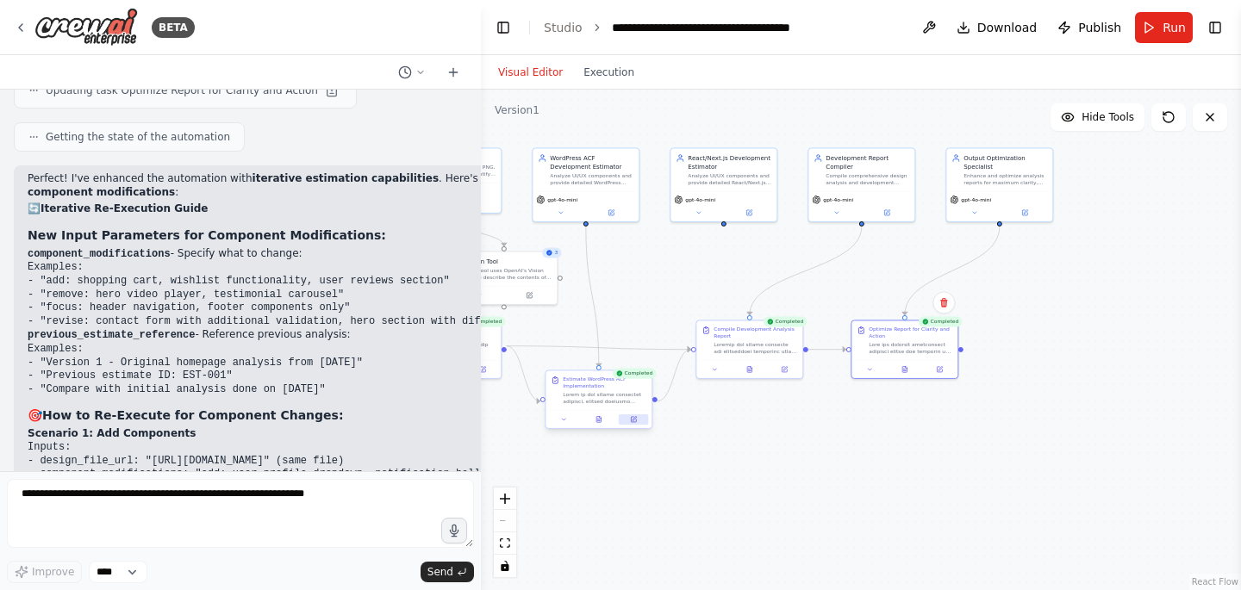
click at [637, 418] on icon at bounding box center [633, 419] width 7 height 7
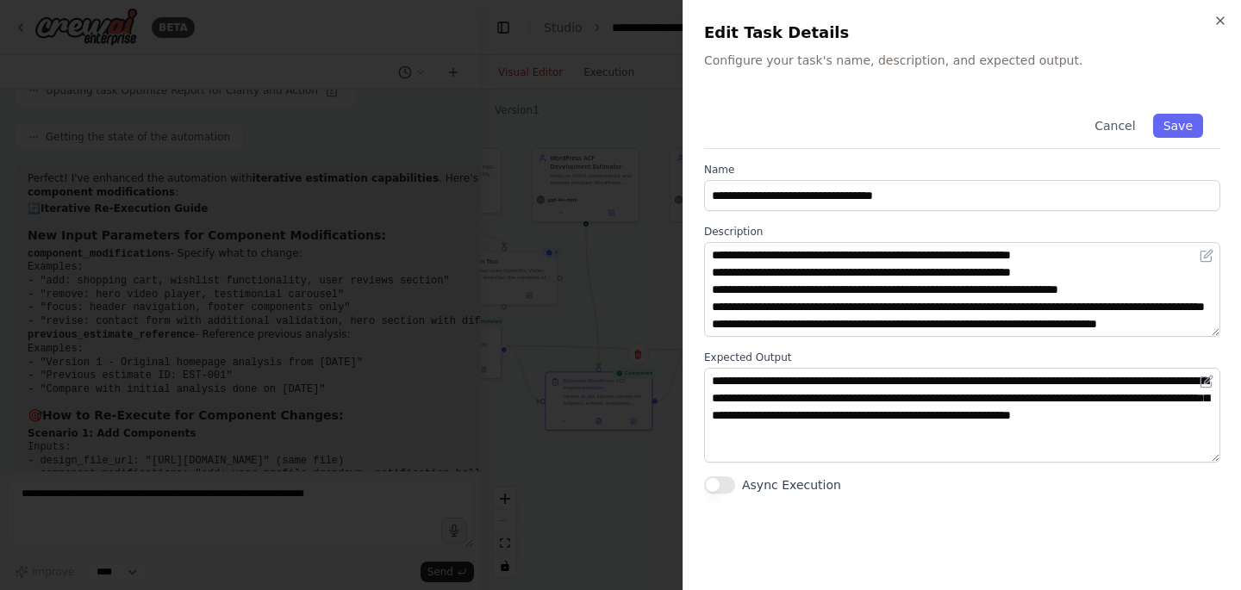
scroll to position [362, 0]
click at [1214, 19] on icon "button" at bounding box center [1220, 21] width 14 height 14
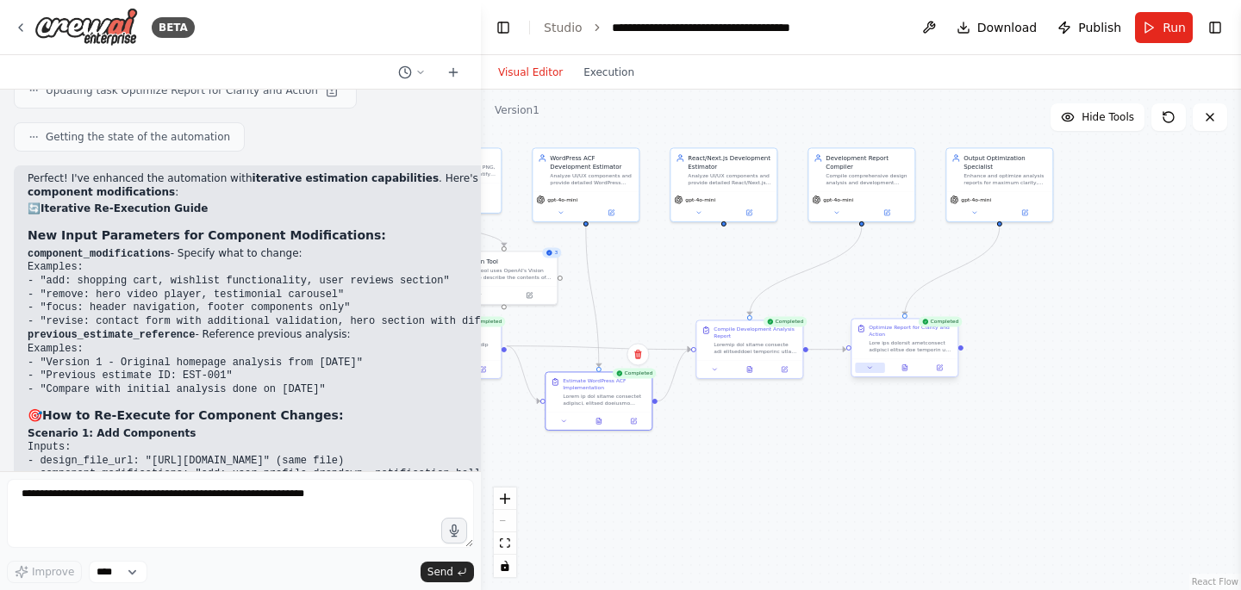
click at [875, 365] on button at bounding box center [869, 368] width 29 height 10
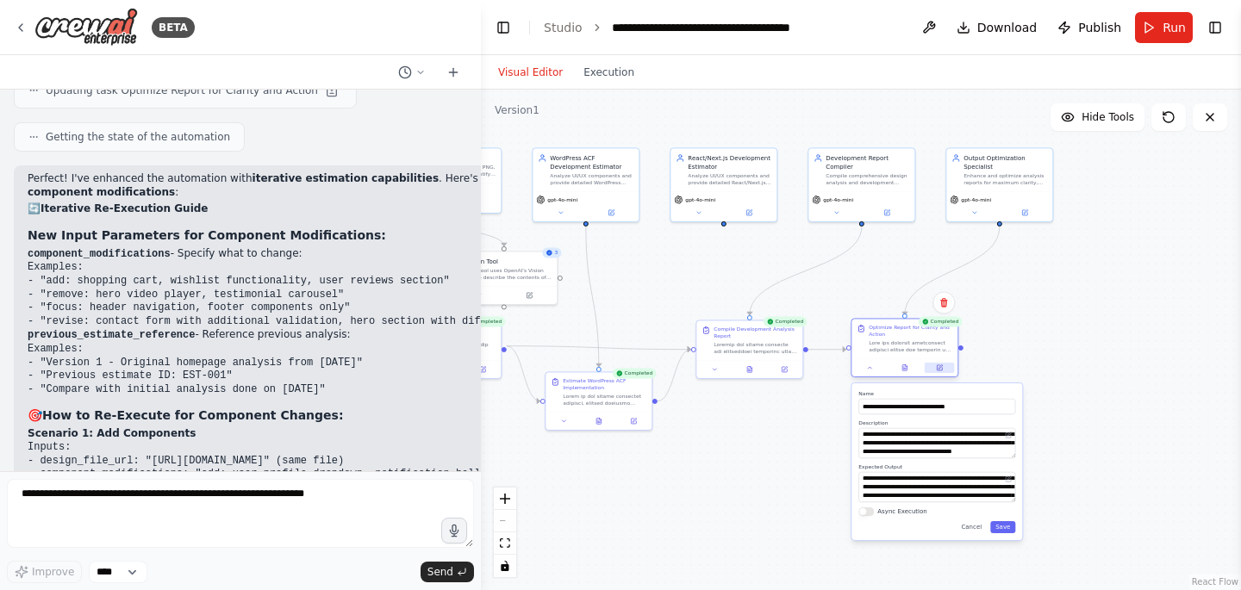
click at [936, 368] on icon at bounding box center [939, 368] width 7 height 7
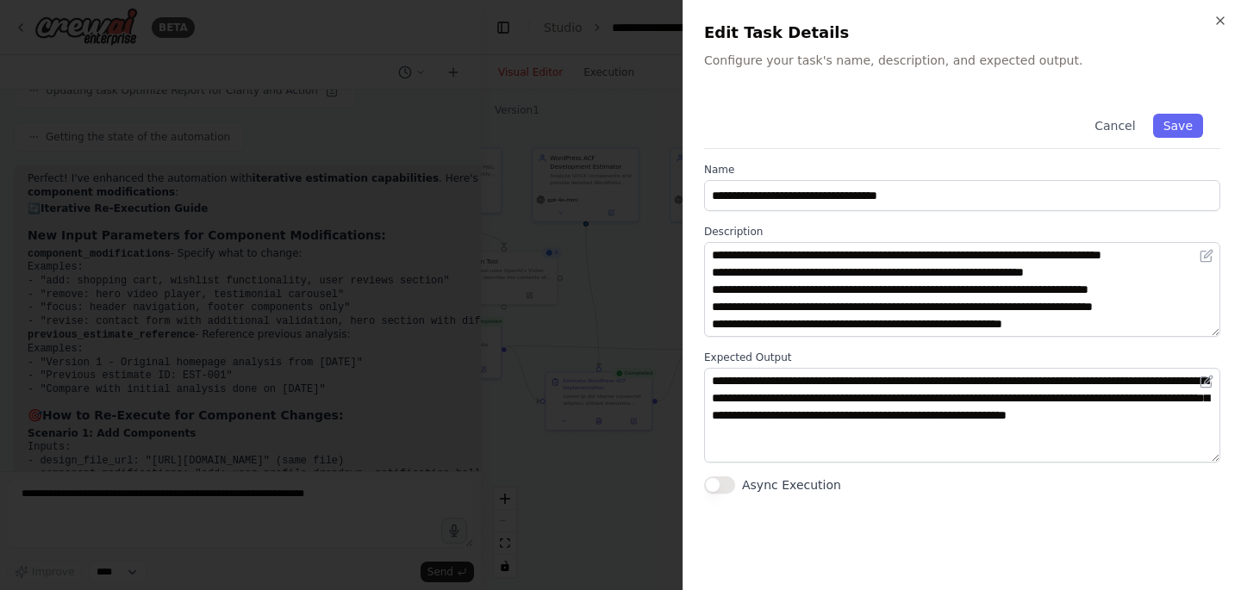
scroll to position [569, 0]
click at [1221, 20] on icon "button" at bounding box center [1220, 20] width 7 height 7
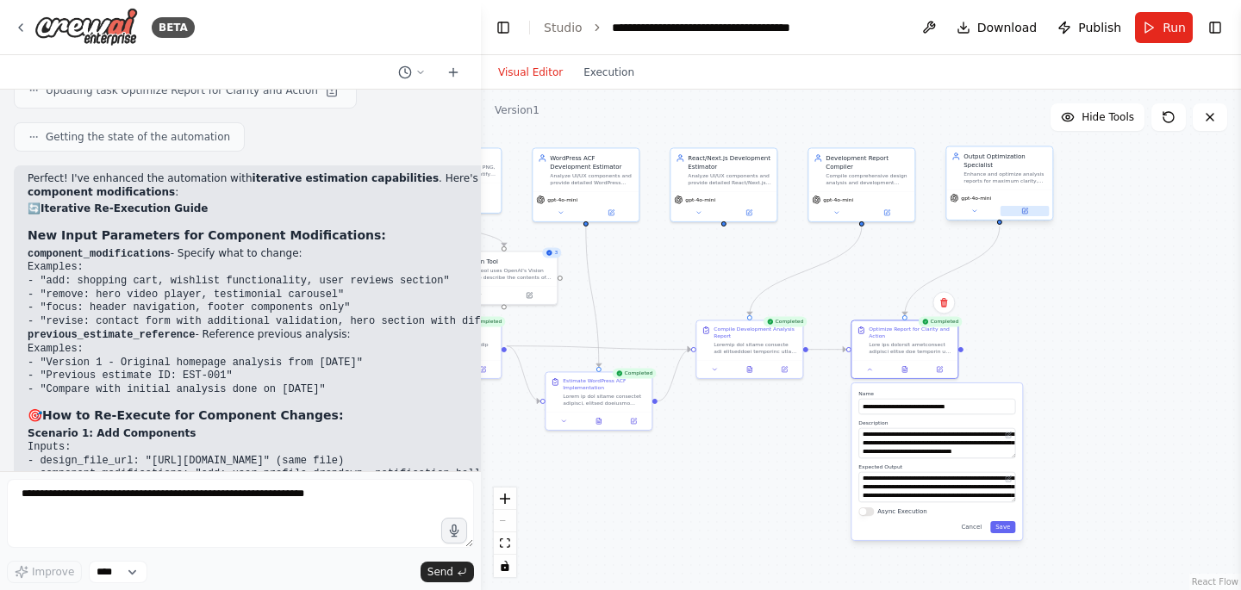
click at [1026, 211] on icon at bounding box center [1024, 211] width 5 height 5
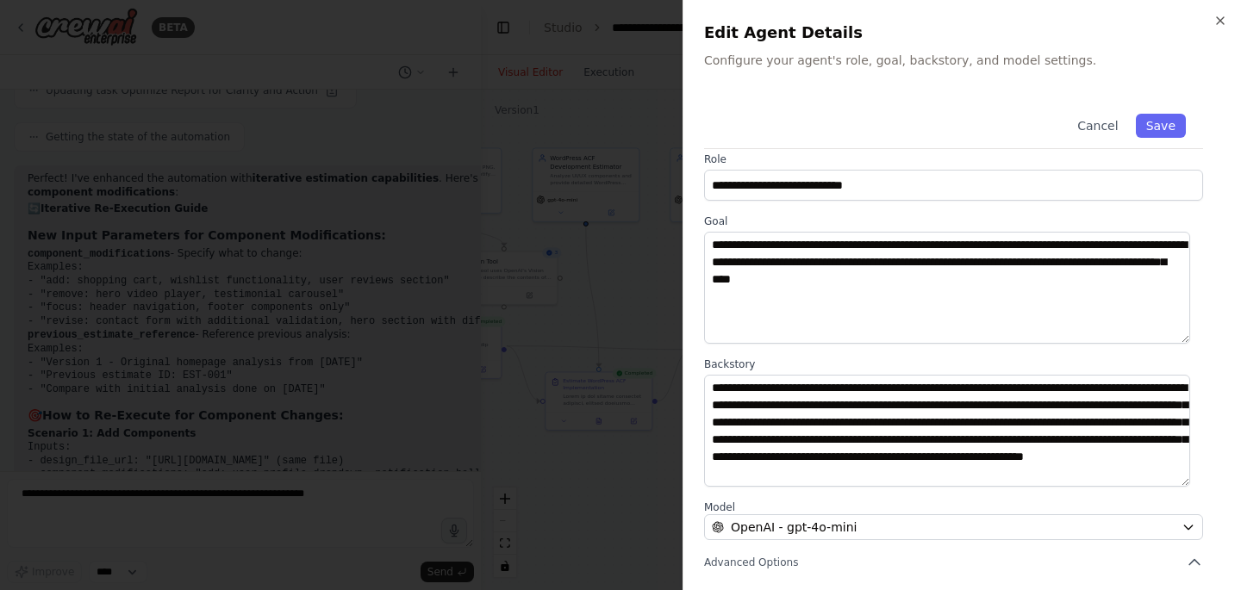
scroll to position [0, 0]
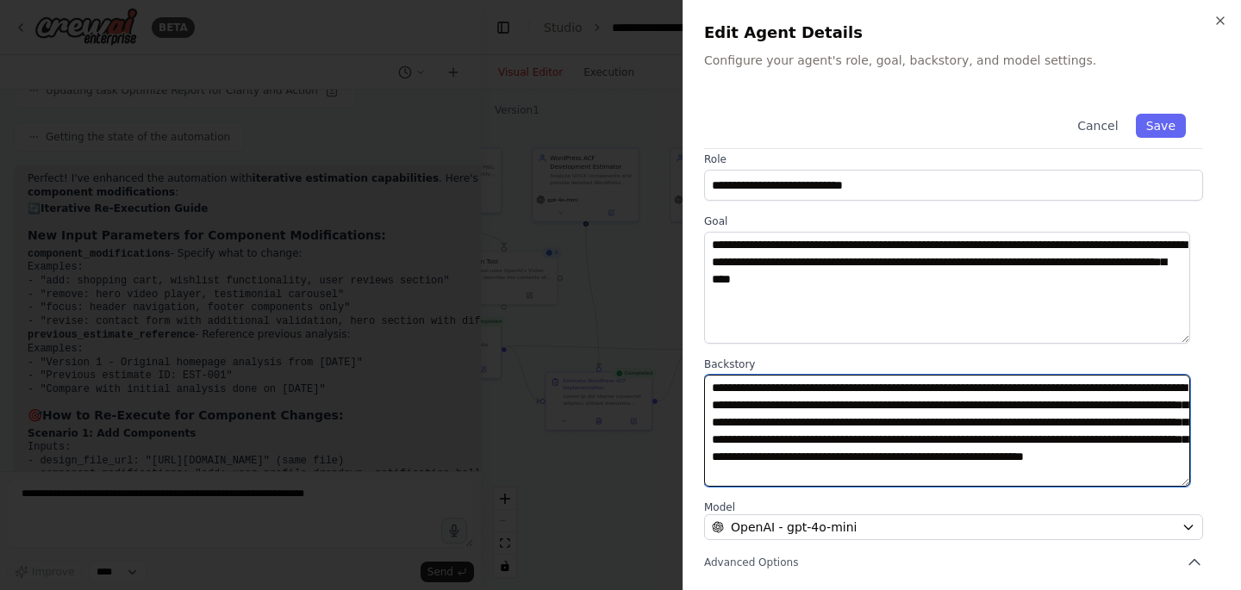
click at [1051, 387] on textarea "**********" at bounding box center [947, 431] width 486 height 112
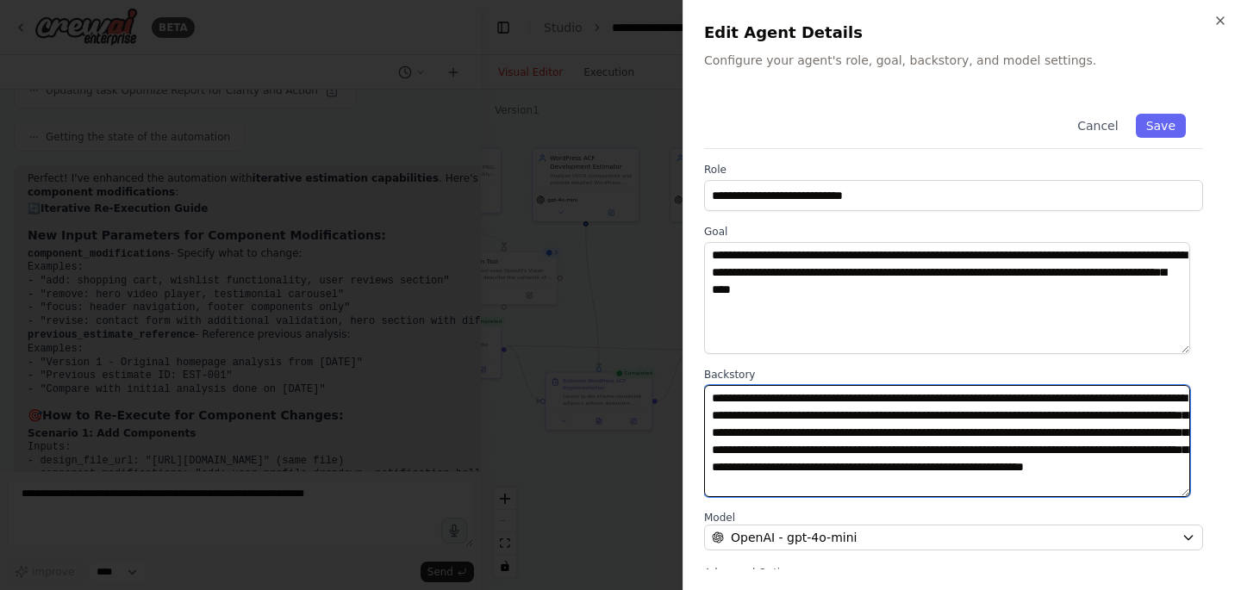
click at [794, 400] on textarea "**********" at bounding box center [947, 441] width 486 height 112
click at [875, 398] on textarea "**********" at bounding box center [947, 441] width 486 height 112
drag, startPoint x: 767, startPoint y: 397, endPoint x: 1042, endPoint y: 399, distance: 274.9
click at [1040, 399] on textarea "**********" at bounding box center [947, 441] width 486 height 112
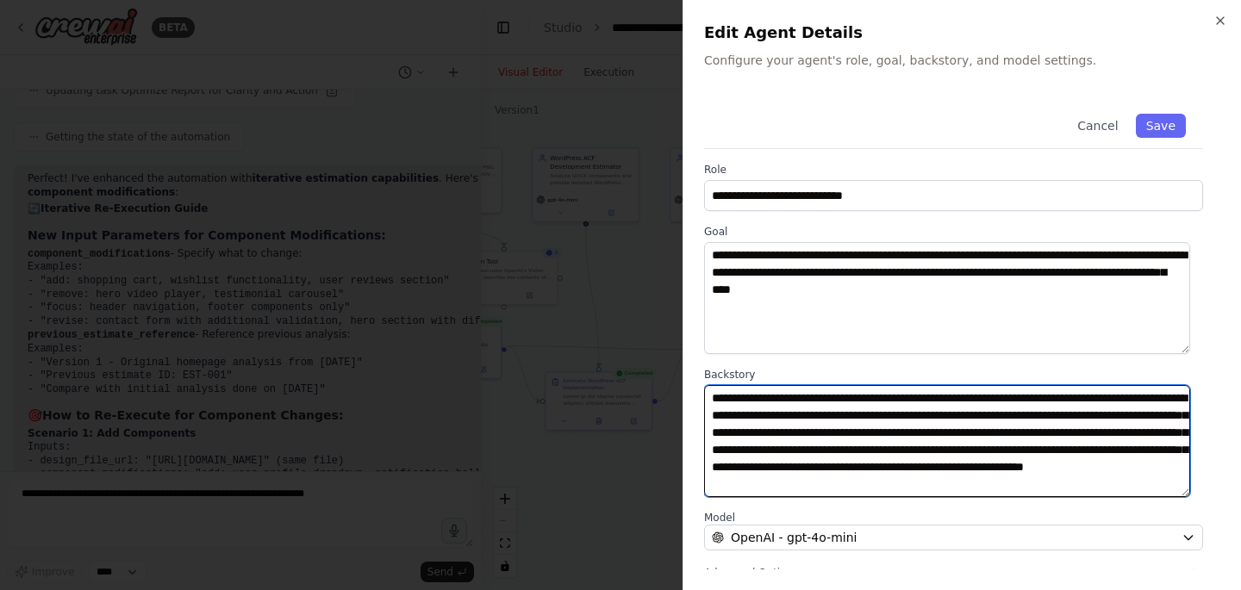
paste textarea "**********"
type textarea "**********"
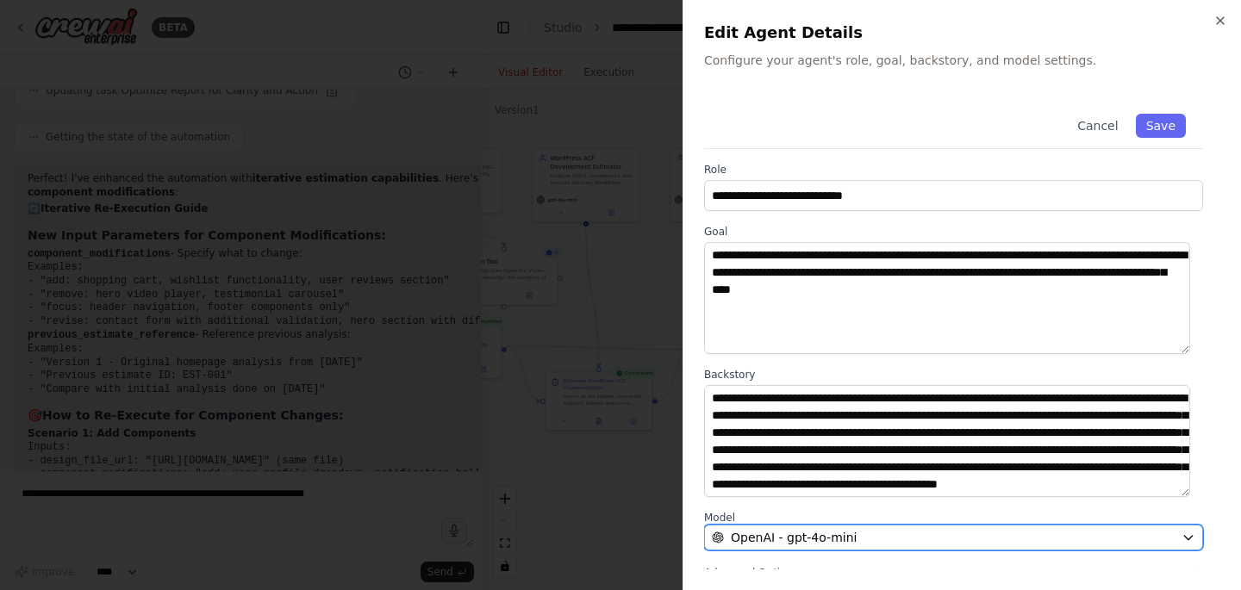
click at [877, 538] on div "OpenAI - gpt-4o-mini" at bounding box center [943, 537] width 463 height 17
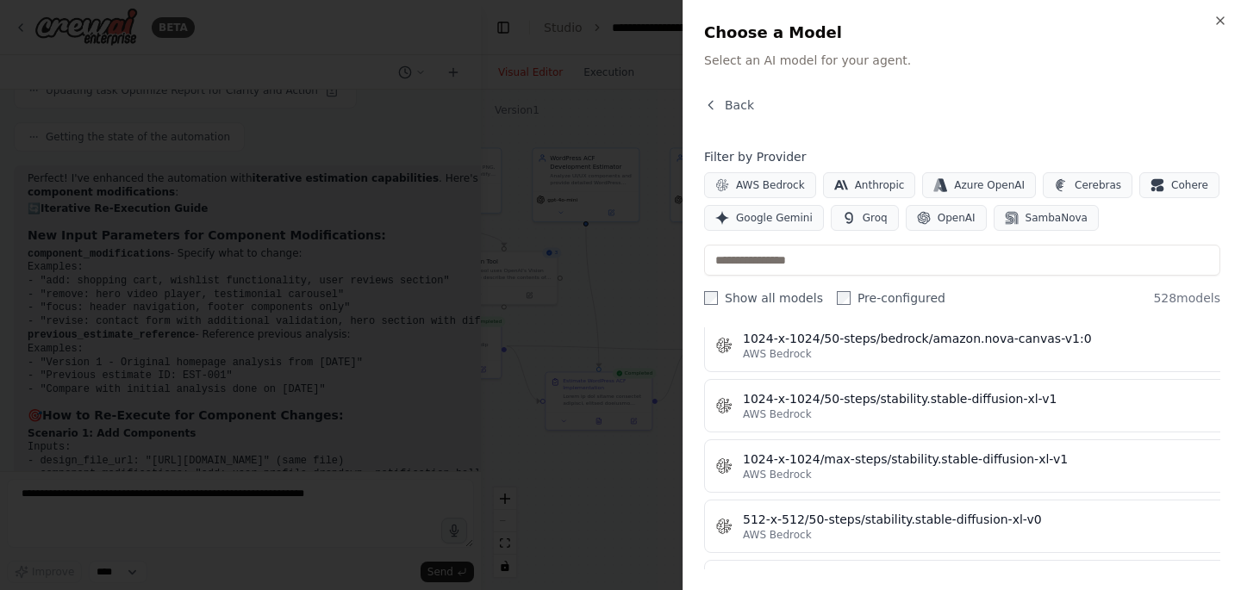
scroll to position [0, 0]
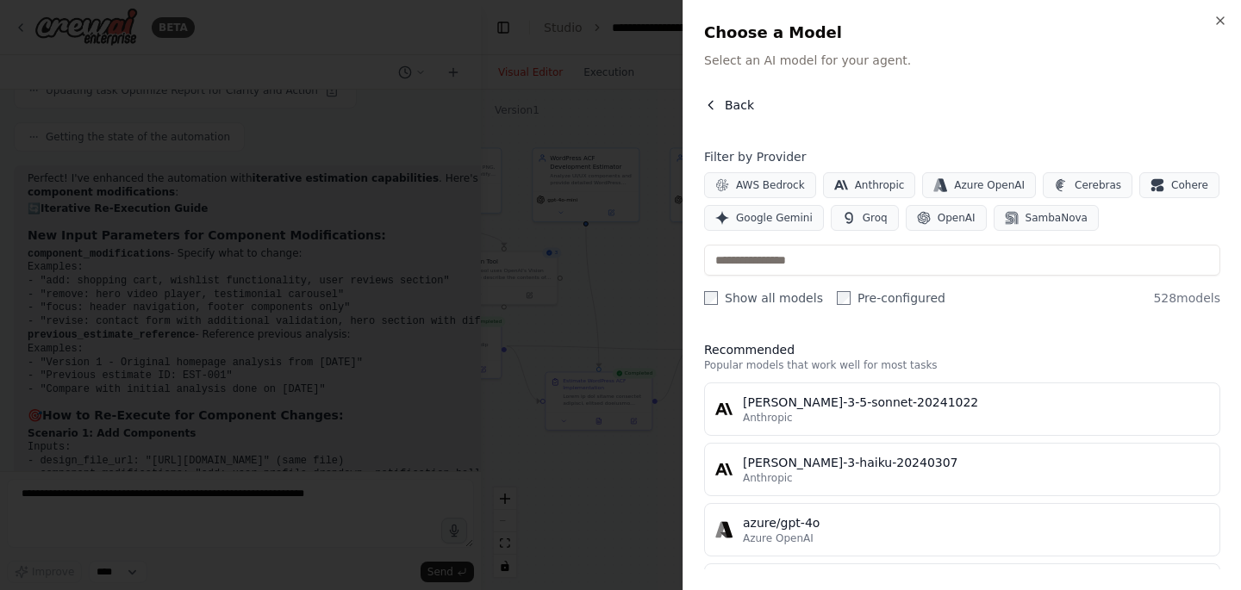
click at [732, 107] on span "Back" at bounding box center [739, 105] width 29 height 17
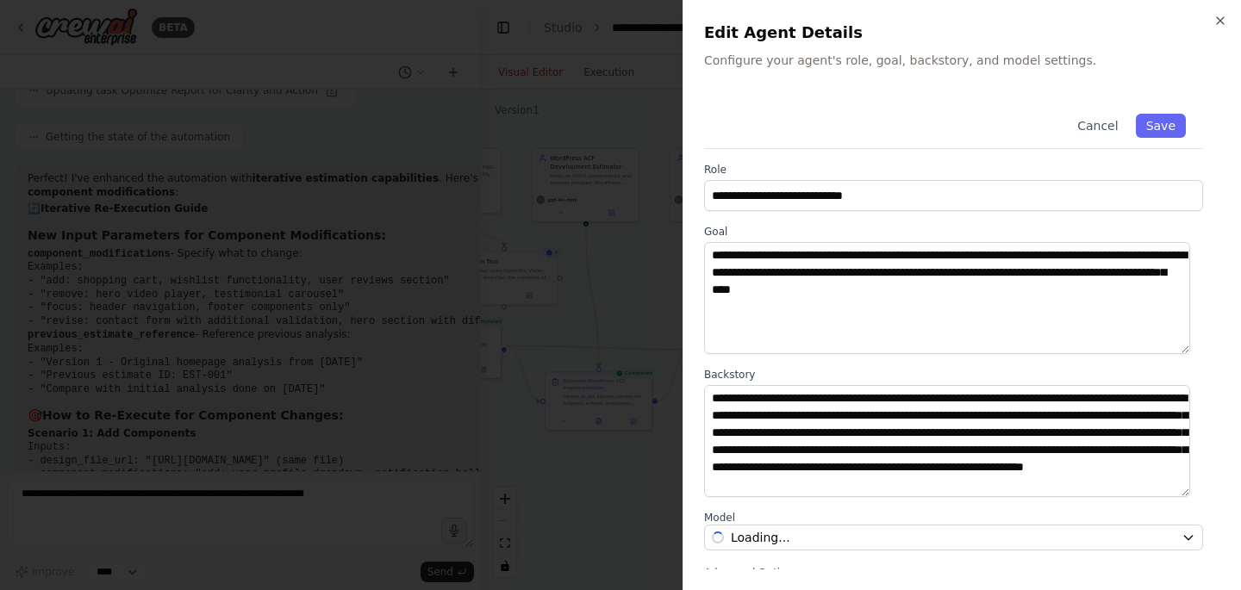
scroll to position [17, 0]
click at [1150, 123] on button "Save" at bounding box center [1161, 126] width 50 height 24
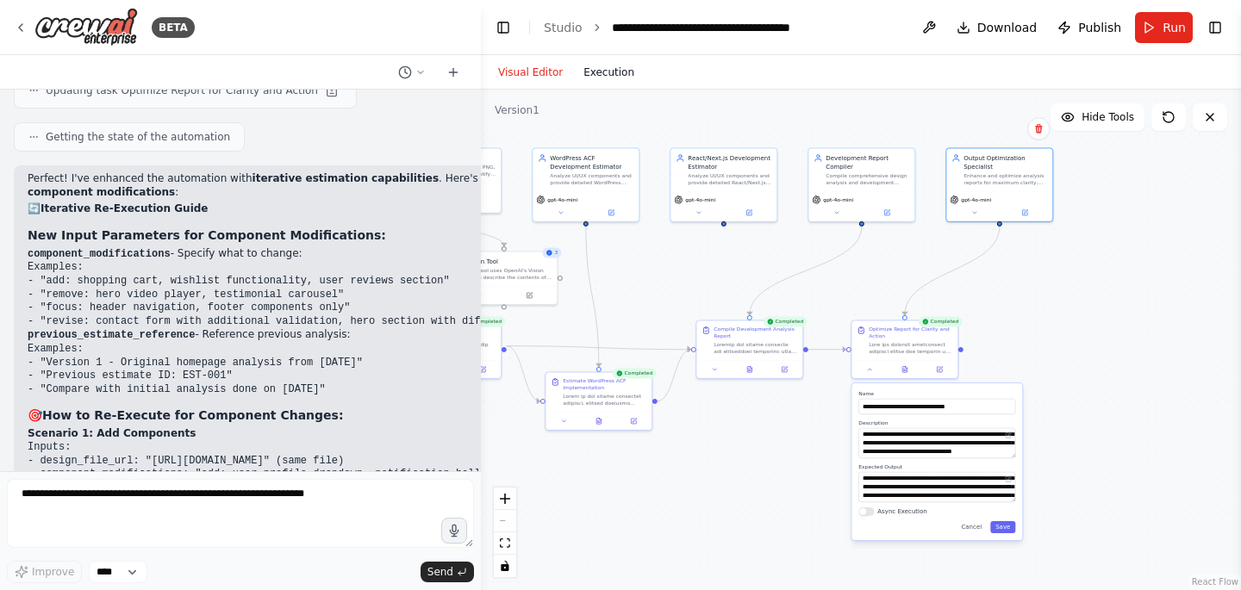
click at [617, 76] on button "Execution" at bounding box center [609, 72] width 72 height 21
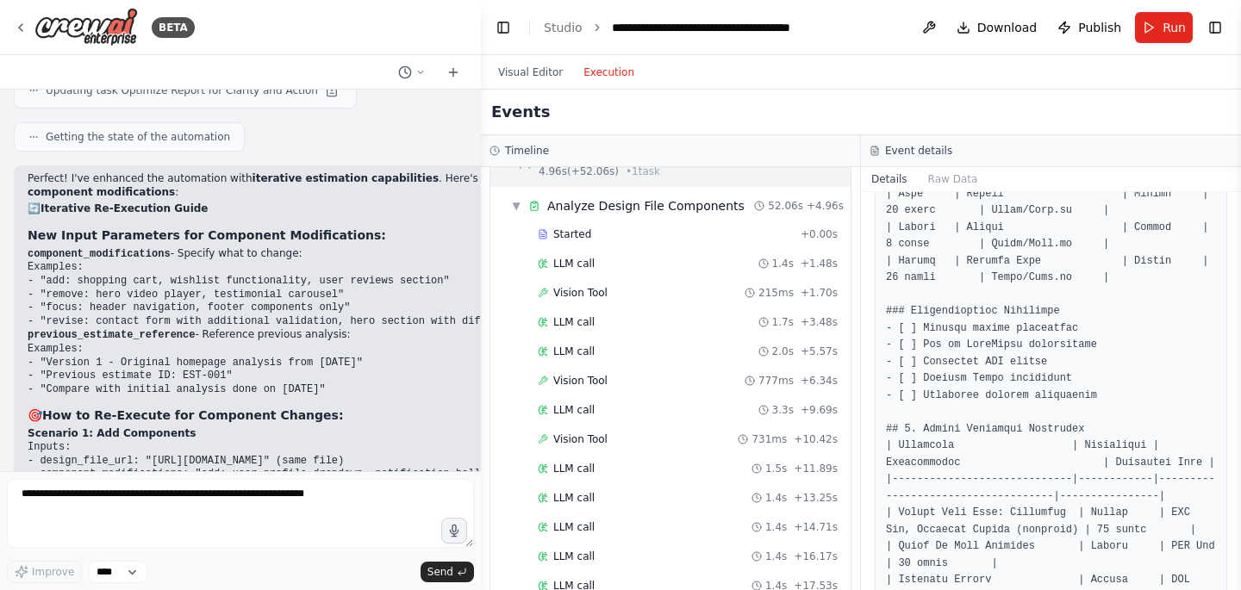
scroll to position [0, 0]
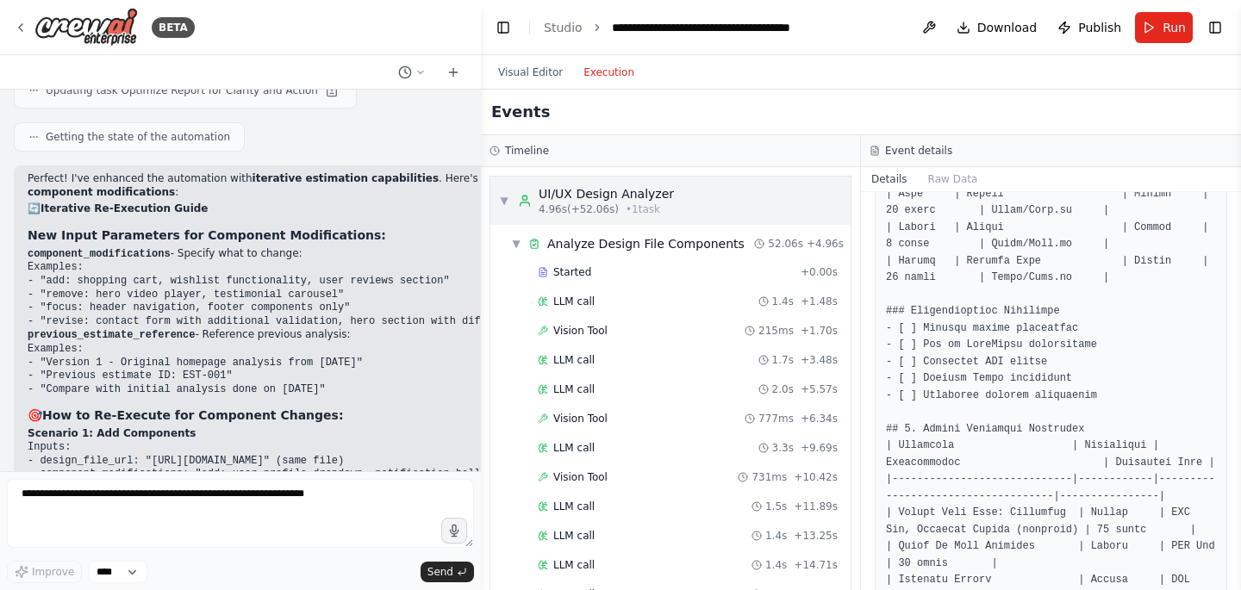
click at [506, 197] on span "▼" at bounding box center [504, 201] width 10 height 14
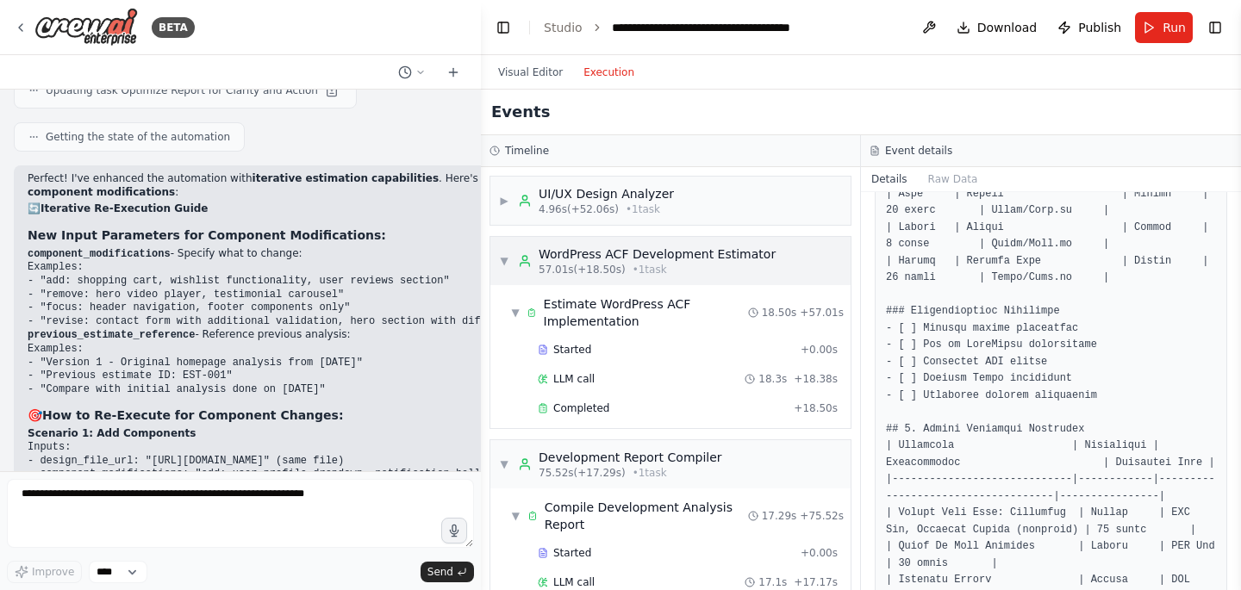
click at [503, 259] on span "▼" at bounding box center [504, 261] width 10 height 14
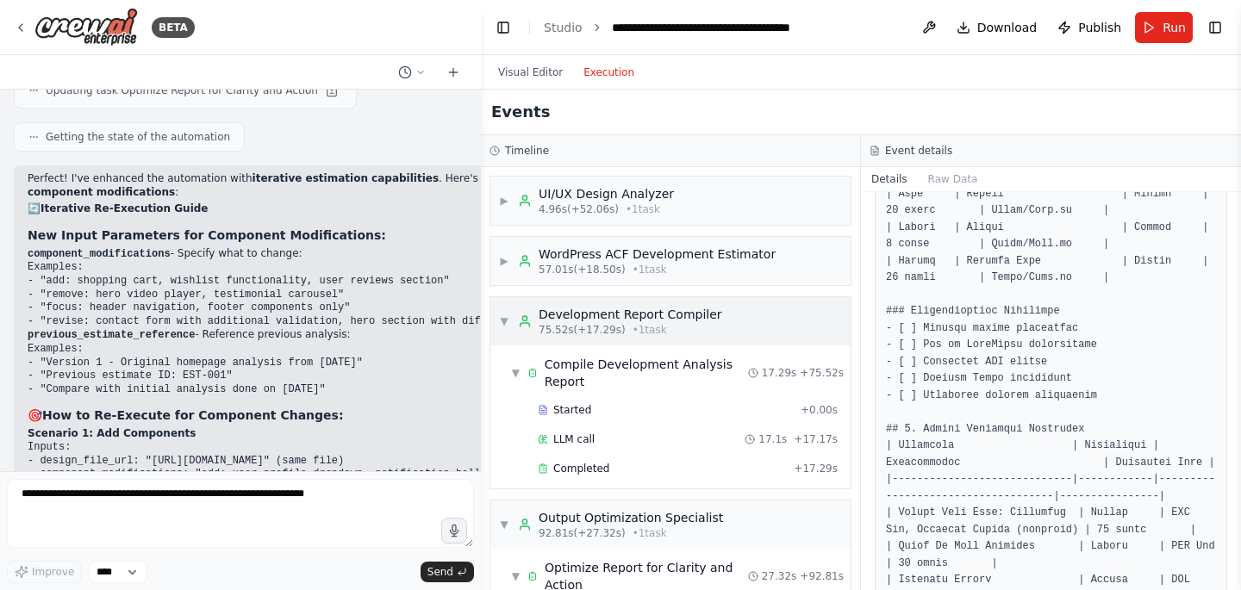
click at [507, 324] on span "▼" at bounding box center [504, 322] width 10 height 14
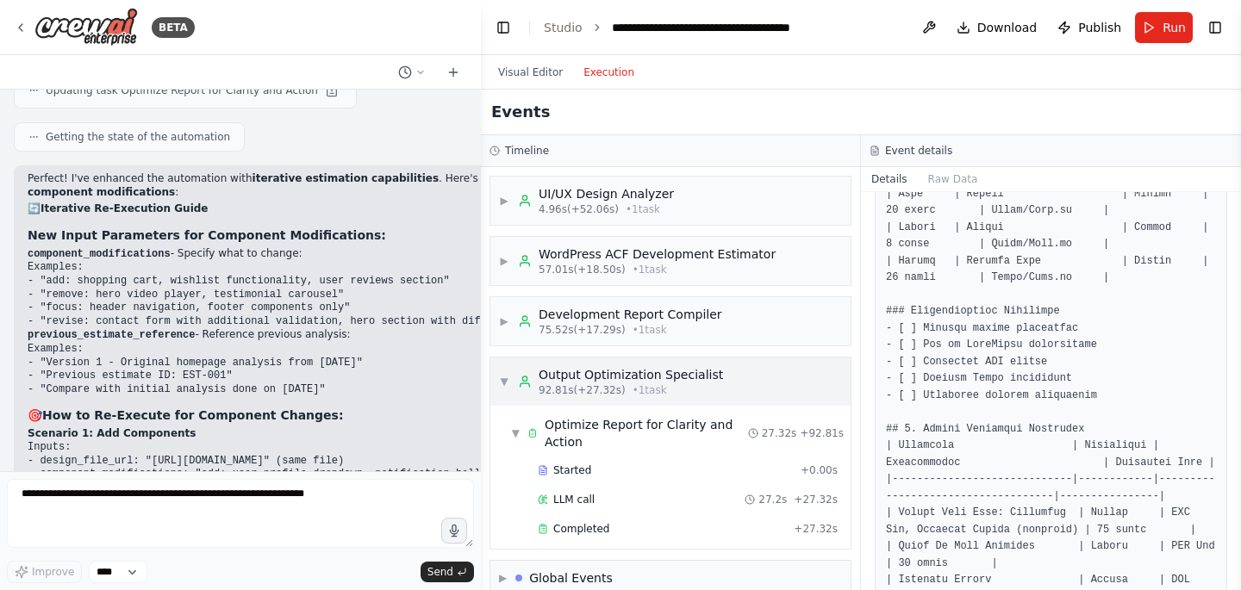
click at [500, 375] on span "▼" at bounding box center [504, 382] width 10 height 14
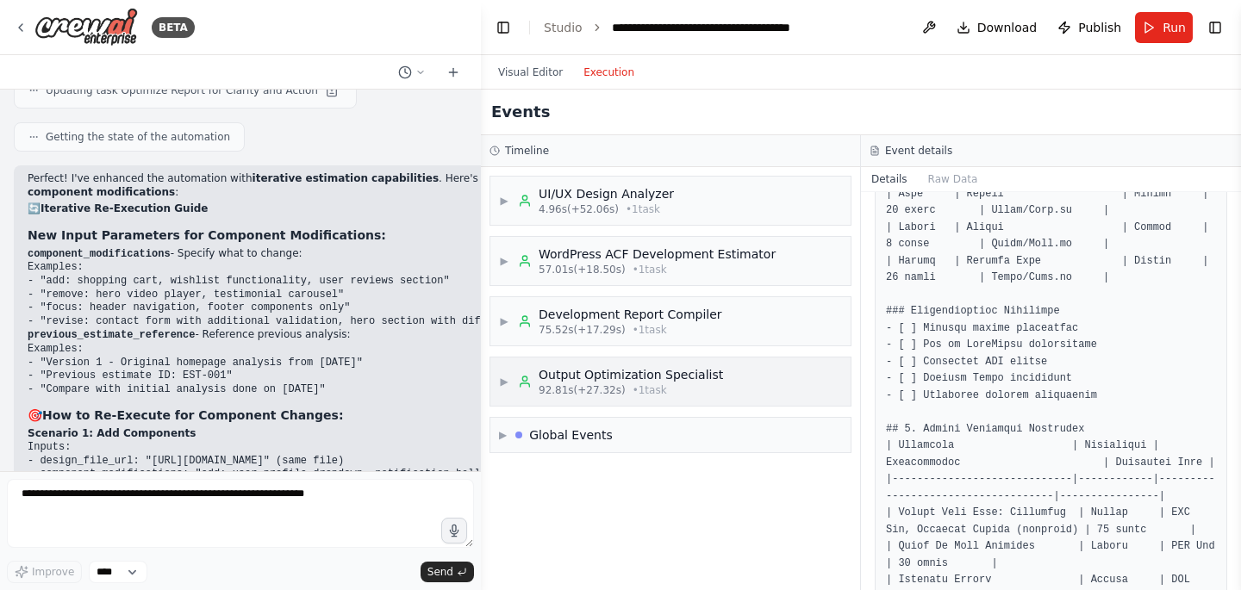
click at [509, 386] on div "▶ Output Optimization Specialist 92.81s (+27.32s) • 1 task" at bounding box center [611, 381] width 224 height 31
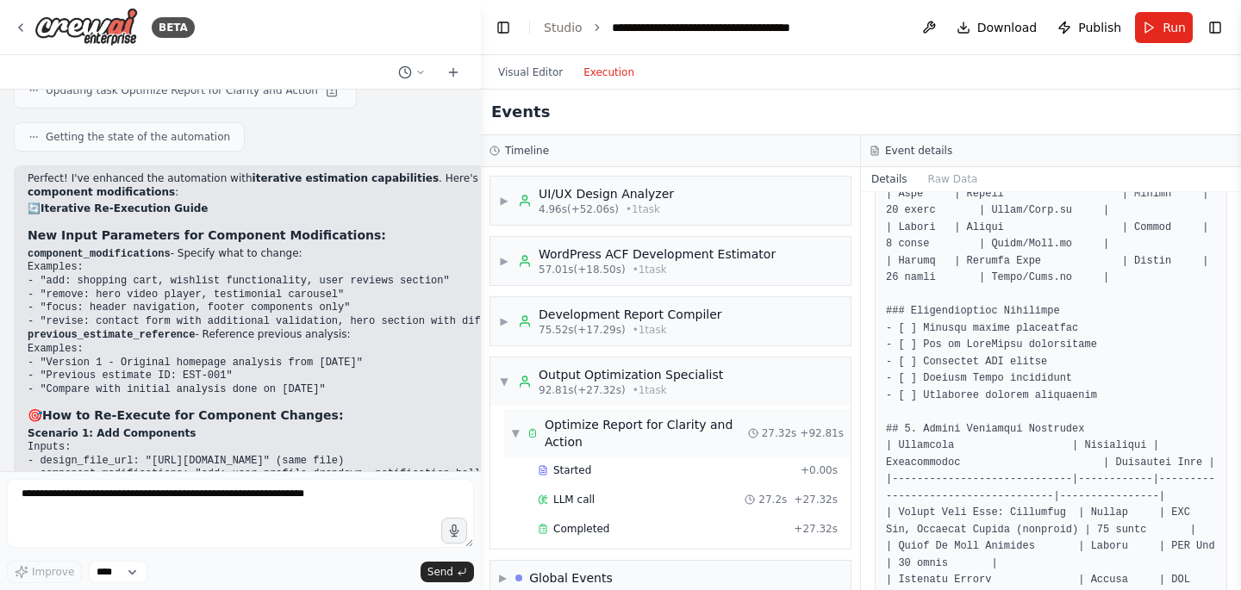
click at [683, 424] on div "Optimize Report for Clarity and Action" at bounding box center [646, 433] width 203 height 34
click at [677, 426] on div "Optimize Report for Clarity and Action" at bounding box center [646, 433] width 203 height 34
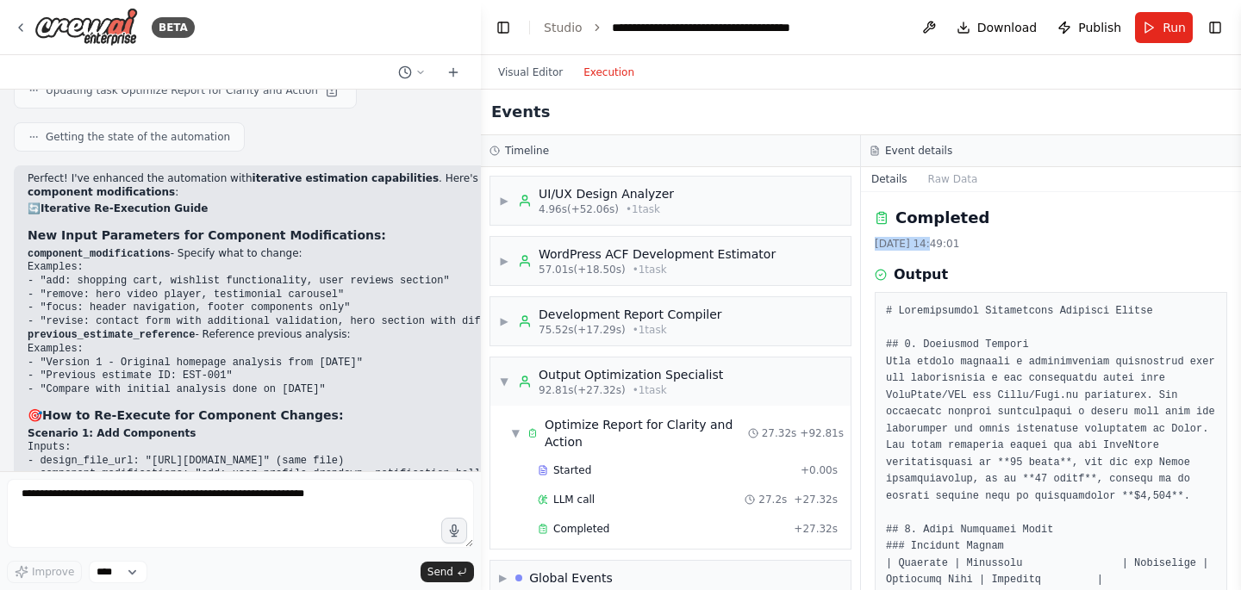
drag, startPoint x: 930, startPoint y: 243, endPoint x: 862, endPoint y: 242, distance: 68.1
click at [862, 242] on div "Completed 19/08/2025, 14:49:01 Output" at bounding box center [1051, 391] width 380 height 398
click at [976, 243] on div "19/08/2025, 14:49:01" at bounding box center [1051, 244] width 352 height 14
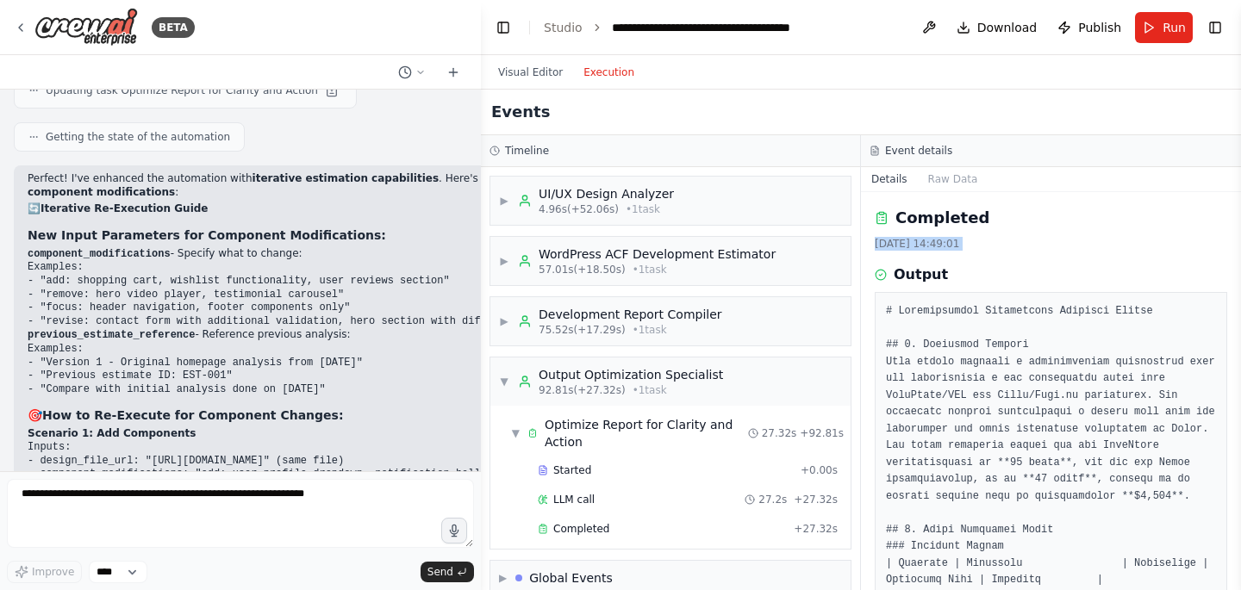
copy div "19/08/2025, 14:49:01"
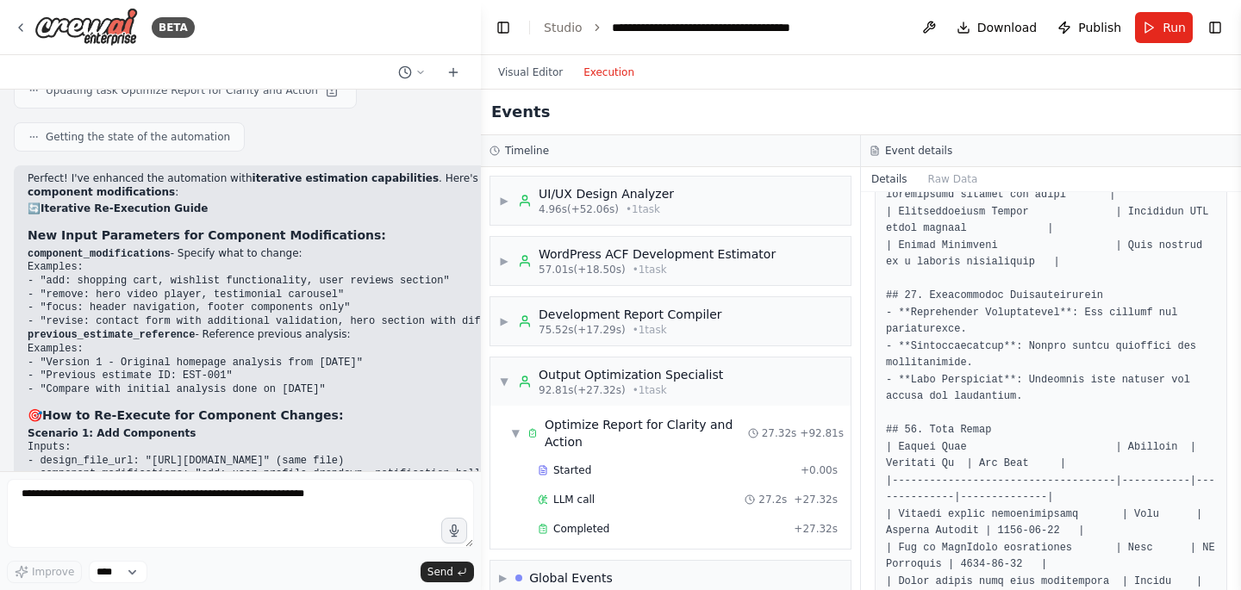
scroll to position [3230, 0]
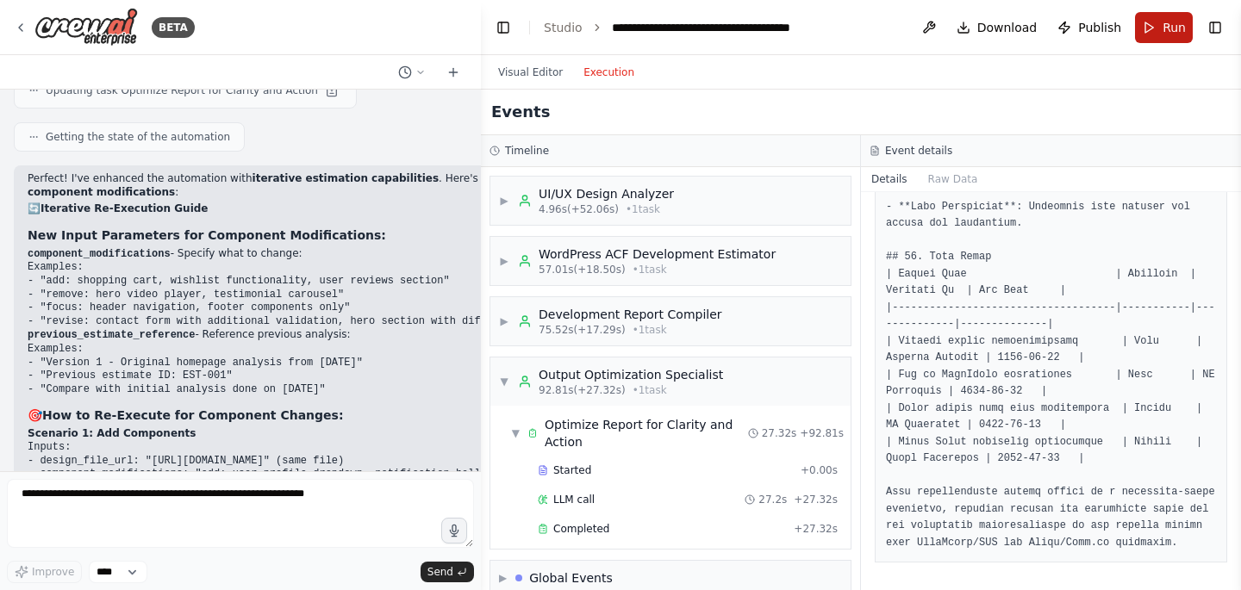
click at [1169, 28] on span "Run" at bounding box center [1174, 27] width 23 height 17
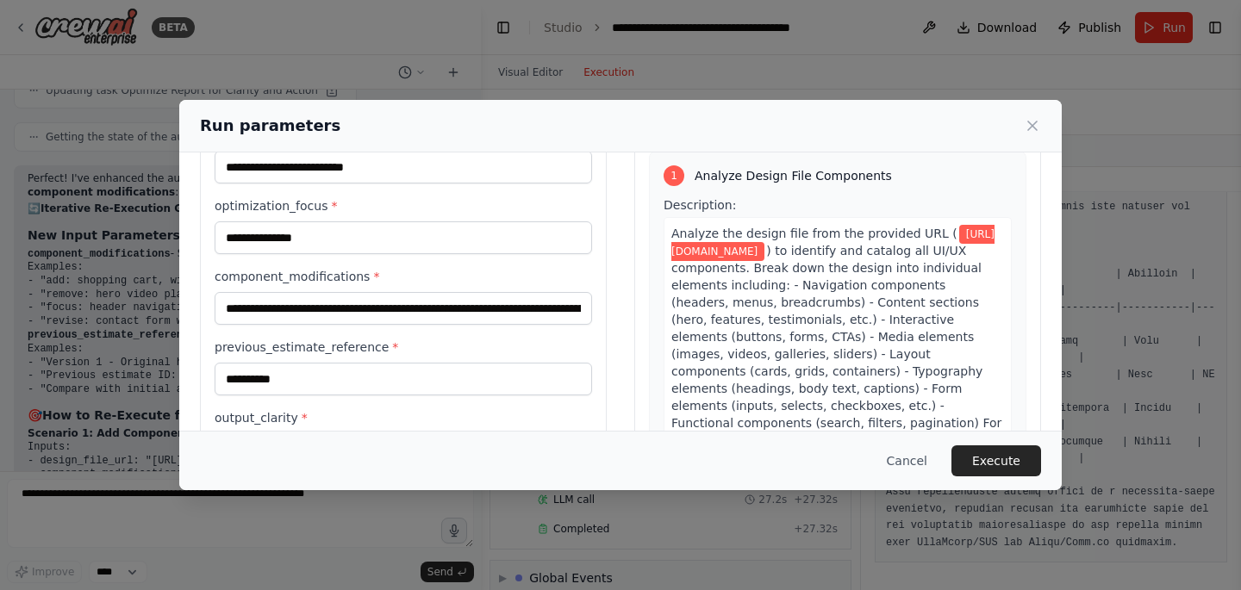
scroll to position [172, 0]
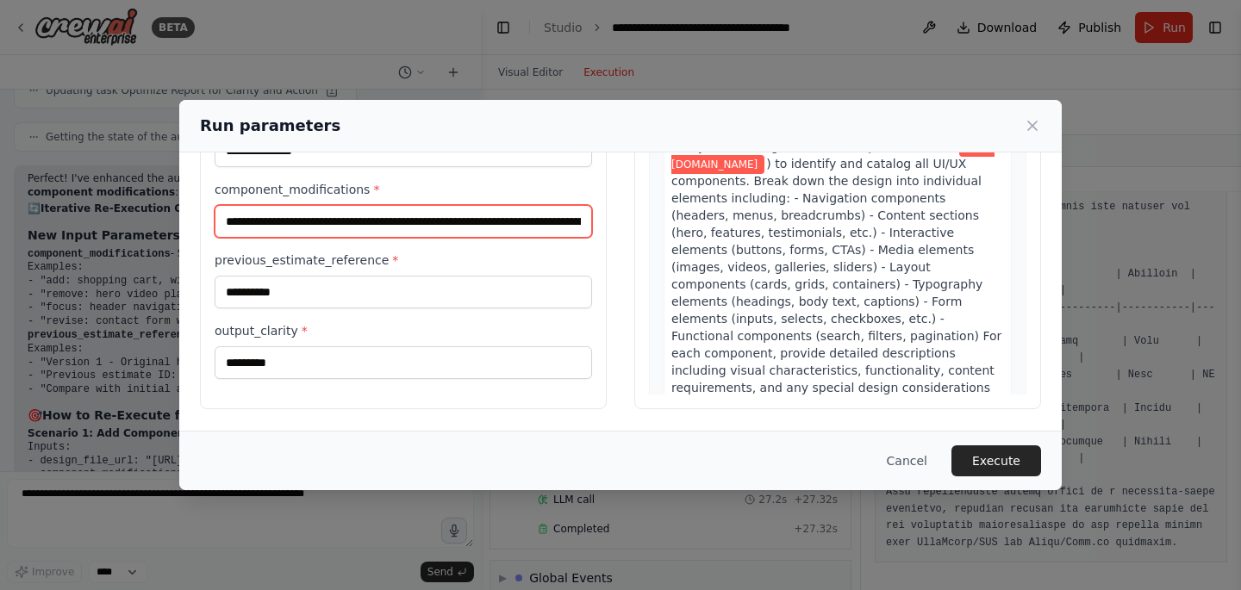
click at [303, 224] on input "**********" at bounding box center [403, 221] width 377 height 33
click at [290, 231] on input "**********" at bounding box center [403, 221] width 377 height 33
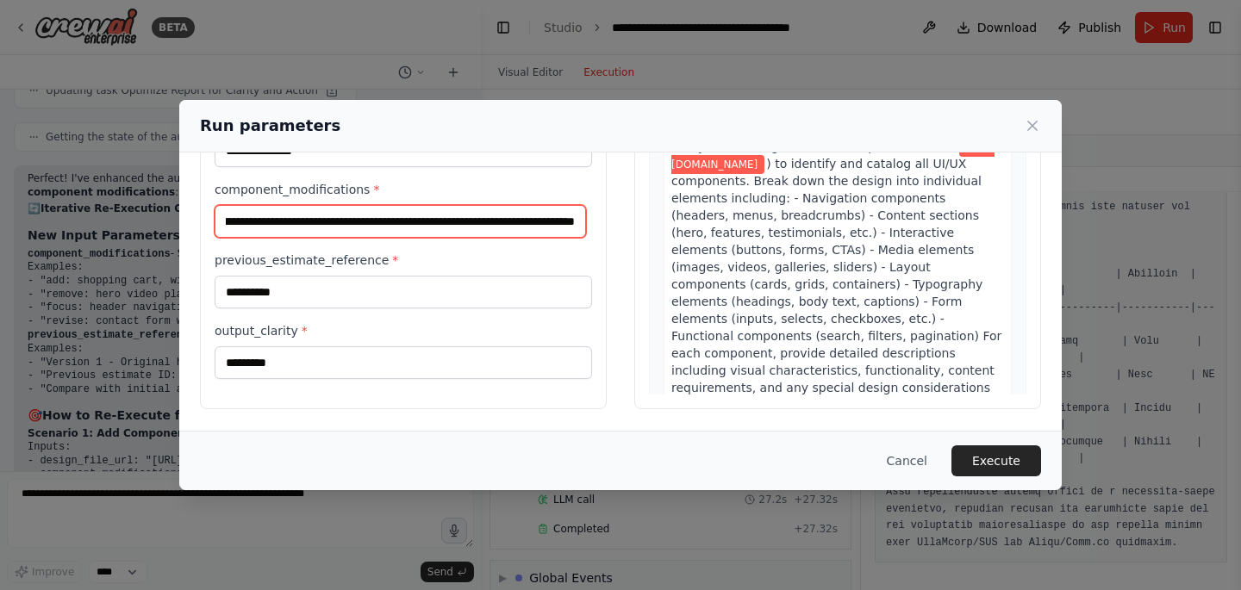
drag, startPoint x: 267, startPoint y: 223, endPoint x: 598, endPoint y: 219, distance: 331.0
click at [598, 219] on div "**********" at bounding box center [403, 205] width 407 height 409
type input "**********"
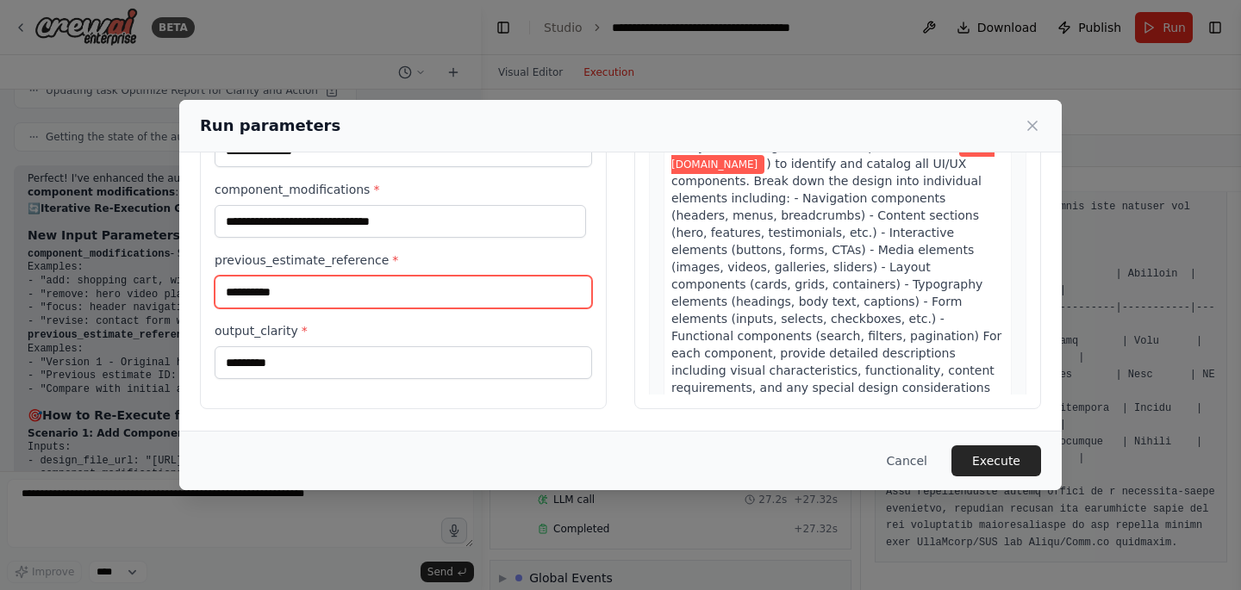
click at [285, 290] on input "*********" at bounding box center [403, 292] width 377 height 33
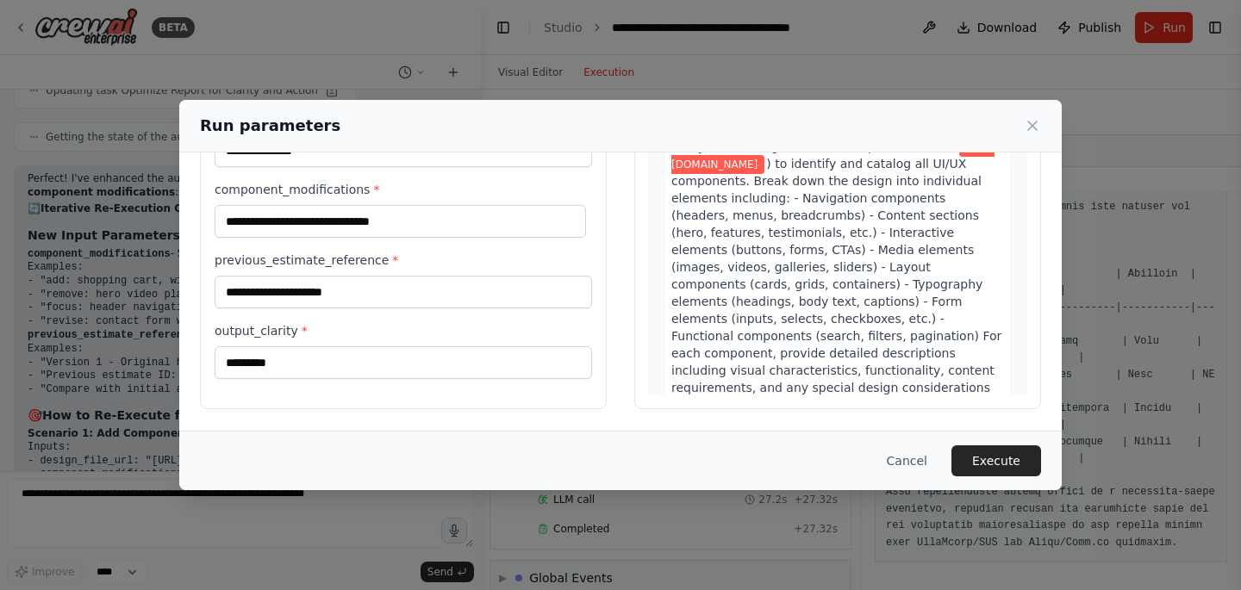
click at [335, 312] on div "**********" at bounding box center [403, 210] width 377 height 340
click at [349, 303] on input "**********" at bounding box center [403, 292] width 377 height 33
click at [348, 303] on input "**********" at bounding box center [403, 292] width 377 height 33
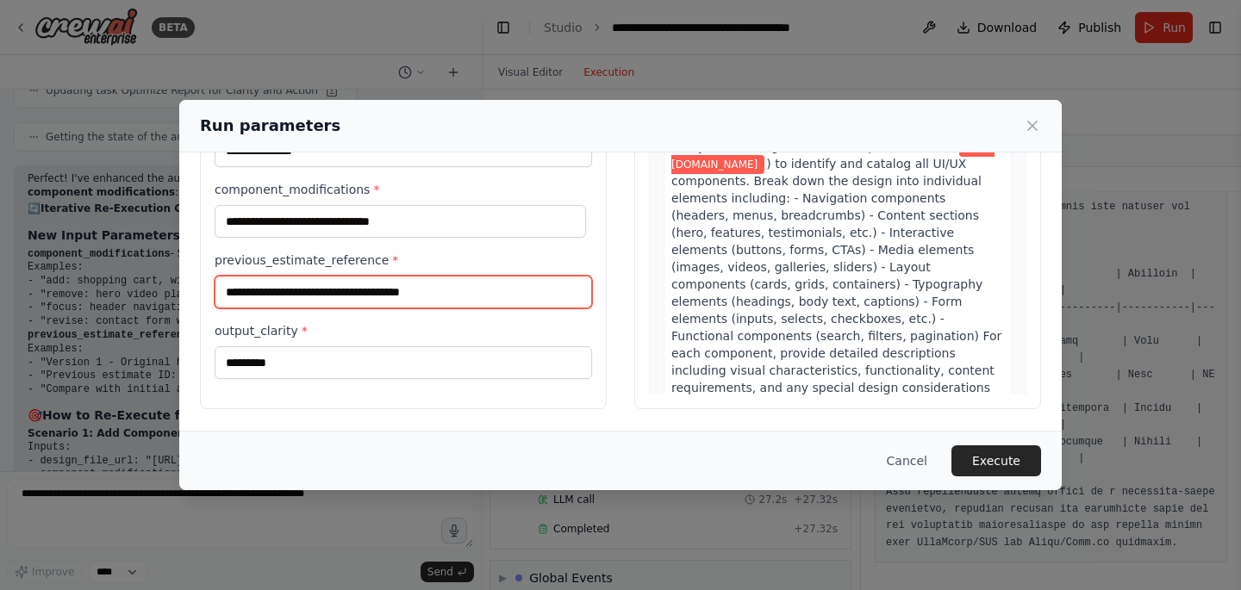
paste input "**********"
type input "**********"
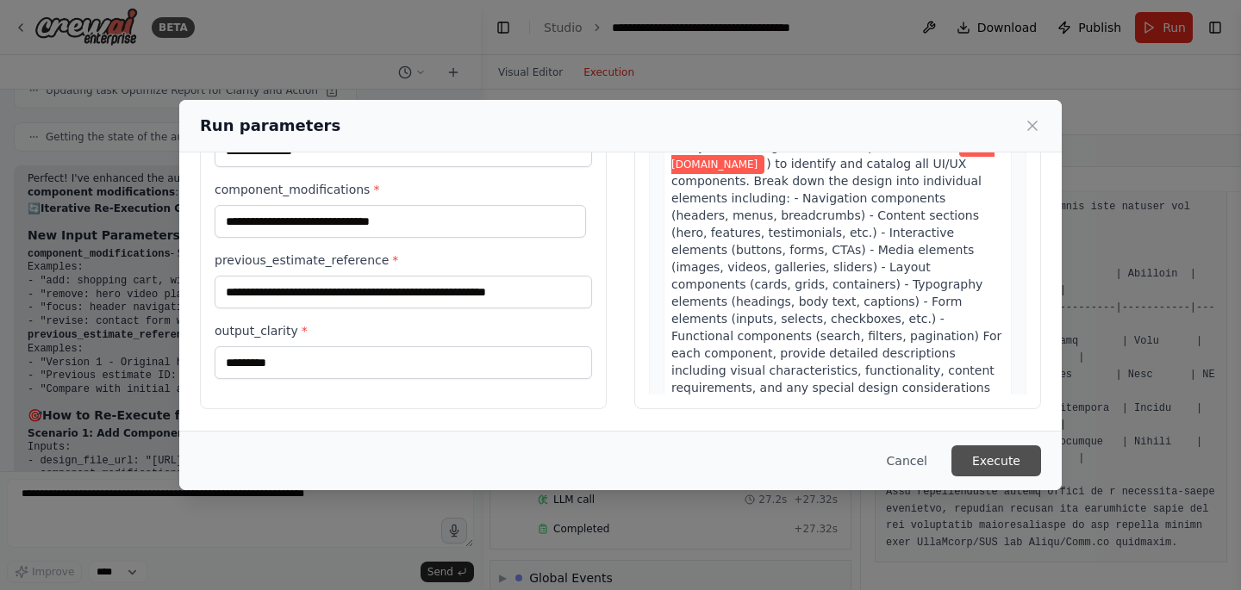
click at [1001, 452] on button "Execute" at bounding box center [996, 461] width 90 height 31
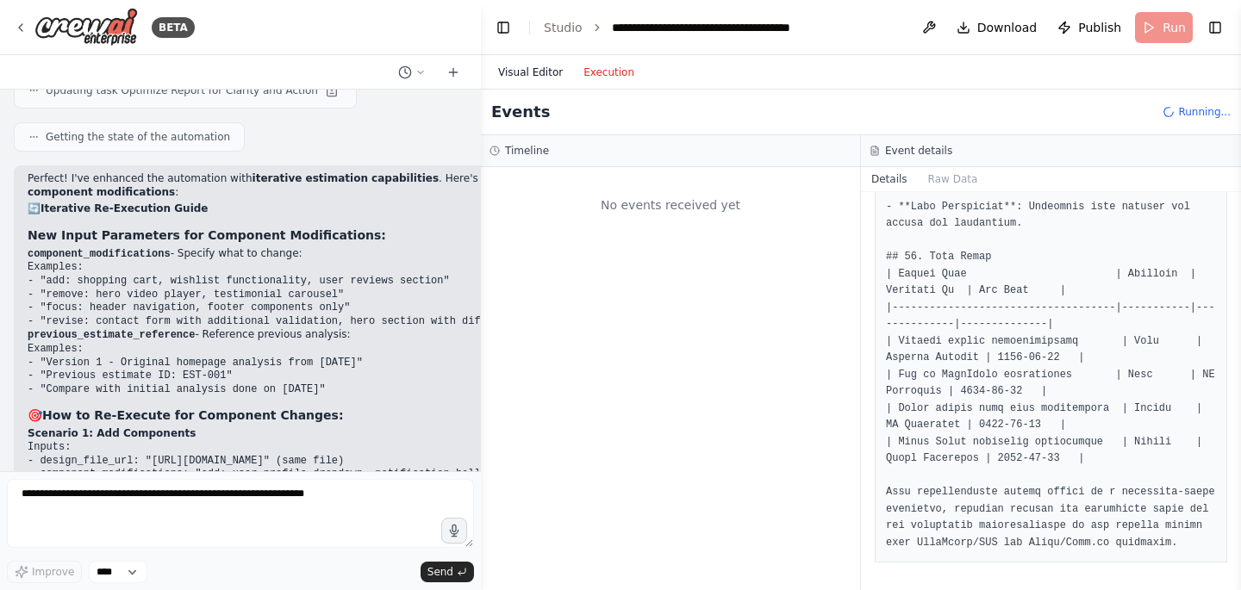
click at [545, 72] on button "Visual Editor" at bounding box center [530, 72] width 85 height 21
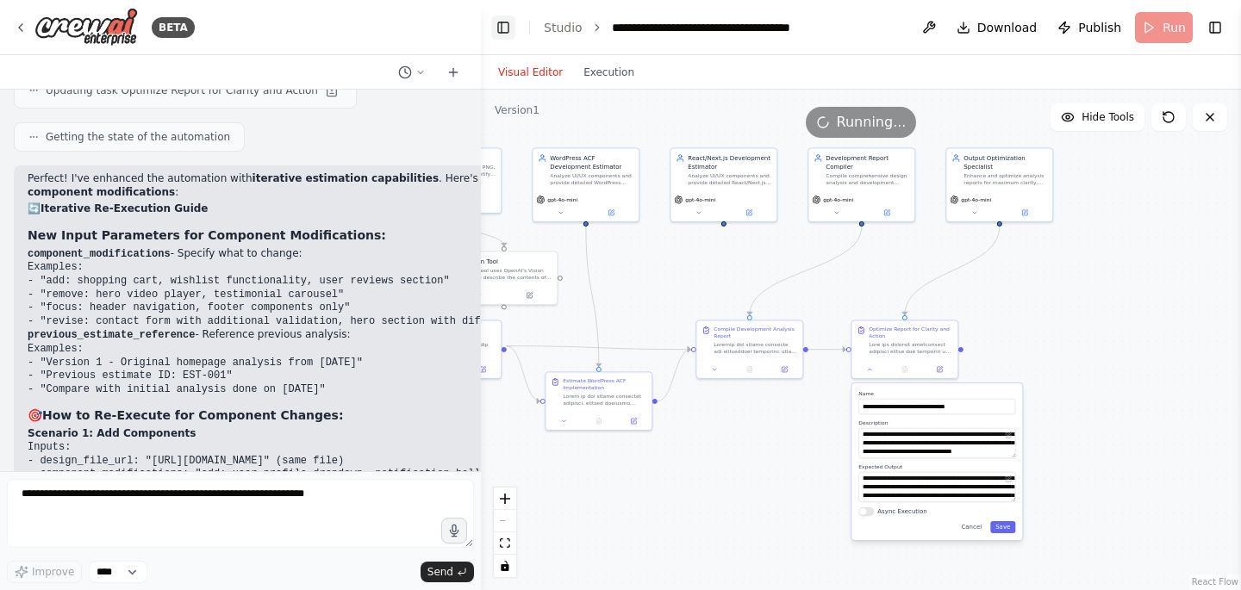
click at [503, 28] on button "Toggle Left Sidebar" at bounding box center [503, 28] width 24 height 24
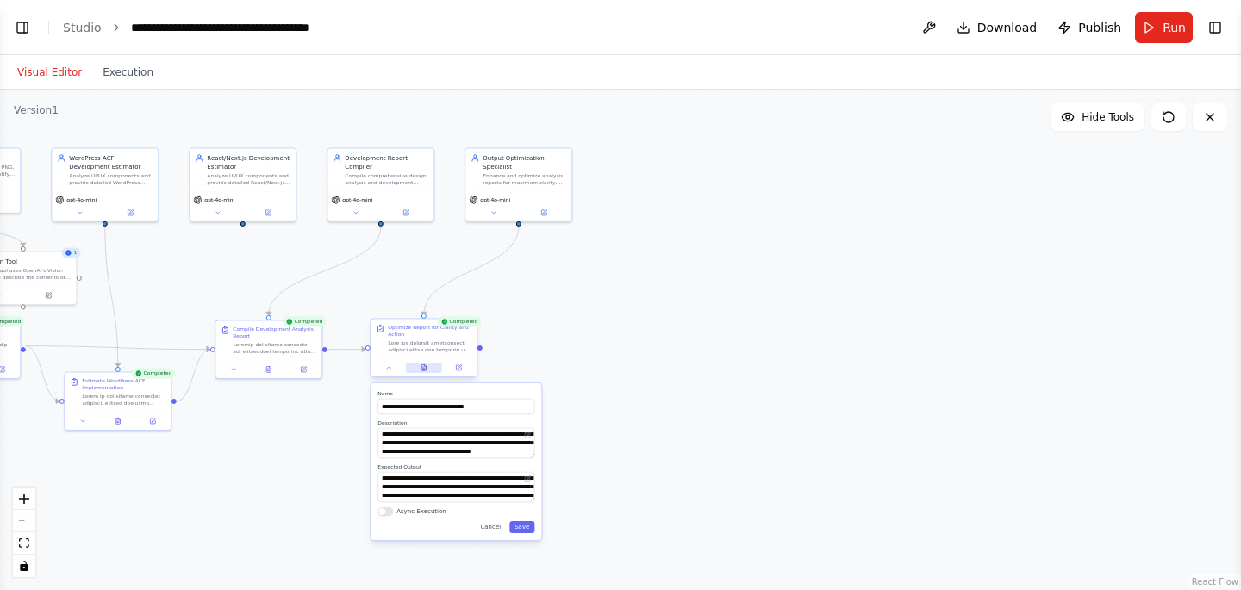
click at [424, 370] on icon at bounding box center [423, 370] width 3 height 0
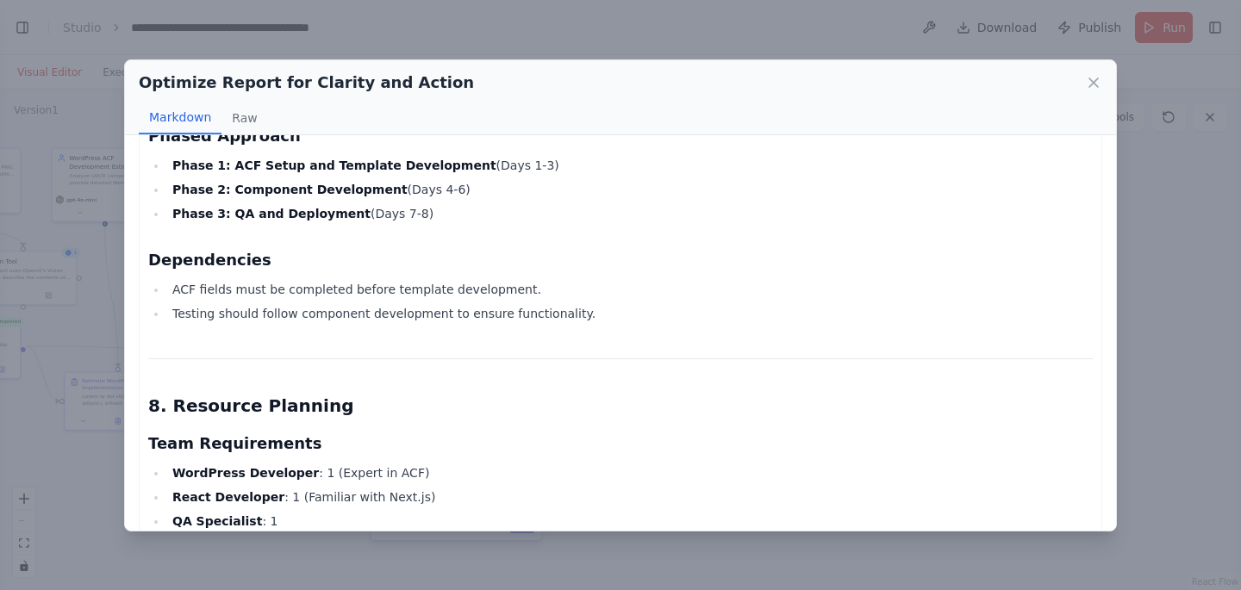
scroll to position [2415, 0]
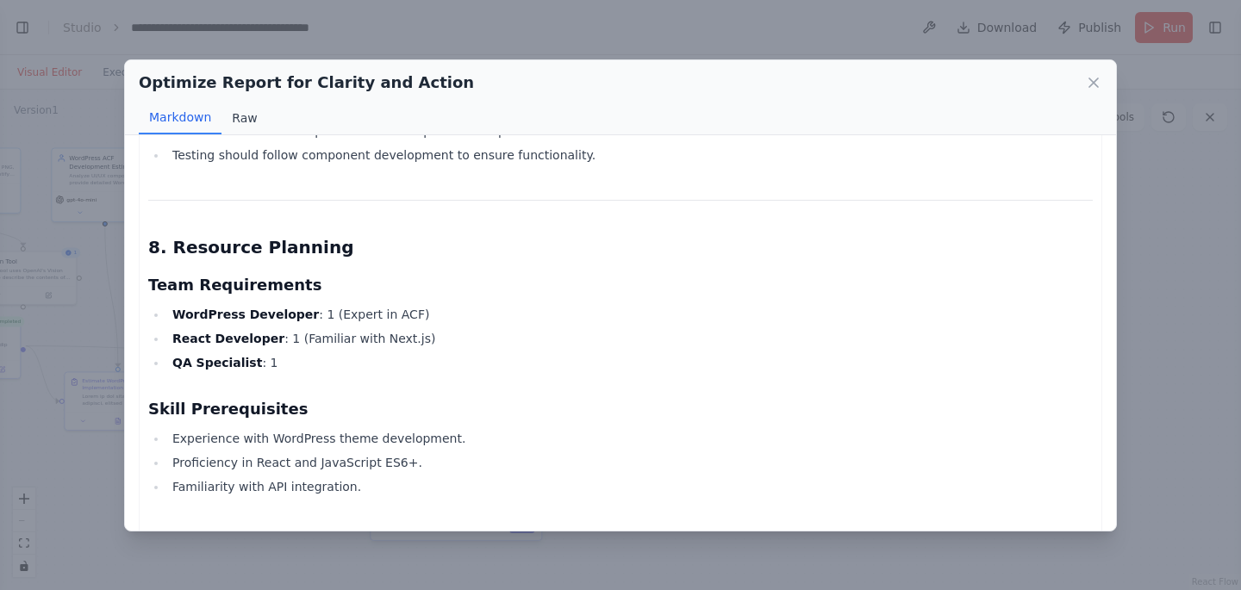
click at [227, 117] on button "Raw" at bounding box center [244, 118] width 46 height 33
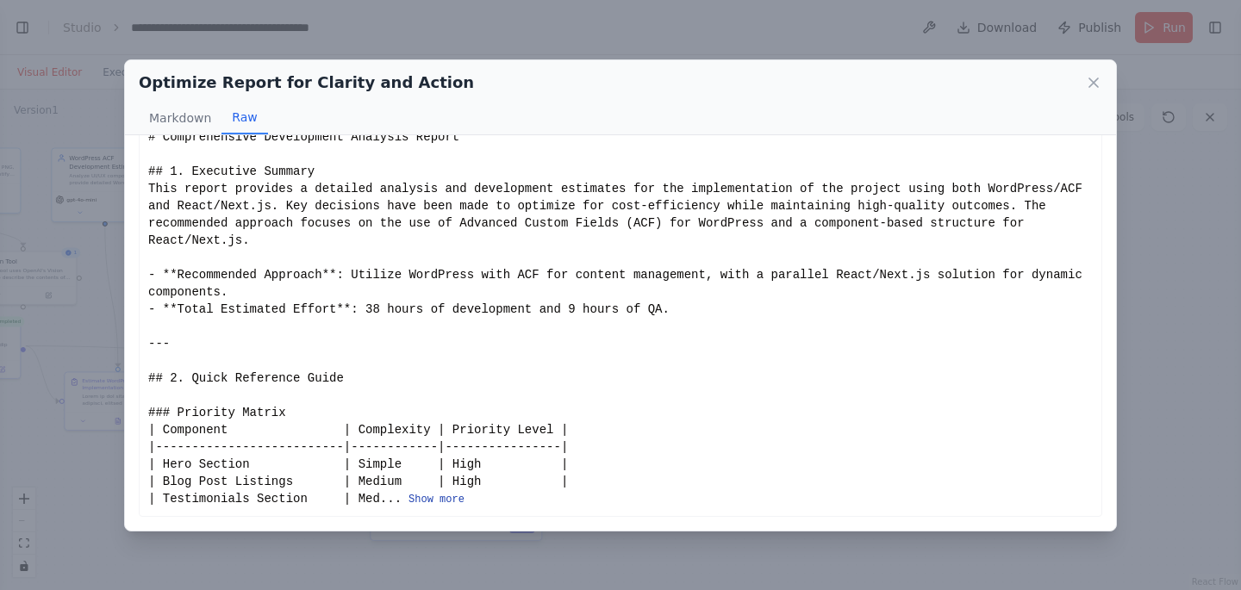
click at [434, 496] on button "Show more" at bounding box center [437, 500] width 56 height 14
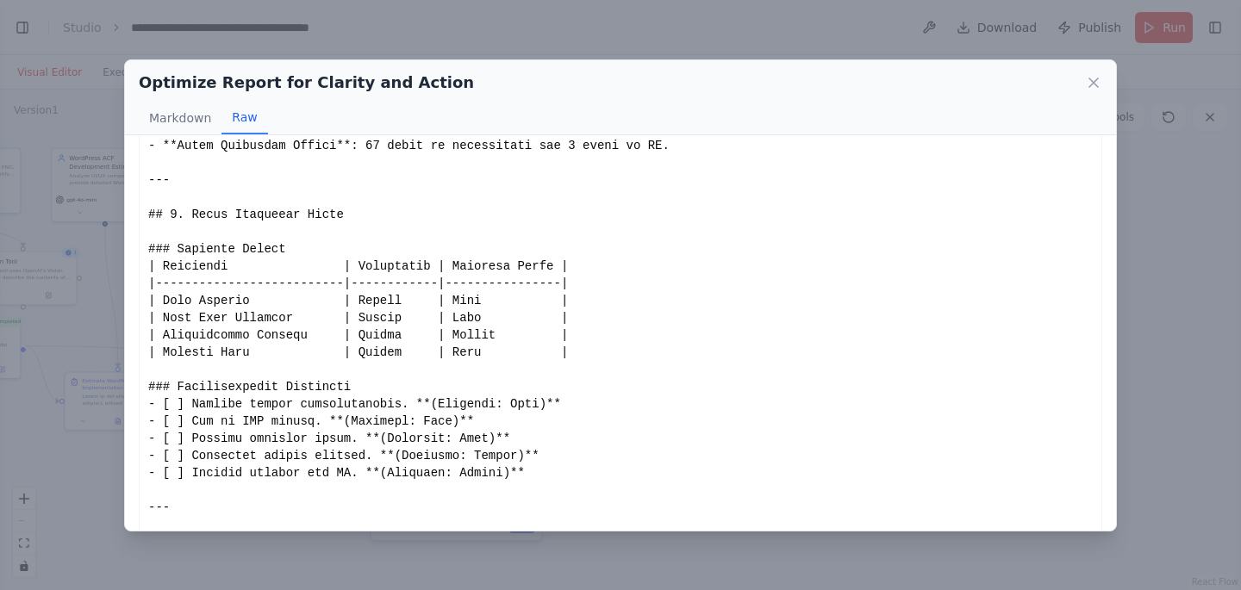
scroll to position [477, 0]
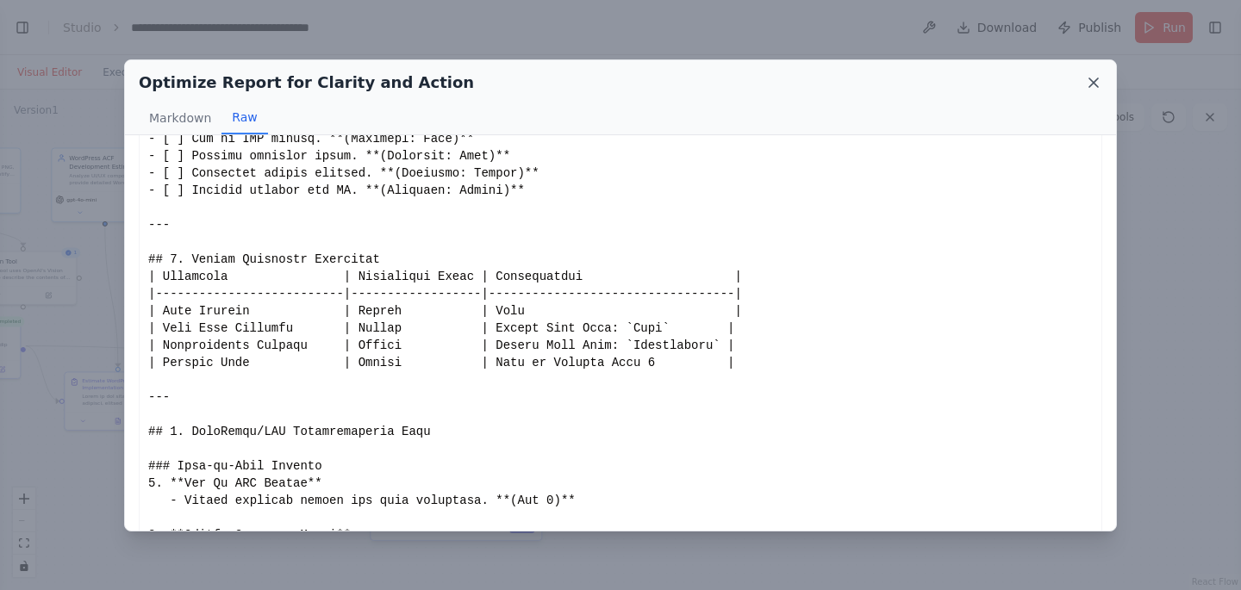
click at [1094, 84] on icon at bounding box center [1093, 82] width 9 height 9
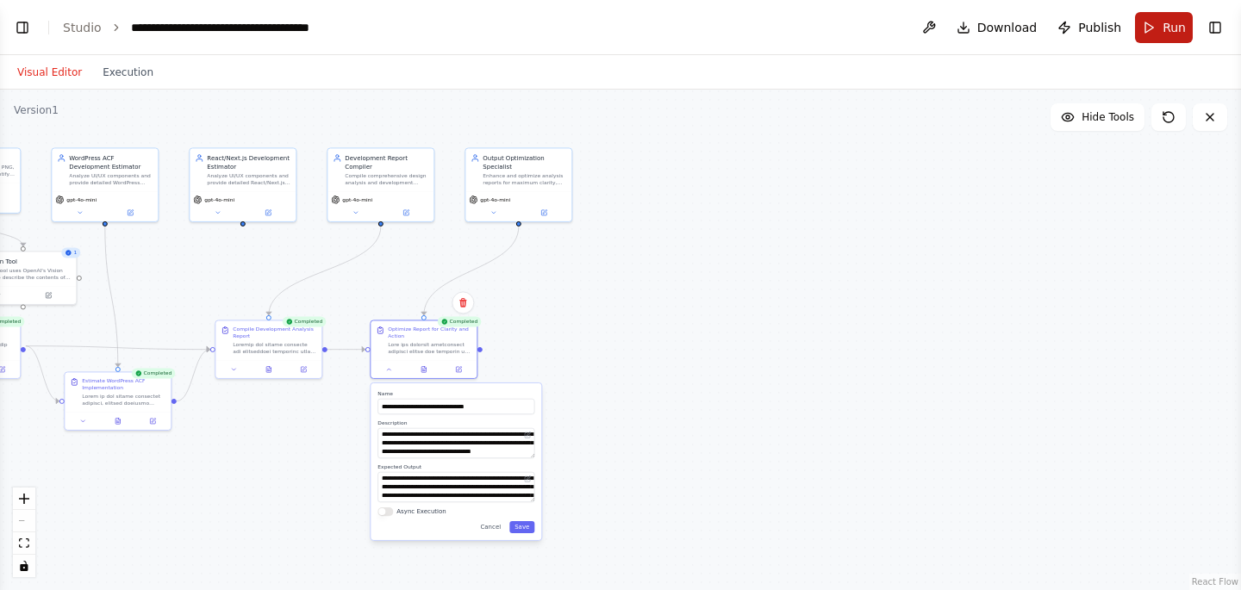
click at [1152, 32] on button "Run" at bounding box center [1164, 27] width 58 height 31
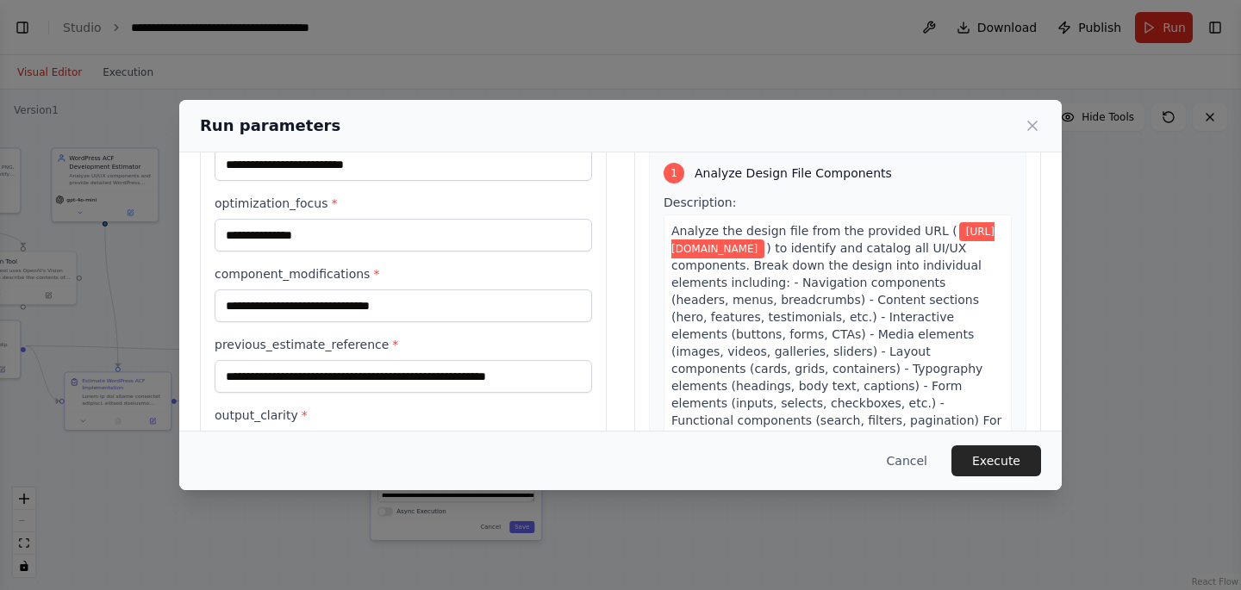
scroll to position [39, 0]
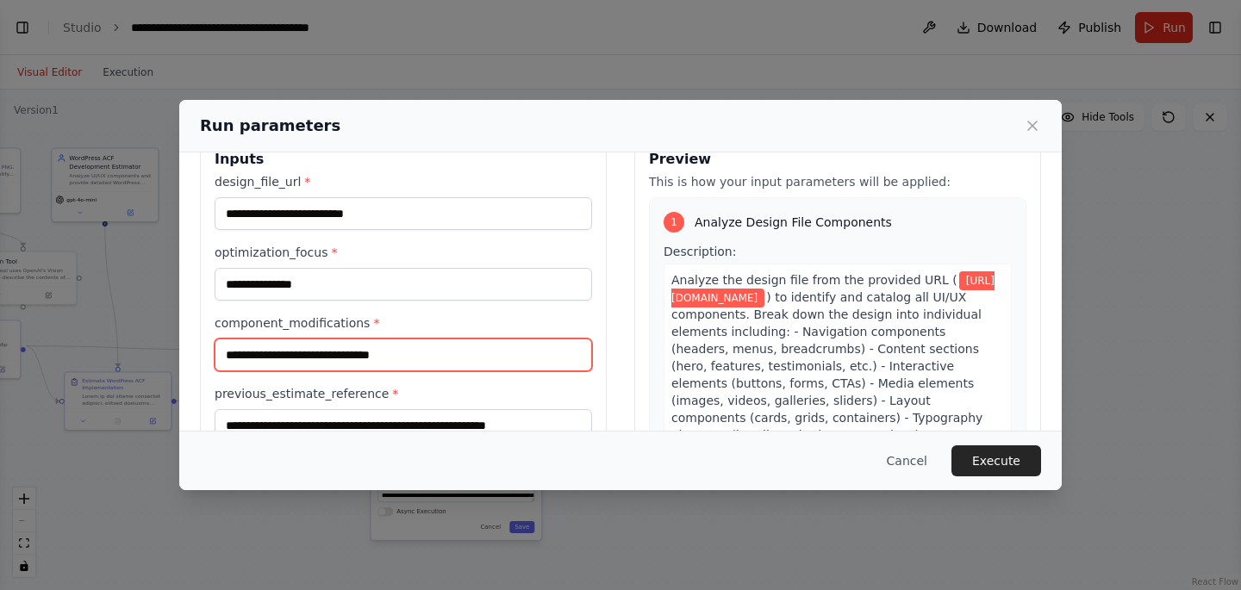
click at [416, 359] on input "**********" at bounding box center [403, 355] width 377 height 33
drag, startPoint x: 266, startPoint y: 358, endPoint x: 452, endPoint y: 356, distance: 186.2
click at [452, 356] on input "**********" at bounding box center [403, 355] width 377 height 33
click at [452, 351] on input "**********" at bounding box center [403, 355] width 377 height 33
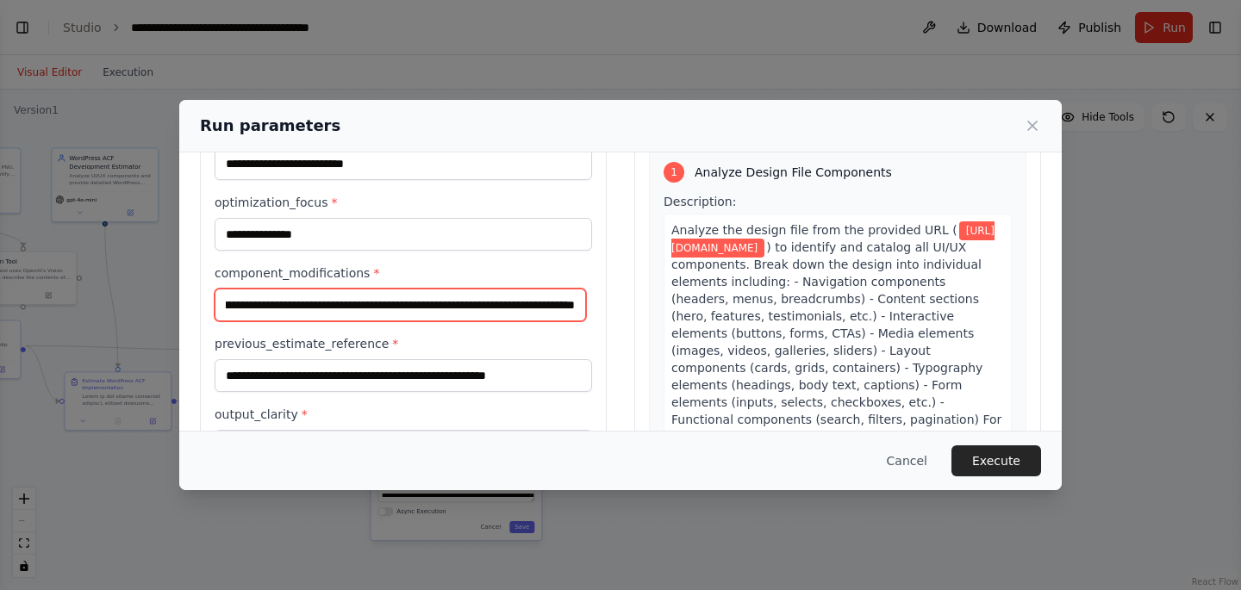
scroll to position [99, 0]
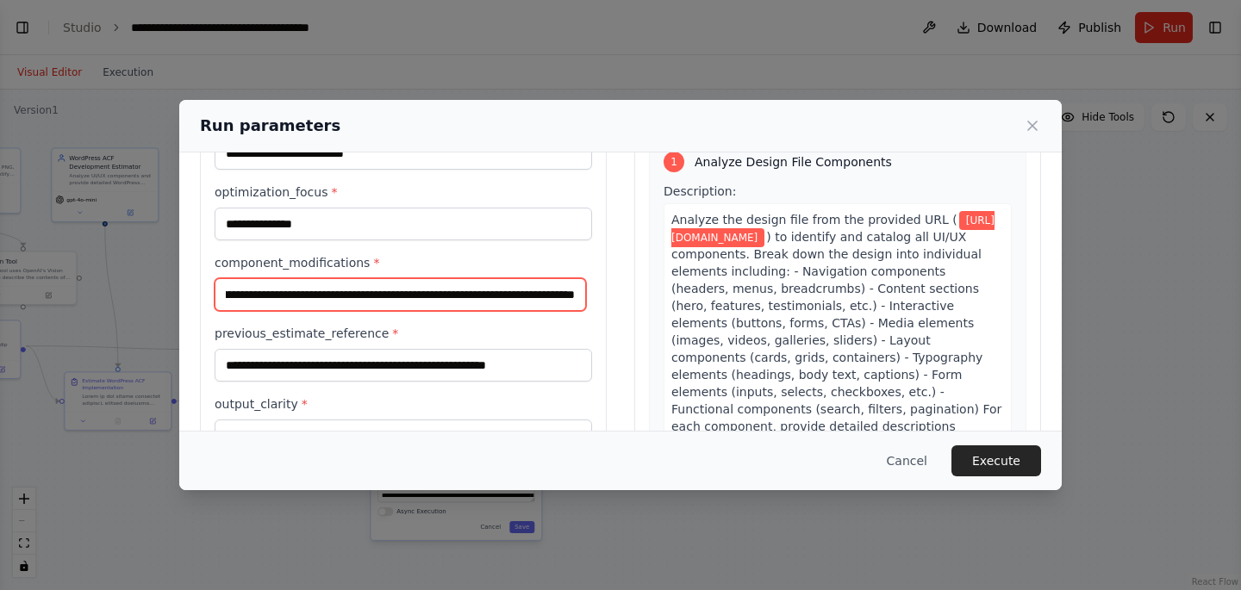
type input "**********"
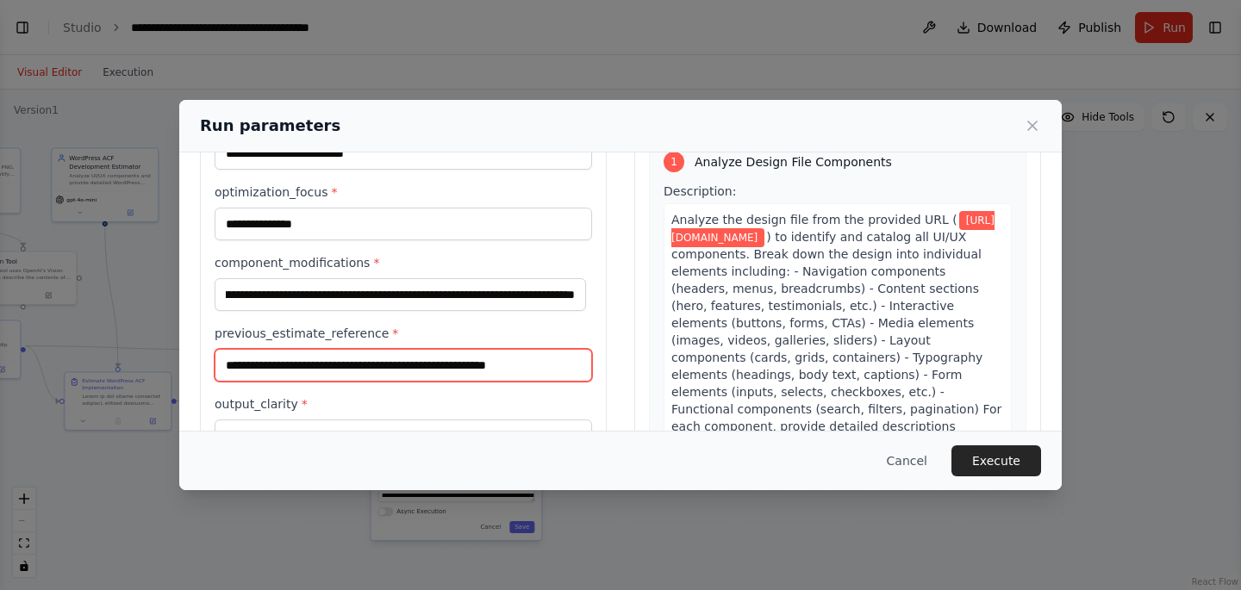
click at [435, 356] on input "**********" at bounding box center [403, 365] width 377 height 33
click at [434, 359] on input "**********" at bounding box center [403, 365] width 377 height 33
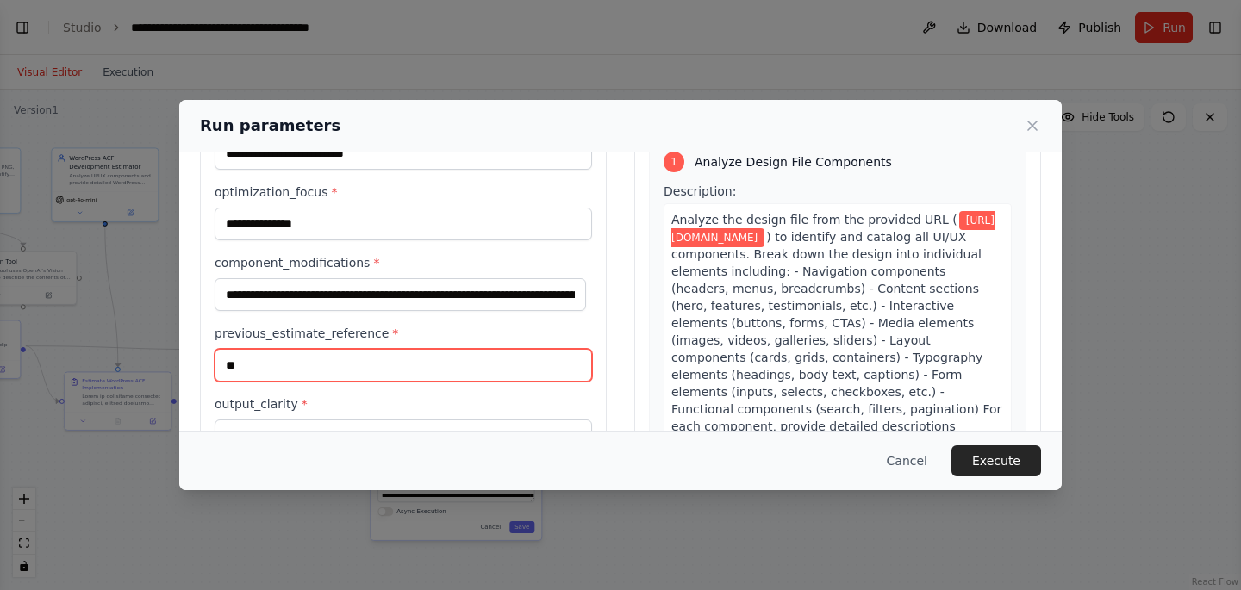
type input "*"
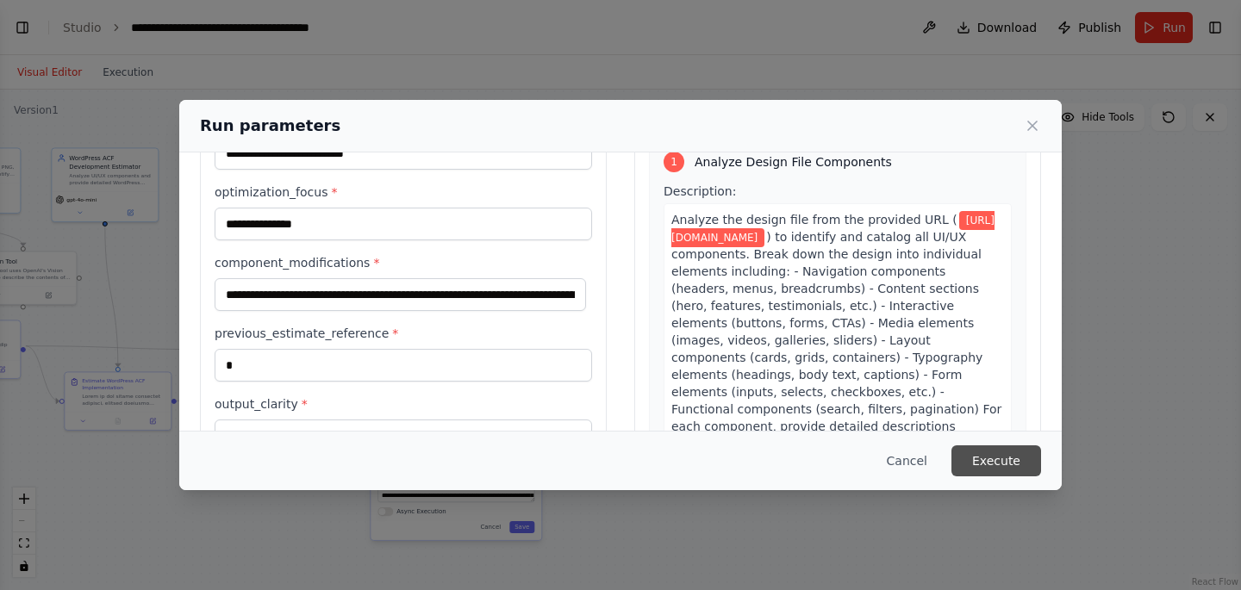
click at [993, 461] on button "Execute" at bounding box center [996, 461] width 90 height 31
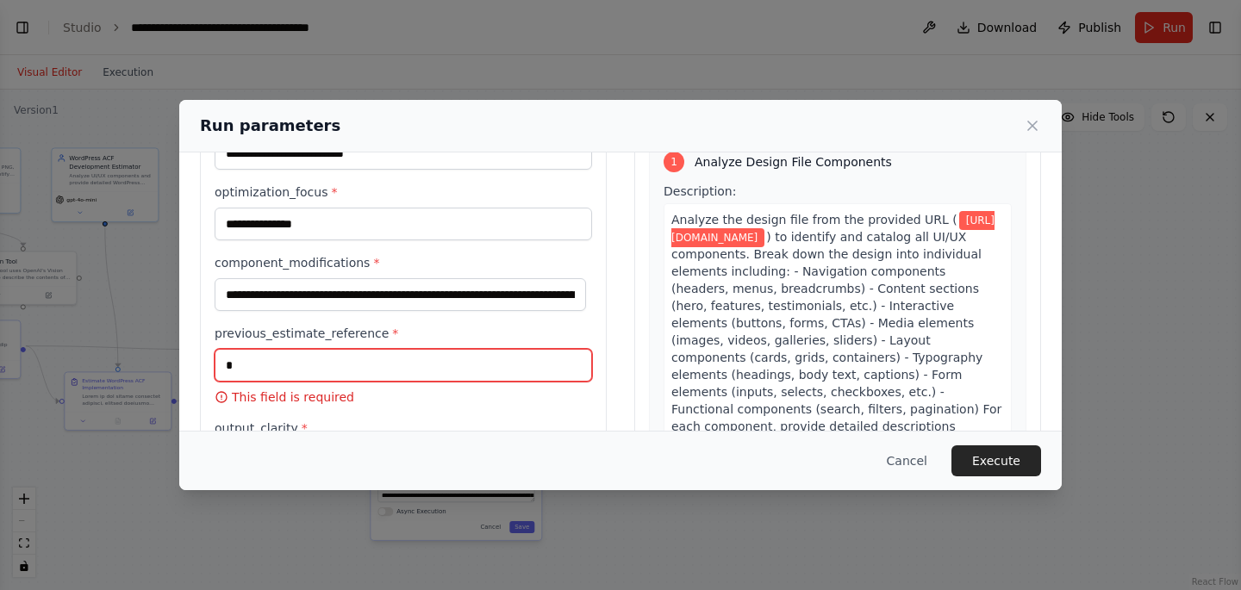
click at [300, 371] on input "previous_estimate_reference *" at bounding box center [403, 365] width 377 height 33
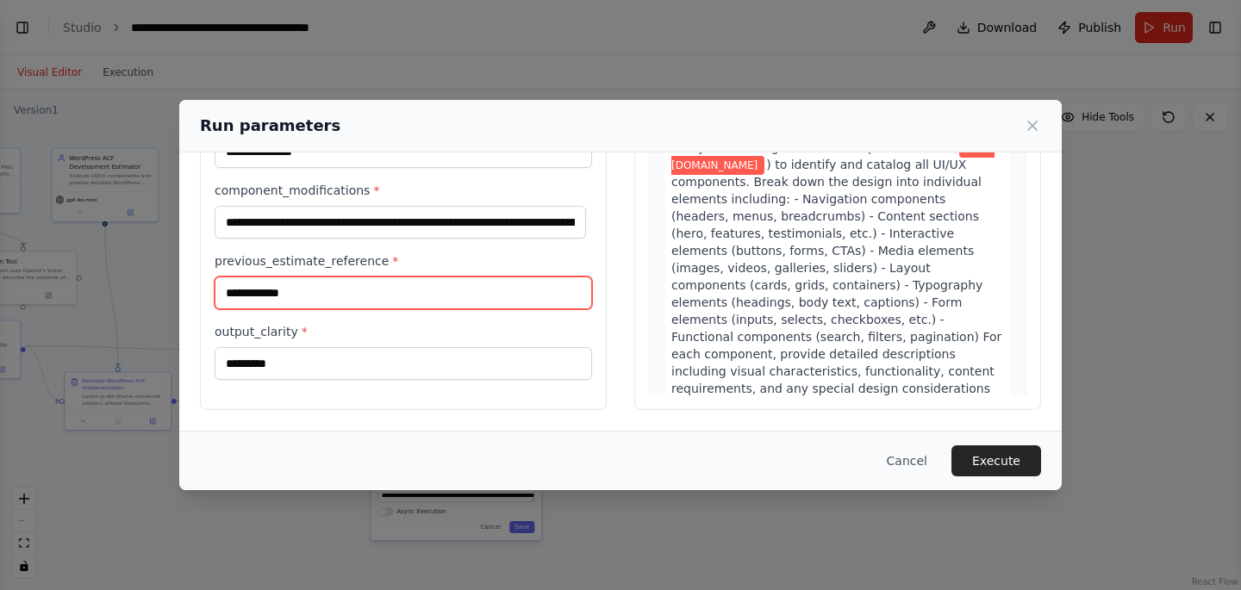
scroll to position [172, 0]
type input "**********"
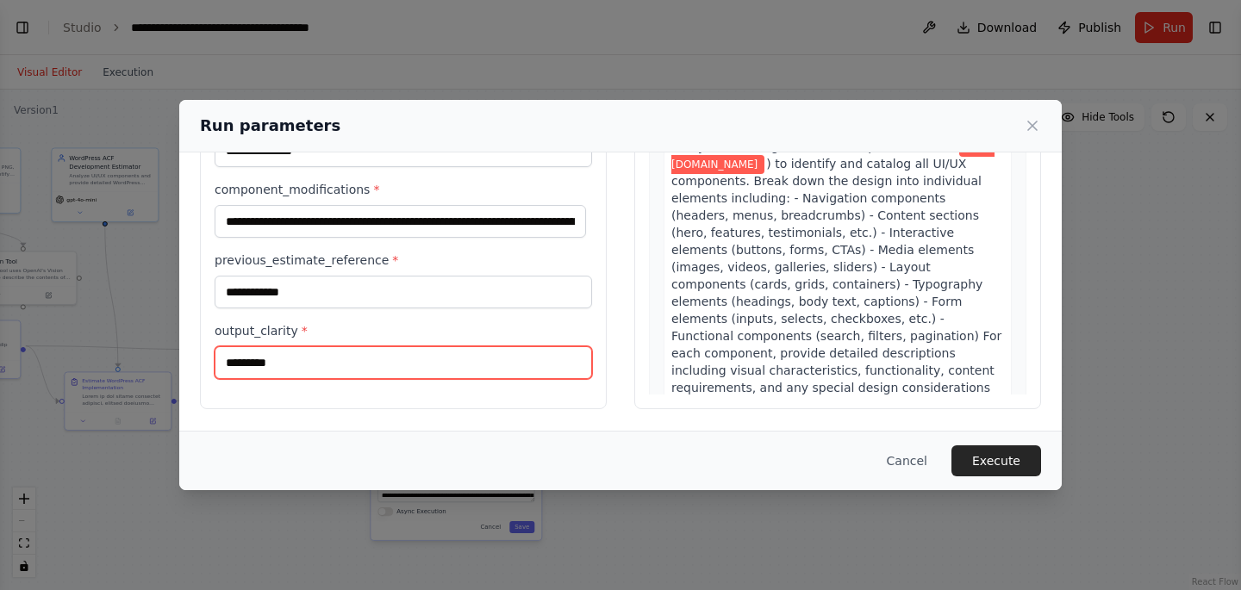
click at [321, 367] on input "*********" at bounding box center [403, 362] width 377 height 33
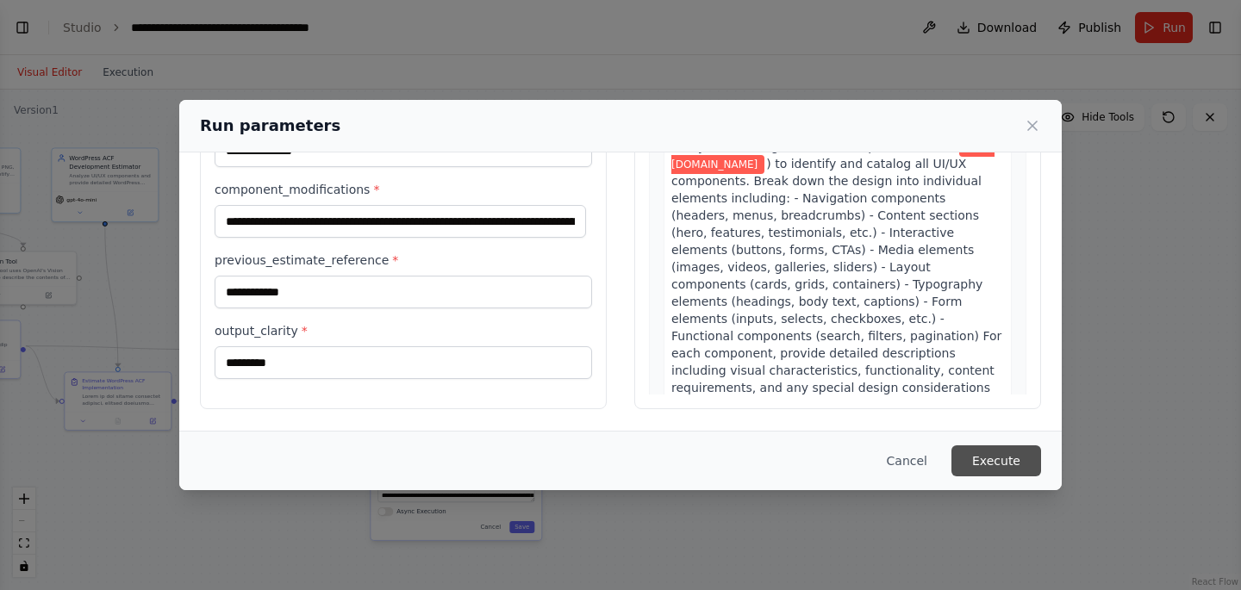
click at [995, 463] on button "Execute" at bounding box center [996, 461] width 90 height 31
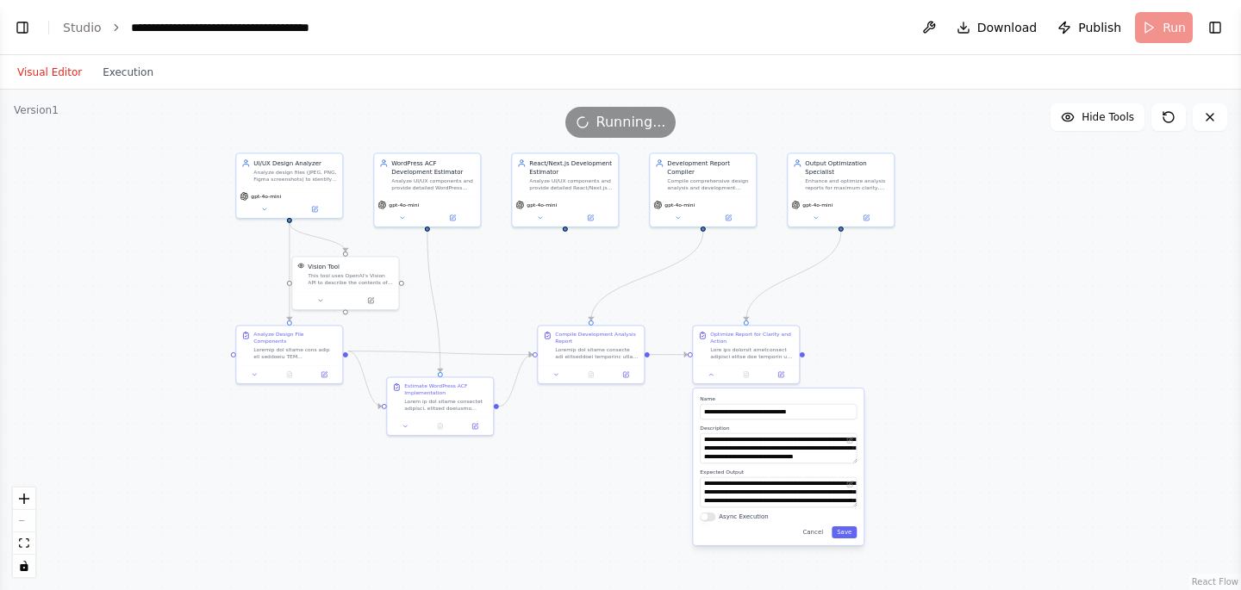
drag, startPoint x: 592, startPoint y: 281, endPoint x: 914, endPoint y: 286, distance: 322.4
click at [914, 286] on div ".deletable-edge-delete-btn { width: 20px; height: 20px; border: 0px solid #ffff…" at bounding box center [620, 340] width 1241 height 501
click at [290, 371] on icon at bounding box center [289, 374] width 4 height 6
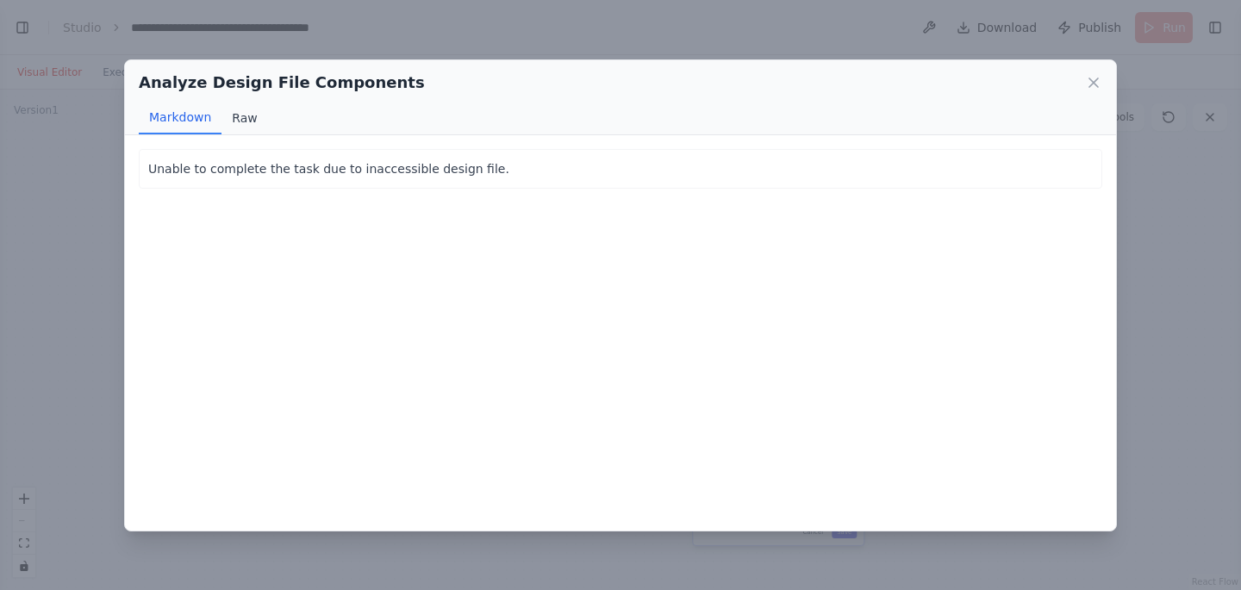
click at [241, 118] on button "Raw" at bounding box center [244, 118] width 46 height 33
click at [167, 119] on button "Markdown" at bounding box center [180, 118] width 83 height 33
click at [1093, 80] on icon at bounding box center [1093, 82] width 9 height 9
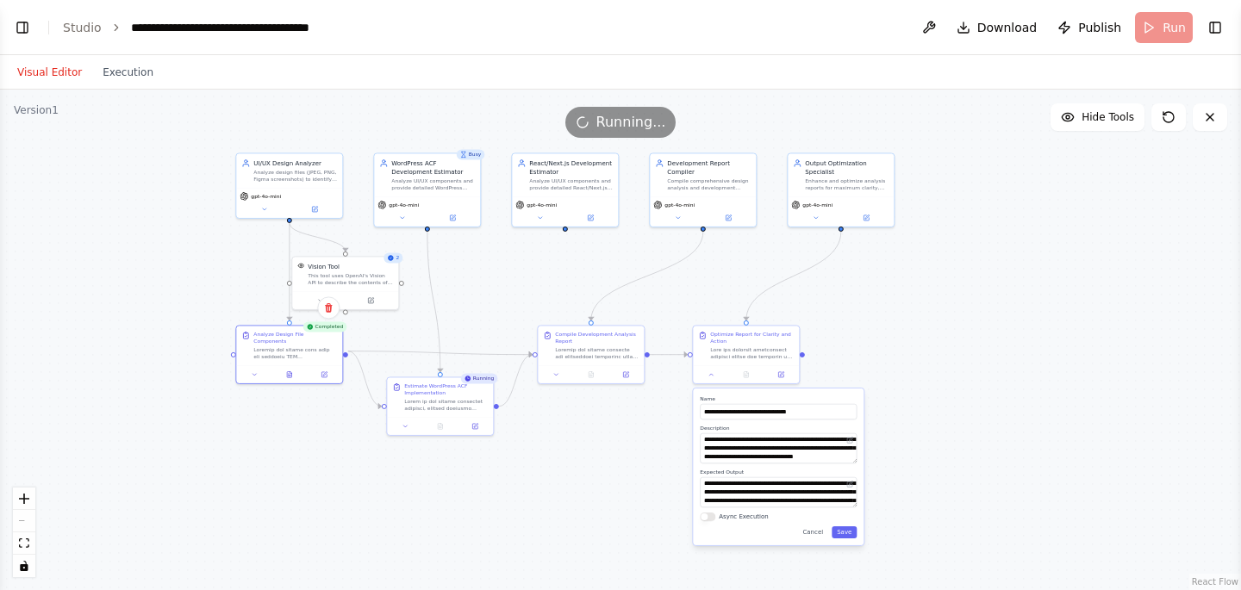
click at [254, 464] on div ".deletable-edge-delete-btn { width: 20px; height: 20px; border: 0px solid #ffff…" at bounding box center [620, 340] width 1241 height 501
click at [287, 176] on div "Analyze design files (JPEG, PNG, Figma screenshots) to identify and categorize …" at bounding box center [295, 174] width 84 height 14
click at [313, 206] on icon at bounding box center [314, 207] width 5 height 5
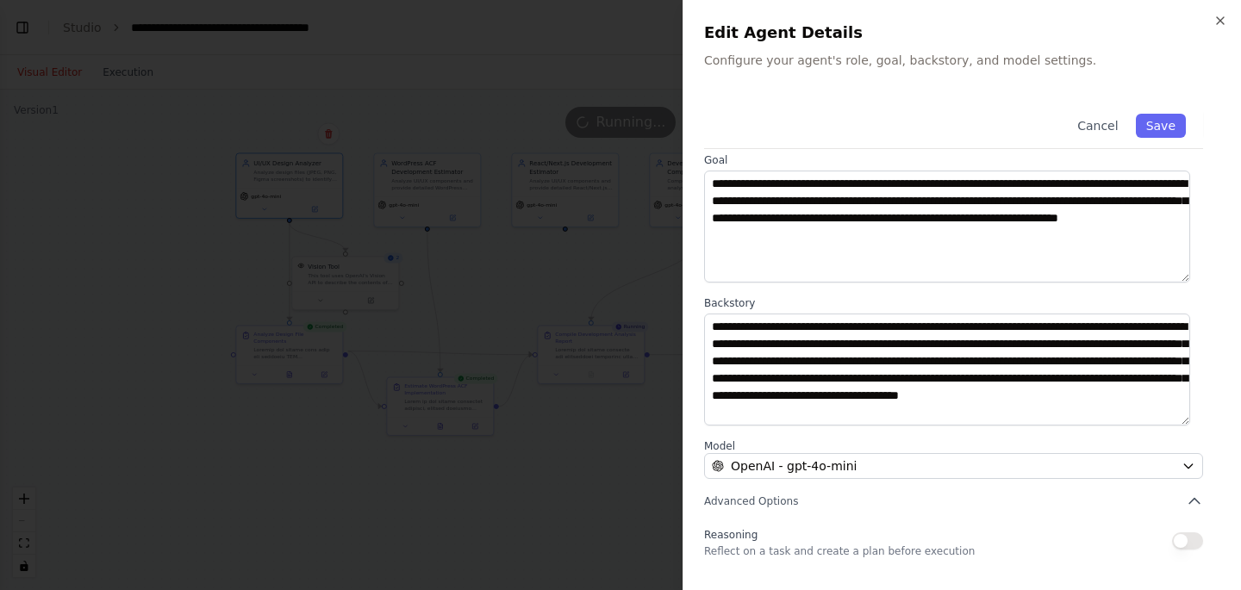
scroll to position [190, 0]
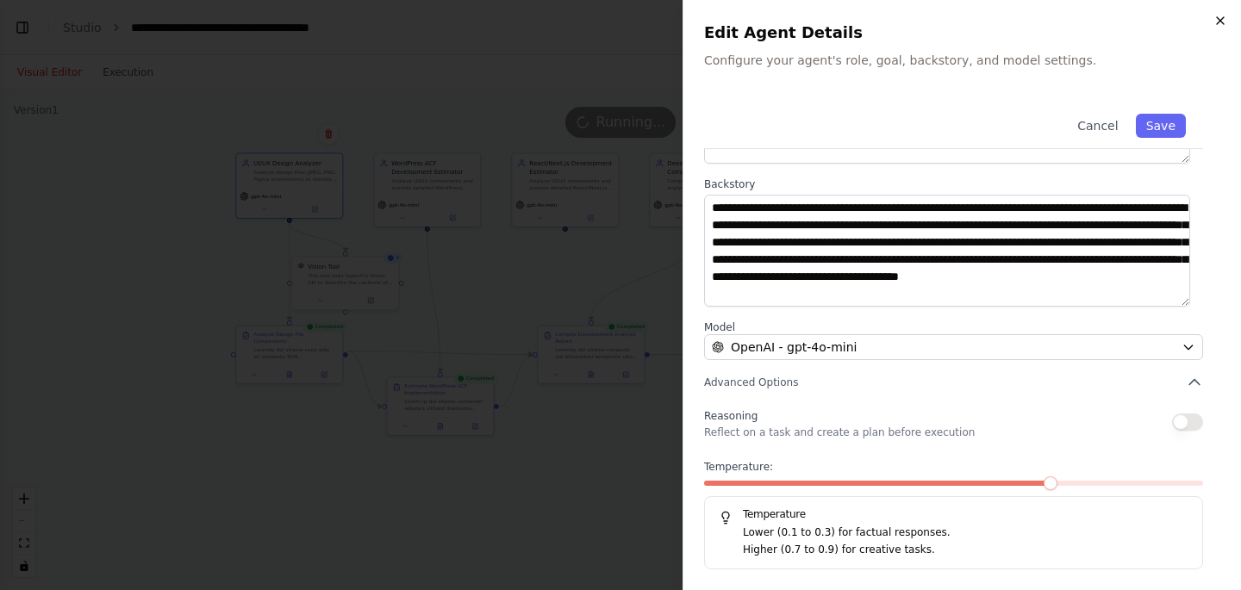
click at [1221, 22] on icon "button" at bounding box center [1220, 20] width 7 height 7
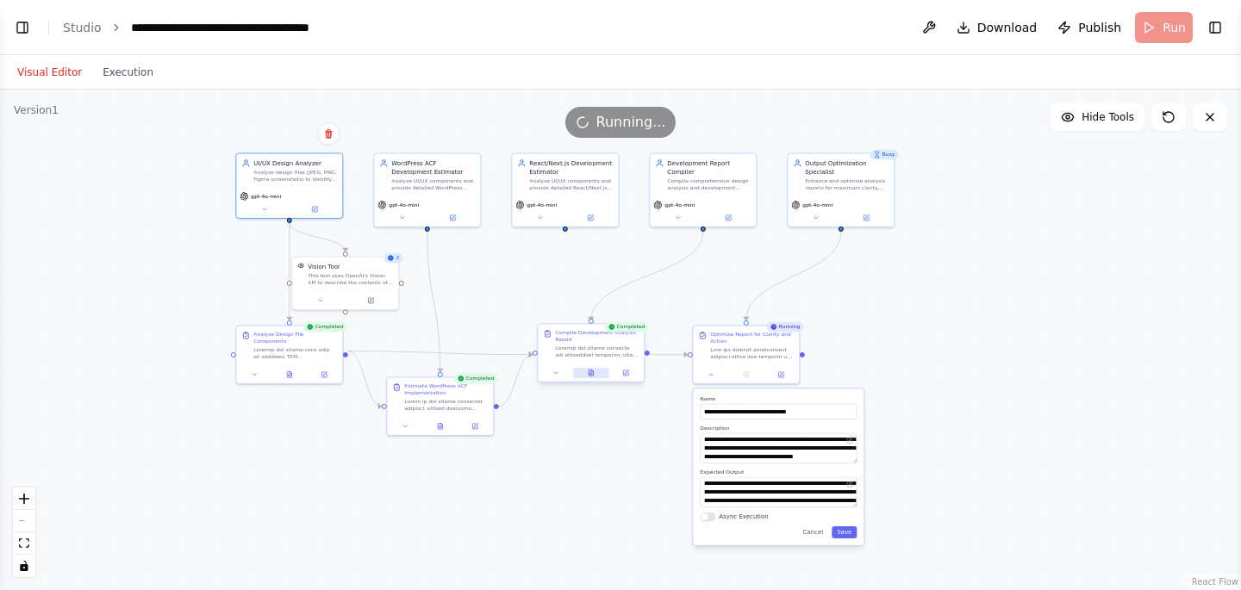
click at [585, 377] on button at bounding box center [591, 373] width 36 height 10
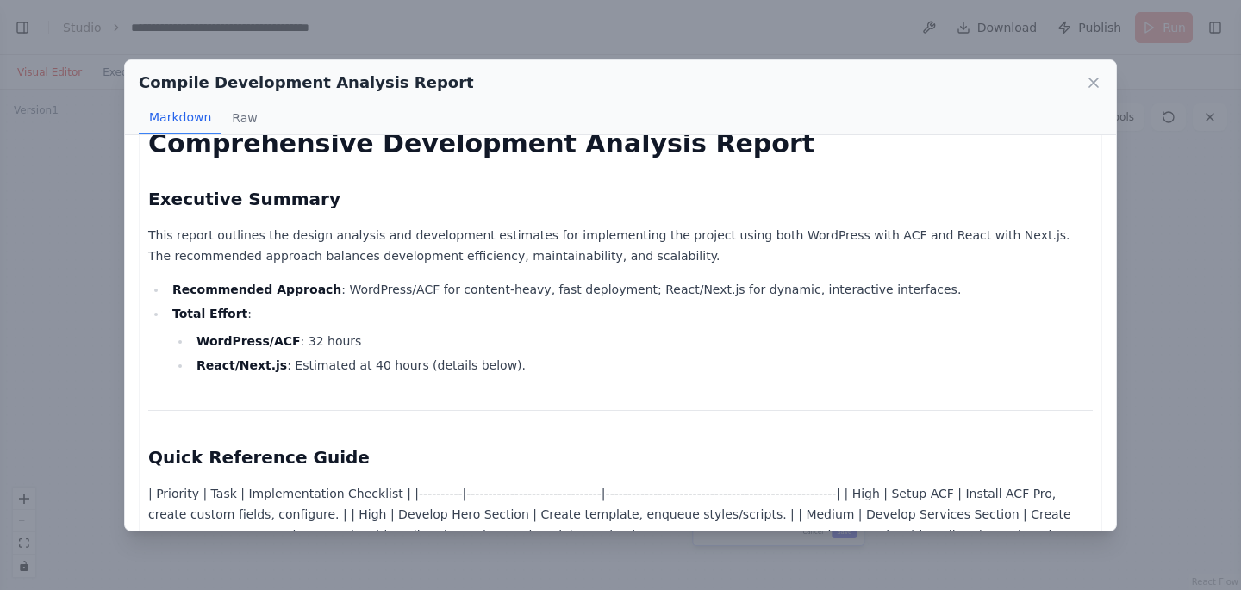
scroll to position [0, 0]
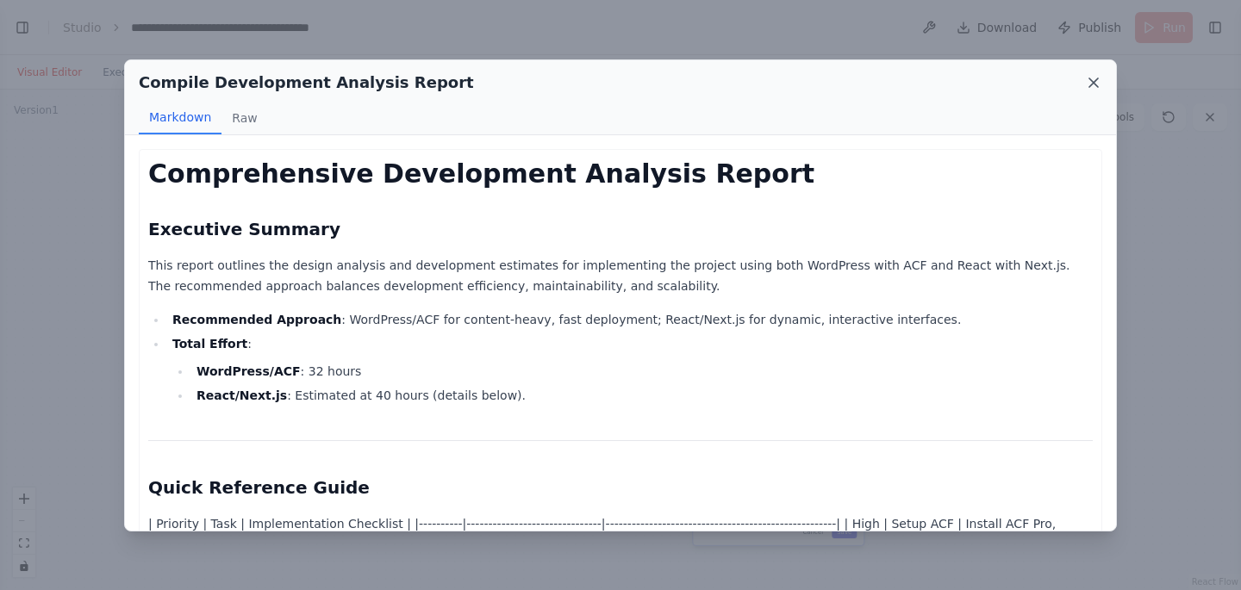
click at [1095, 83] on icon at bounding box center [1093, 82] width 17 height 17
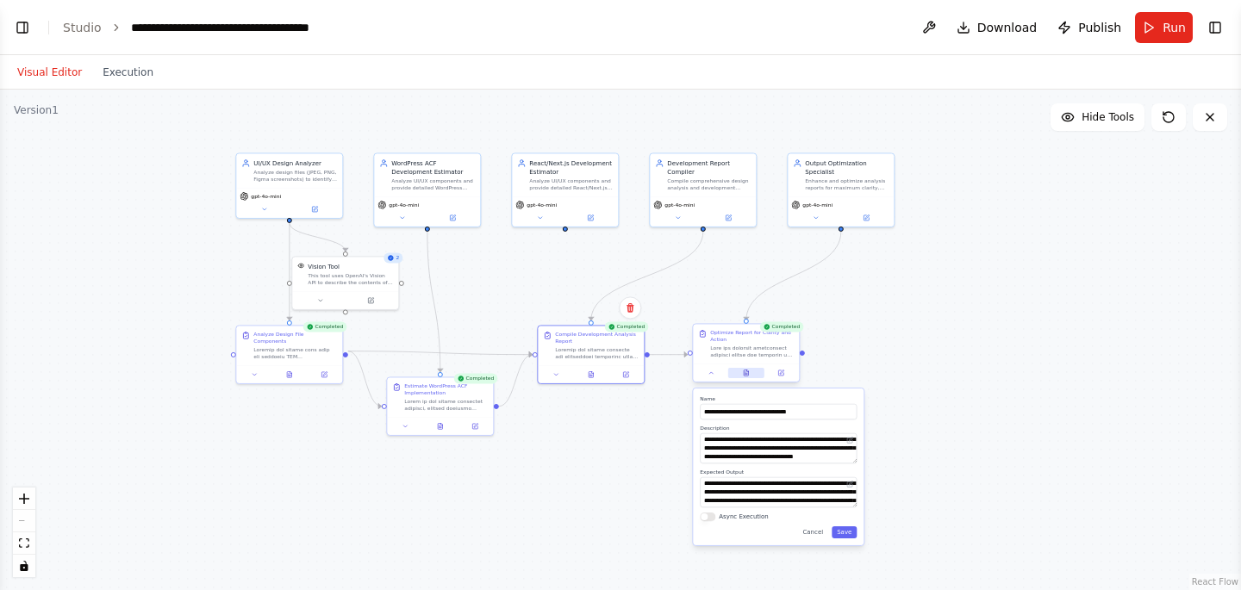
click at [747, 375] on icon at bounding box center [746, 374] width 4 height 6
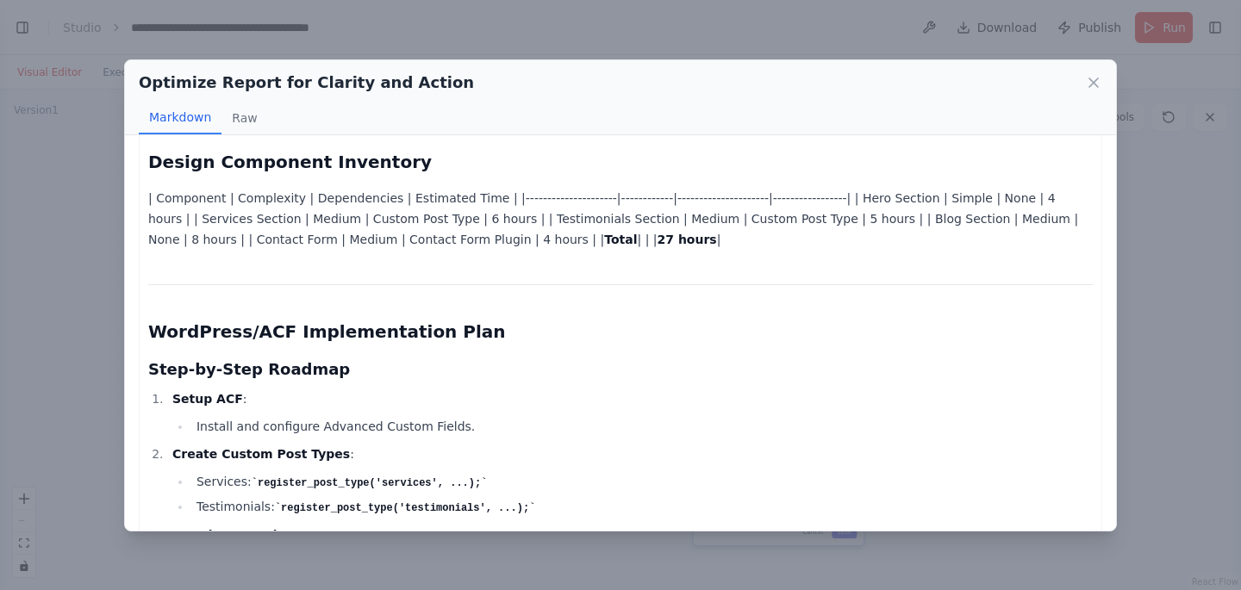
scroll to position [960, 0]
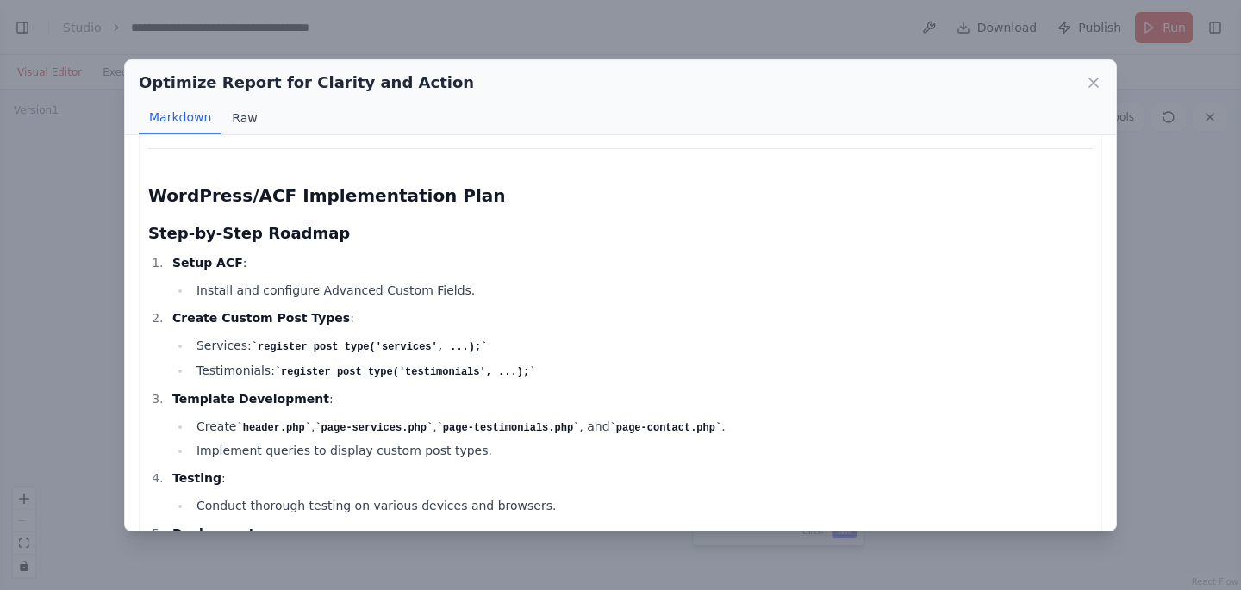
click at [251, 122] on button "Raw" at bounding box center [244, 118] width 46 height 33
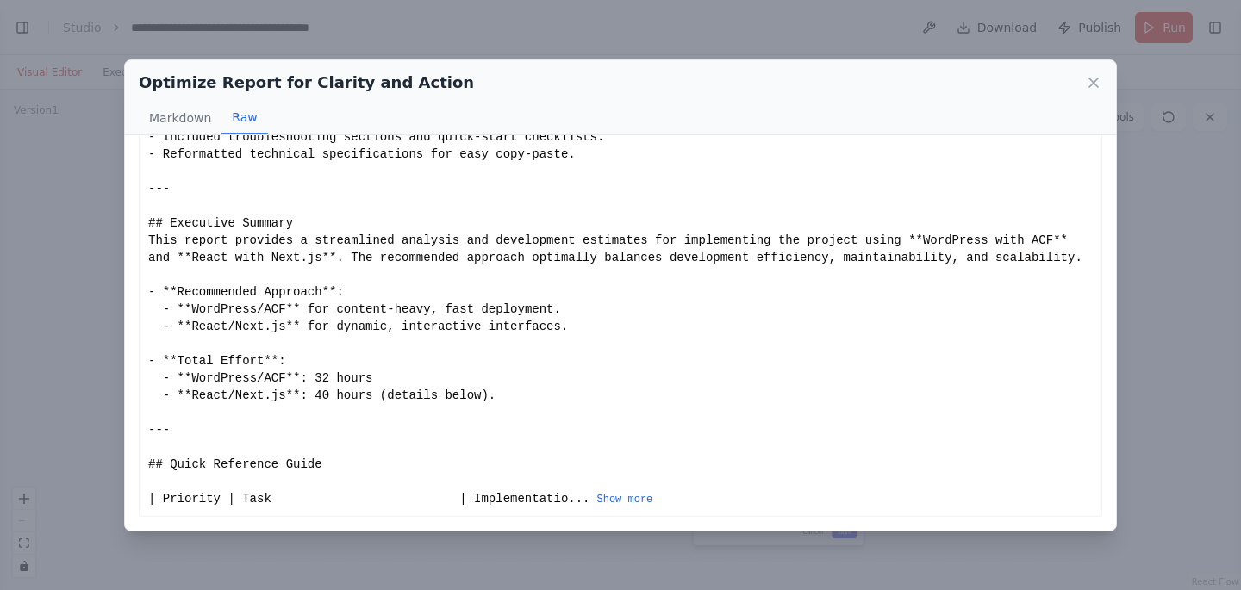
scroll to position [151, 0]
click at [632, 501] on button "Show more" at bounding box center [625, 500] width 56 height 14
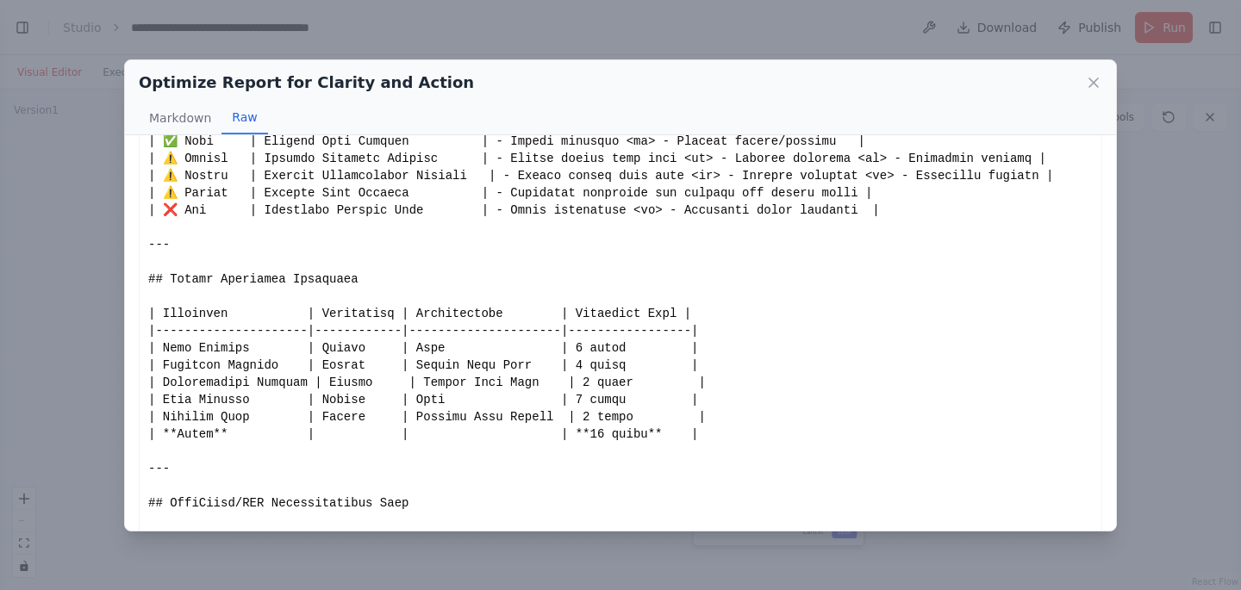
scroll to position [568, 0]
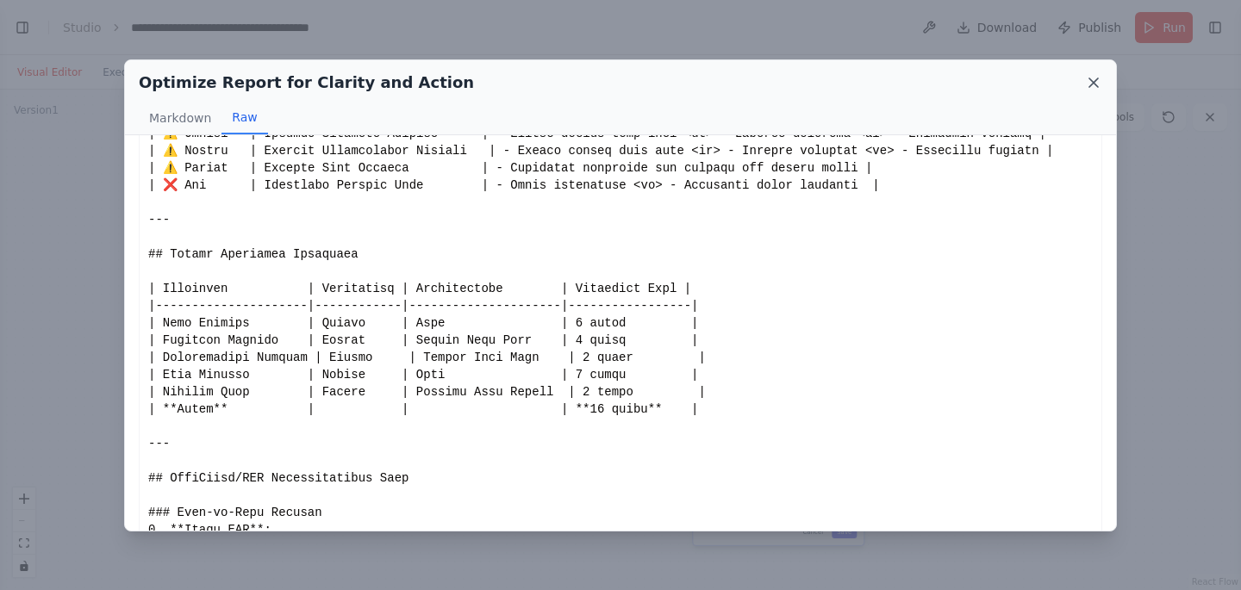
click at [1098, 85] on icon at bounding box center [1093, 82] width 17 height 17
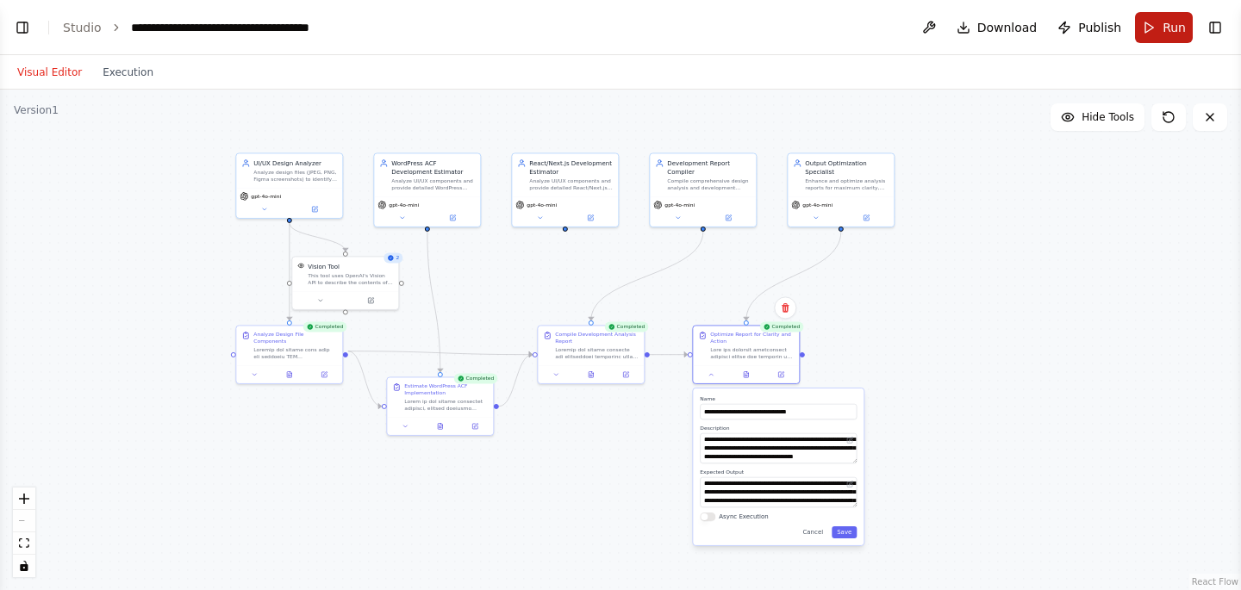
click at [1153, 22] on button "Run" at bounding box center [1164, 27] width 58 height 31
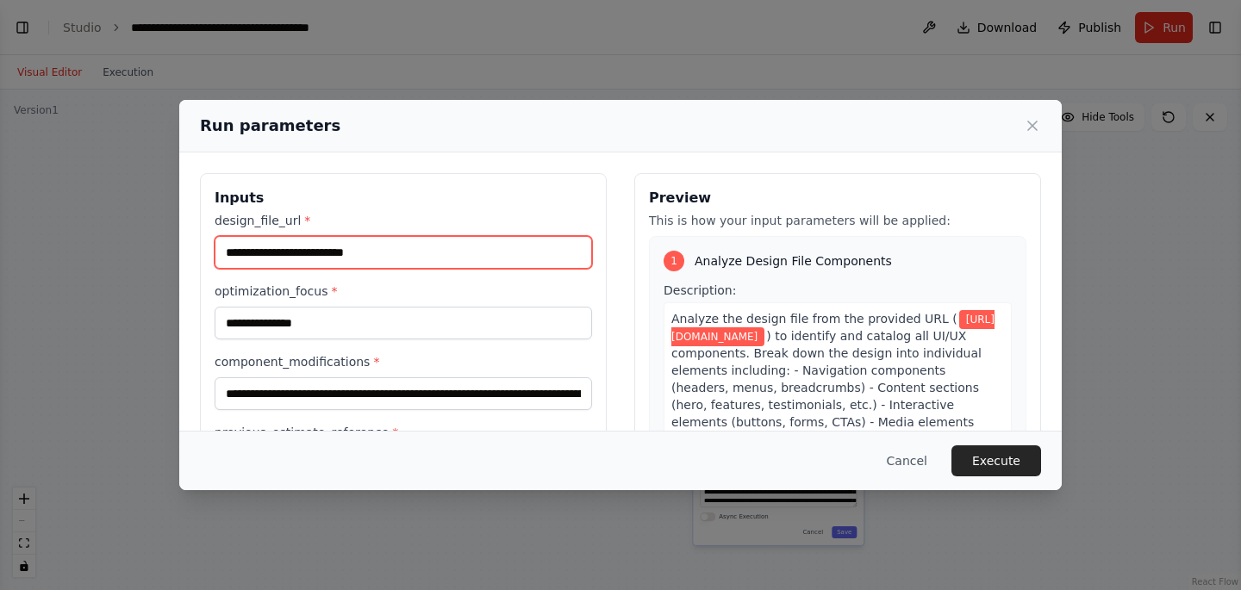
click at [423, 261] on input "**********" at bounding box center [403, 252] width 377 height 33
paste input "**********"
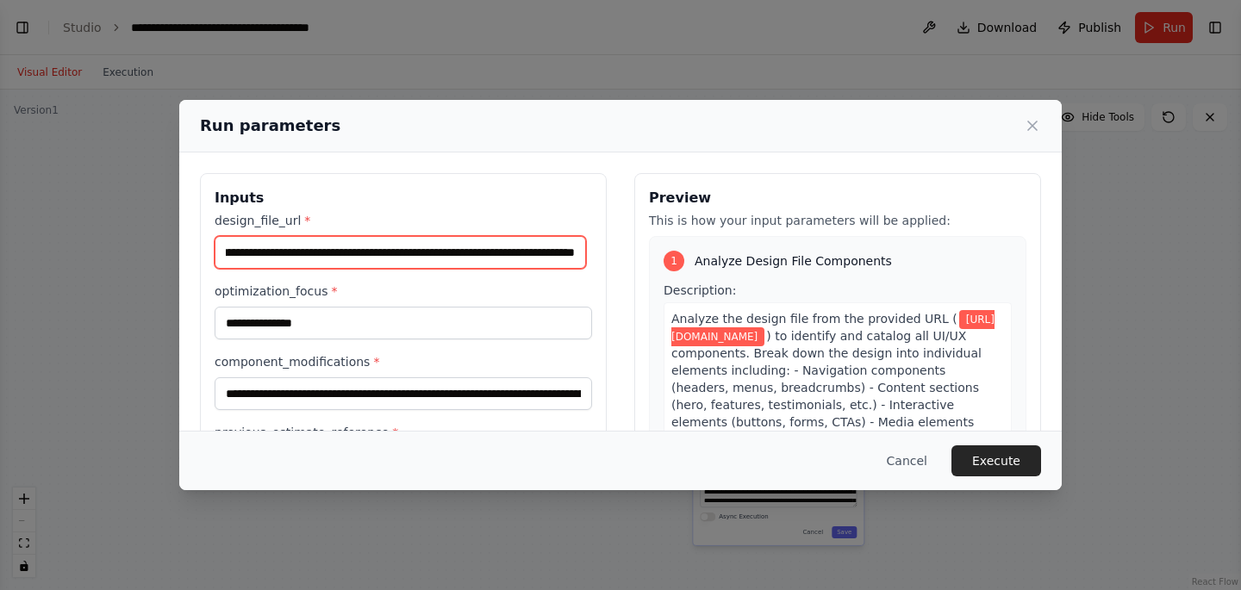
type input "**********"
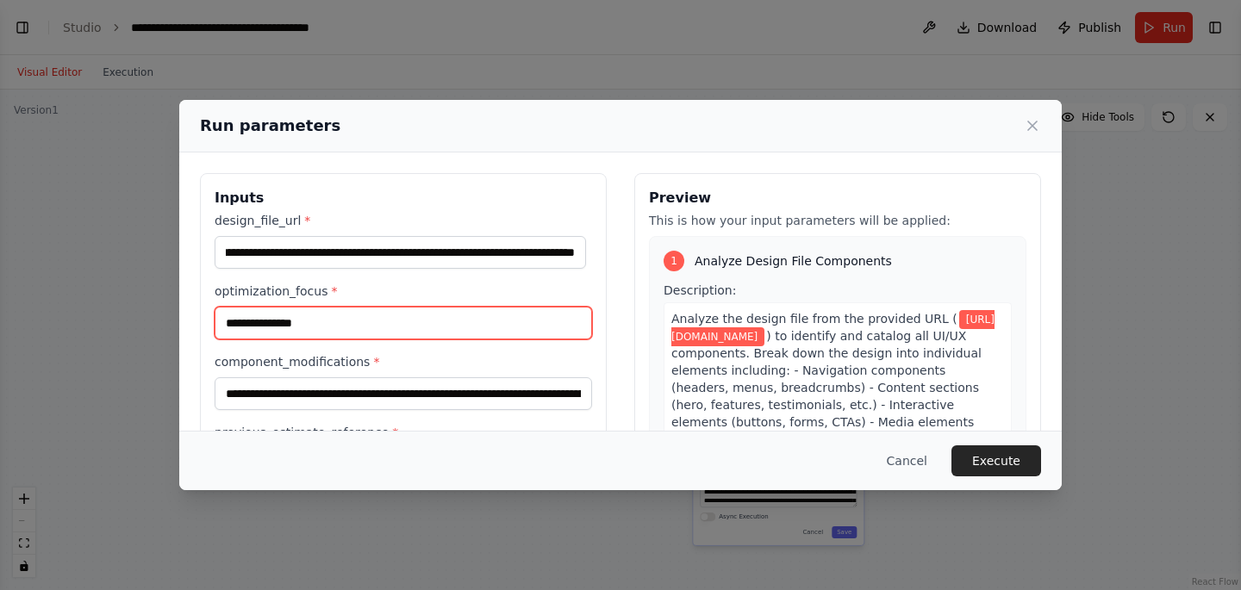
scroll to position [0, 0]
click at [390, 323] on input "**********" at bounding box center [403, 323] width 377 height 33
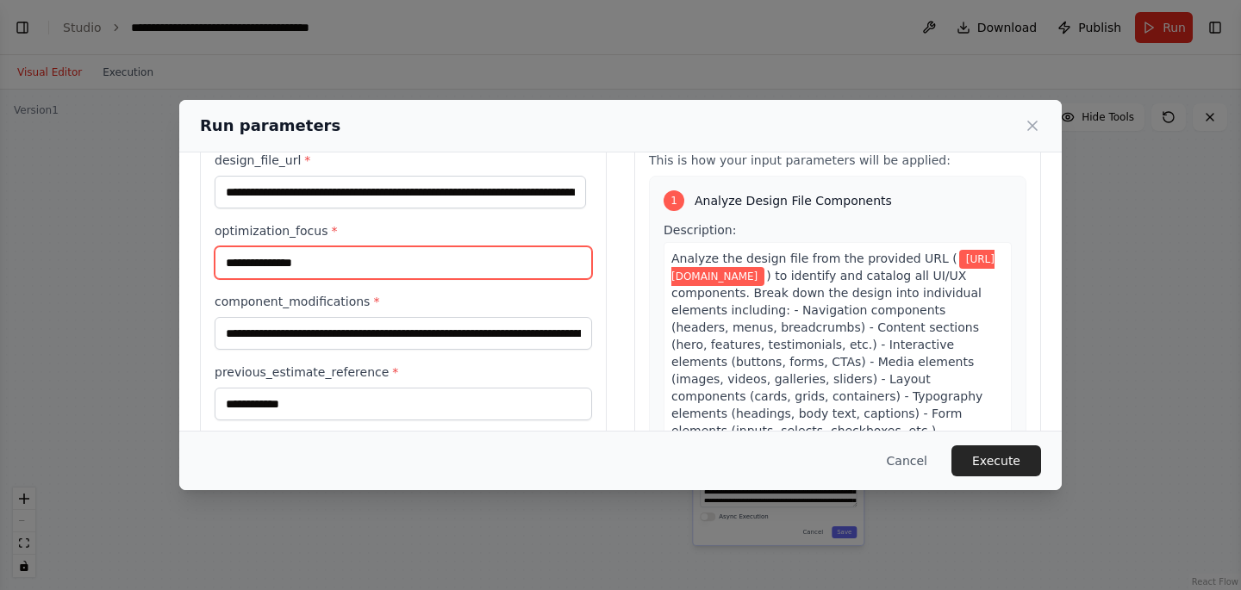
scroll to position [67, 0]
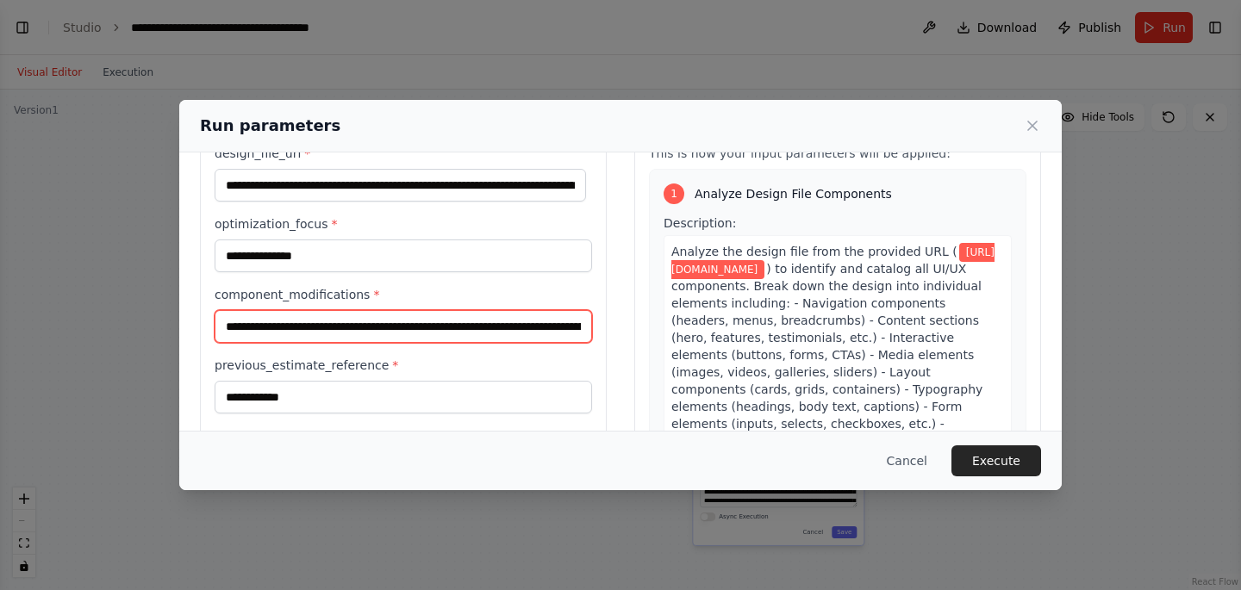
click at [287, 321] on input "**********" at bounding box center [403, 326] width 377 height 33
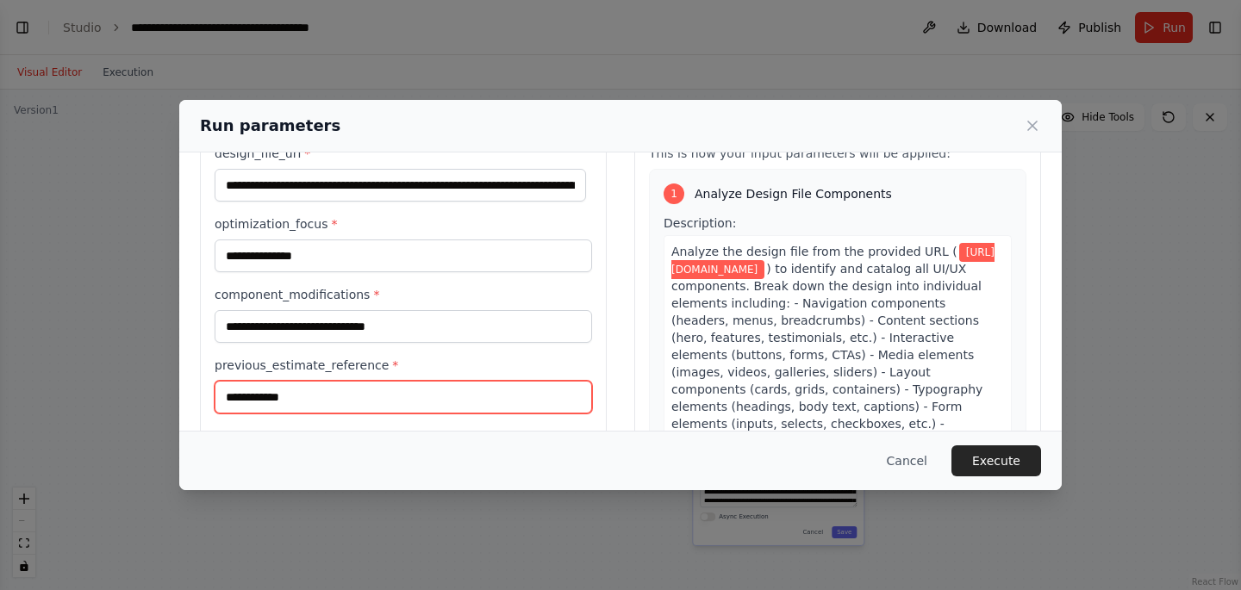
click at [300, 396] on input "**********" at bounding box center [403, 397] width 377 height 33
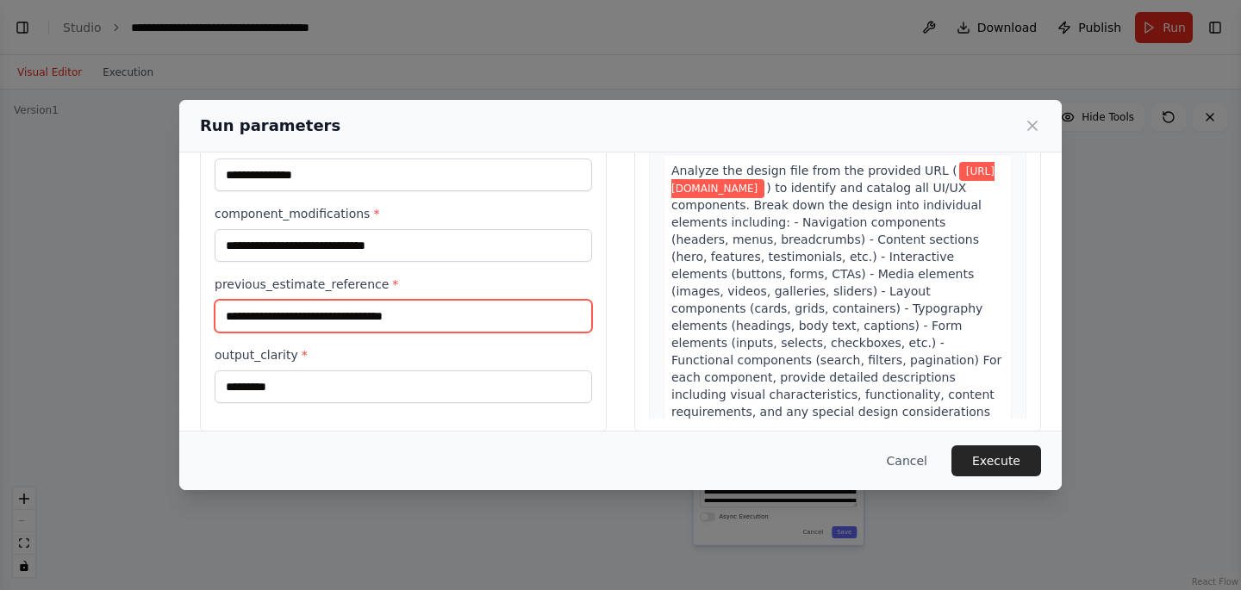
scroll to position [172, 0]
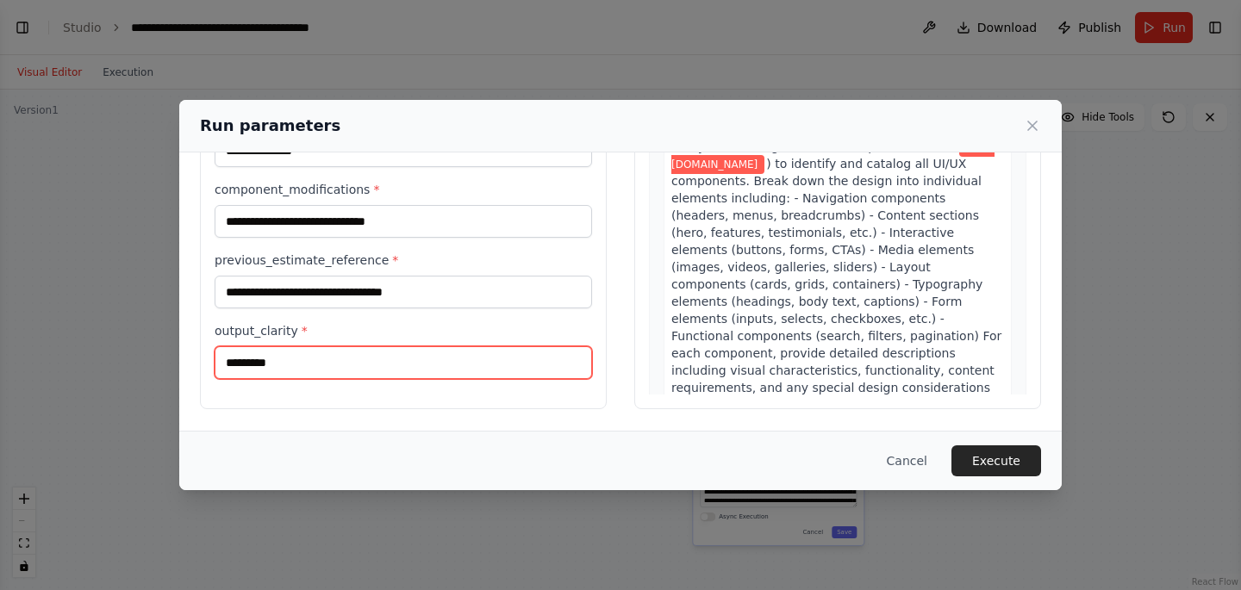
click at [346, 369] on input "*********" at bounding box center [403, 362] width 377 height 33
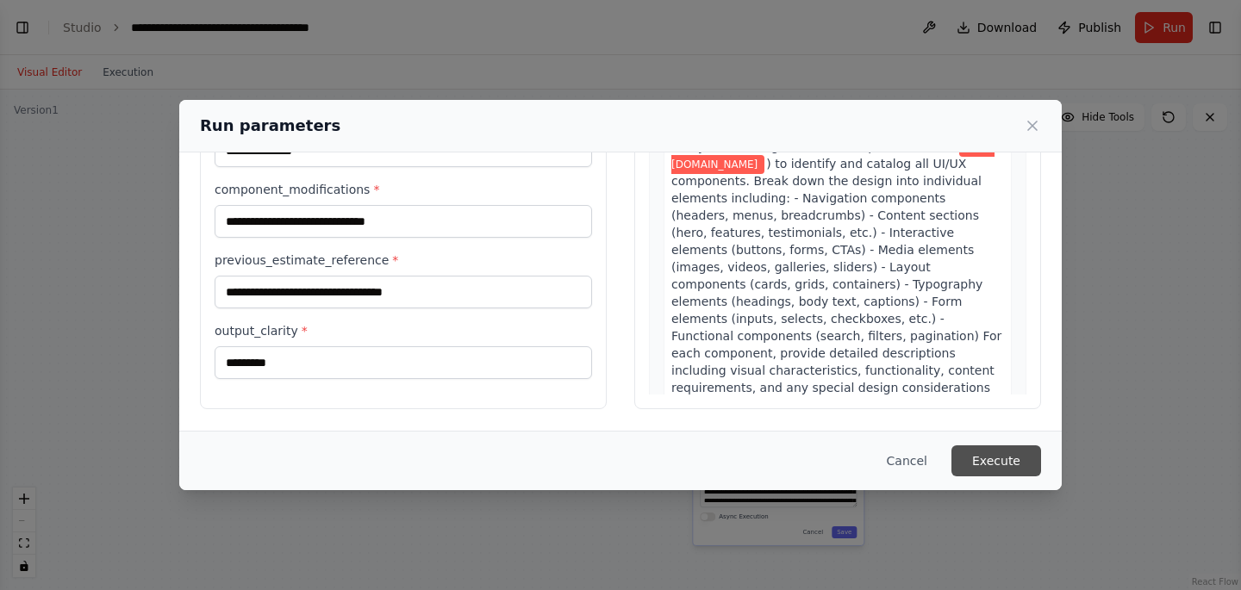
click at [1005, 459] on button "Execute" at bounding box center [996, 461] width 90 height 31
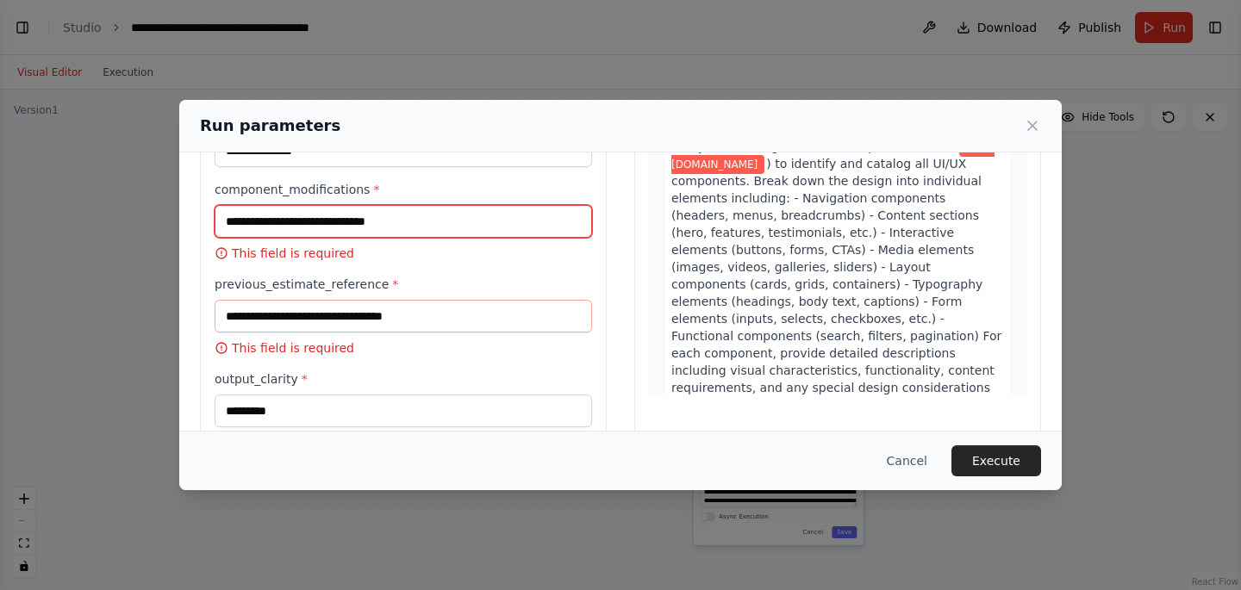
click at [285, 222] on input "component_modifications *" at bounding box center [403, 221] width 377 height 33
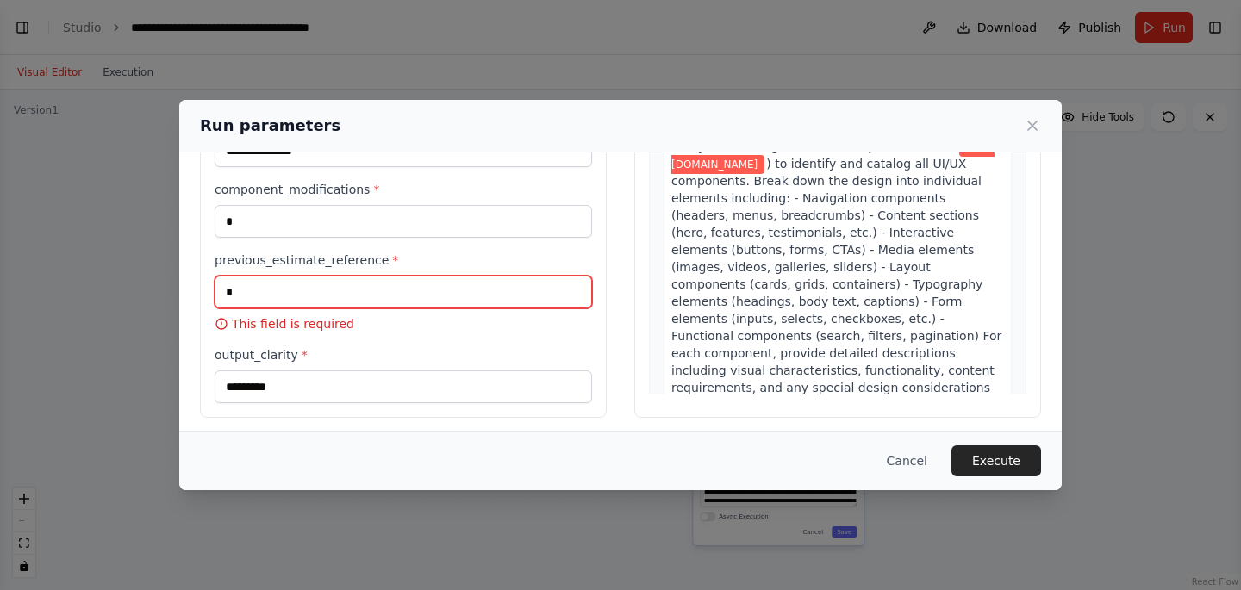
click at [289, 293] on input "previous_estimate_reference *" at bounding box center [403, 292] width 377 height 33
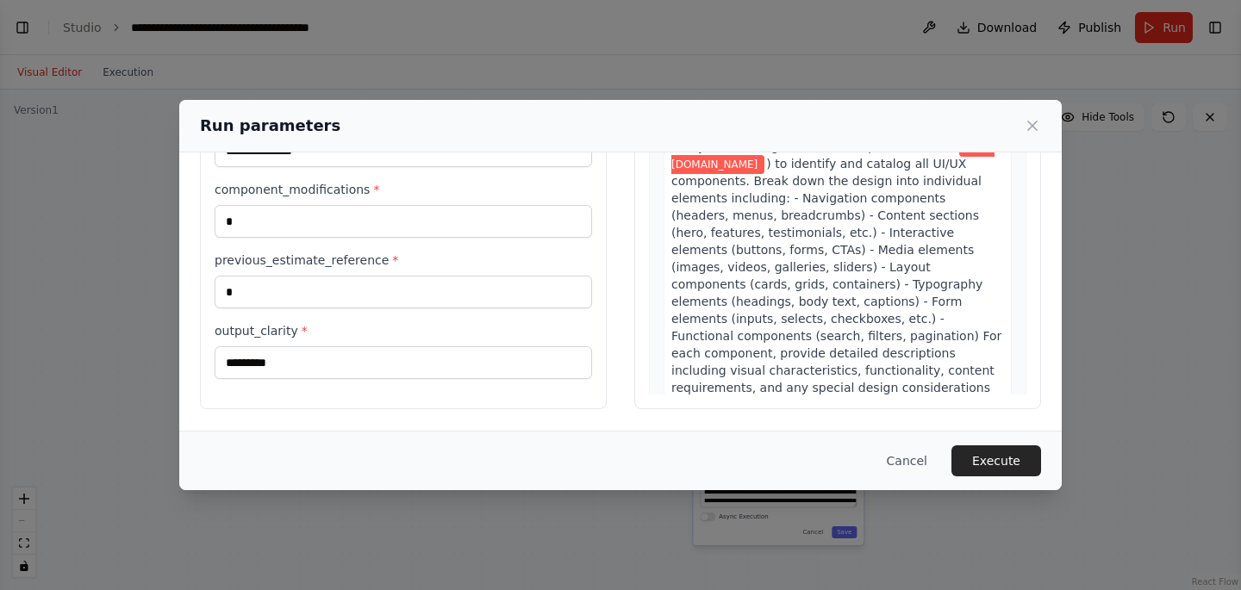
click at [251, 258] on label "previous_estimate_reference *" at bounding box center [403, 260] width 377 height 17
click at [251, 276] on input "previous_estimate_reference *" at bounding box center [403, 292] width 377 height 33
click at [989, 455] on button "Execute" at bounding box center [996, 461] width 90 height 31
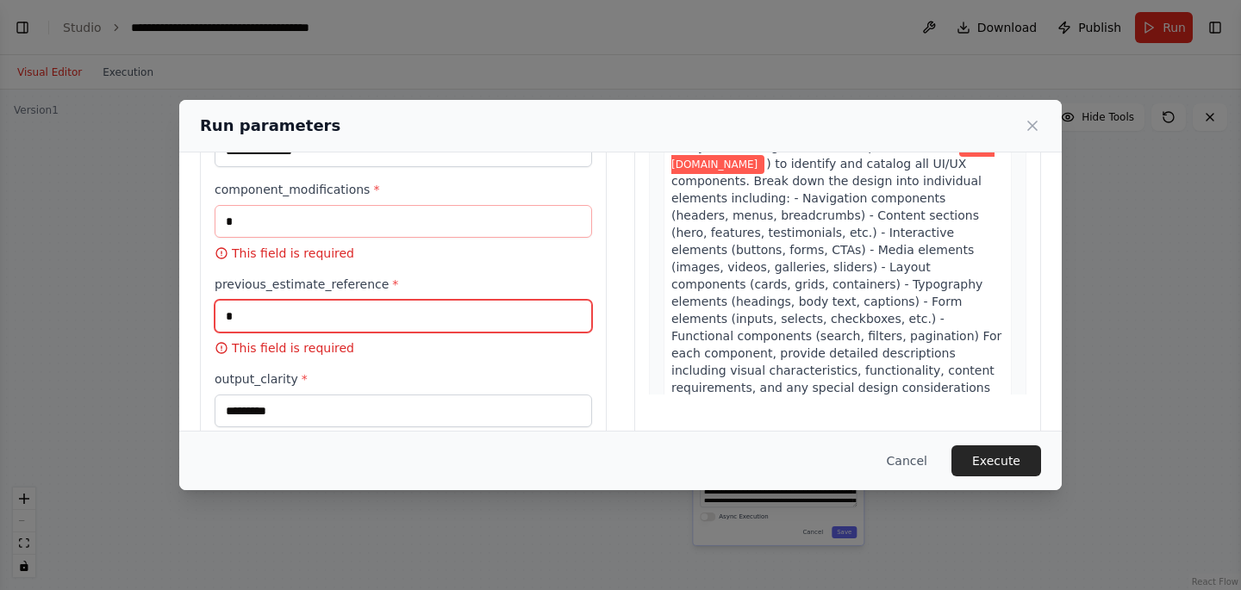
click at [290, 319] on input "previous_estimate_reference *" at bounding box center [403, 316] width 377 height 33
drag, startPoint x: 1032, startPoint y: 127, endPoint x: 977, endPoint y: 124, distance: 55.2
click at [1033, 127] on icon at bounding box center [1032, 126] width 9 height 9
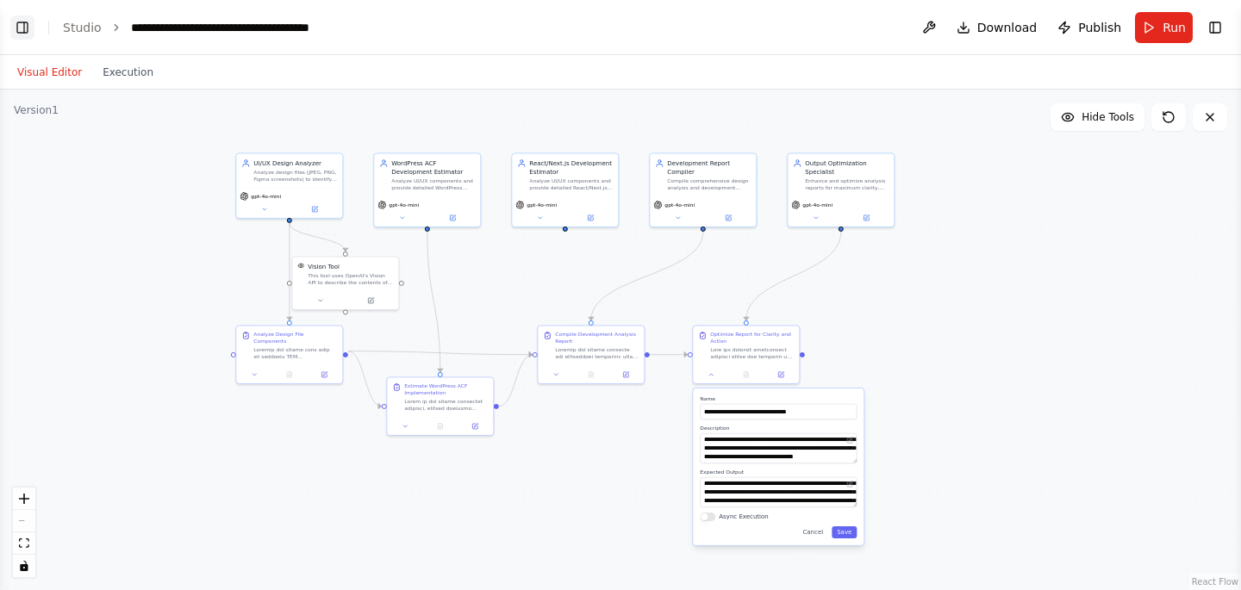
click at [23, 34] on button "Toggle Left Sidebar" at bounding box center [22, 28] width 24 height 24
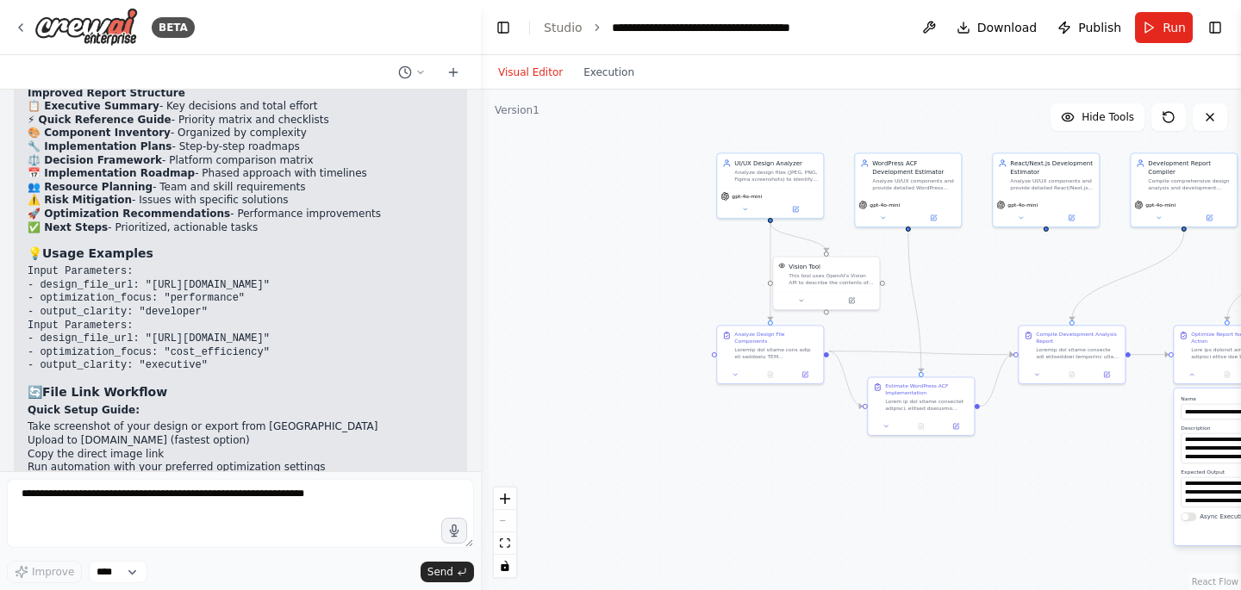
scroll to position [4751, 0]
click at [189, 265] on code "Input Parameters: - design_file_url: "[URL][DOMAIN_NAME]" - optimization_focus:…" at bounding box center [149, 291] width 242 height 53
click at [175, 276] on code "Input Parameters: - design_file_url: "[URL][DOMAIN_NAME]" - optimization_focus:…" at bounding box center [149, 291] width 242 height 53
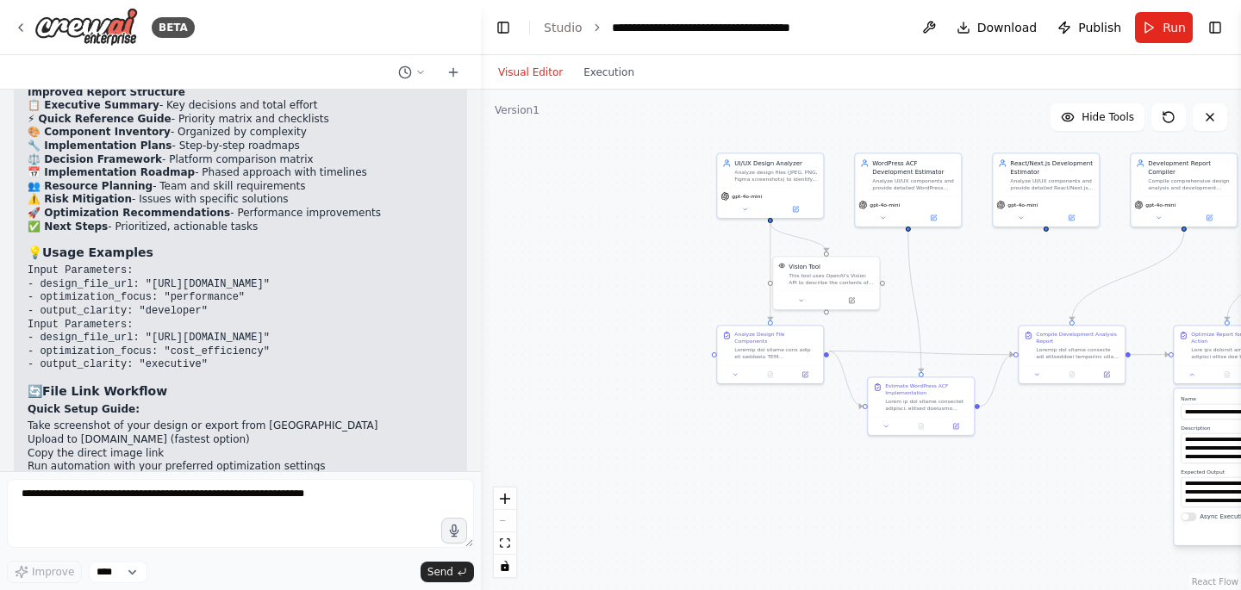
click at [184, 328] on code "Input Parameters: - design_file_url: "[URL][DOMAIN_NAME]" - optimization_focus:…" at bounding box center [149, 345] width 242 height 53
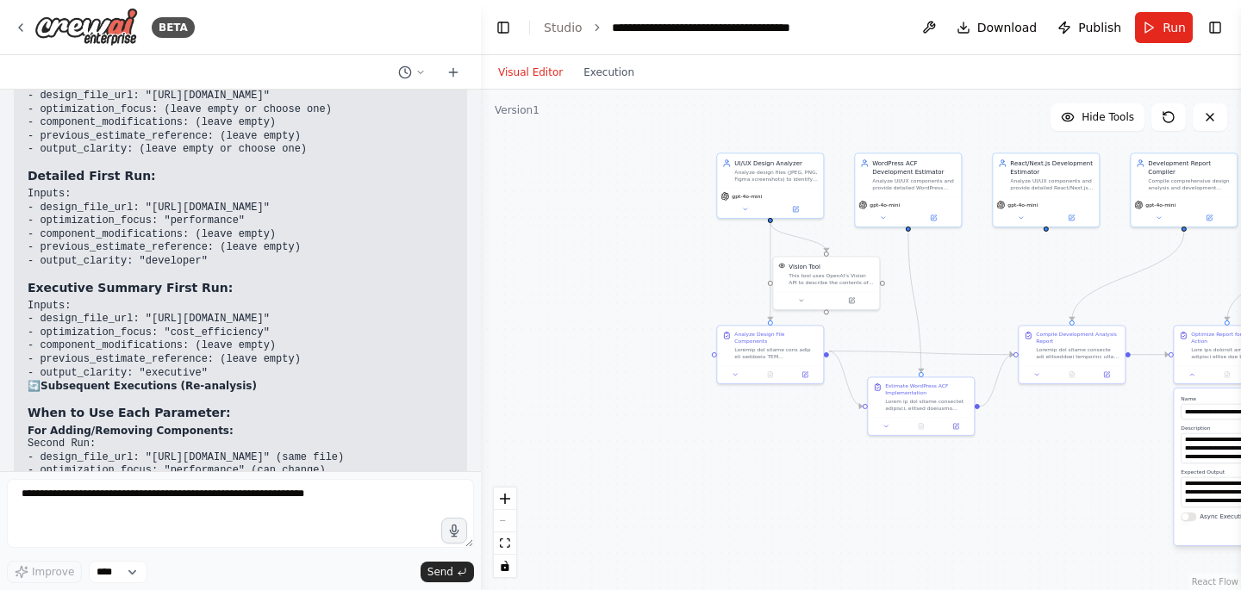
scroll to position [7030, 0]
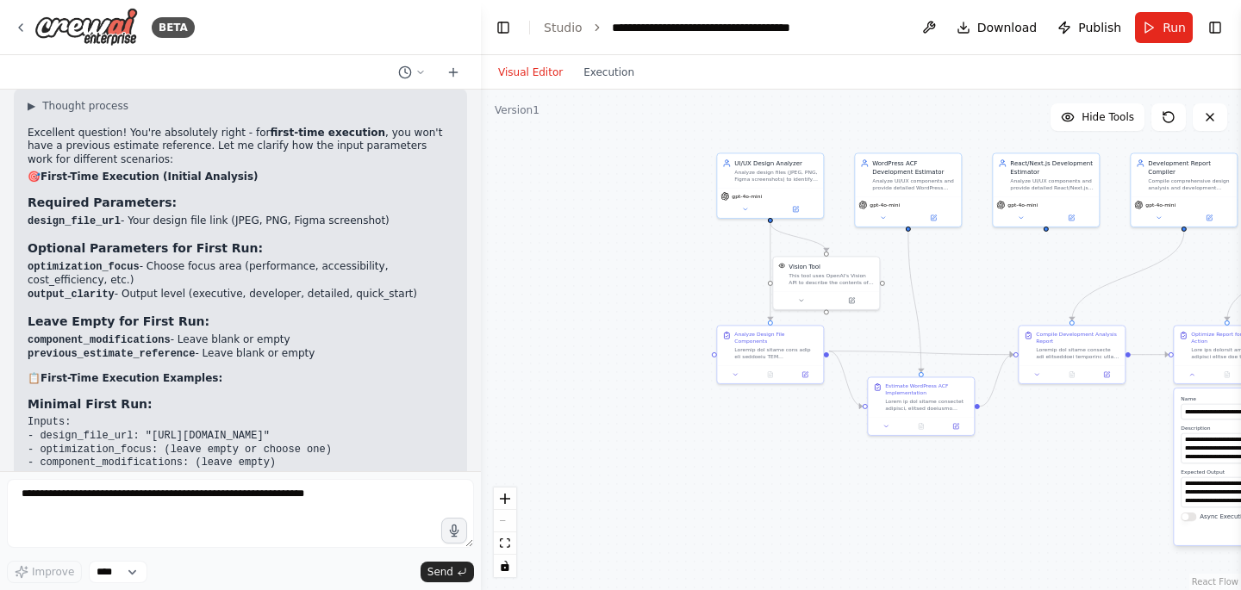
click at [82, 261] on code "optimization_focus" at bounding box center [84, 267] width 112 height 12
click at [280, 260] on li "optimization_focus - Choose focus area (performance, accessibility, cost_effici…" at bounding box center [241, 274] width 426 height 28
click at [333, 260] on li "optimization_focus - Choose focus area (performance, accessibility, cost_effici…" at bounding box center [241, 274] width 426 height 28
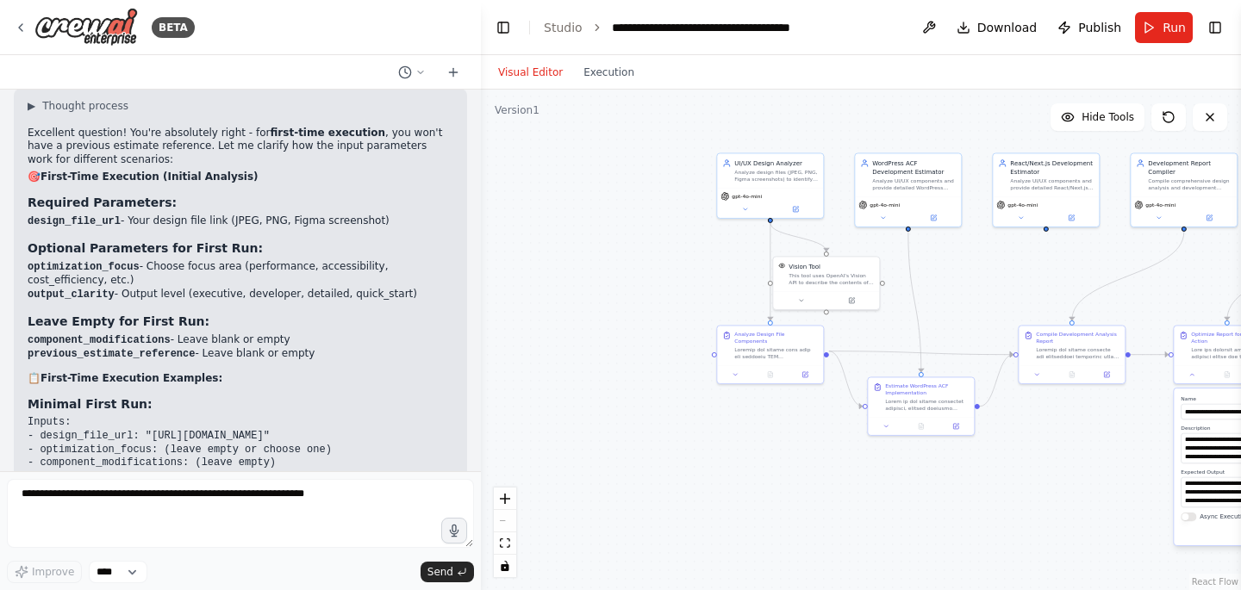
click at [72, 260] on li "optimization_focus - Choose focus area (performance, accessibility, cost_effici…" at bounding box center [241, 274] width 426 height 28
click at [256, 288] on li "output_clarity - Output level (executive, developer, detailed, quick_start)" at bounding box center [241, 295] width 426 height 15
copy li "developer"
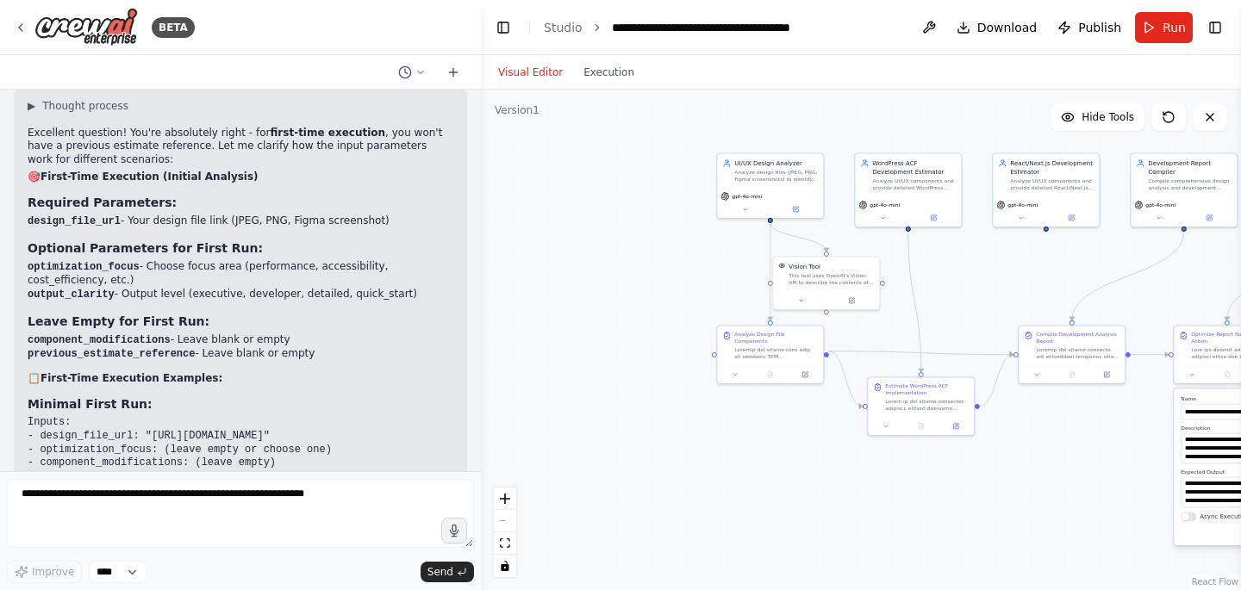
click at [381, 288] on li "output_clarity - Output level (executive, developer, detailed, quick_start)" at bounding box center [241, 295] width 426 height 15
copy li "quick_start"
click at [1164, 29] on span "Run" at bounding box center [1174, 27] width 23 height 17
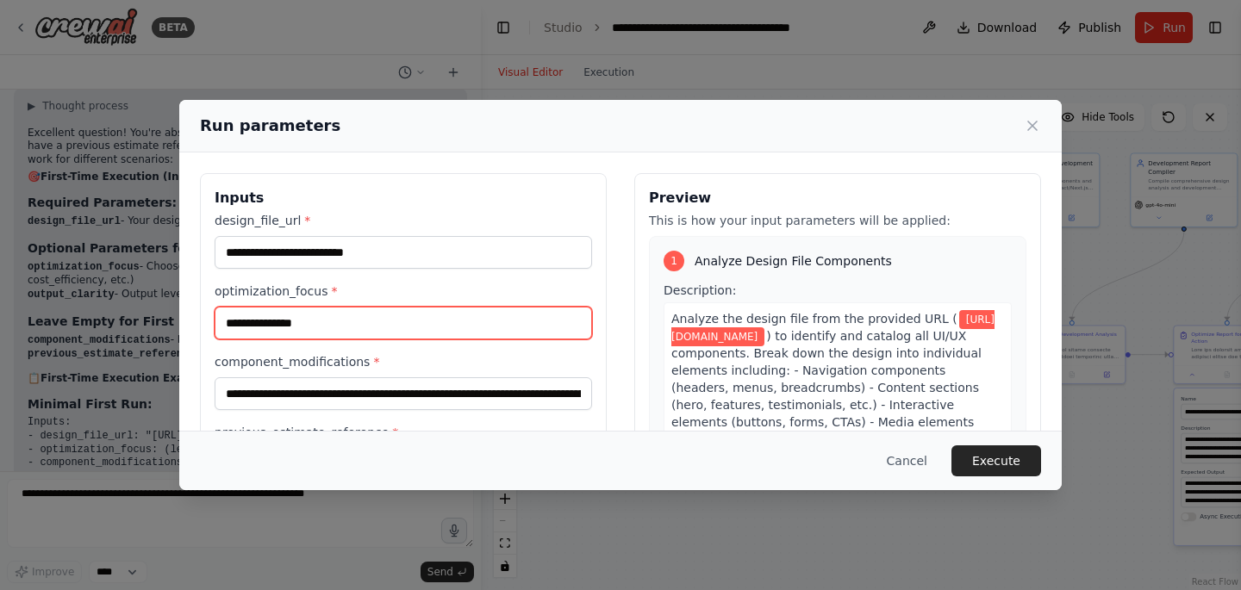
click at [316, 334] on input "**********" at bounding box center [403, 323] width 377 height 33
paste input "text"
type input "**********"
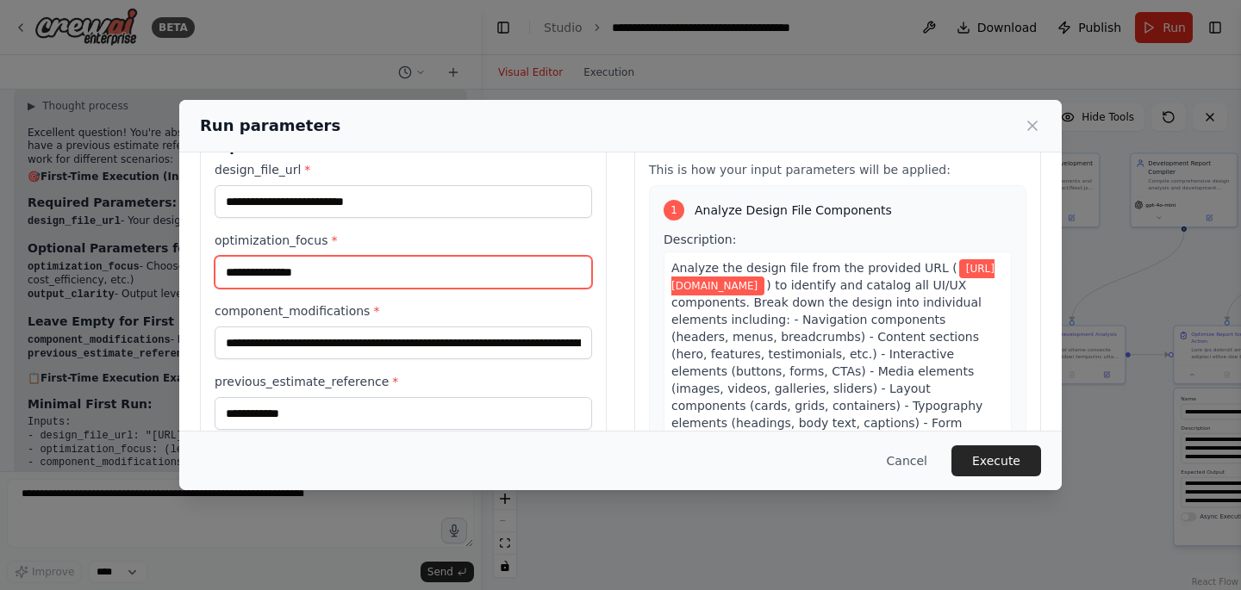
scroll to position [145, 0]
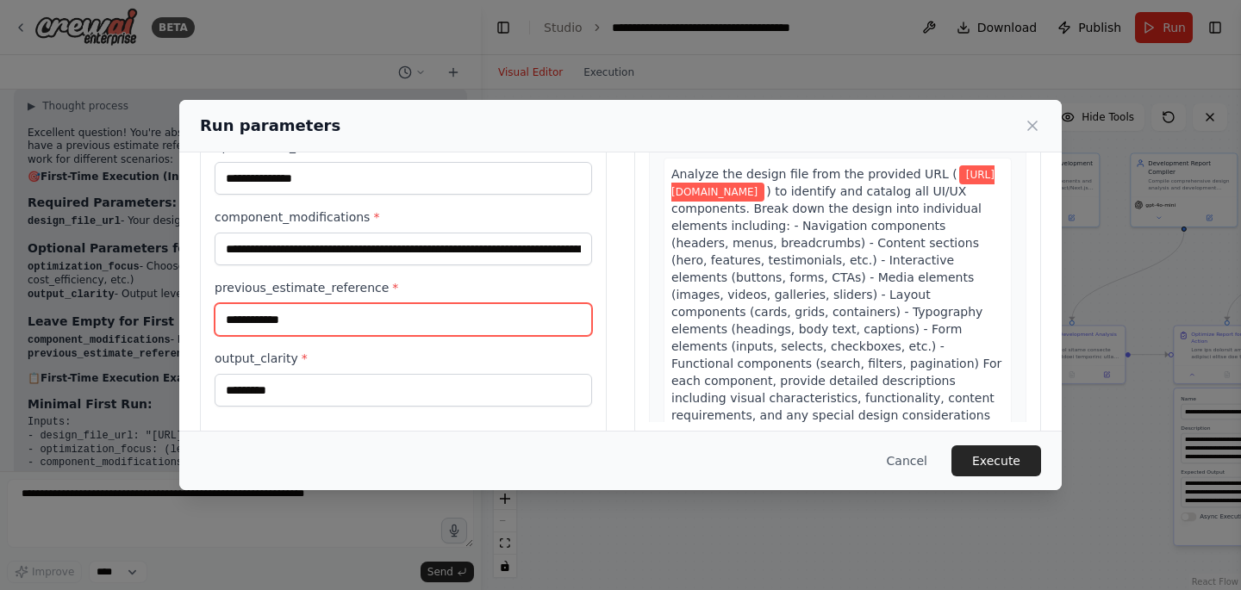
click at [301, 321] on input "**********" at bounding box center [403, 319] width 377 height 33
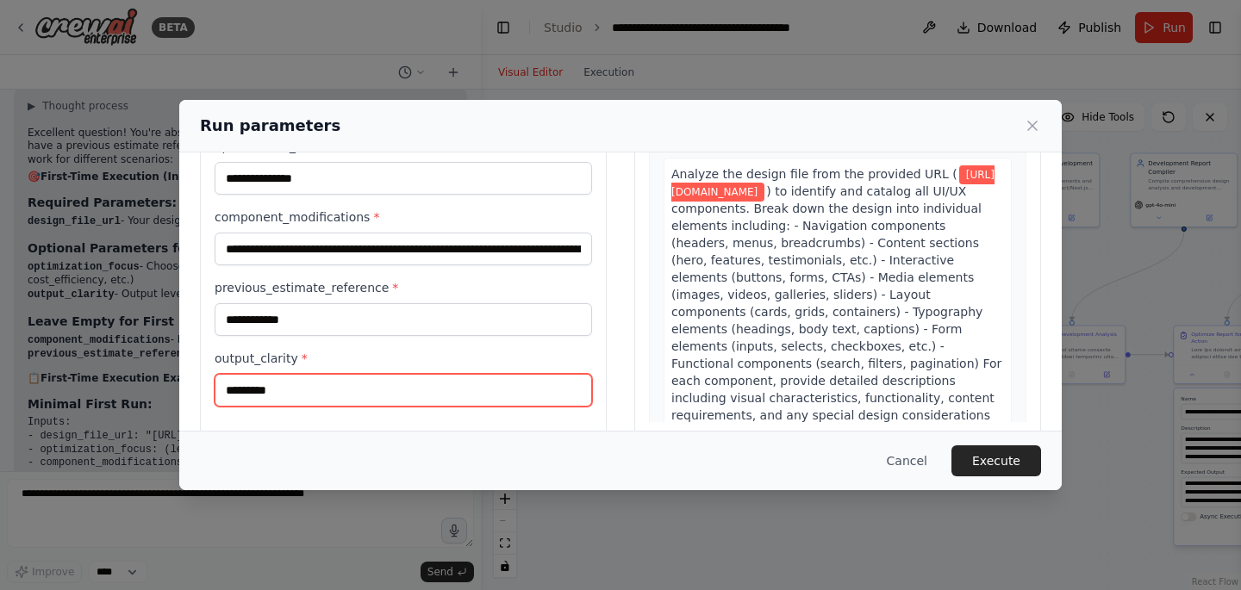
click at [303, 396] on input "*********" at bounding box center [403, 390] width 377 height 33
paste input "**"
type input "**********"
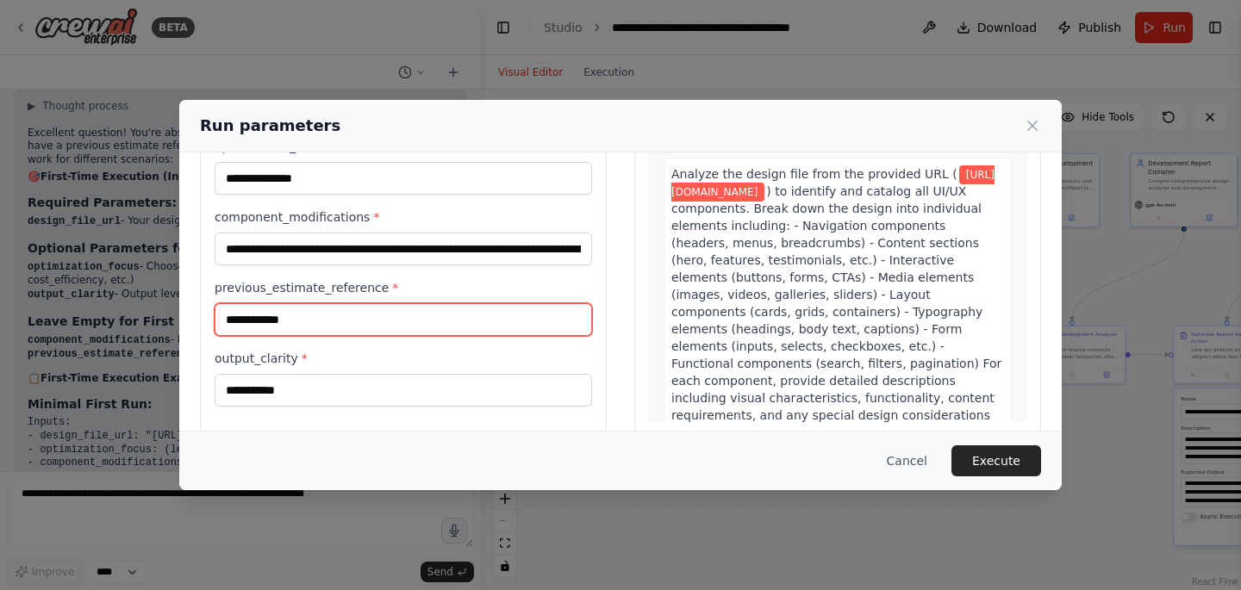
click at [310, 329] on input "**********" at bounding box center [403, 319] width 377 height 33
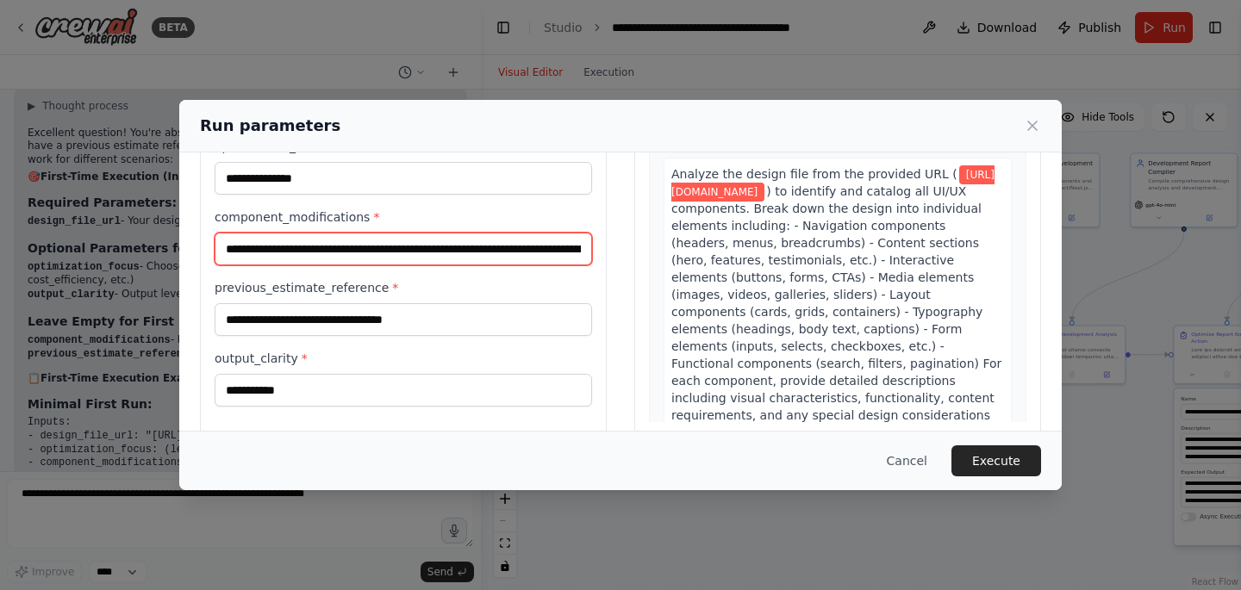
click at [351, 253] on input "**********" at bounding box center [403, 249] width 377 height 33
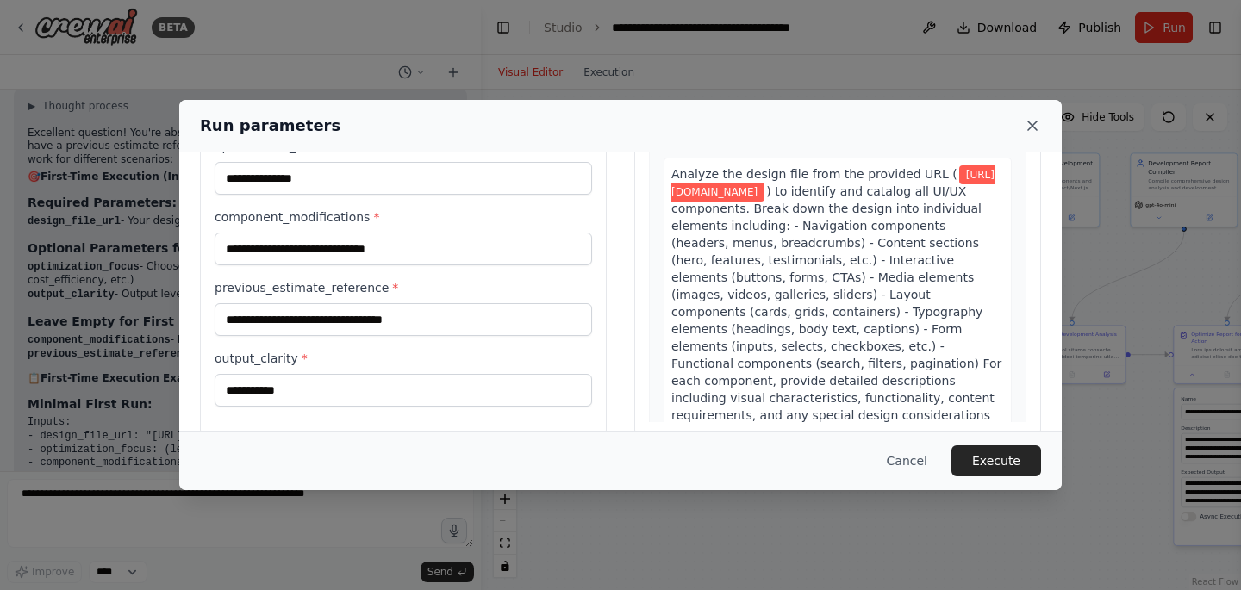
click at [1037, 128] on icon at bounding box center [1032, 125] width 17 height 17
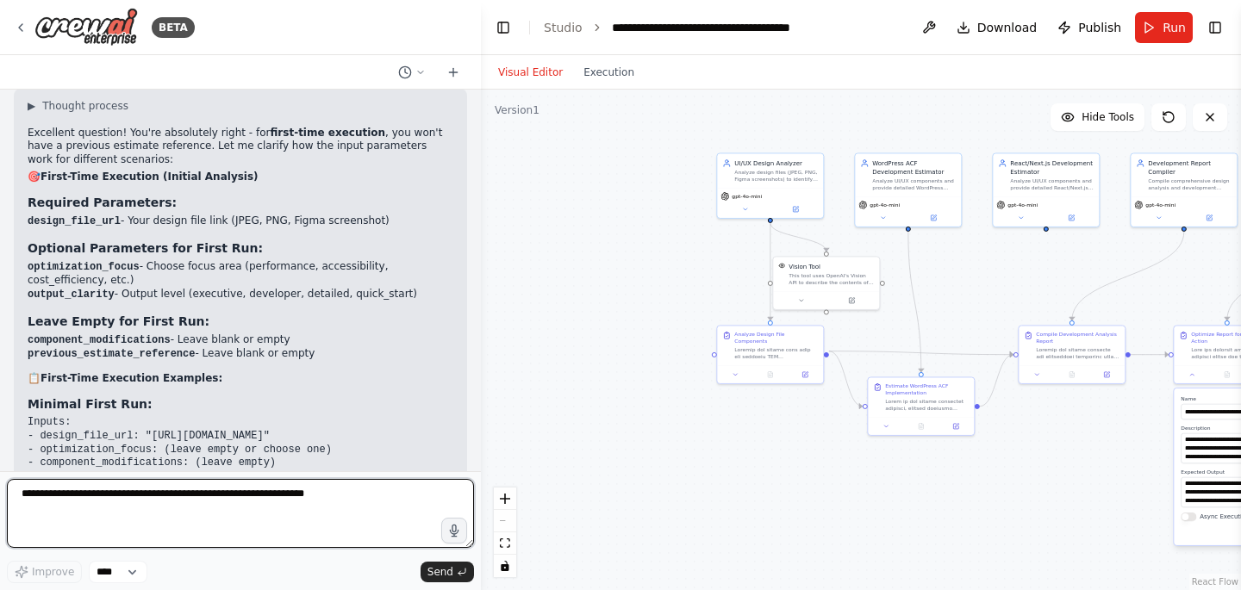
click at [109, 507] on textarea at bounding box center [240, 513] width 467 height 69
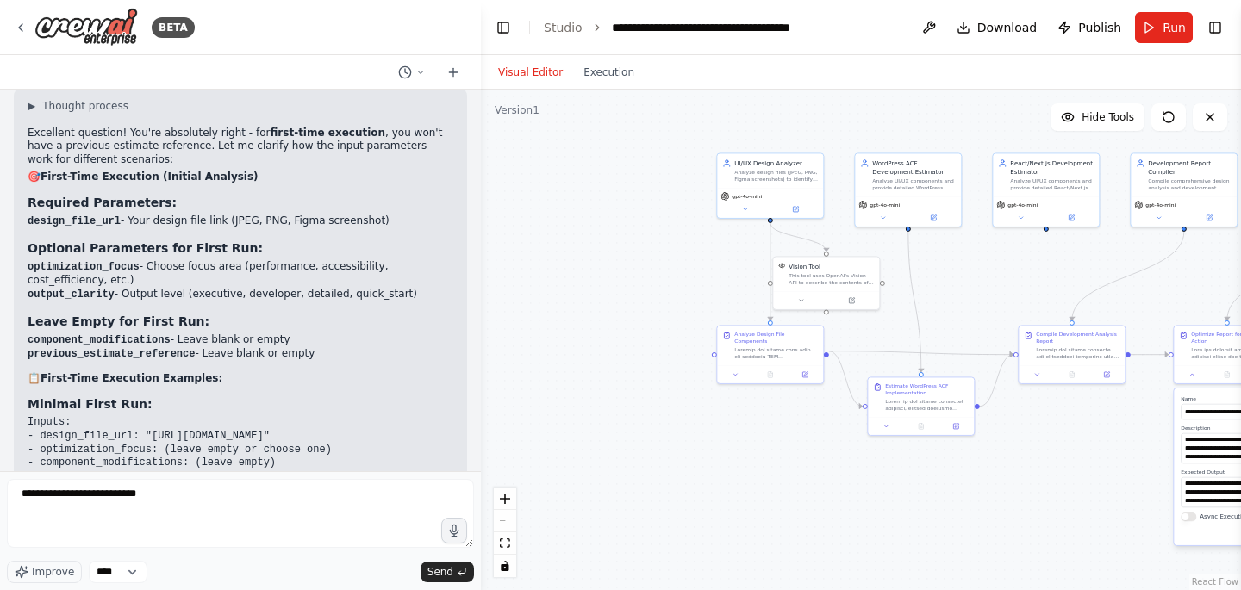
click at [80, 334] on code "component_modifications" at bounding box center [99, 340] width 143 height 12
copy code "component_modifications"
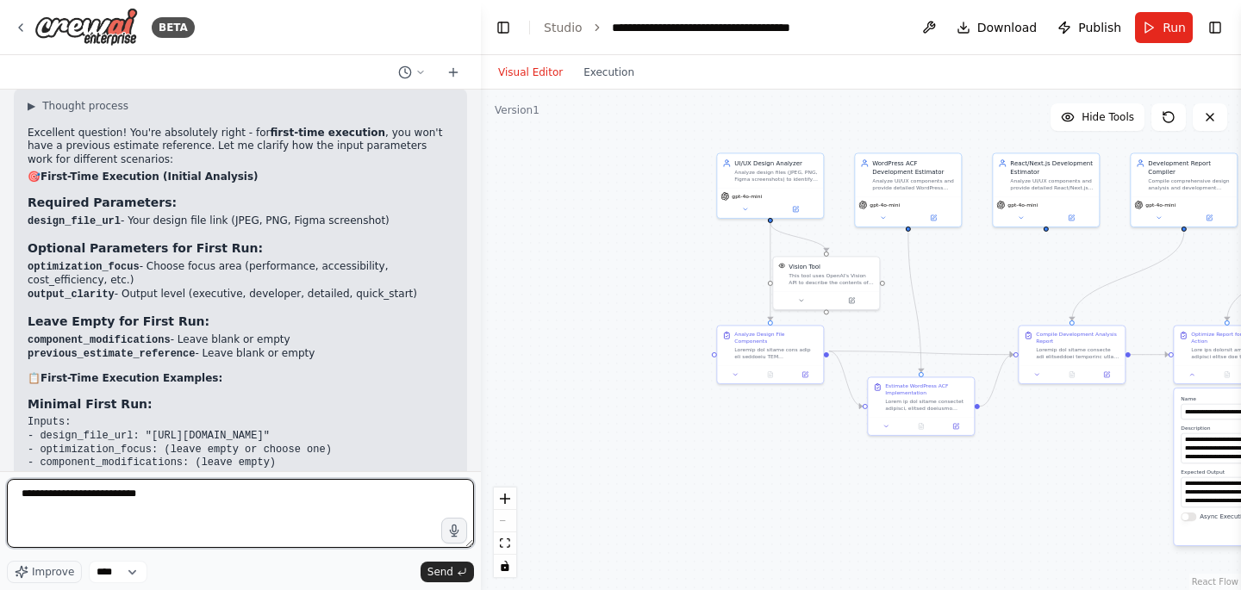
click at [195, 510] on textarea "**********" at bounding box center [240, 513] width 467 height 69
paste textarea "**********"
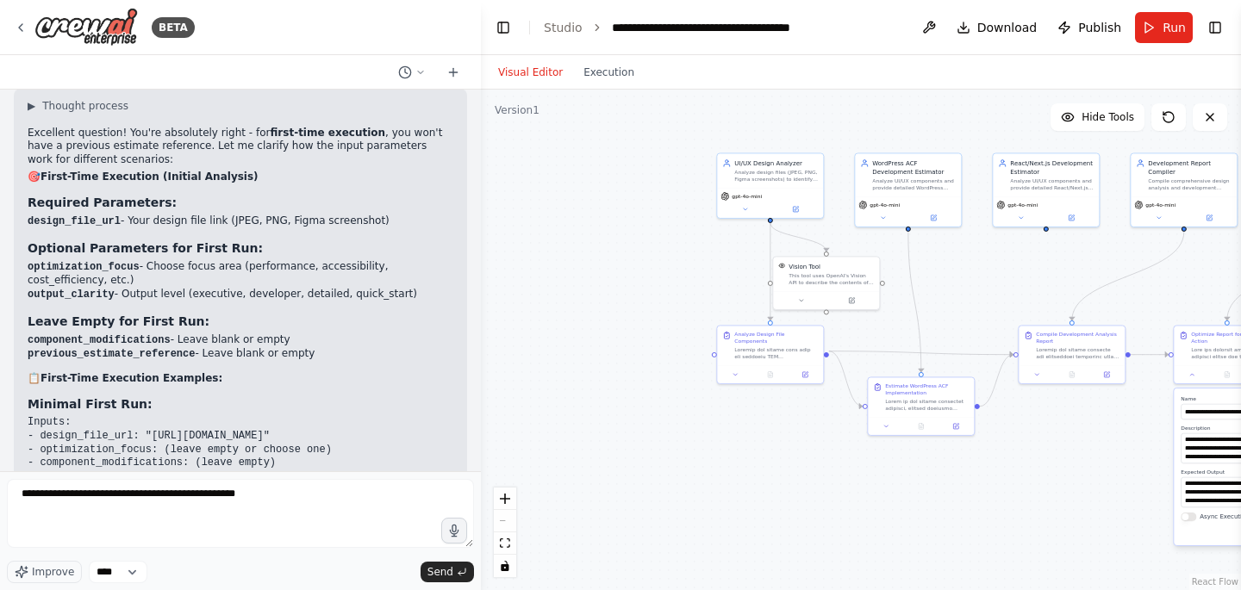
click at [78, 348] on code "previous_estimate_reference" at bounding box center [111, 354] width 167 height 12
copy code "previous_estimate_reference"
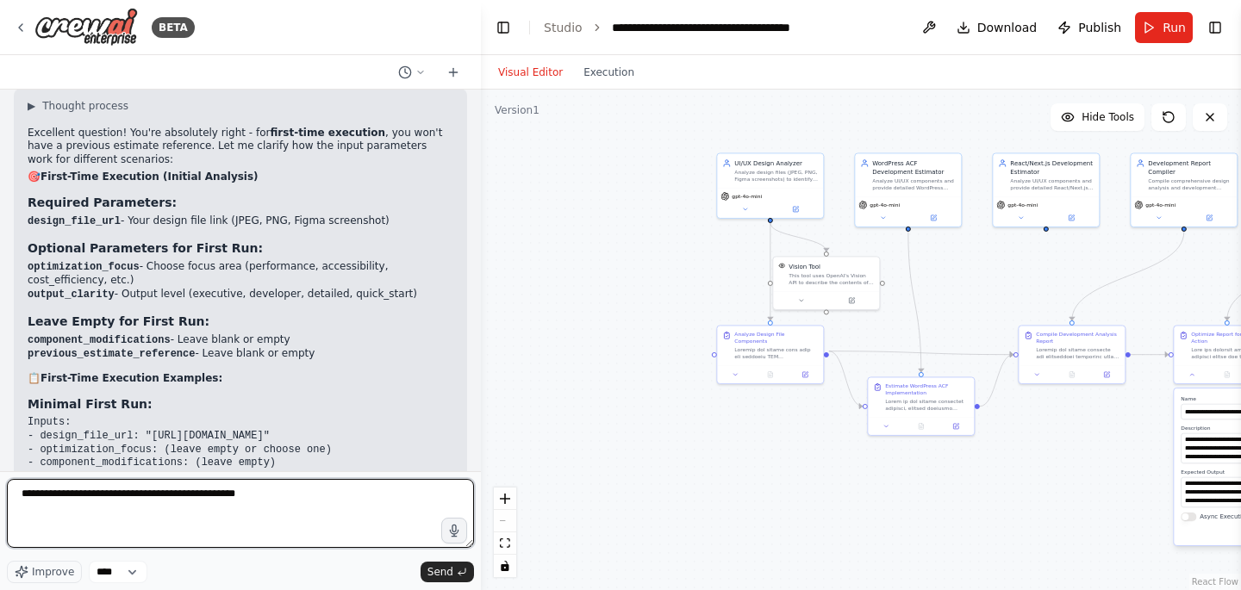
click at [304, 496] on textarea "**********" at bounding box center [240, 513] width 467 height 69
paste textarea "**********"
type textarea "**********"
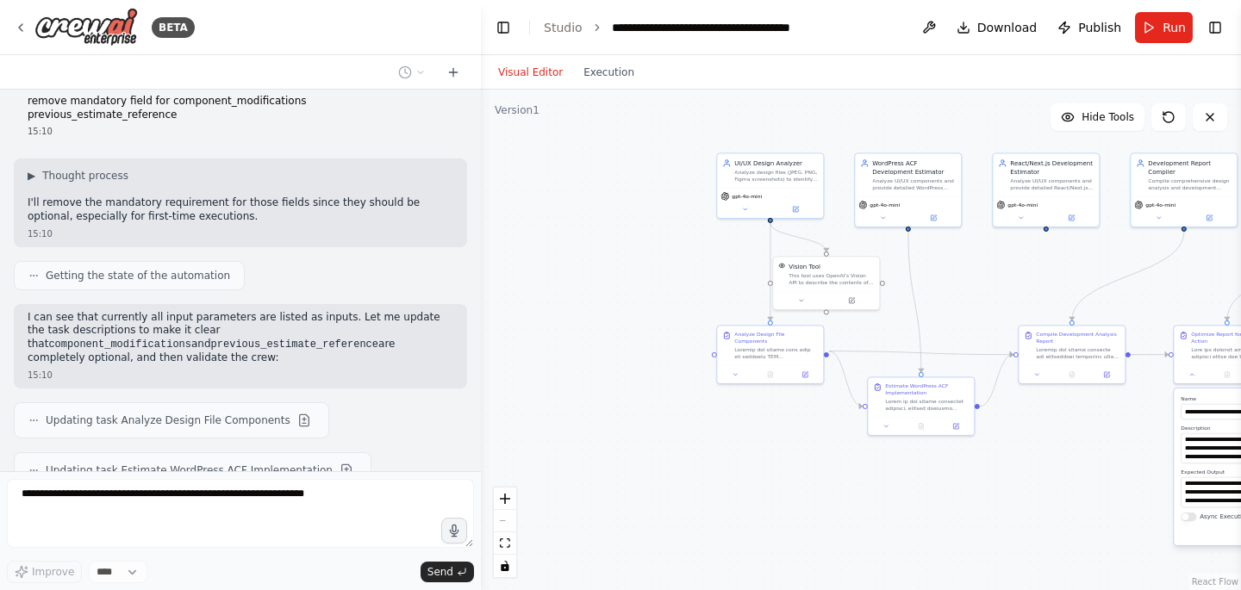
scroll to position [8688, 0]
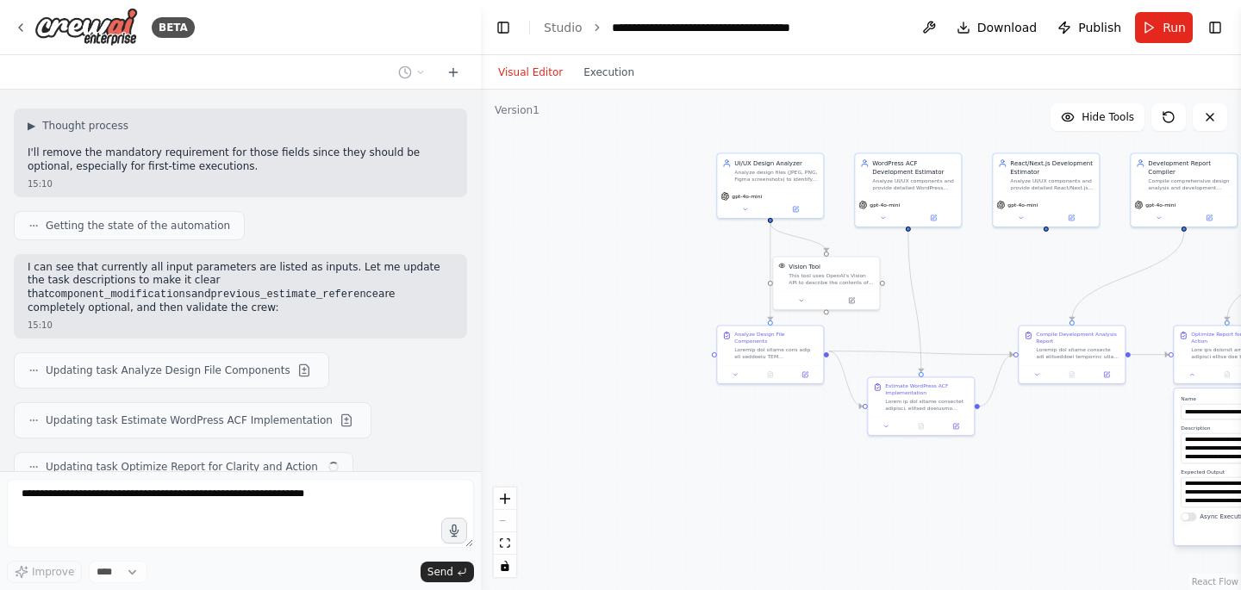
type textarea "**********"
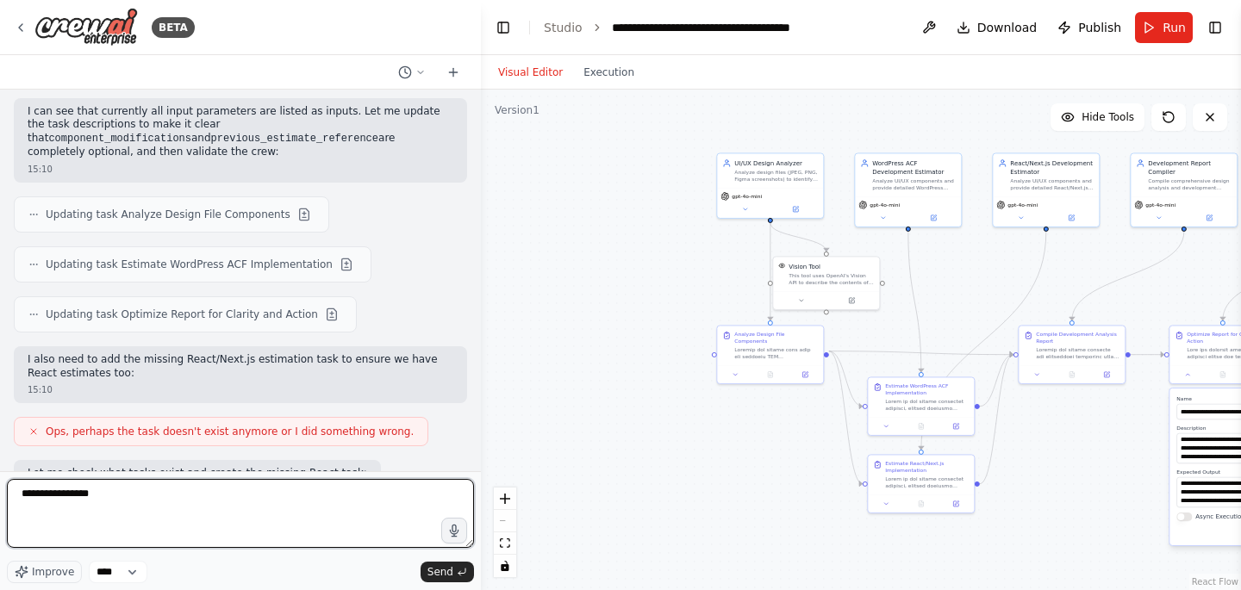
scroll to position [8841, 0]
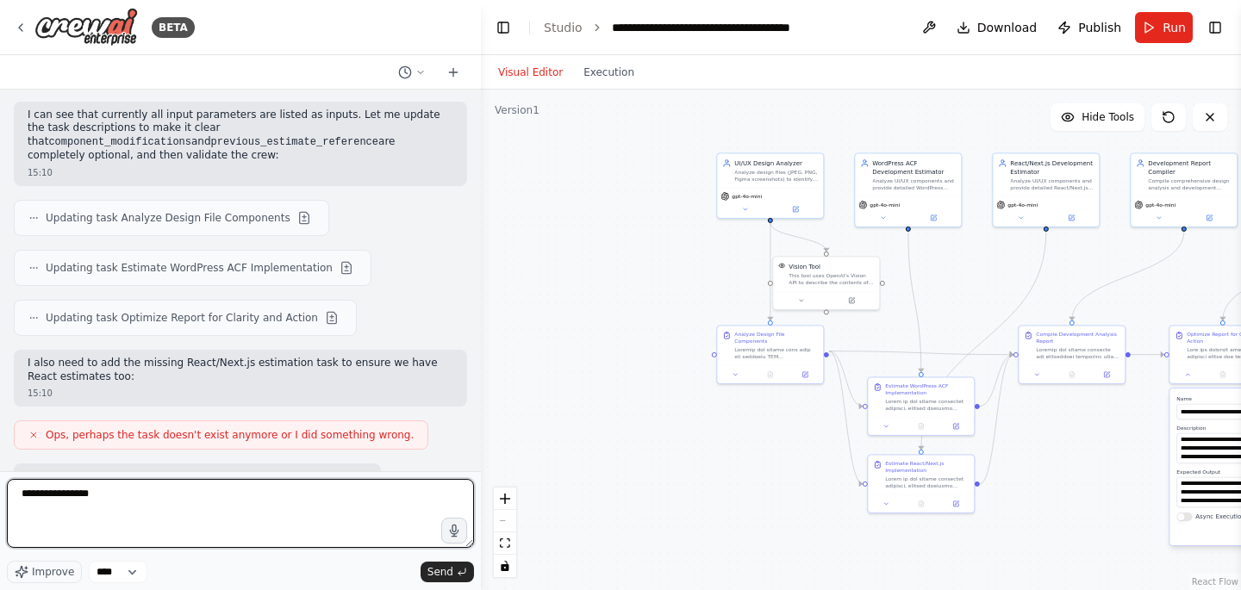
click at [144, 511] on textarea "**********" at bounding box center [240, 513] width 467 height 69
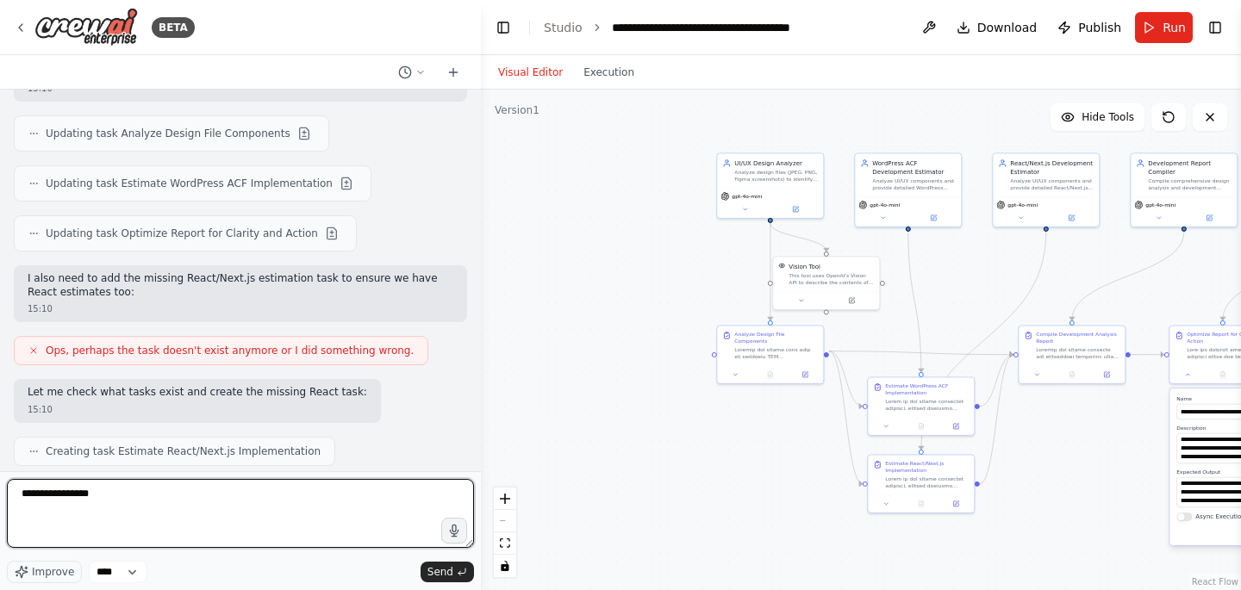
scroll to position [8940, 0]
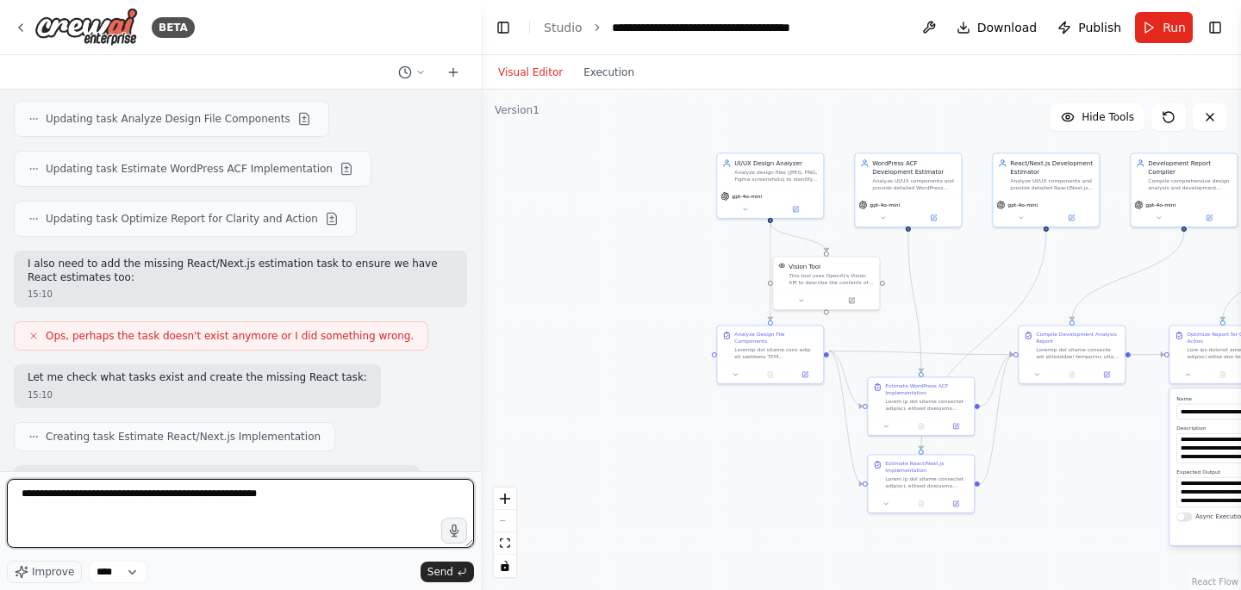
type textarea "**********"
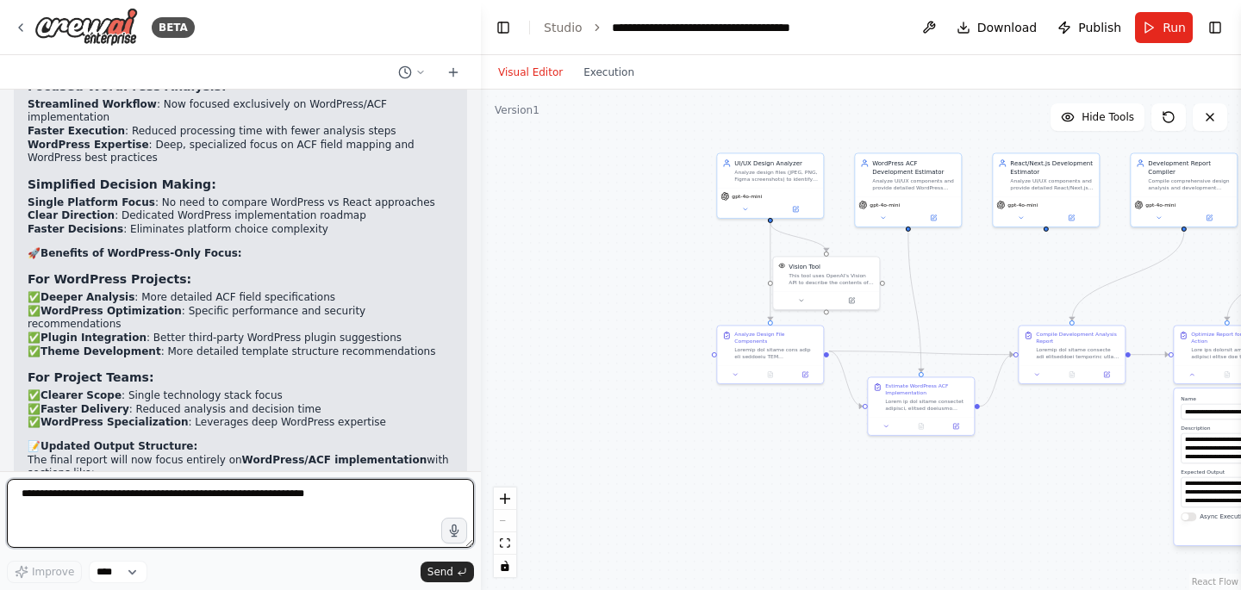
scroll to position [11093, 0]
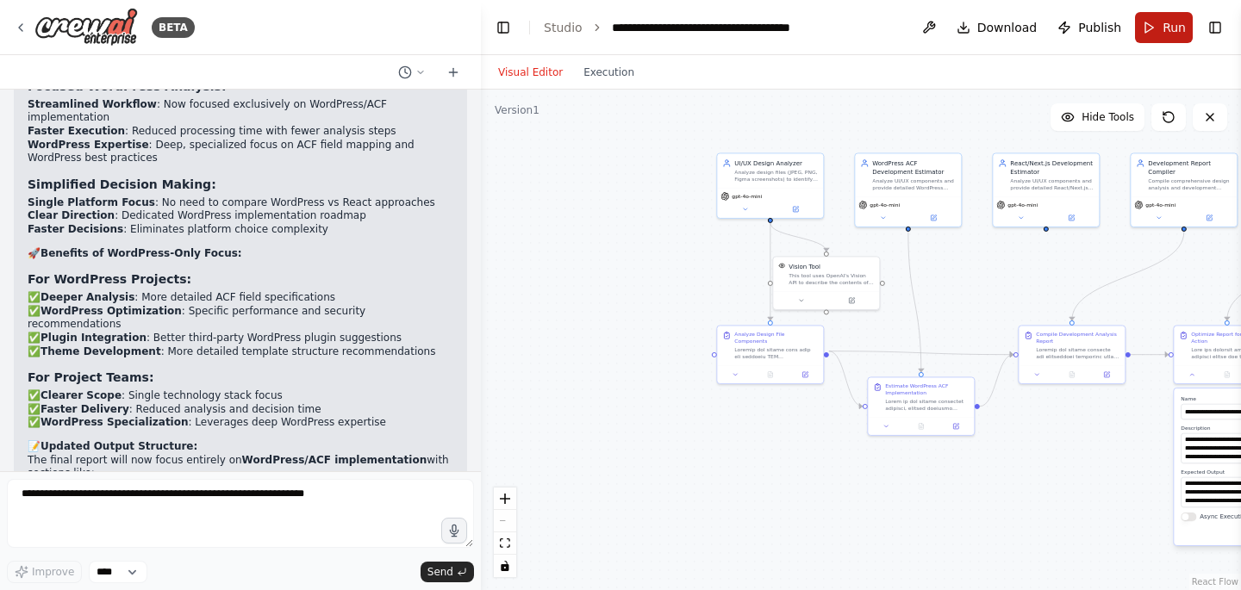
click at [1171, 29] on span "Run" at bounding box center [1174, 27] width 23 height 17
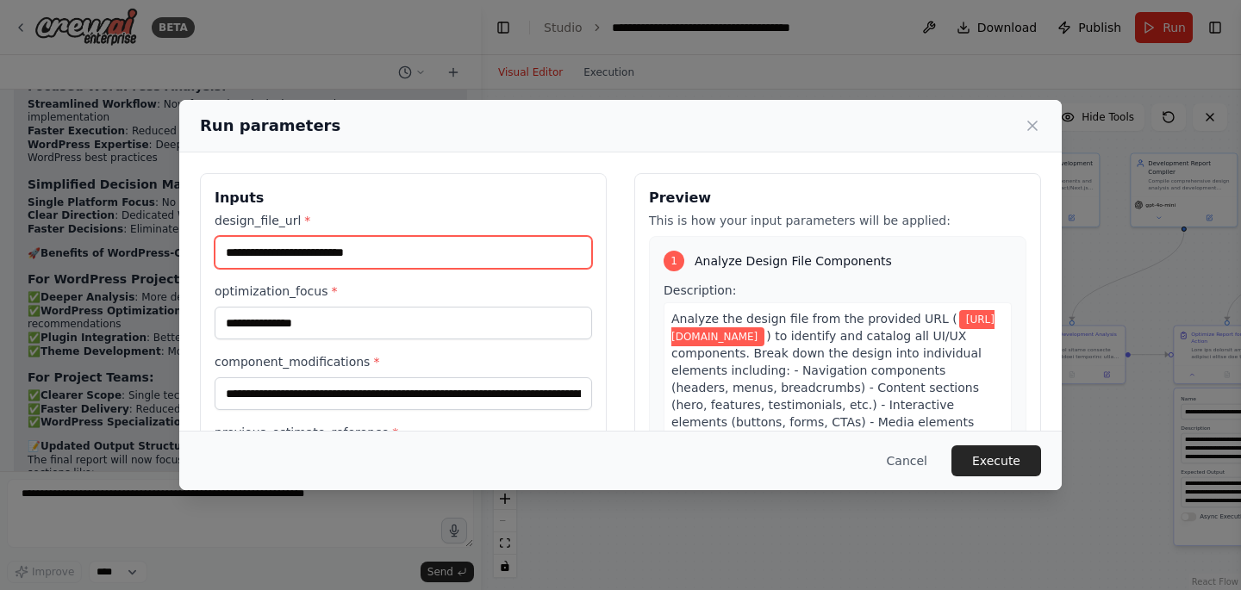
click at [311, 254] on input "**********" at bounding box center [403, 252] width 377 height 33
paste input "**********"
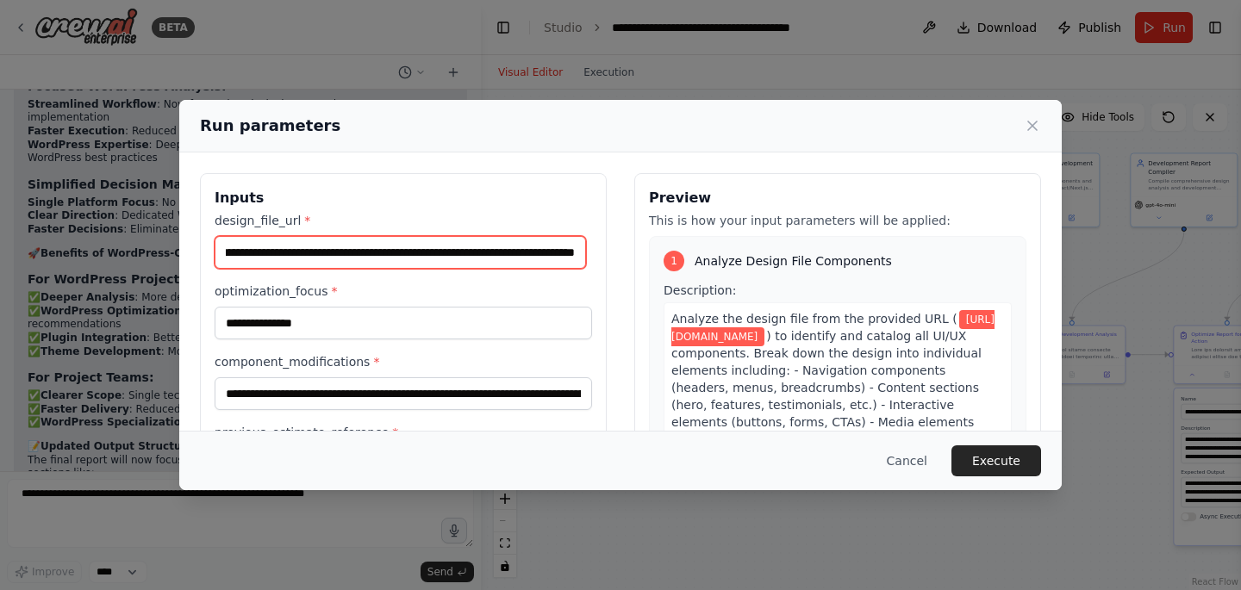
type input "**********"
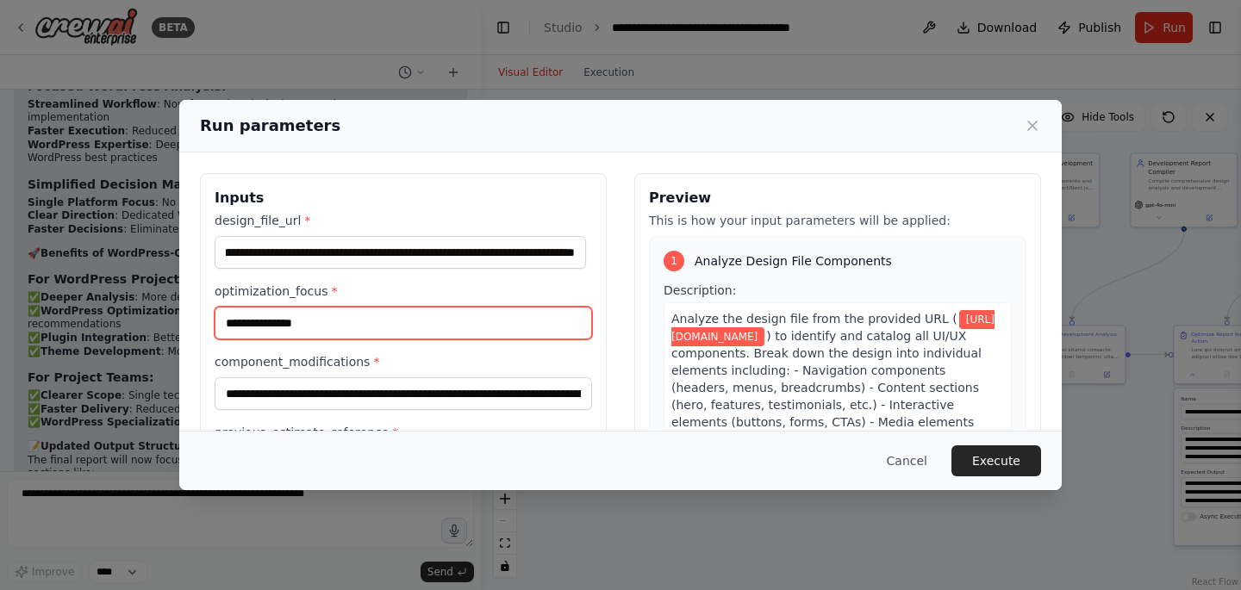
scroll to position [0, 0]
click at [340, 316] on input "**********" at bounding box center [403, 323] width 377 height 33
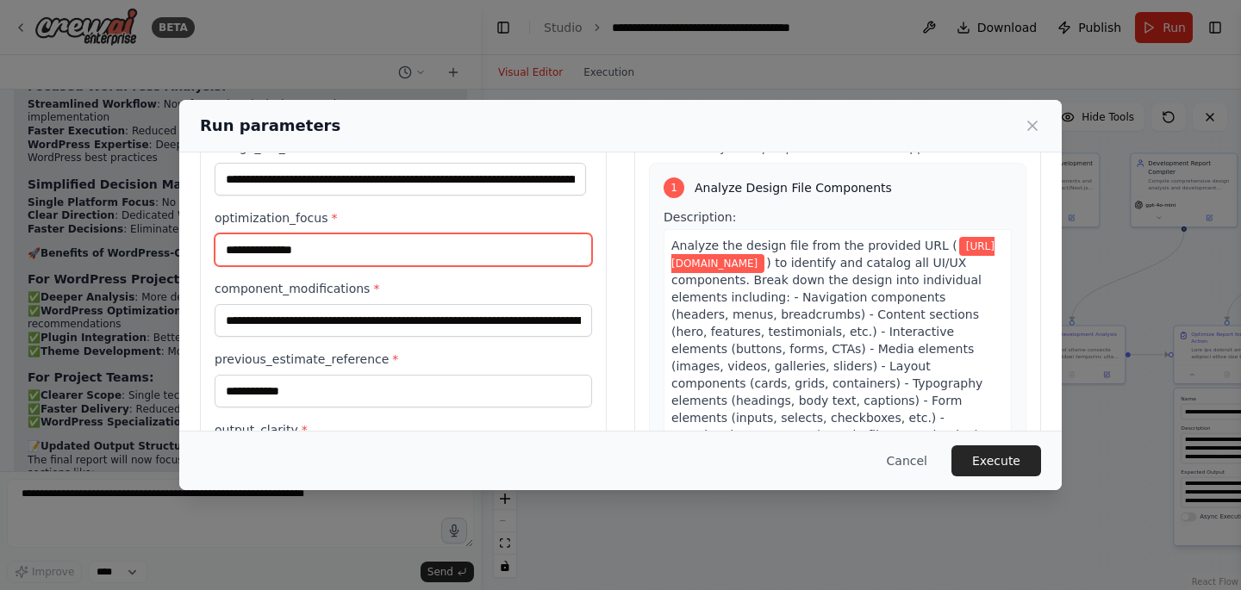
scroll to position [74, 0]
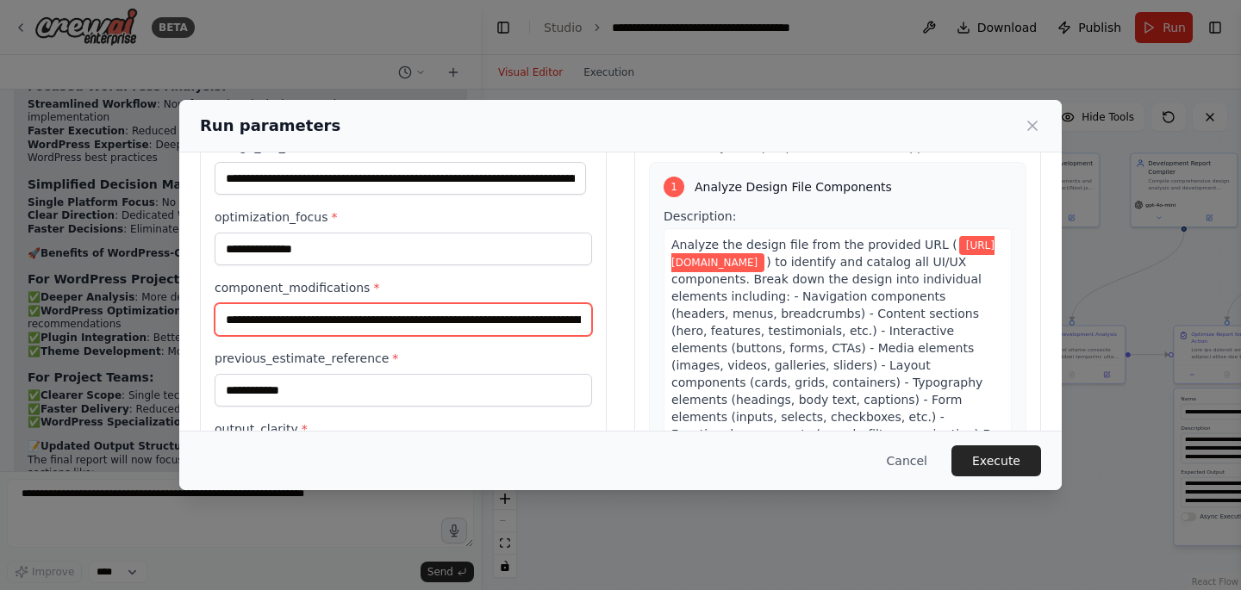
click at [324, 322] on input "**********" at bounding box center [403, 319] width 377 height 33
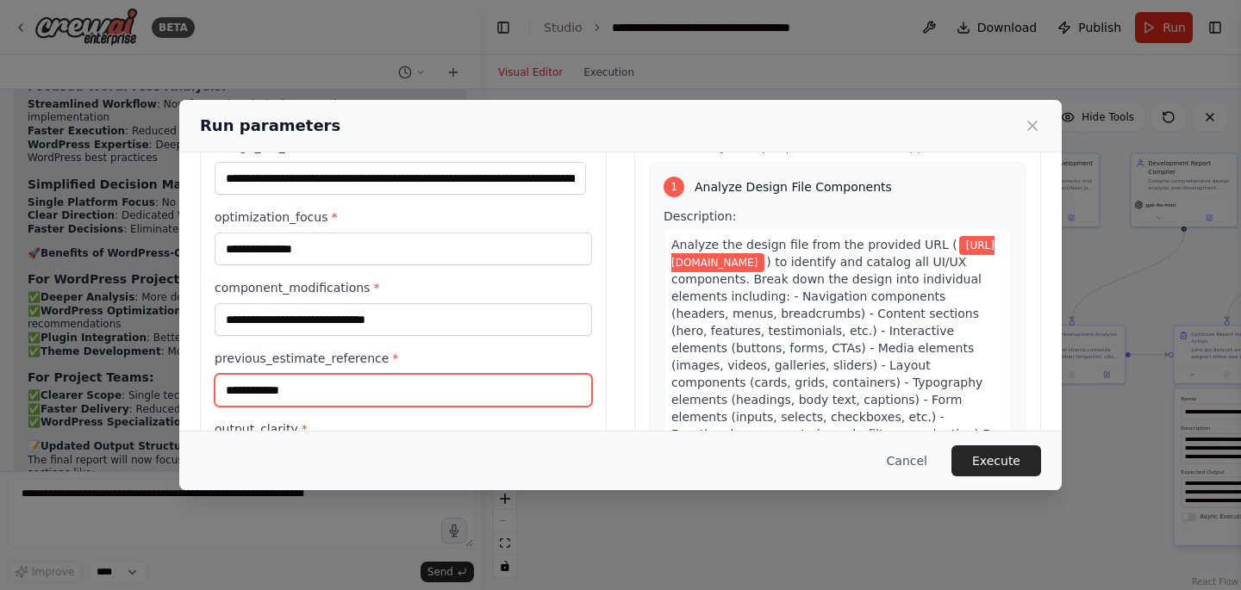
click at [345, 390] on input "**********" at bounding box center [403, 390] width 377 height 33
click at [330, 387] on input "**********" at bounding box center [403, 390] width 377 height 33
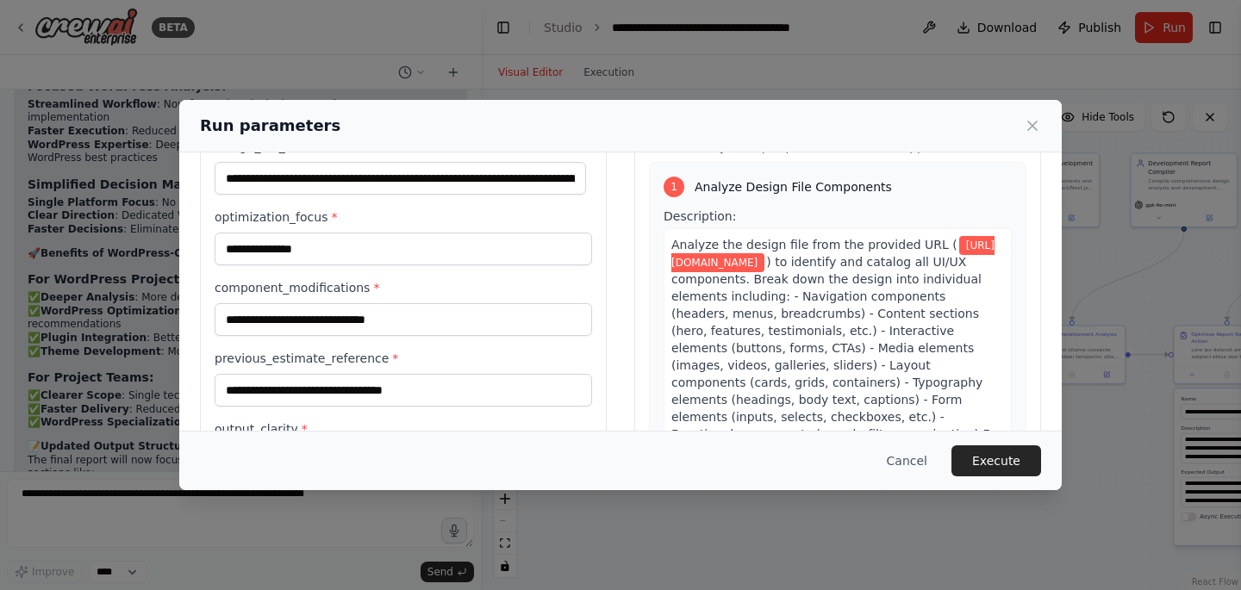
click at [229, 347] on div "**********" at bounding box center [403, 308] width 377 height 340
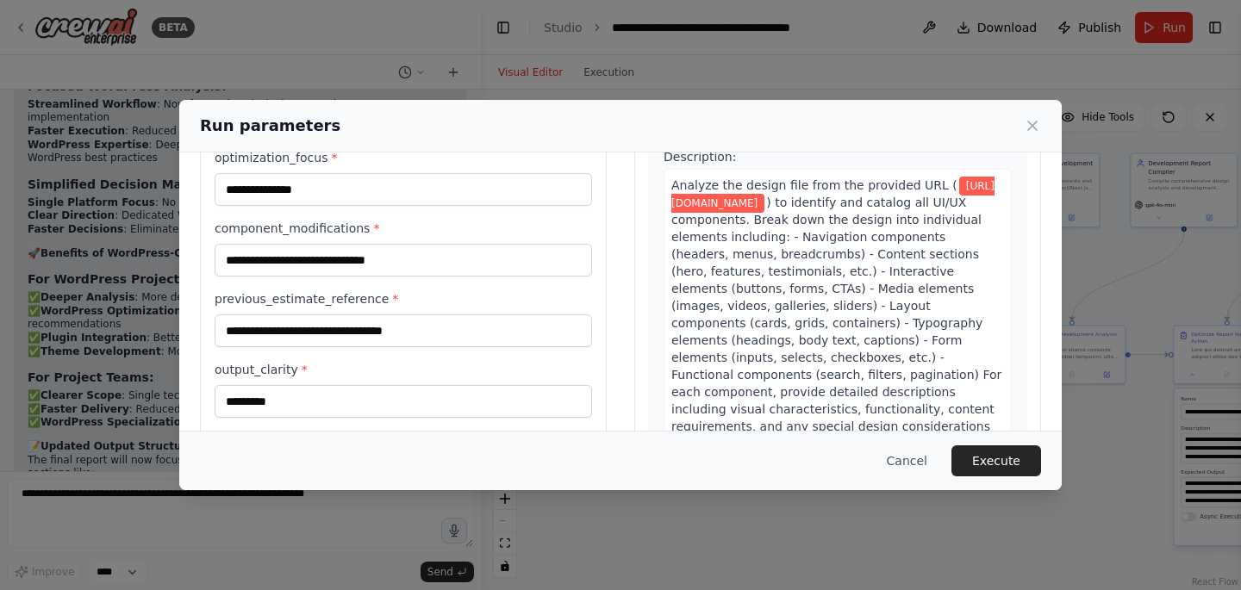
scroll to position [172, 0]
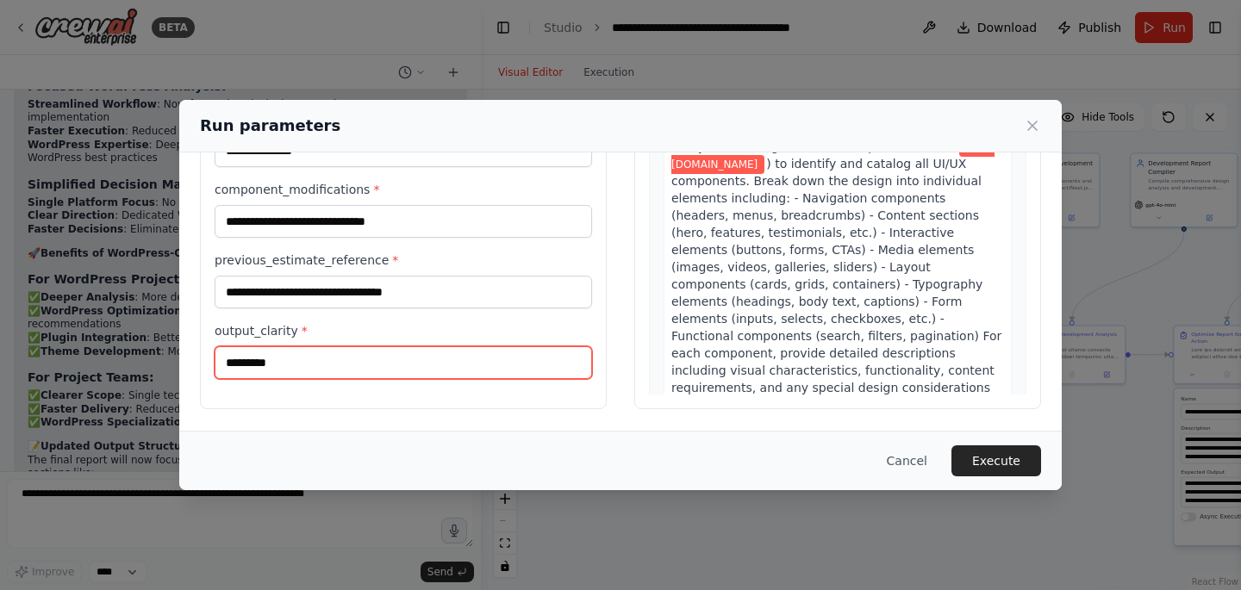
click at [310, 358] on input "*********" at bounding box center [403, 362] width 377 height 33
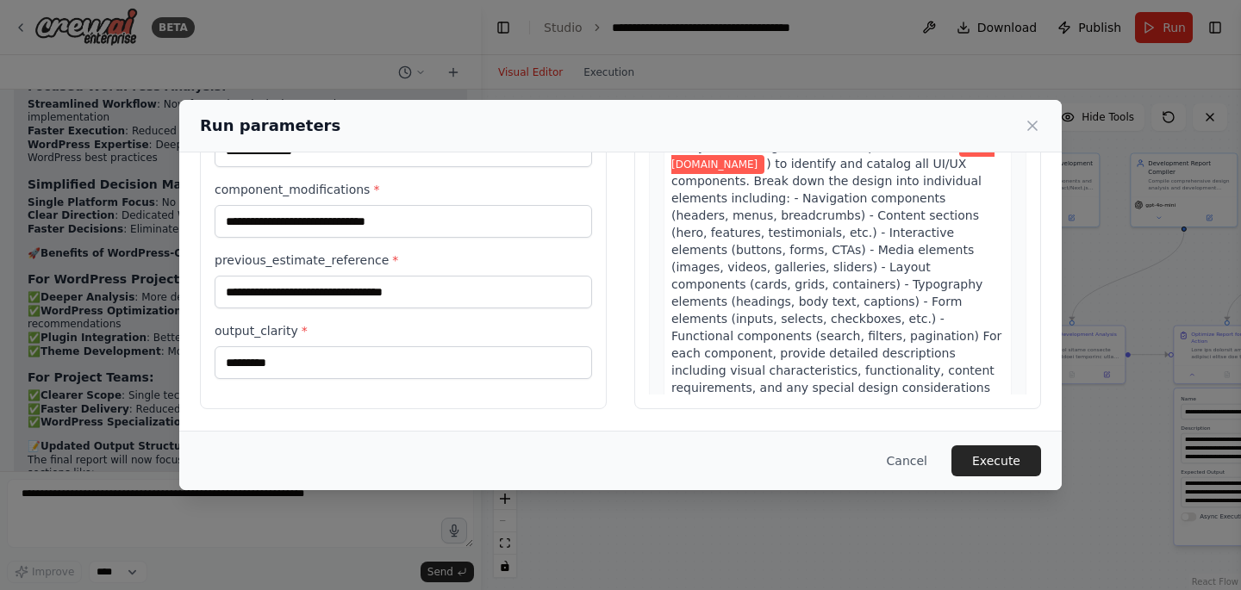
click at [462, 411] on div "**********" at bounding box center [620, 205] width 883 height 450
click at [1010, 455] on button "Execute" at bounding box center [996, 461] width 90 height 31
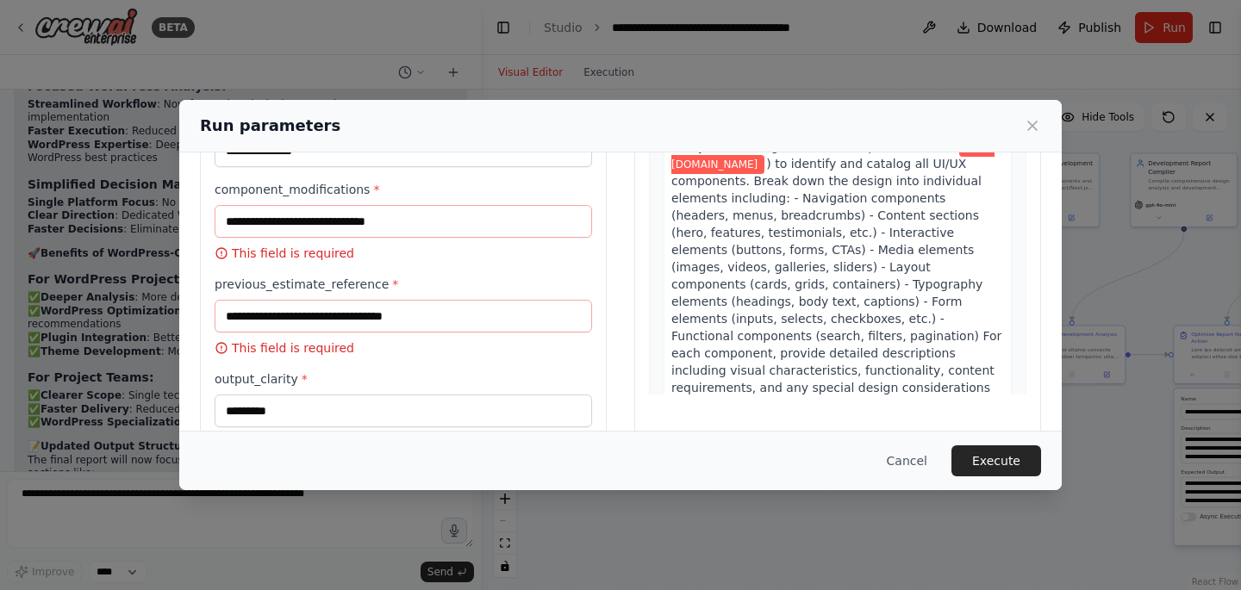
click at [1050, 128] on div "Run parameters" at bounding box center [620, 126] width 883 height 53
click at [1035, 122] on icon at bounding box center [1032, 126] width 9 height 9
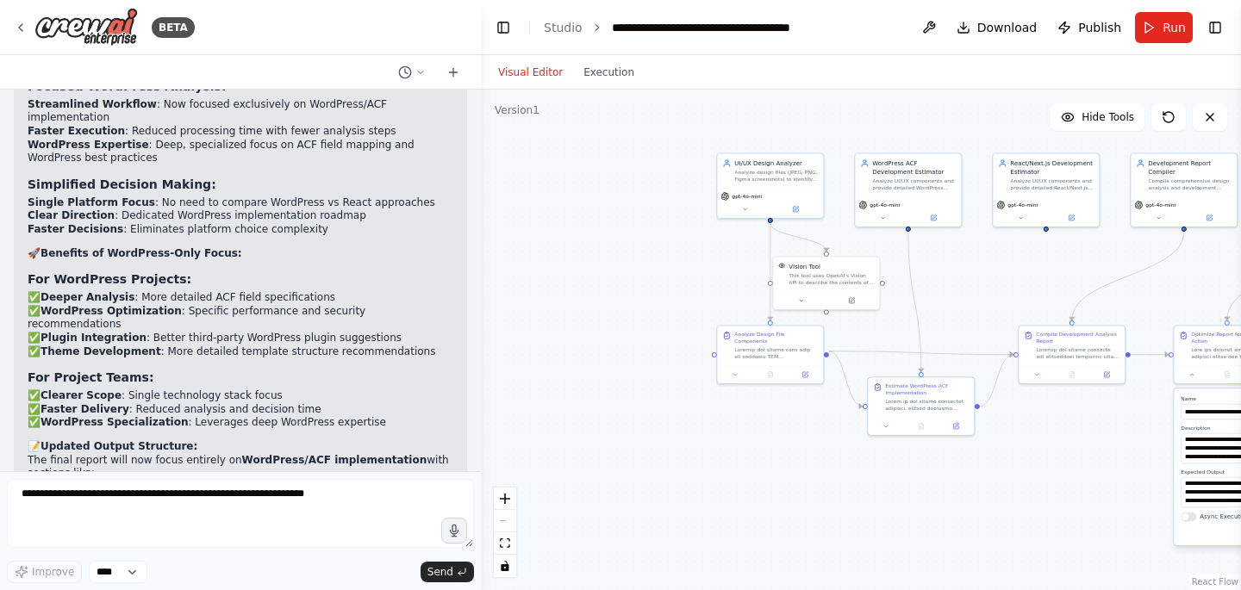
click at [864, 33] on header "**********" at bounding box center [861, 27] width 760 height 55
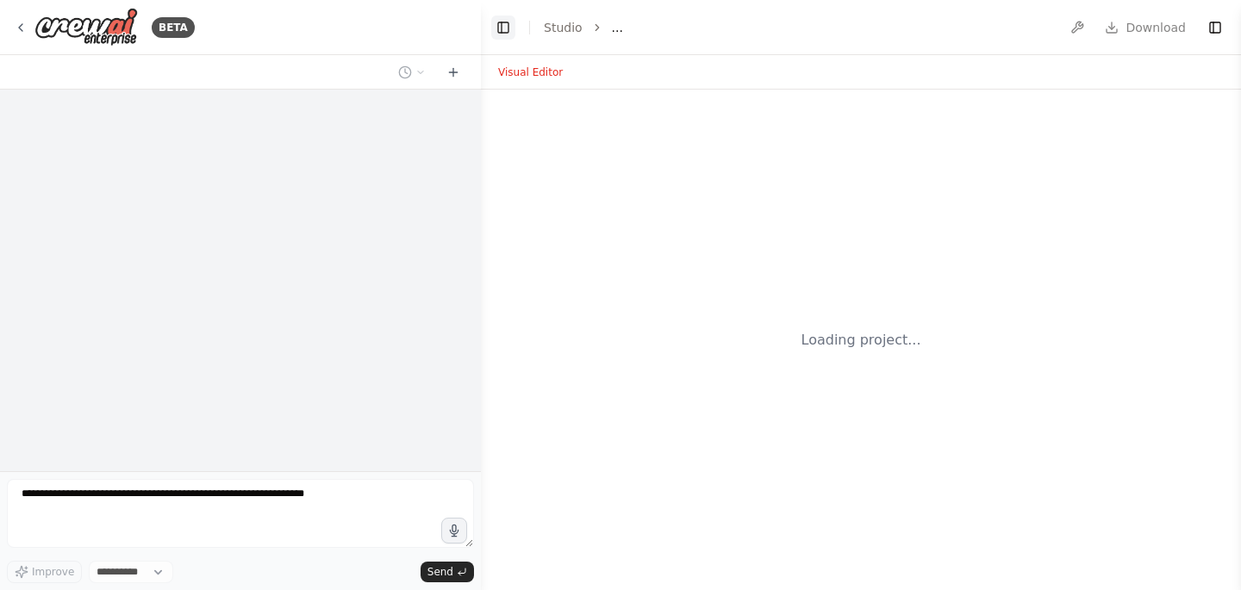
select select "****"
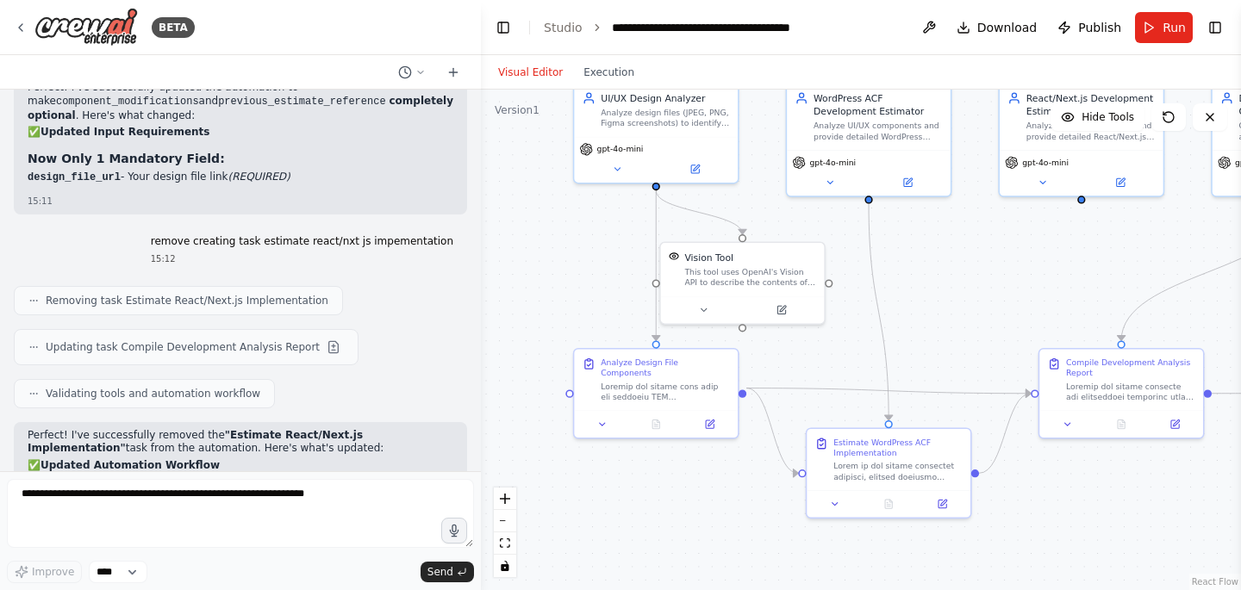
drag, startPoint x: 993, startPoint y: 409, endPoint x: 940, endPoint y: 293, distance: 126.9
click at [940, 293] on div ".deletable-edge-delete-btn { width: 20px; height: 20px; border: 0px solid #ffff…" at bounding box center [861, 340] width 760 height 501
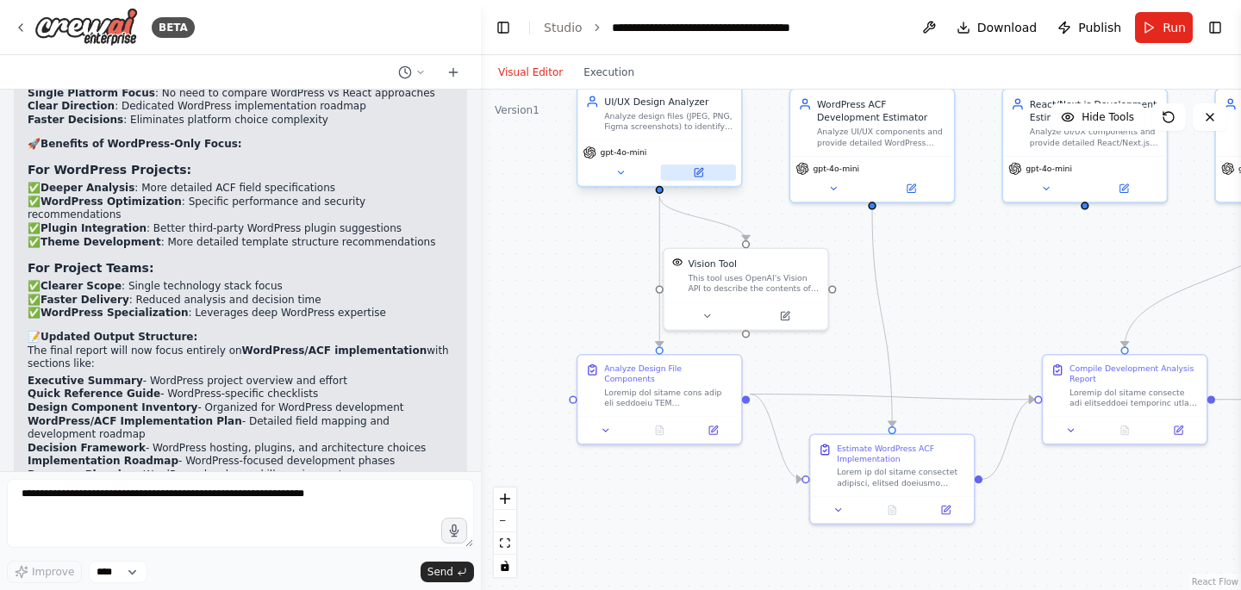
scroll to position [11215, 0]
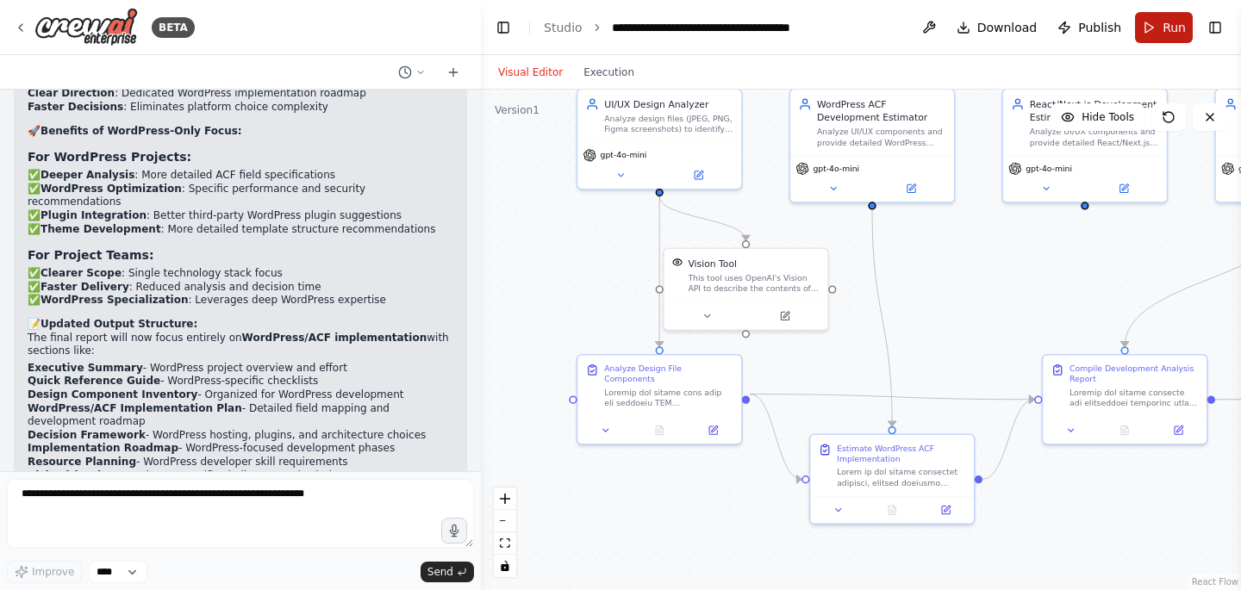
click at [1146, 24] on button "Run" at bounding box center [1164, 27] width 58 height 31
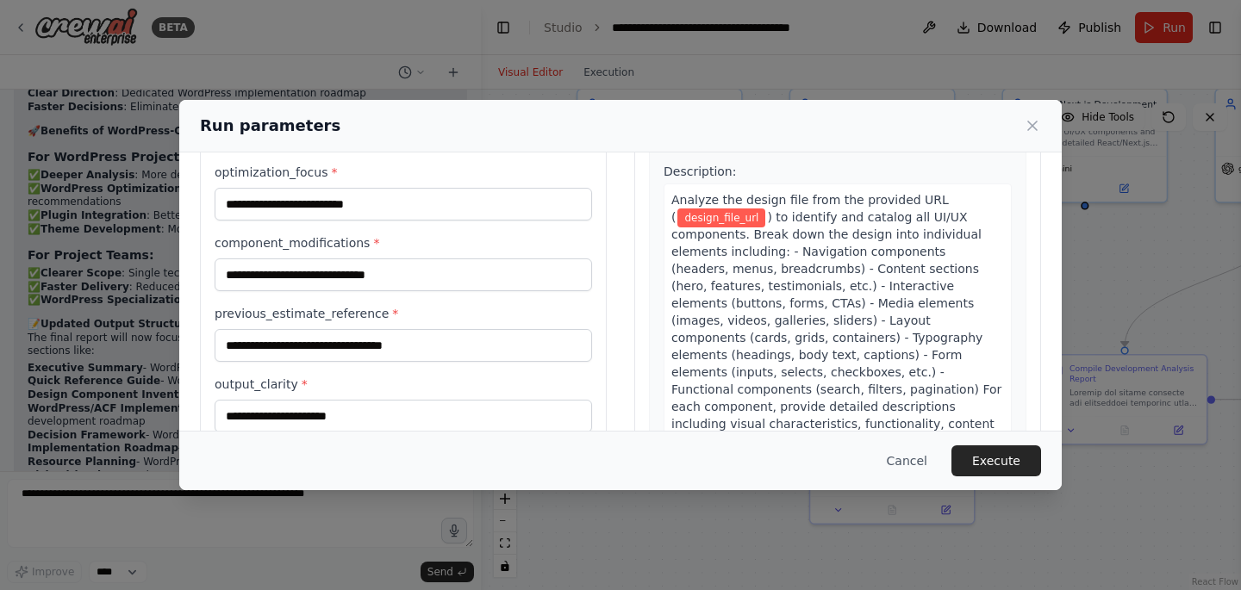
scroll to position [172, 0]
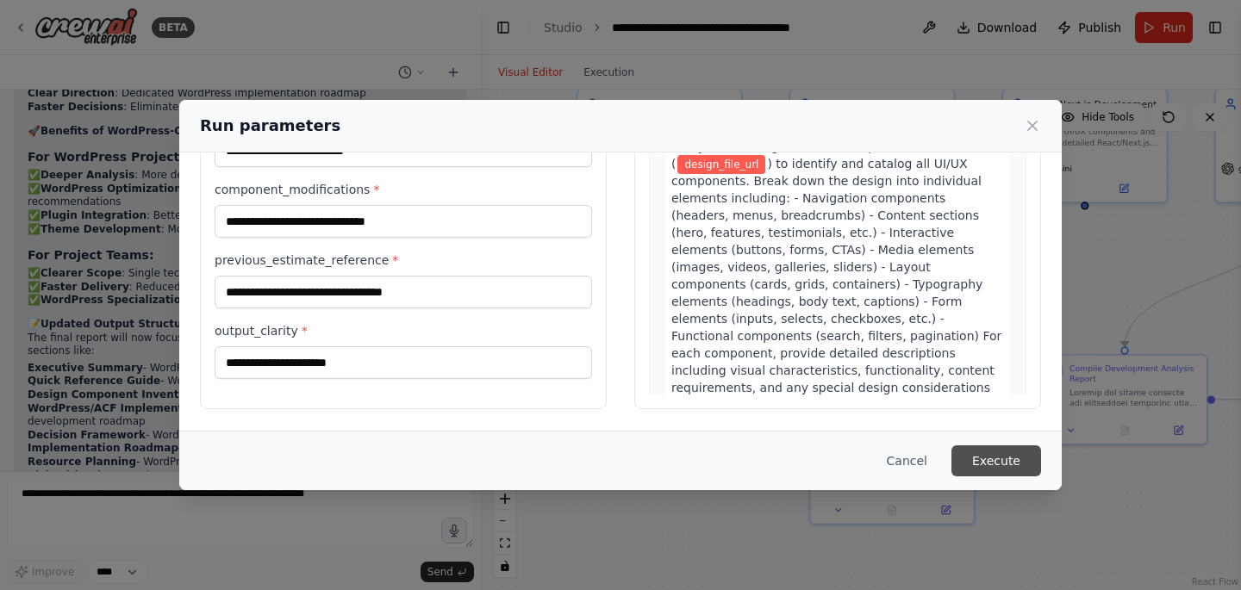
click at [995, 463] on button "Execute" at bounding box center [996, 461] width 90 height 31
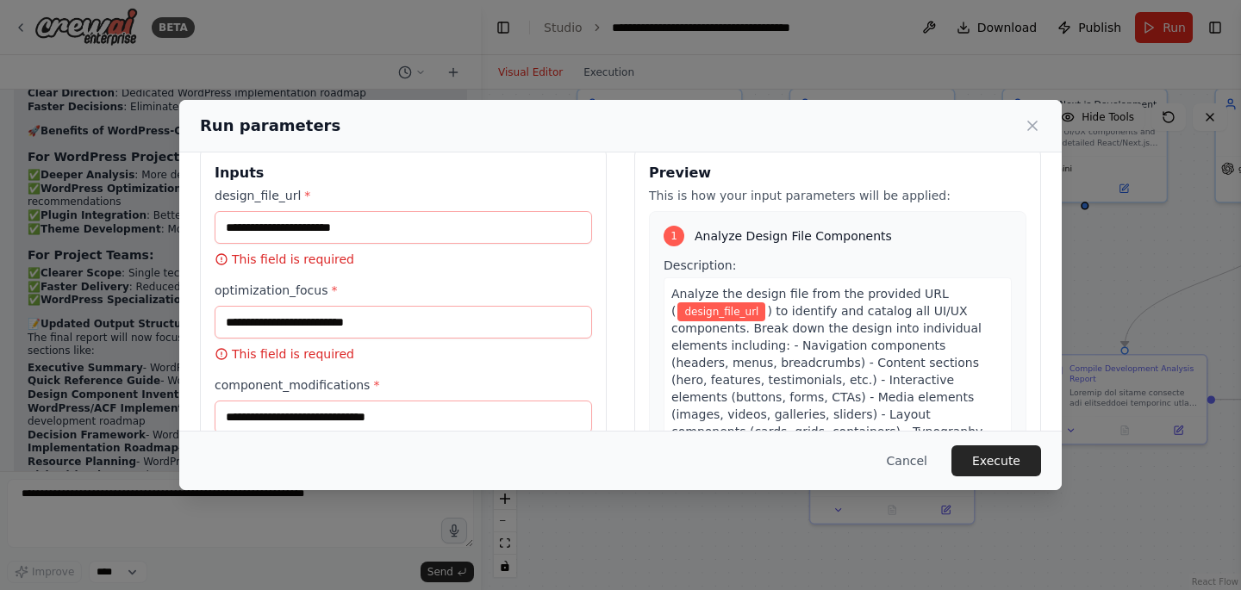
scroll to position [32, 0]
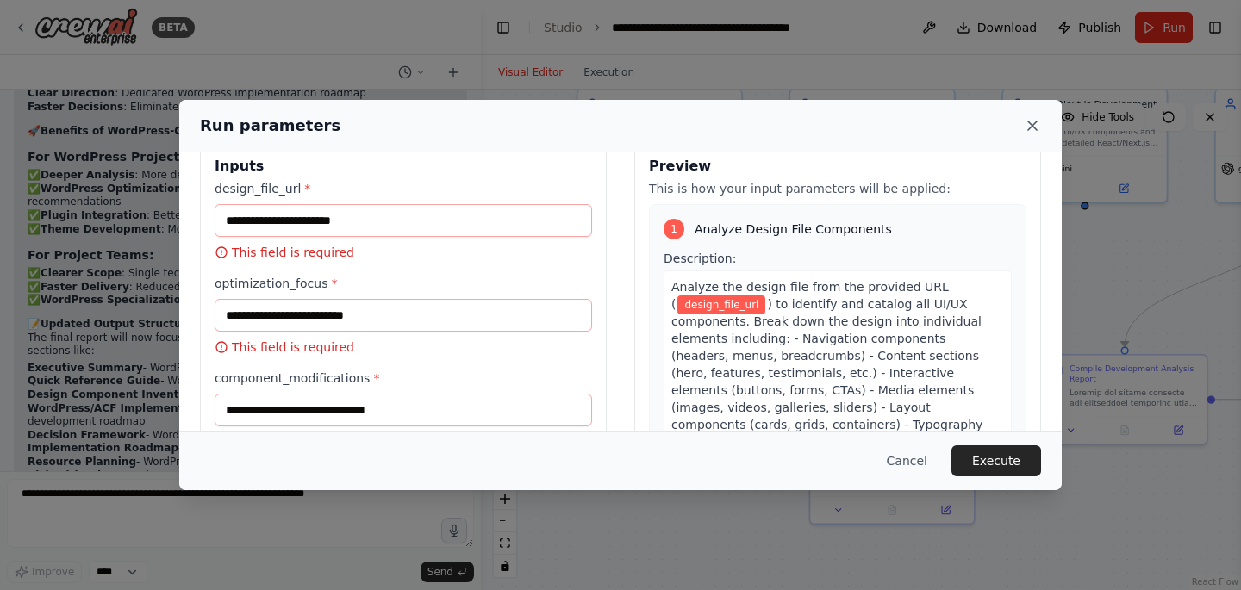
click at [1036, 128] on icon at bounding box center [1032, 125] width 17 height 17
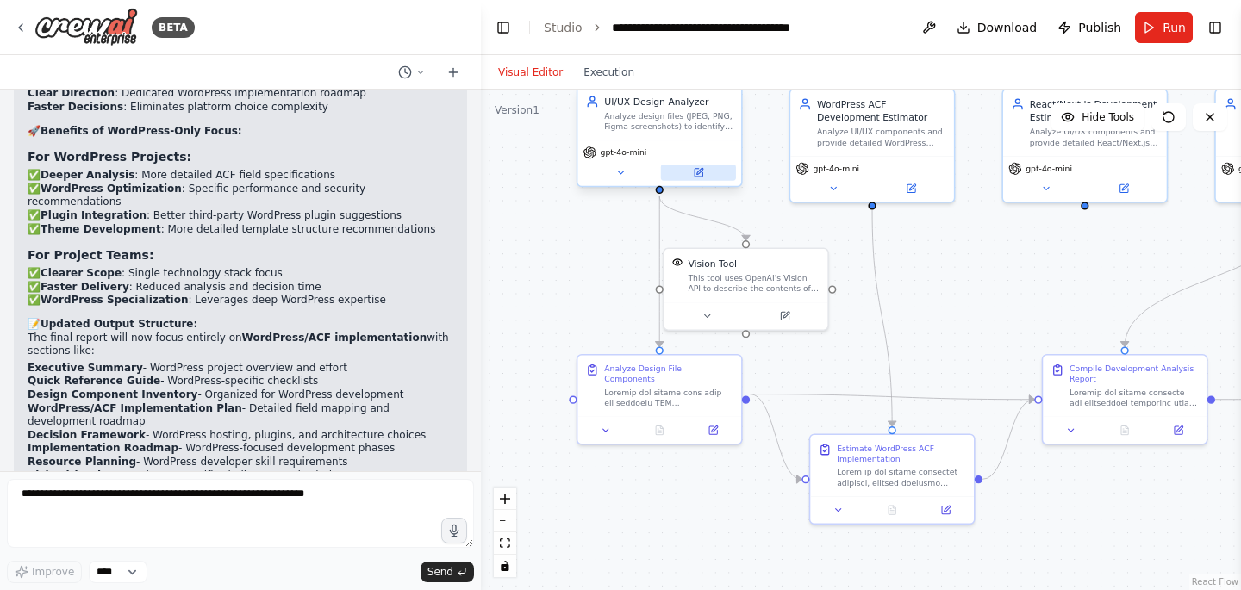
click at [706, 176] on button at bounding box center [698, 173] width 75 height 16
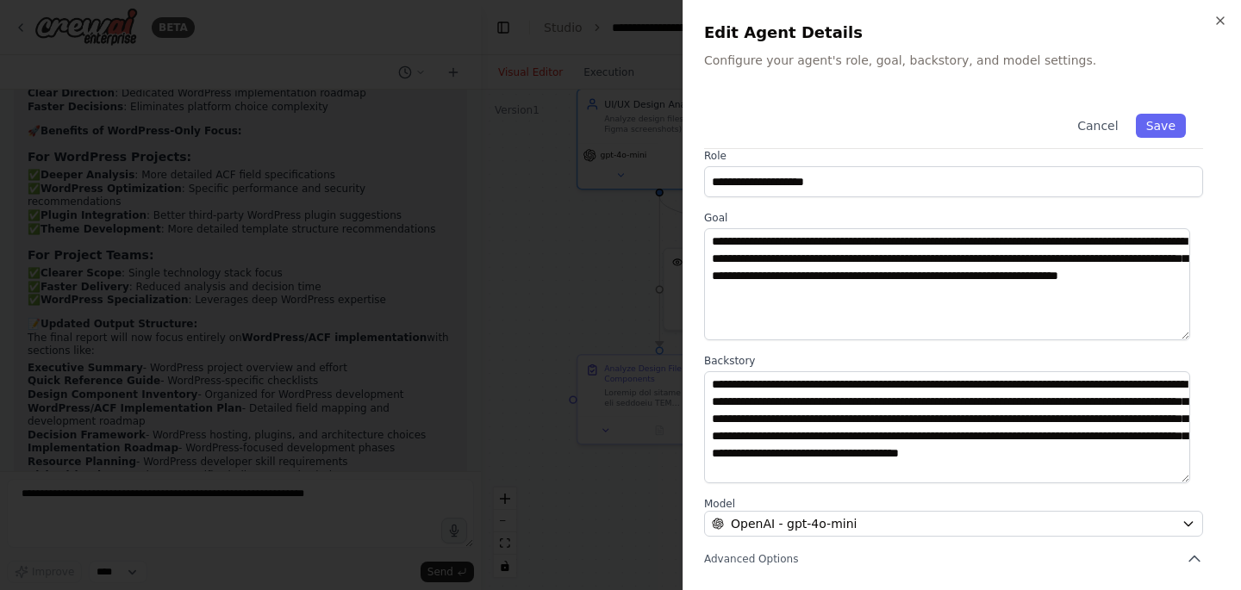
scroll to position [0, 0]
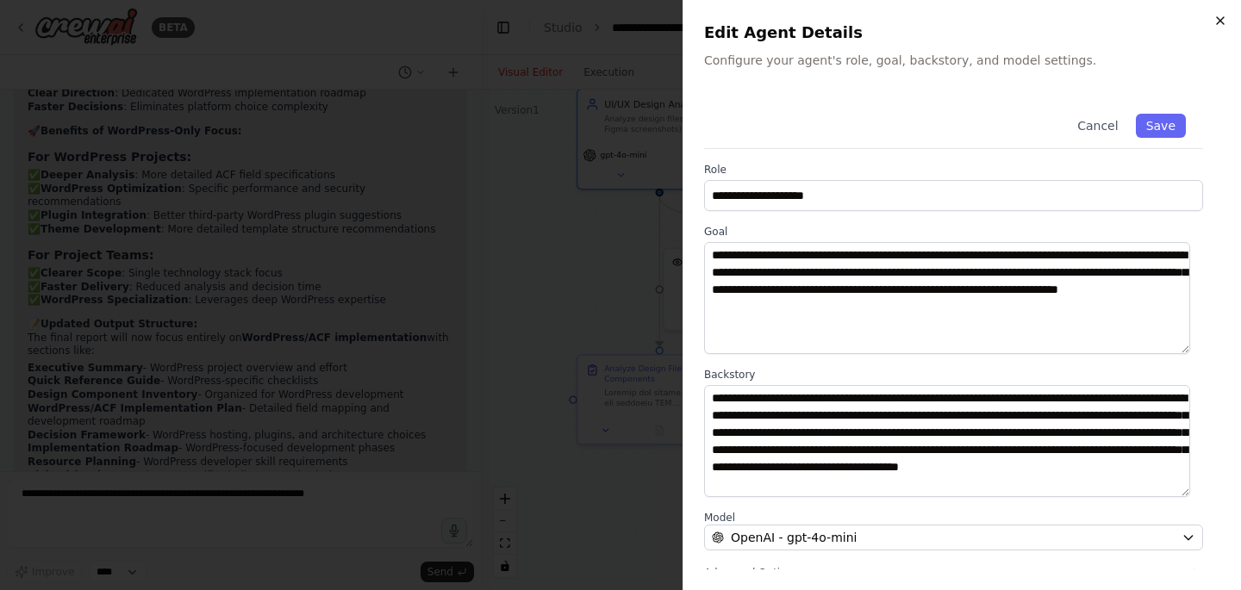
click at [1220, 20] on icon "button" at bounding box center [1220, 20] width 7 height 7
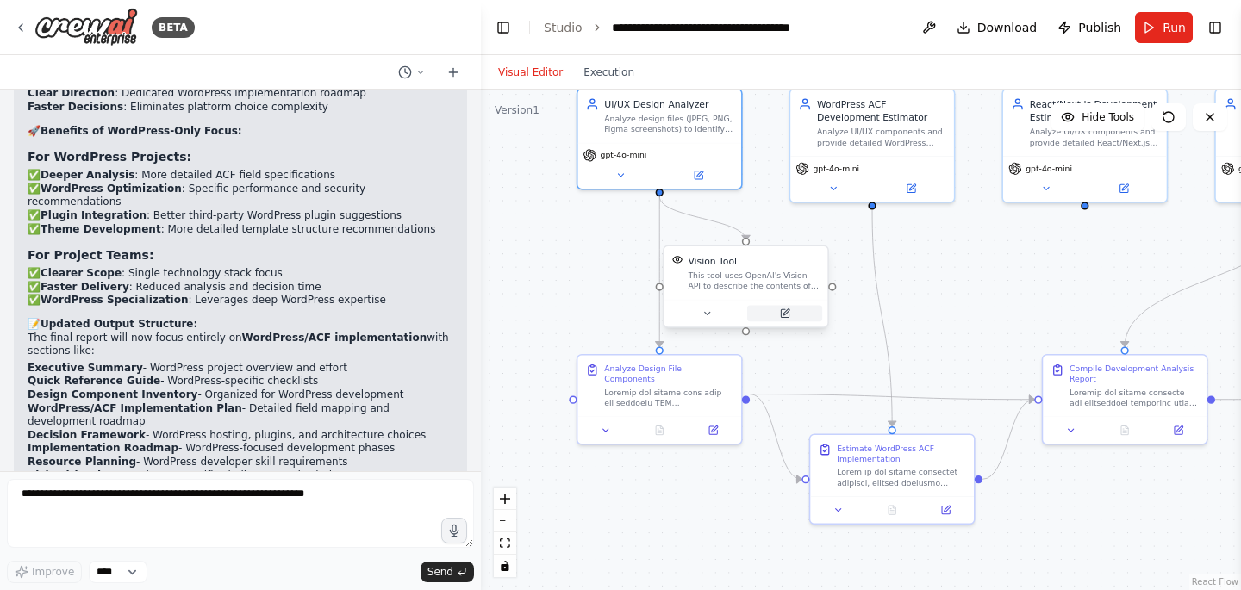
click at [778, 311] on button at bounding box center [784, 314] width 75 height 16
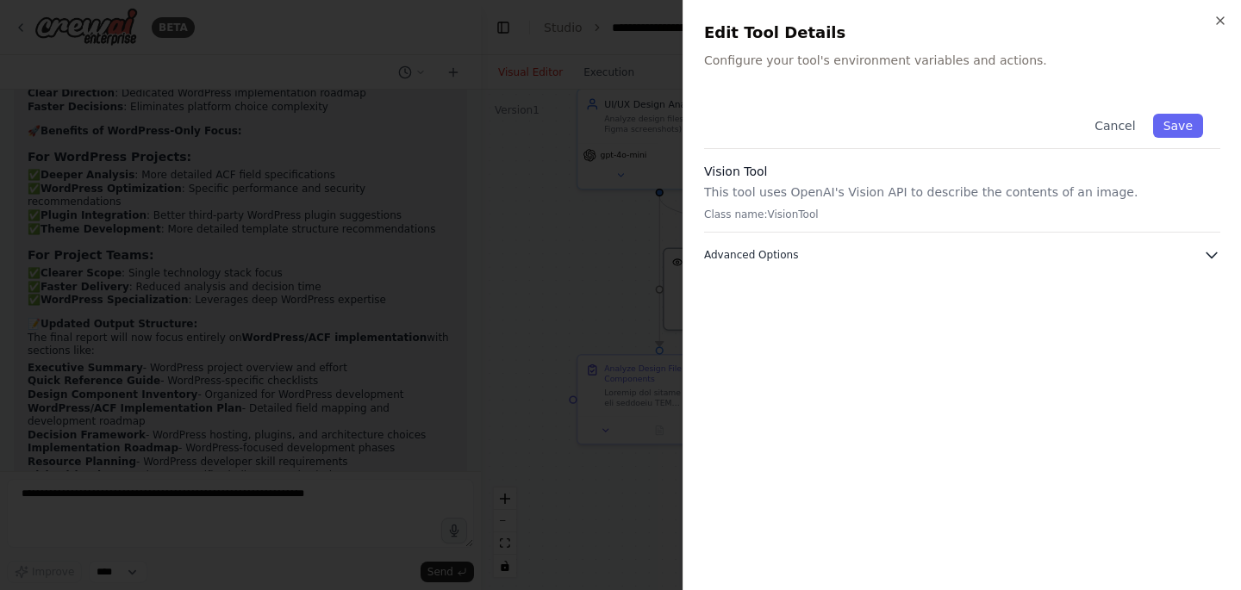
click at [800, 253] on button "Advanced Options" at bounding box center [962, 254] width 516 height 17
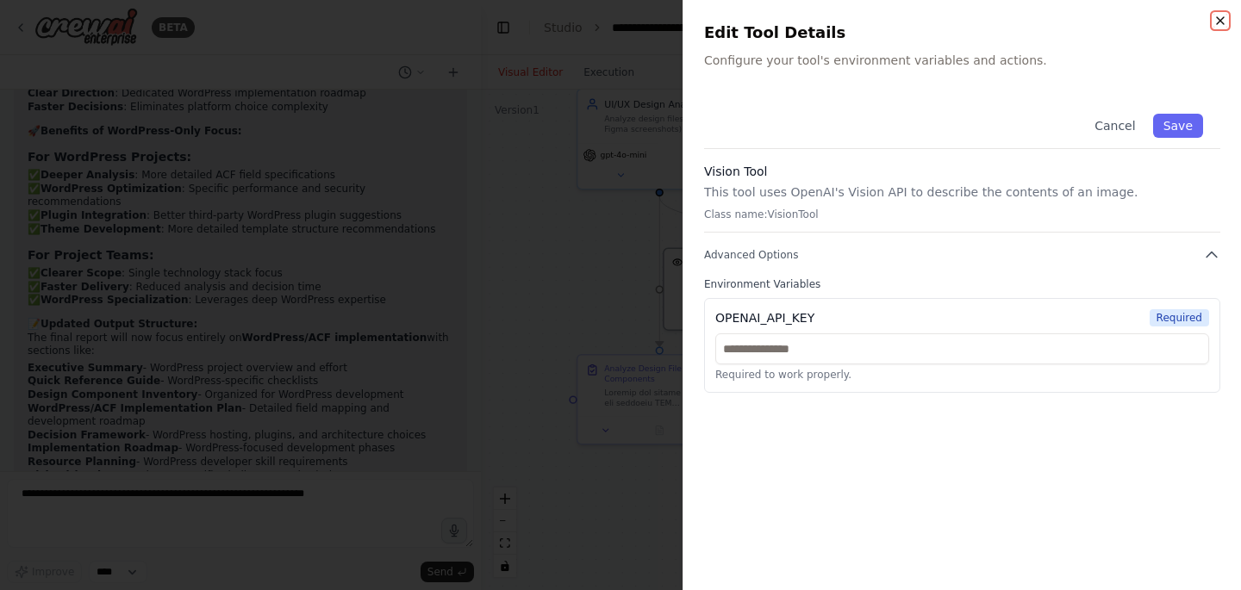
click at [1225, 16] on icon "button" at bounding box center [1220, 21] width 14 height 14
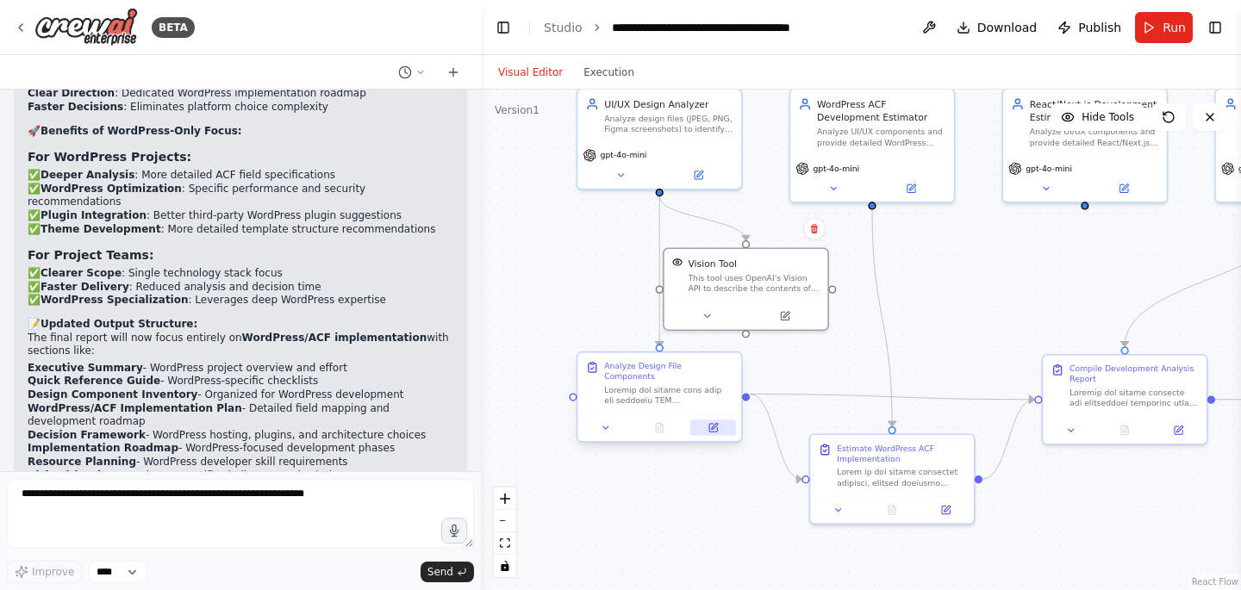
click at [713, 424] on icon at bounding box center [713, 428] width 8 height 8
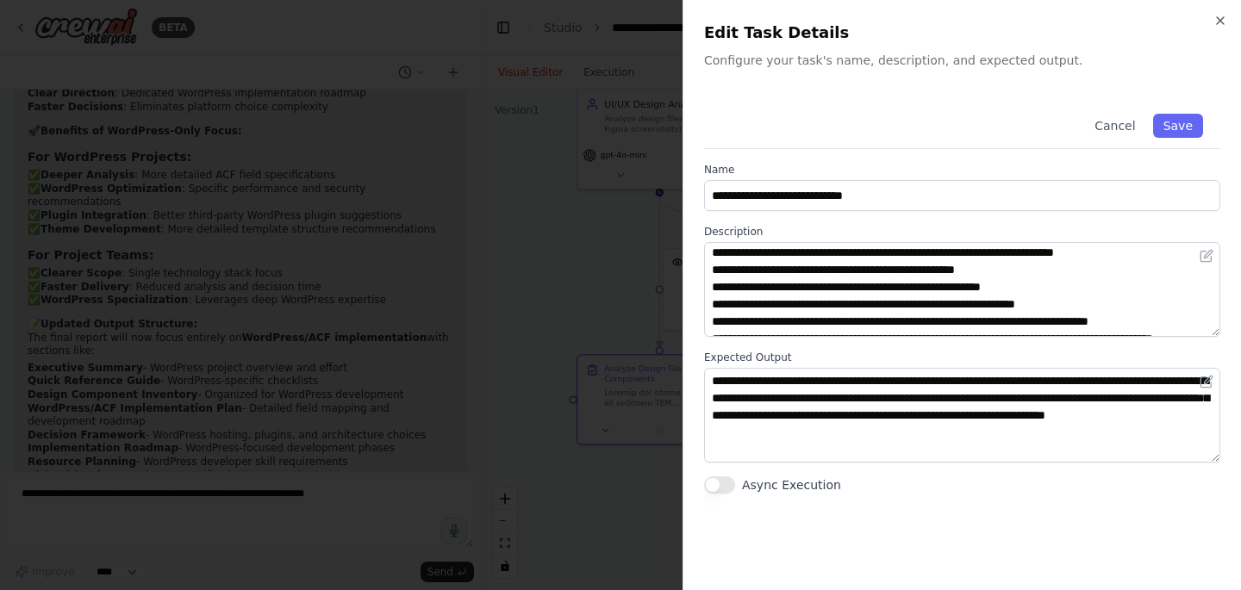
scroll to position [345, 0]
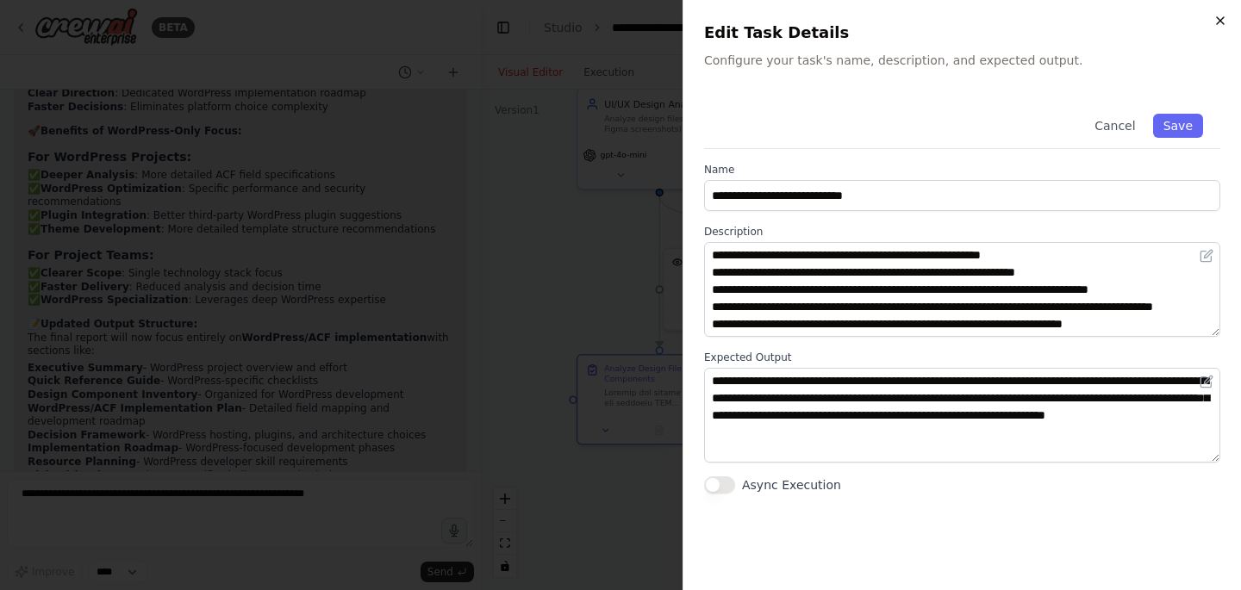
click at [1223, 18] on icon "button" at bounding box center [1220, 20] width 7 height 7
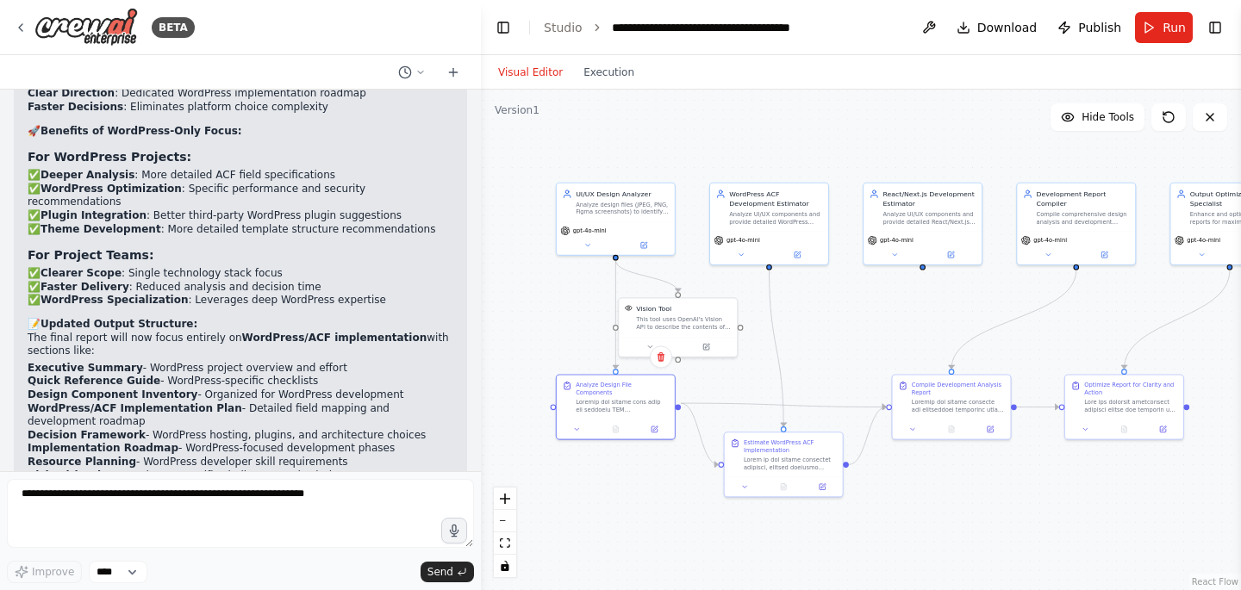
drag, startPoint x: 949, startPoint y: 313, endPoint x: 841, endPoint y: 333, distance: 109.5
click at [841, 333] on div ".deletable-edge-delete-btn { width: 20px; height: 20px; border: 0px solid #ffff…" at bounding box center [861, 340] width 760 height 501
click at [644, 249] on div "gpt-4o-mini" at bounding box center [613, 236] width 118 height 33
click at [644, 243] on icon at bounding box center [641, 244] width 8 height 8
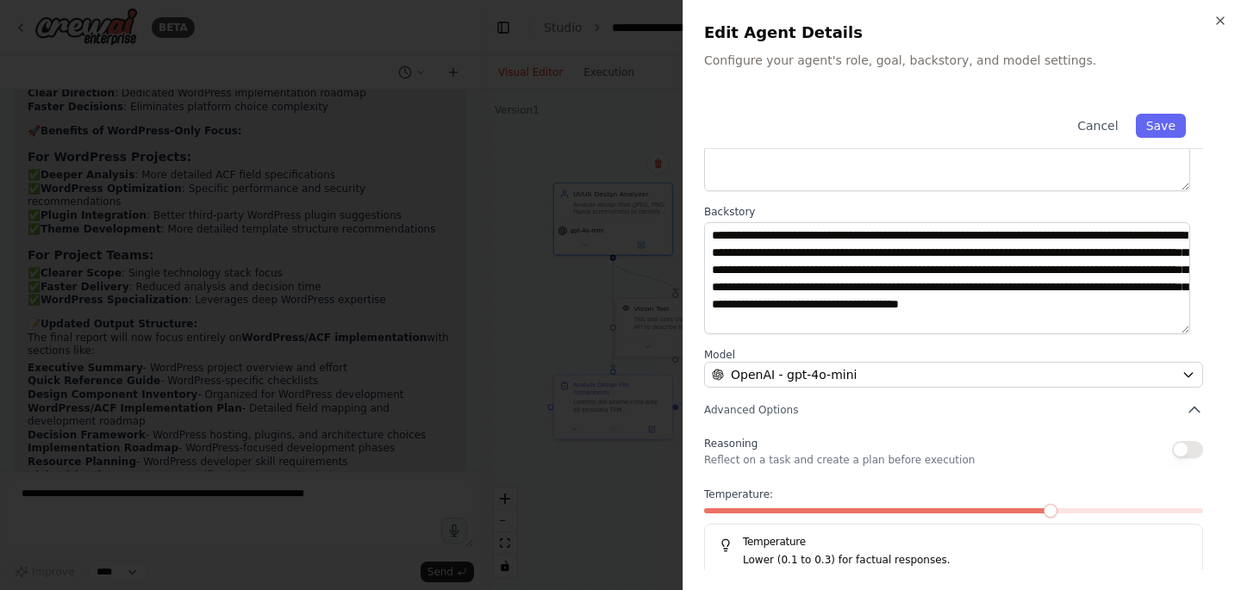
scroll to position [190, 0]
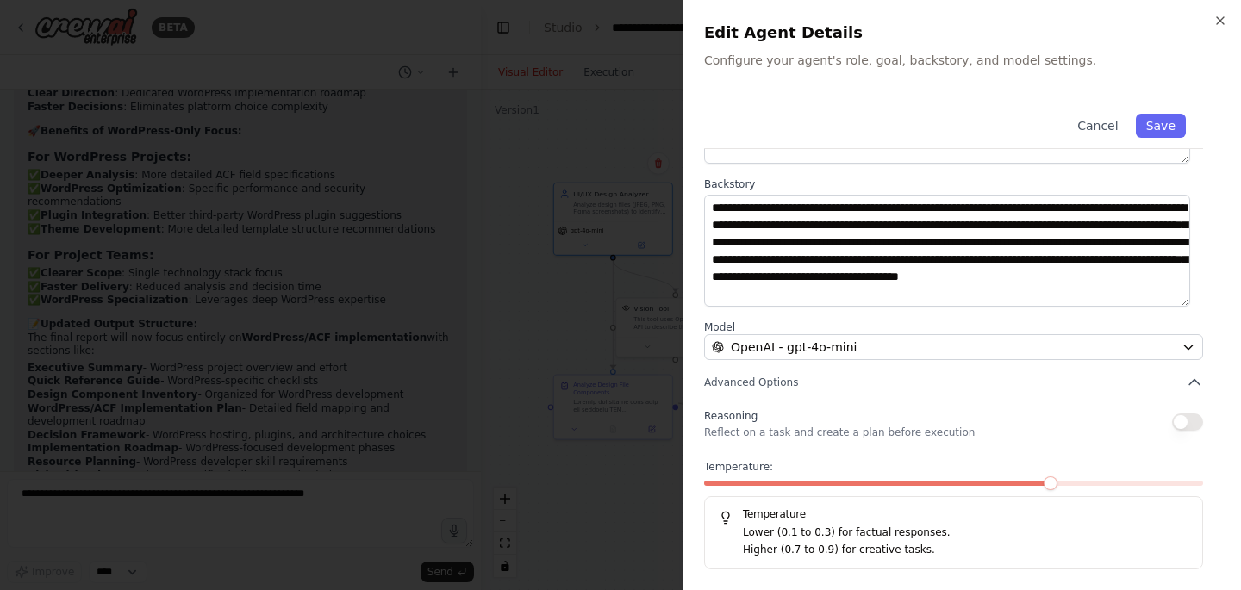
click at [577, 335] on div at bounding box center [620, 295] width 1241 height 590
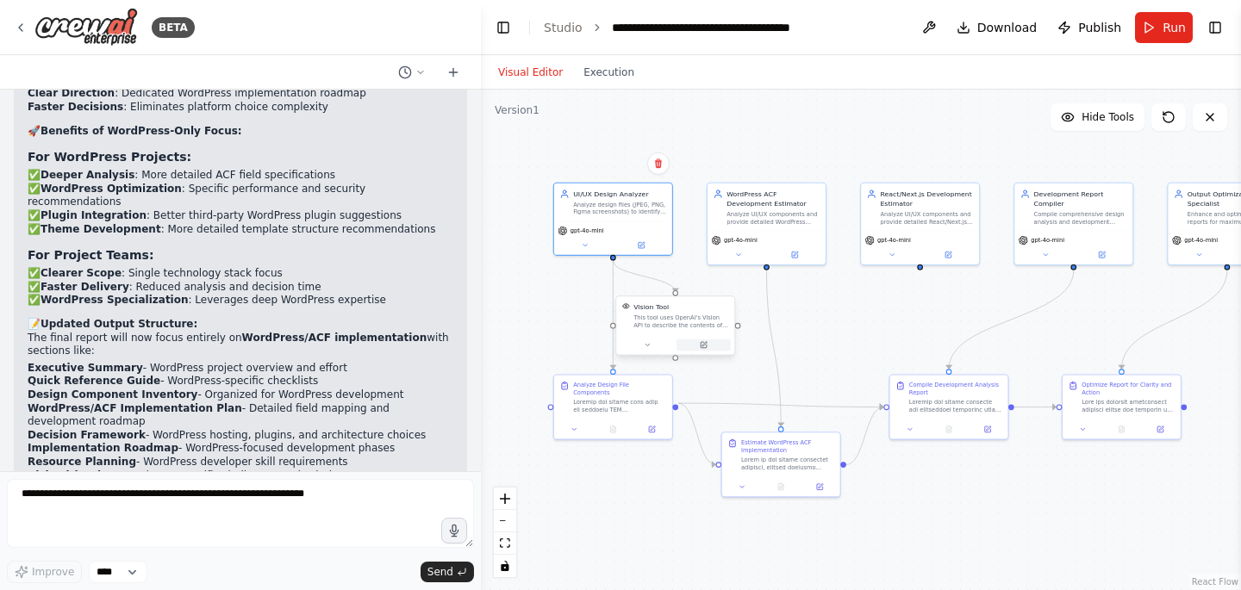
click at [704, 348] on icon at bounding box center [704, 345] width 8 height 8
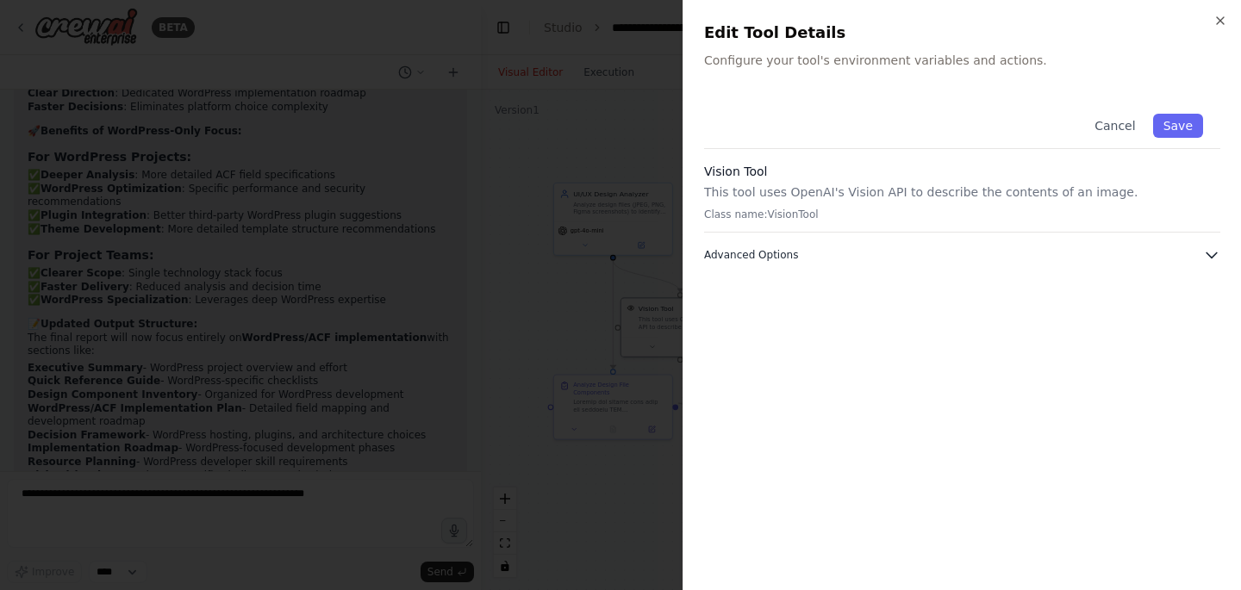
click at [783, 259] on span "Advanced Options" at bounding box center [751, 255] width 94 height 14
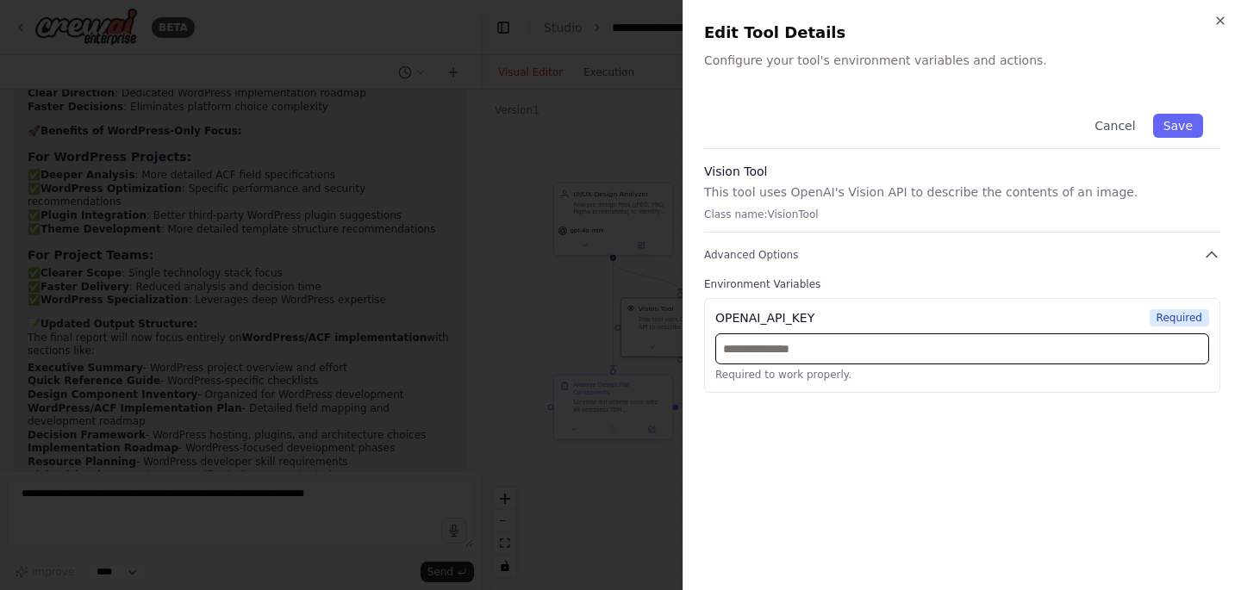
click at [819, 353] on input "text" at bounding box center [962, 349] width 494 height 31
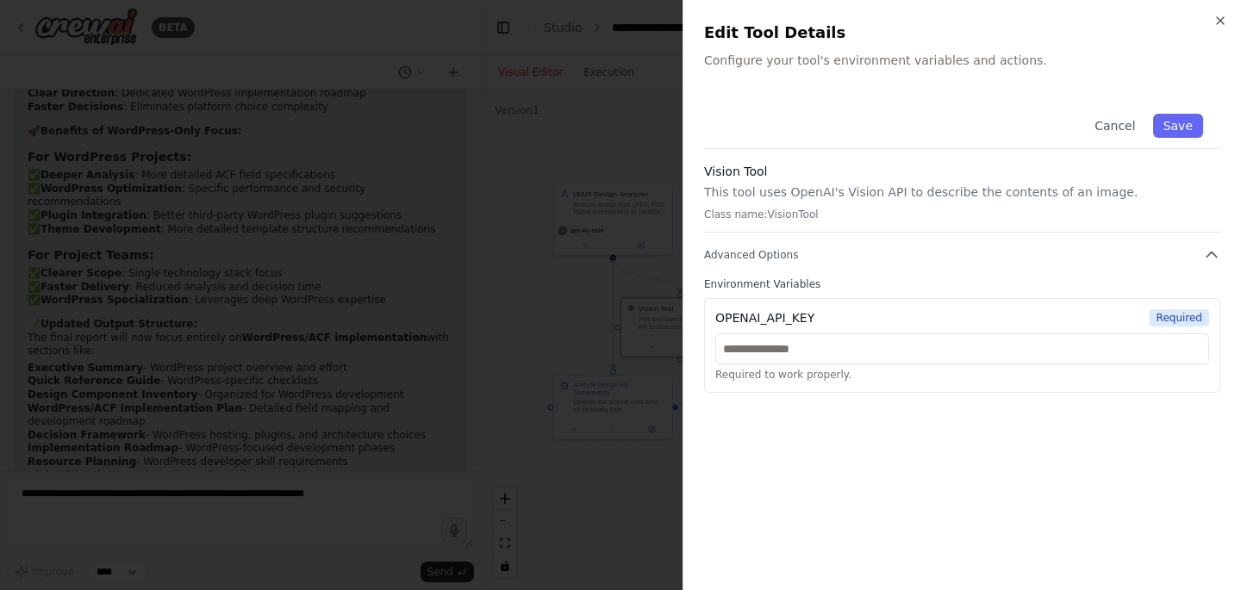
click at [774, 319] on div "OPENAI_API_KEY" at bounding box center [764, 317] width 99 height 17
click at [786, 215] on p "Class name: VisionTool" at bounding box center [962, 215] width 516 height 14
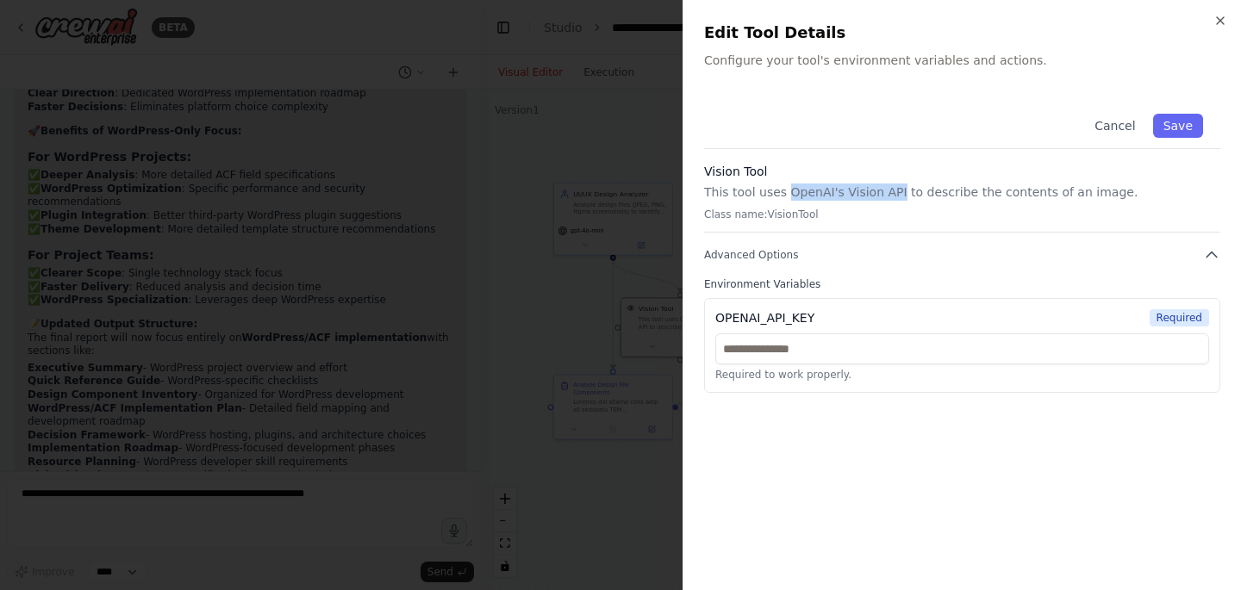
drag, startPoint x: 786, startPoint y: 194, endPoint x: 895, endPoint y: 193, distance: 109.5
click at [895, 193] on p "This tool uses OpenAI's Vision API to describe the contents of an image." at bounding box center [962, 192] width 516 height 17
copy p "OpenAI's Vision API"
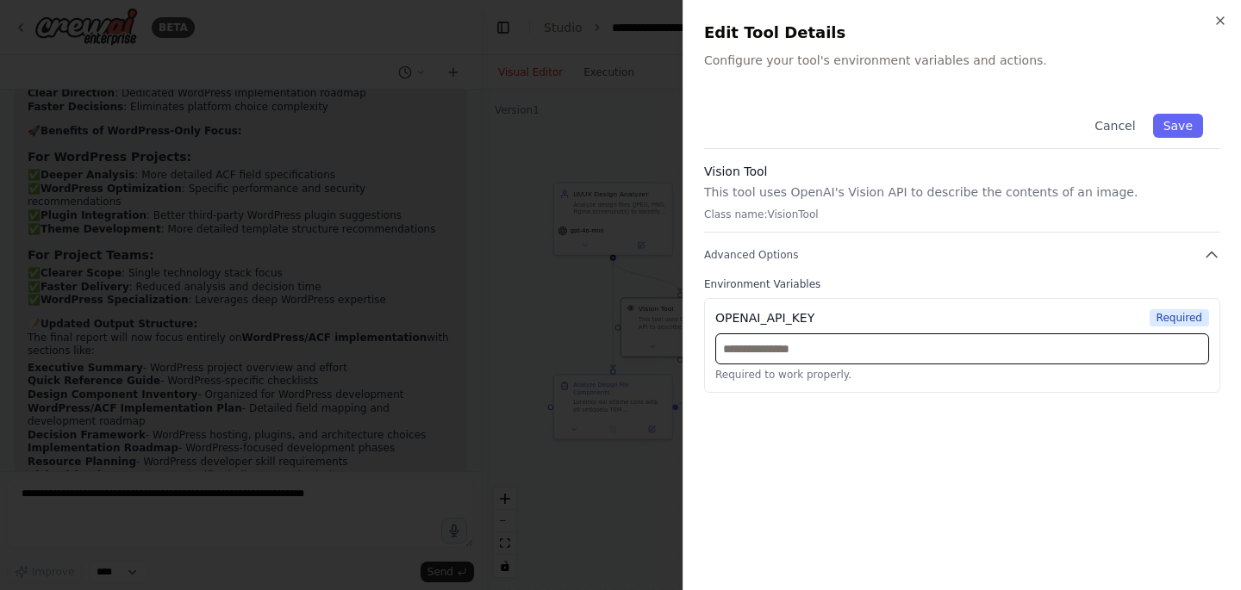
click at [749, 354] on input "text" at bounding box center [962, 349] width 494 height 31
paste input "**********"
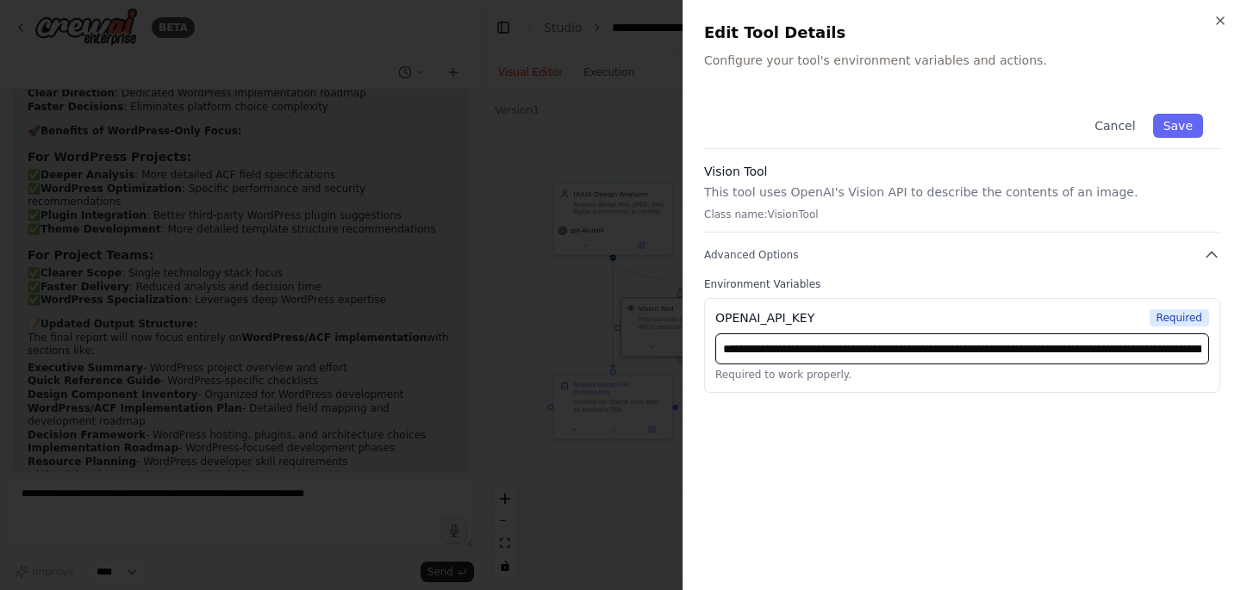
scroll to position [0, 671]
type input "**********"
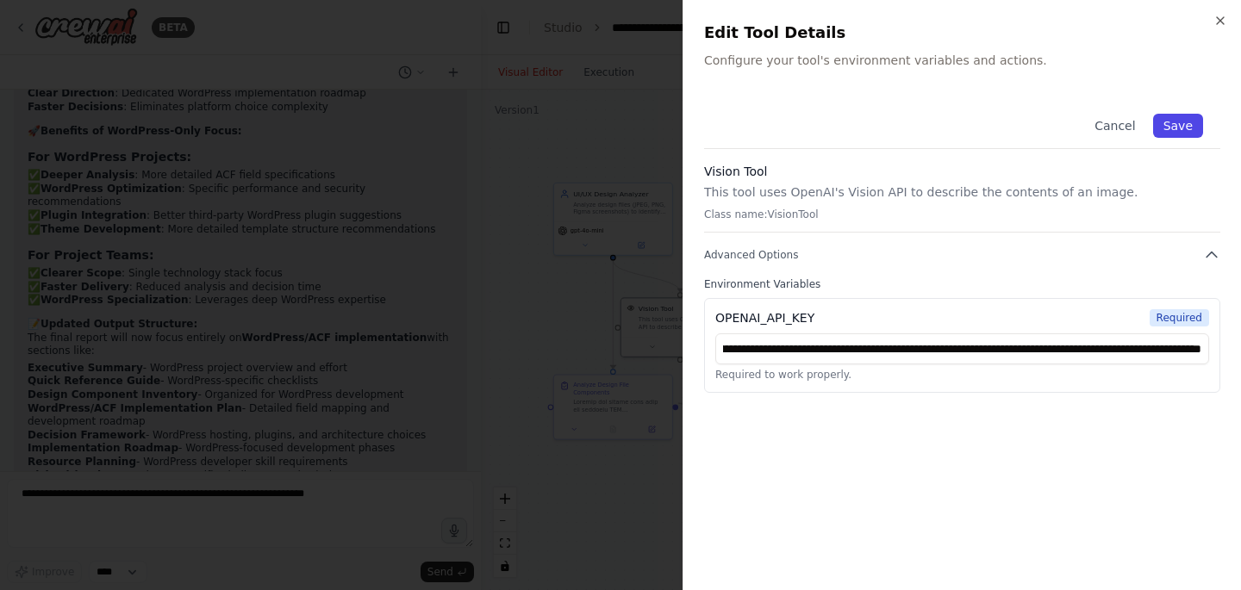
scroll to position [0, 0]
click at [1185, 122] on button "Save" at bounding box center [1178, 126] width 50 height 24
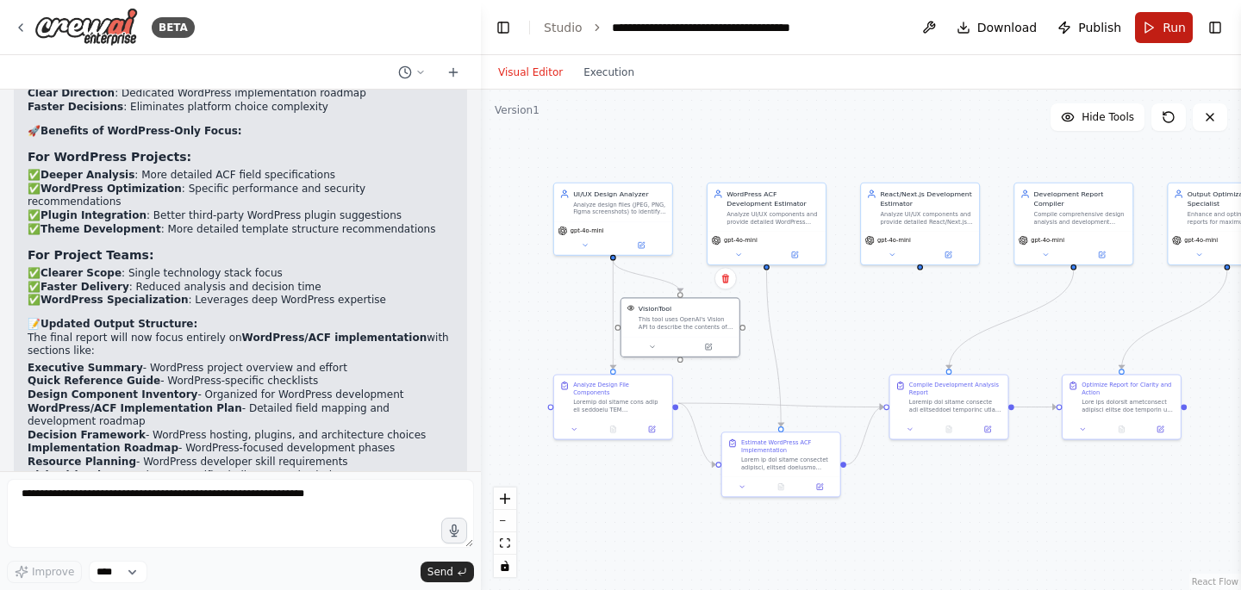
click at [1167, 34] on span "Run" at bounding box center [1174, 27] width 23 height 17
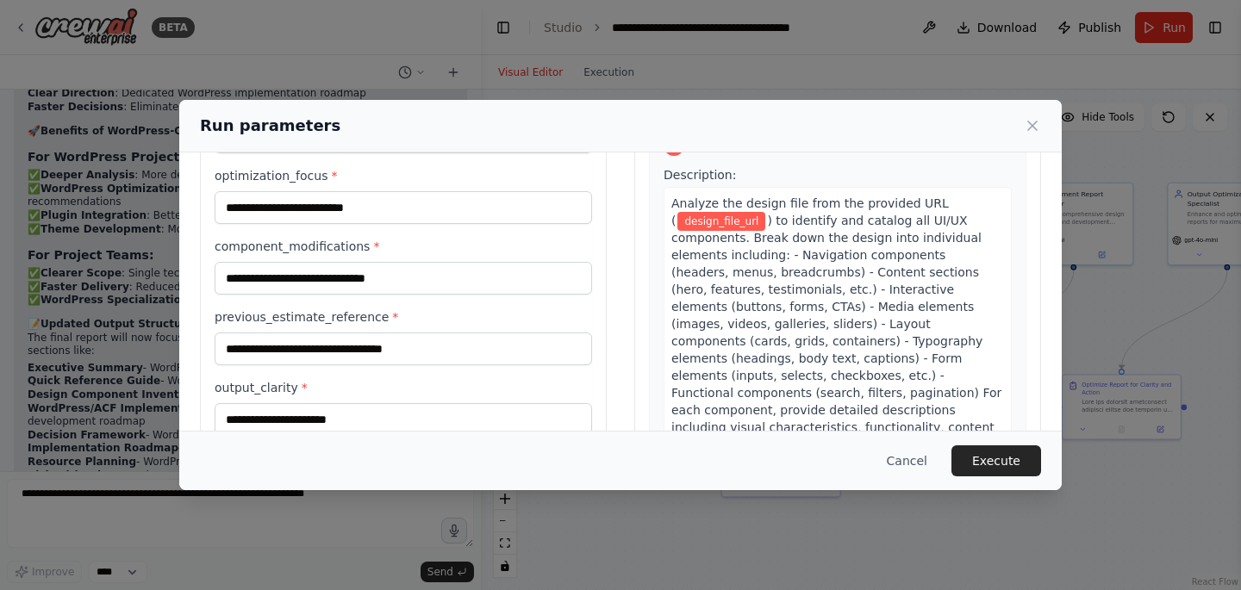
scroll to position [172, 0]
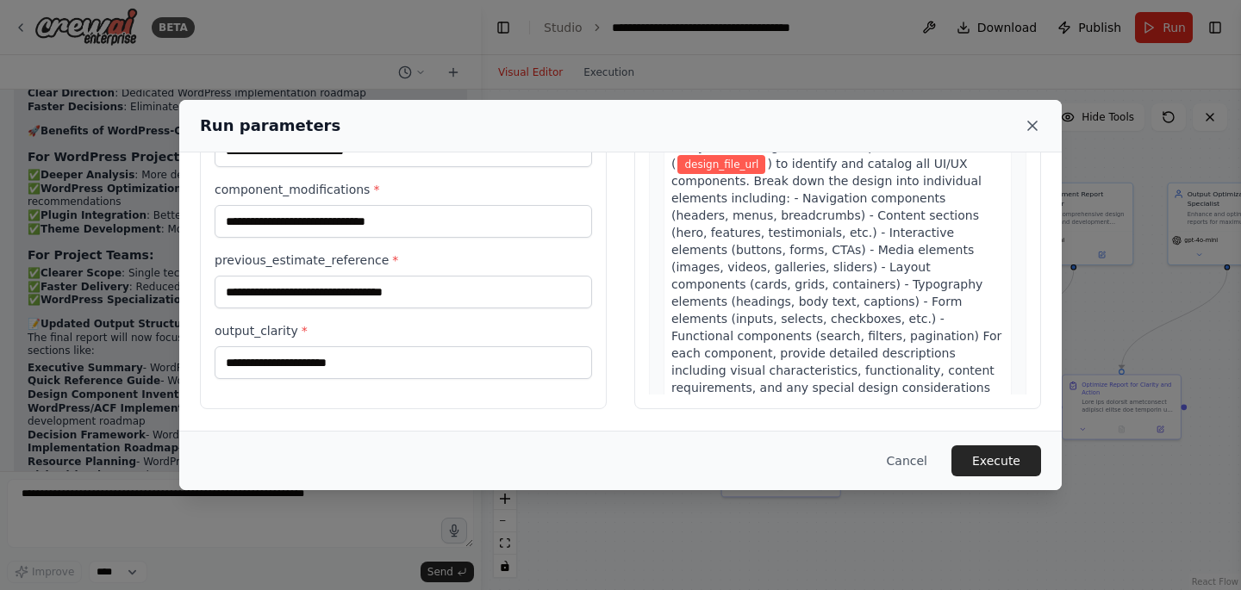
click at [1032, 122] on icon at bounding box center [1032, 125] width 17 height 17
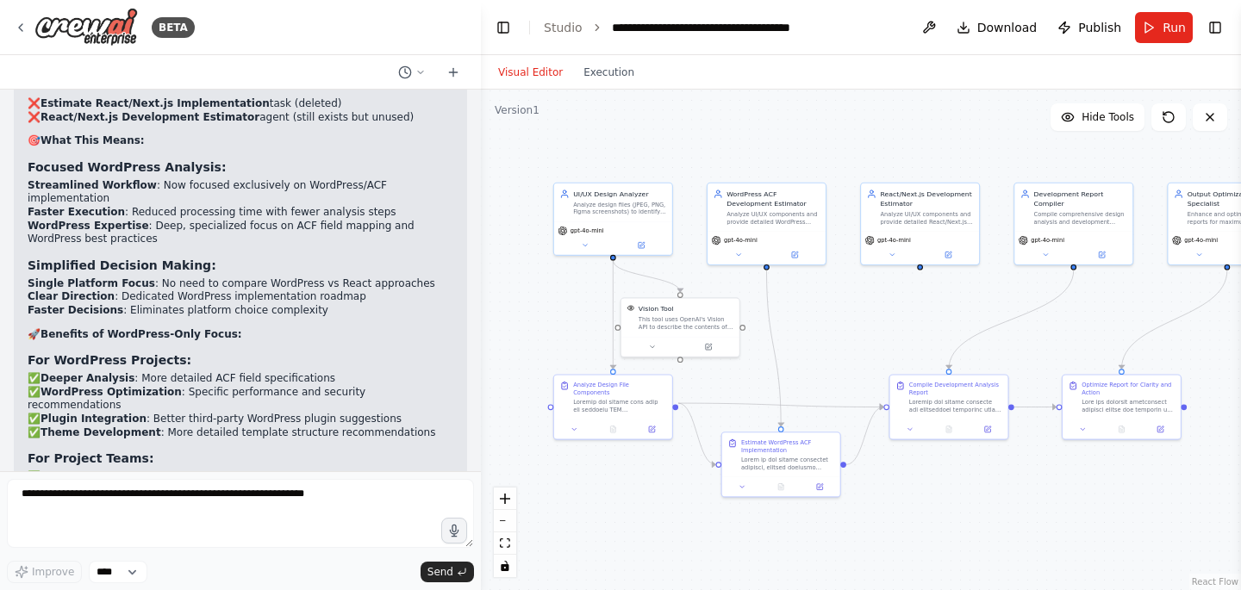
scroll to position [11215, 0]
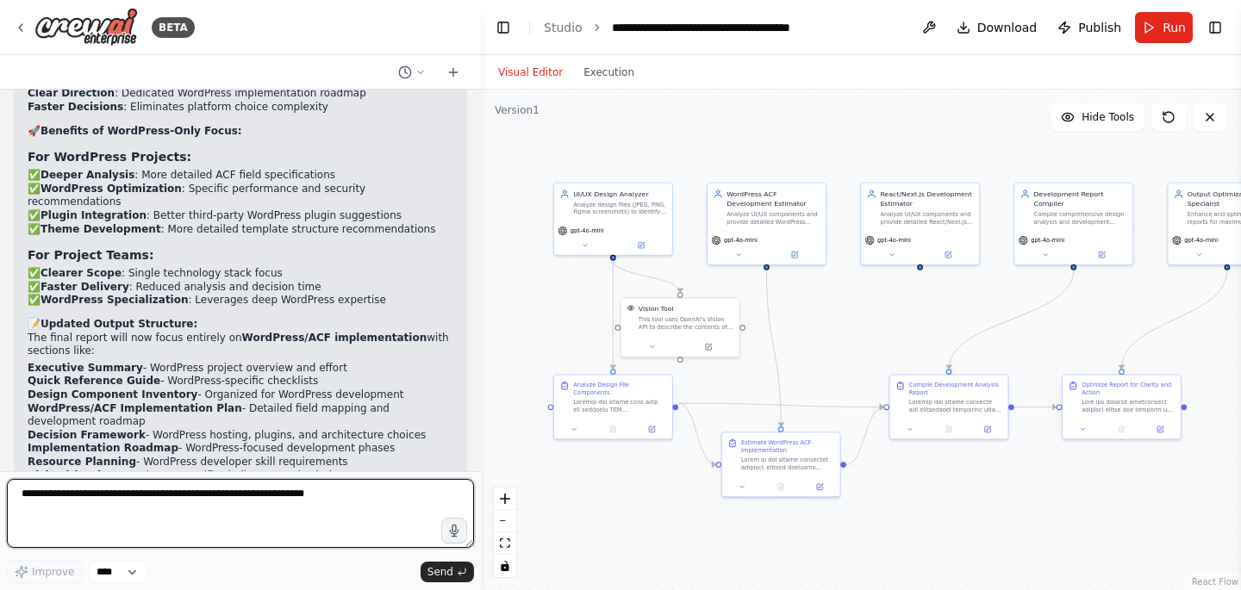
click at [146, 496] on textarea at bounding box center [240, 513] width 467 height 69
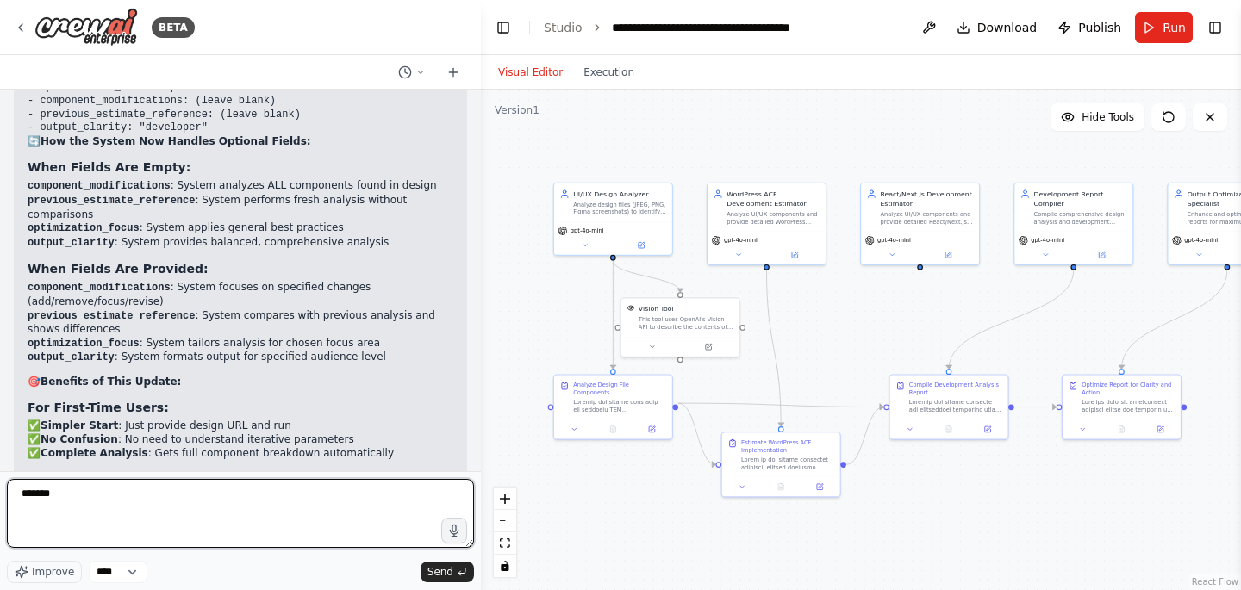
scroll to position [9919, 0]
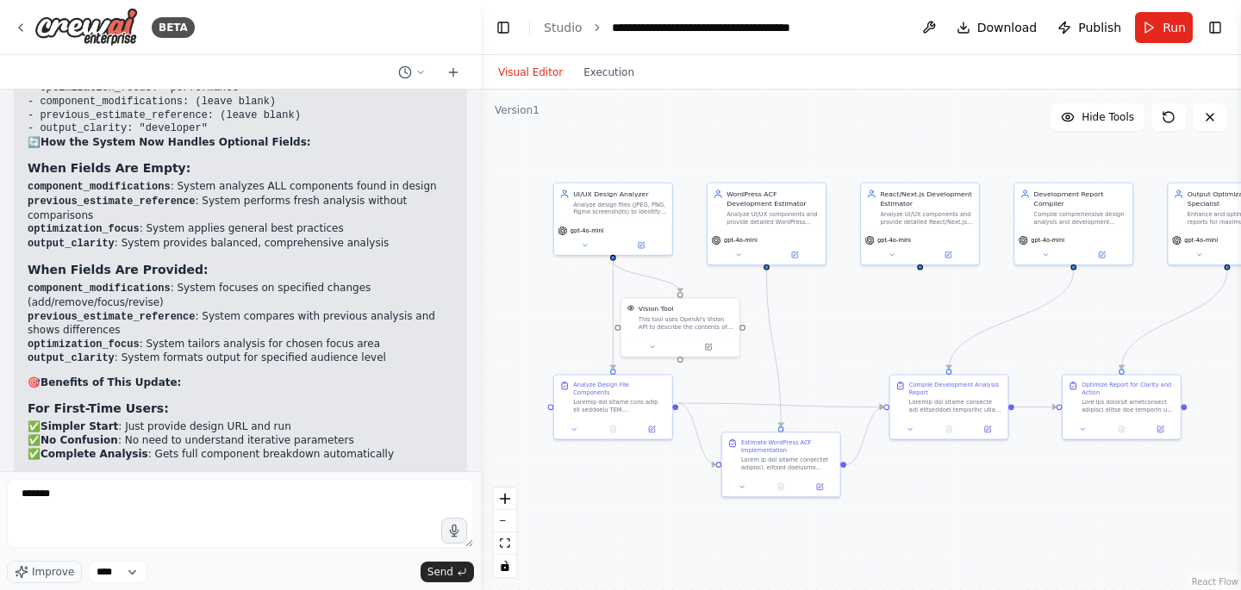
click at [103, 311] on code "previous_estimate_reference" at bounding box center [111, 317] width 167 height 12
copy code "previous_estimate_reference"
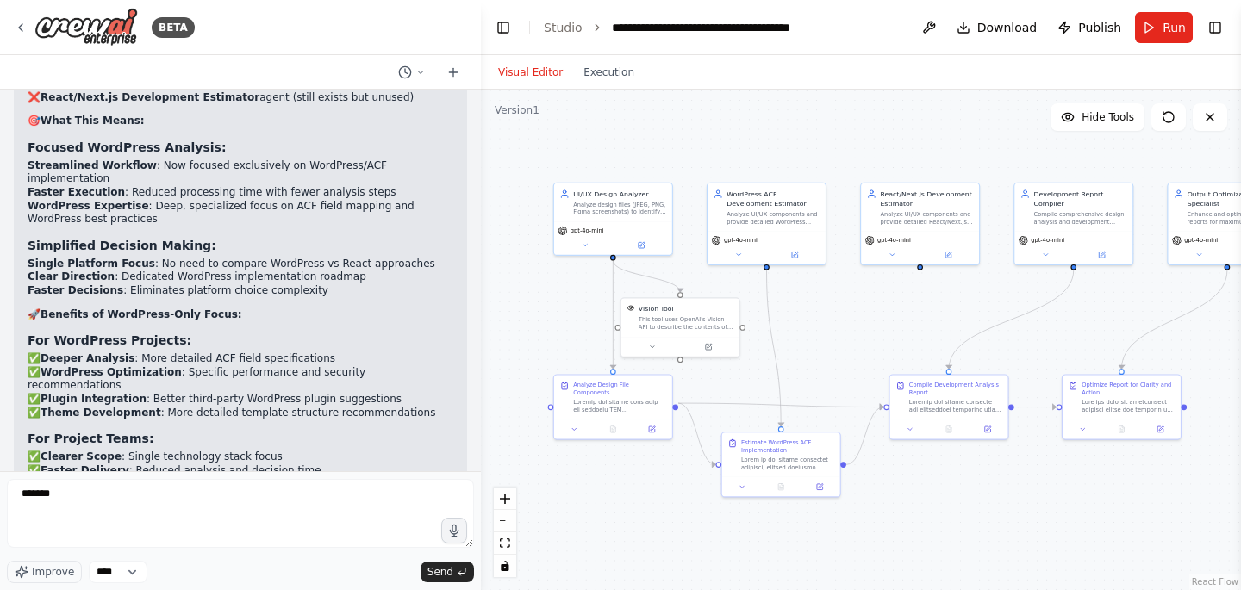
scroll to position [11215, 0]
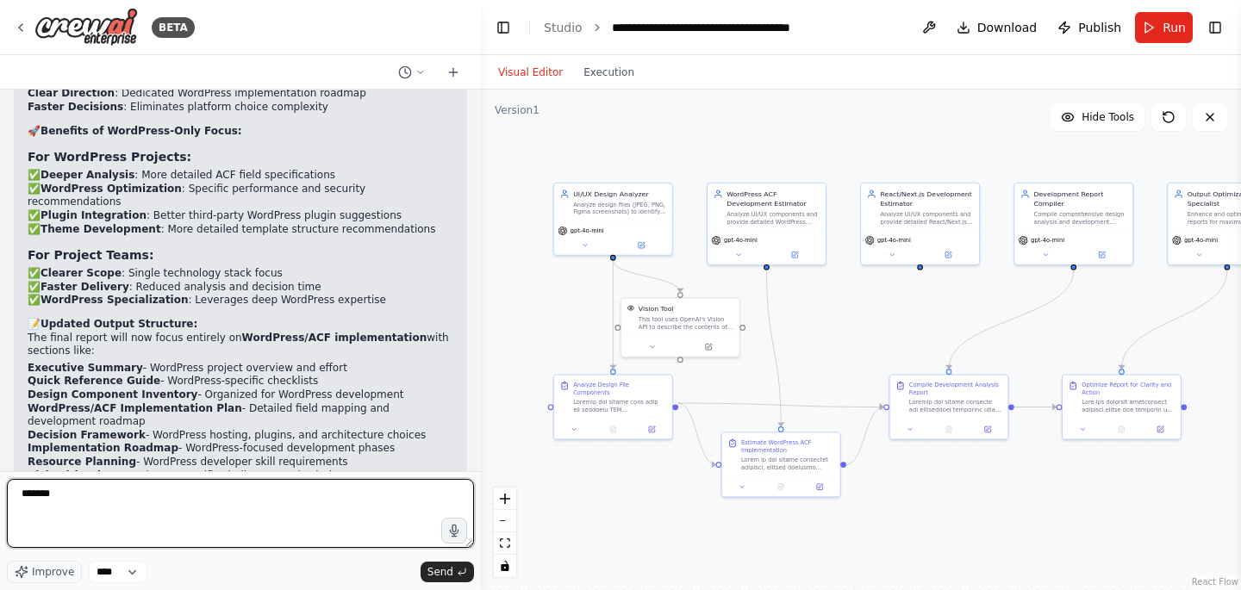
click at [91, 500] on textarea "******" at bounding box center [240, 513] width 467 height 69
paste textarea "**********"
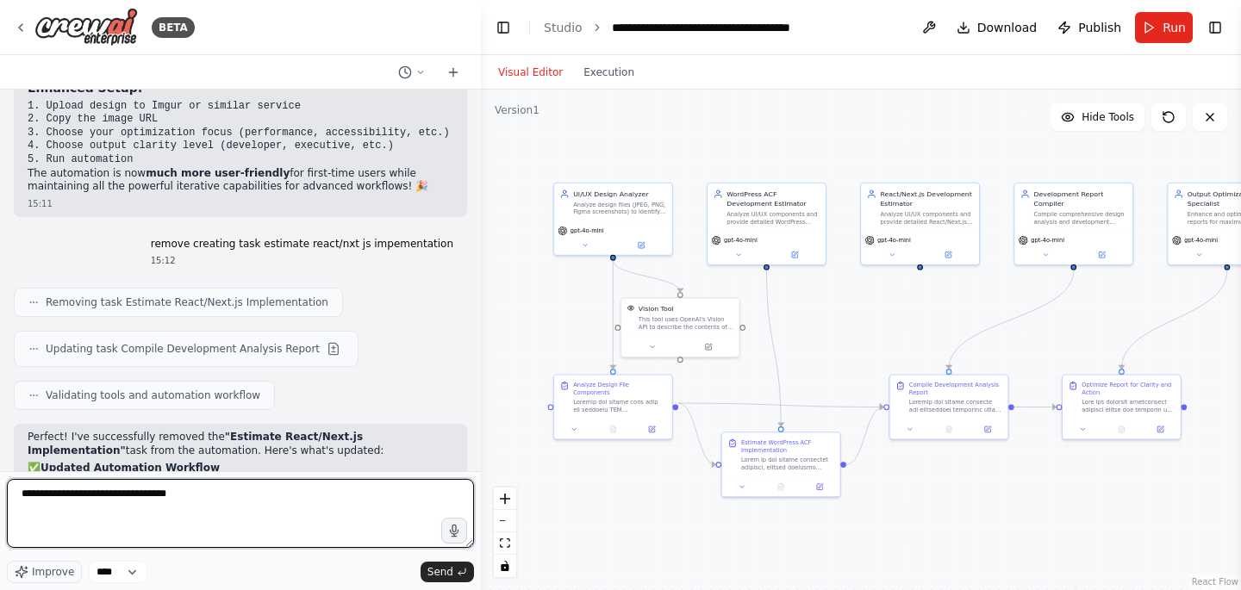
scroll to position [10465, 0]
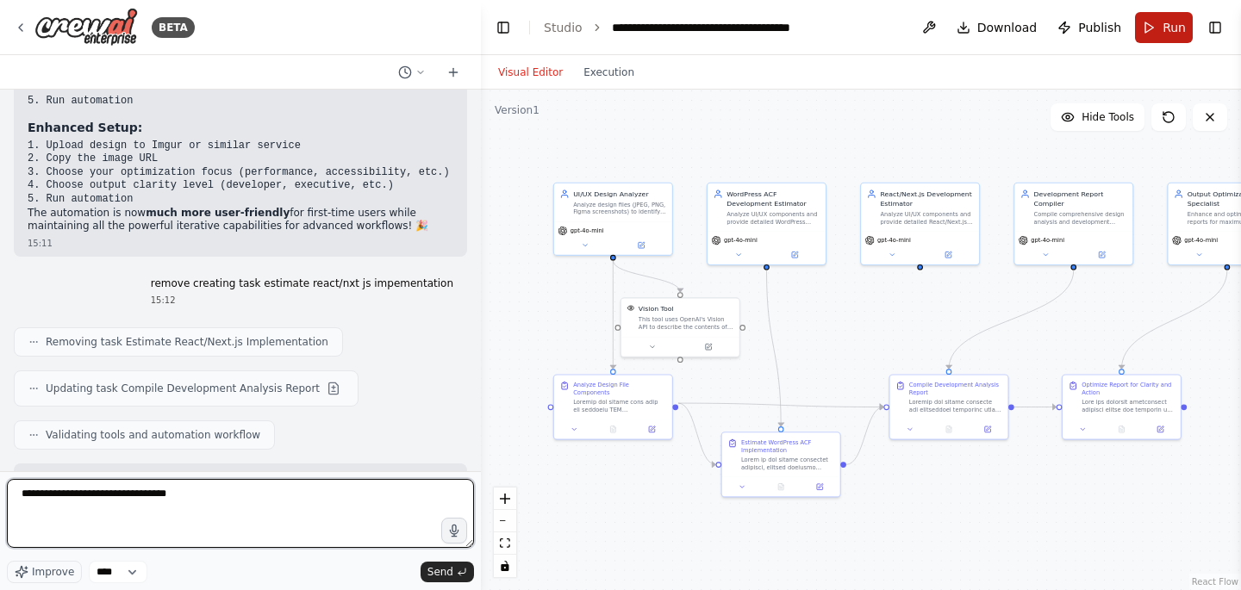
type textarea "**********"
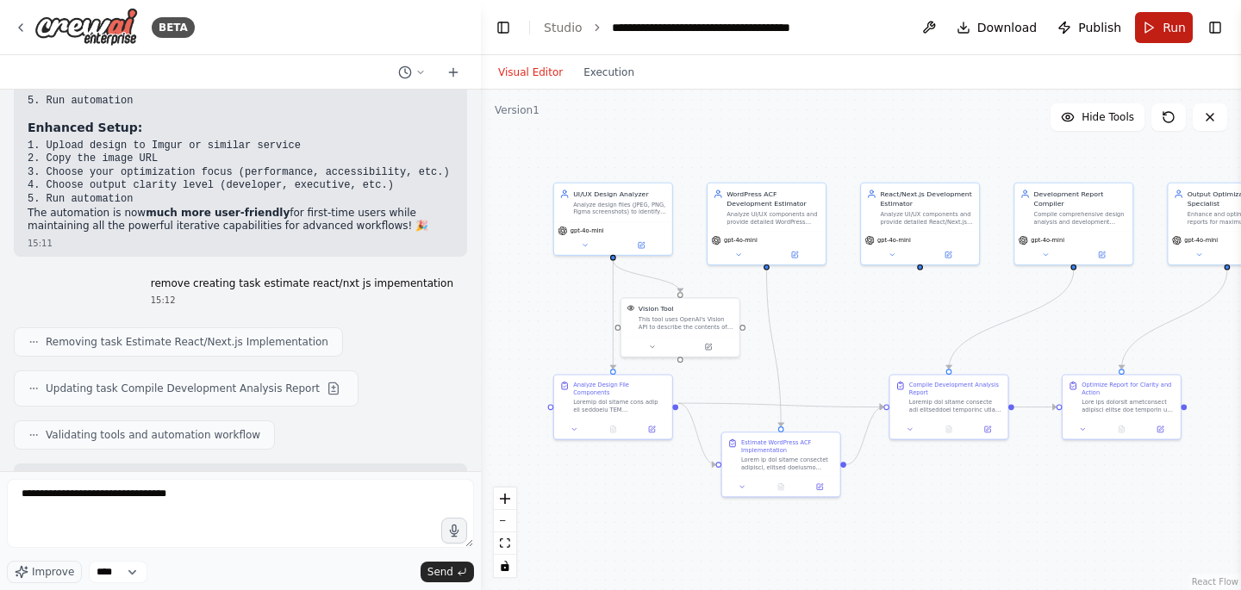
click at [1160, 34] on button "Run" at bounding box center [1164, 27] width 58 height 31
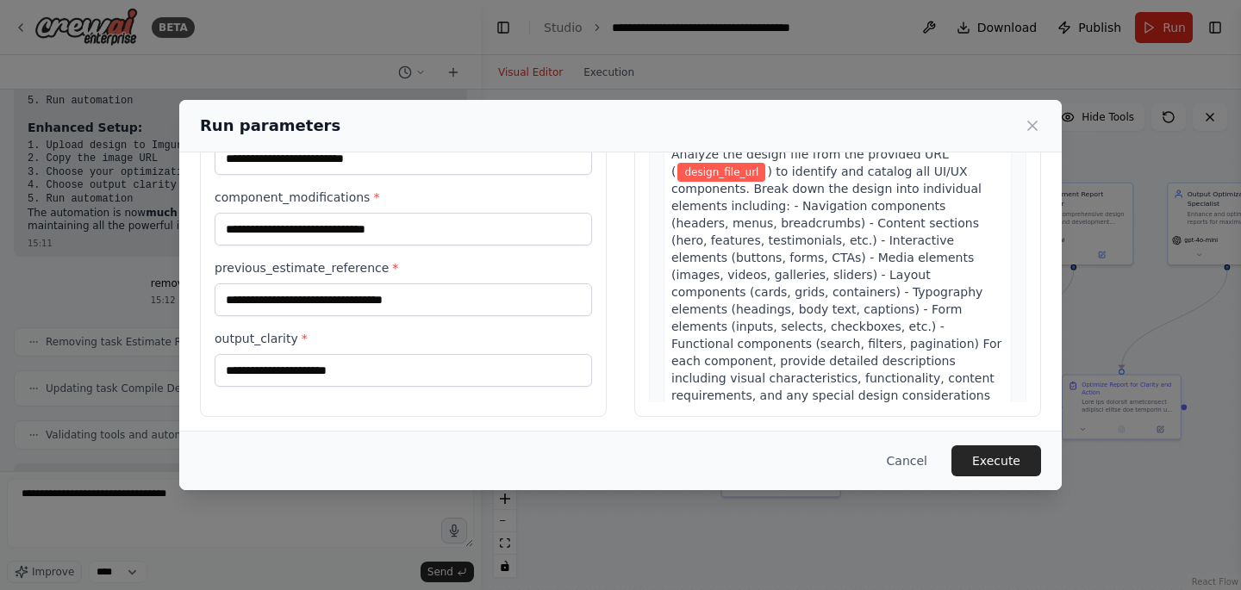
scroll to position [168, 0]
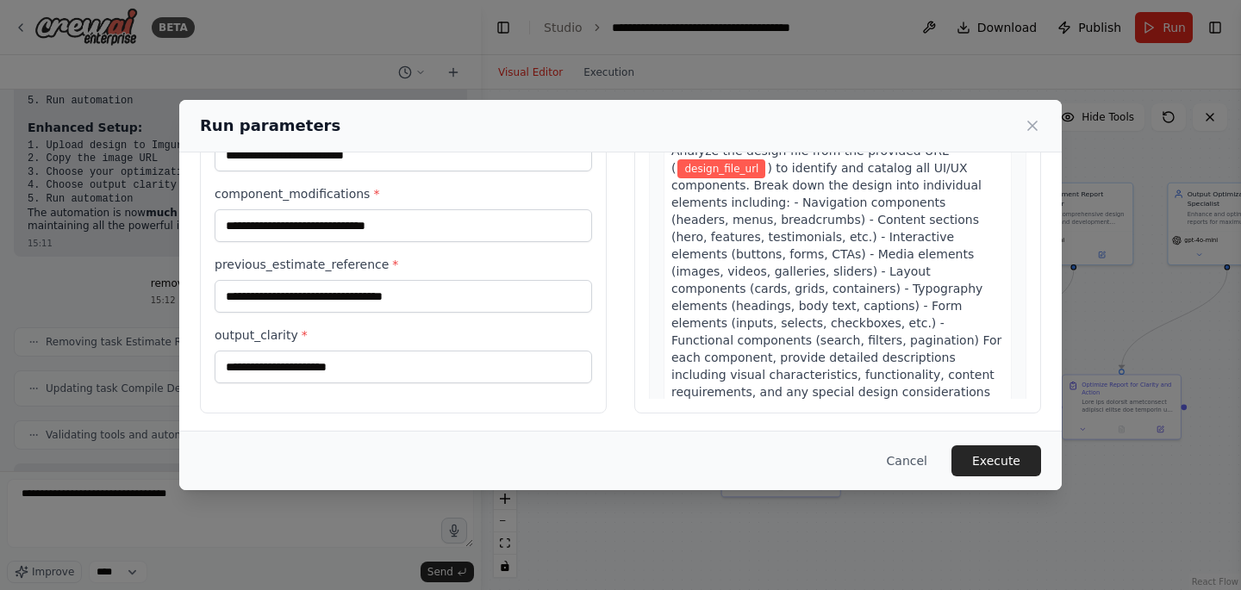
click at [104, 224] on div "Run parameters Inputs design_file_url * optimization_focus * component_modifica…" at bounding box center [620, 295] width 1241 height 590
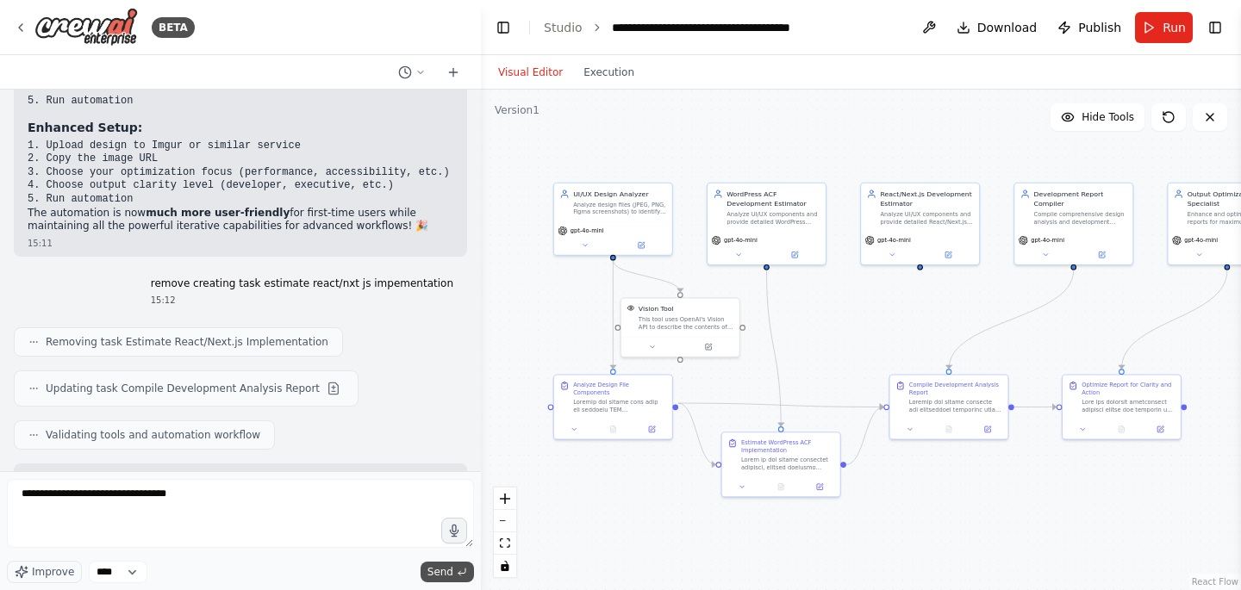
click at [449, 569] on span "Send" at bounding box center [440, 572] width 26 height 14
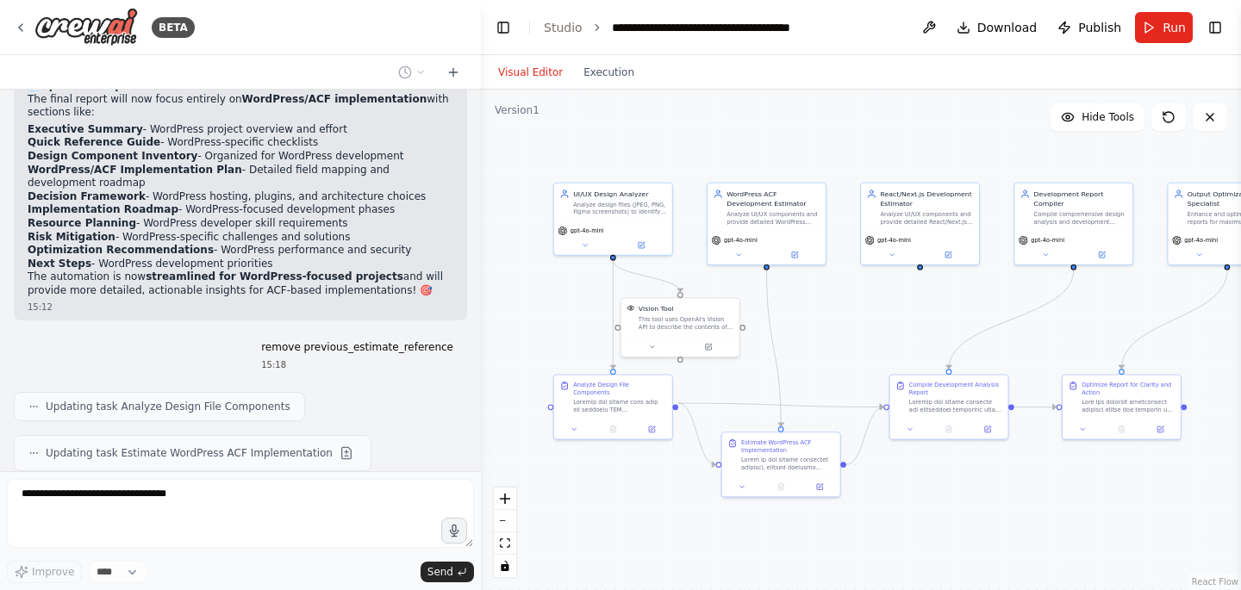
scroll to position [11497, 0]
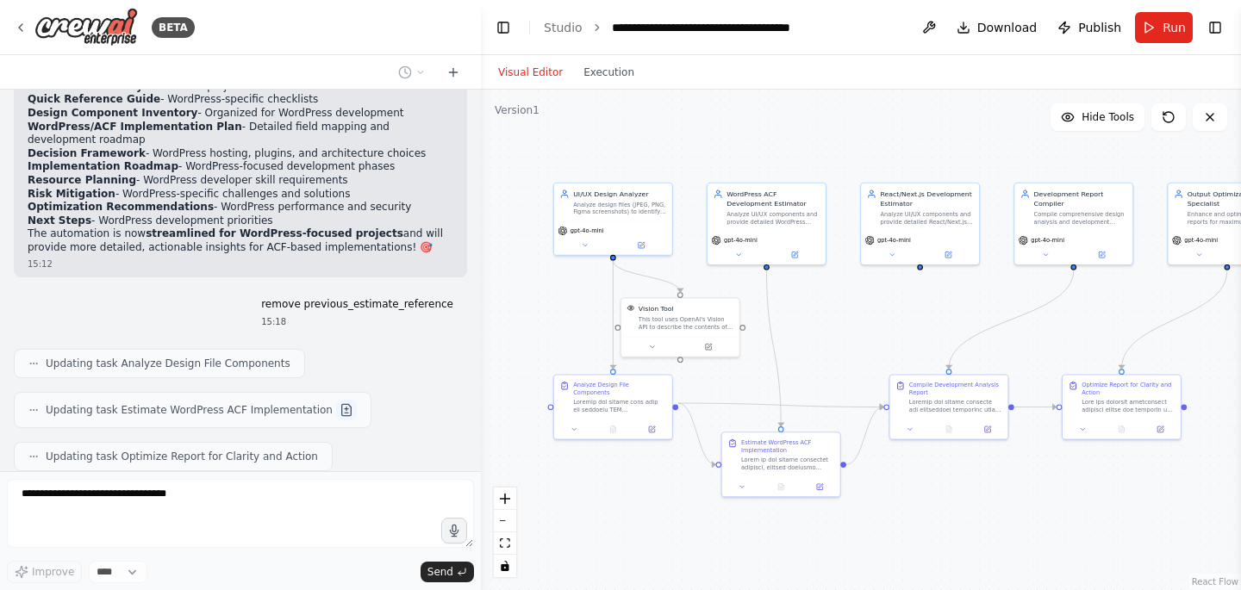
click at [336, 400] on button at bounding box center [346, 410] width 21 height 21
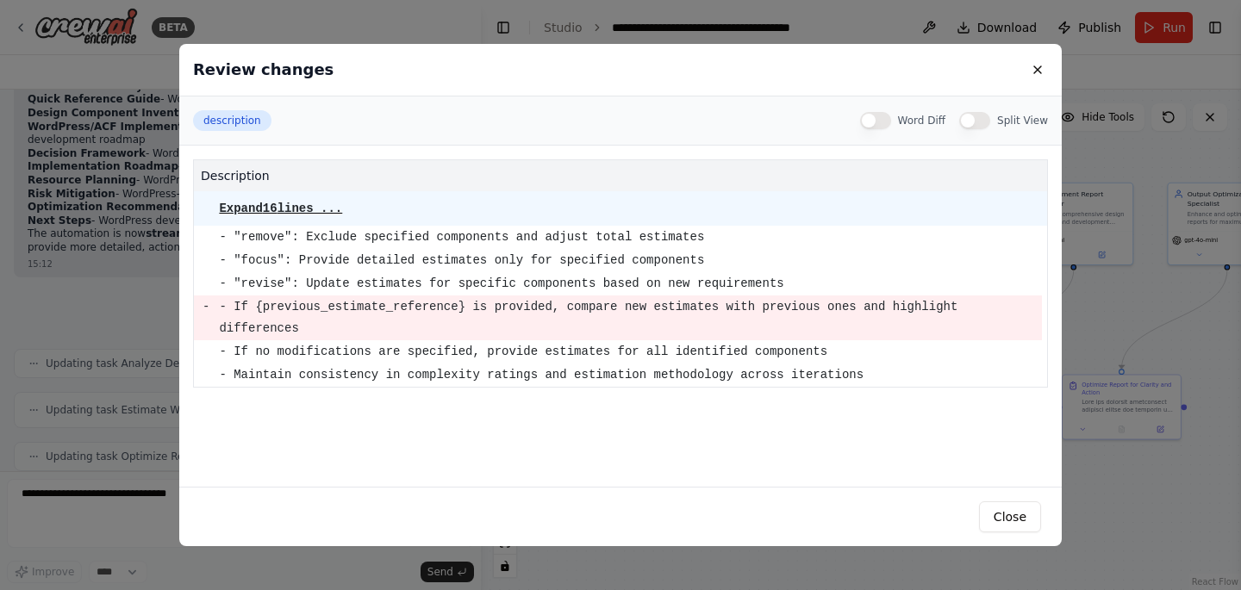
click at [300, 203] on pre "Expand 16 lines ..." at bounding box center [280, 209] width 123 height 14
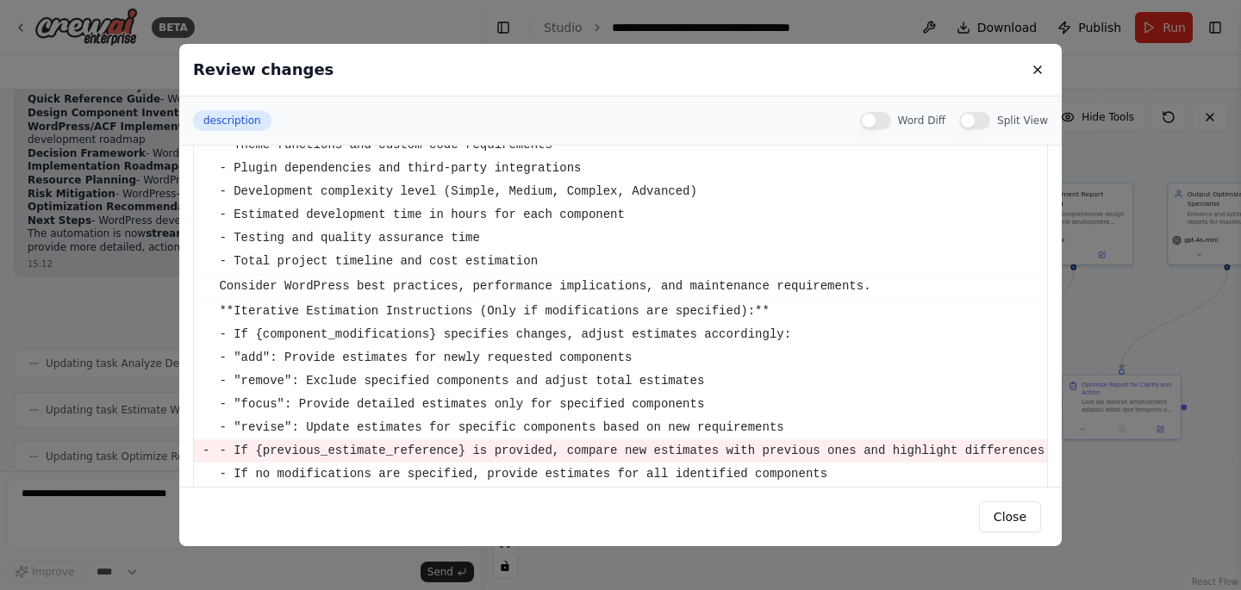
scroll to position [231, 0]
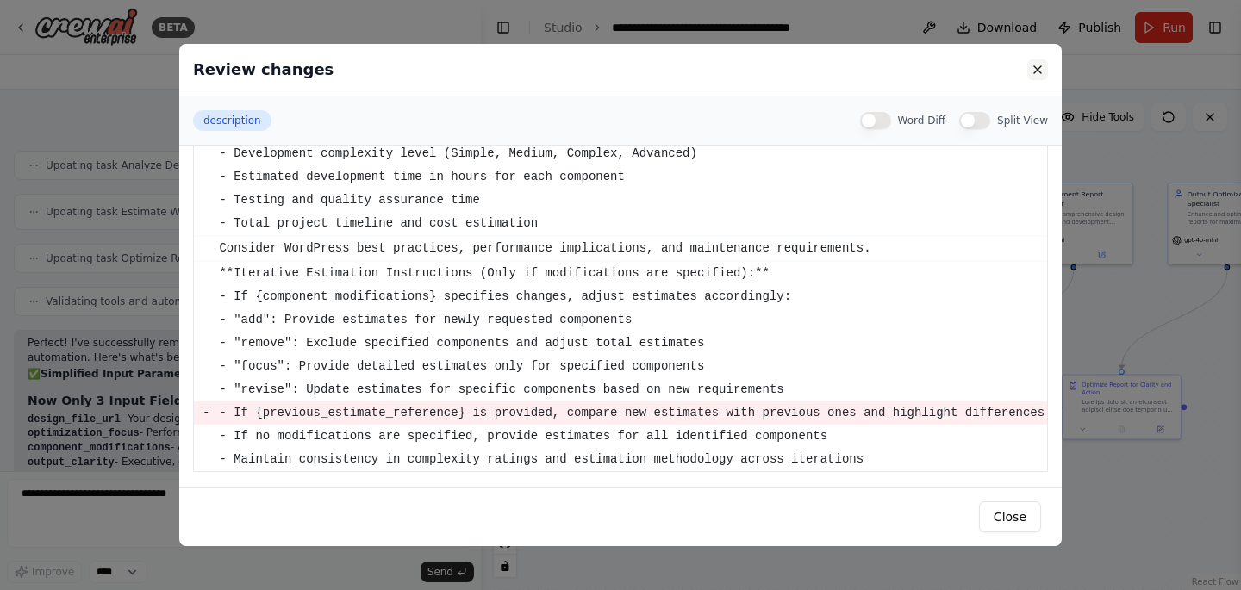
click at [1042, 70] on button at bounding box center [1037, 69] width 21 height 21
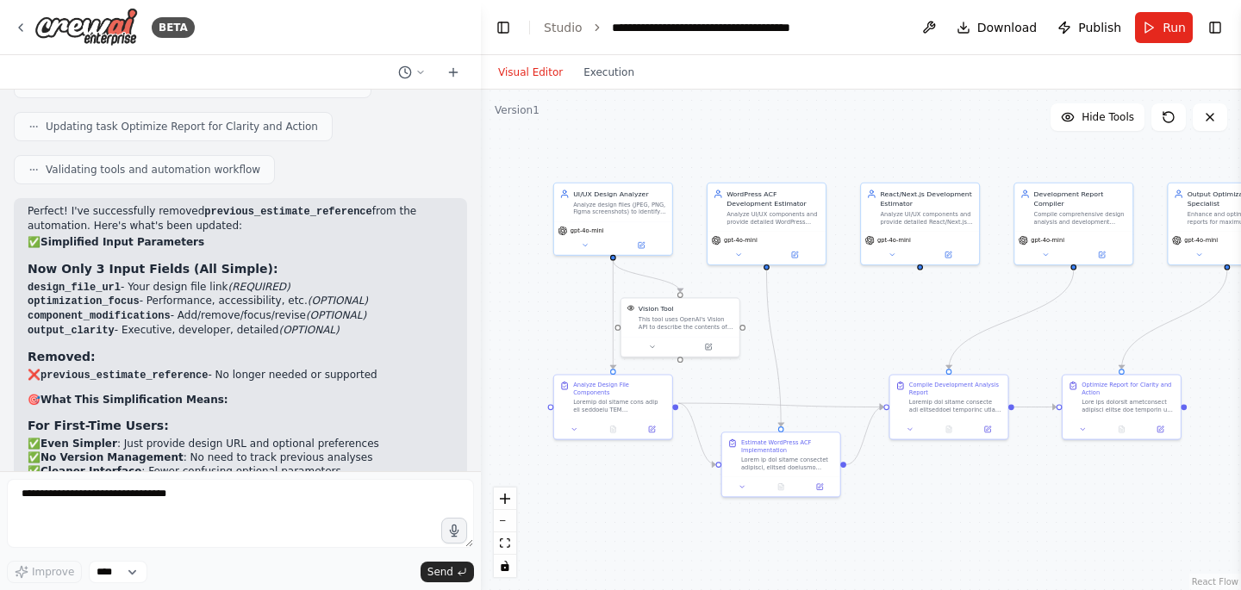
scroll to position [11827, 0]
click at [1160, 30] on button "Run" at bounding box center [1164, 27] width 58 height 31
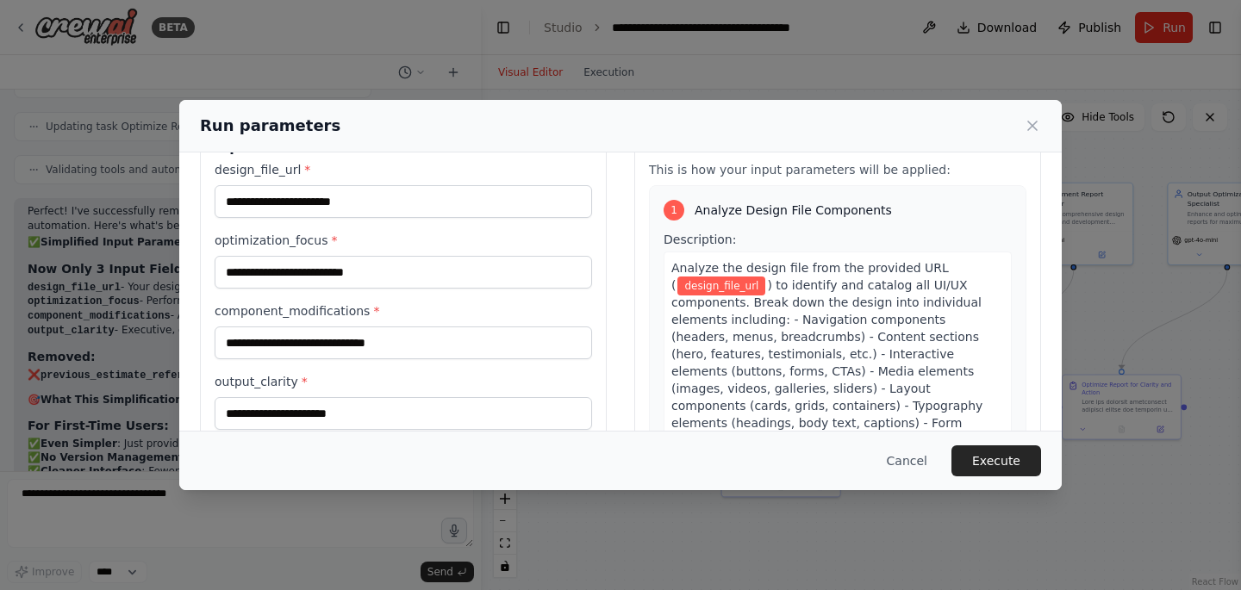
scroll to position [0, 0]
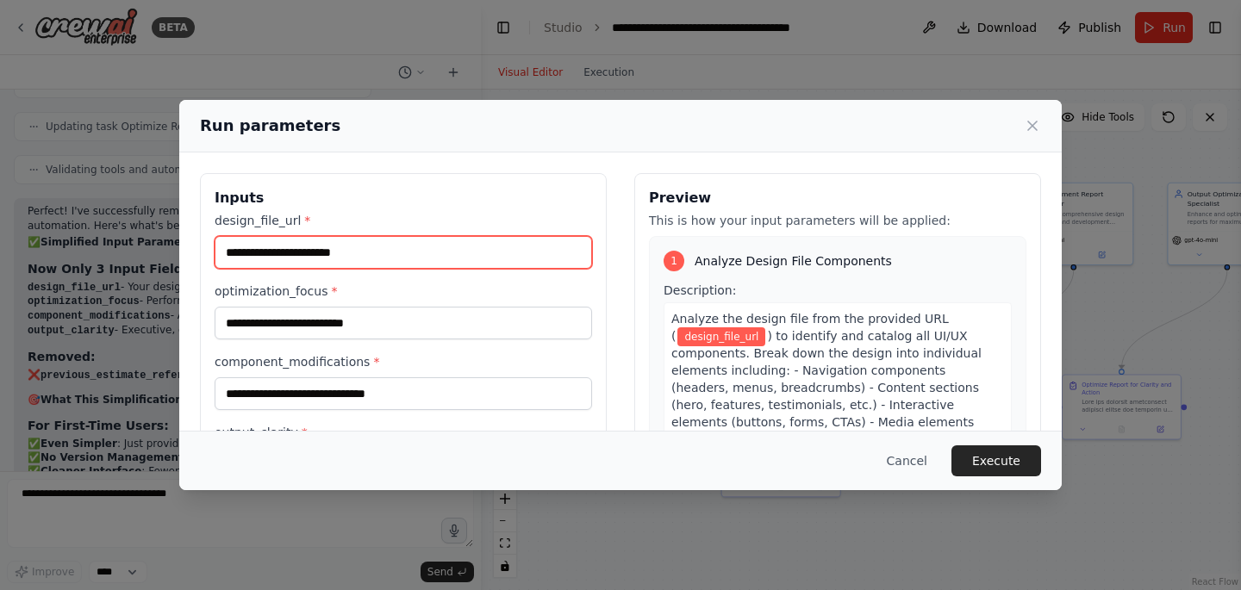
click at [270, 254] on input "design_file_url *" at bounding box center [403, 252] width 377 height 33
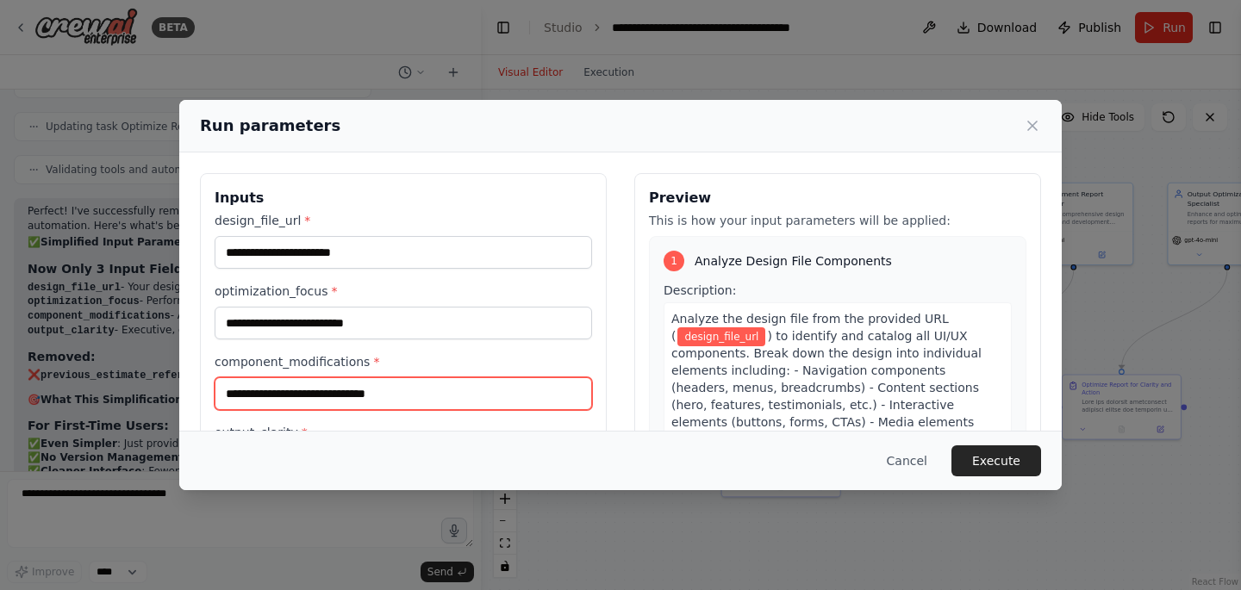
click at [266, 377] on input "component_modifications *" at bounding box center [403, 393] width 377 height 33
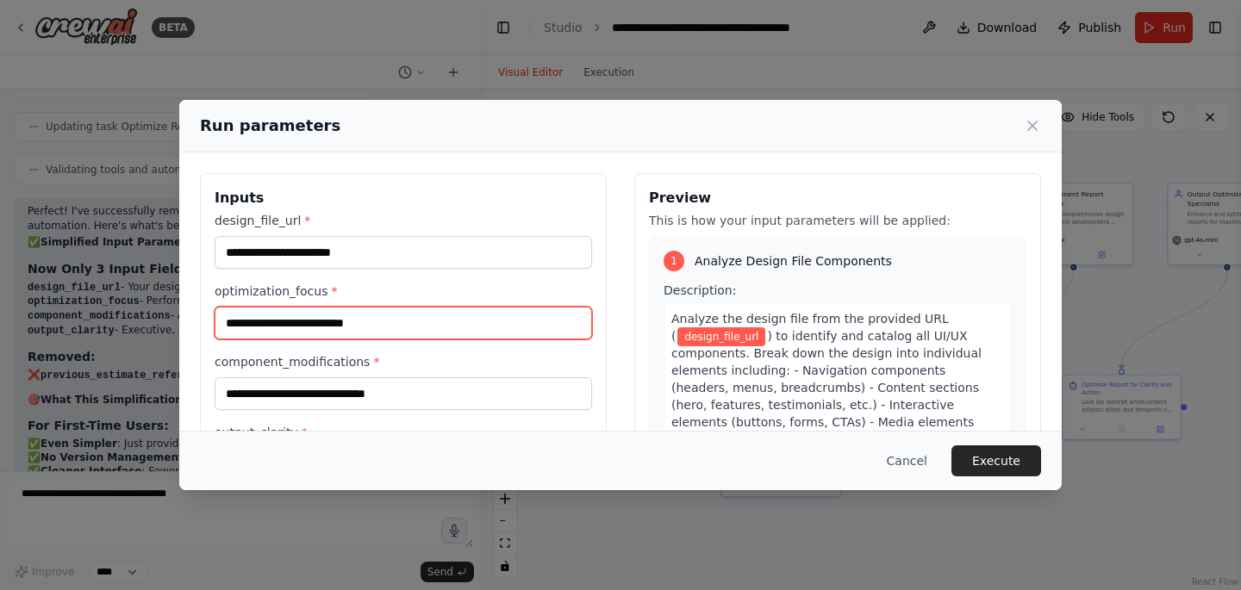
click at [272, 316] on input "optimization_focus *" at bounding box center [403, 323] width 377 height 33
paste input "**********"
type input "**********"
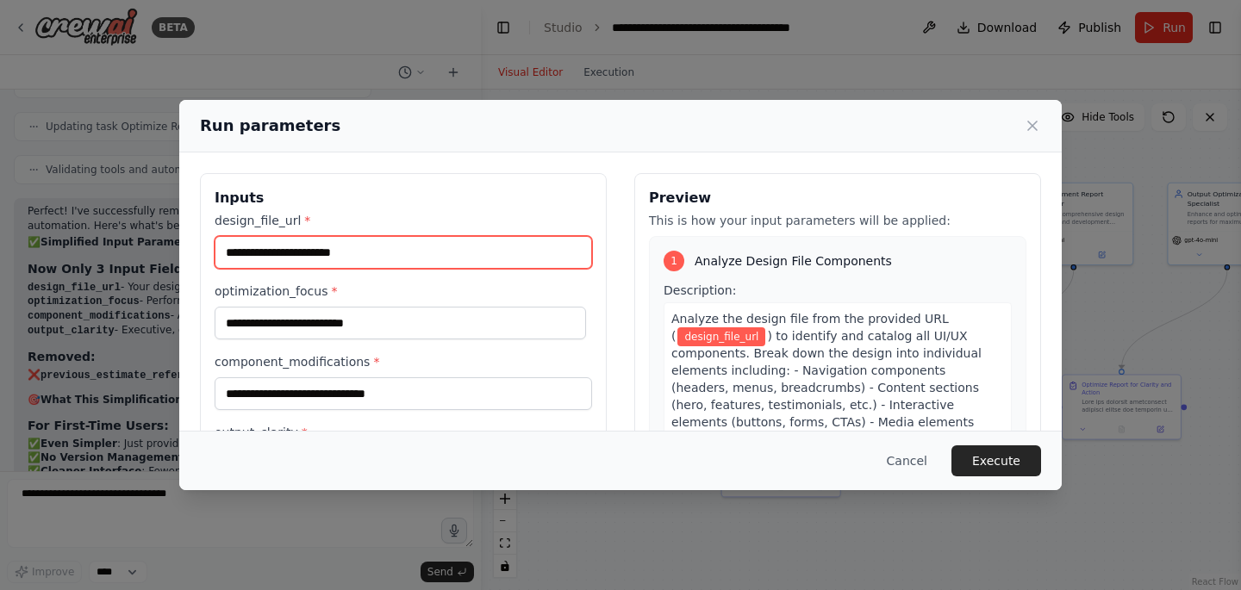
click at [328, 251] on input "design_file_url *" at bounding box center [403, 252] width 377 height 33
paste input "**********"
type input "**********"
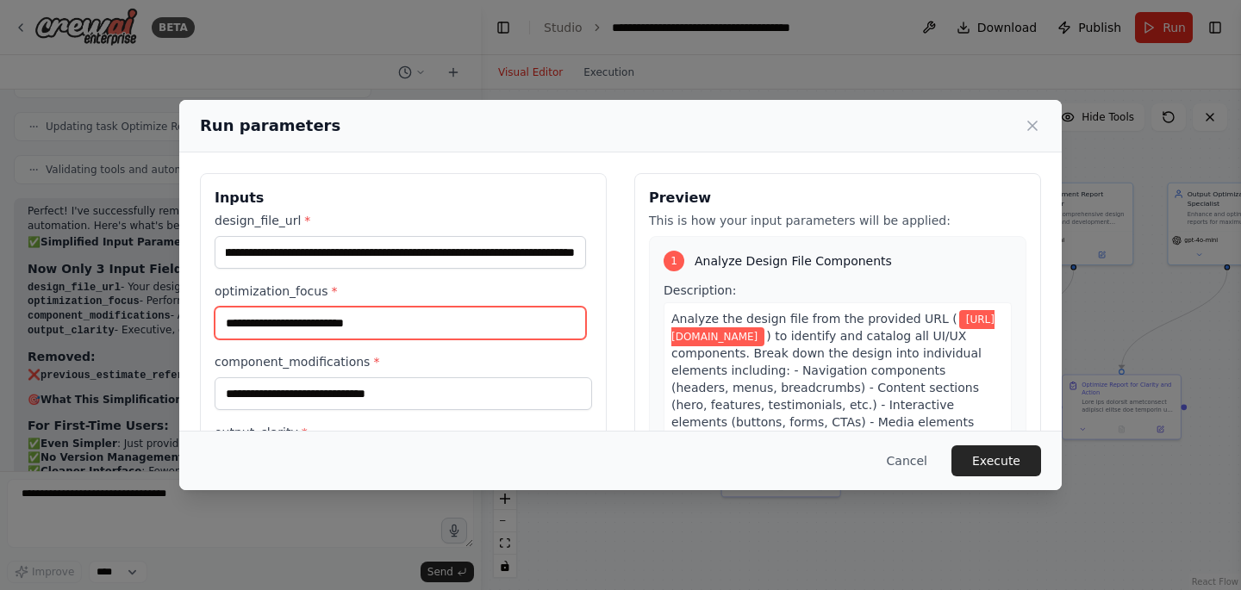
scroll to position [0, 0]
click at [296, 317] on input "optimization_focus *" at bounding box center [400, 323] width 371 height 33
type input "**********"
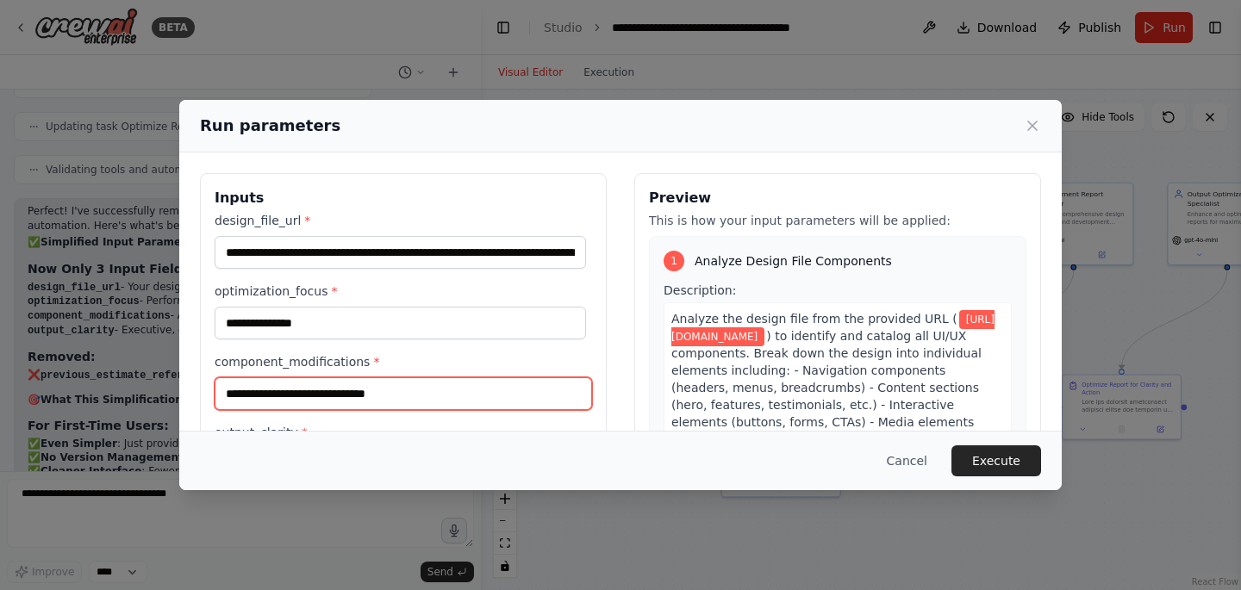
click at [269, 397] on input "component_modifications *" at bounding box center [403, 393] width 377 height 33
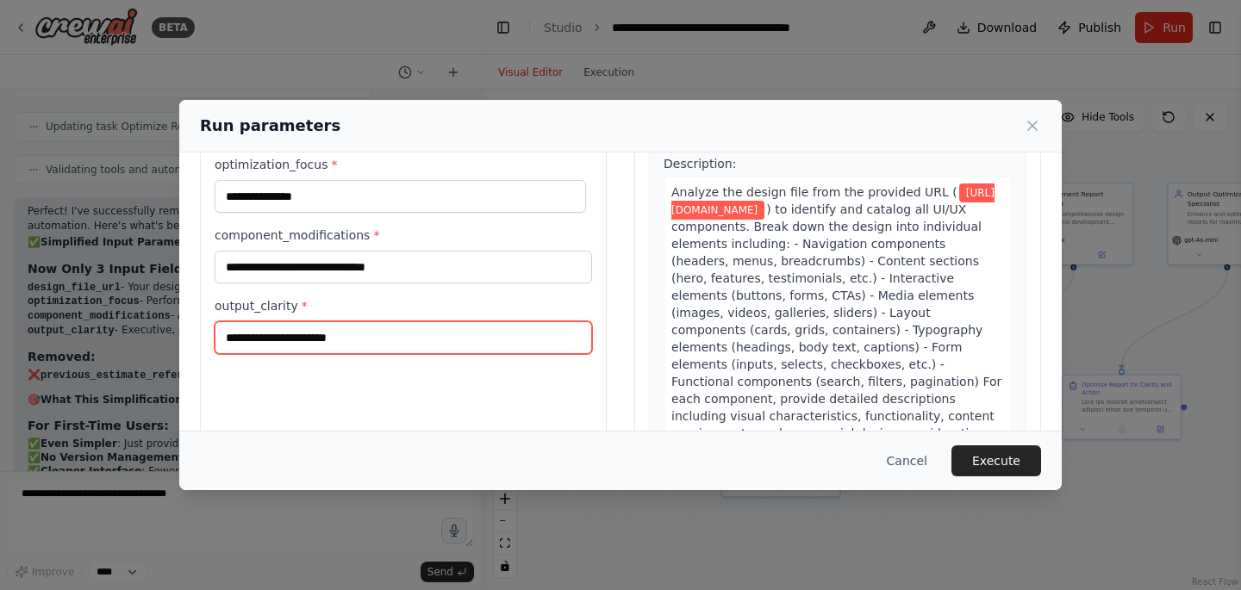
click at [274, 344] on input "output_clarity *" at bounding box center [403, 337] width 377 height 33
type input "*********"
click at [300, 343] on input "*********" at bounding box center [403, 337] width 377 height 33
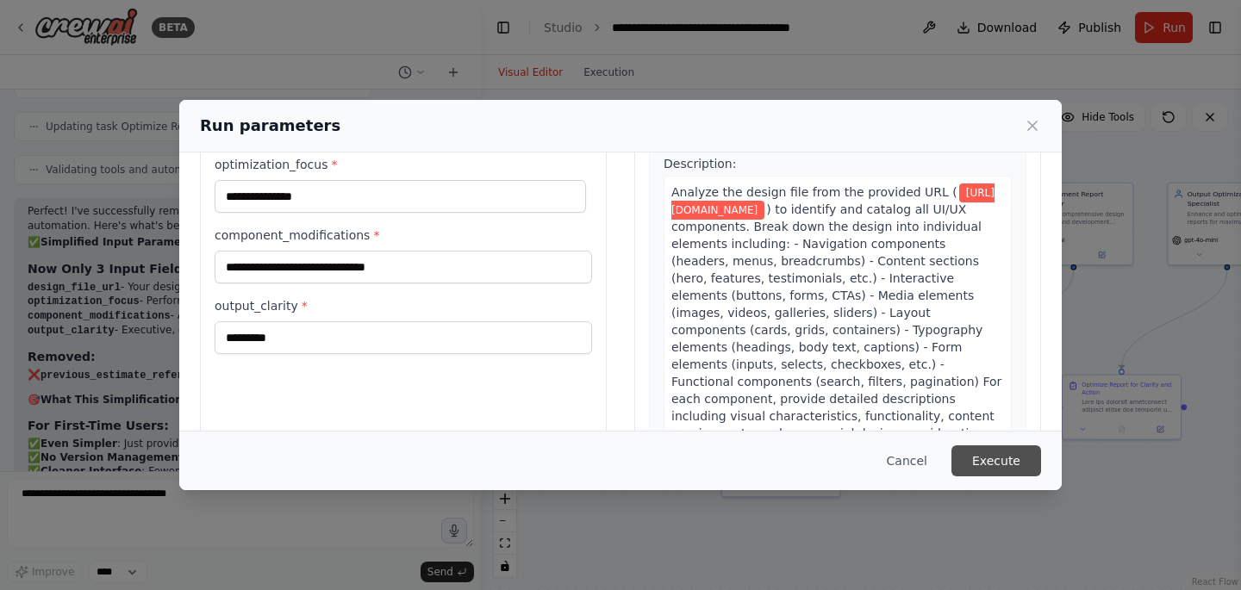
click at [1007, 463] on button "Execute" at bounding box center [996, 461] width 90 height 31
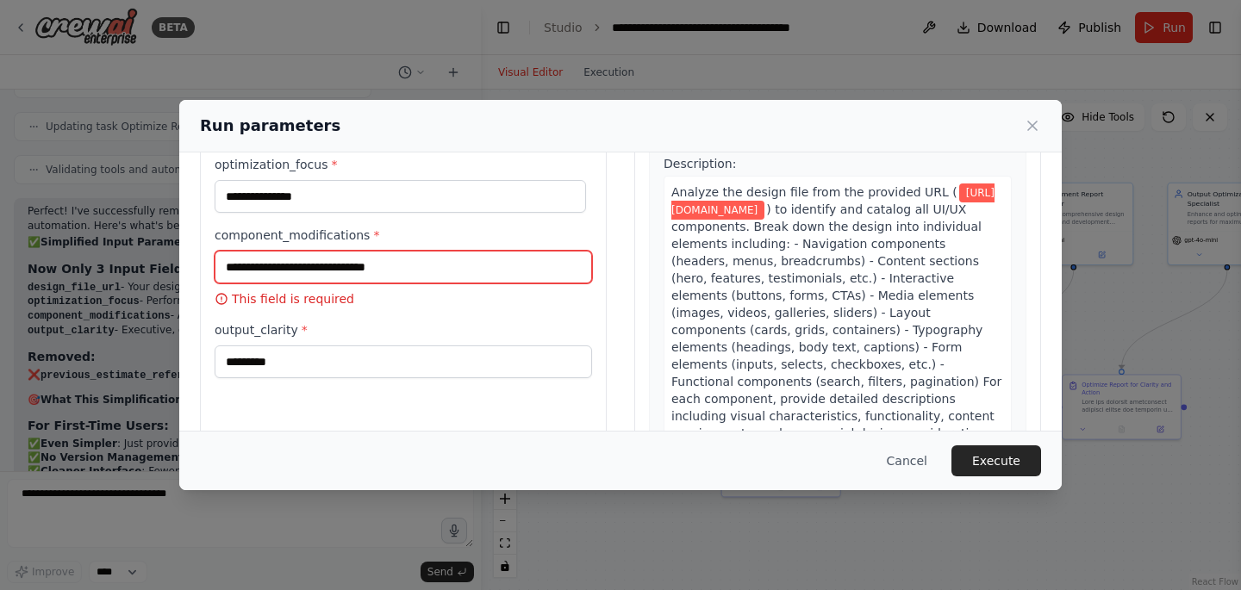
click at [308, 265] on input "component_modifications *" at bounding box center [403, 267] width 377 height 33
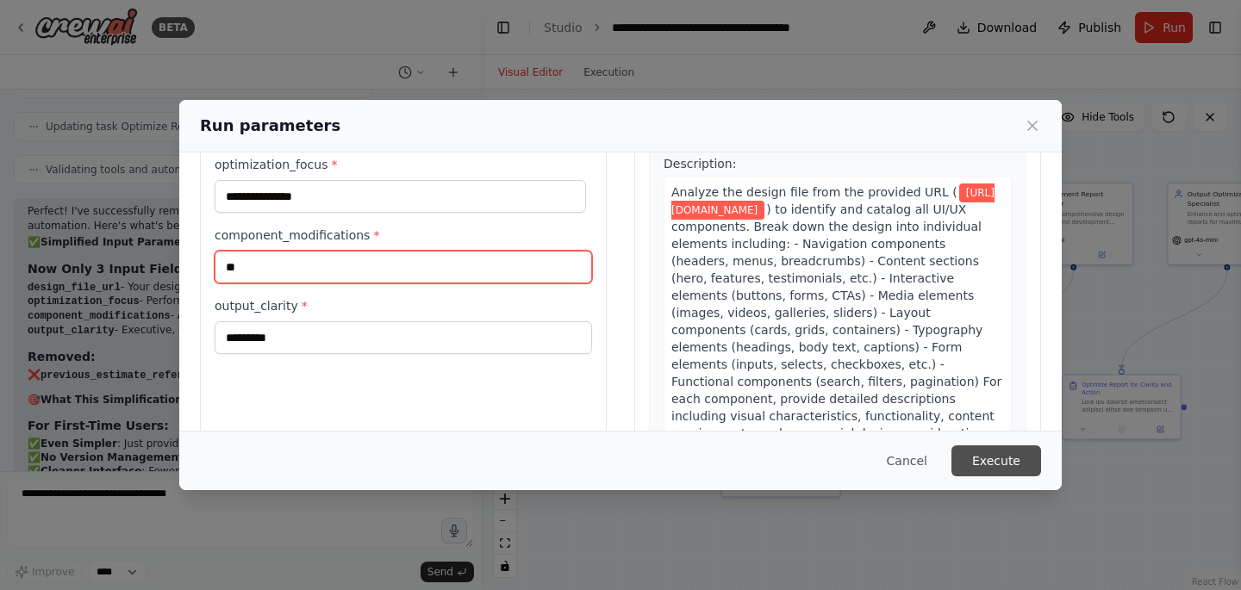
type input "**"
click at [991, 458] on button "Execute" at bounding box center [996, 461] width 90 height 31
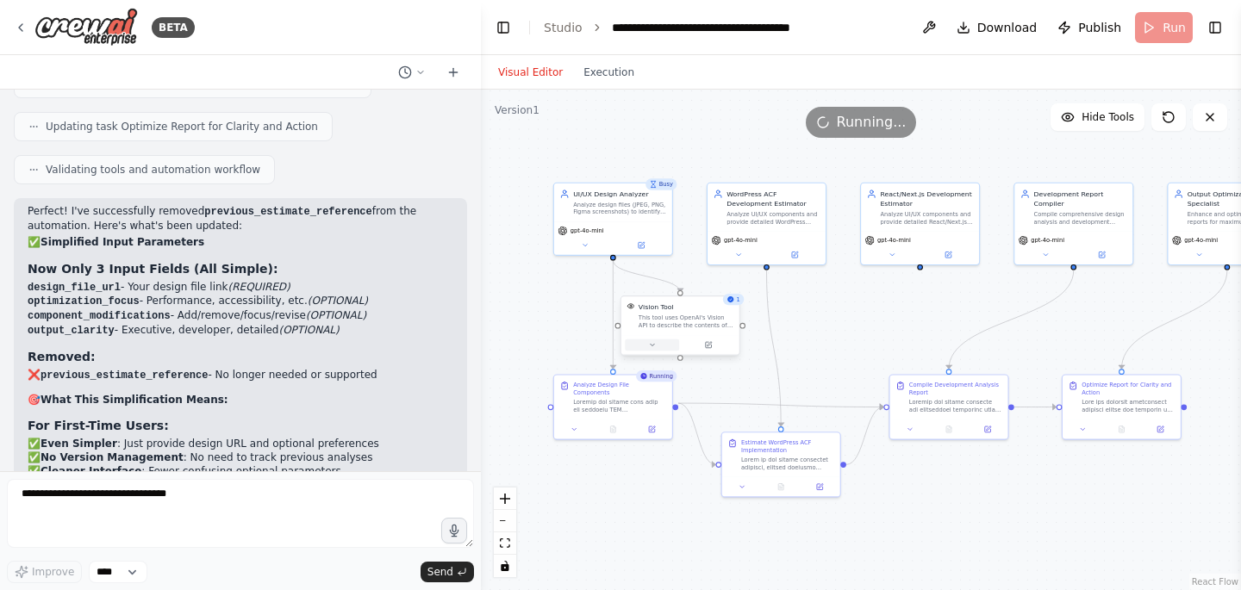
click at [656, 348] on button at bounding box center [652, 345] width 54 height 11
click at [796, 429] on icon "button" at bounding box center [798, 431] width 9 height 9
click at [800, 430] on icon "button" at bounding box center [798, 431] width 5 height 3
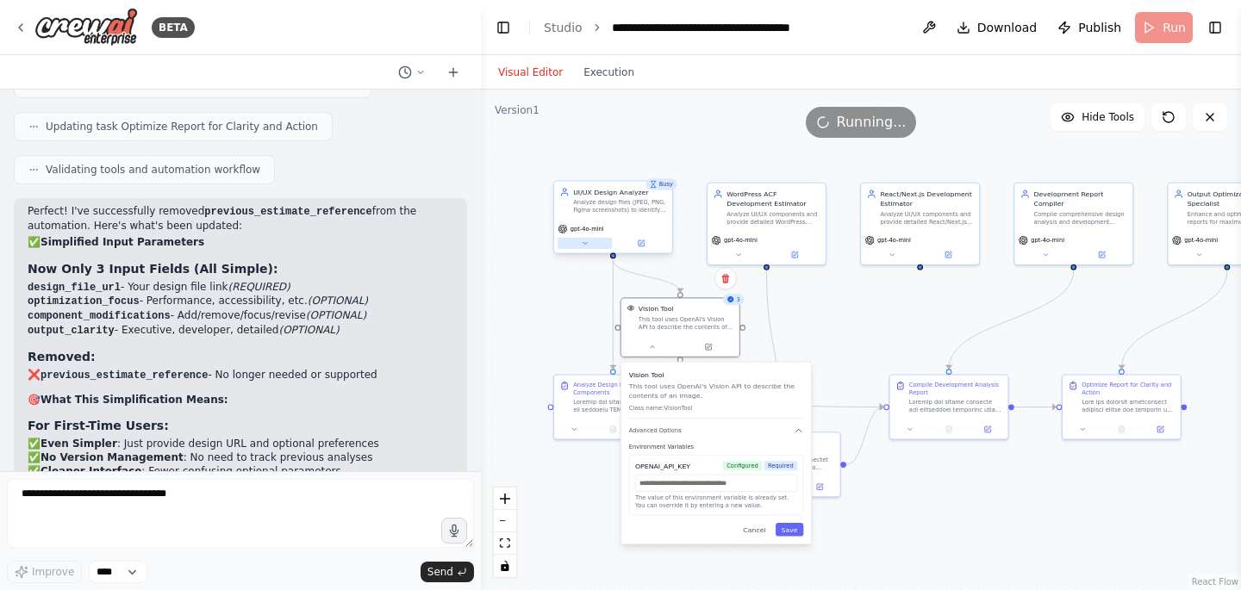
click at [588, 243] on icon at bounding box center [585, 244] width 8 height 8
click at [587, 243] on icon at bounding box center [585, 244] width 8 height 8
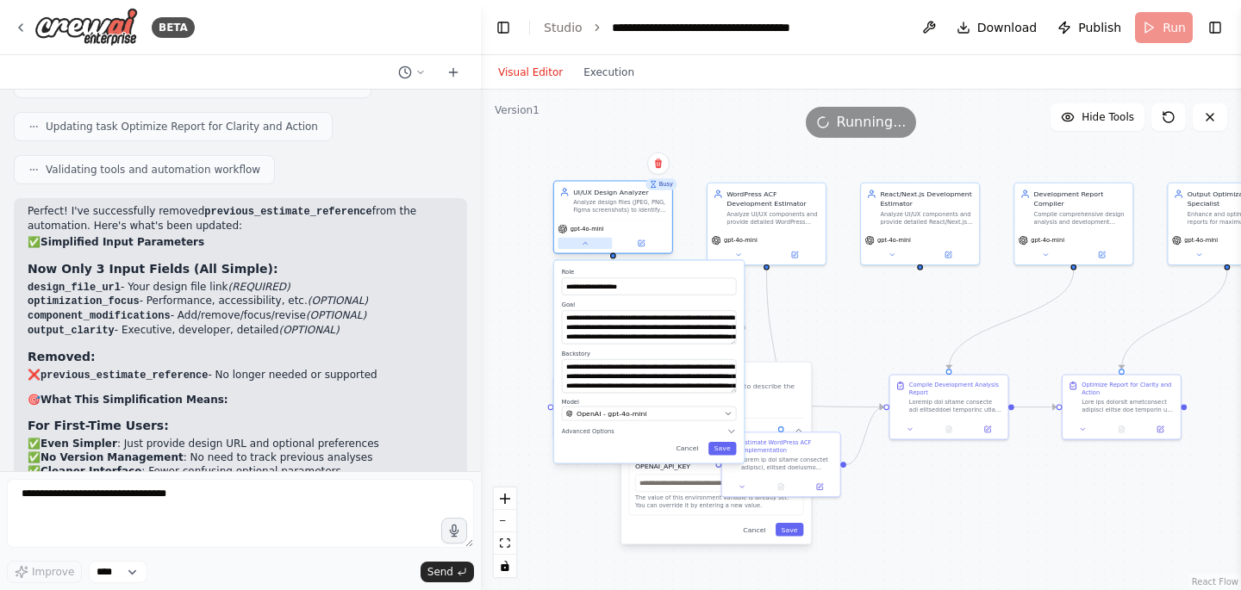
click at [587, 243] on icon at bounding box center [585, 244] width 8 height 8
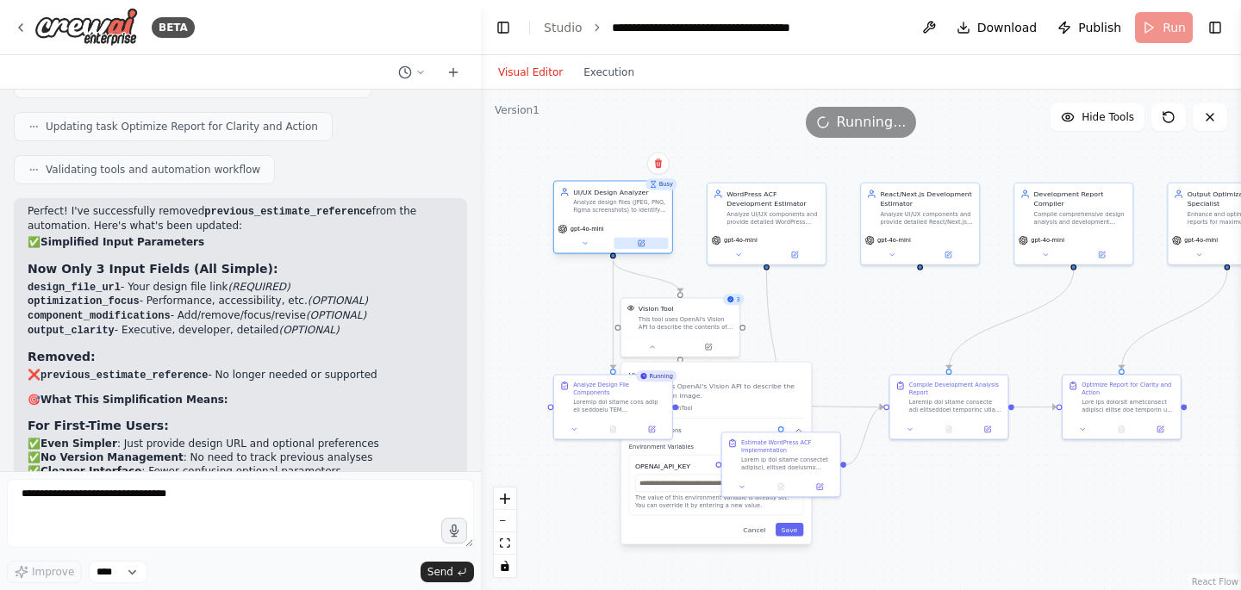
click at [647, 242] on button at bounding box center [641, 243] width 54 height 11
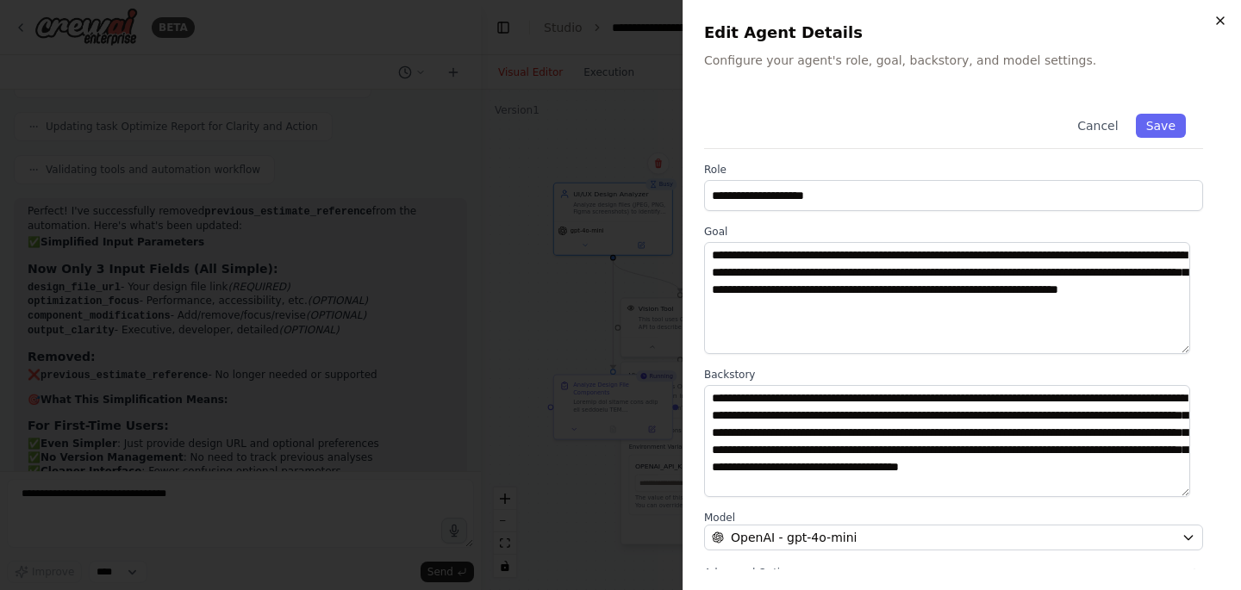
click at [1222, 16] on icon "button" at bounding box center [1220, 21] width 14 height 14
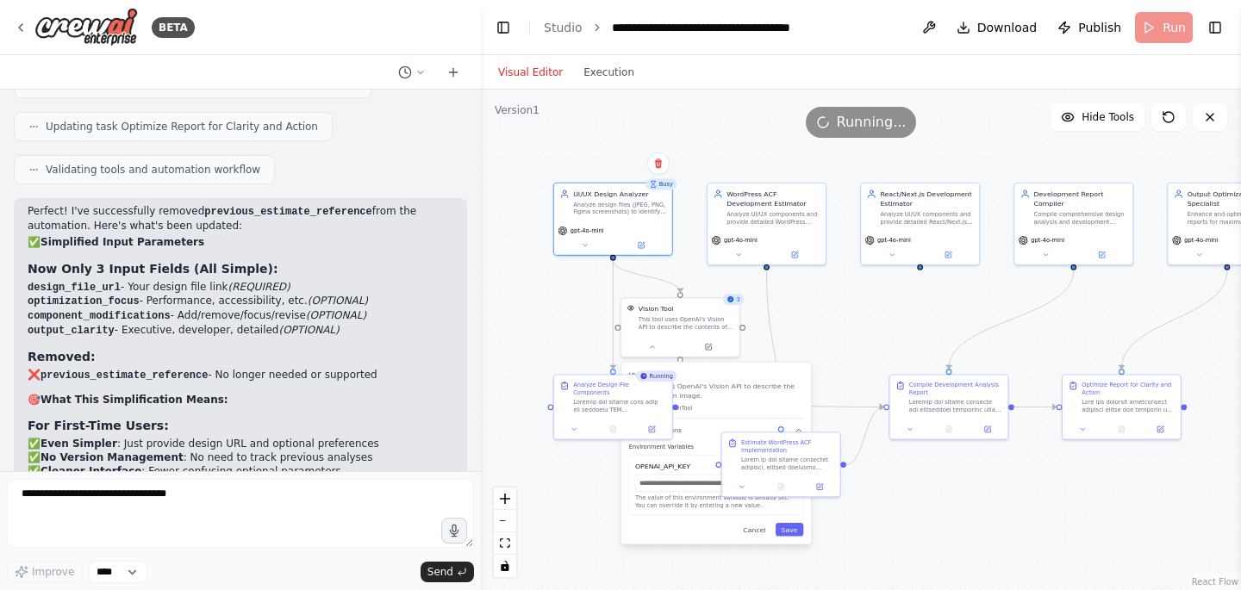
click at [660, 185] on div "Busy" at bounding box center [661, 183] width 31 height 11
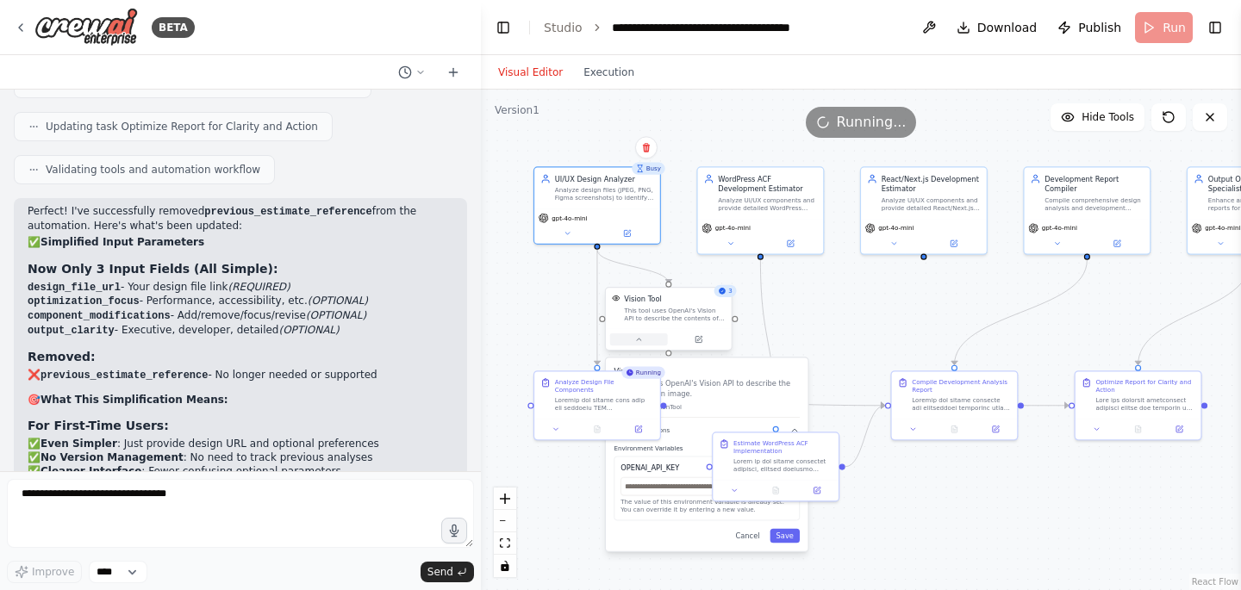
click at [636, 341] on icon at bounding box center [638, 339] width 8 height 8
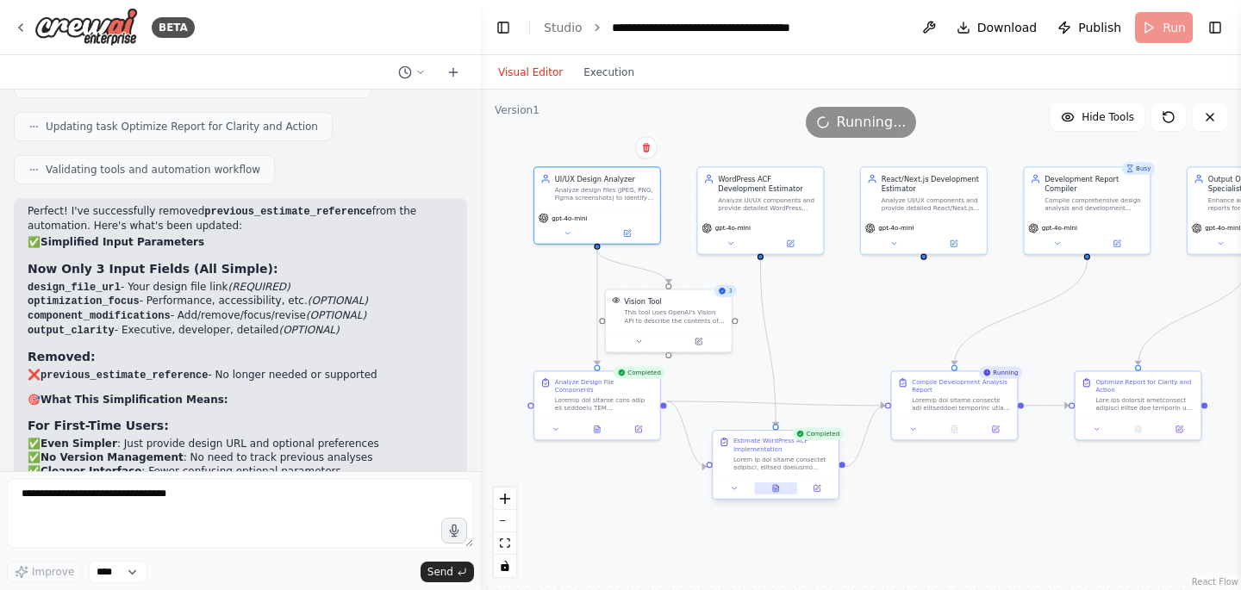
click at [779, 491] on icon at bounding box center [775, 488] width 8 height 8
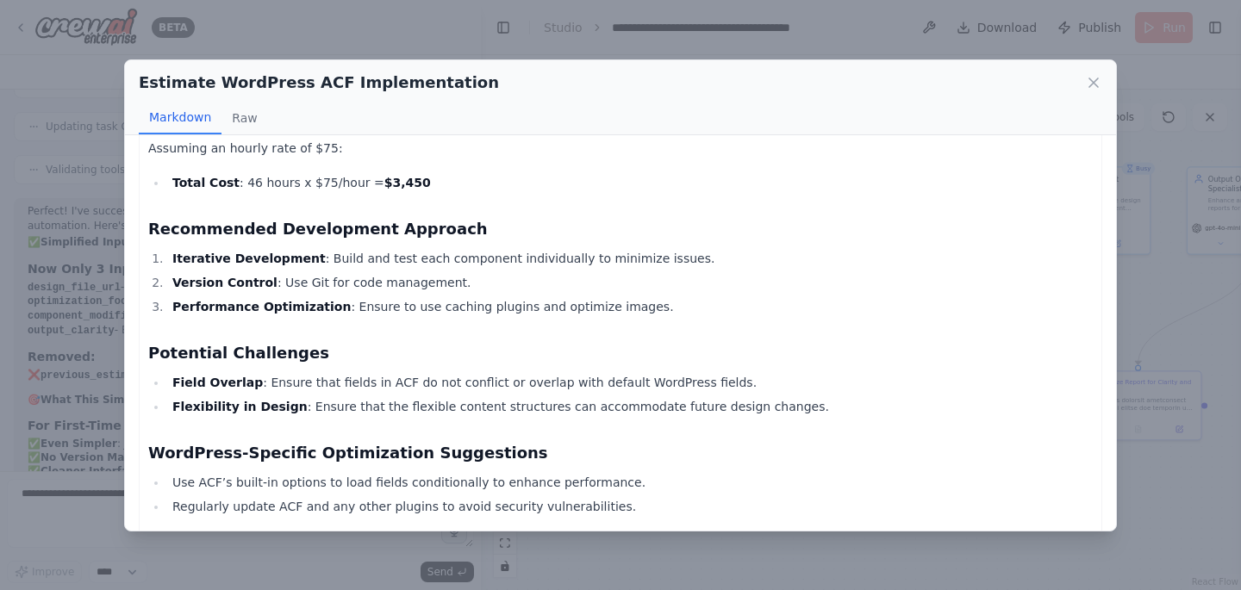
scroll to position [1792, 0]
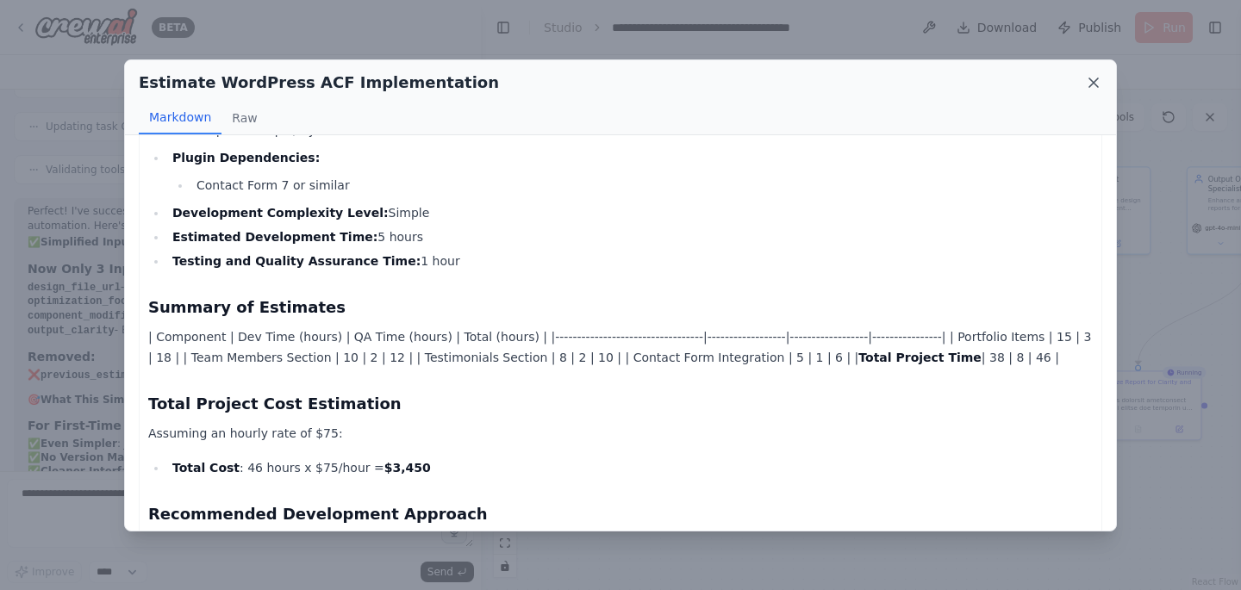
click at [1089, 83] on icon at bounding box center [1093, 82] width 17 height 17
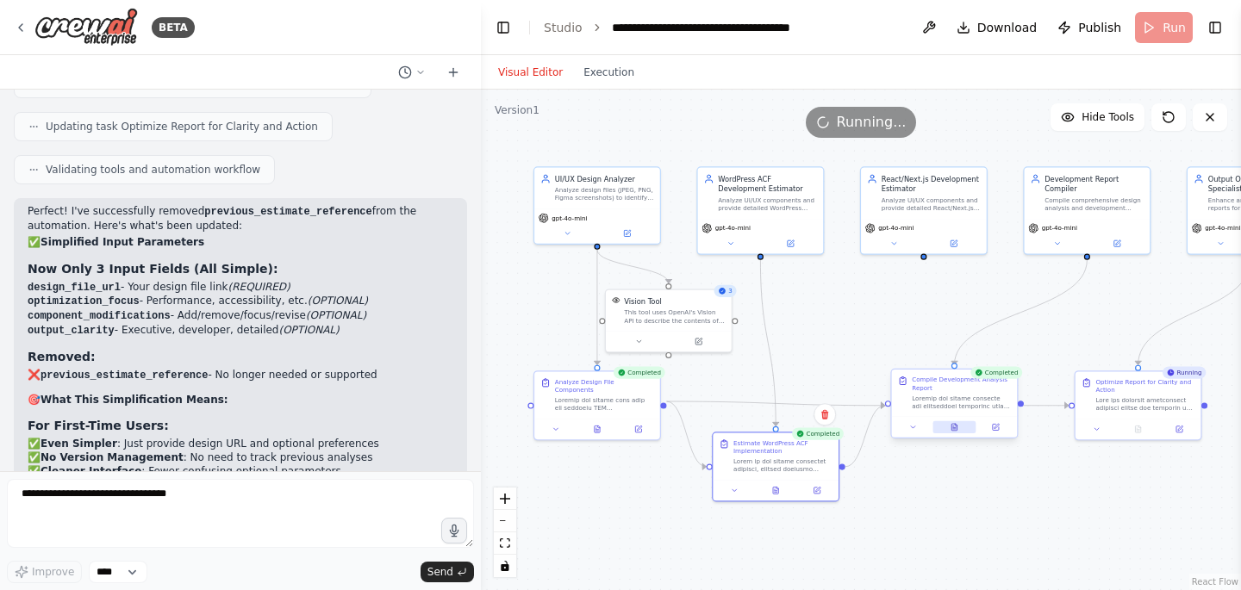
click at [956, 433] on button at bounding box center [954, 427] width 43 height 12
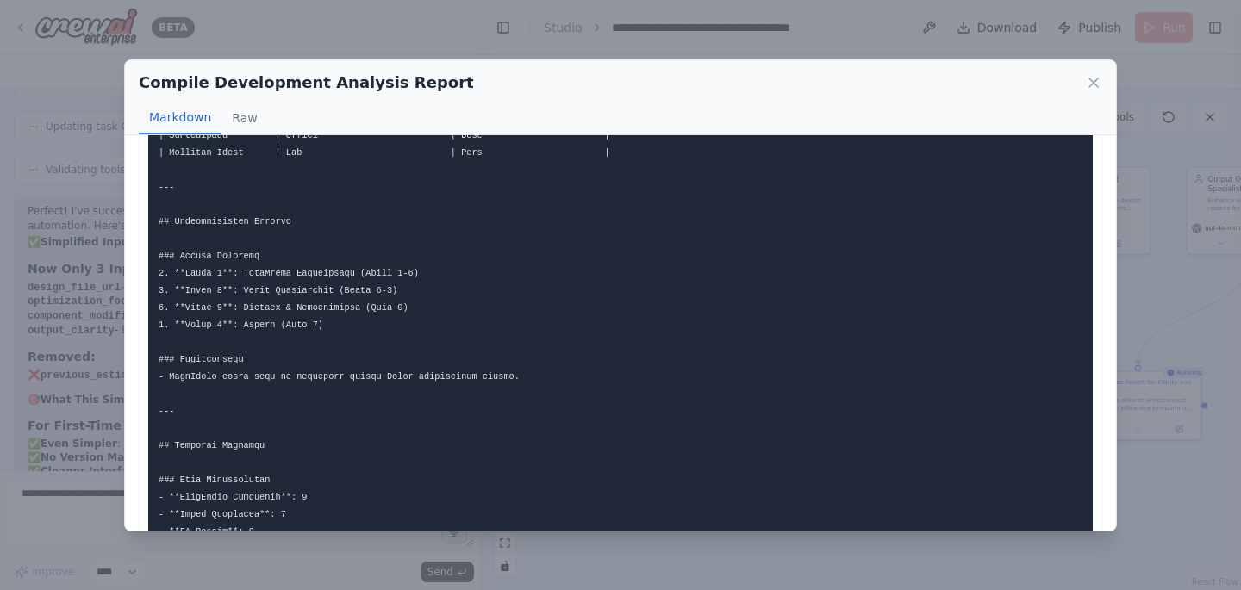
scroll to position [2418, 0]
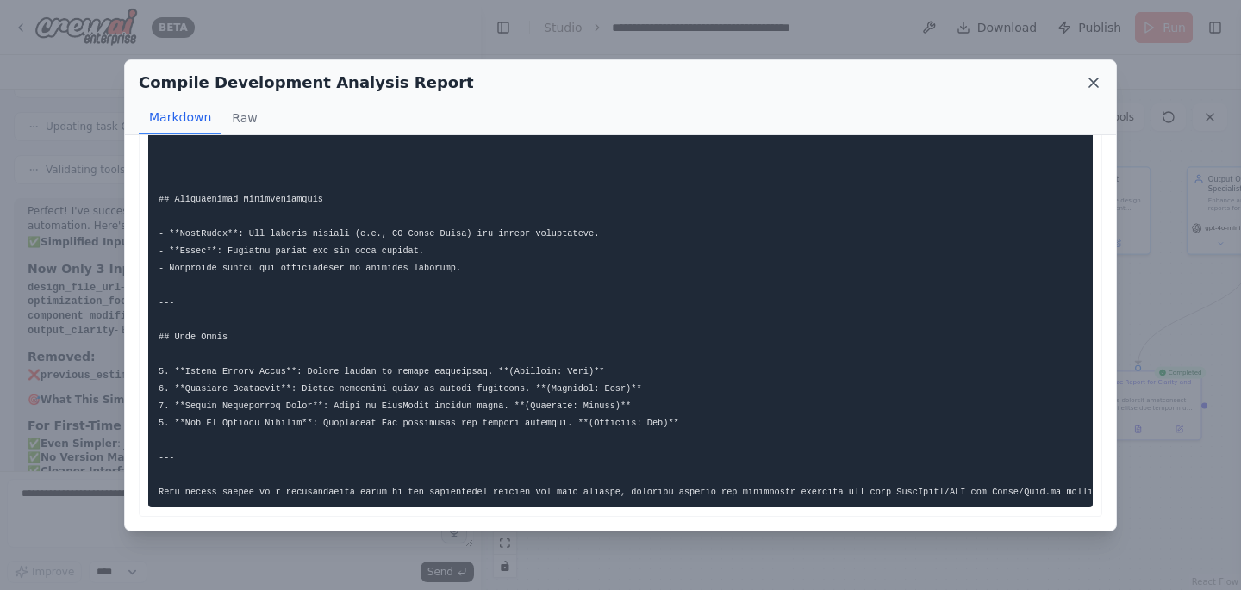
click at [1089, 79] on icon at bounding box center [1093, 82] width 17 height 17
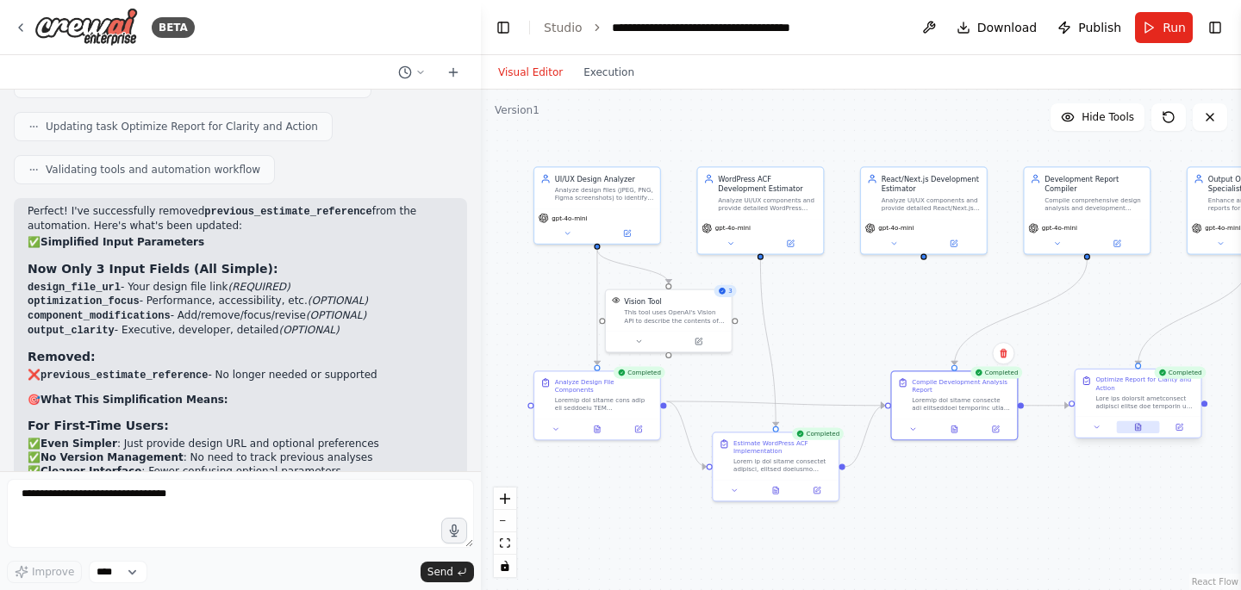
click at [1142, 426] on icon at bounding box center [1138, 427] width 8 height 8
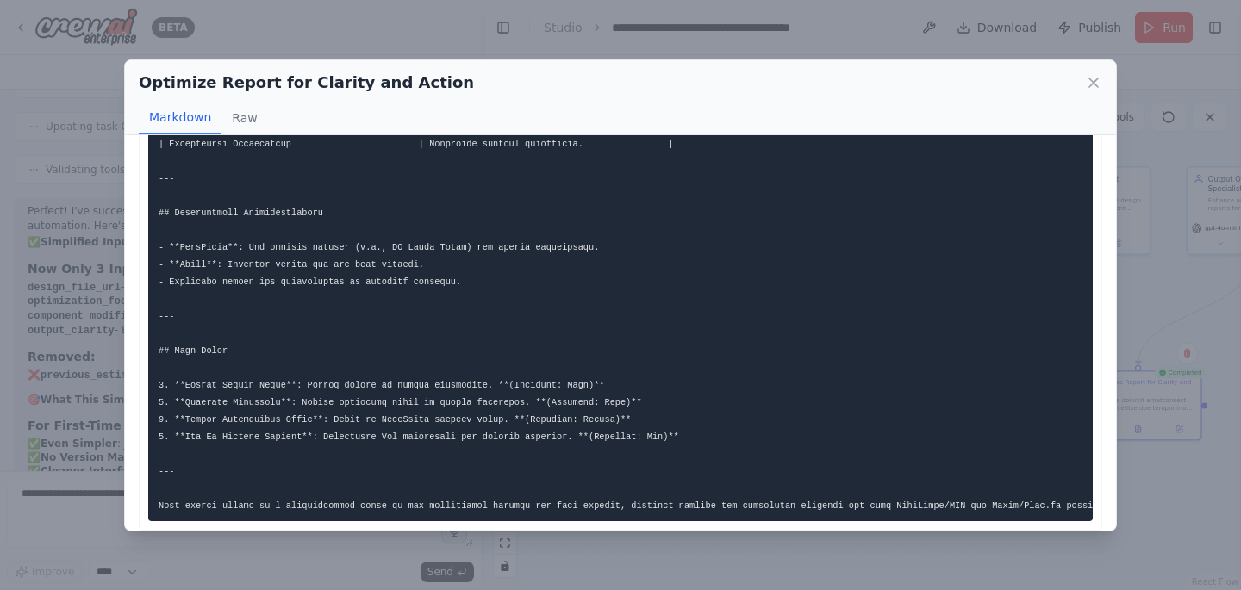
scroll to position [2625, 0]
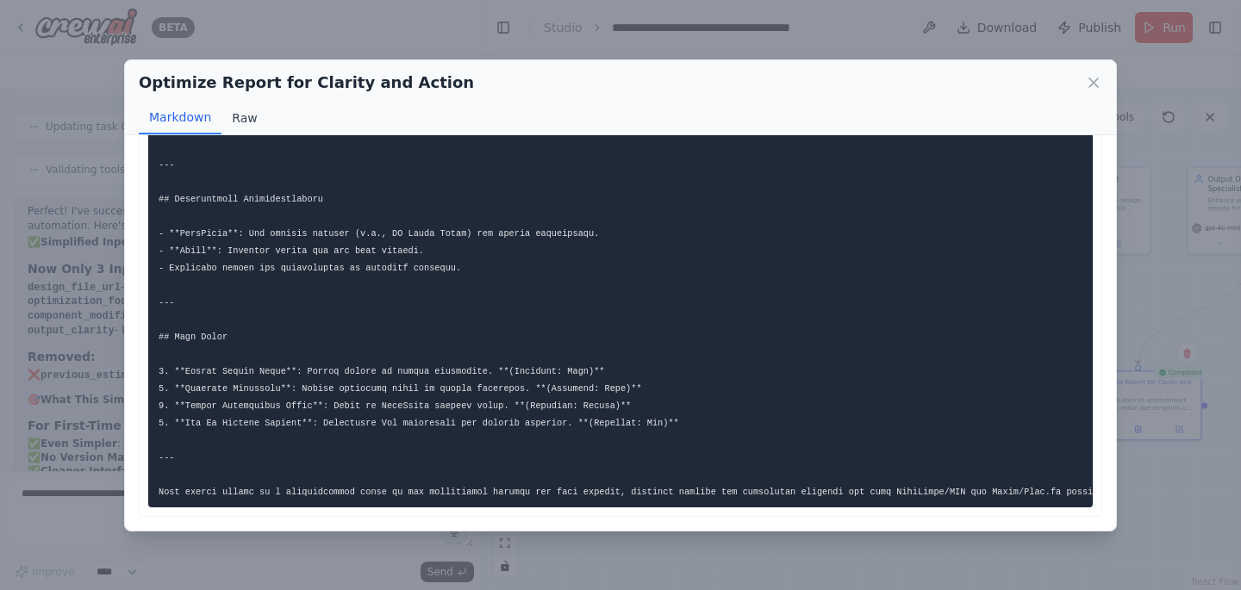
click at [246, 117] on button "Raw" at bounding box center [244, 118] width 46 height 33
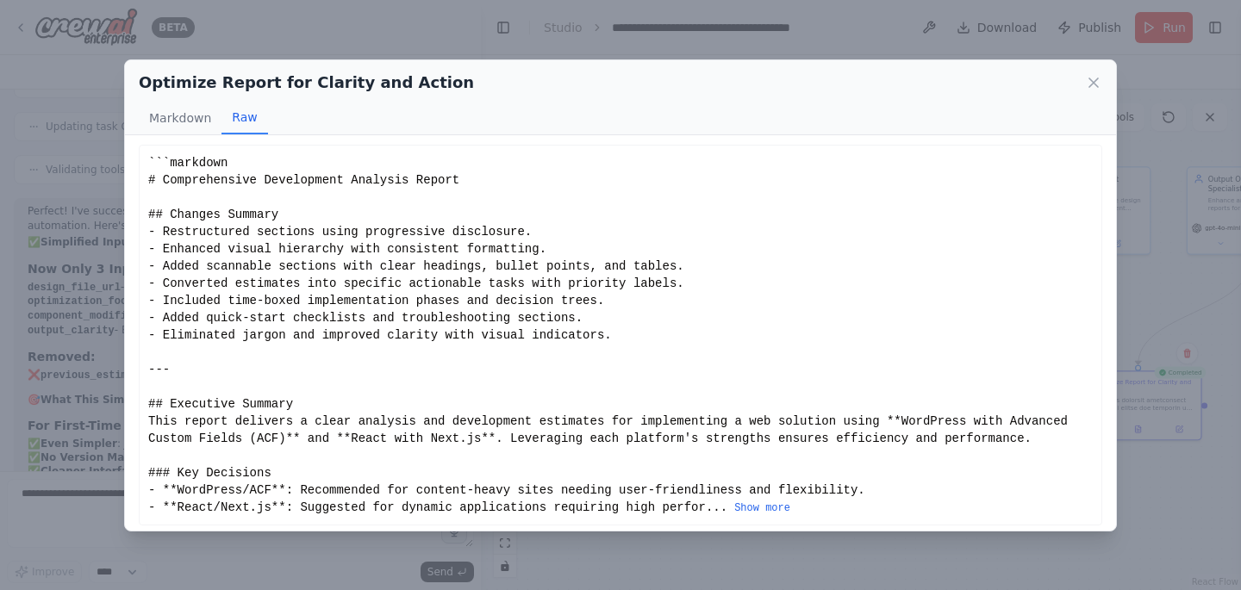
scroll to position [0, 0]
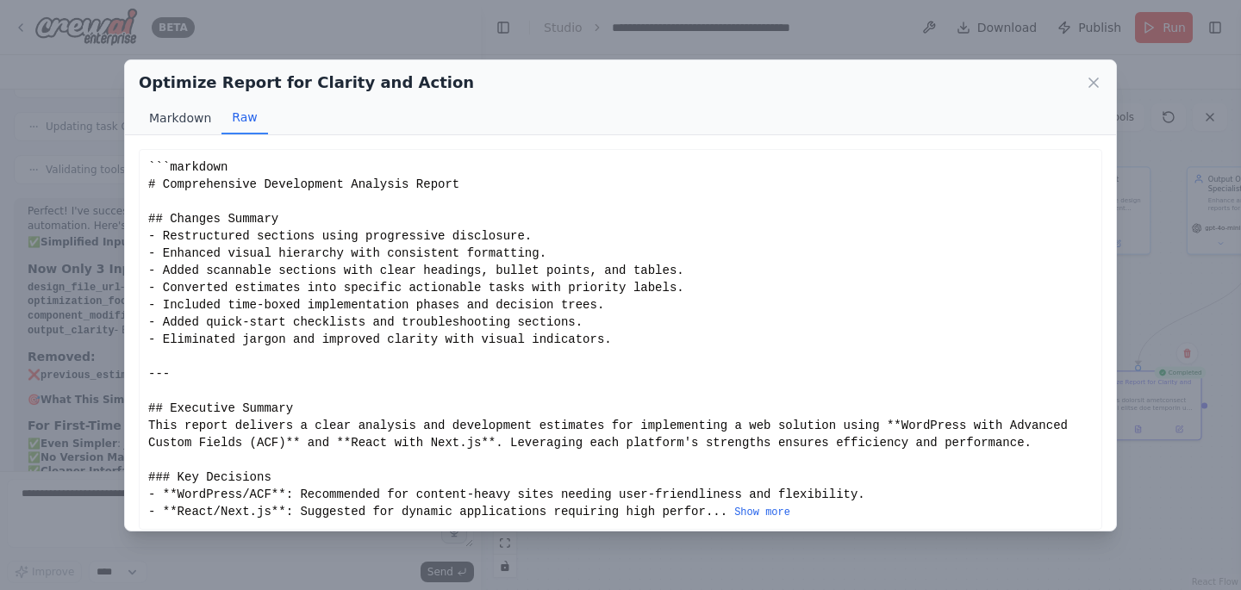
click at [176, 118] on button "Markdown" at bounding box center [180, 118] width 83 height 33
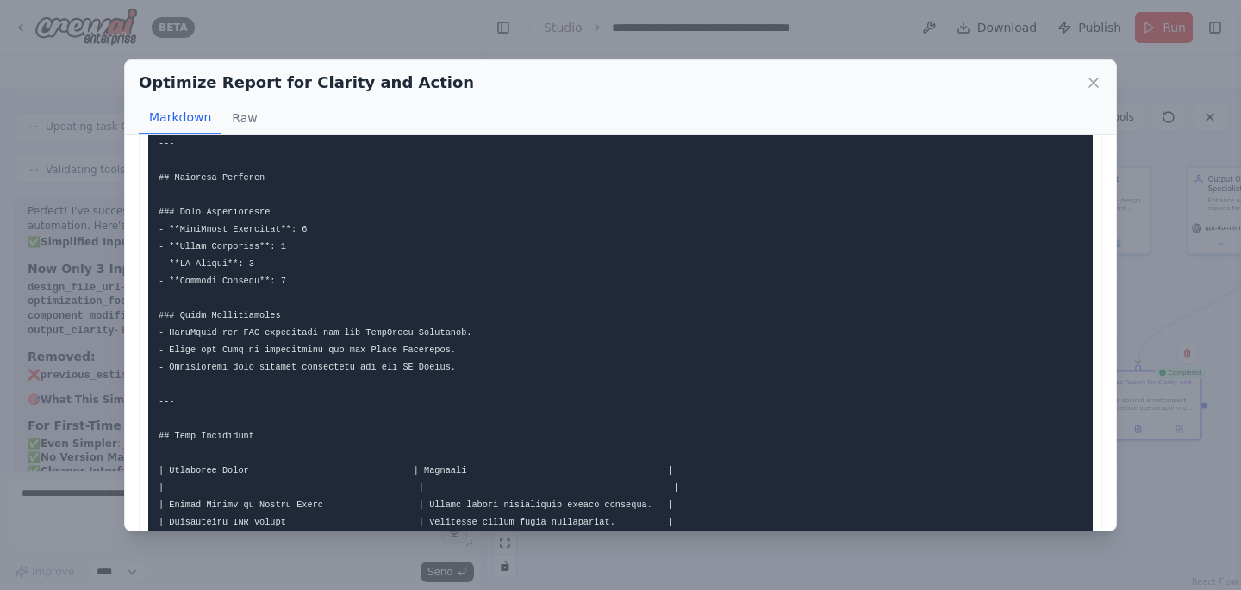
scroll to position [2625, 0]
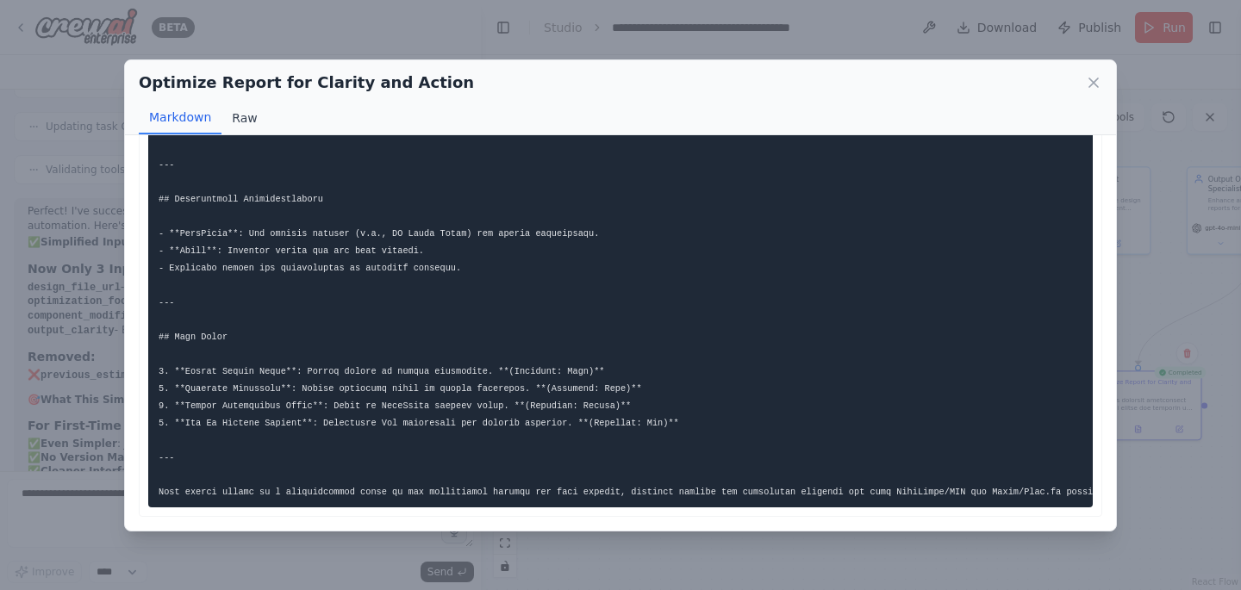
click at [240, 115] on button "Raw" at bounding box center [244, 118] width 46 height 33
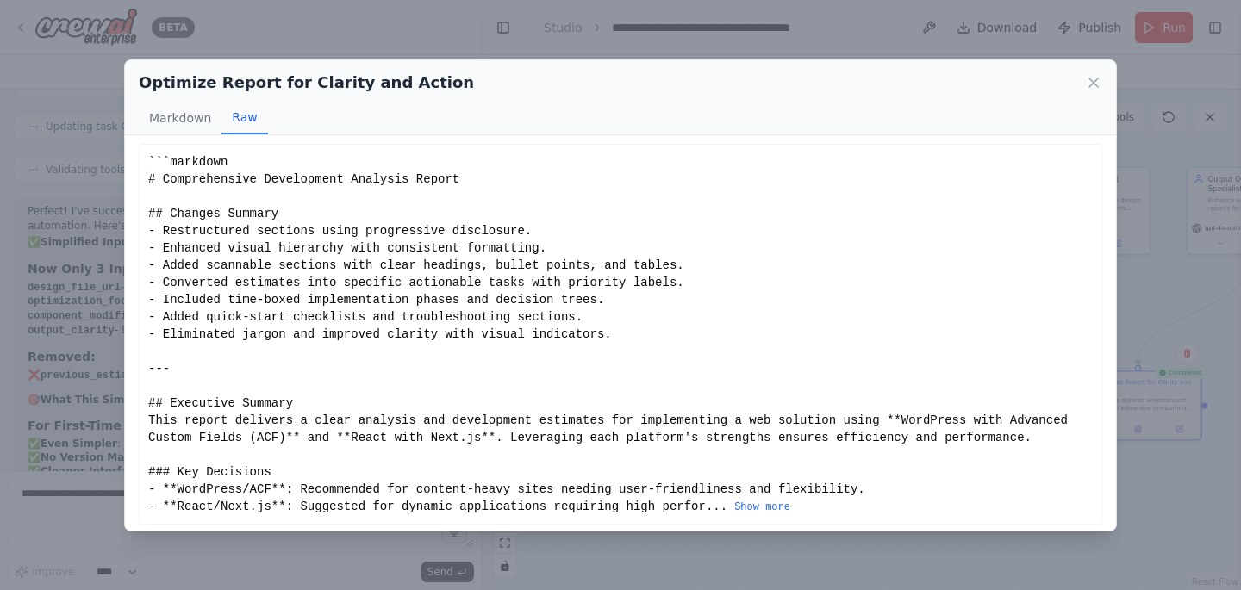
scroll to position [0, 0]
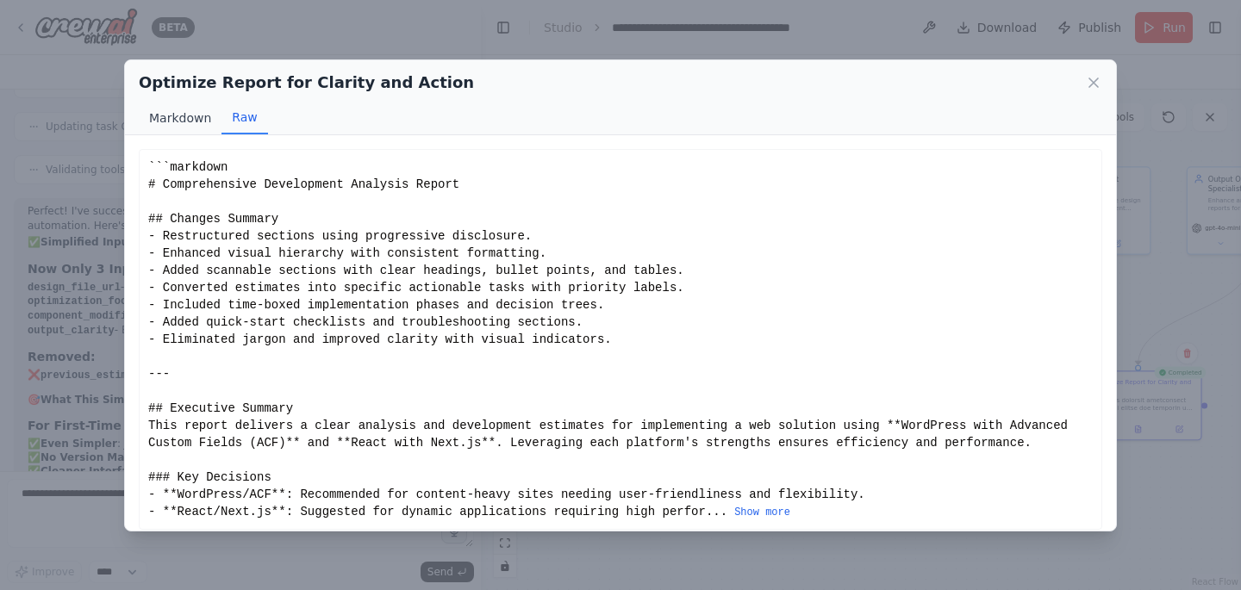
click at [184, 122] on button "Markdown" at bounding box center [180, 118] width 83 height 33
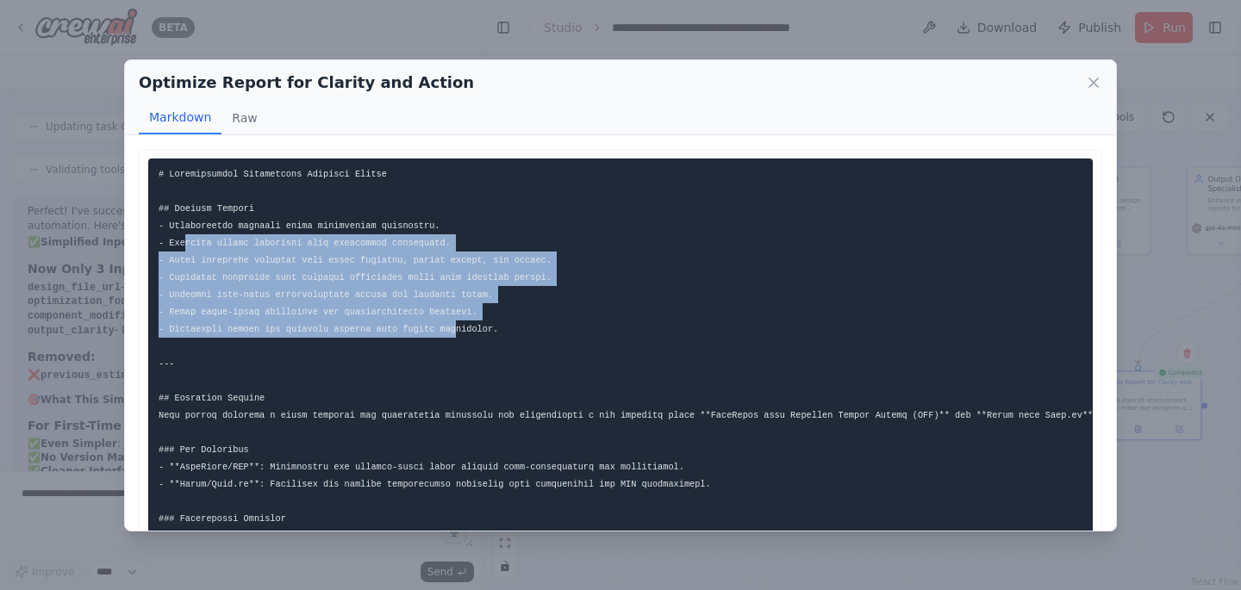
drag, startPoint x: 183, startPoint y: 237, endPoint x: 474, endPoint y: 331, distance: 306.1
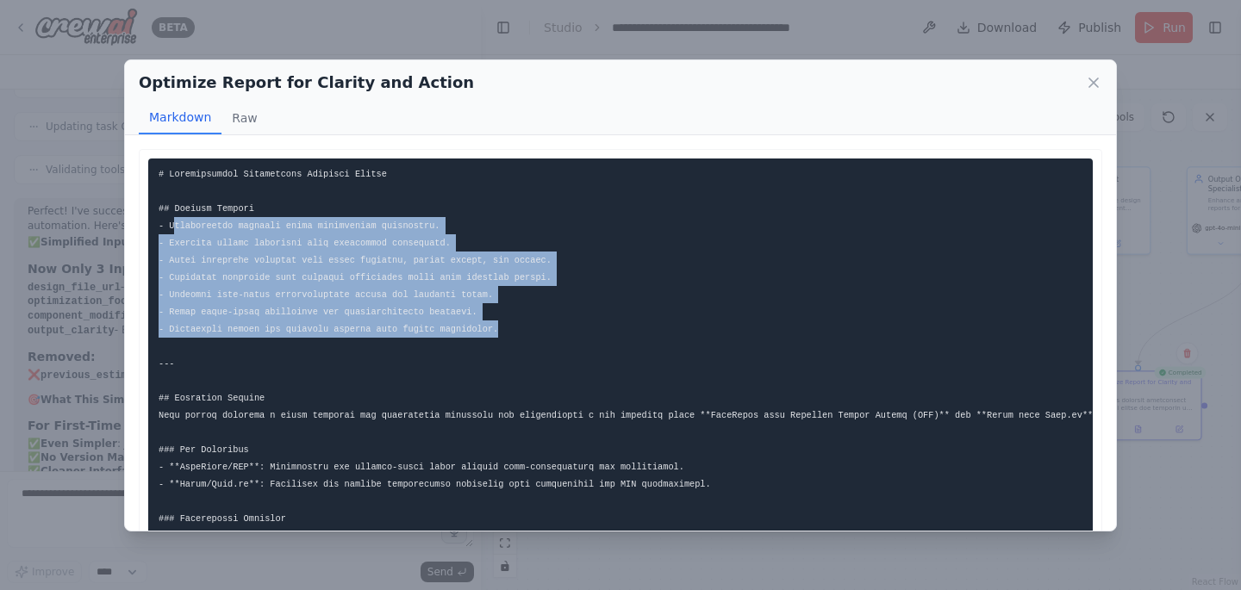
drag, startPoint x: 525, startPoint y: 330, endPoint x: 172, endPoint y: 232, distance: 365.9
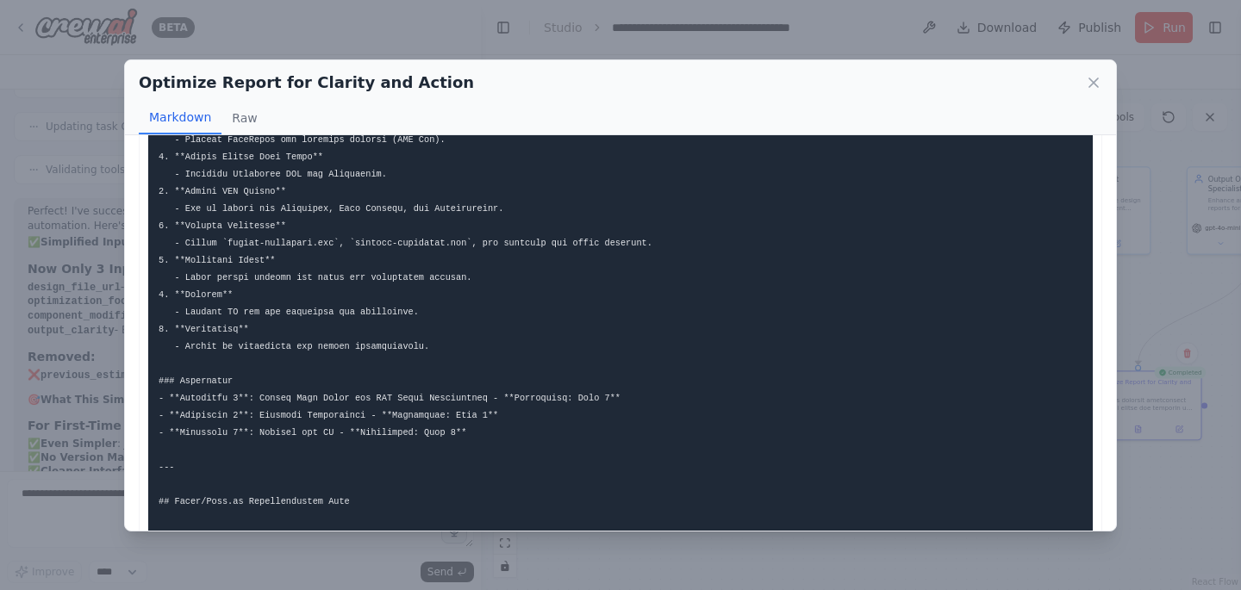
scroll to position [689, 0]
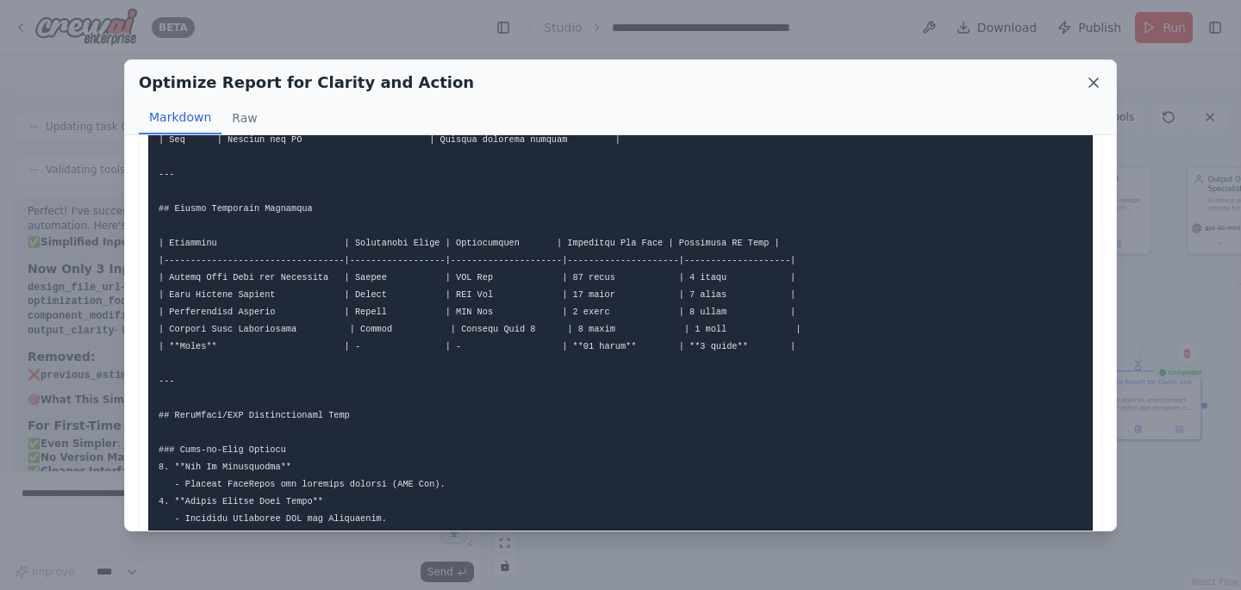
click at [1095, 84] on icon at bounding box center [1093, 82] width 9 height 9
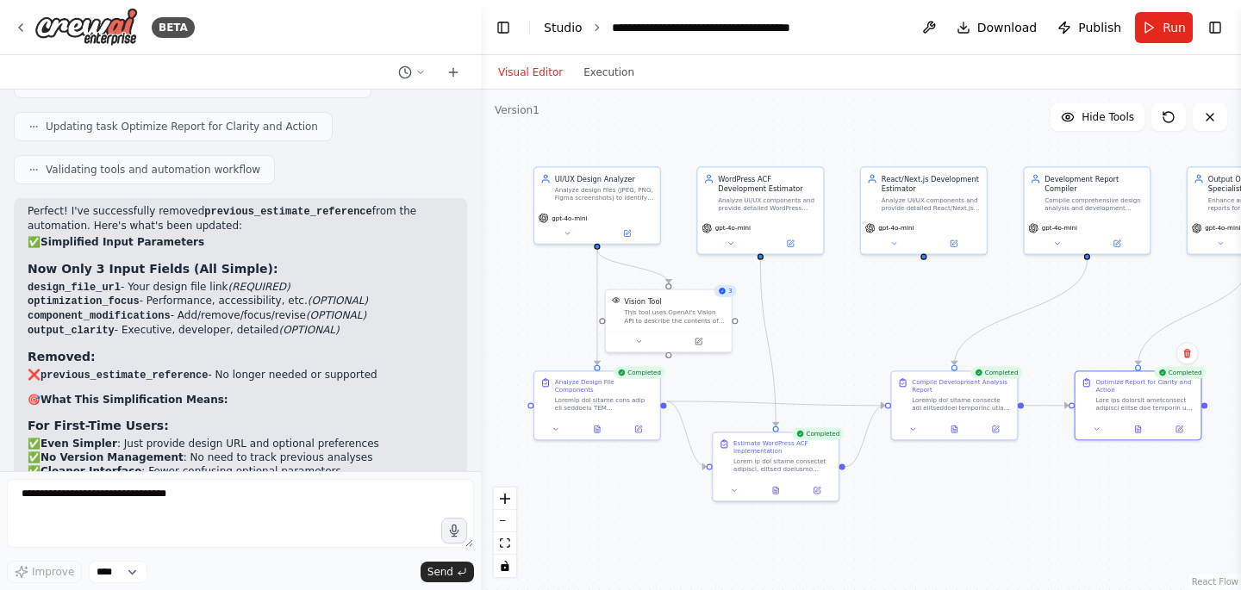
click at [552, 28] on link "Studio" at bounding box center [563, 28] width 39 height 14
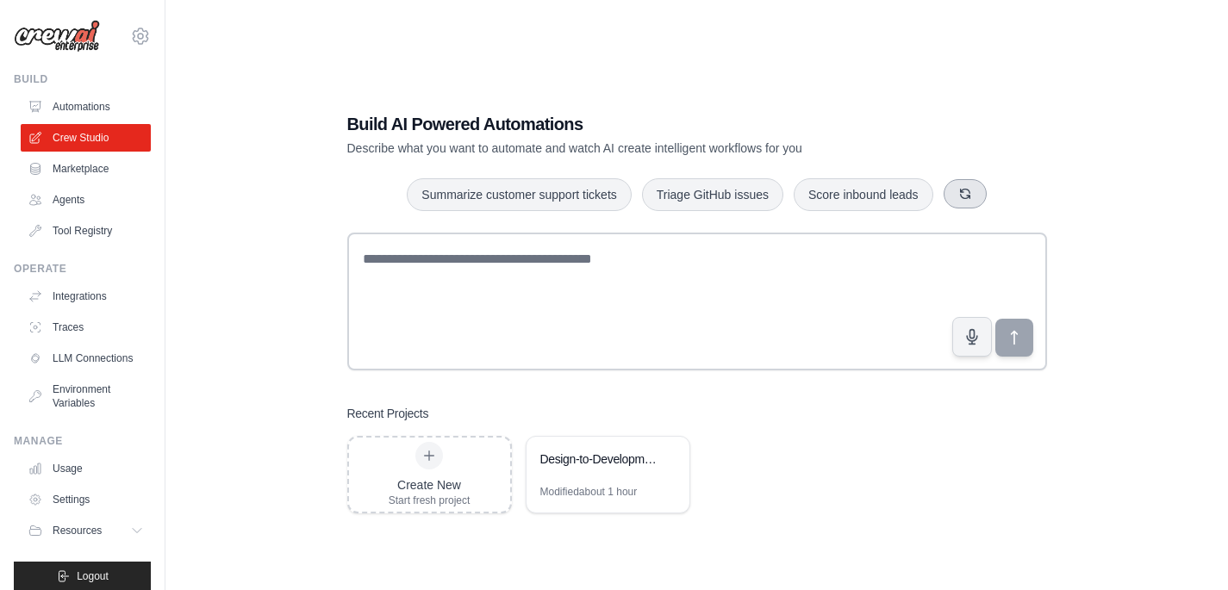
click at [958, 201] on button "button" at bounding box center [965, 193] width 43 height 29
click at [978, 196] on icon "button" at bounding box center [978, 194] width 14 height 14
drag, startPoint x: 978, startPoint y: 196, endPoint x: 773, endPoint y: 134, distance: 214.3
click at [810, 140] on div "Build AI Powered Automations Describe what you want to automate and watch AI cr…" at bounding box center [697, 312] width 741 height 457
click at [467, 201] on button "Generate weekly reports" at bounding box center [455, 194] width 161 height 33
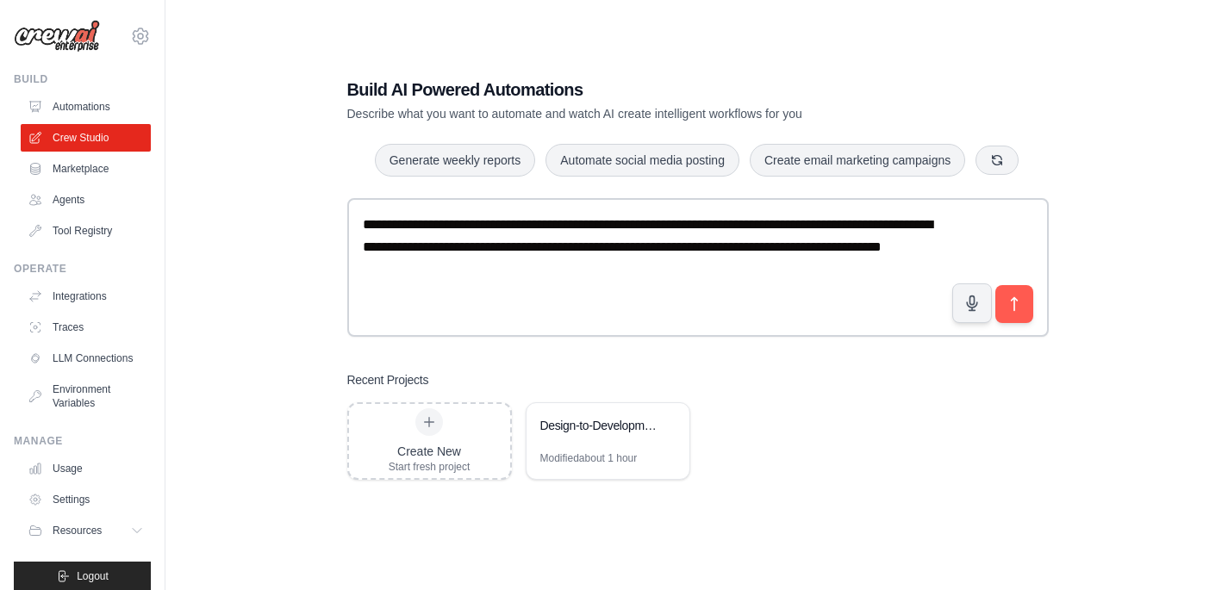
scroll to position [34, 0]
click at [72, 206] on link "Agents" at bounding box center [87, 200] width 130 height 28
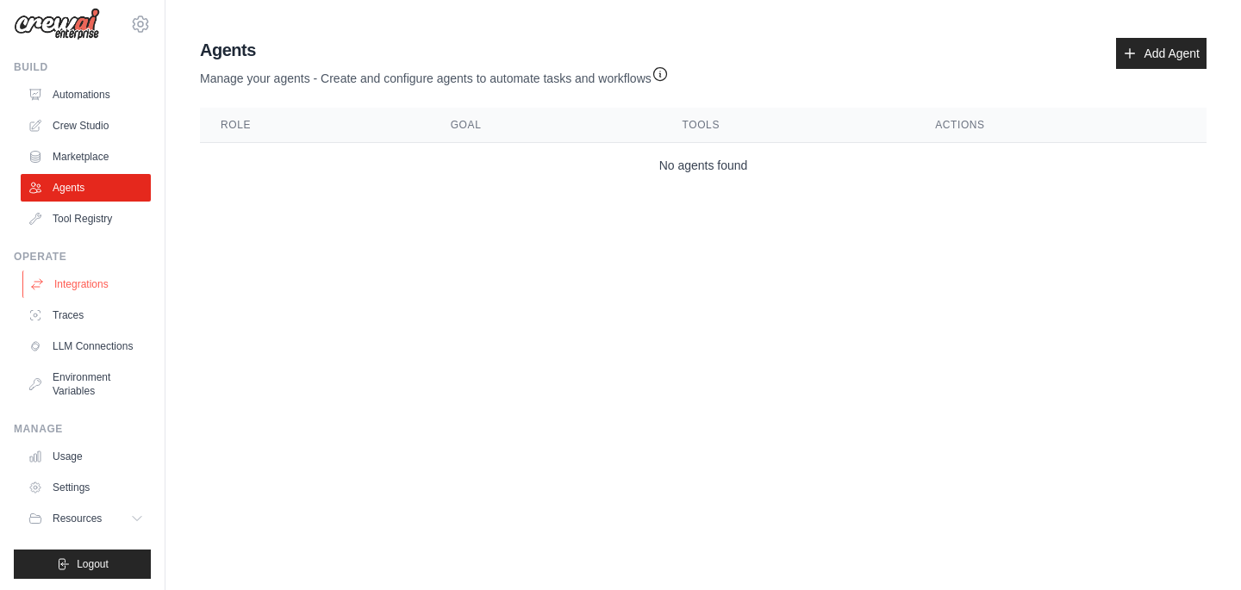
scroll to position [28, 0]
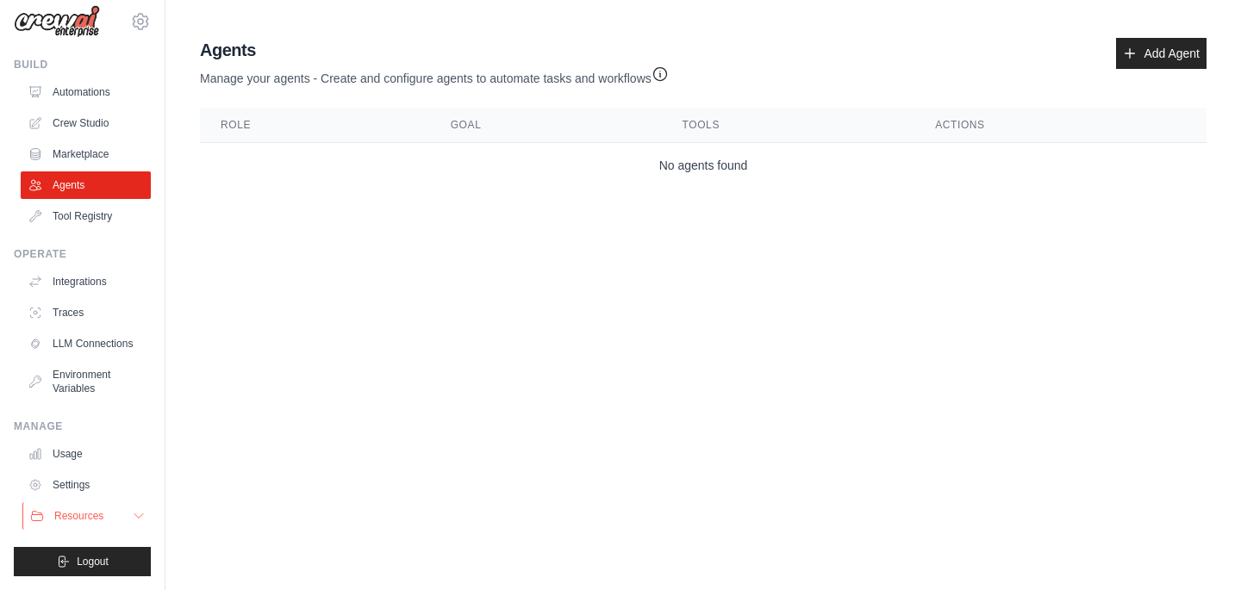
click at [79, 512] on span "Resources" at bounding box center [78, 516] width 49 height 14
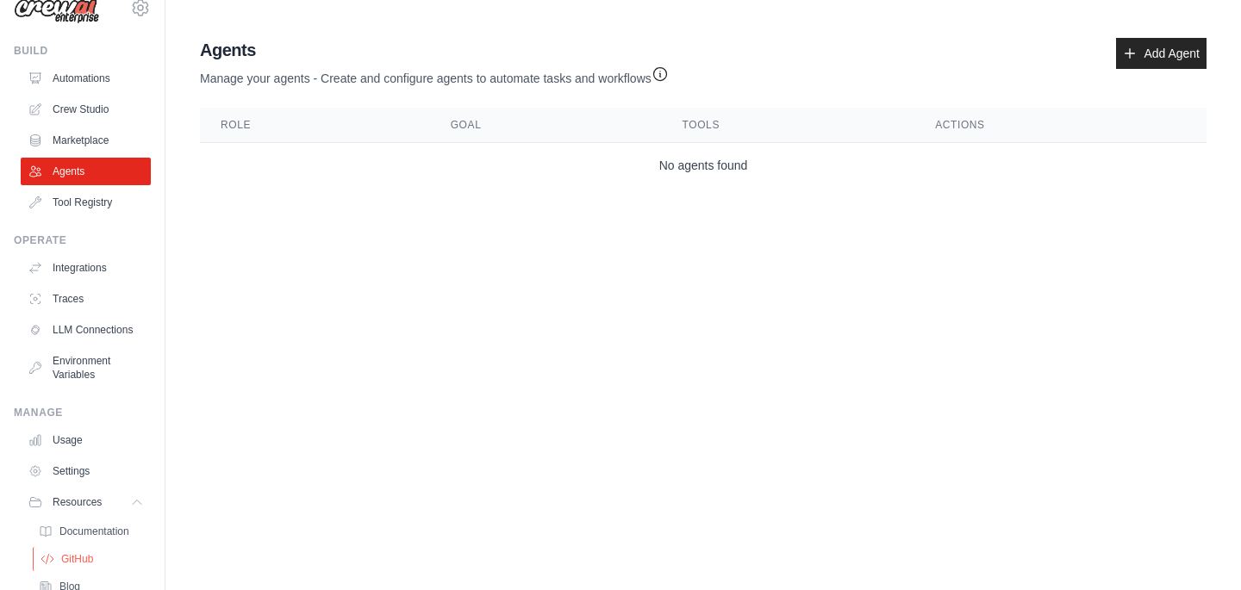
scroll to position [139, 0]
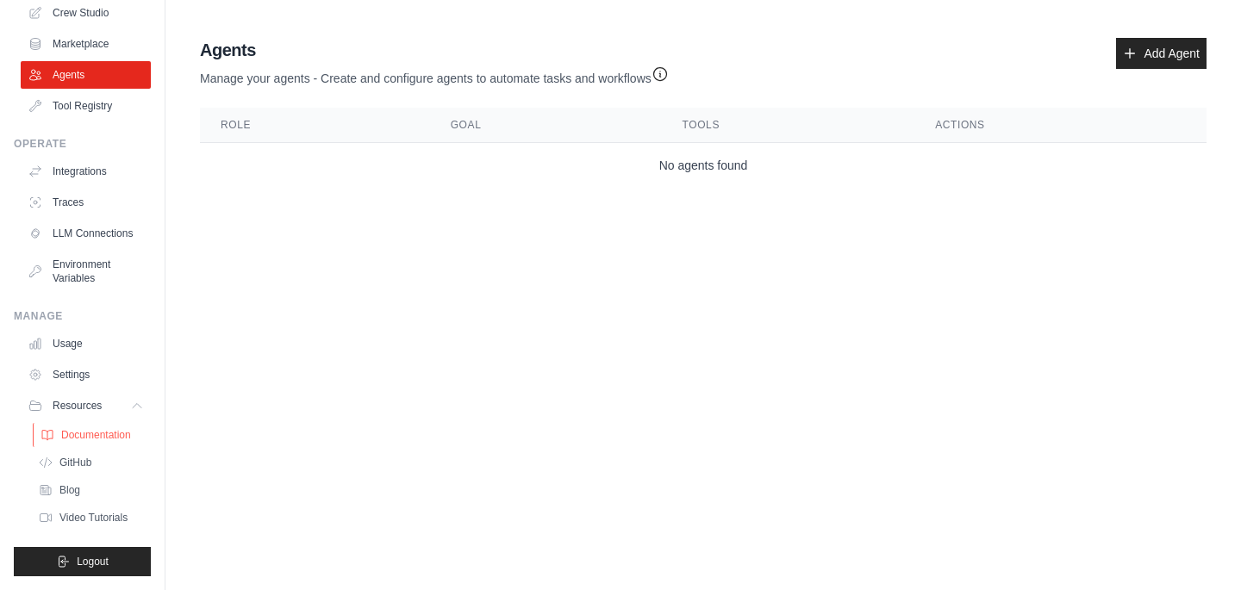
click at [89, 431] on span "Documentation" at bounding box center [96, 435] width 70 height 14
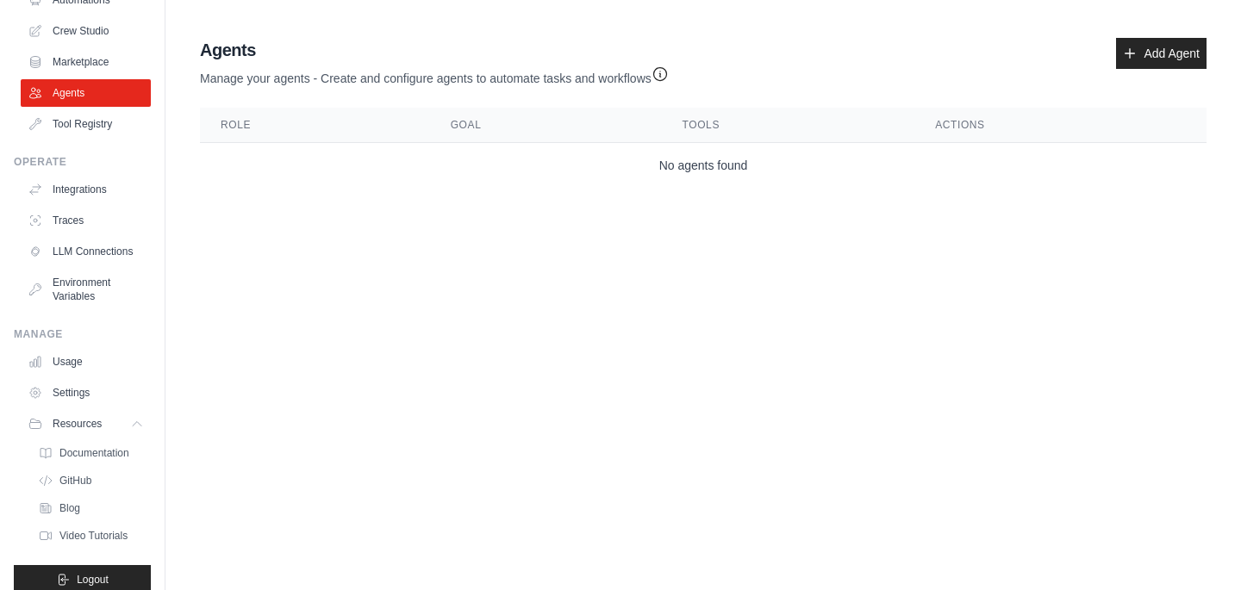
scroll to position [0, 0]
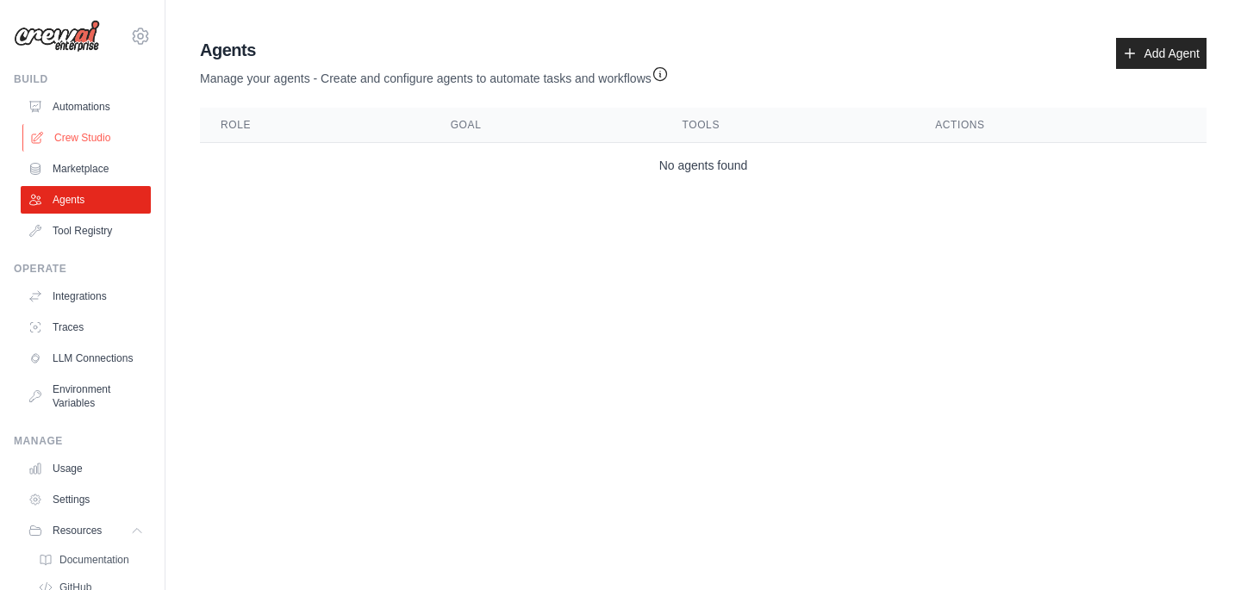
click at [73, 139] on link "Crew Studio" at bounding box center [87, 138] width 130 height 28
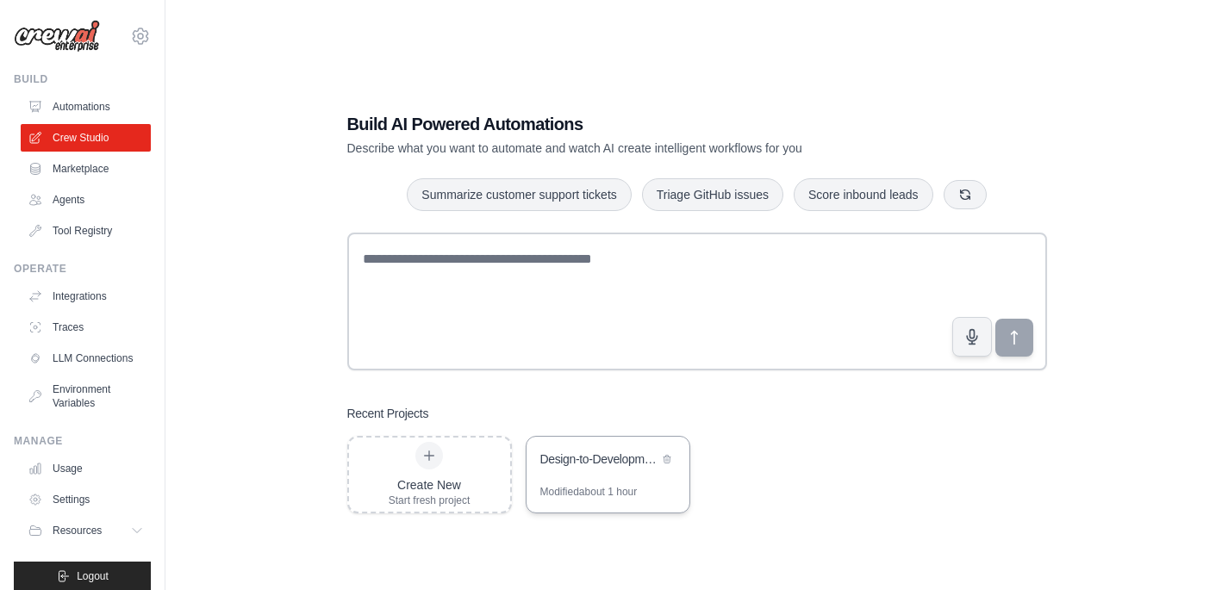
click at [585, 456] on div "Design-to-Development Analysis Automation" at bounding box center [599, 459] width 118 height 17
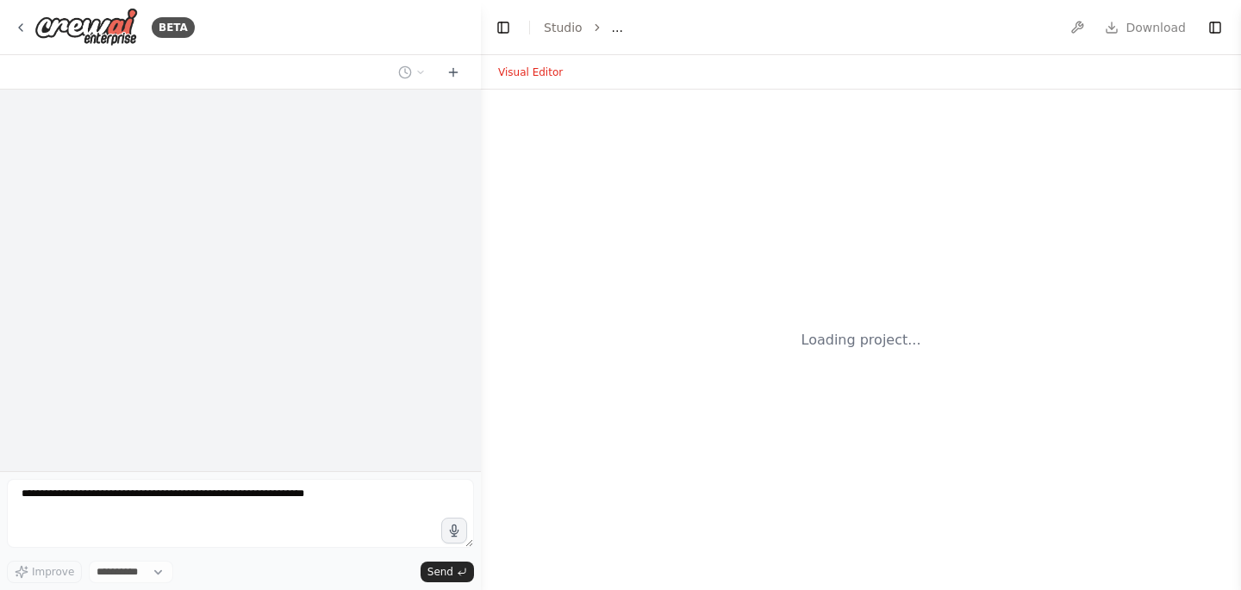
select select "****"
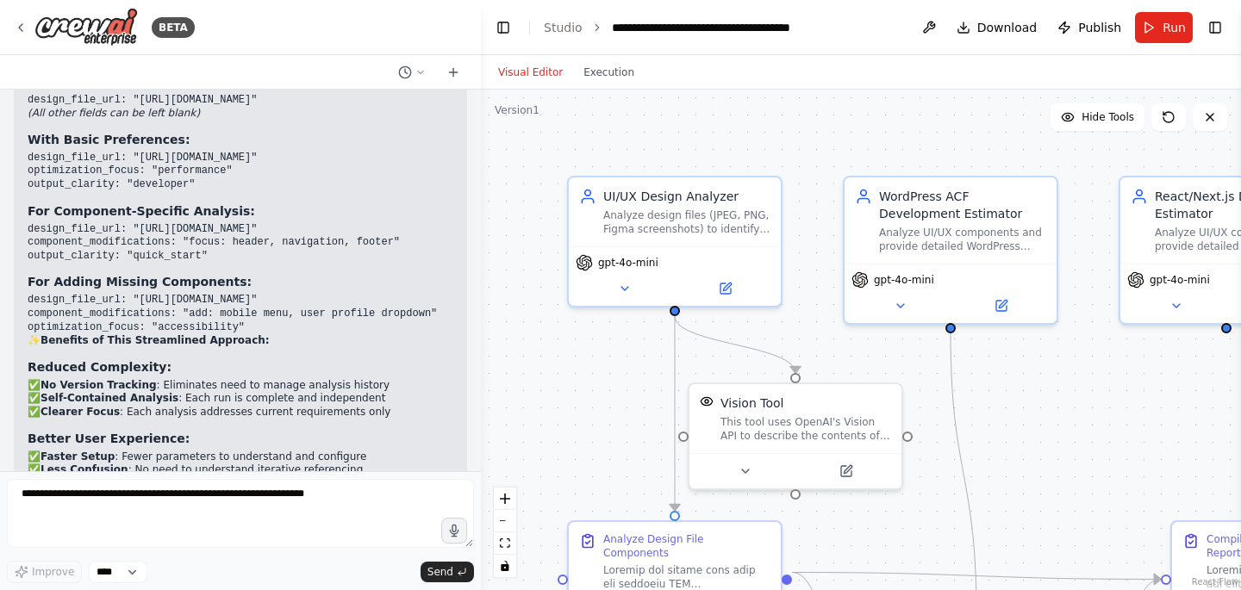
scroll to position [12576, 0]
click at [1164, 25] on span "Run" at bounding box center [1174, 27] width 23 height 17
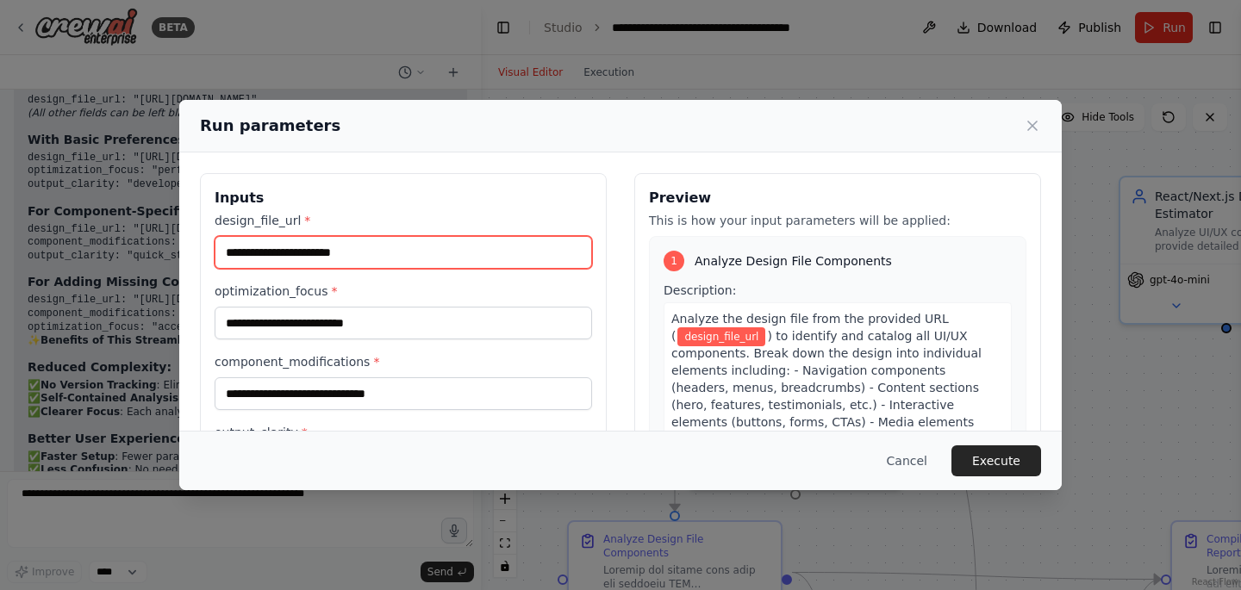
click at [312, 251] on input "design_file_url *" at bounding box center [403, 252] width 377 height 33
paste input "**********"
type input "**********"
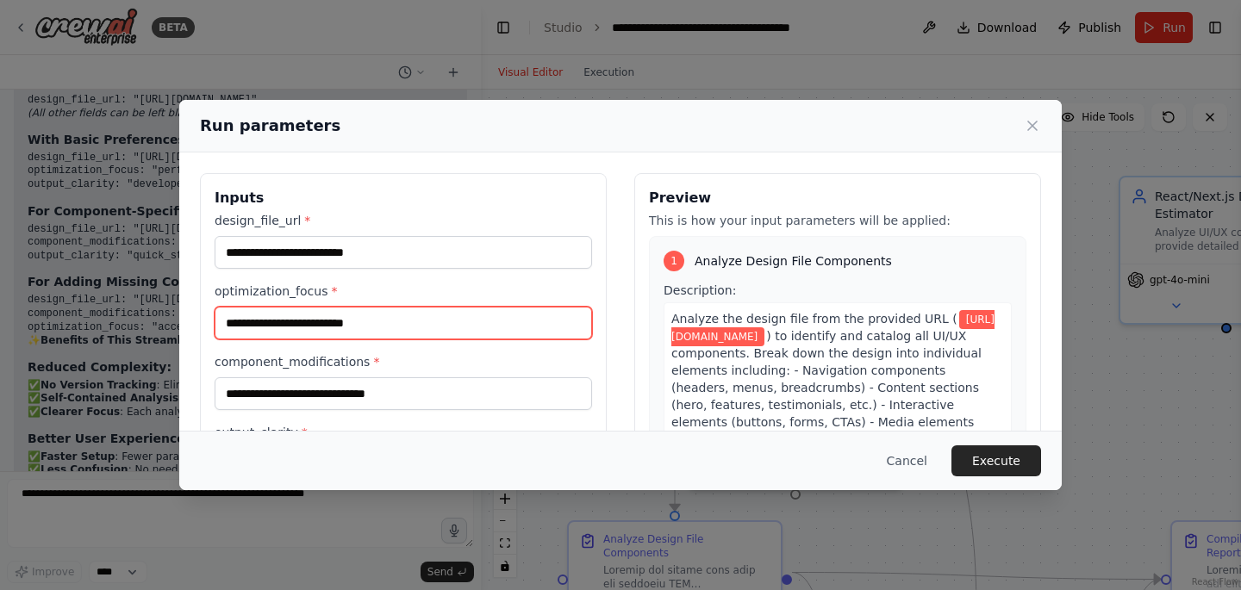
click at [330, 328] on input "optimization_focus *" at bounding box center [403, 323] width 377 height 33
type input "**********"
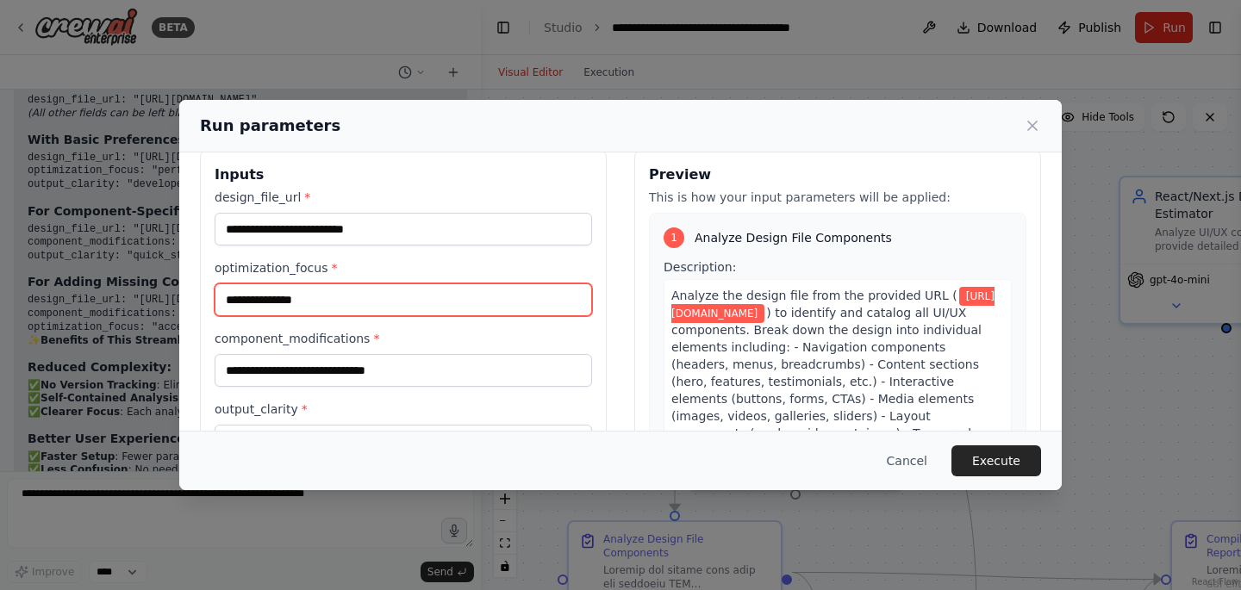
scroll to position [25, 0]
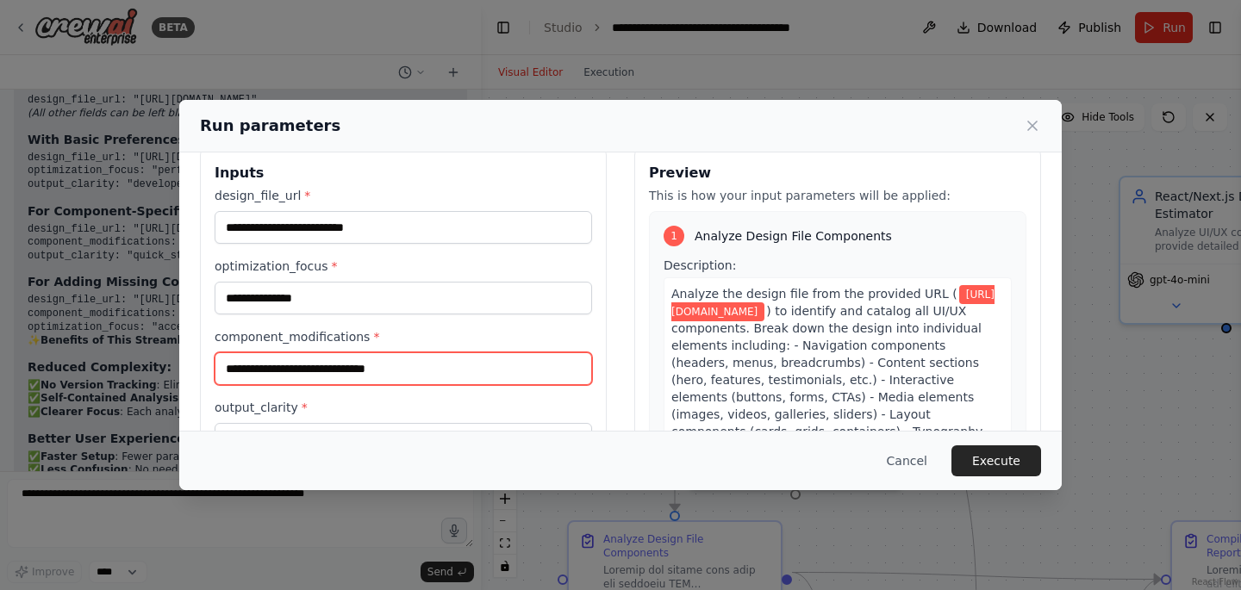
click at [315, 367] on input "component_modifications *" at bounding box center [403, 368] width 377 height 33
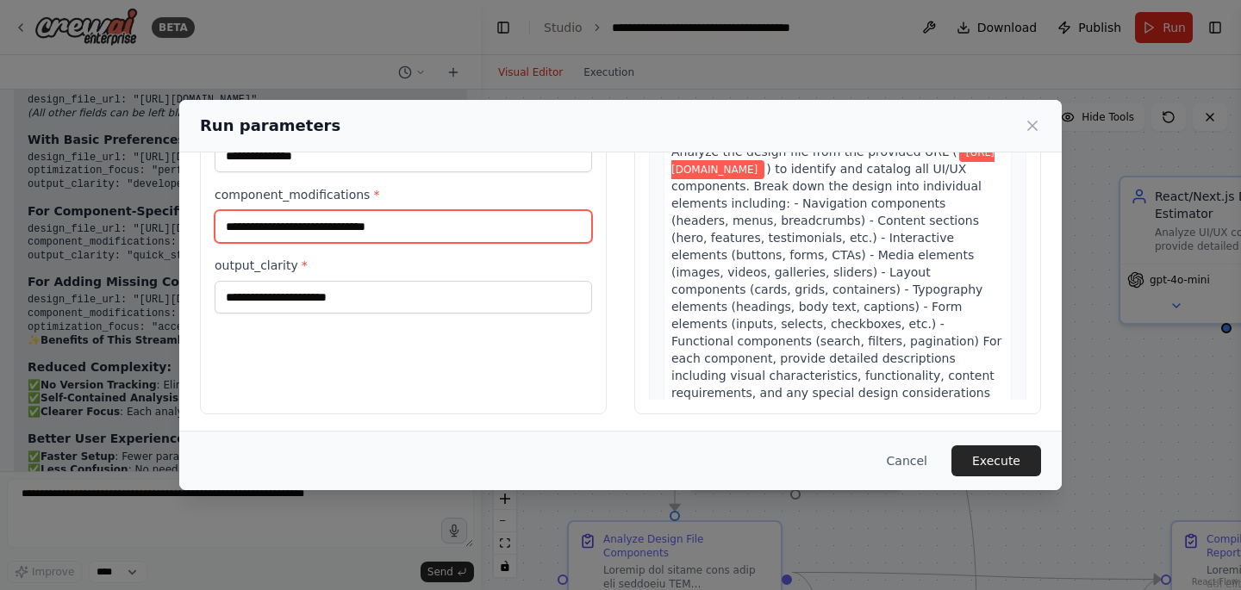
scroll to position [172, 0]
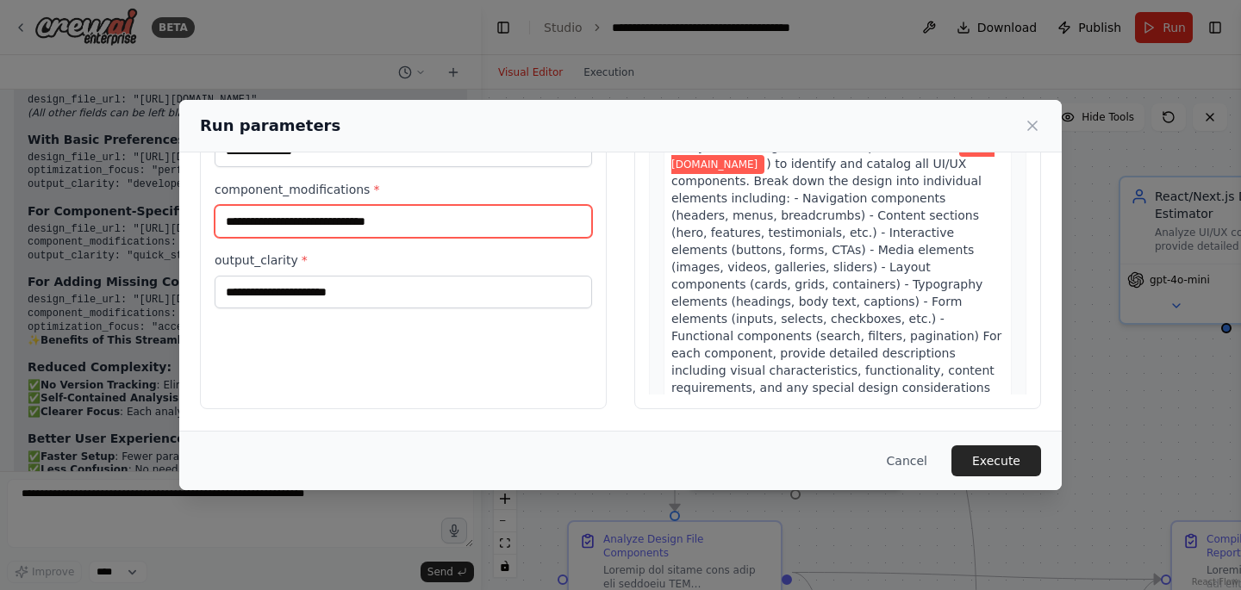
click at [267, 229] on input "component_modifications *" at bounding box center [403, 221] width 377 height 33
drag, startPoint x: 257, startPoint y: 221, endPoint x: 544, endPoint y: 225, distance: 287.0
click at [544, 225] on input "**********" at bounding box center [403, 221] width 377 height 33
click at [303, 220] on input "**********" at bounding box center [403, 221] width 377 height 33
type input "**********"
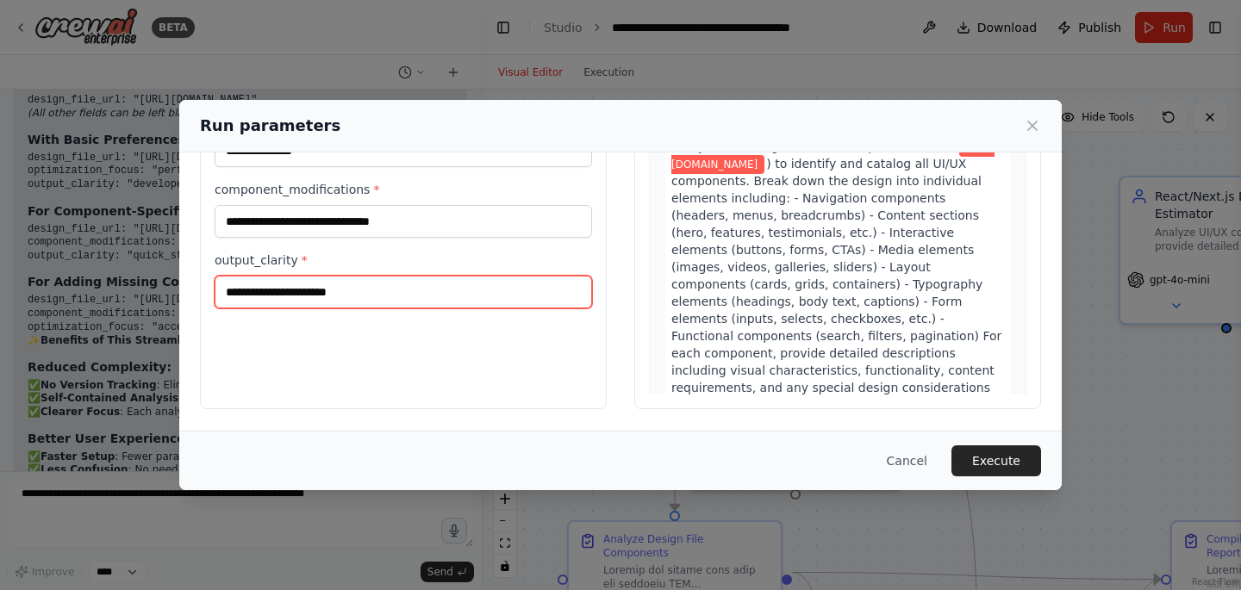
click at [281, 284] on input "output_clarity *" at bounding box center [403, 292] width 377 height 33
type input "*********"
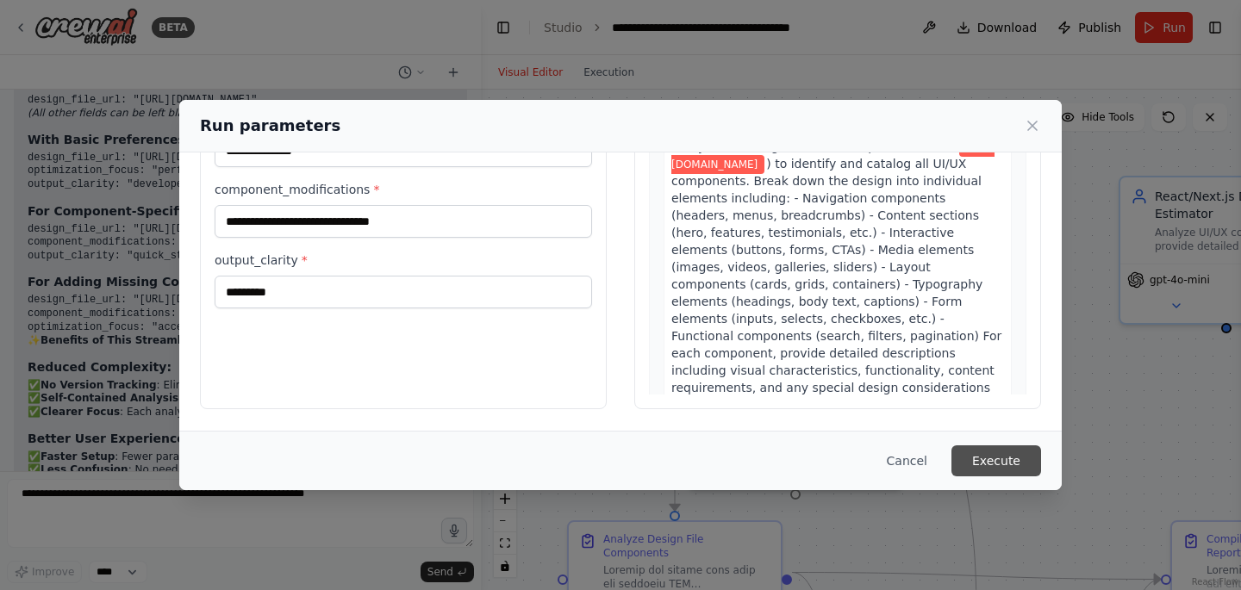
click at [993, 459] on button "Execute" at bounding box center [996, 461] width 90 height 31
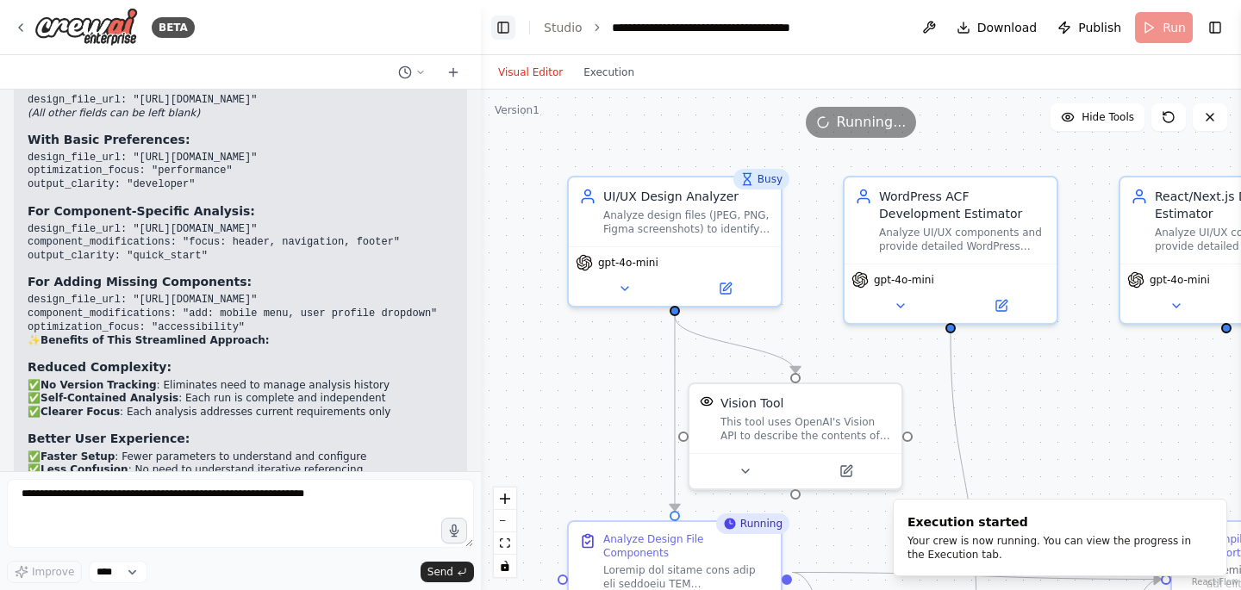
click at [499, 35] on button "Toggle Left Sidebar" at bounding box center [503, 28] width 24 height 24
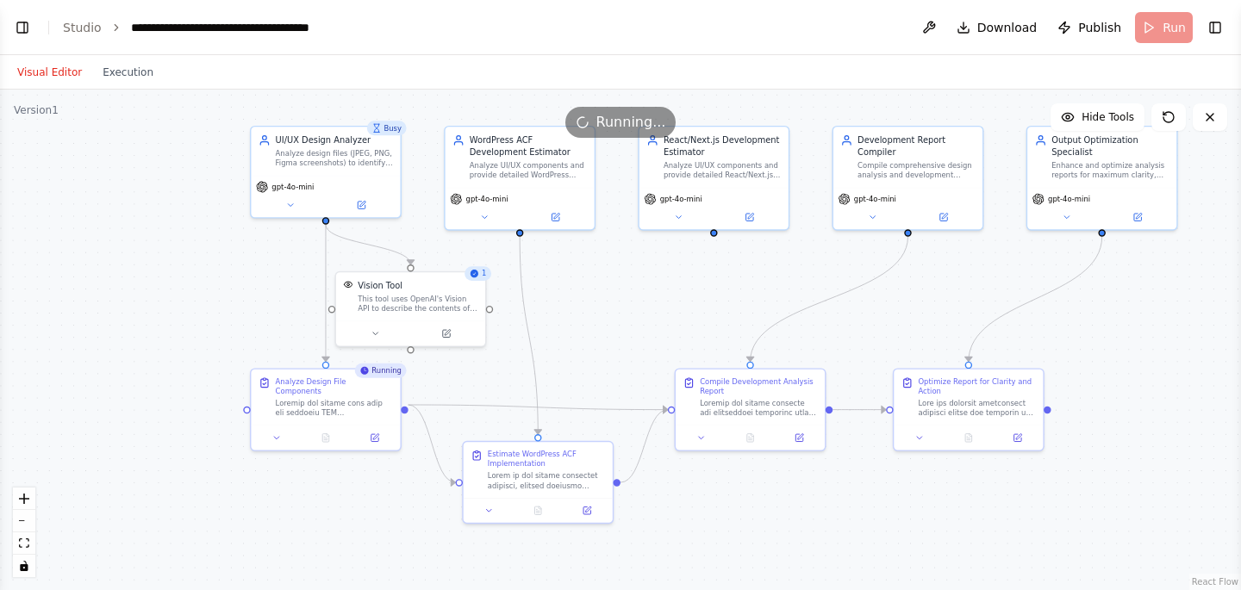
drag, startPoint x: 658, startPoint y: 413, endPoint x: 653, endPoint y: 301, distance: 112.1
click at [653, 301] on div ".deletable-edge-delete-btn { width: 20px; height: 20px; border: 0px solid #ffff…" at bounding box center [620, 340] width 1241 height 501
click at [480, 272] on span "11" at bounding box center [481, 273] width 9 height 9
click at [753, 436] on icon at bounding box center [750, 436] width 7 height 8
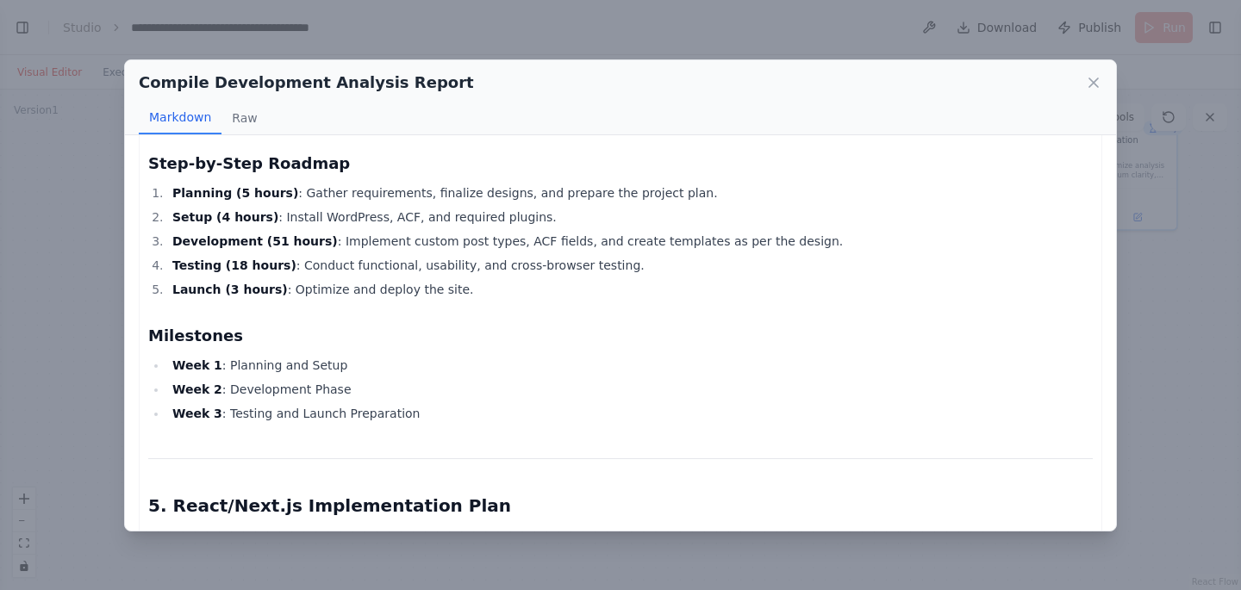
scroll to position [725, 0]
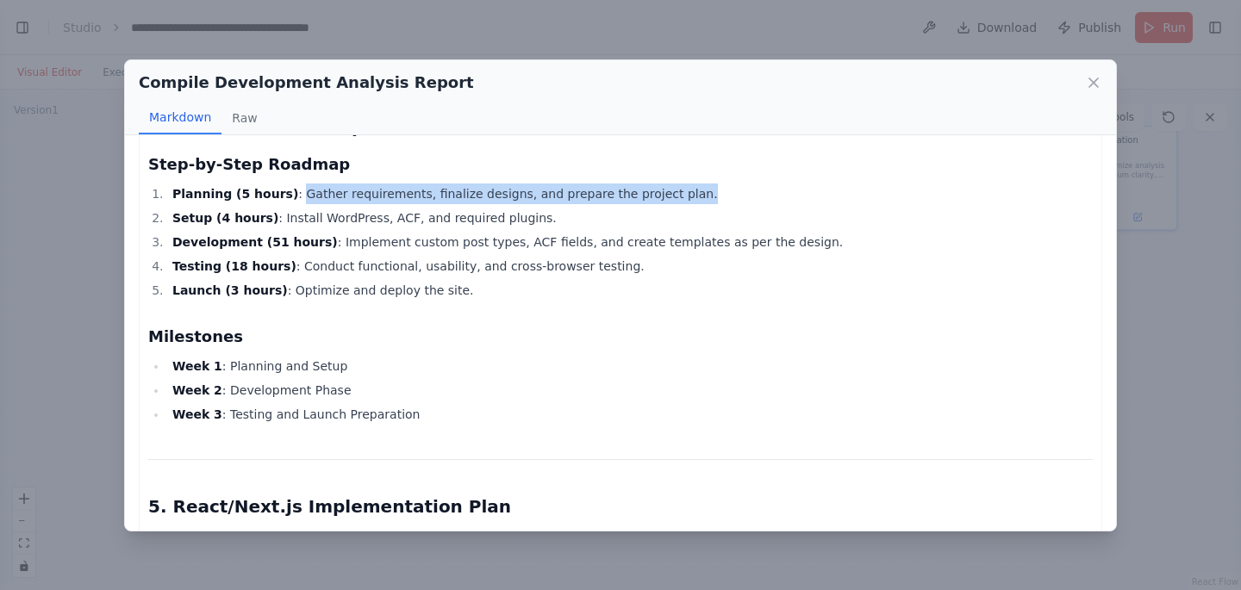
drag, startPoint x: 287, startPoint y: 197, endPoint x: 682, endPoint y: 191, distance: 394.8
click at [682, 191] on li "Planning (5 hours) : Gather requirements, finalize designs, and prepare the pro…" at bounding box center [630, 194] width 926 height 21
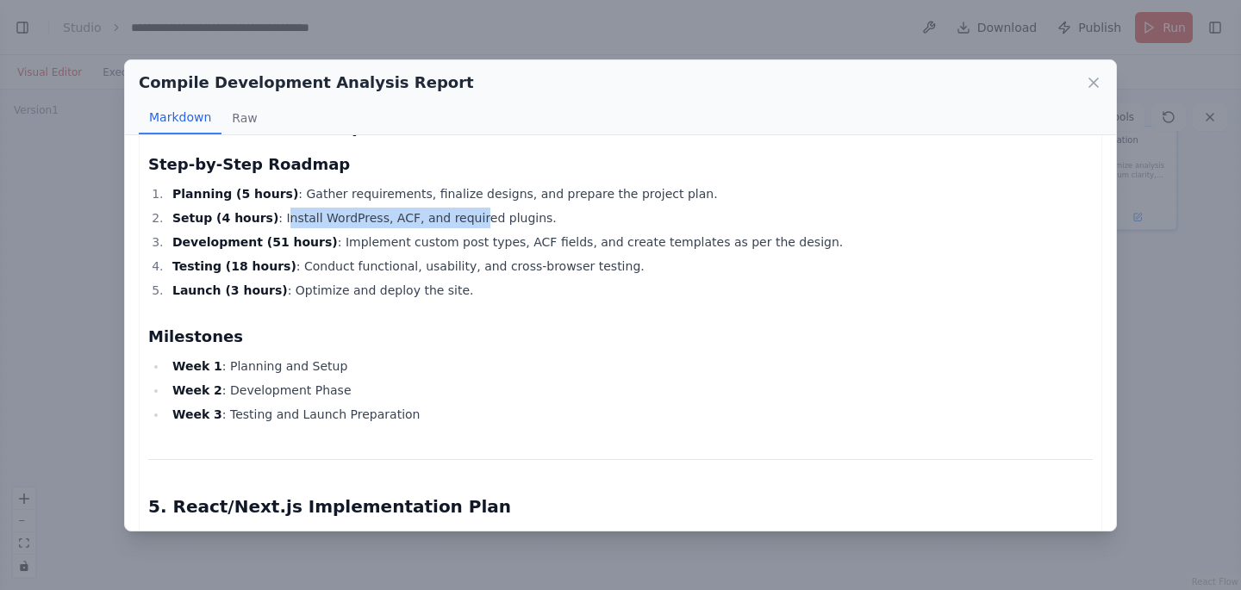
drag, startPoint x: 276, startPoint y: 220, endPoint x: 490, endPoint y: 214, distance: 213.8
click at [476, 215] on li "Setup (4 hours) : Install WordPress, ACF, and required plugins." at bounding box center [630, 218] width 926 height 21
click at [529, 209] on li "Setup (4 hours) : Install WordPress, ACF, and required plugins." at bounding box center [630, 218] width 926 height 21
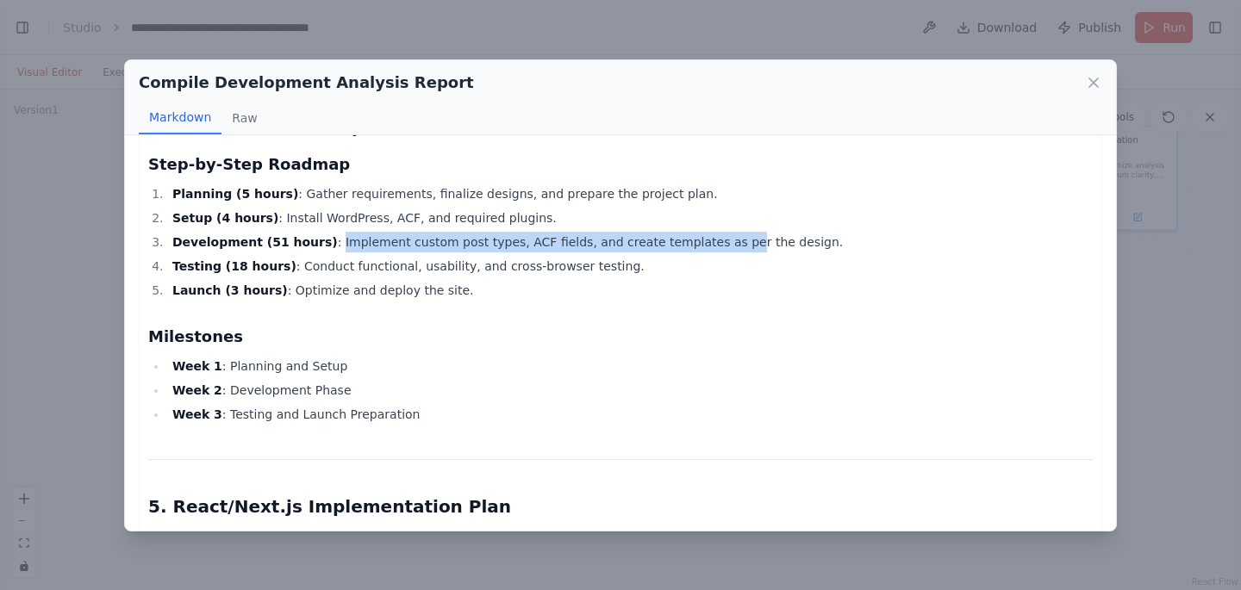
drag, startPoint x: 319, startPoint y: 243, endPoint x: 705, endPoint y: 243, distance: 386.1
click at [705, 243] on li "Development (51 hours) : Implement custom post types, ACF fields, and create te…" at bounding box center [630, 242] width 926 height 21
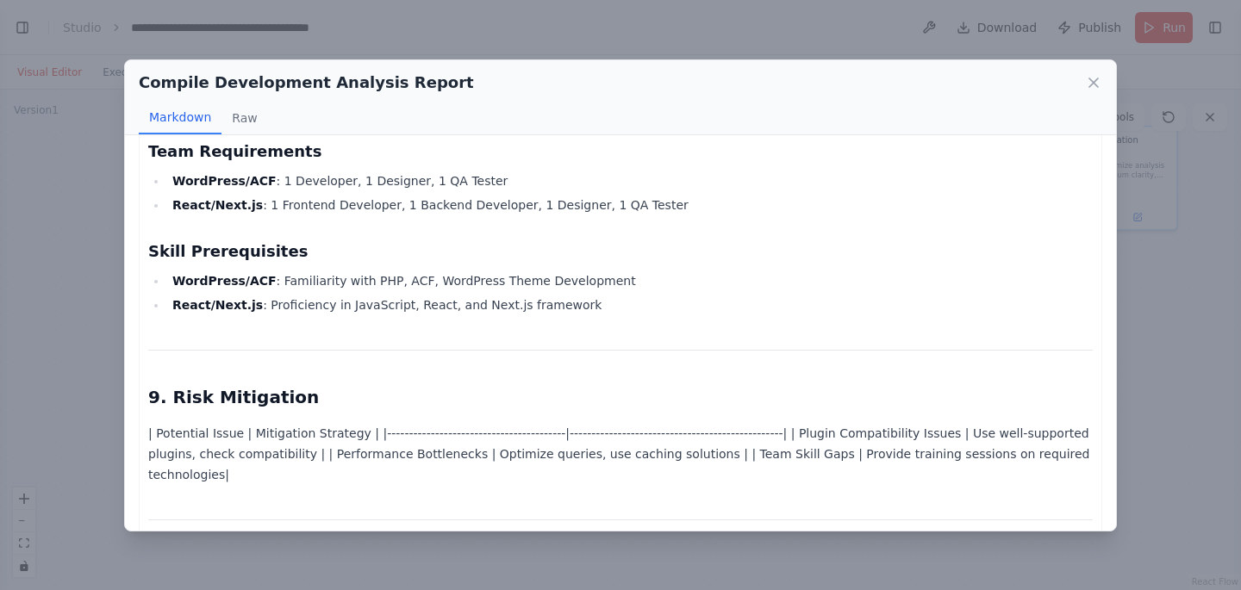
scroll to position [1939, 0]
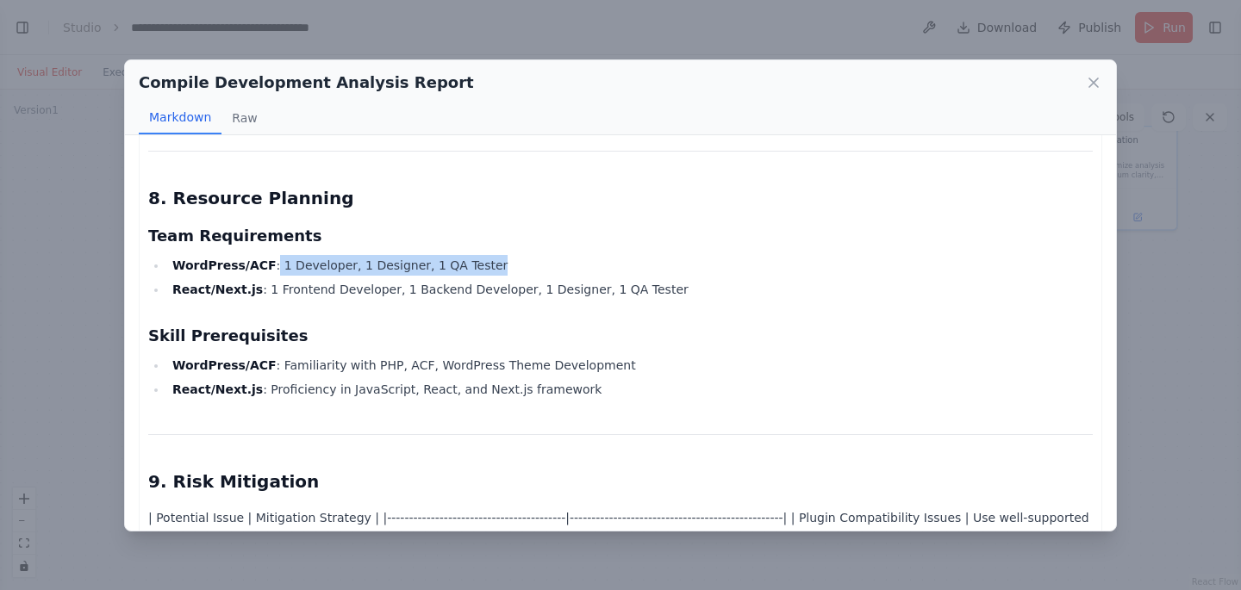
drag, startPoint x: 267, startPoint y: 265, endPoint x: 546, endPoint y: 260, distance: 278.4
click at [540, 260] on li "WordPress/ACF : 1 Developer, 1 Designer, 1 QA Tester" at bounding box center [630, 265] width 926 height 21
click at [549, 259] on li "WordPress/ACF : 1 Developer, 1 Designer, 1 QA Tester" at bounding box center [630, 265] width 926 height 21
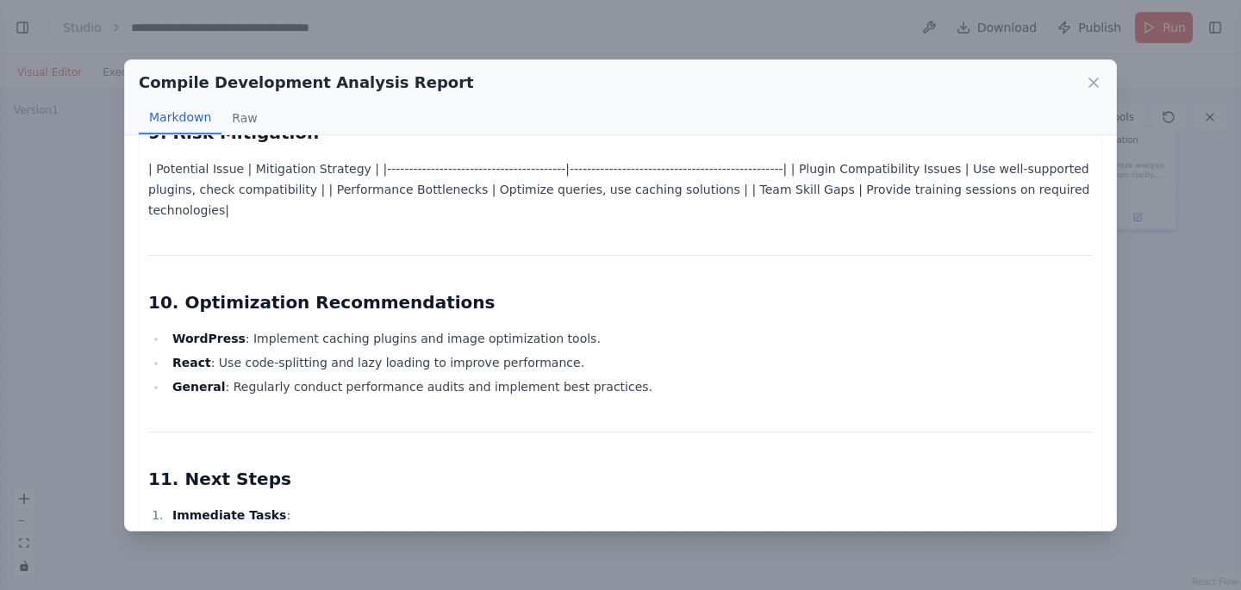
scroll to position [2199, 0]
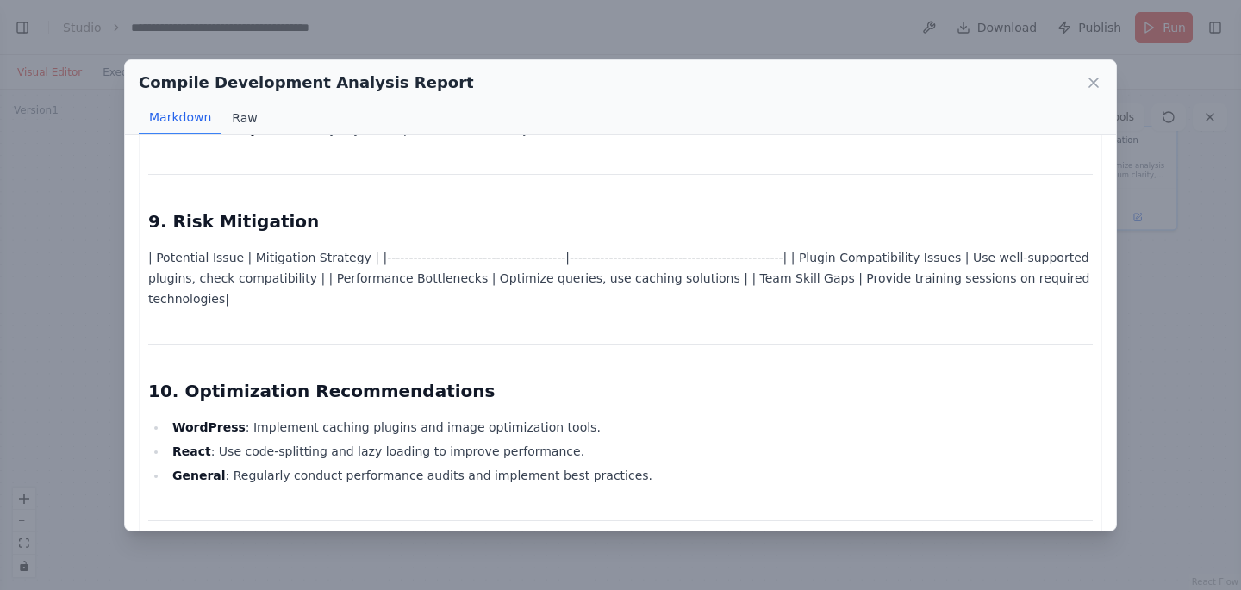
click at [246, 113] on button "Raw" at bounding box center [244, 118] width 46 height 33
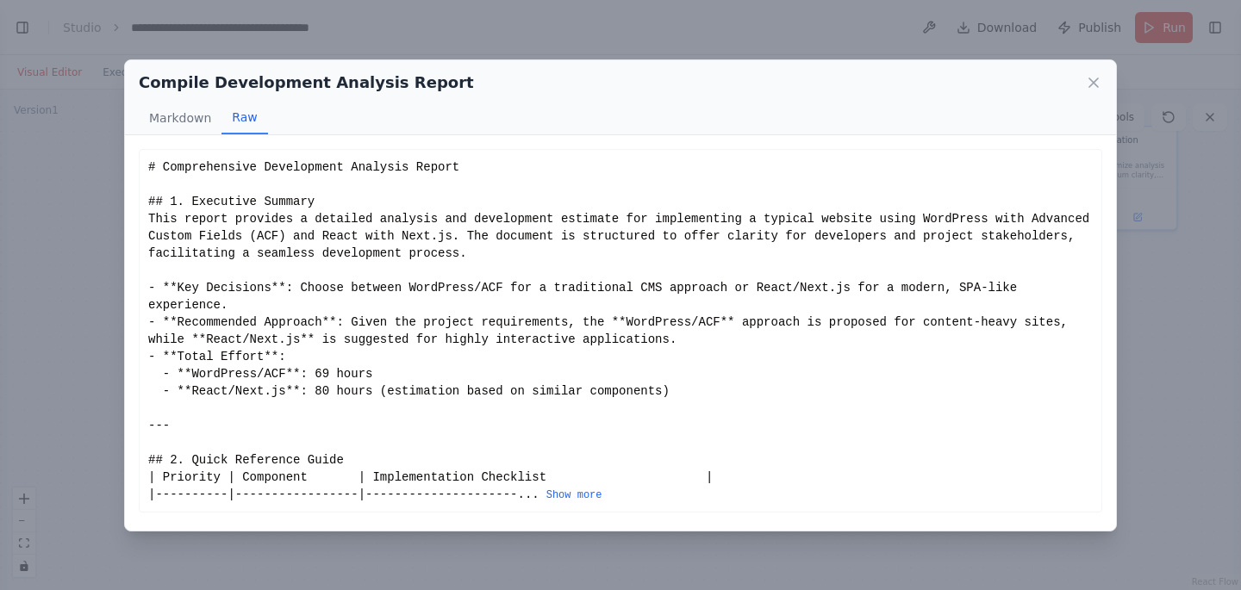
scroll to position [0, 0]
click at [1094, 82] on icon at bounding box center [1093, 82] width 9 height 9
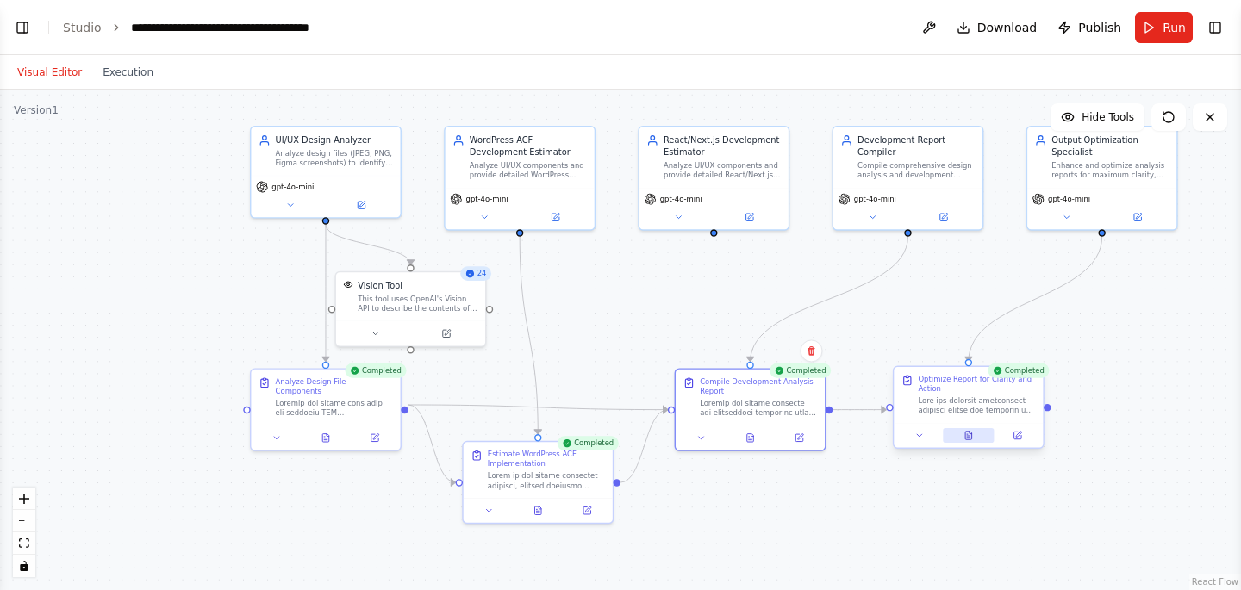
click at [971, 436] on icon at bounding box center [968, 436] width 7 height 8
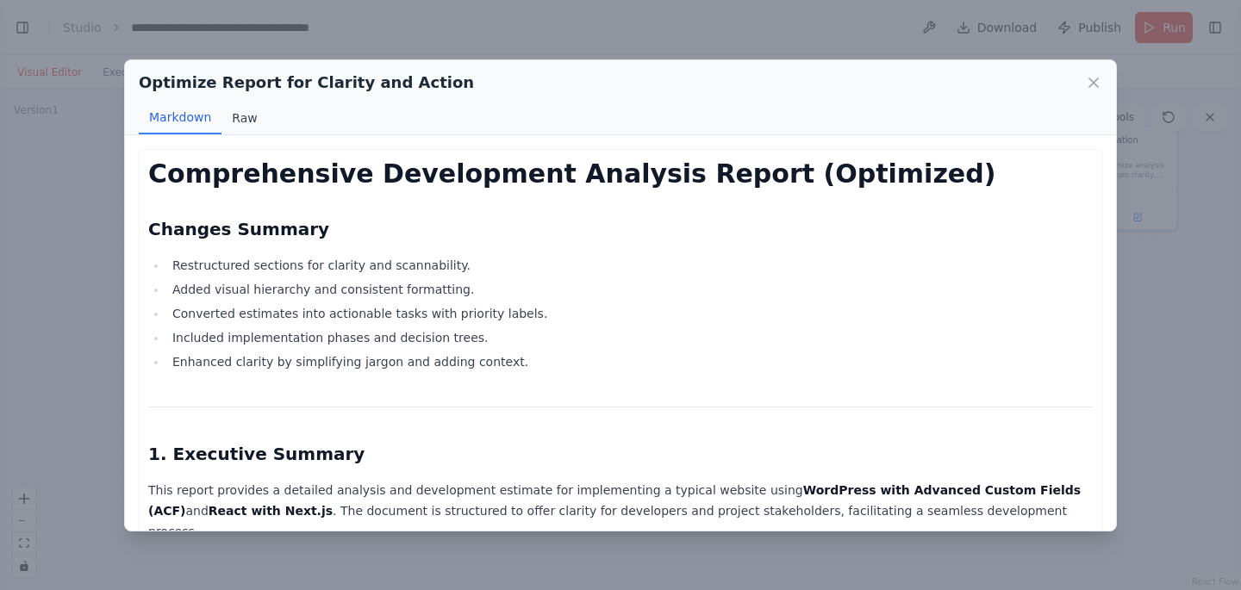
click at [240, 115] on button "Raw" at bounding box center [244, 118] width 46 height 33
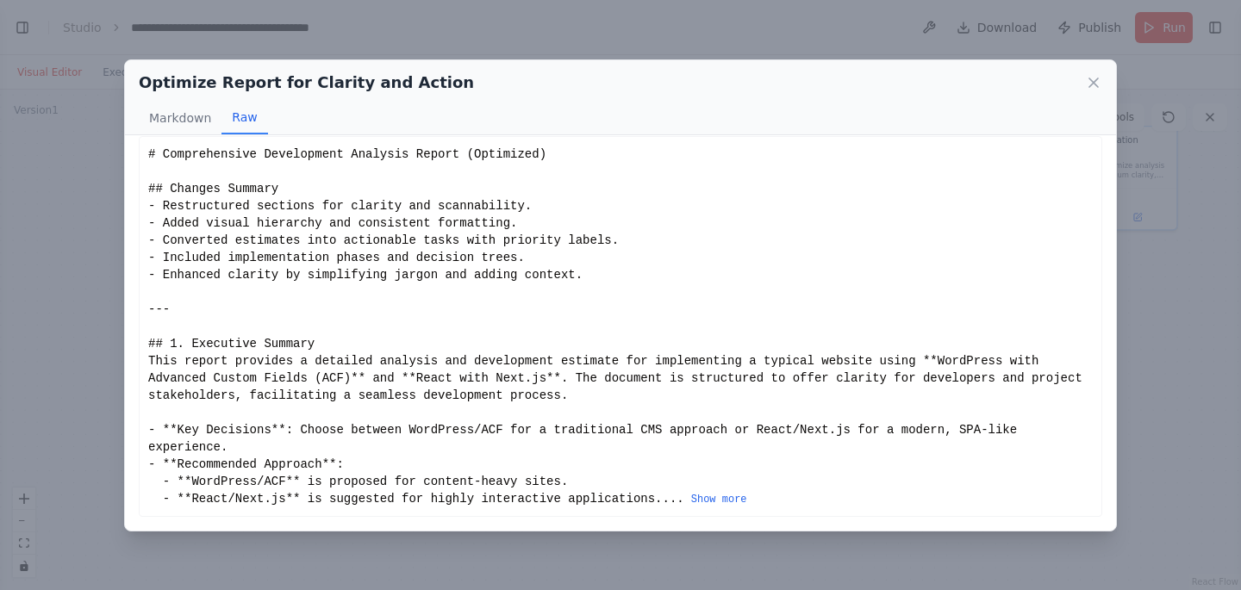
scroll to position [30, 0]
click at [691, 497] on button "Show more" at bounding box center [719, 500] width 56 height 14
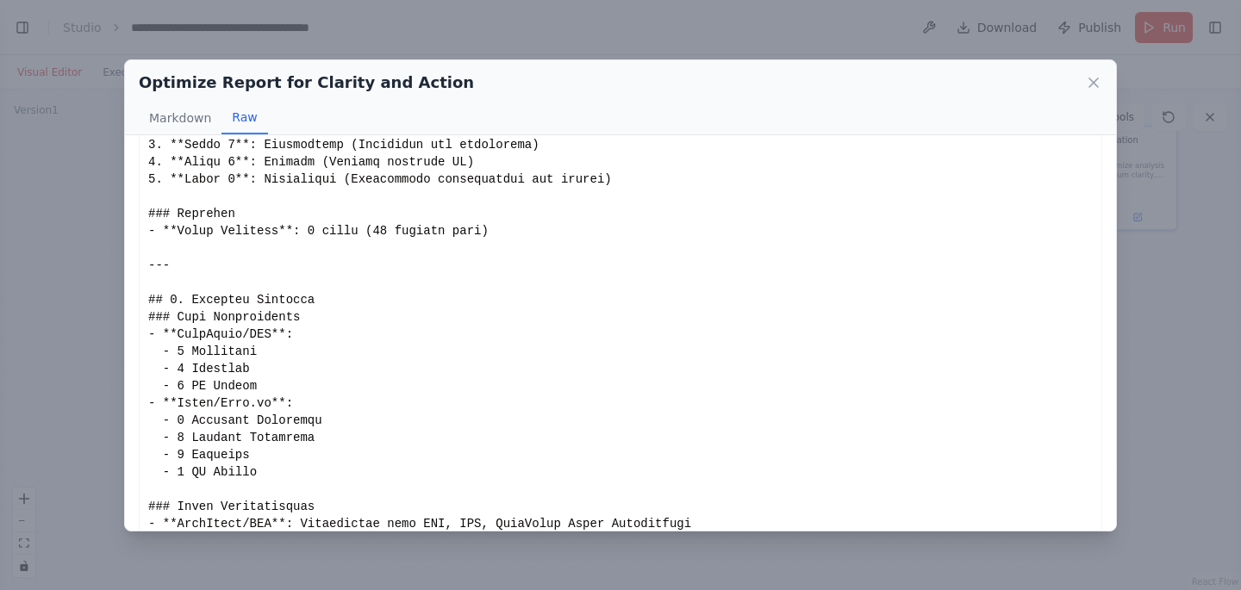
scroll to position [2409, 0]
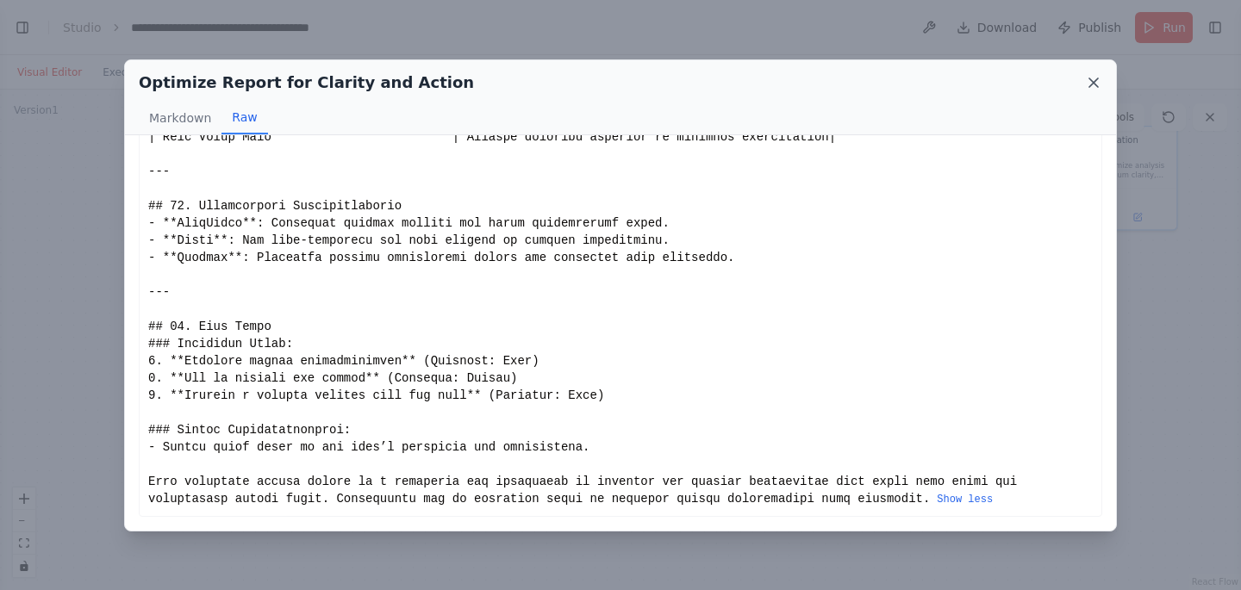
click at [1098, 84] on icon at bounding box center [1093, 82] width 17 height 17
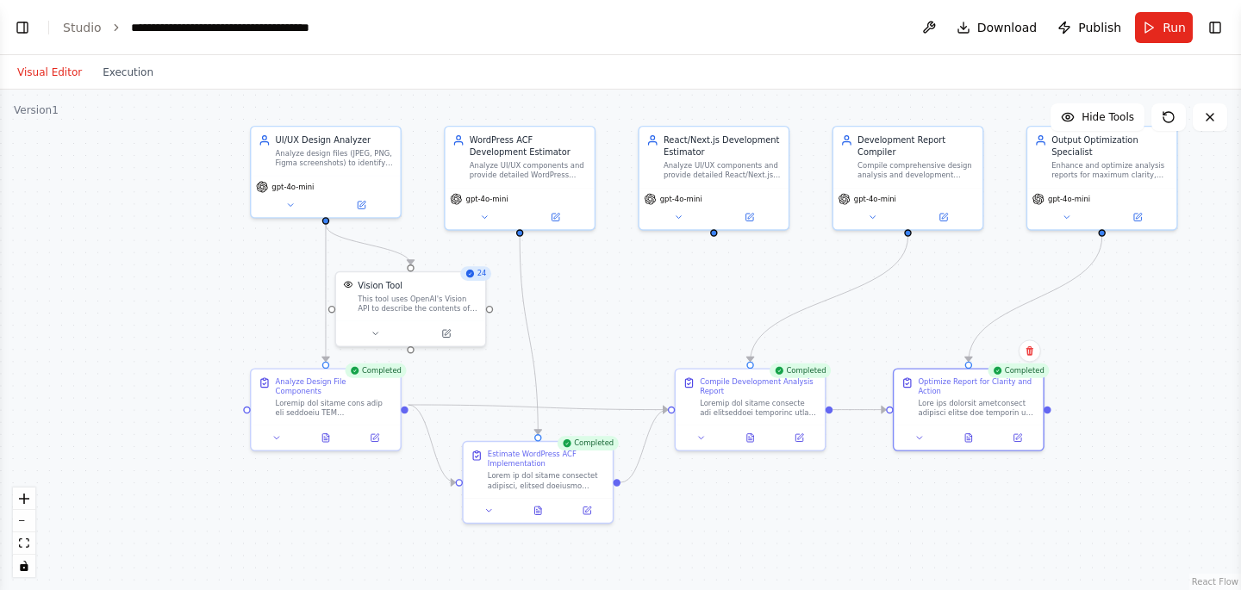
drag, startPoint x: 18, startPoint y: 33, endPoint x: 65, endPoint y: 96, distance: 78.3
click at [18, 33] on button "Toggle Left Sidebar" at bounding box center [22, 28] width 24 height 24
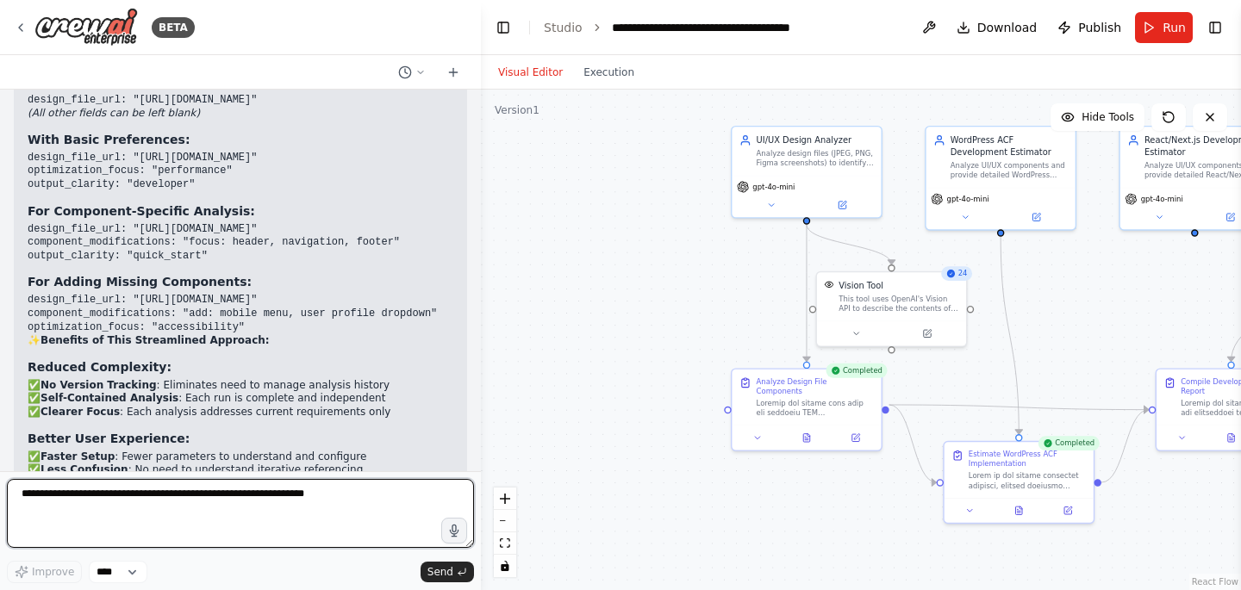
click at [121, 505] on textarea at bounding box center [240, 513] width 467 height 69
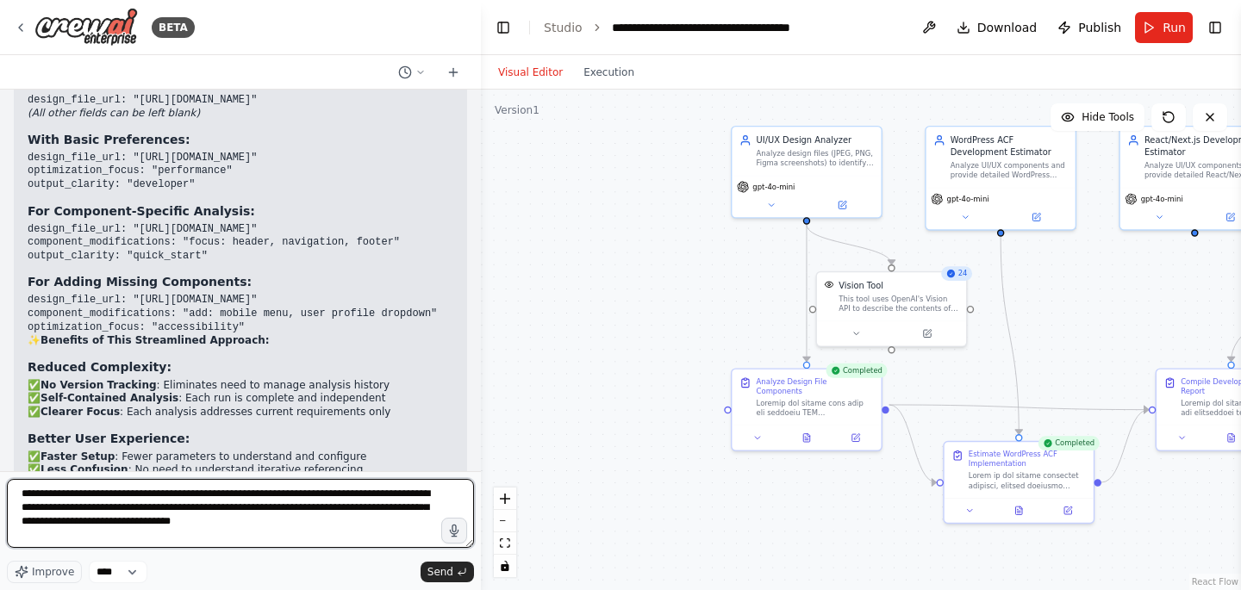
click at [143, 499] on textarea "**********" at bounding box center [240, 513] width 467 height 69
click at [0, 0] on span "***" at bounding box center [0, 0] width 0 height 0
drag, startPoint x: 103, startPoint y: 496, endPoint x: 419, endPoint y: 515, distance: 316.9
click at [419, 515] on textarea "**********" at bounding box center [240, 513] width 467 height 69
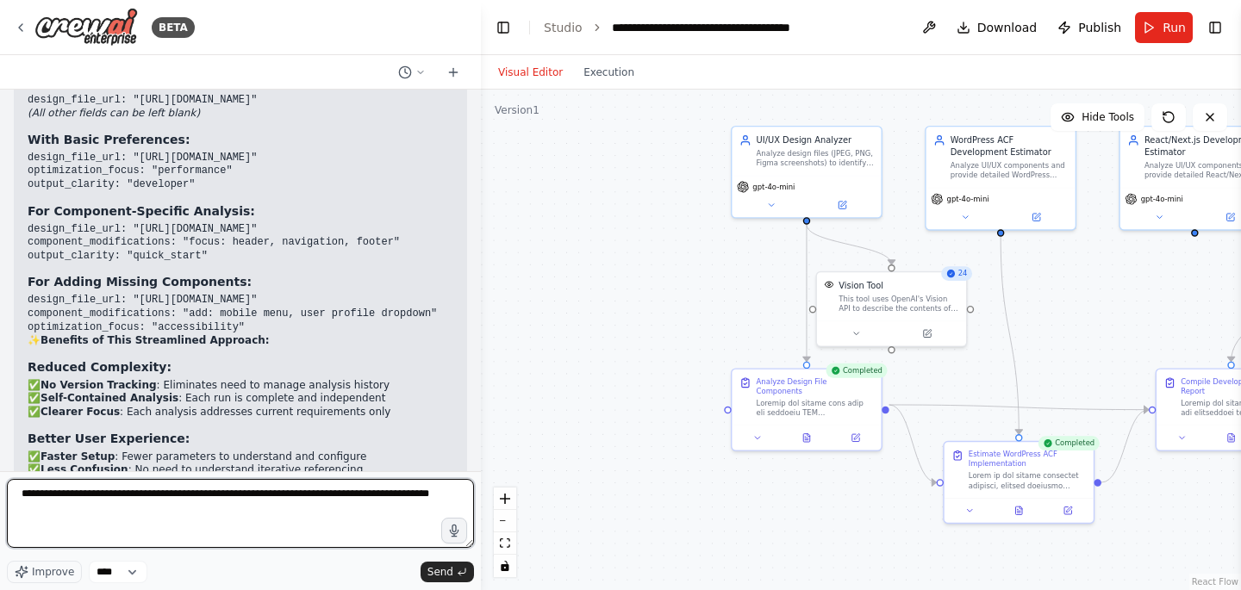
click at [169, 500] on textarea "**********" at bounding box center [240, 513] width 467 height 69
click at [129, 515] on textarea "**********" at bounding box center [240, 513] width 467 height 69
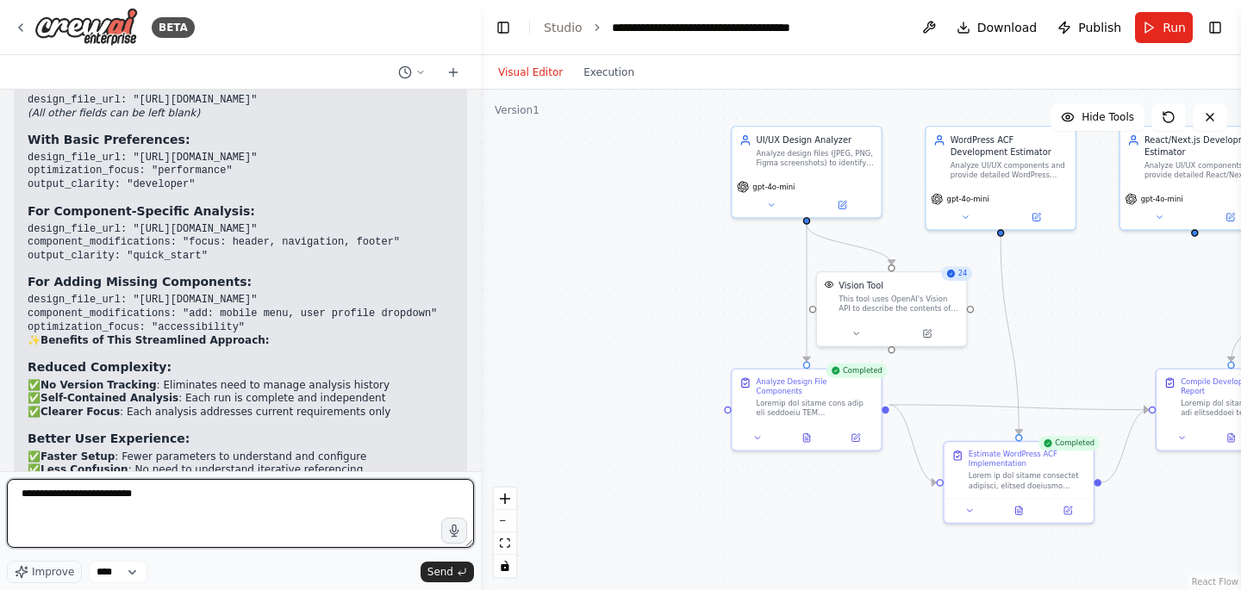
paste textarea "**********"
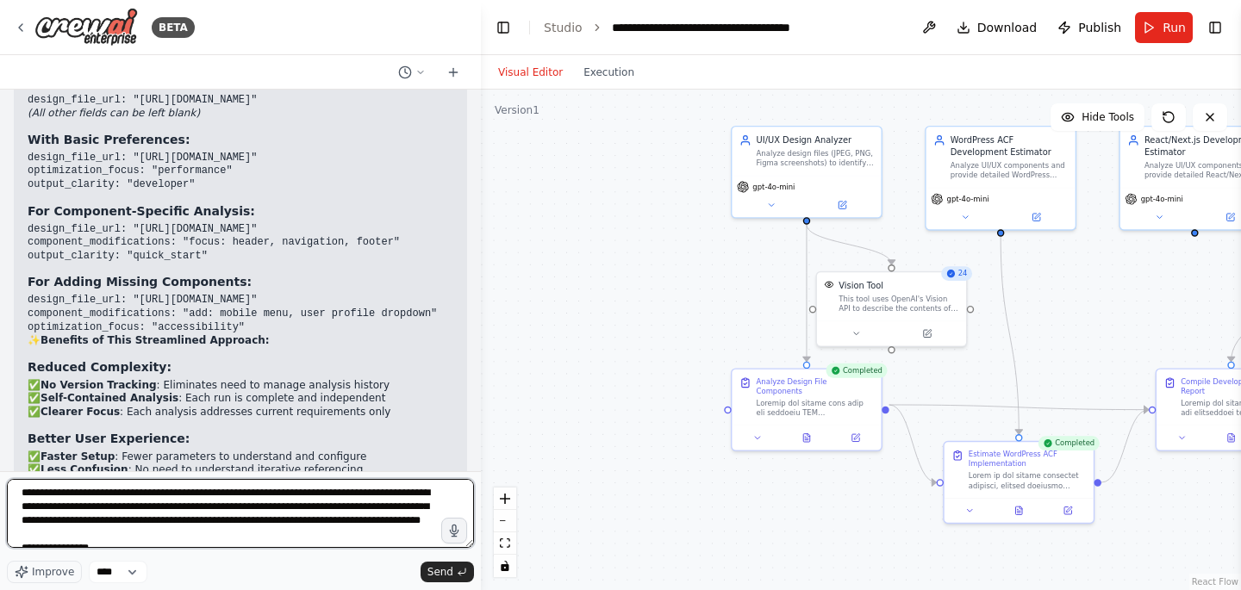
scroll to position [0, 0]
click at [0, 0] on span "********" at bounding box center [0, 0] width 0 height 0
type textarea "**********"
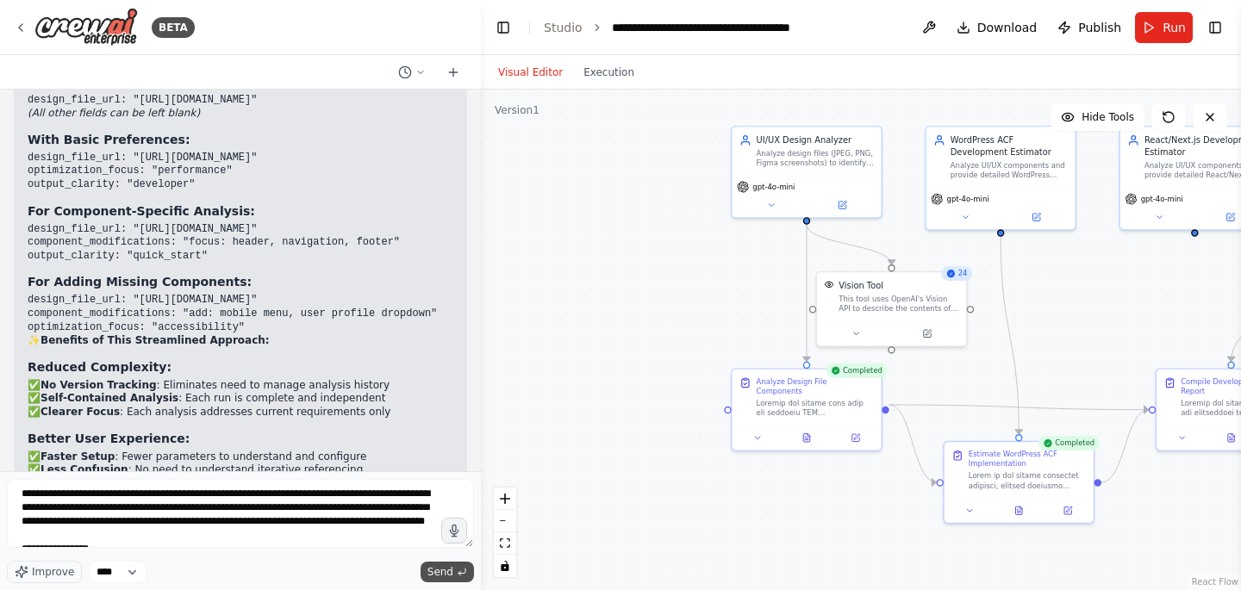
click at [442, 572] on span "Send" at bounding box center [440, 572] width 26 height 14
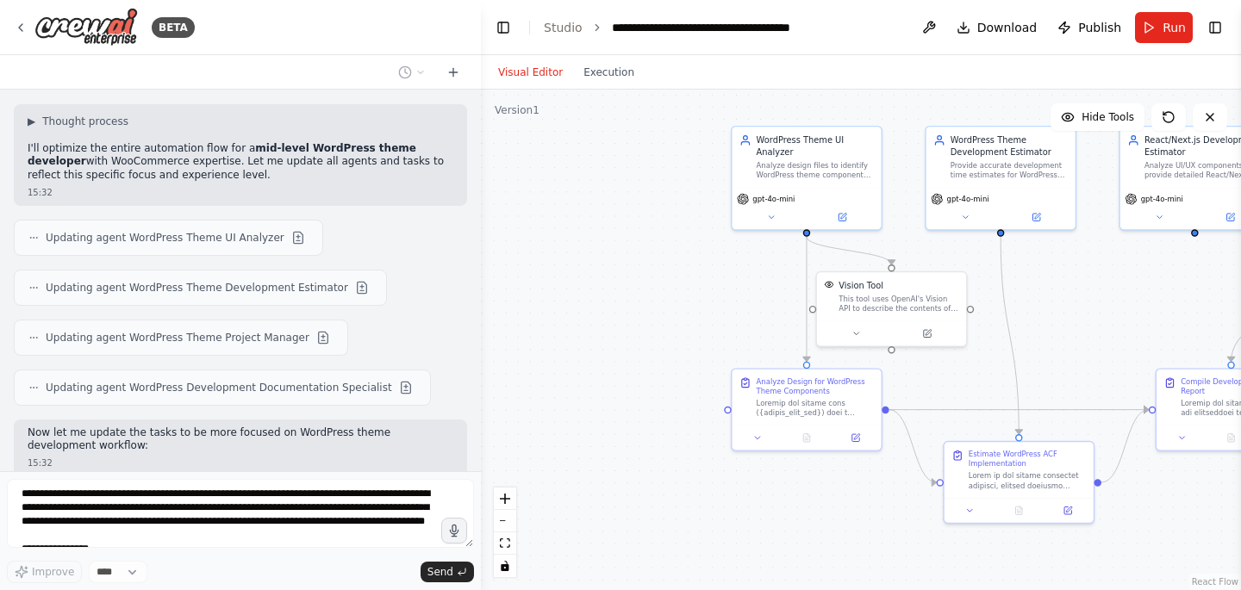
scroll to position [13410, 0]
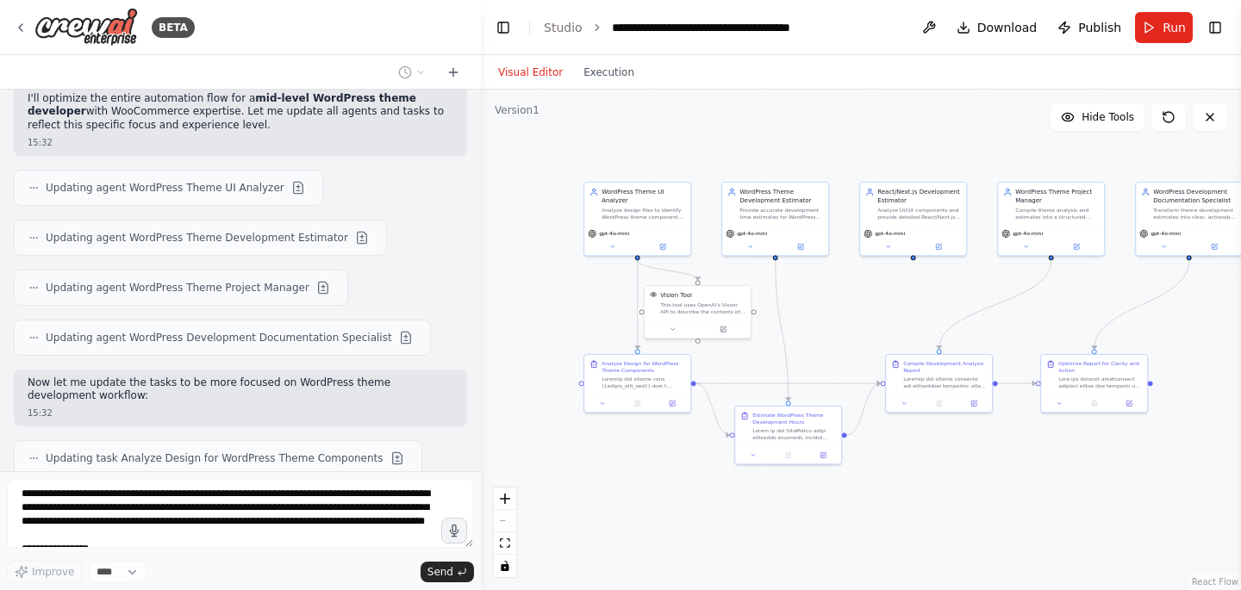
drag, startPoint x: 1014, startPoint y: 314, endPoint x: 903, endPoint y: 296, distance: 111.8
click at [903, 296] on div ".deletable-edge-delete-btn { width: 20px; height: 20px; border: 0px solid #ffff…" at bounding box center [861, 340] width 760 height 501
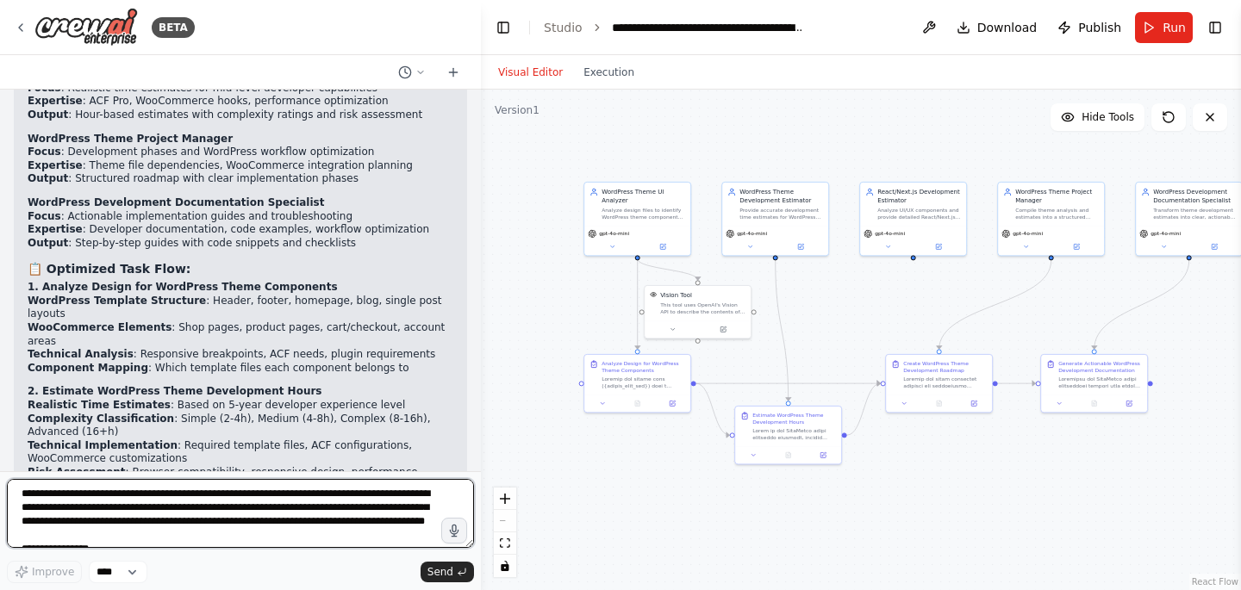
scroll to position [14256, 0]
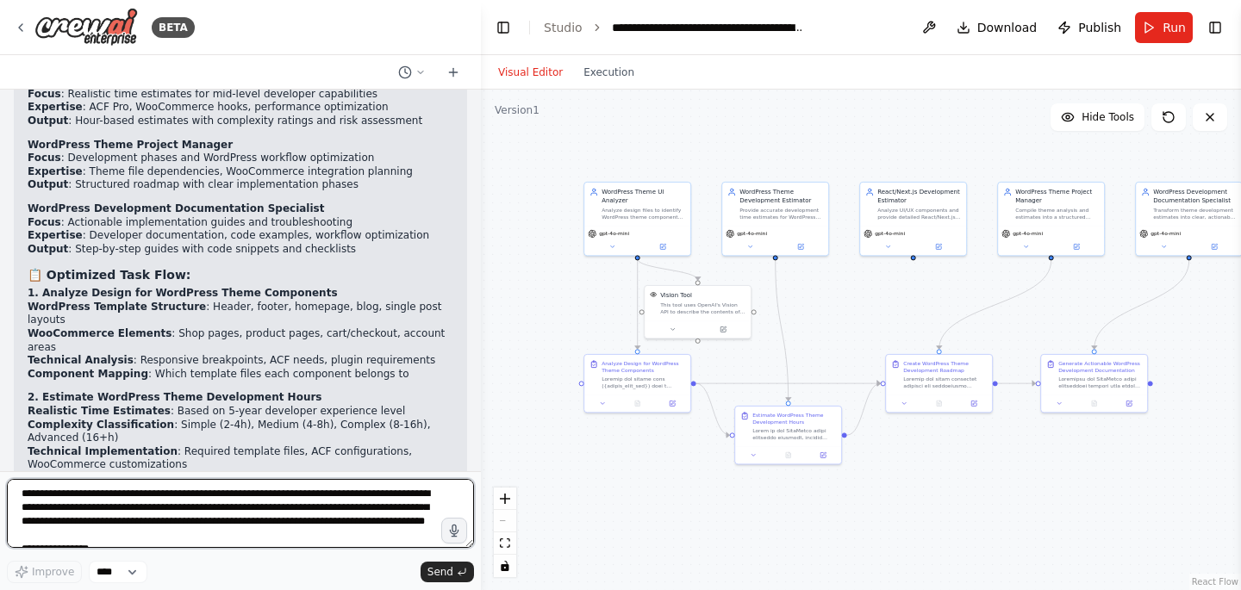
click at [128, 512] on textarea at bounding box center [240, 513] width 467 height 69
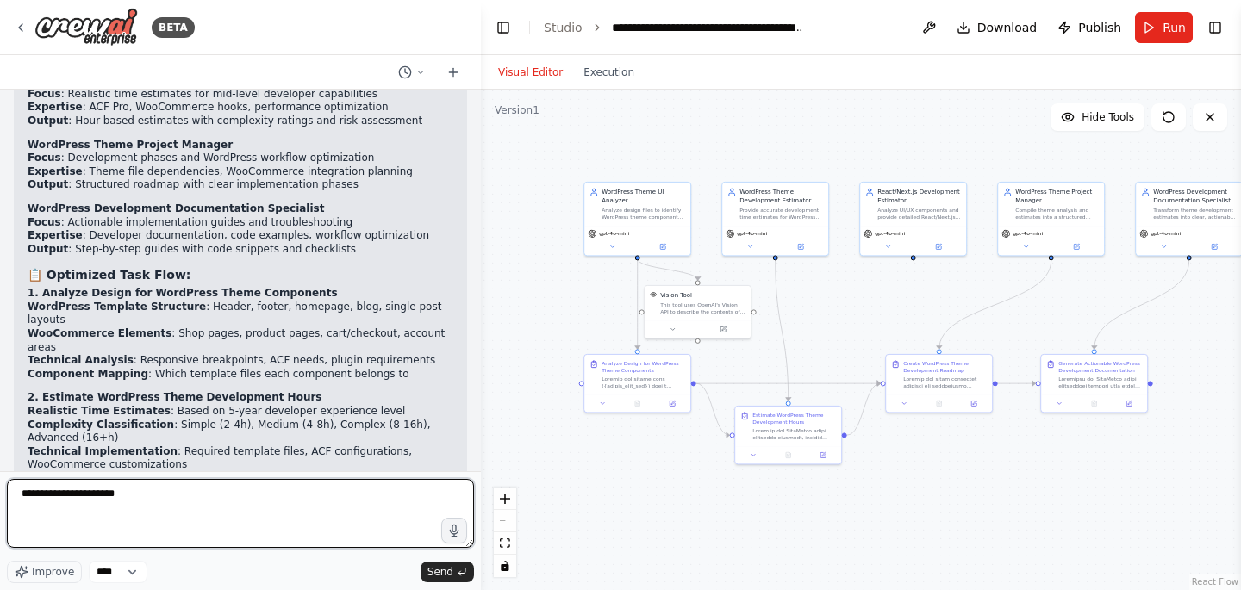
type textarea "**********"
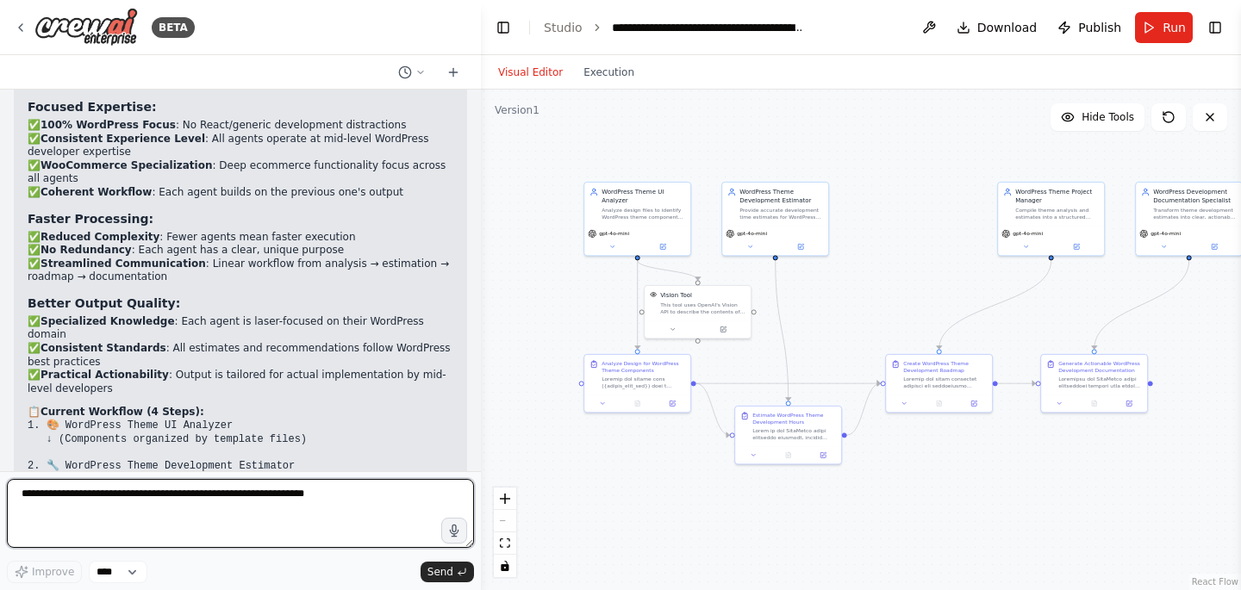
scroll to position [16208, 0]
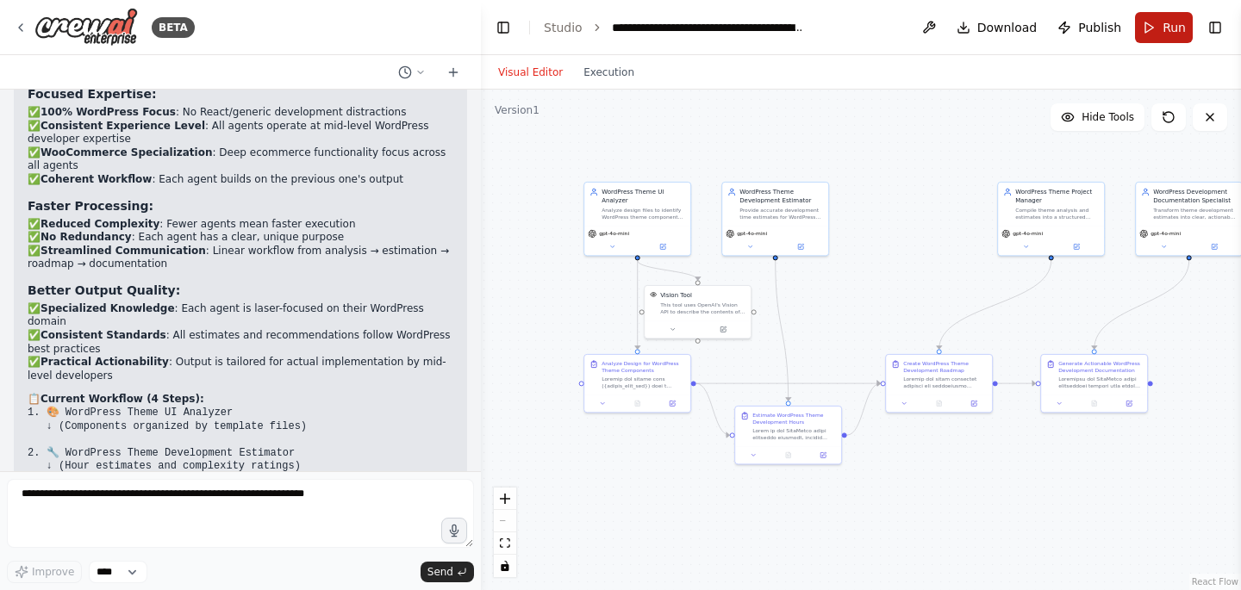
click at [1153, 26] on button "Run" at bounding box center [1164, 27] width 58 height 31
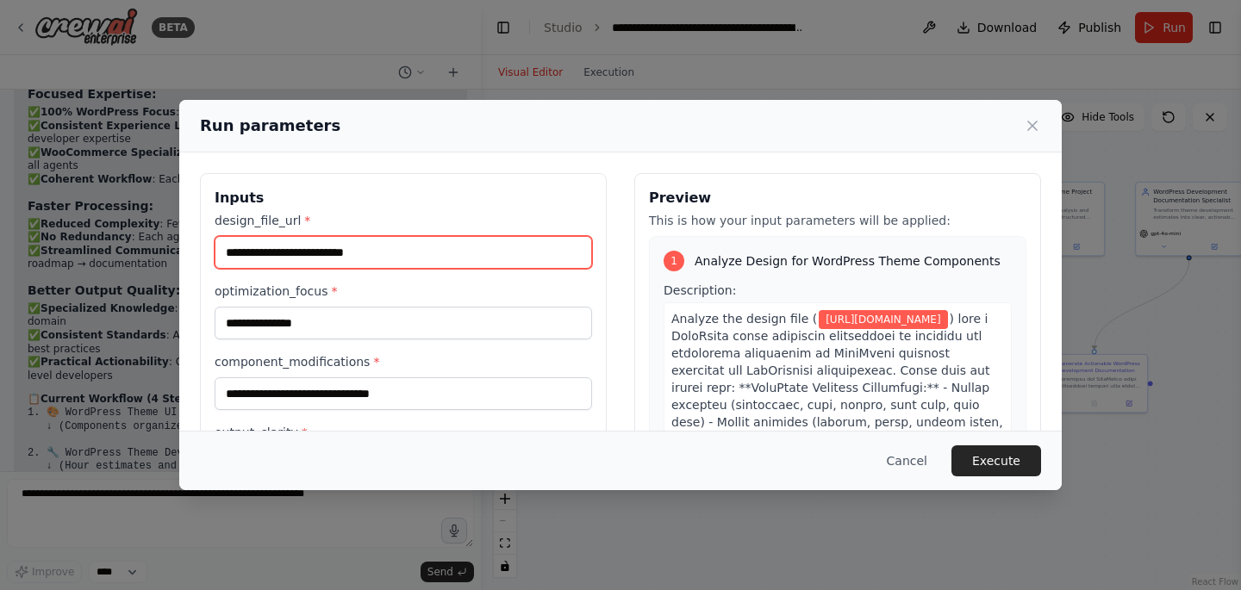
click at [433, 252] on input "**********" at bounding box center [403, 252] width 377 height 33
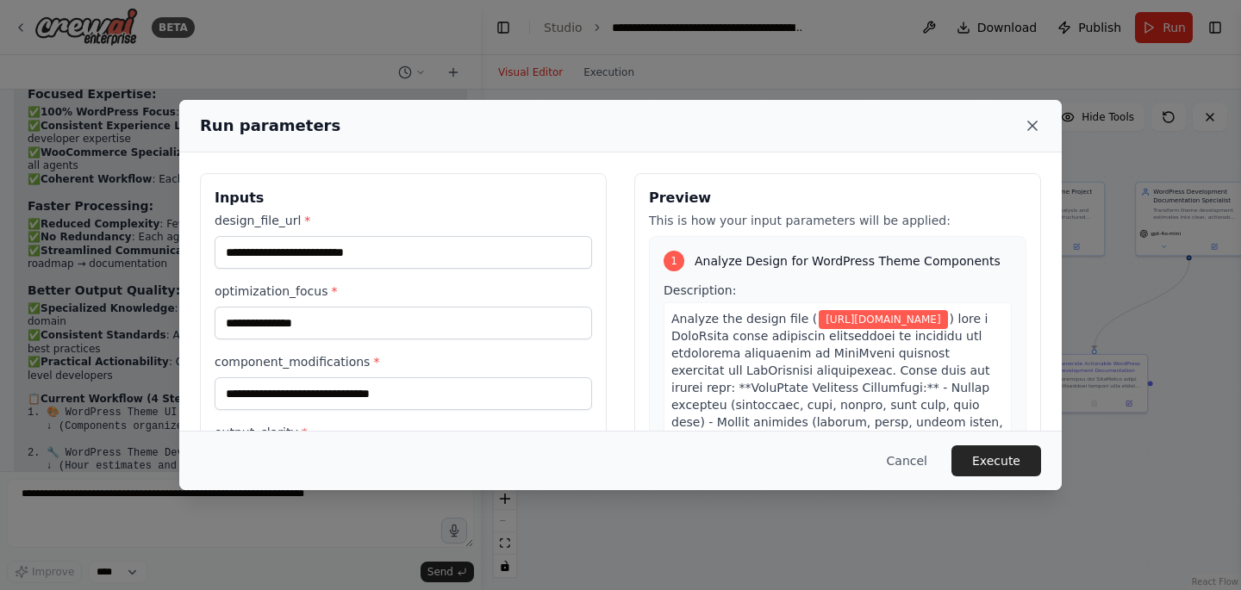
click at [1033, 127] on icon at bounding box center [1032, 126] width 9 height 9
click at [1033, 127] on div ".deletable-edge-delete-btn { width: 20px; height: 20px; border: 0px solid #ffff…" at bounding box center [861, 340] width 760 height 501
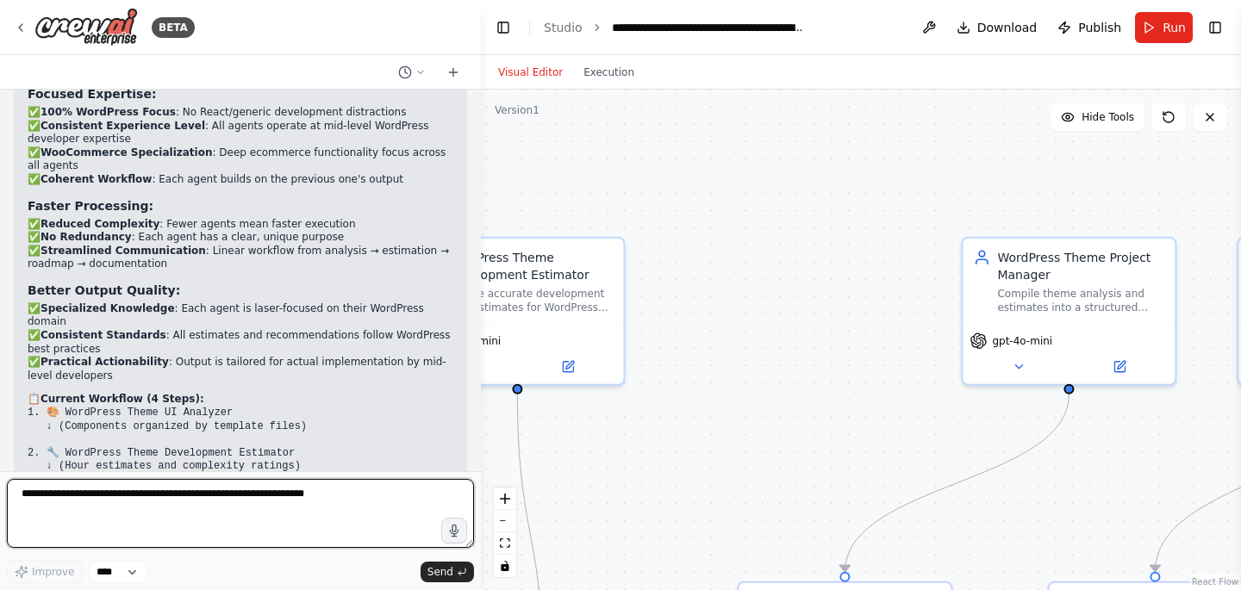
click at [155, 501] on textarea at bounding box center [240, 513] width 467 height 69
type textarea "**********"
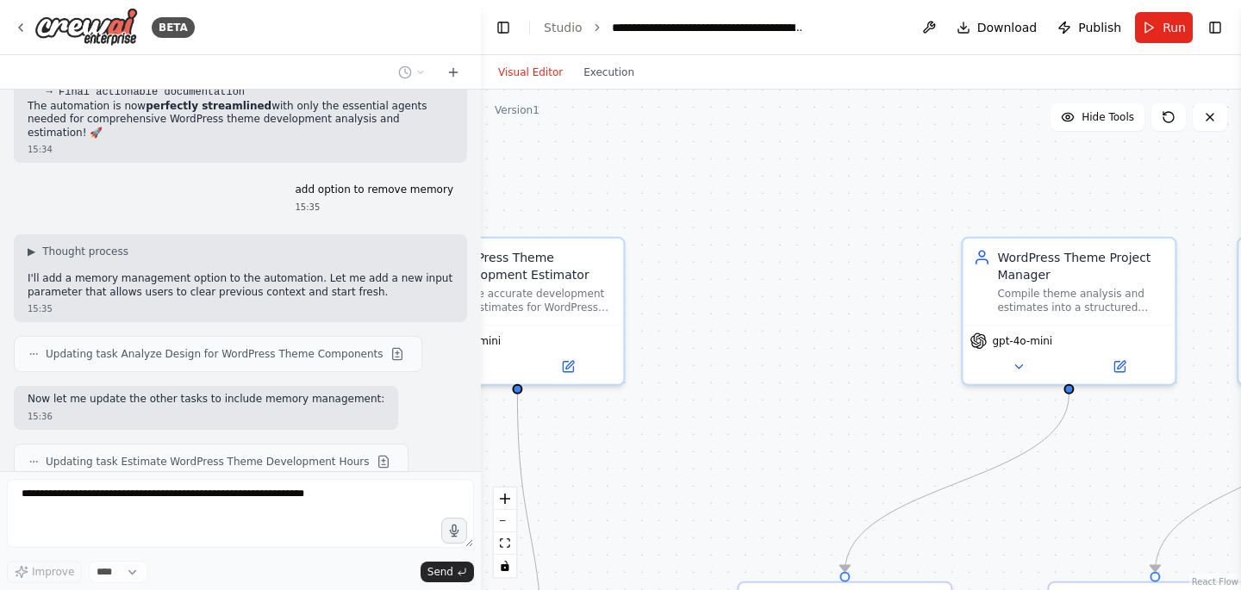
scroll to position [16720, 0]
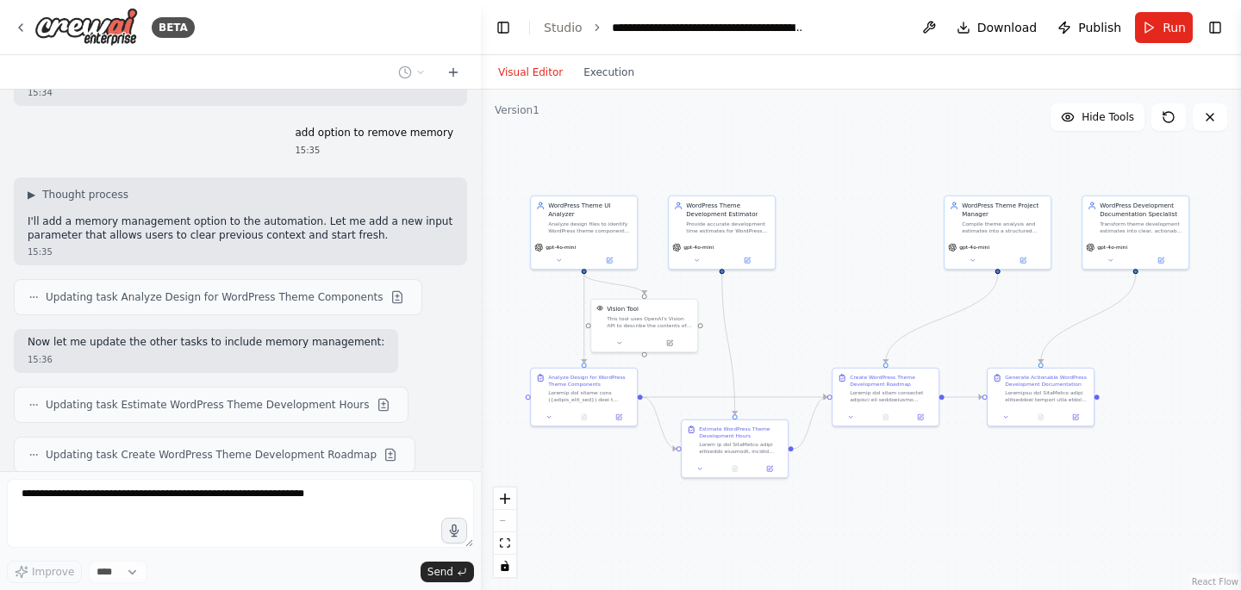
drag, startPoint x: 908, startPoint y: 249, endPoint x: 872, endPoint y: 265, distance: 38.6
click at [872, 265] on div ".deletable-edge-delete-btn { width: 20px; height: 20px; border: 0px solid #ffff…" at bounding box center [861, 340] width 760 height 501
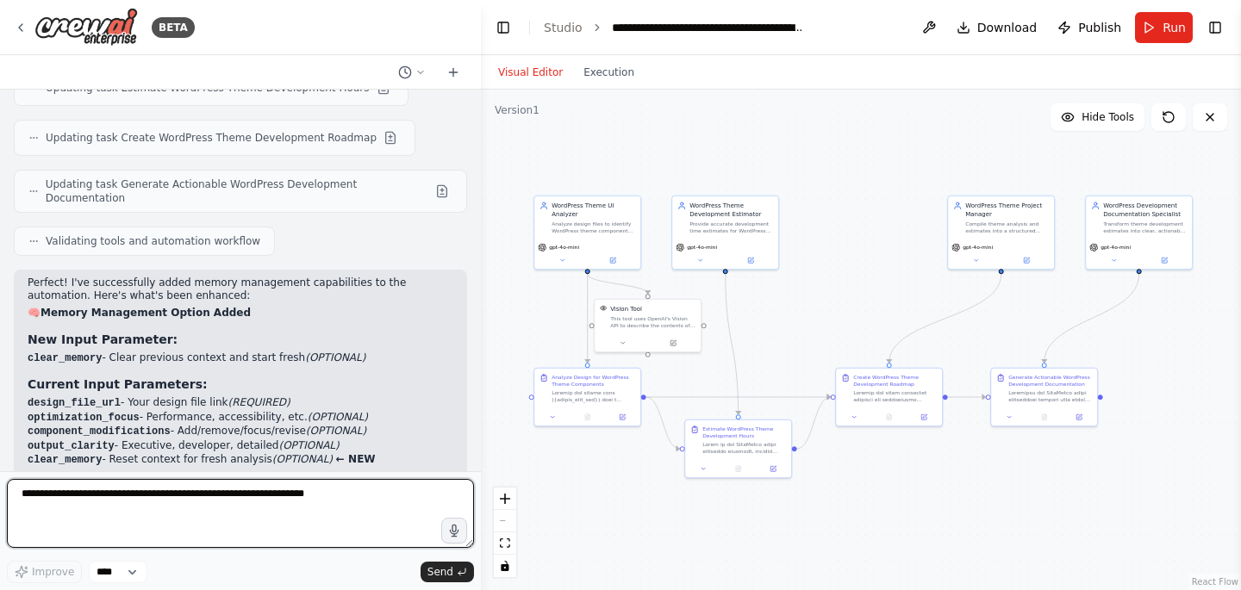
scroll to position [16897, 0]
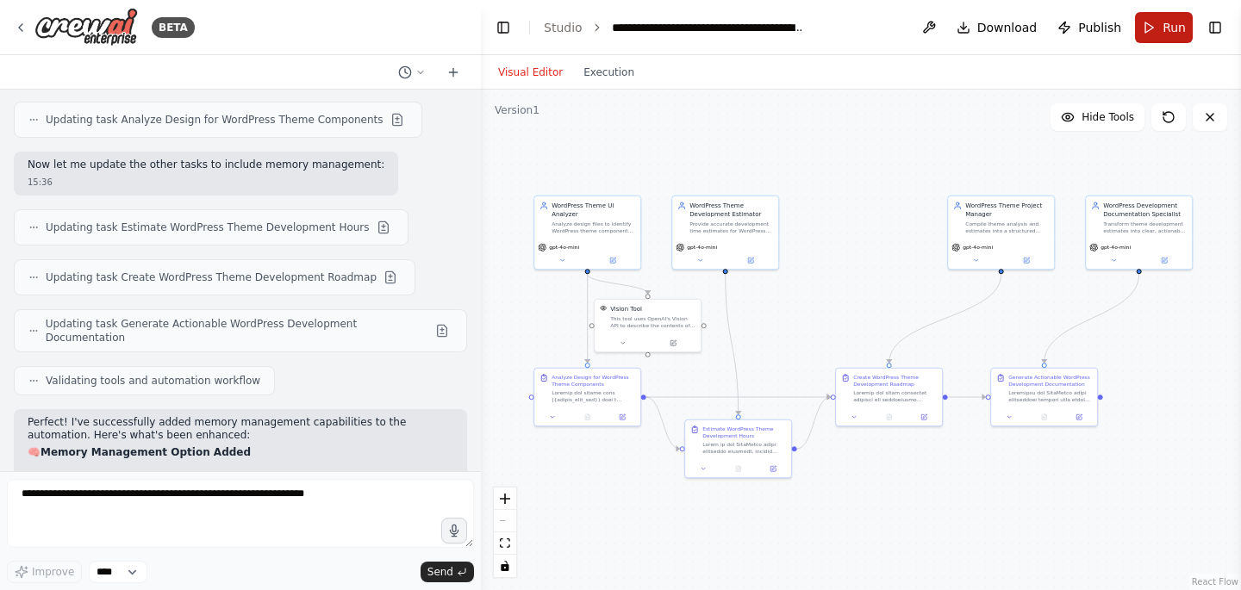
click at [1153, 34] on button "Run" at bounding box center [1164, 27] width 58 height 31
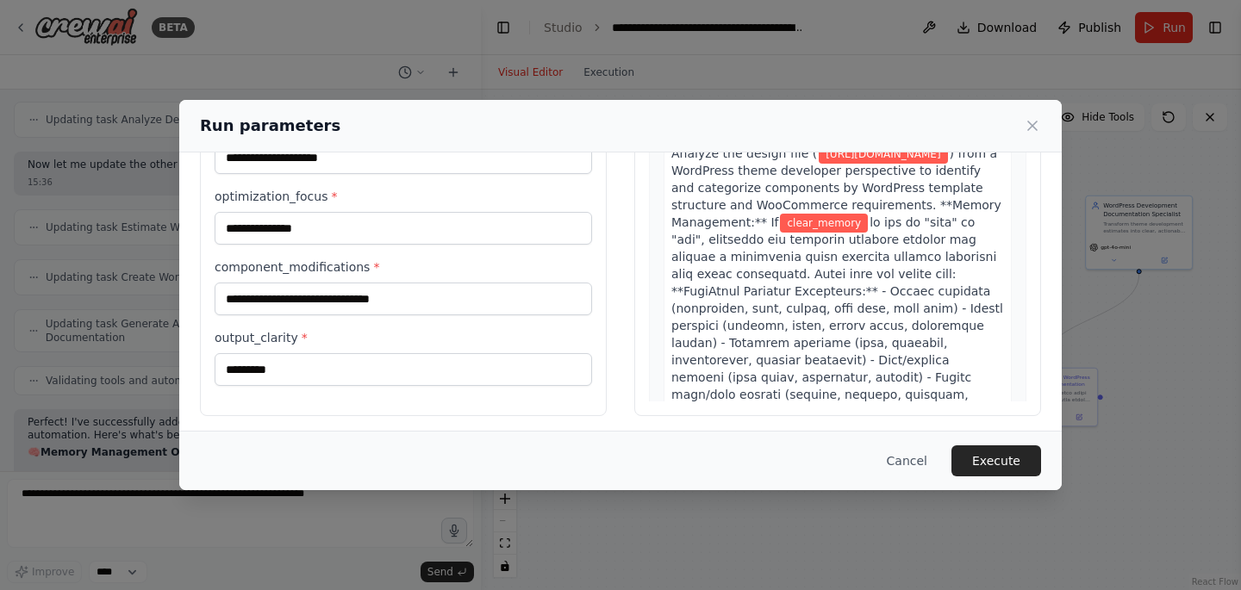
scroll to position [0, 0]
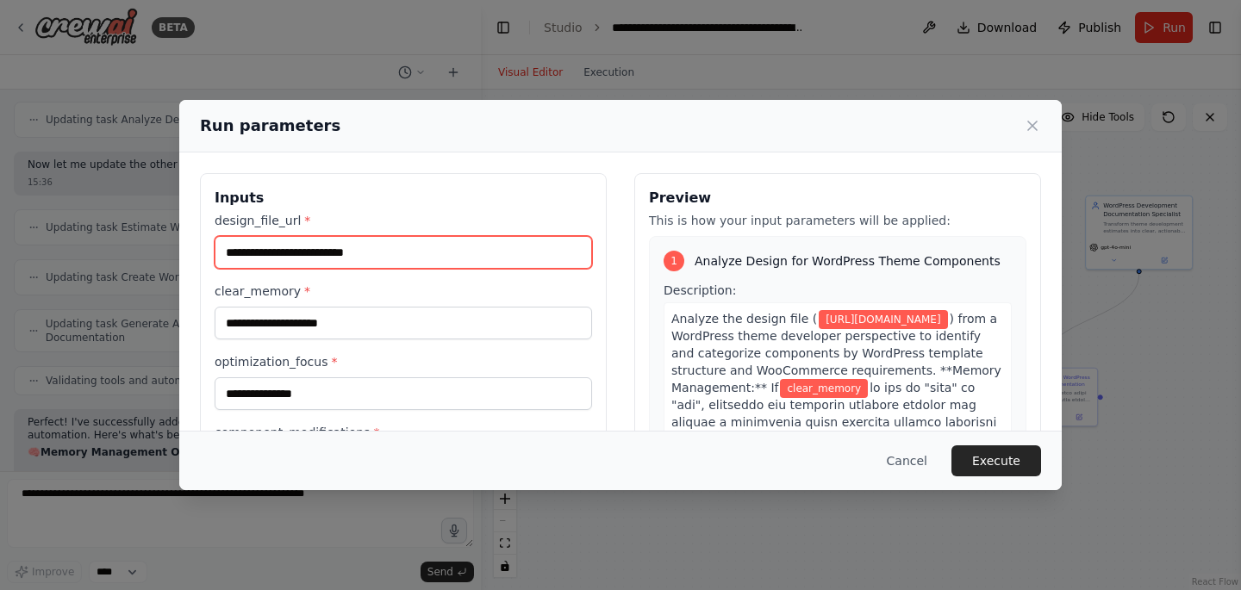
click at [402, 264] on input "**********" at bounding box center [403, 252] width 377 height 33
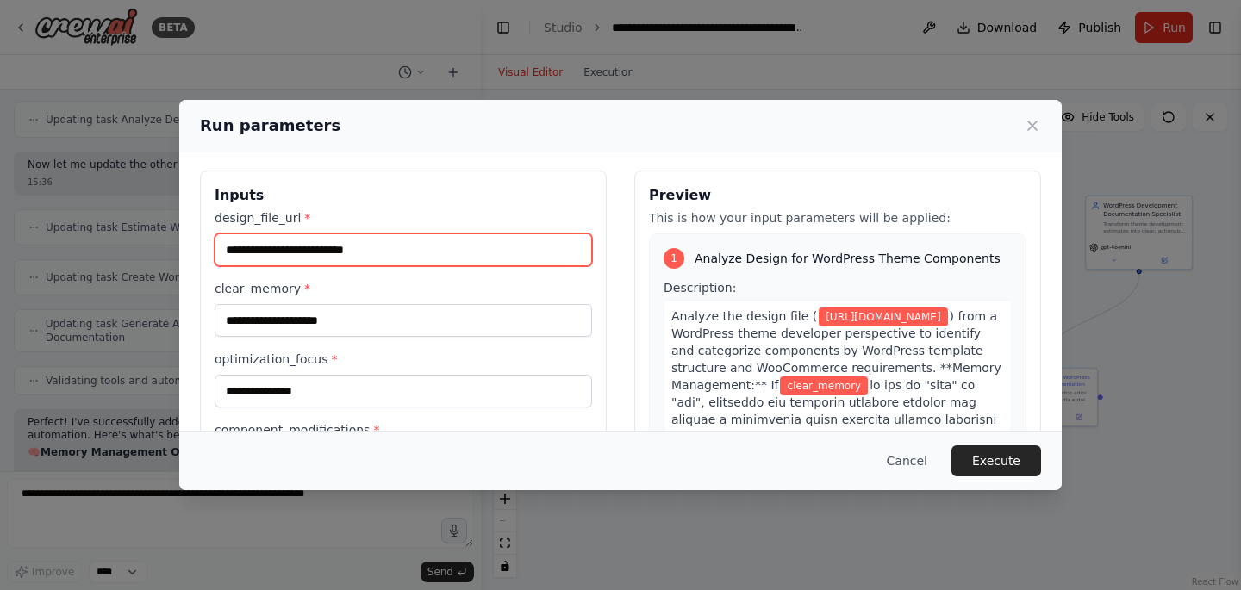
scroll to position [3, 0]
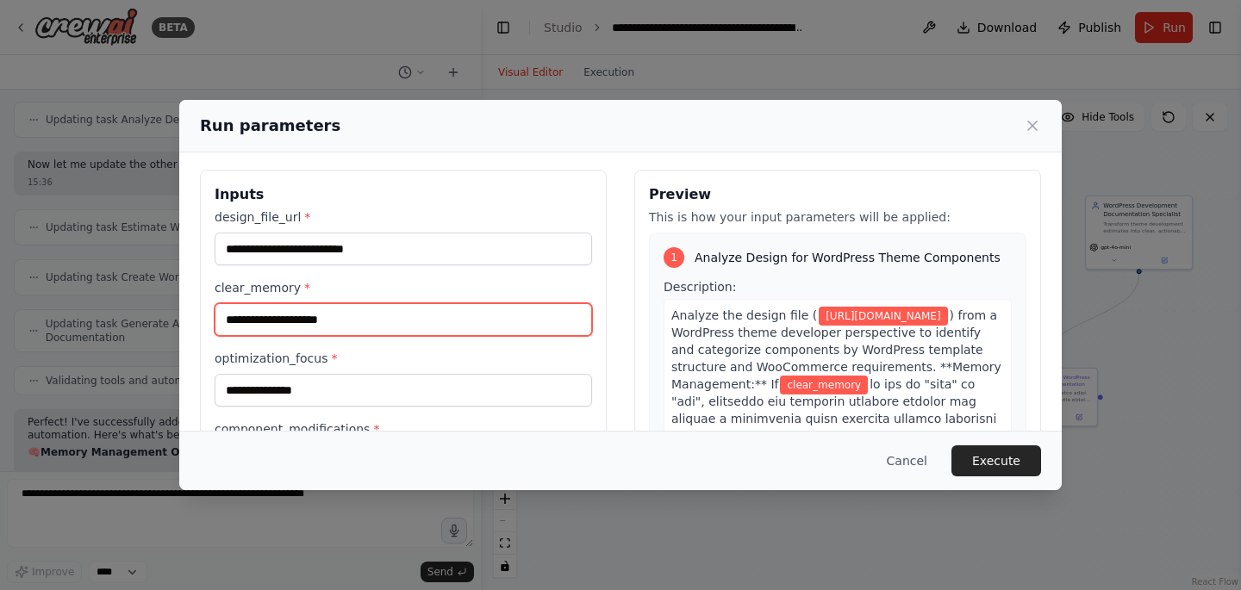
click at [376, 326] on input "clear_memory *" at bounding box center [403, 319] width 377 height 33
click at [377, 321] on input "clear_memory *" at bounding box center [403, 319] width 377 height 33
type input "*"
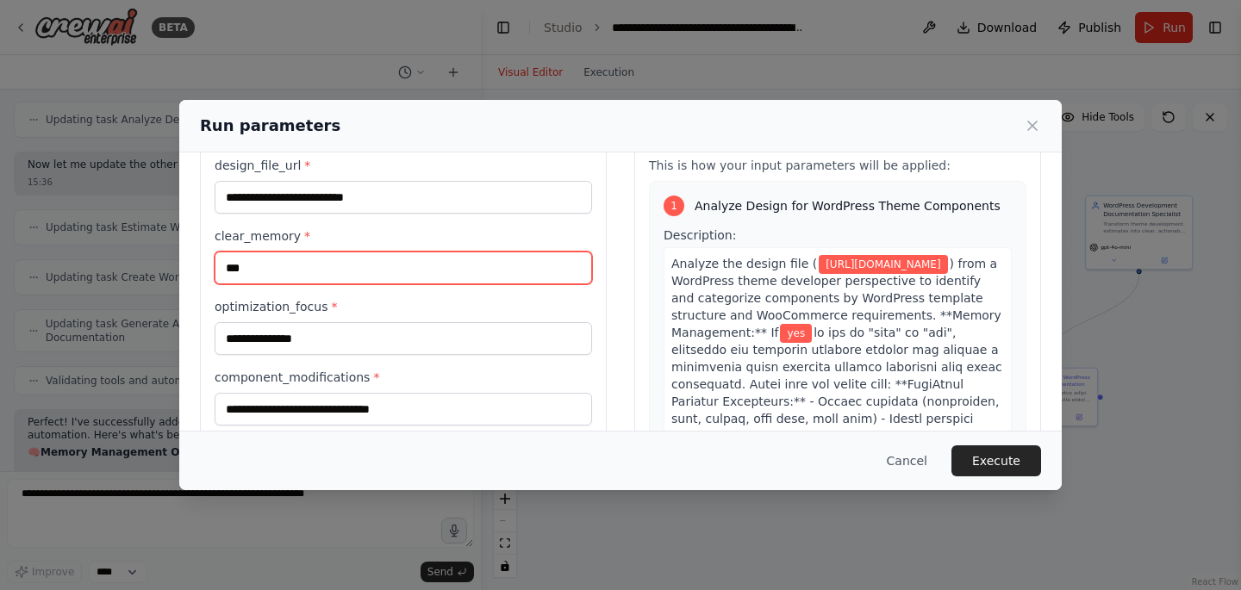
type input "***"
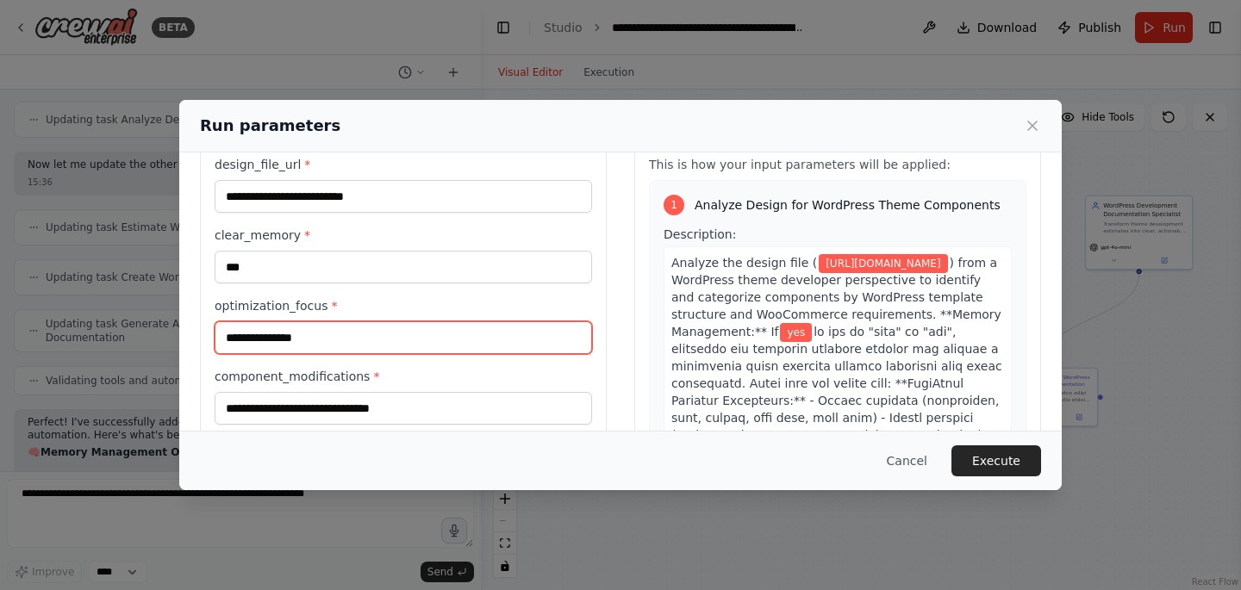
click at [369, 352] on input "**********" at bounding box center [403, 337] width 377 height 33
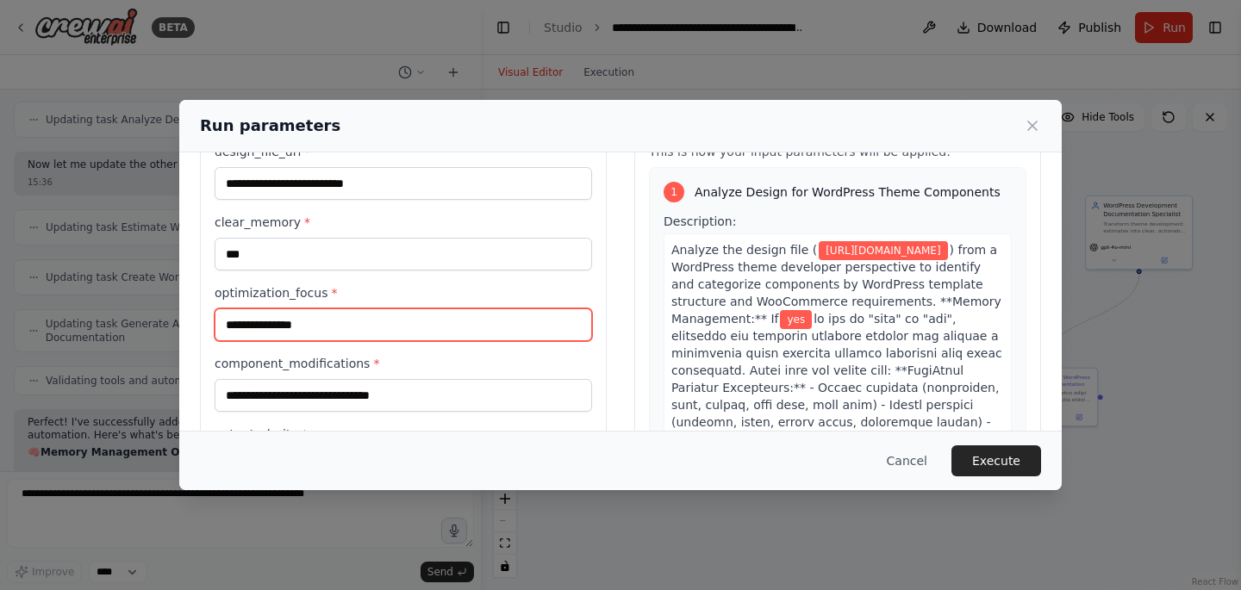
scroll to position [91, 0]
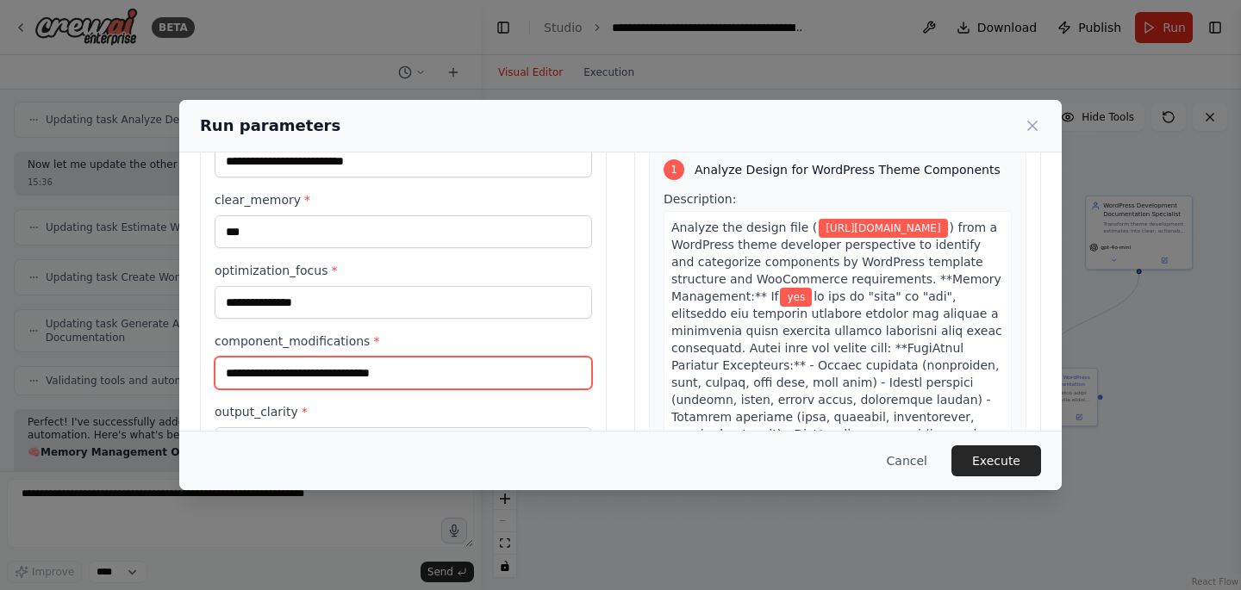
click at [319, 365] on input "**********" at bounding box center [403, 373] width 377 height 33
click at [340, 380] on input "**********" at bounding box center [403, 373] width 377 height 33
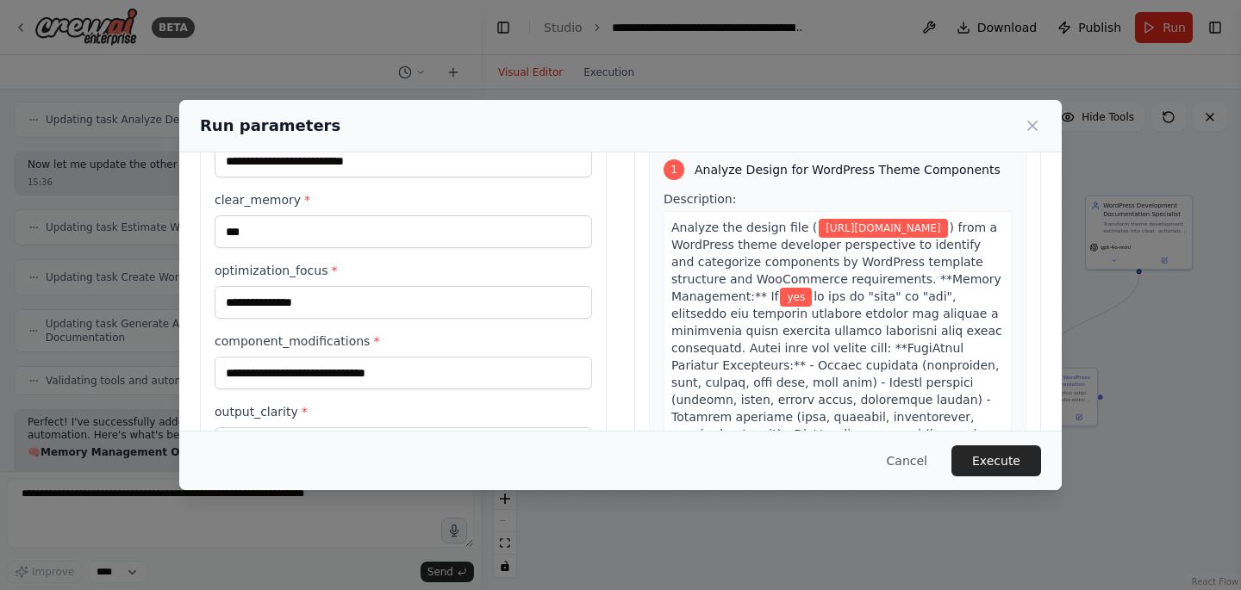
click at [227, 337] on label "component_modifications *" at bounding box center [403, 341] width 377 height 17
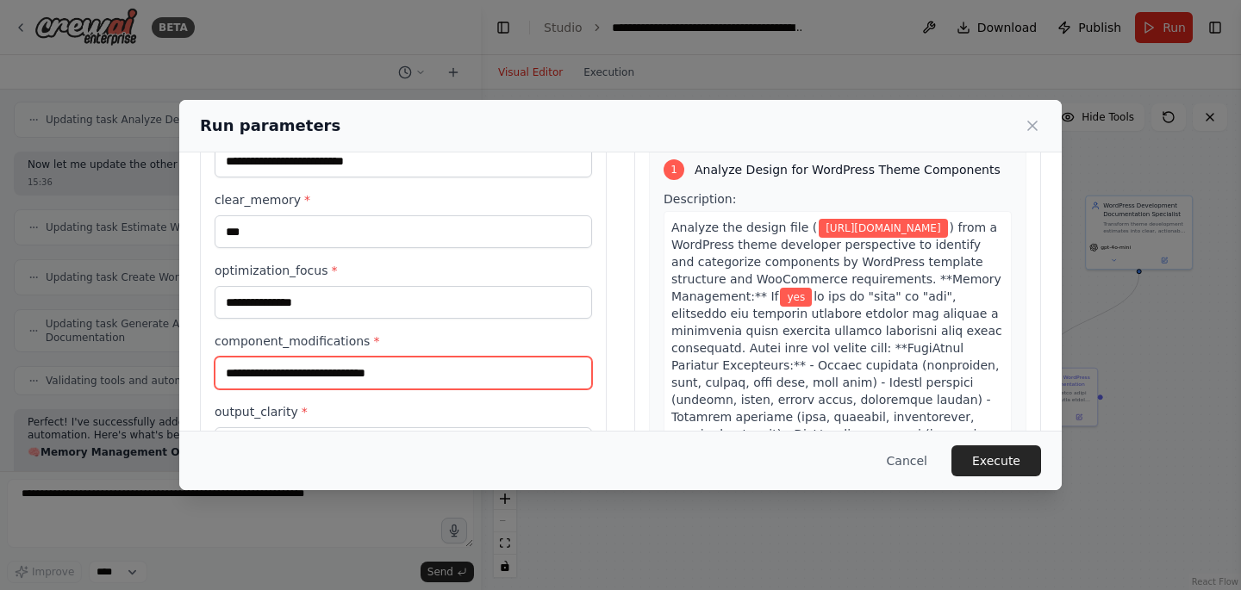
click at [227, 357] on input "component_modifications *" at bounding box center [403, 373] width 377 height 33
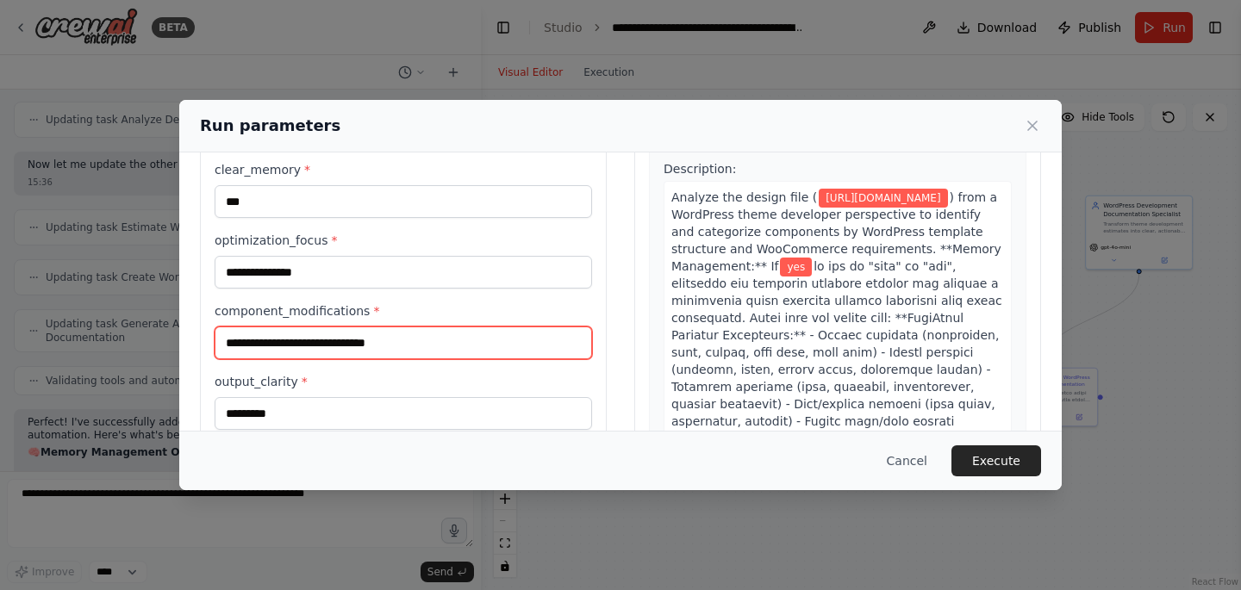
scroll to position [172, 0]
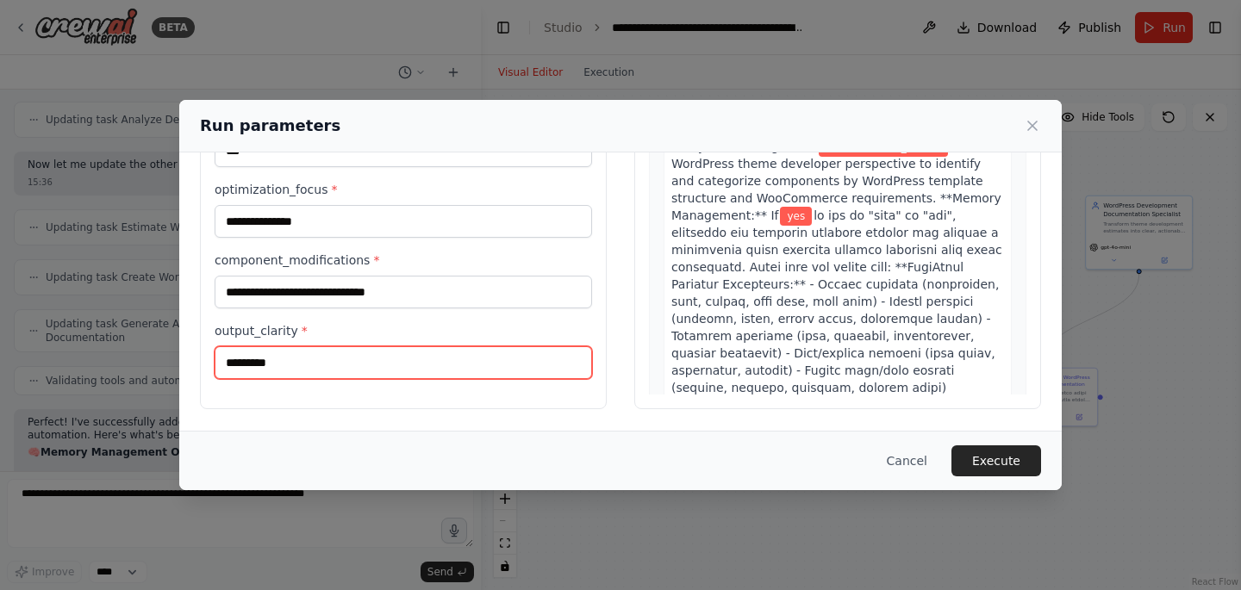
click at [302, 368] on input "*********" at bounding box center [403, 362] width 377 height 33
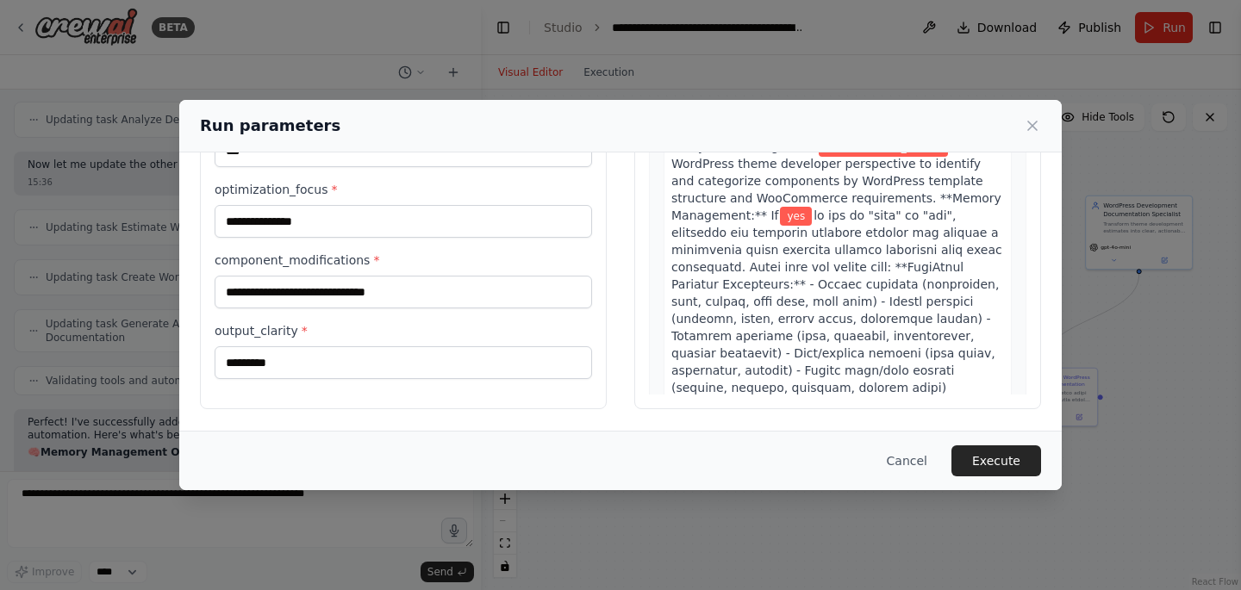
click at [359, 318] on div "**********" at bounding box center [403, 210] width 377 height 340
click at [1002, 460] on button "Execute" at bounding box center [996, 461] width 90 height 31
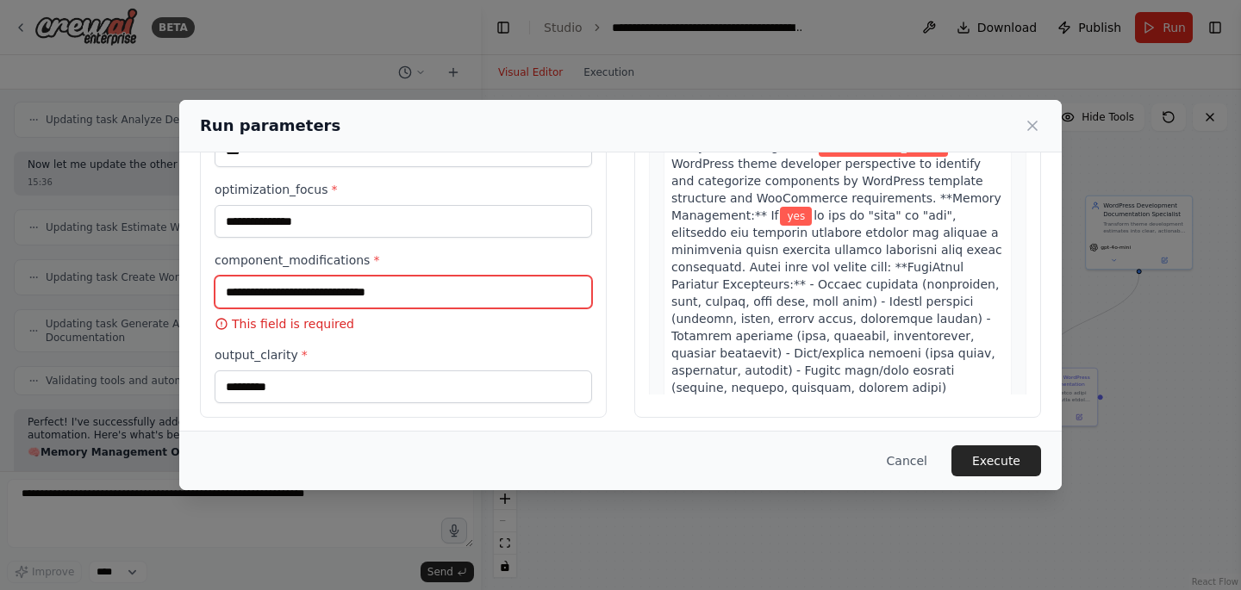
click at [360, 300] on input "component_modifications *" at bounding box center [403, 292] width 377 height 33
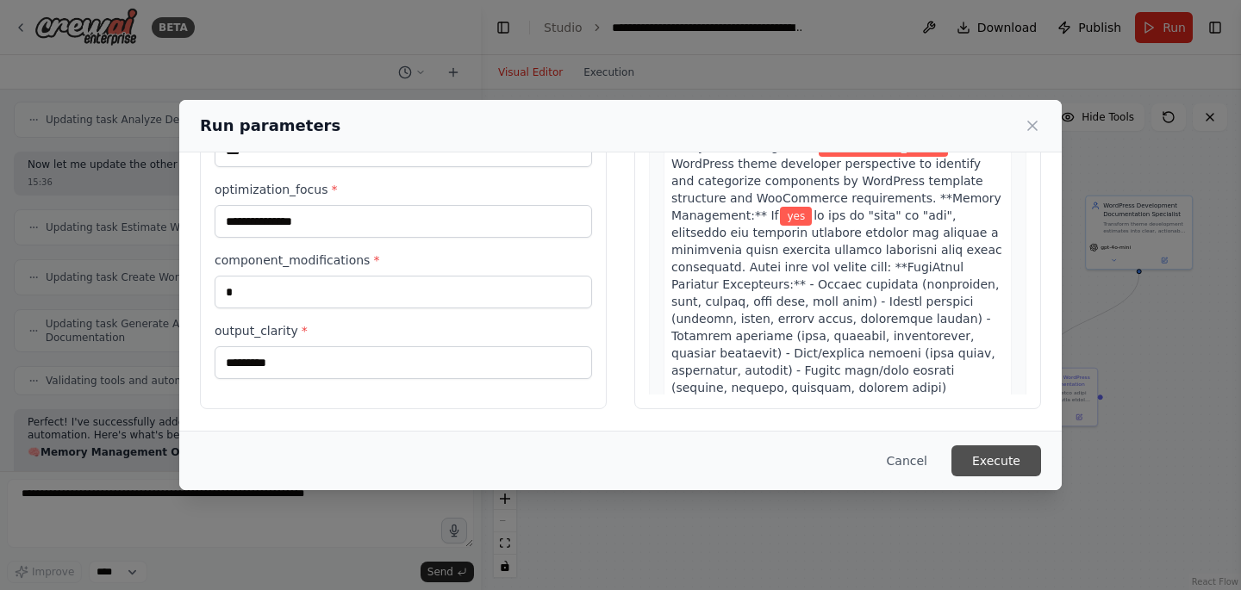
click at [995, 459] on button "Execute" at bounding box center [996, 461] width 90 height 31
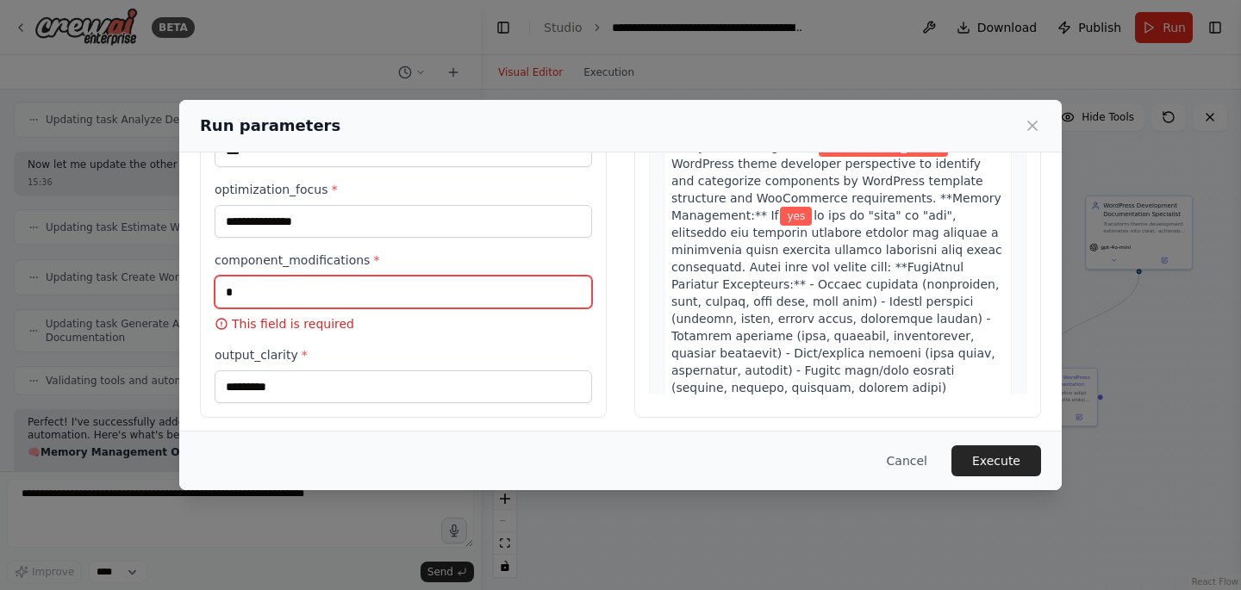
click at [290, 296] on input "component_modifications *" at bounding box center [403, 292] width 377 height 33
type input "**********"
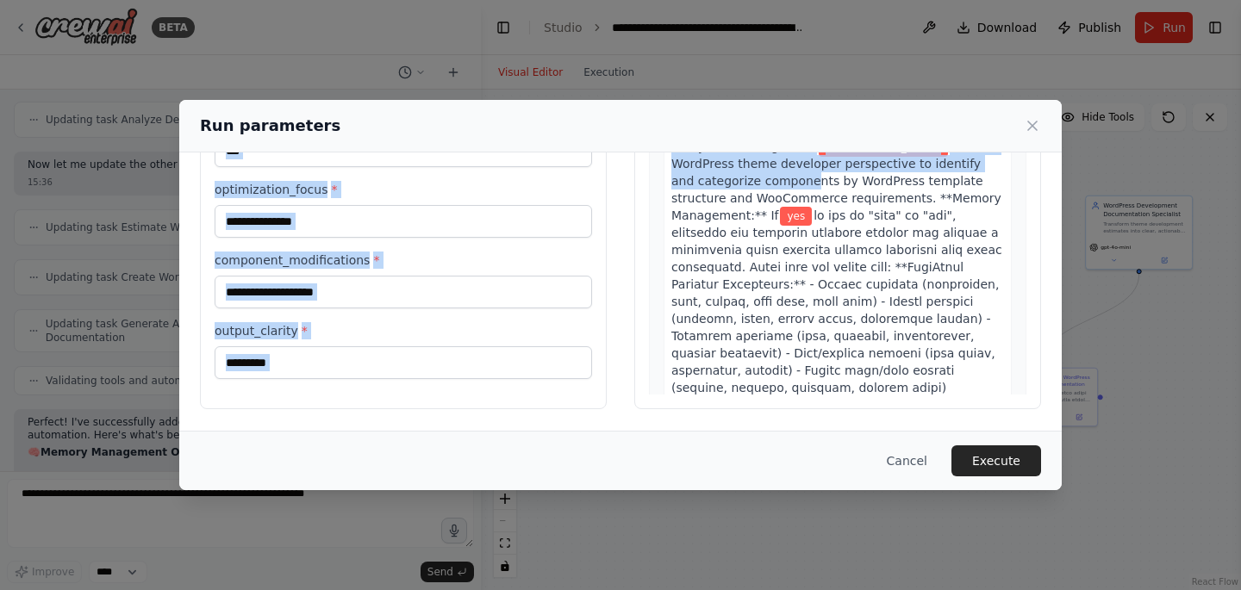
drag, startPoint x: 626, startPoint y: 122, endPoint x: 844, endPoint y: 174, distance: 224.3
click at [844, 174] on div "**********" at bounding box center [620, 295] width 883 height 390
click at [992, 465] on button "Execute" at bounding box center [996, 461] width 90 height 31
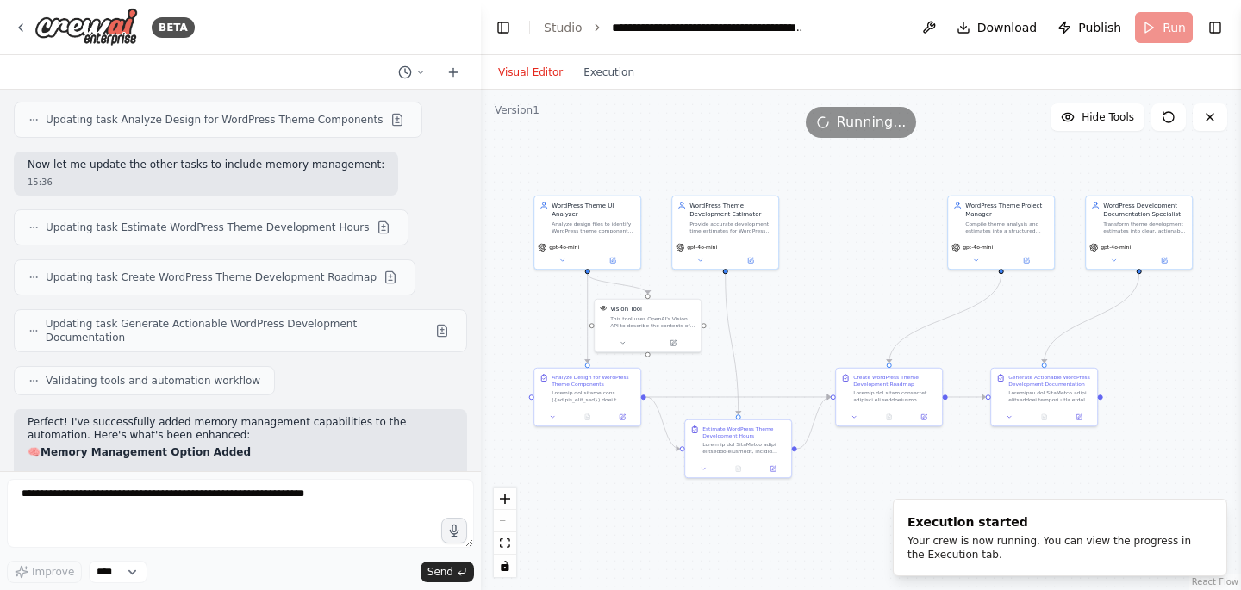
click at [249, 565] on li "component_modifications - Add/remove/focus/revise (OPTIONAL)" at bounding box center [241, 572] width 426 height 15
copy li "focus"
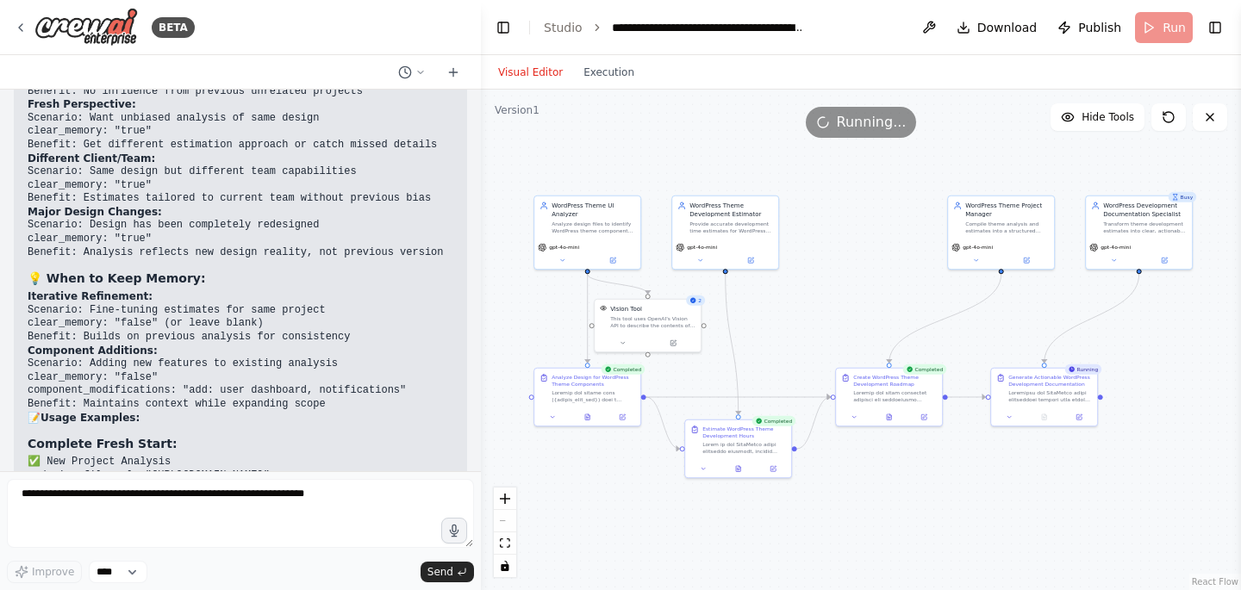
scroll to position [18137, 0]
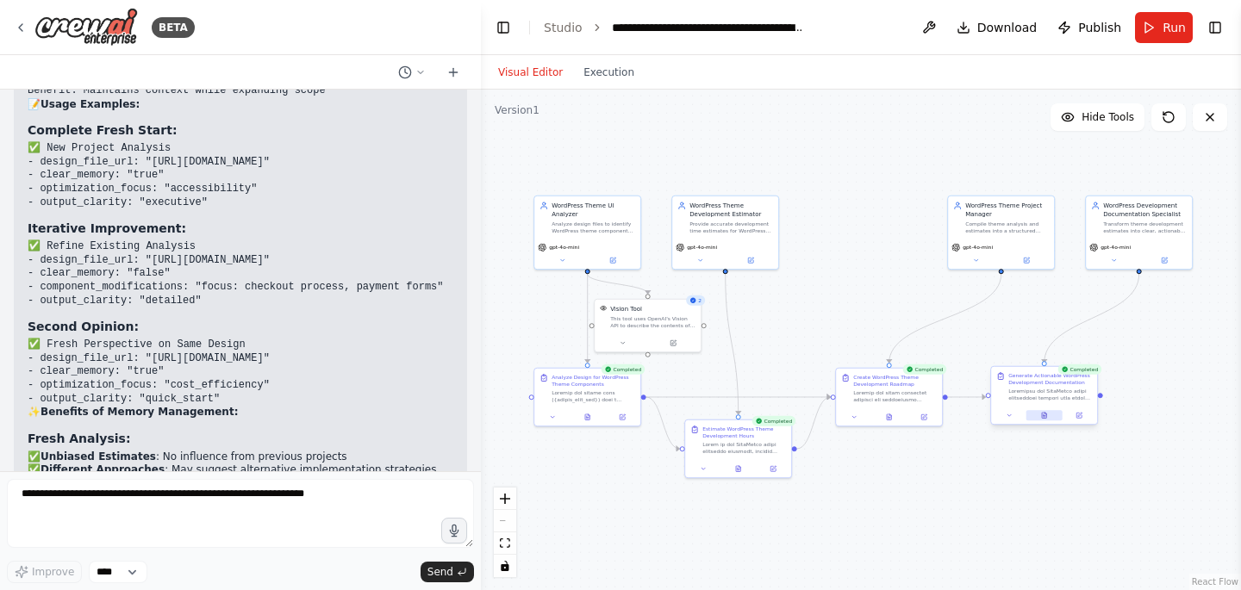
click at [1043, 417] on icon at bounding box center [1044, 416] width 4 height 6
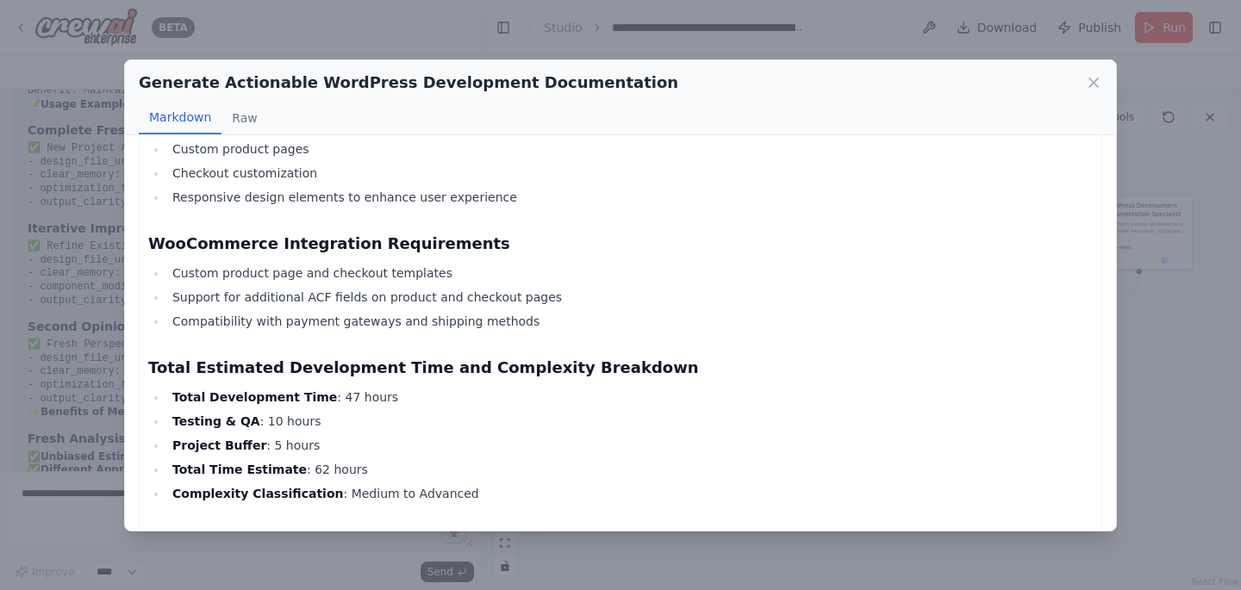
scroll to position [207, 0]
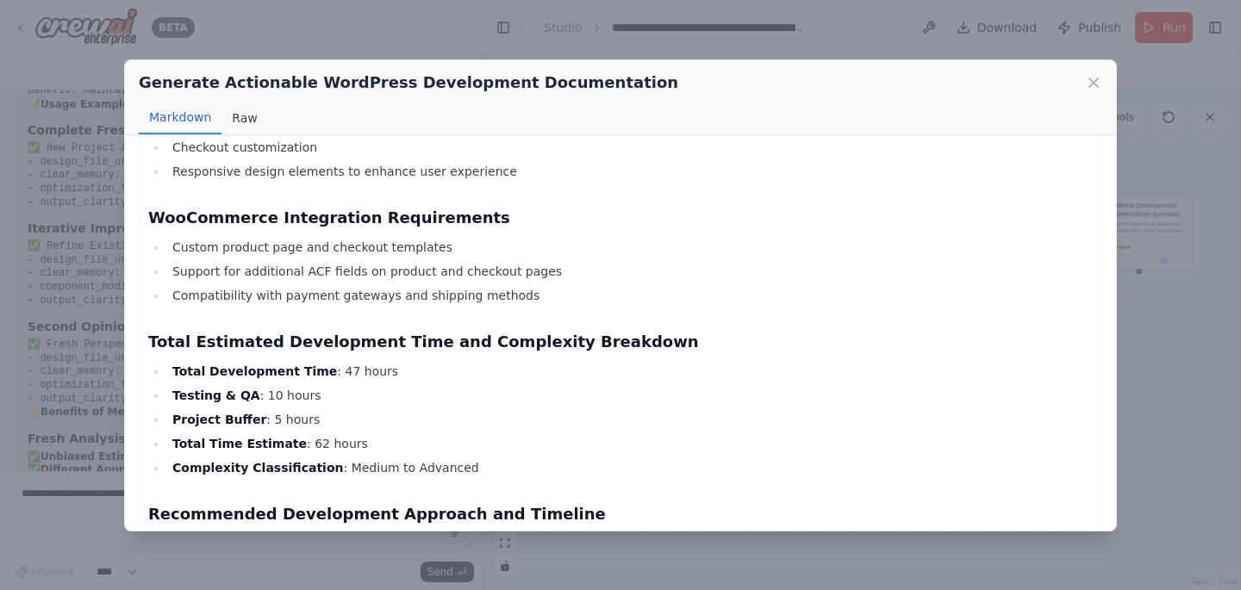
click at [234, 124] on button "Raw" at bounding box center [244, 118] width 46 height 33
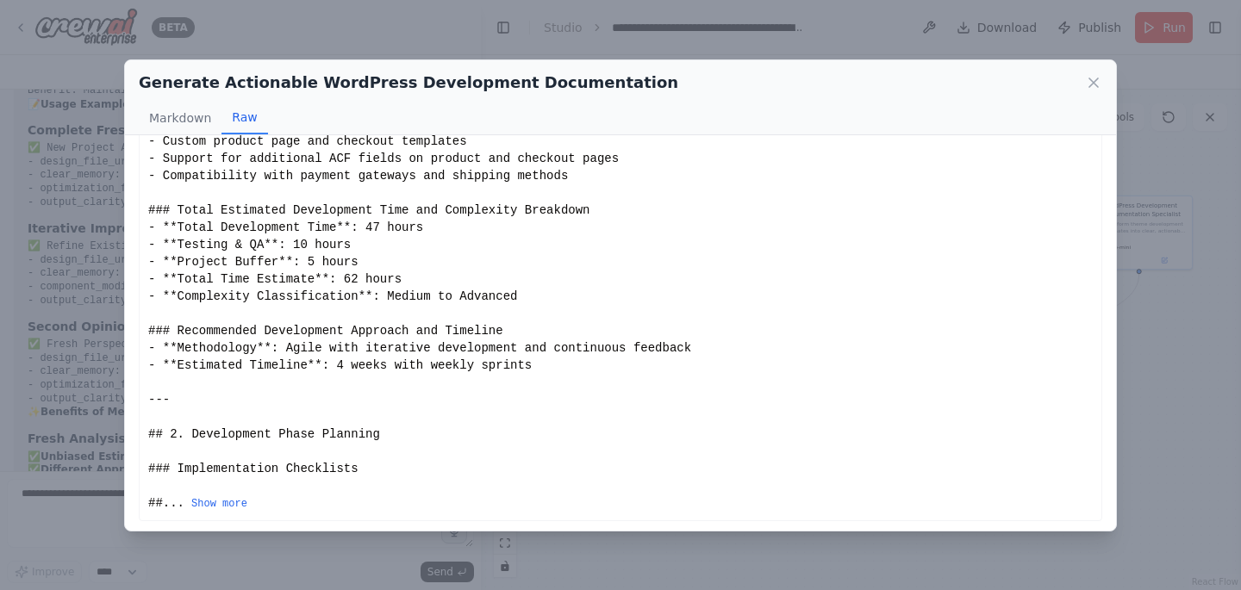
scroll to position [220, 0]
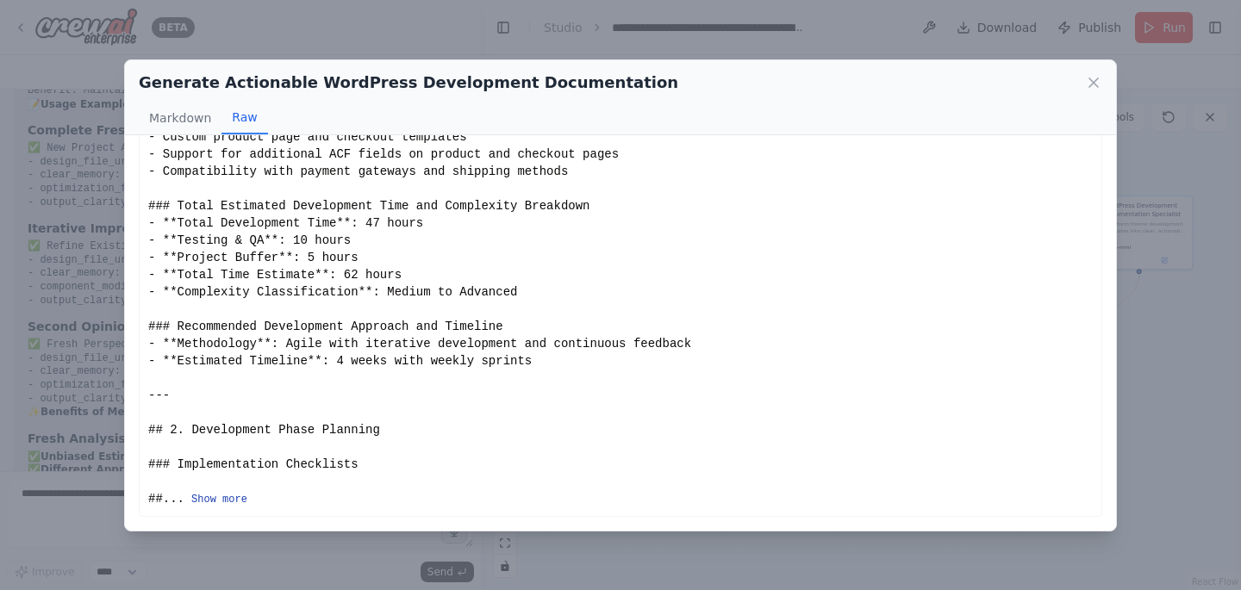
click at [214, 498] on button "Show more" at bounding box center [219, 500] width 56 height 14
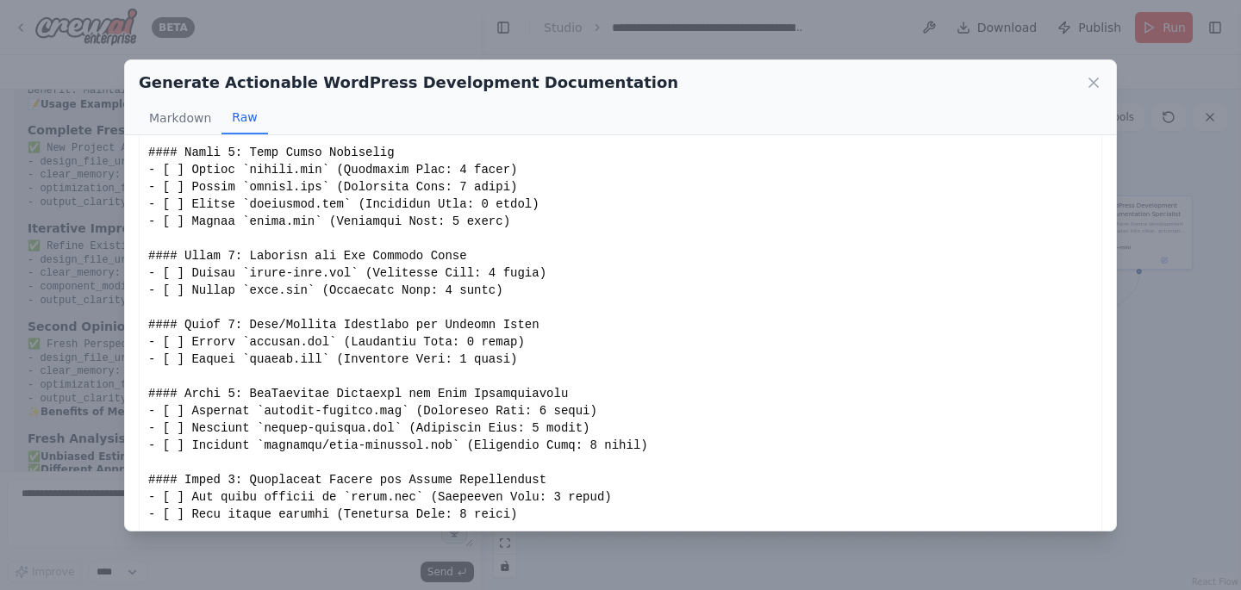
scroll to position [480, 0]
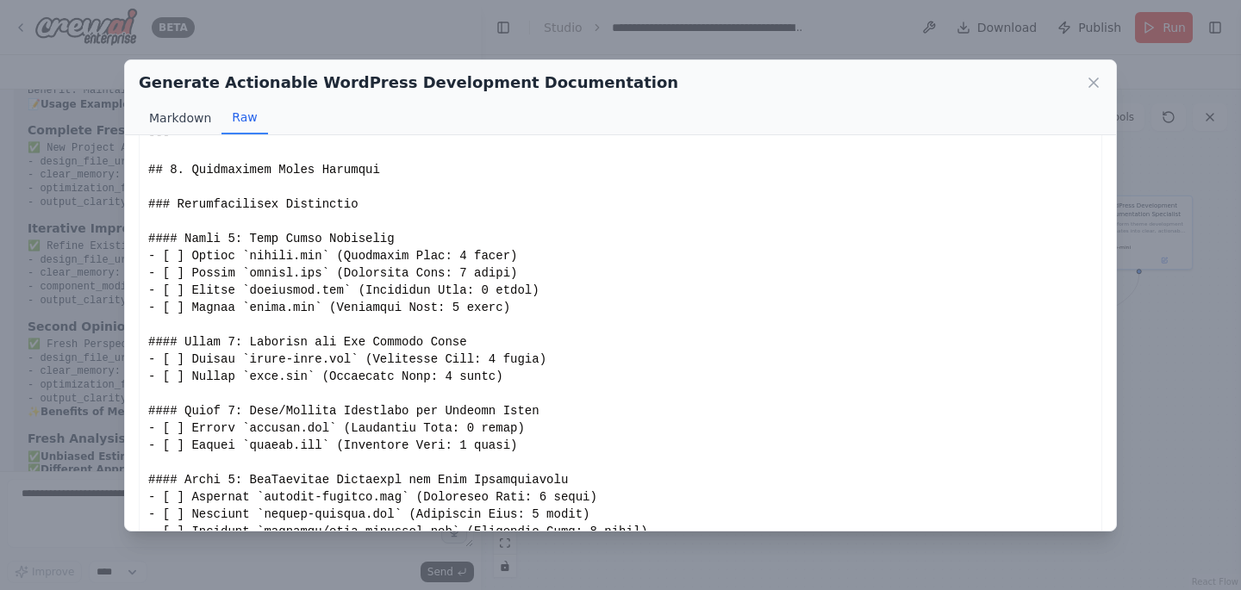
click at [170, 112] on button "Markdown" at bounding box center [180, 118] width 83 height 33
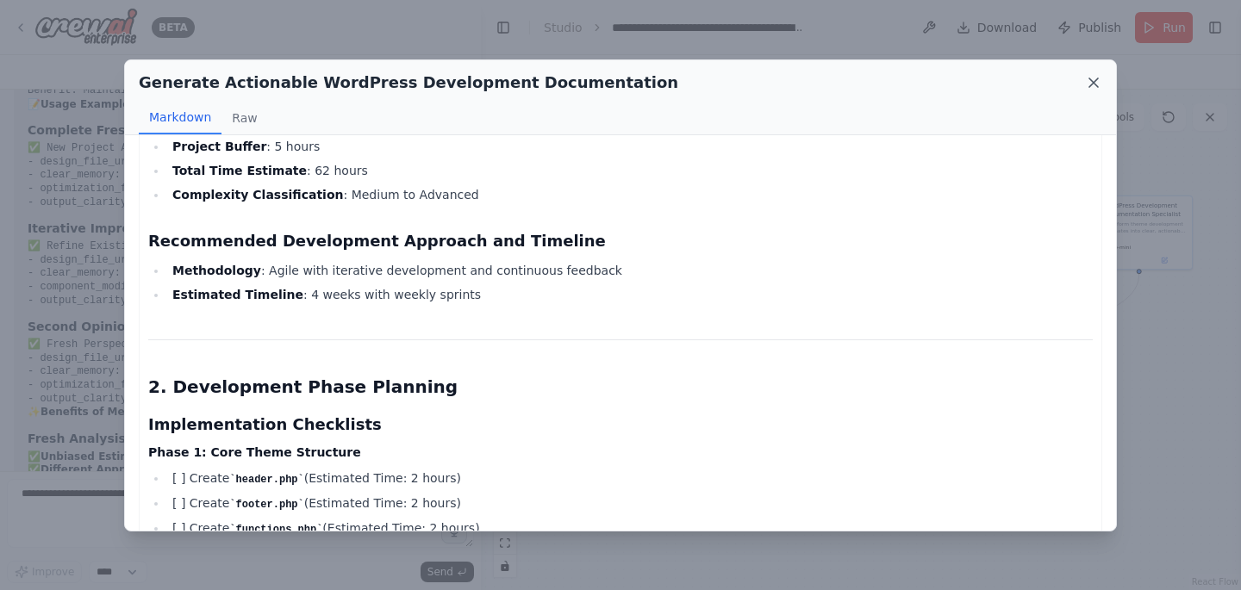
click at [1086, 79] on icon at bounding box center [1093, 82] width 17 height 17
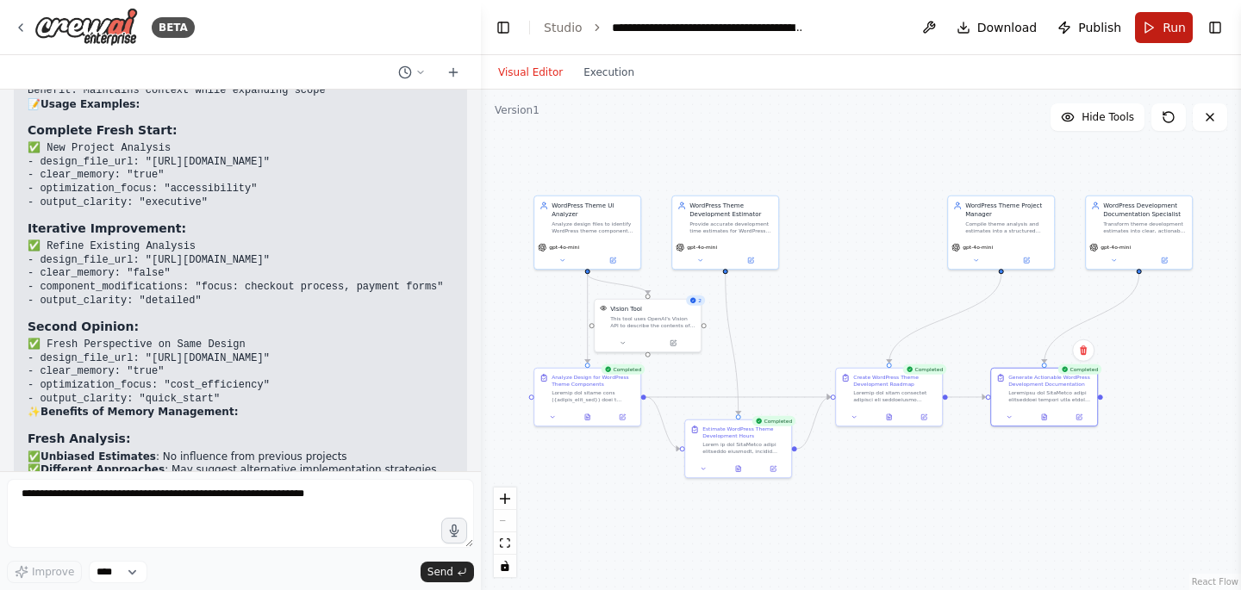
click at [1158, 28] on button "Run" at bounding box center [1164, 27] width 58 height 31
click at [1158, 28] on header "**********" at bounding box center [861, 27] width 760 height 55
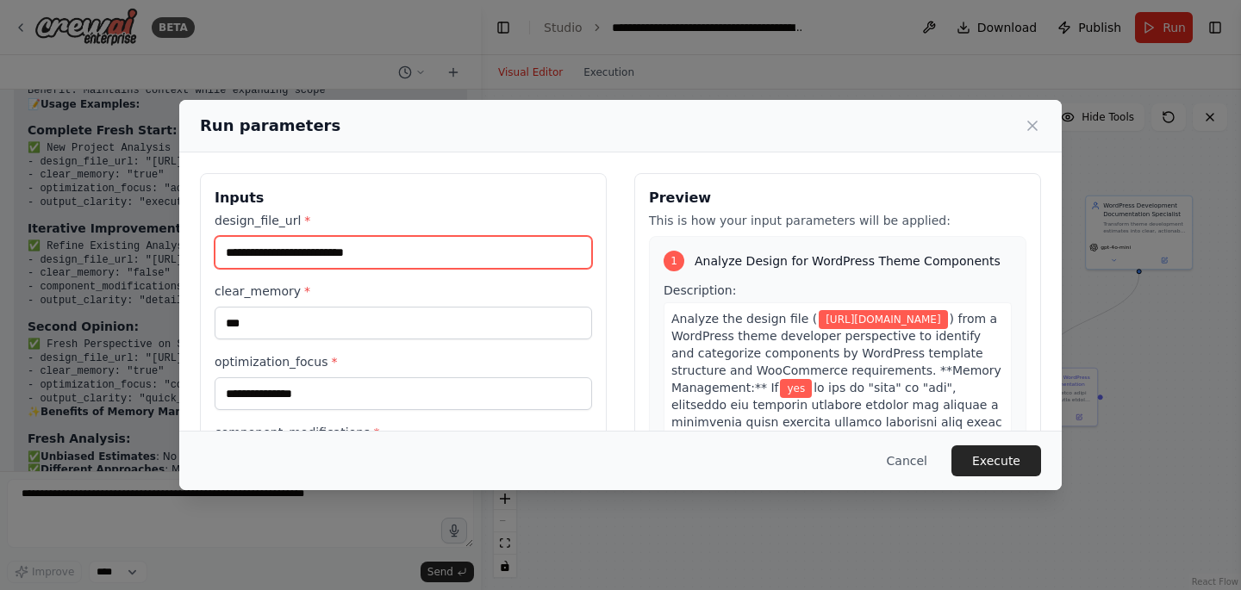
click at [315, 259] on input "**********" at bounding box center [403, 252] width 377 height 33
paste input "**********"
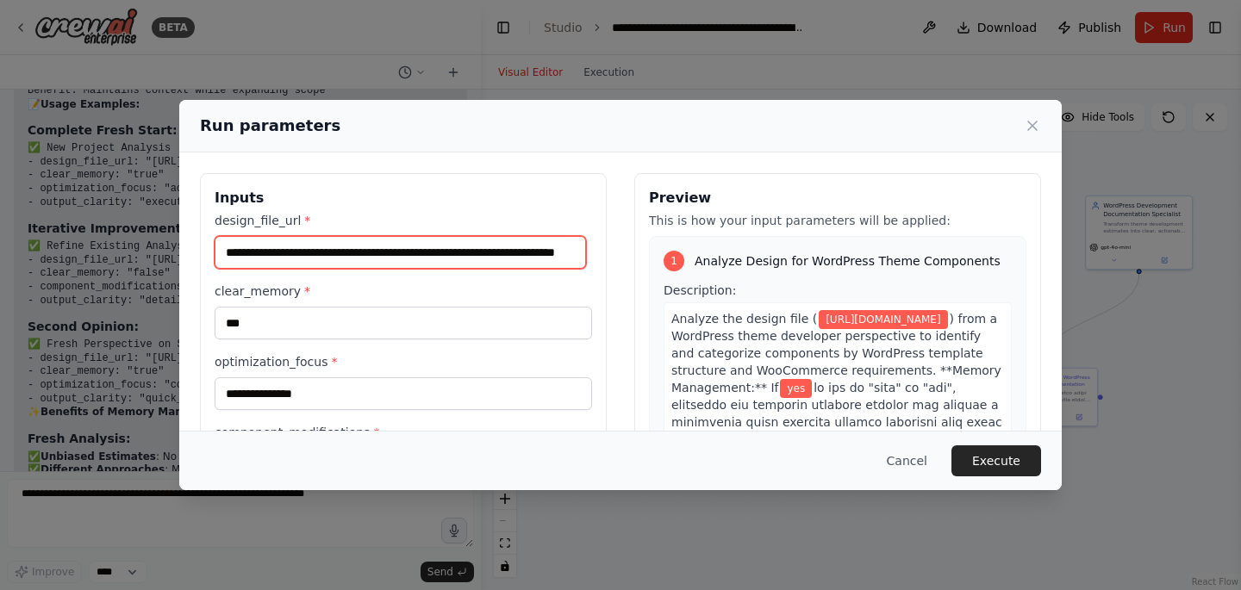
type input "**********"
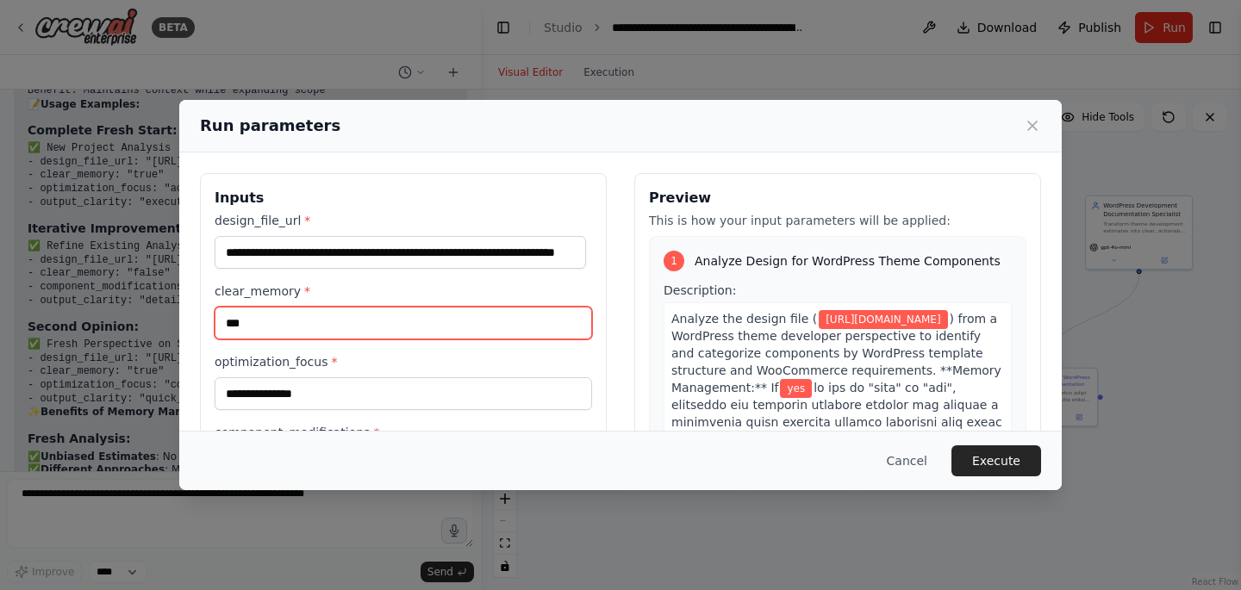
click at [270, 316] on input "***" at bounding box center [403, 323] width 377 height 33
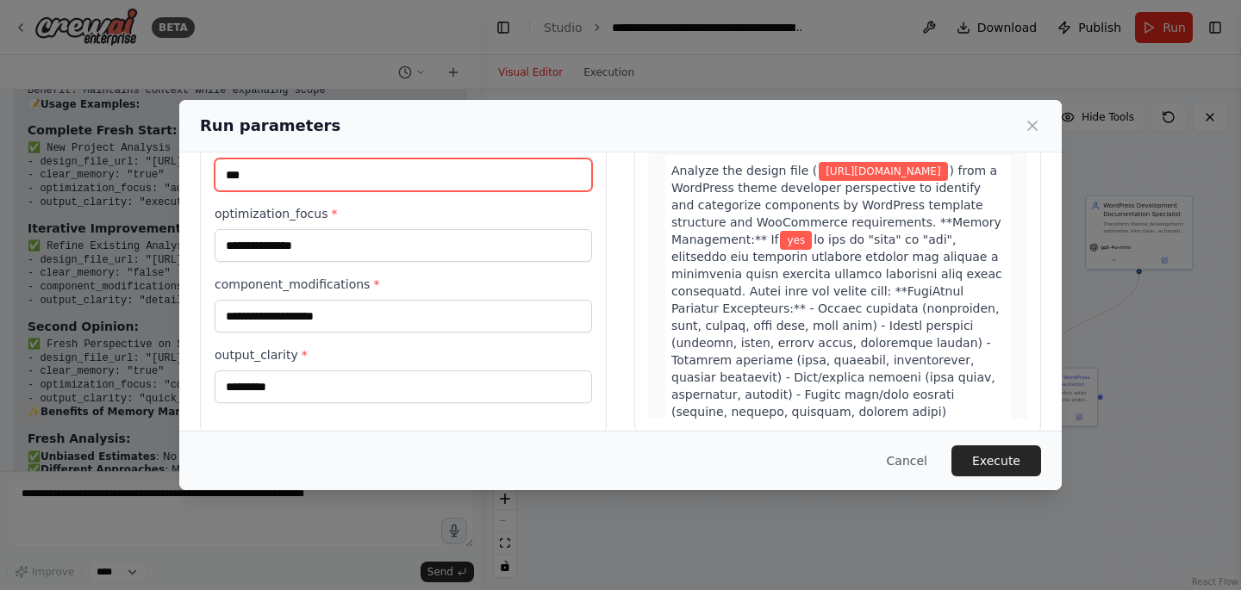
scroll to position [152, 0]
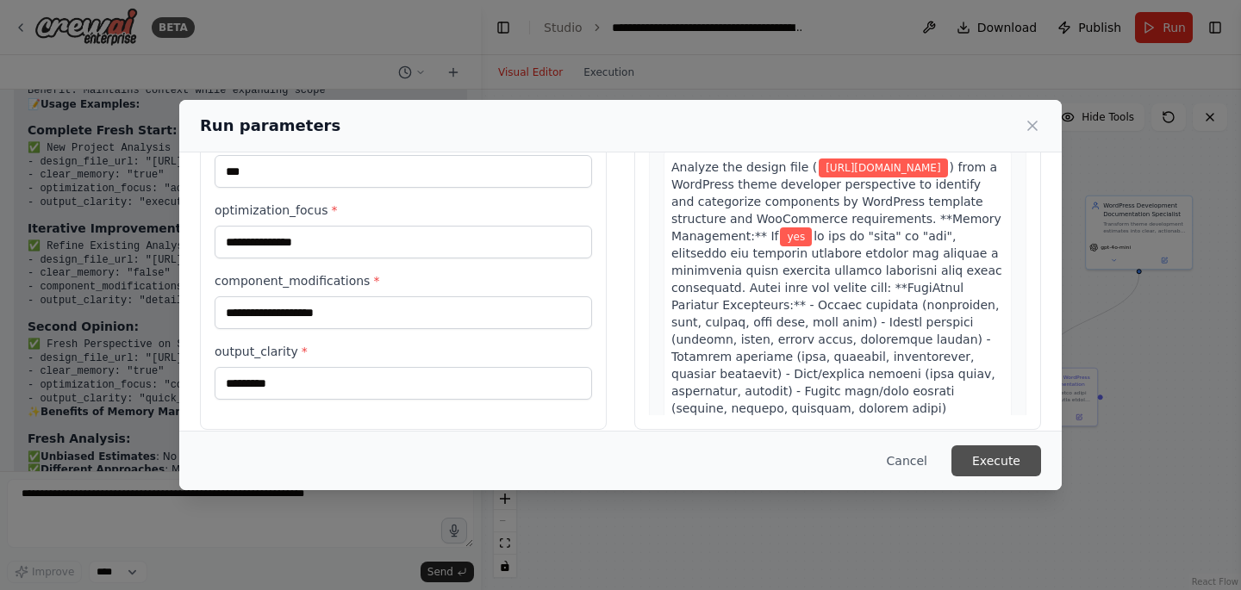
click at [993, 467] on button "Execute" at bounding box center [996, 461] width 90 height 31
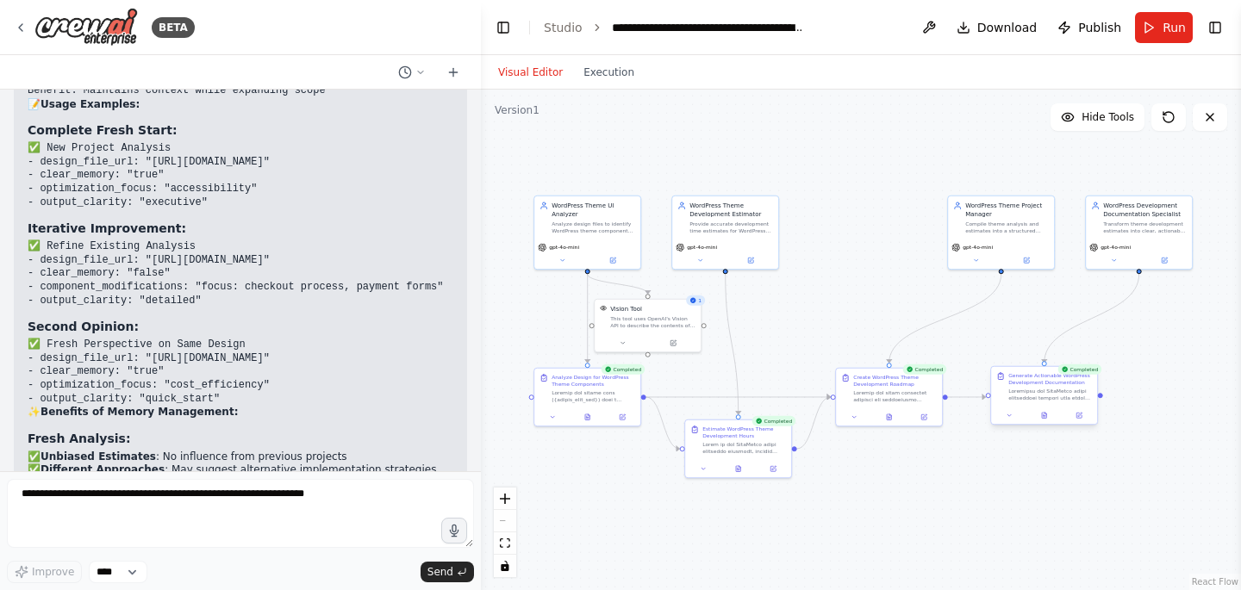
click at [1047, 421] on div at bounding box center [1044, 416] width 106 height 18
click at [1045, 416] on icon at bounding box center [1044, 416] width 4 height 6
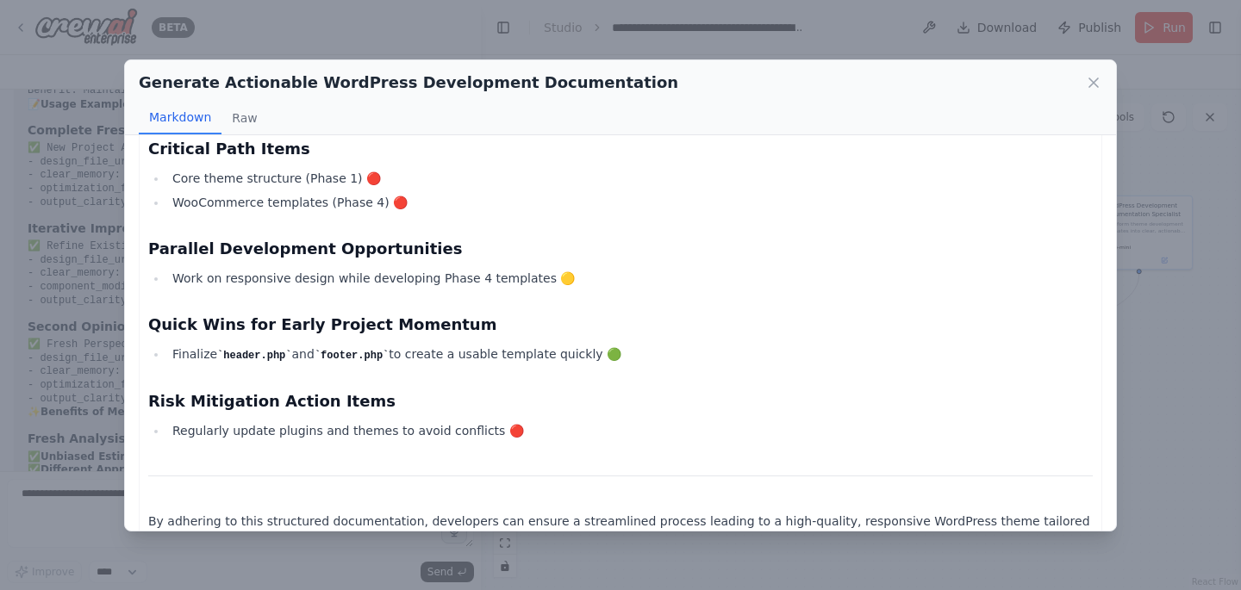
scroll to position [5111, 0]
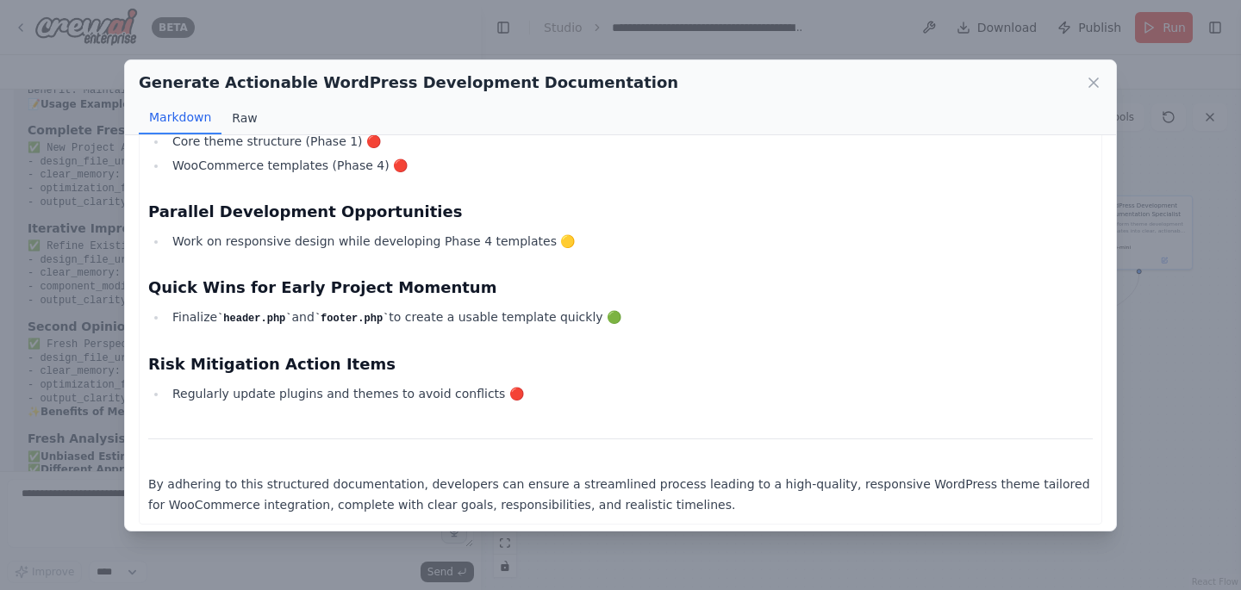
click at [241, 117] on button "Raw" at bounding box center [244, 118] width 46 height 33
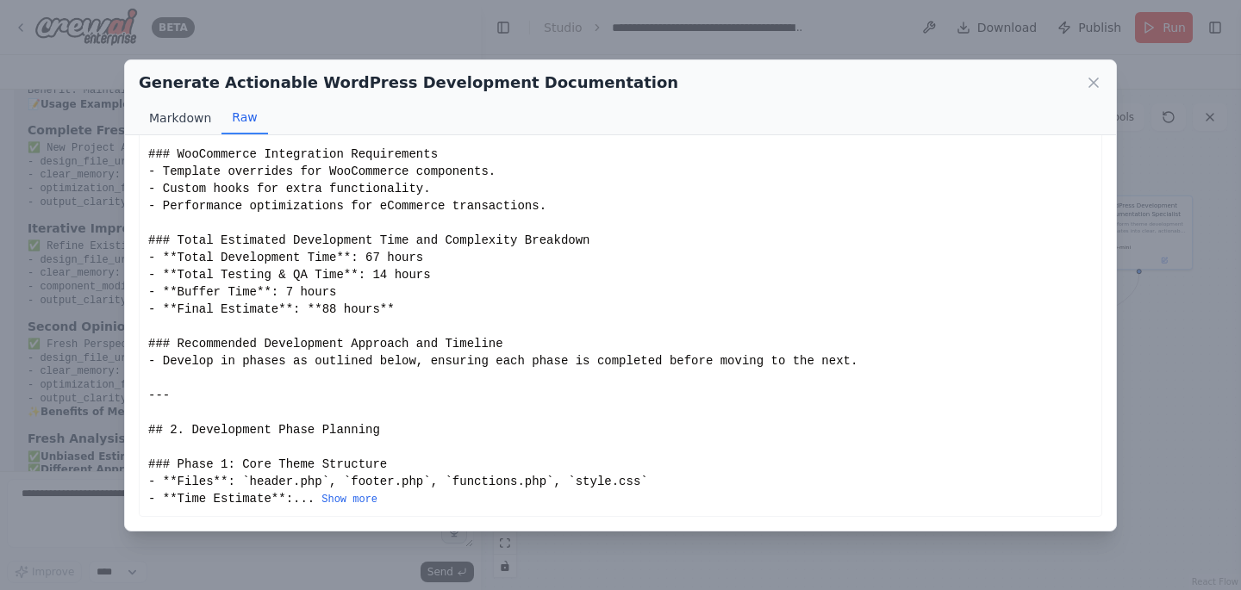
click at [157, 113] on button "Markdown" at bounding box center [180, 118] width 83 height 33
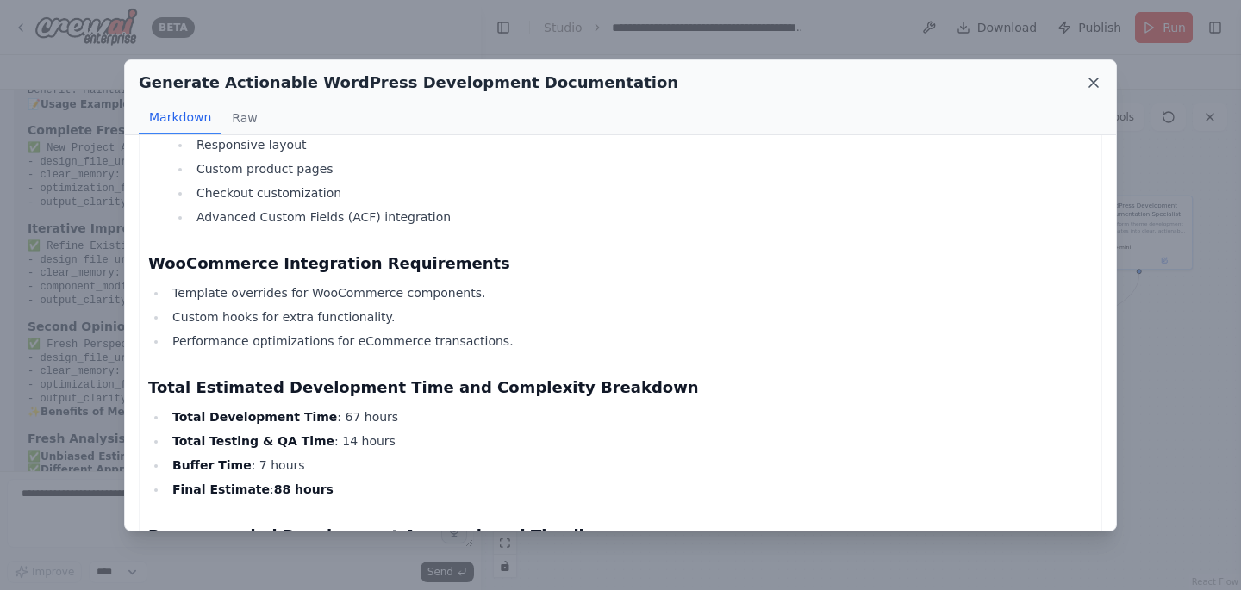
click at [1094, 79] on icon at bounding box center [1093, 82] width 17 height 17
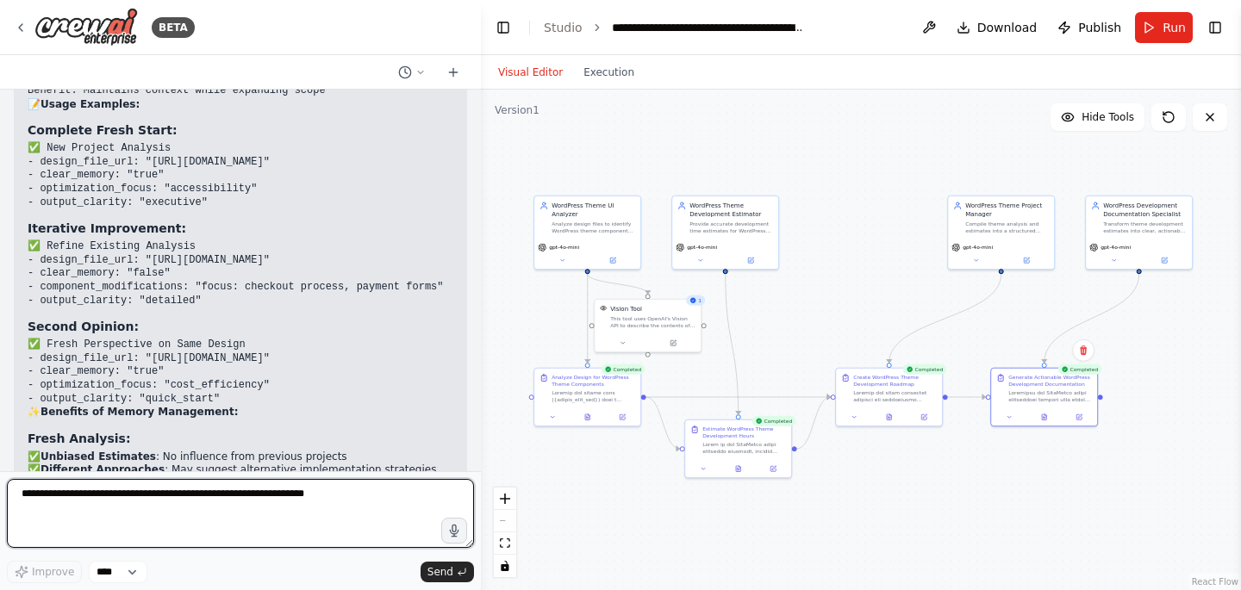
click at [122, 486] on textarea at bounding box center [240, 513] width 467 height 69
type textarea "**********"
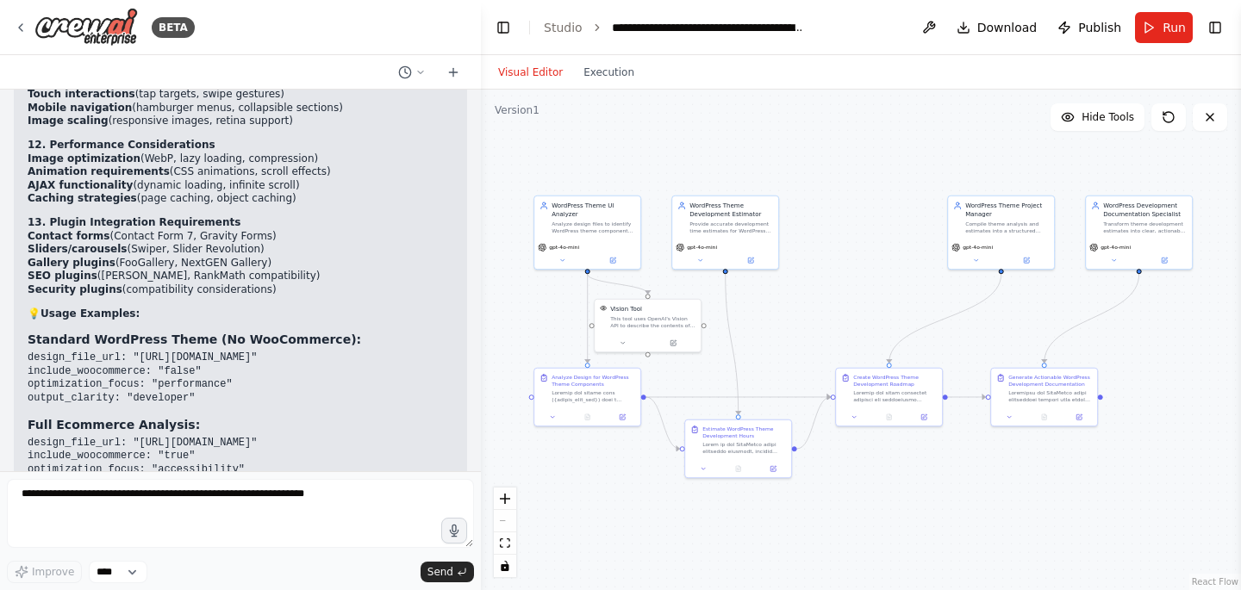
scroll to position [20583, 0]
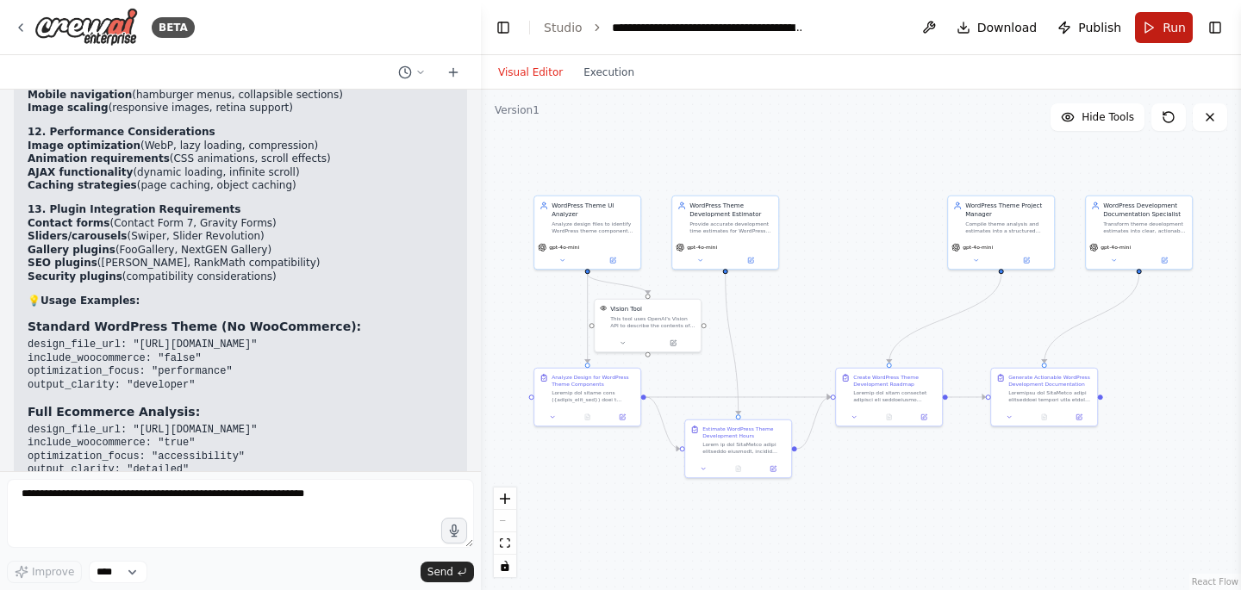
click at [1156, 28] on button "Run" at bounding box center [1164, 27] width 58 height 31
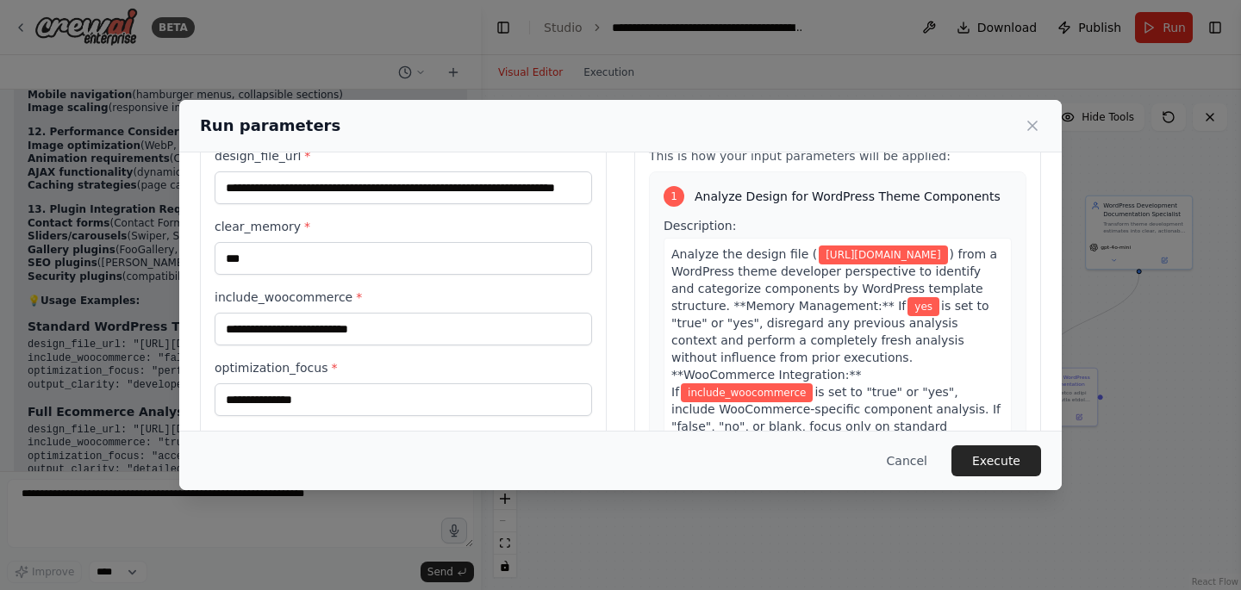
scroll to position [77, 0]
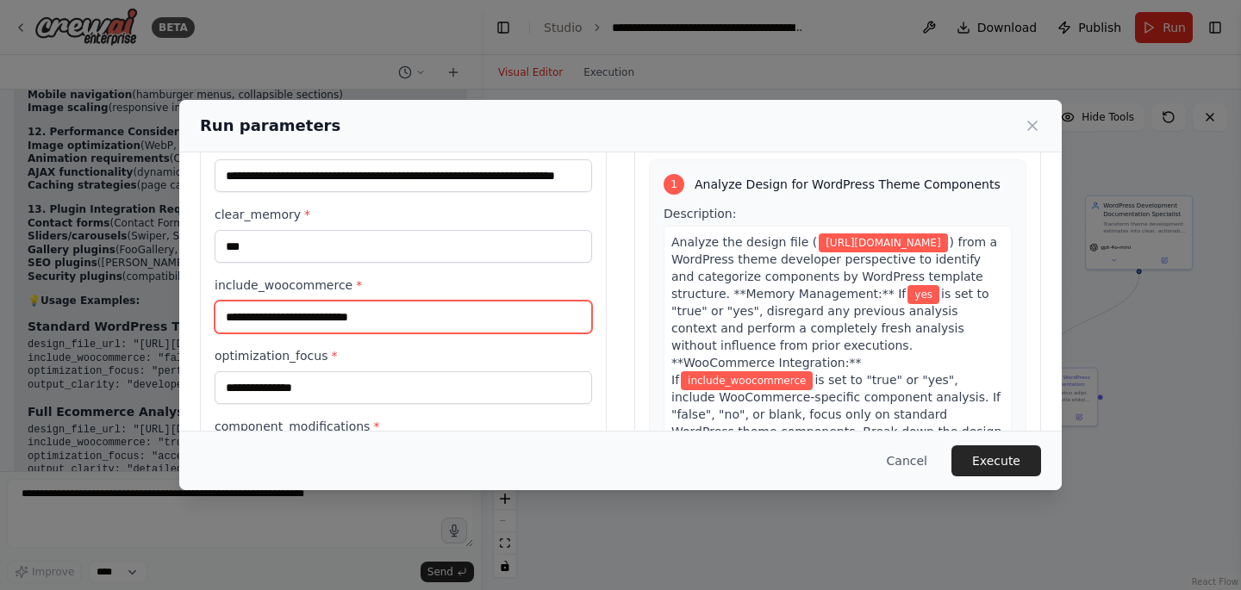
click at [361, 321] on input "include_woocommerce *" at bounding box center [403, 317] width 377 height 33
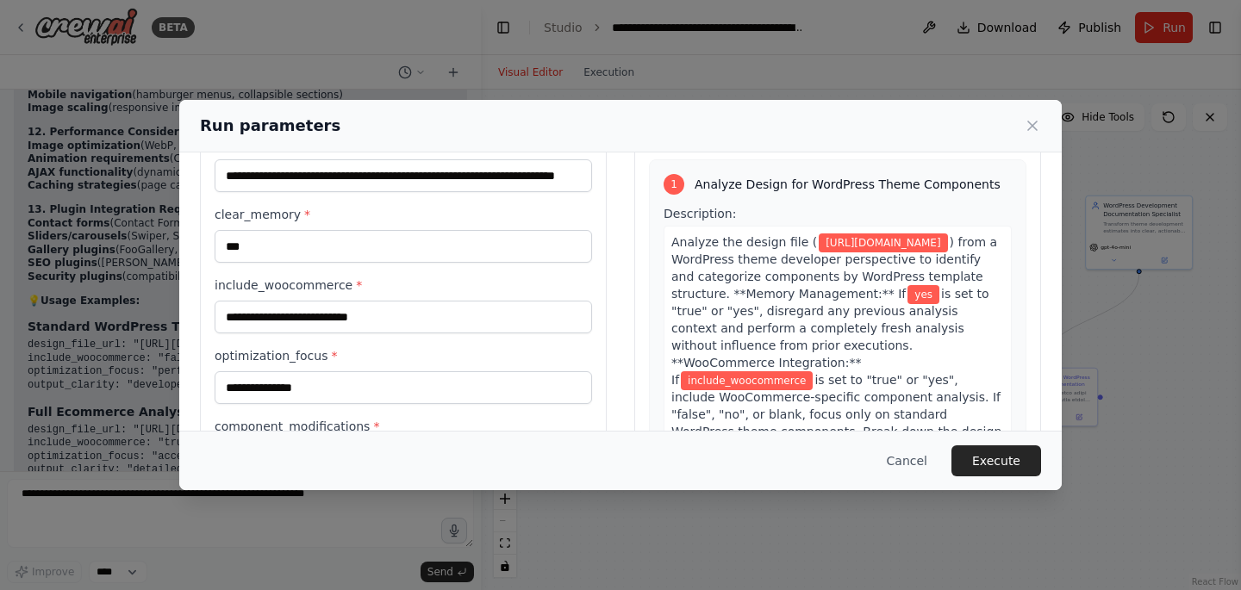
click at [91, 362] on div "**********" at bounding box center [620, 295] width 1241 height 590
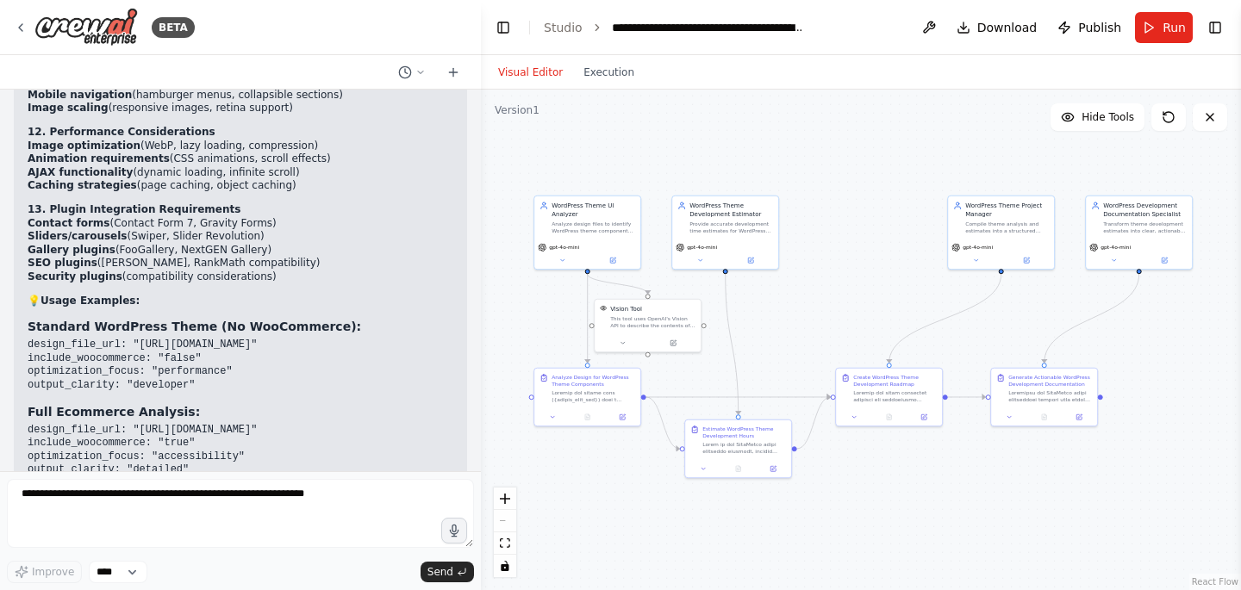
click at [183, 339] on code "design_file_url: "[URL][DOMAIN_NAME]" include_woocommerce: "false" optimization…" at bounding box center [142, 365] width 229 height 53
copy code "false"
click at [1159, 34] on button "Run" at bounding box center [1164, 27] width 58 height 31
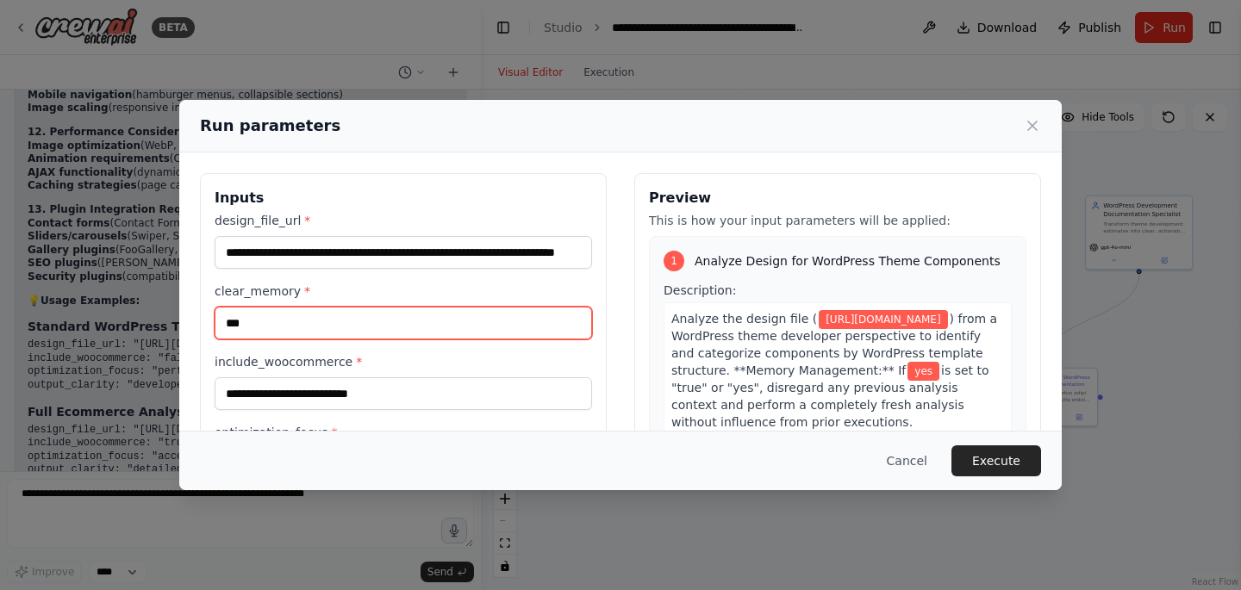
click at [318, 333] on input "***" at bounding box center [403, 323] width 377 height 33
click at [268, 322] on input "***" at bounding box center [403, 323] width 377 height 33
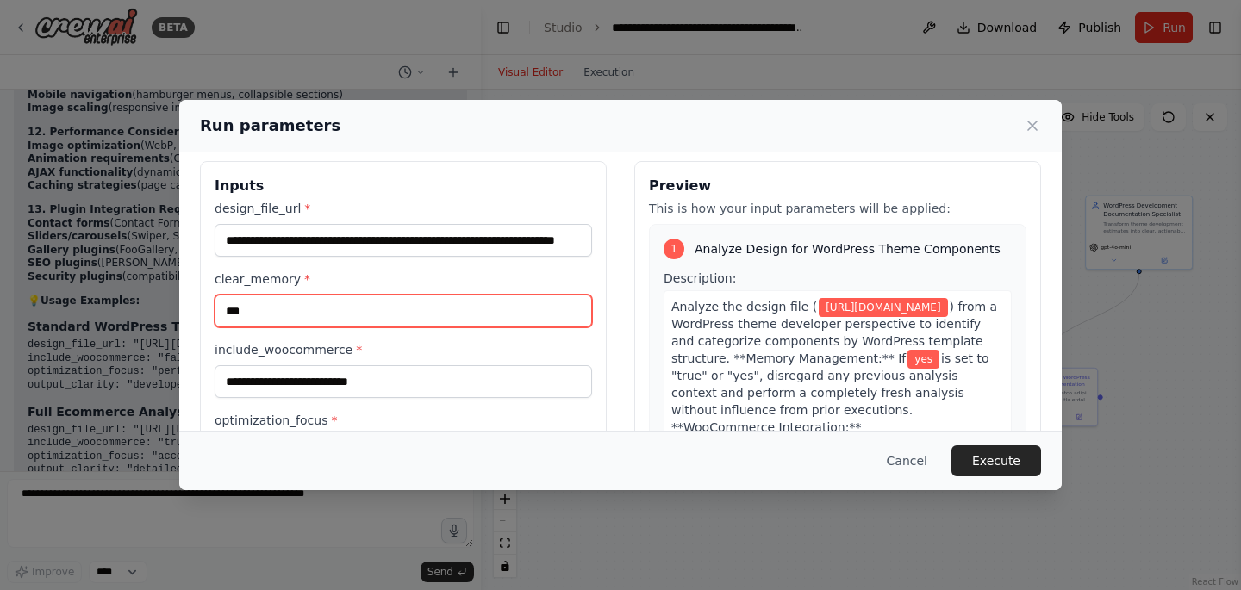
scroll to position [29, 0]
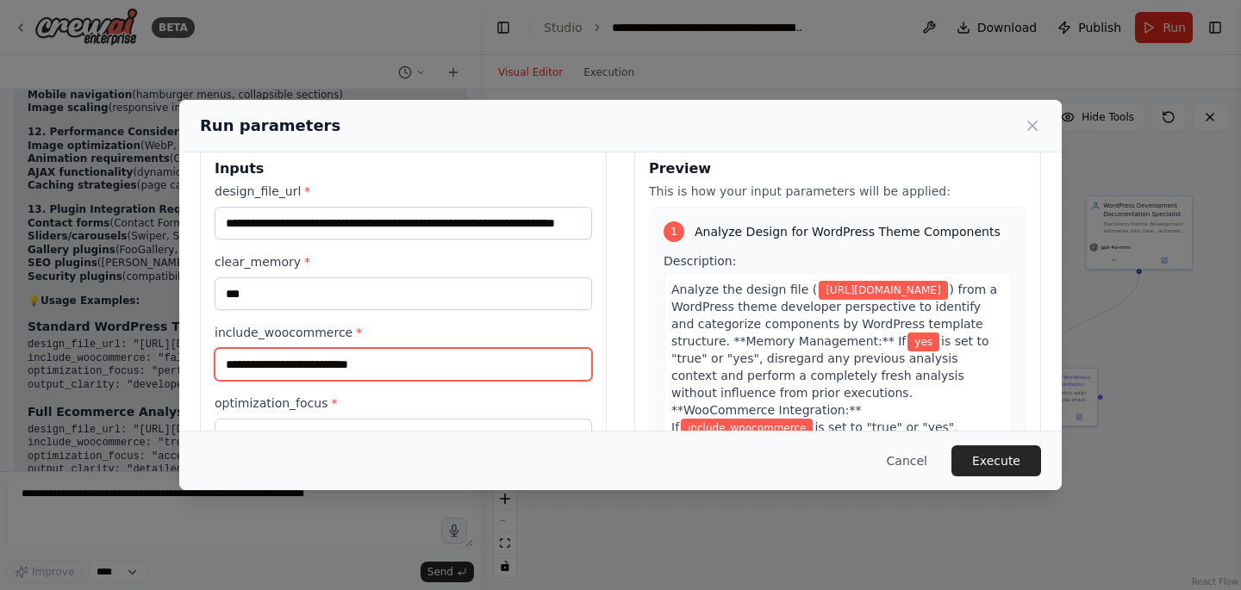
click at [296, 359] on input "include_woocommerce *" at bounding box center [403, 364] width 377 height 33
paste input "*****"
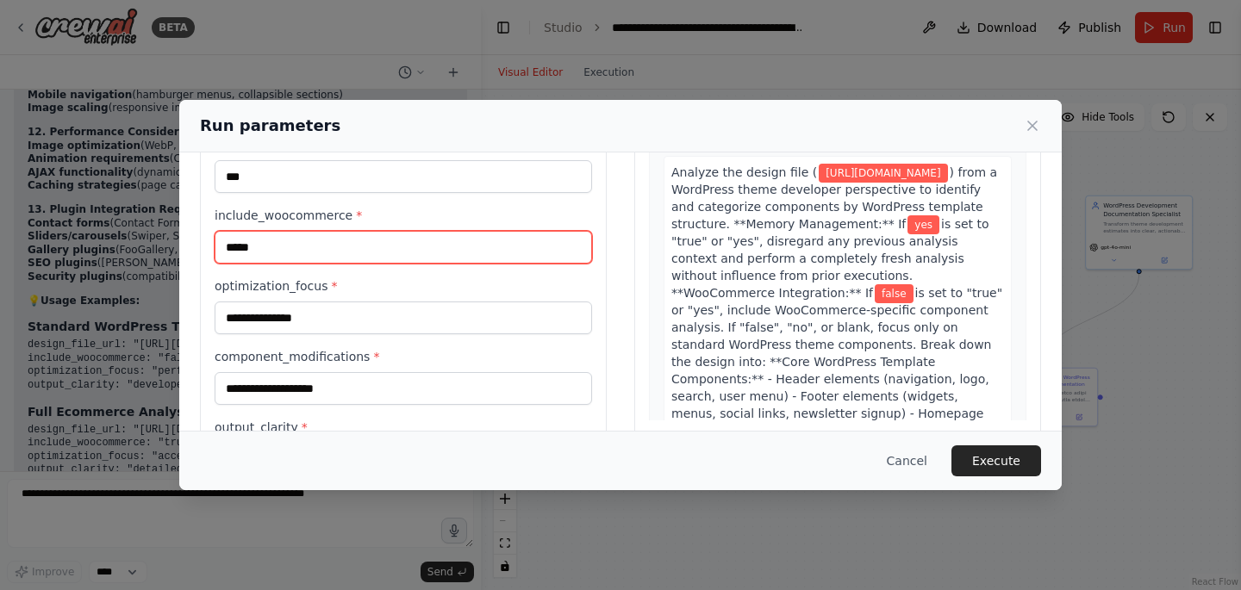
type input "*****"
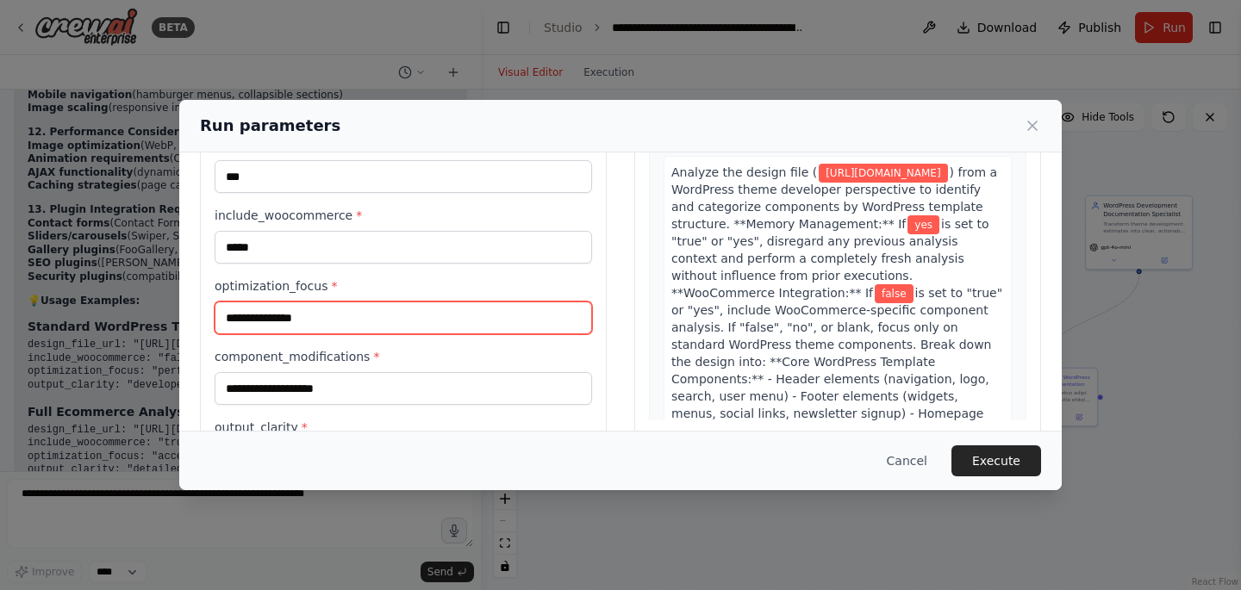
click at [323, 326] on input "**********" at bounding box center [403, 318] width 377 height 33
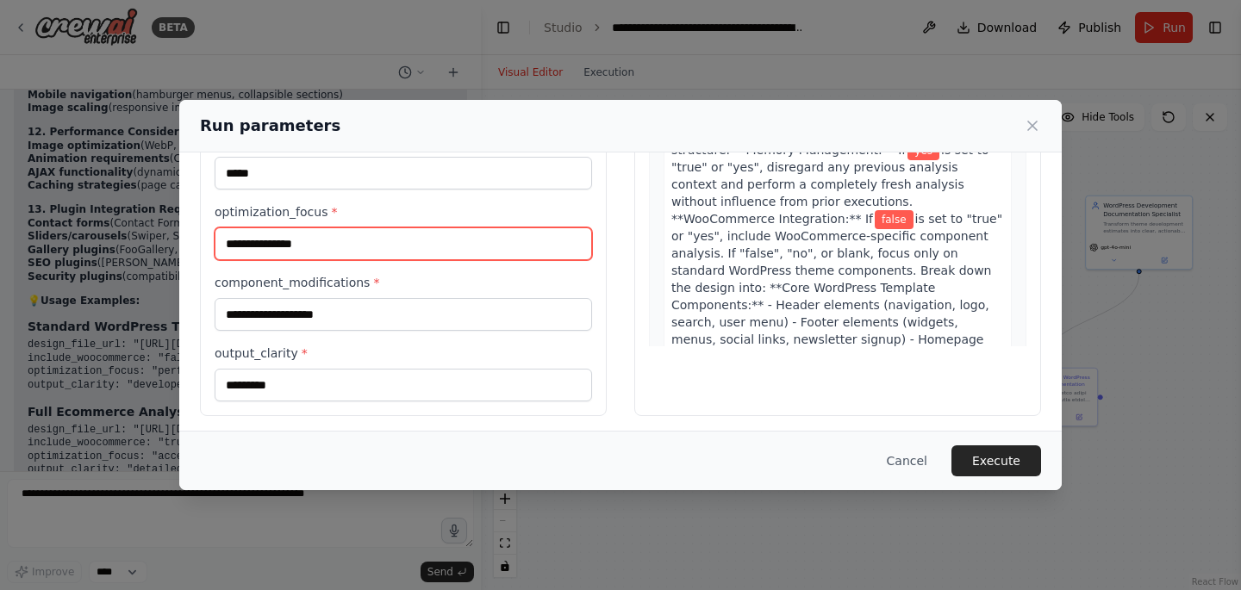
scroll to position [228, 0]
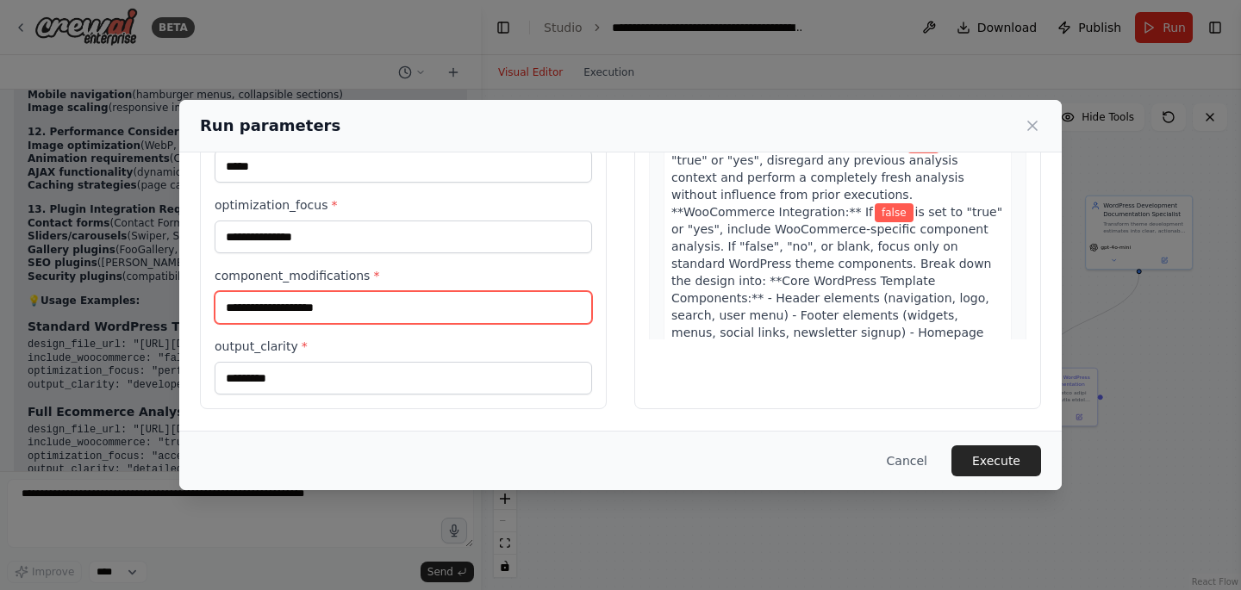
click at [340, 307] on input "**********" at bounding box center [403, 307] width 377 height 33
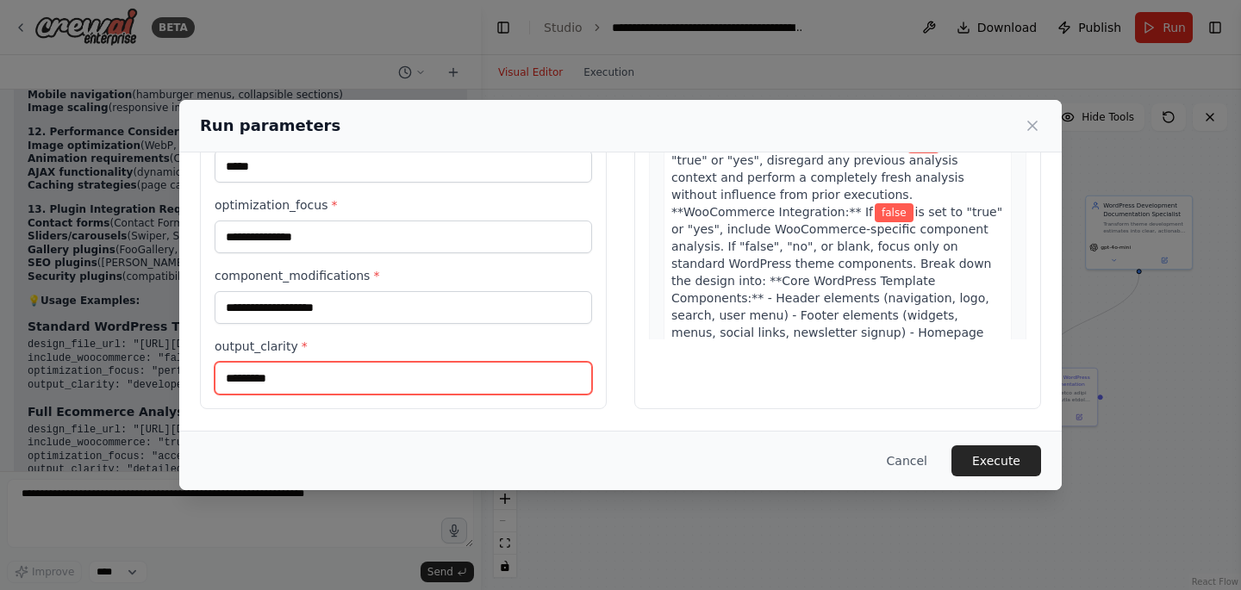
click at [333, 364] on input "*********" at bounding box center [403, 378] width 377 height 33
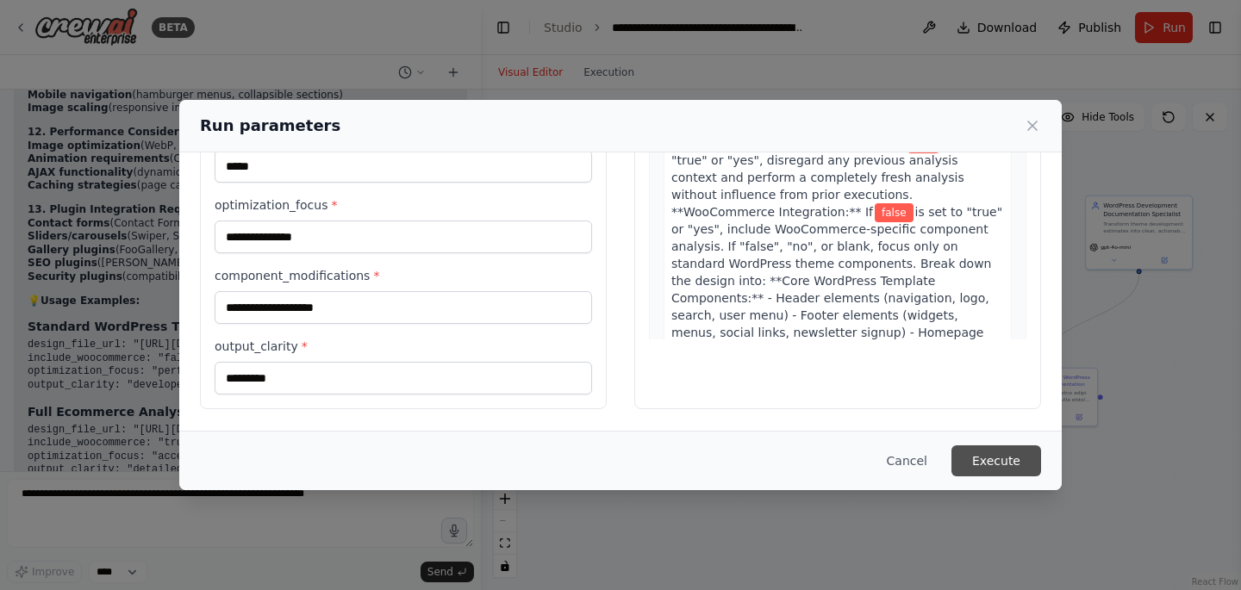
click at [978, 453] on button "Execute" at bounding box center [996, 461] width 90 height 31
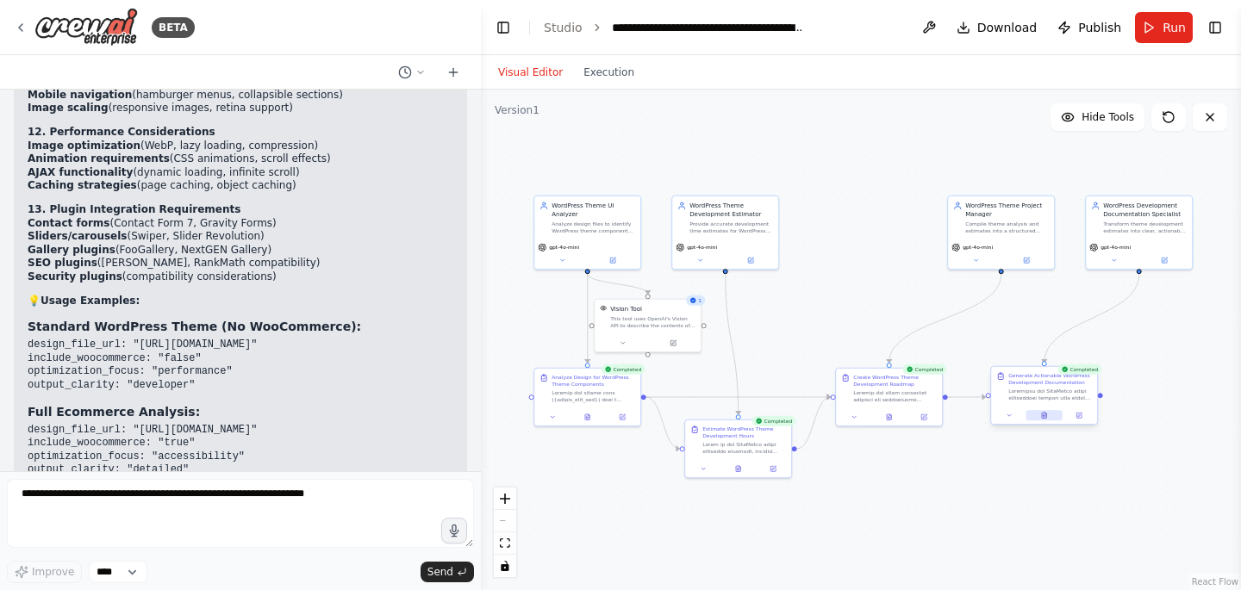
click at [1051, 416] on button at bounding box center [1044, 415] width 36 height 10
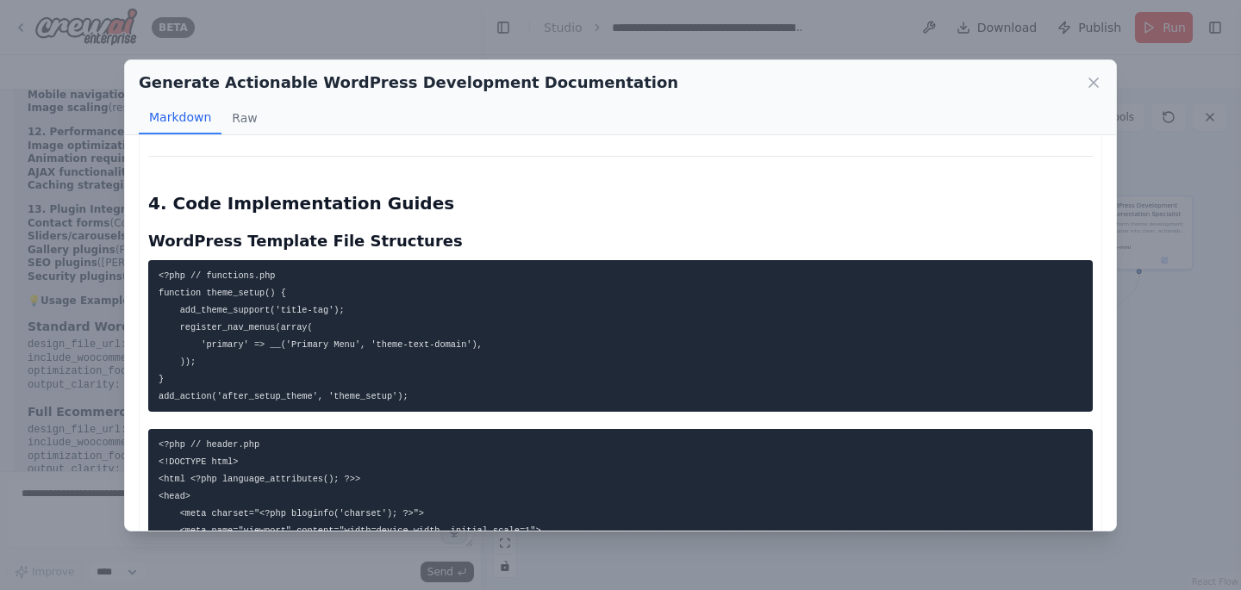
scroll to position [2343, 0]
